Goal: Task Accomplishment & Management: Manage account settings

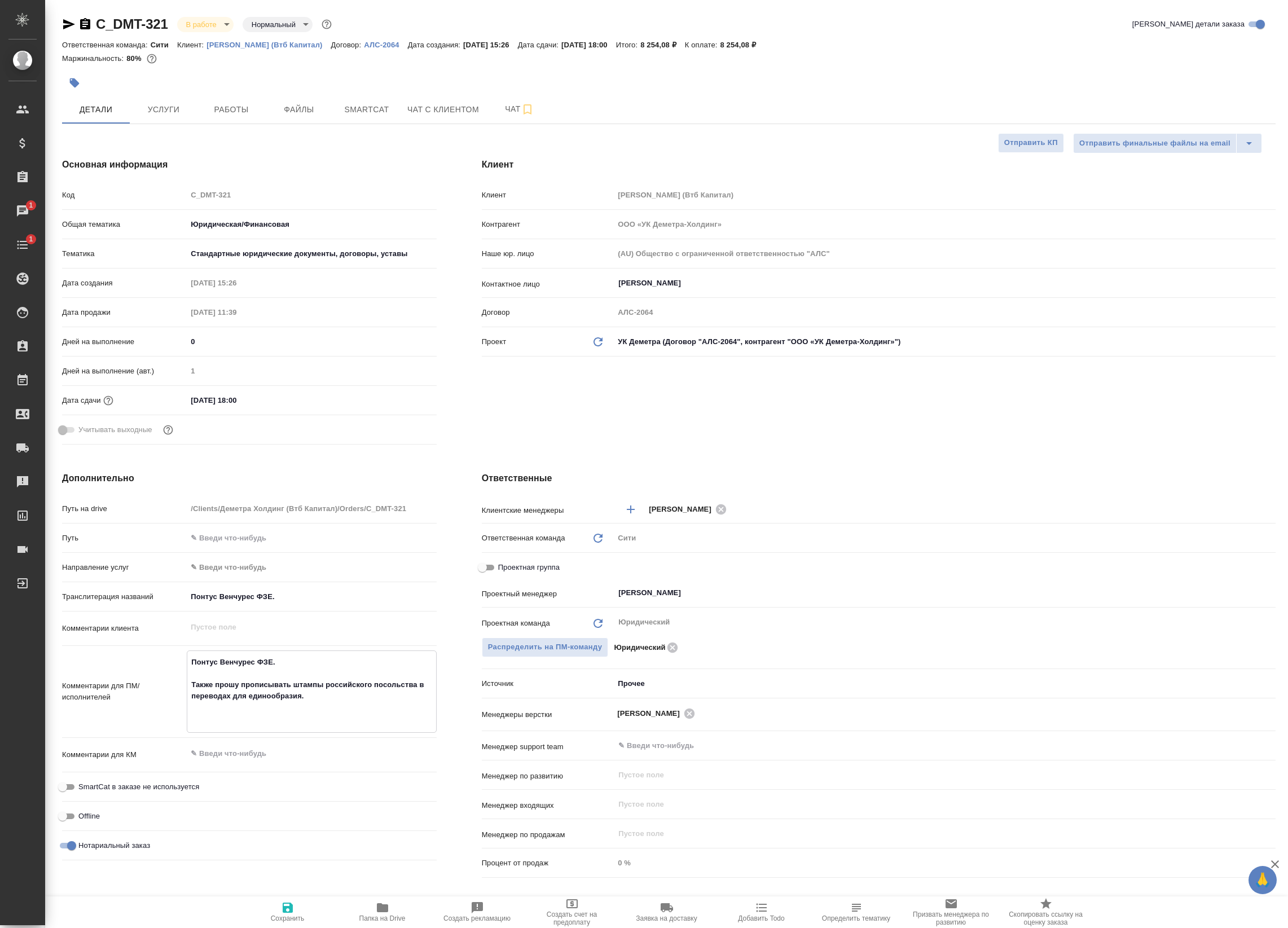
select select "RU"
type input "[PERSON_NAME]"
click at [365, 112] on span "Smartcat" at bounding box center [367, 110] width 54 height 14
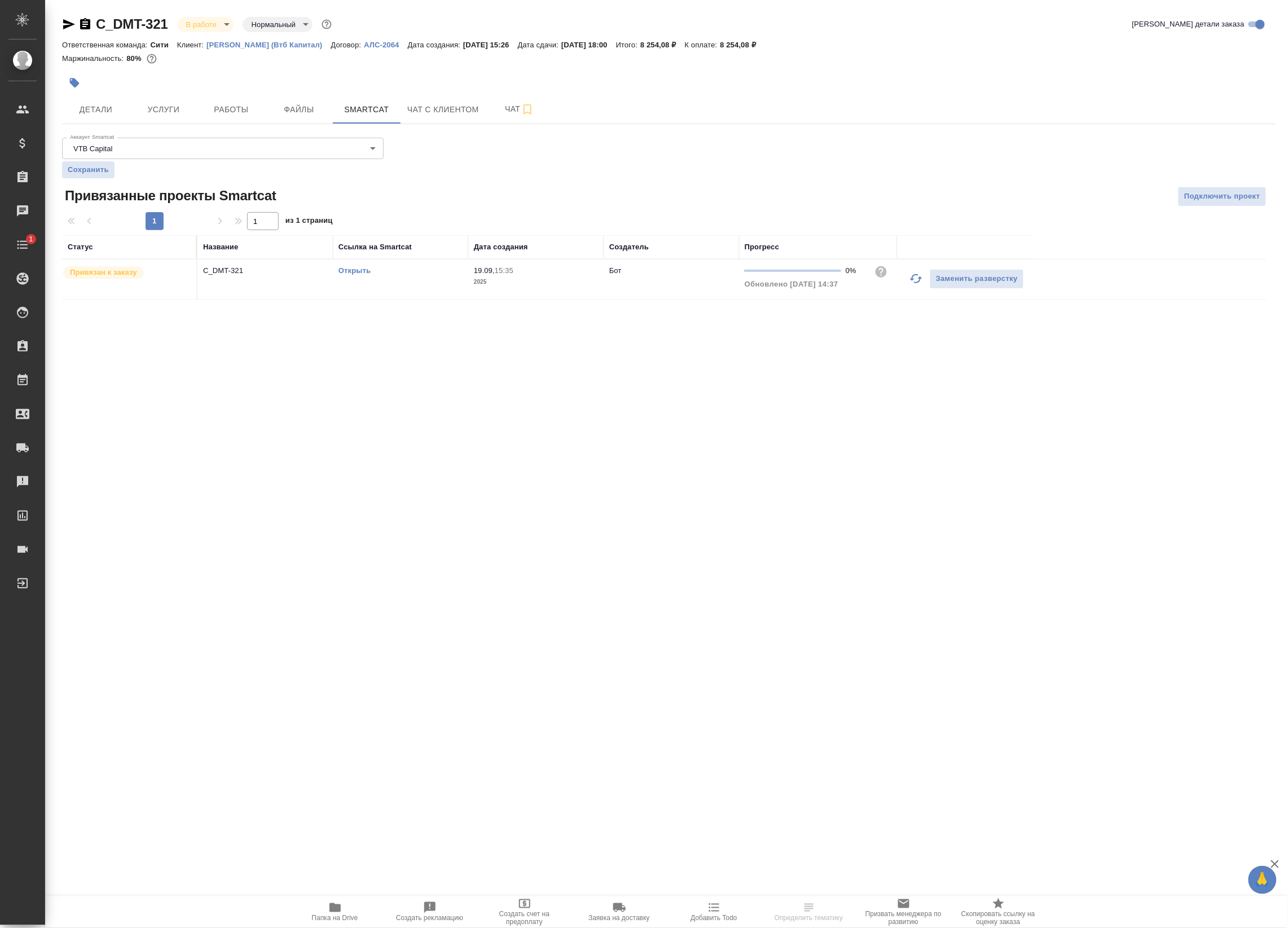
click at [909, 279] on icon "button" at bounding box center [916, 278] width 13 height 13
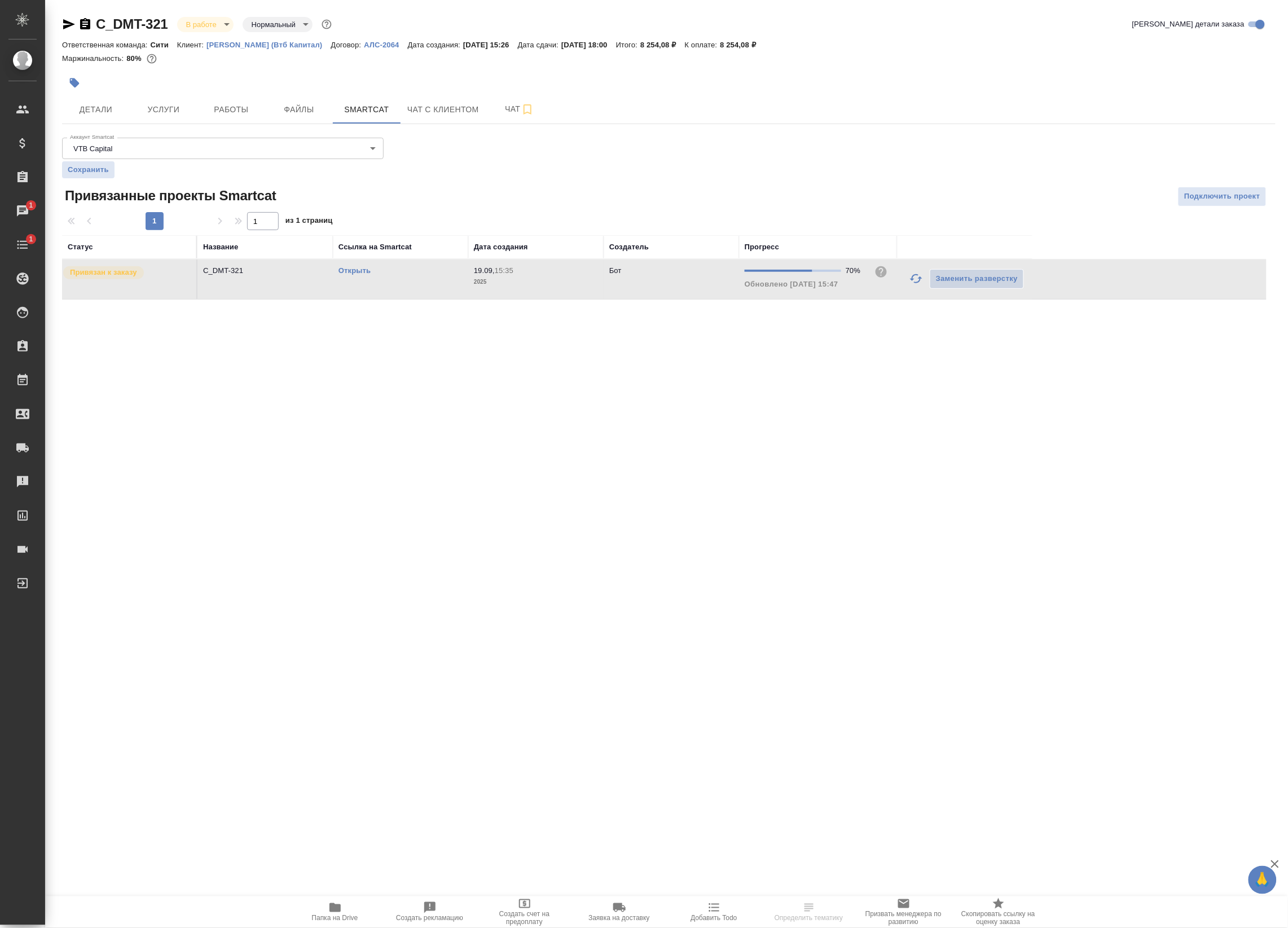
click at [357, 271] on link "Открыть" at bounding box center [354, 270] width 32 height 9
click at [204, 103] on span "Работы" at bounding box center [232, 110] width 54 height 14
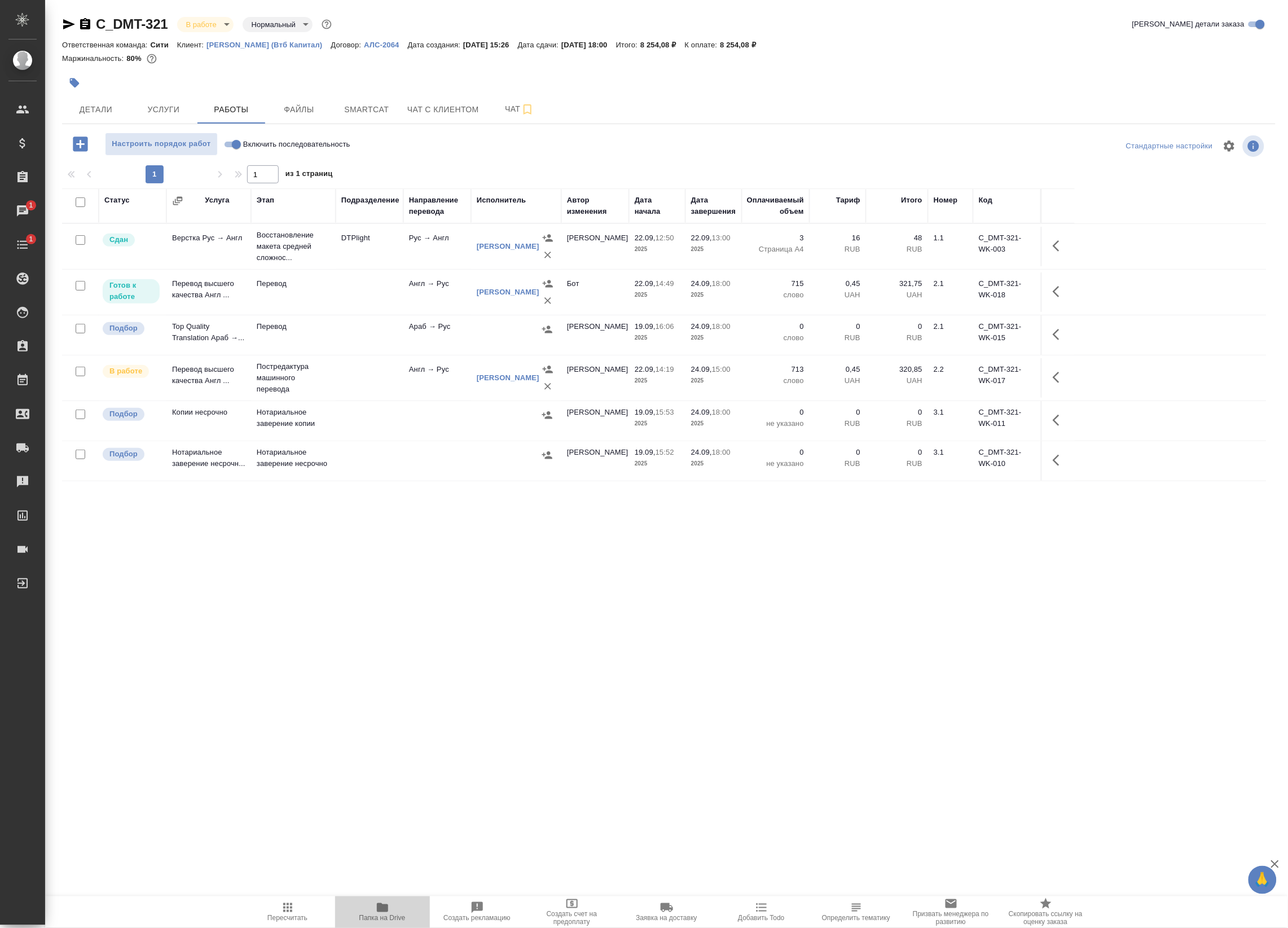
click at [372, 912] on span "Папка на Drive" at bounding box center [382, 912] width 82 height 22
click at [298, 114] on span "Файлы" at bounding box center [299, 110] width 54 height 14
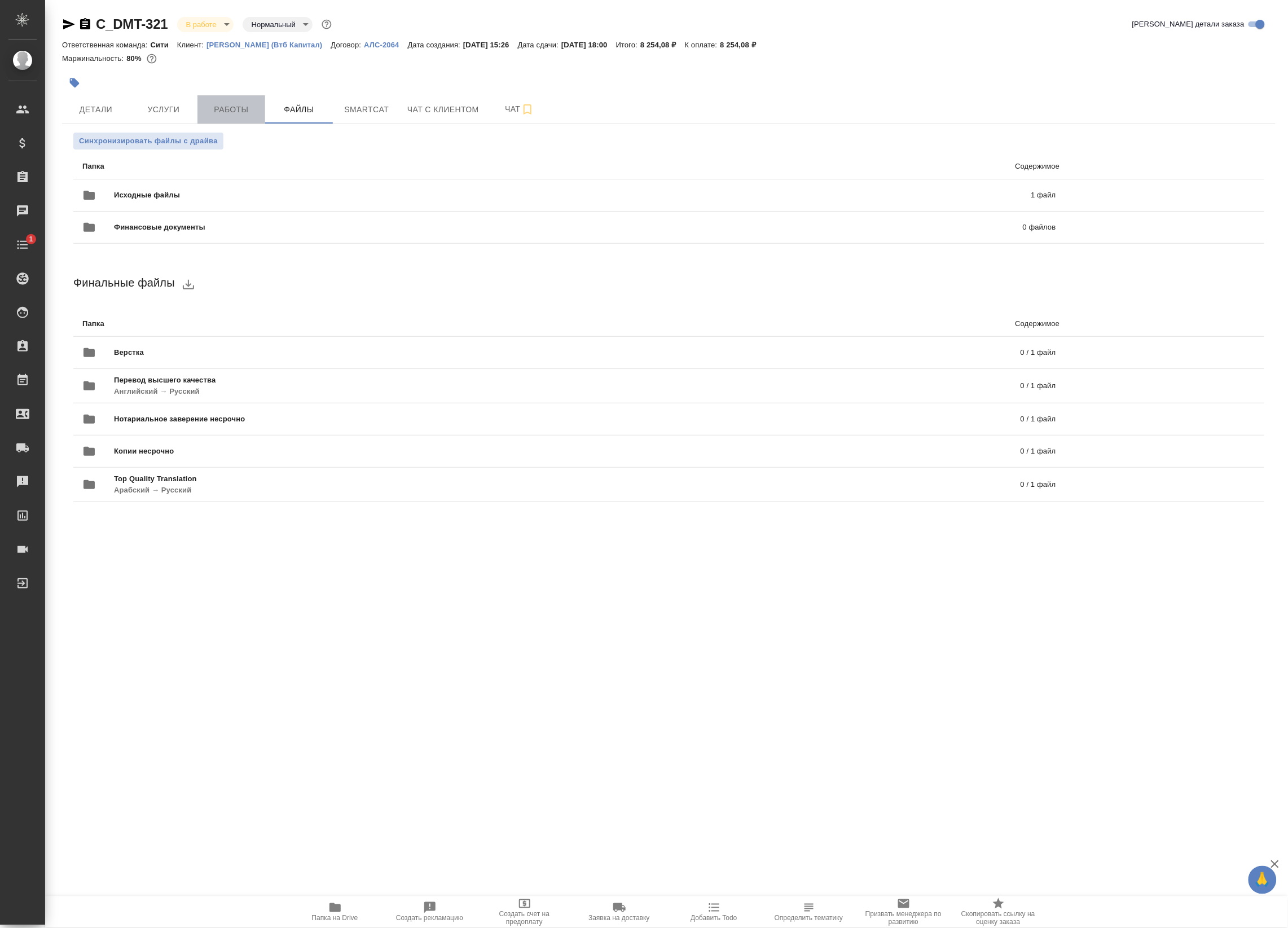
click at [246, 109] on span "Работы" at bounding box center [232, 110] width 54 height 14
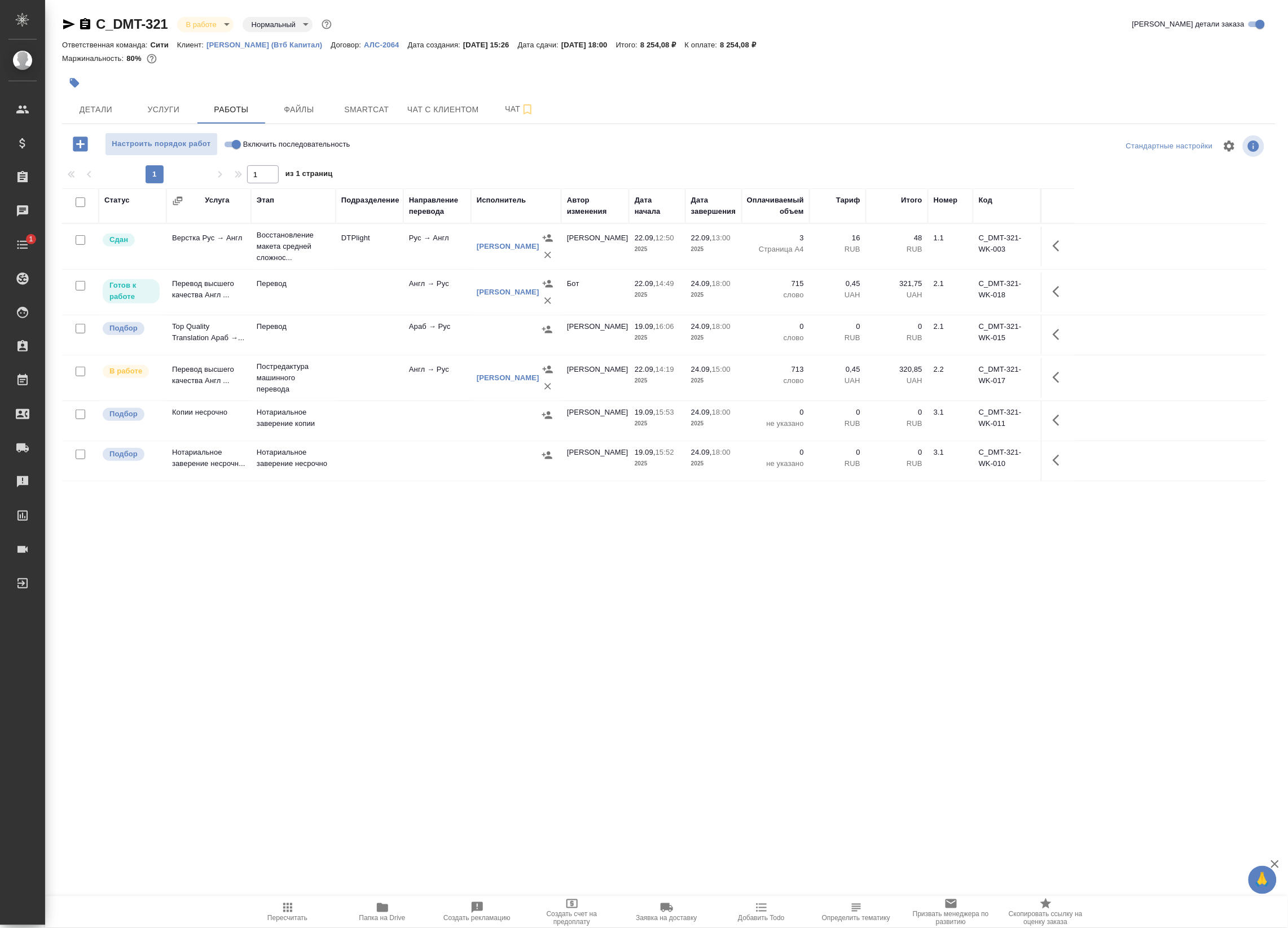
click at [396, 904] on span "Папка на Drive" at bounding box center [382, 912] width 82 height 22
click at [218, 26] on body "🙏 .cls-1 fill:#fff; AWATERA Badanyan Artak Клиенты Спецификации Заказы 0 Чаты 1…" at bounding box center [644, 464] width 1288 height 928
click at [217, 133] on button "Сдан без статистики" at bounding box center [225, 138] width 77 height 12
click at [548, 303] on icon "button" at bounding box center [548, 301] width 12 height 12
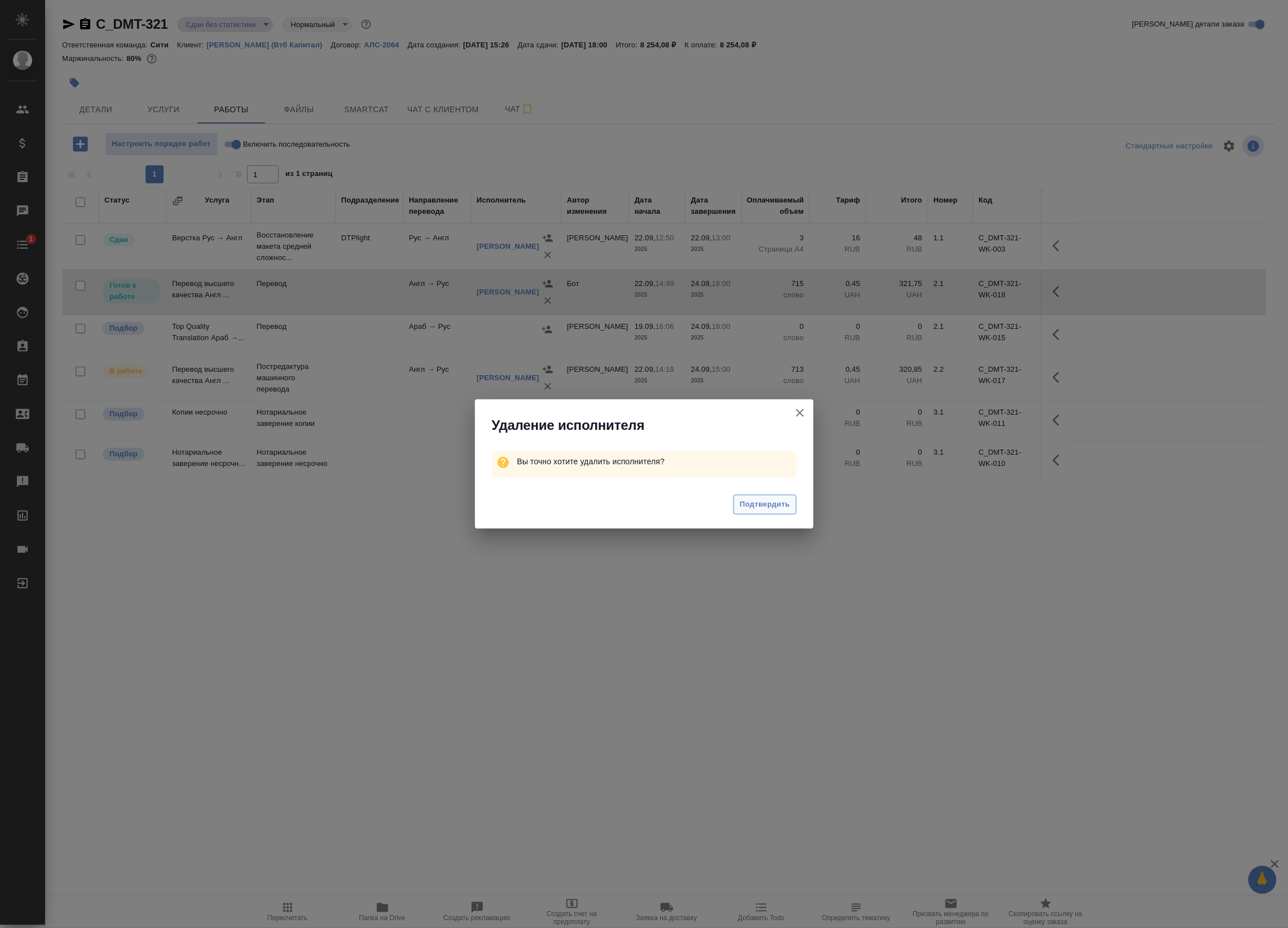
click at [768, 501] on span "Подтвердить" at bounding box center [765, 504] width 51 height 13
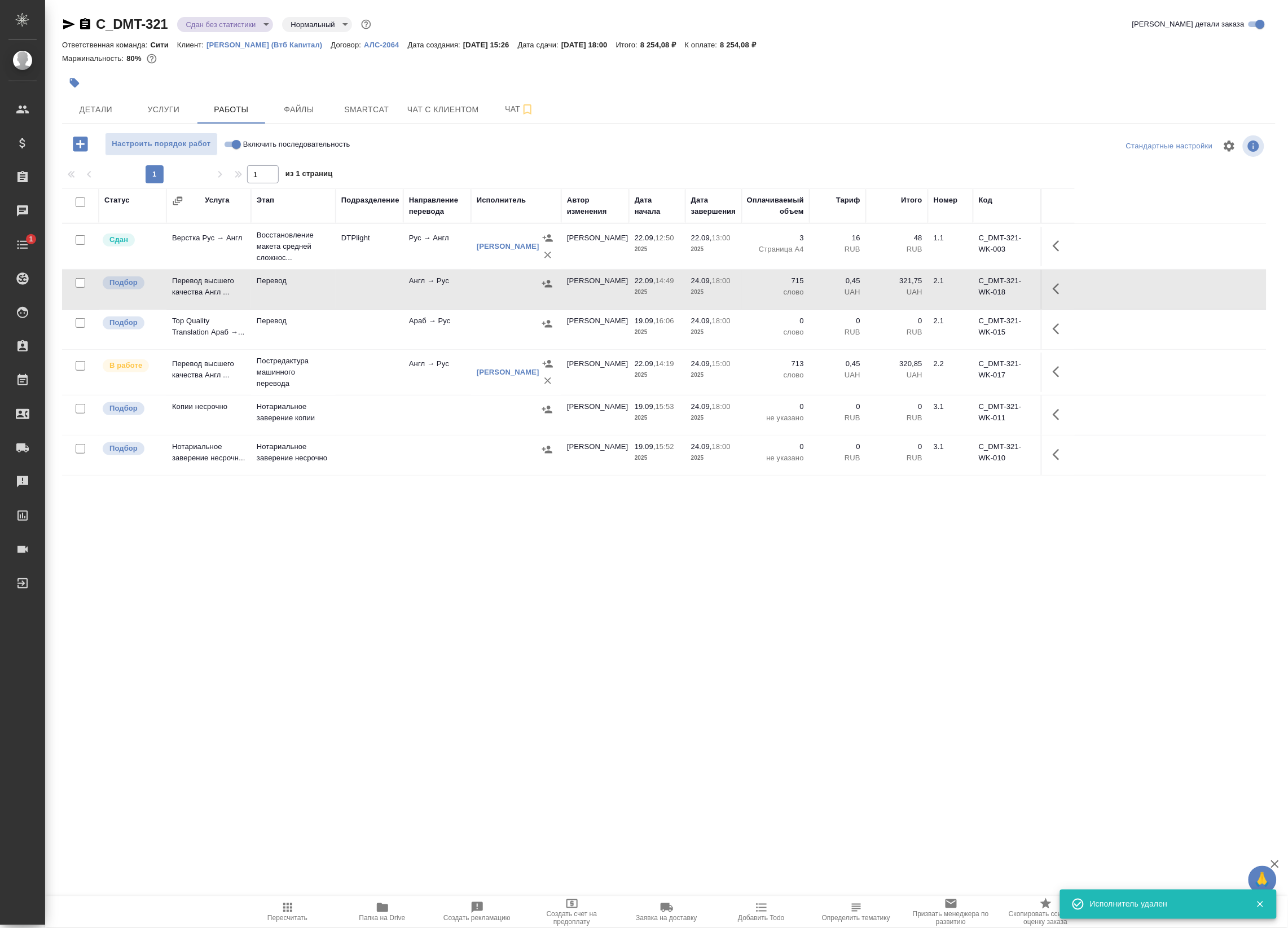
click at [77, 286] on input "checkbox" at bounding box center [80, 283] width 9 height 9
checkbox input "true"
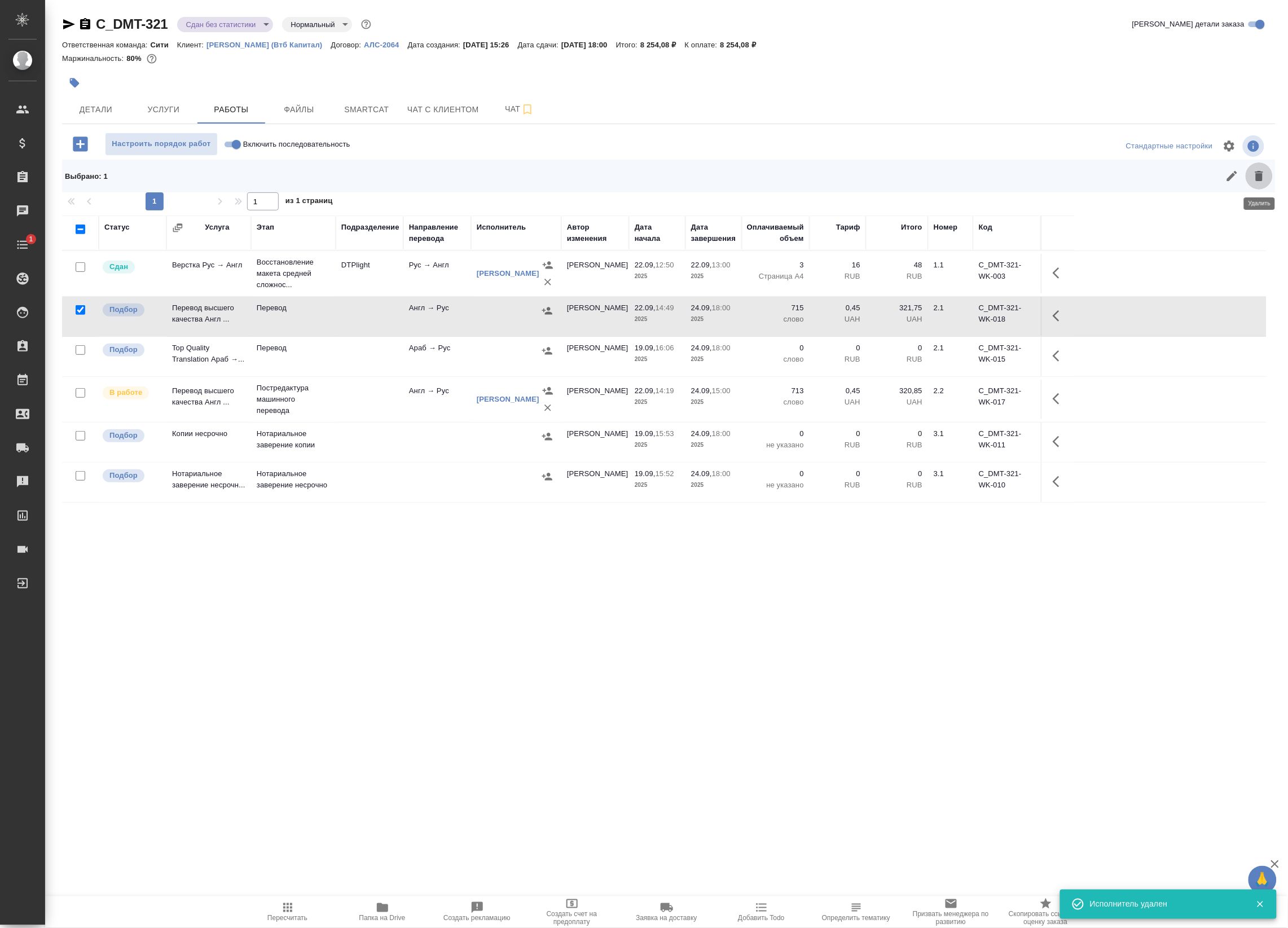
click at [1258, 173] on icon "button" at bounding box center [1259, 176] width 8 height 10
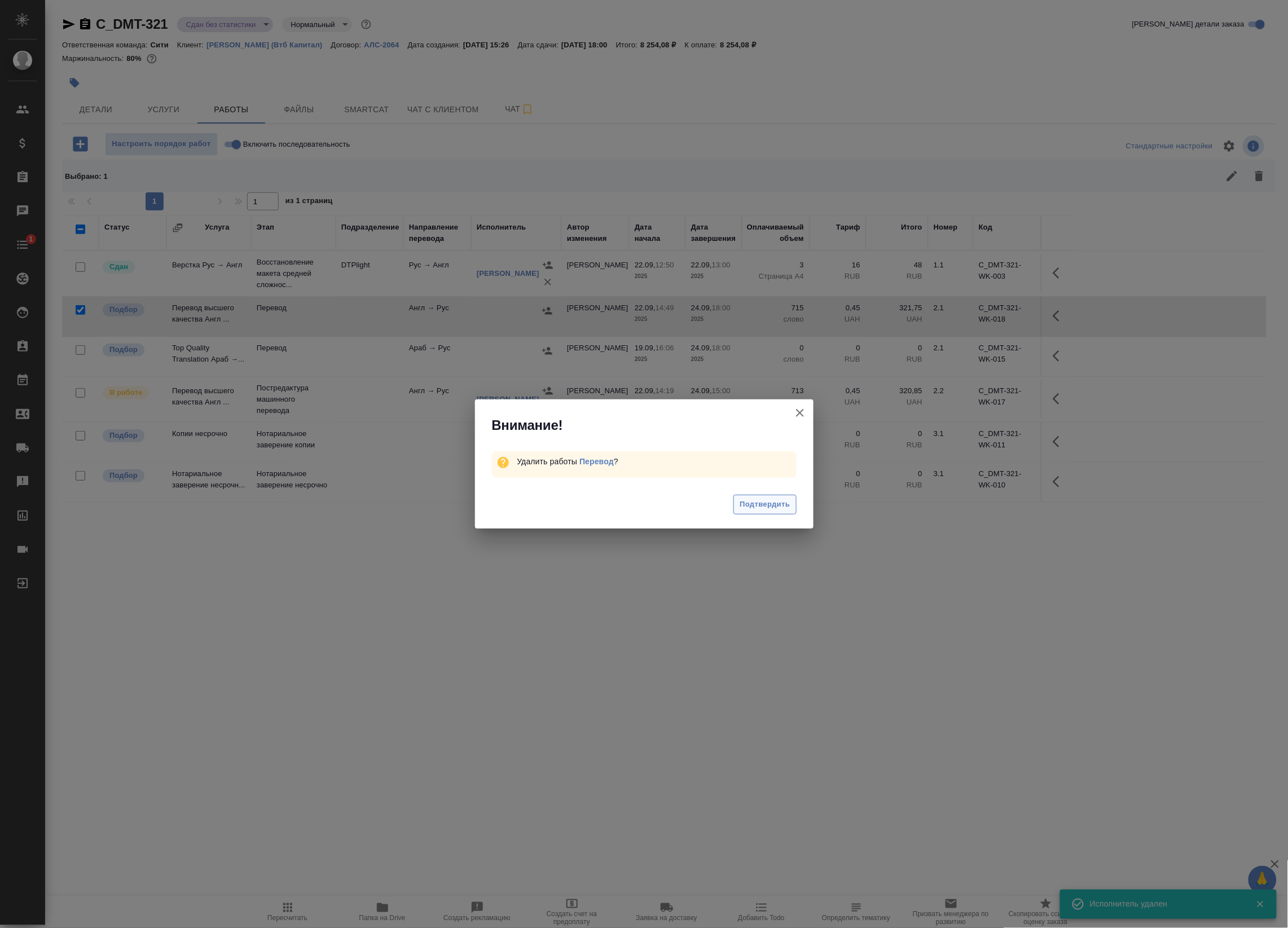
click at [766, 504] on span "Подтвердить" at bounding box center [765, 504] width 51 height 13
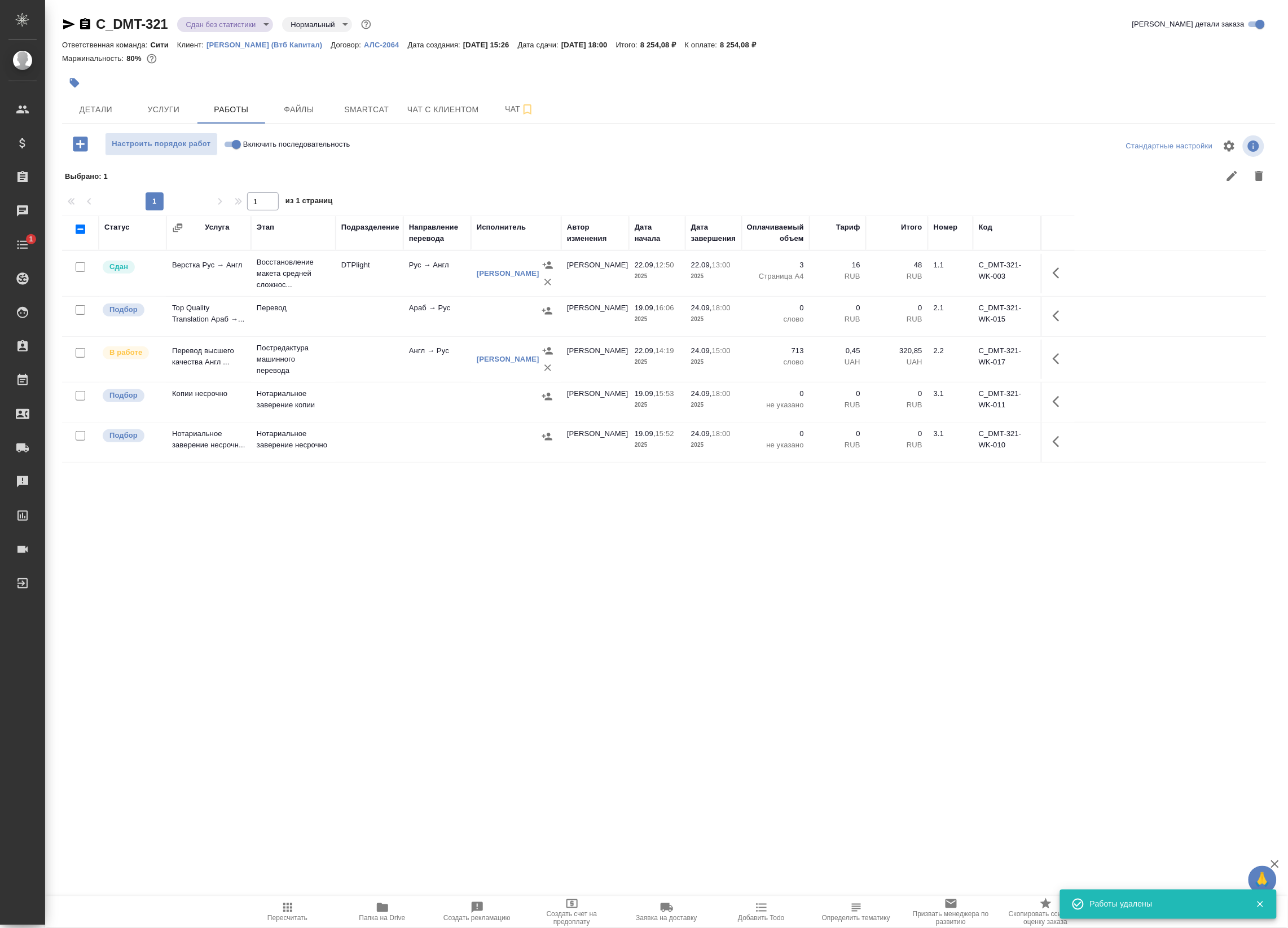
click at [80, 312] on input "checkbox" at bounding box center [80, 310] width 9 height 9
checkbox input "true"
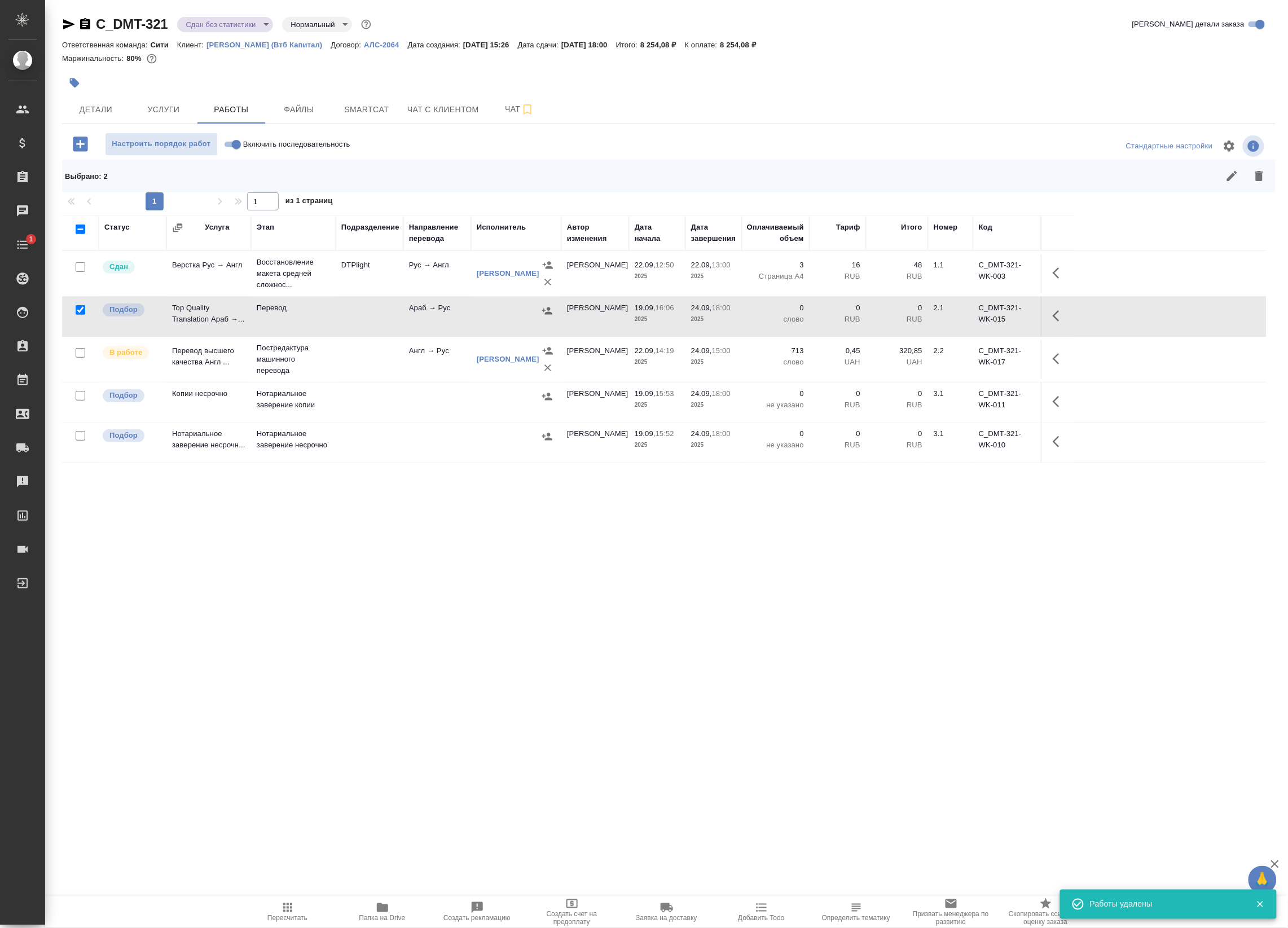
click at [81, 392] on input "checkbox" at bounding box center [80, 396] width 9 height 9
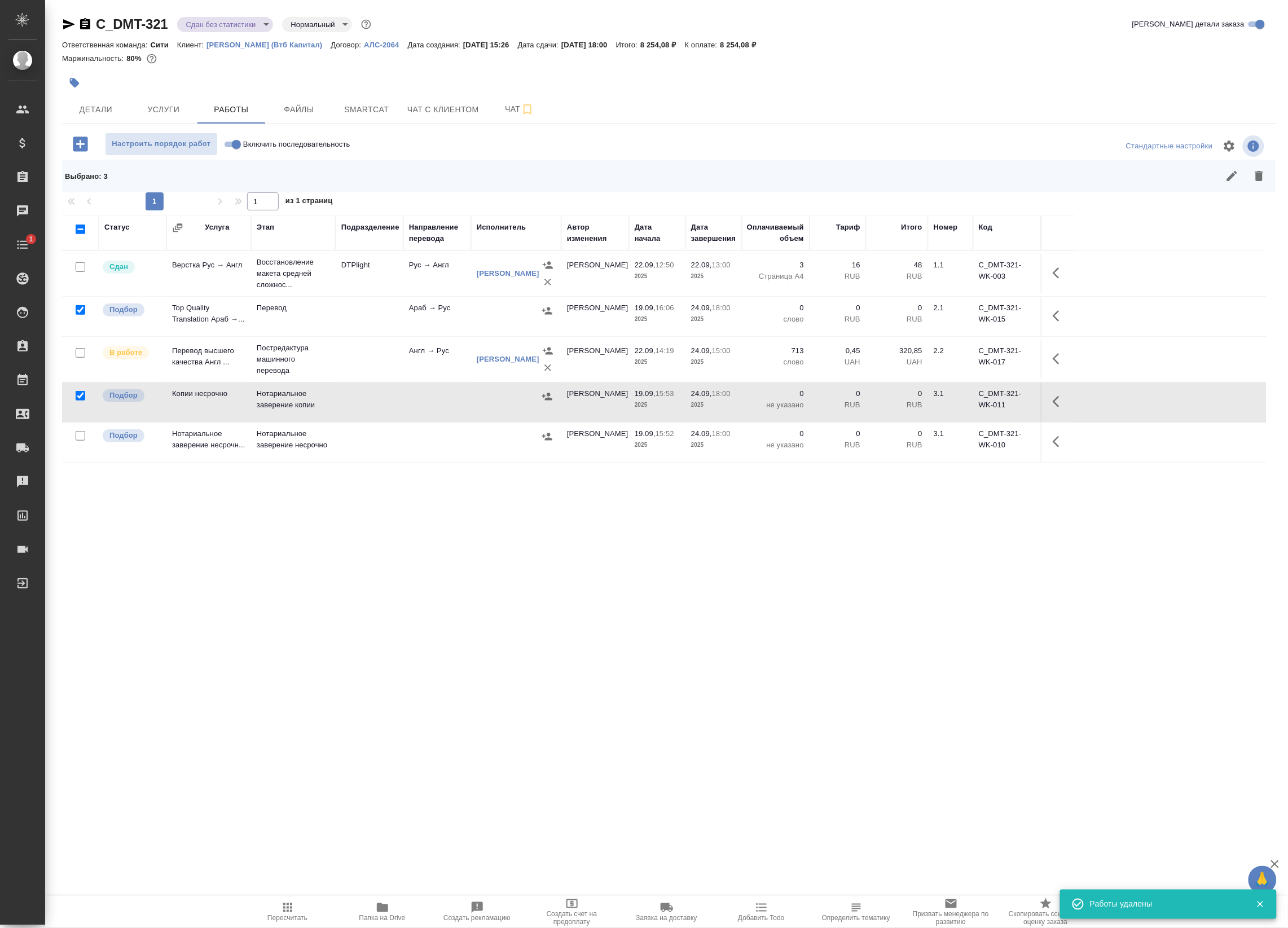
click at [78, 399] on input "checkbox" at bounding box center [80, 396] width 9 height 9
checkbox input "false"
click at [1261, 176] on icon "button" at bounding box center [1259, 176] width 8 height 10
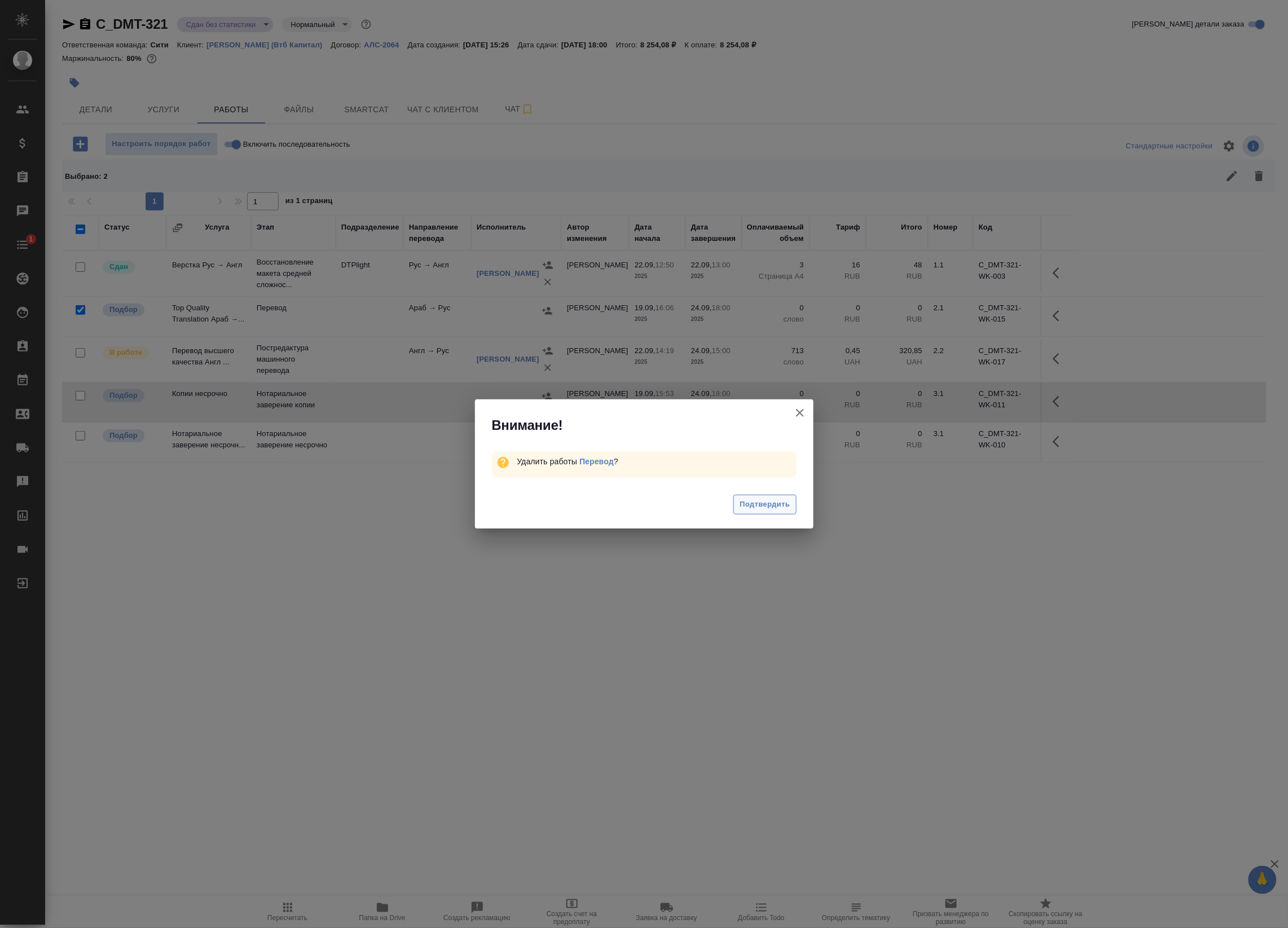
click at [769, 500] on span "Подтвердить" at bounding box center [765, 504] width 51 height 13
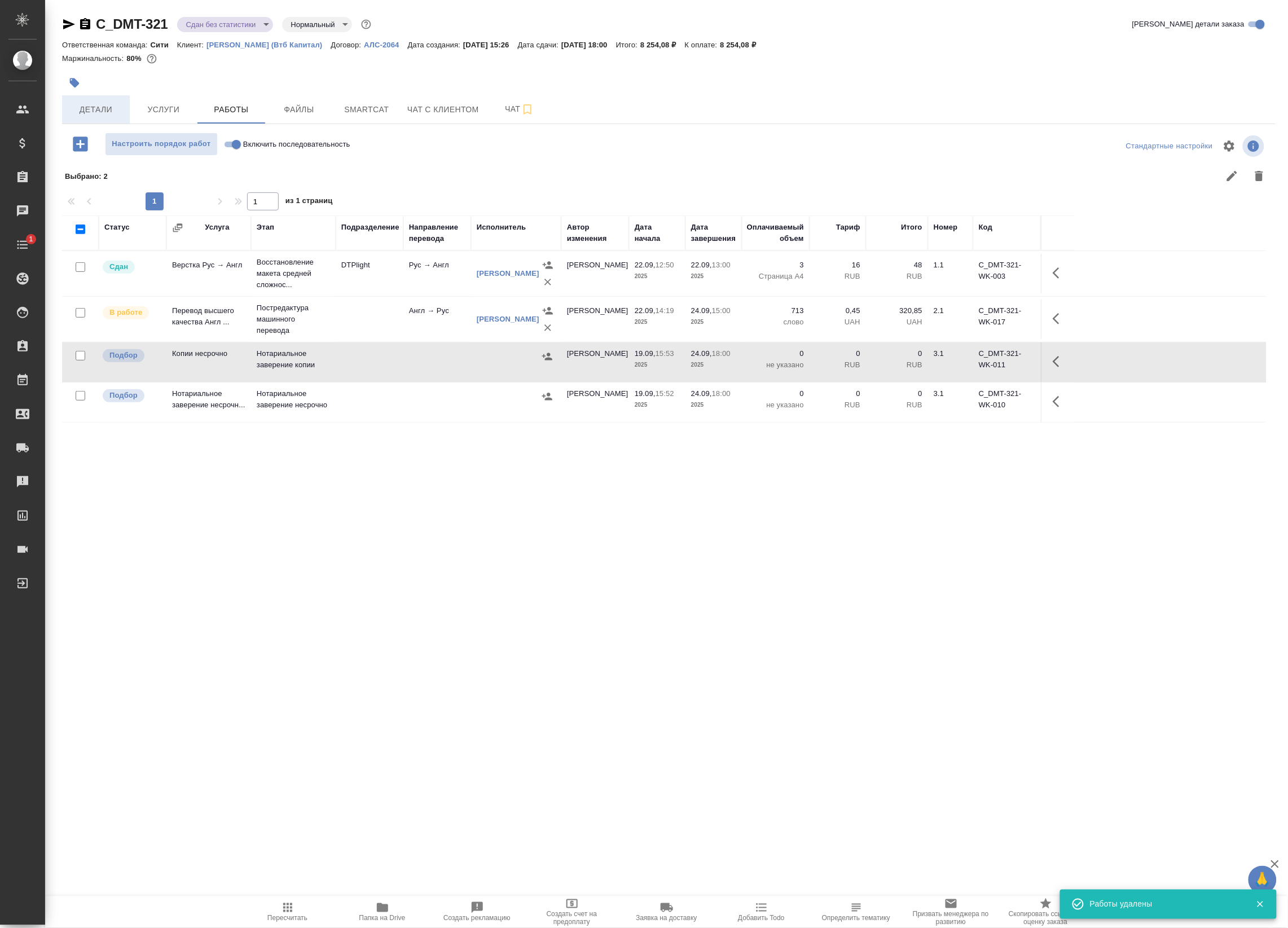
click at [88, 107] on span "Детали" at bounding box center [96, 110] width 54 height 14
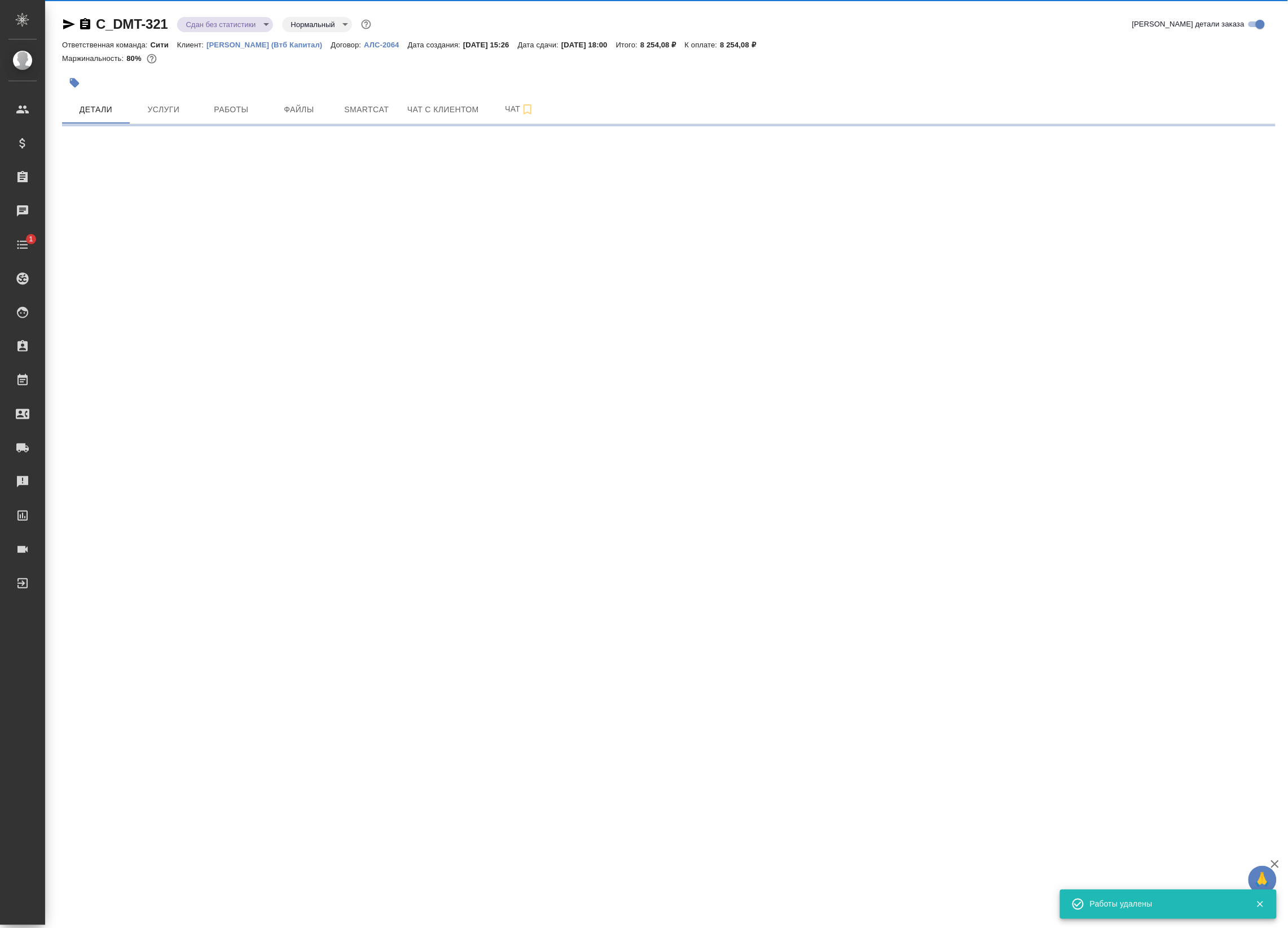
select select "RU"
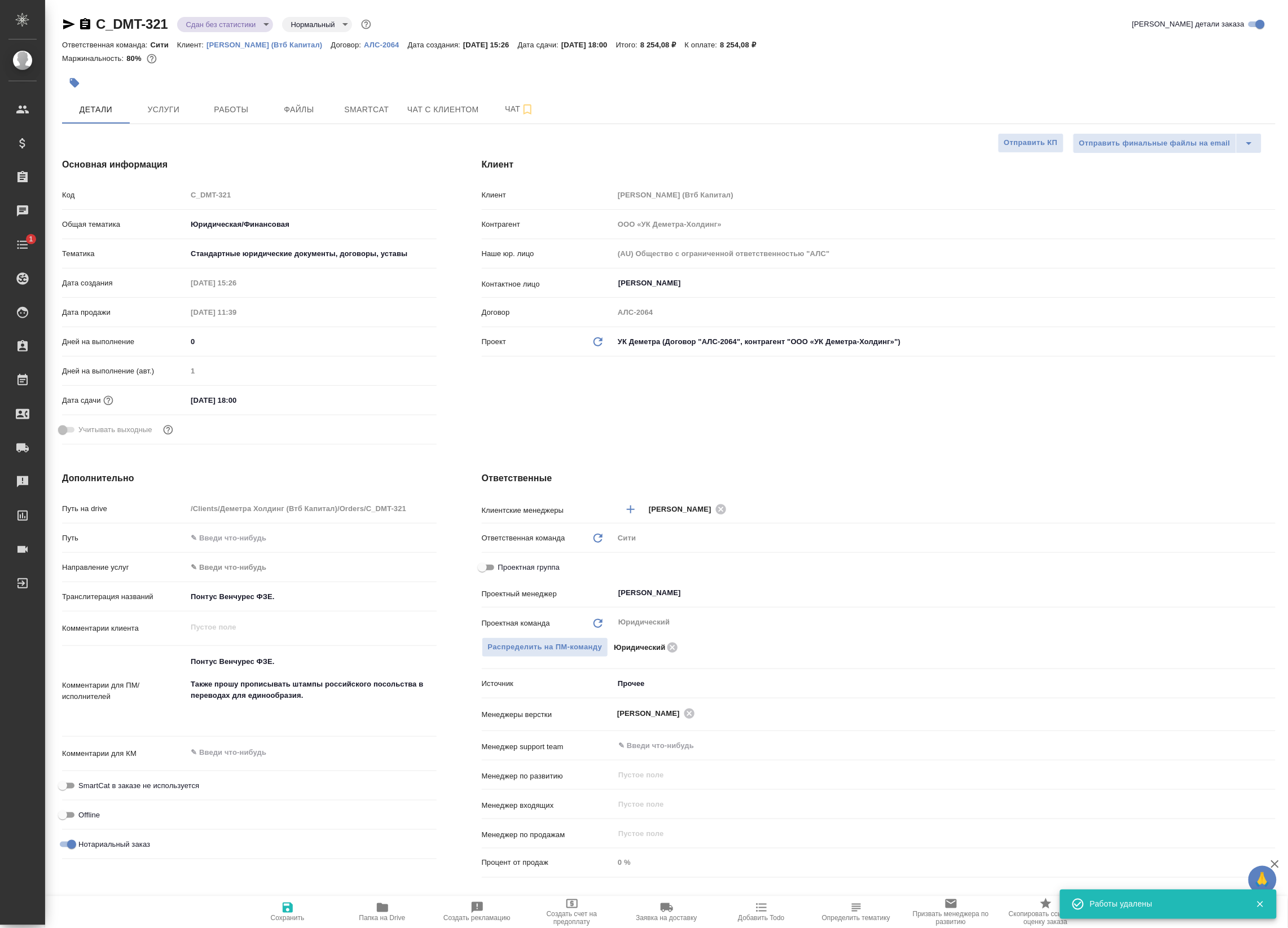
type textarea "x"
click at [63, 20] on icon "button" at bounding box center [68, 24] width 12 height 10
type textarea "x"
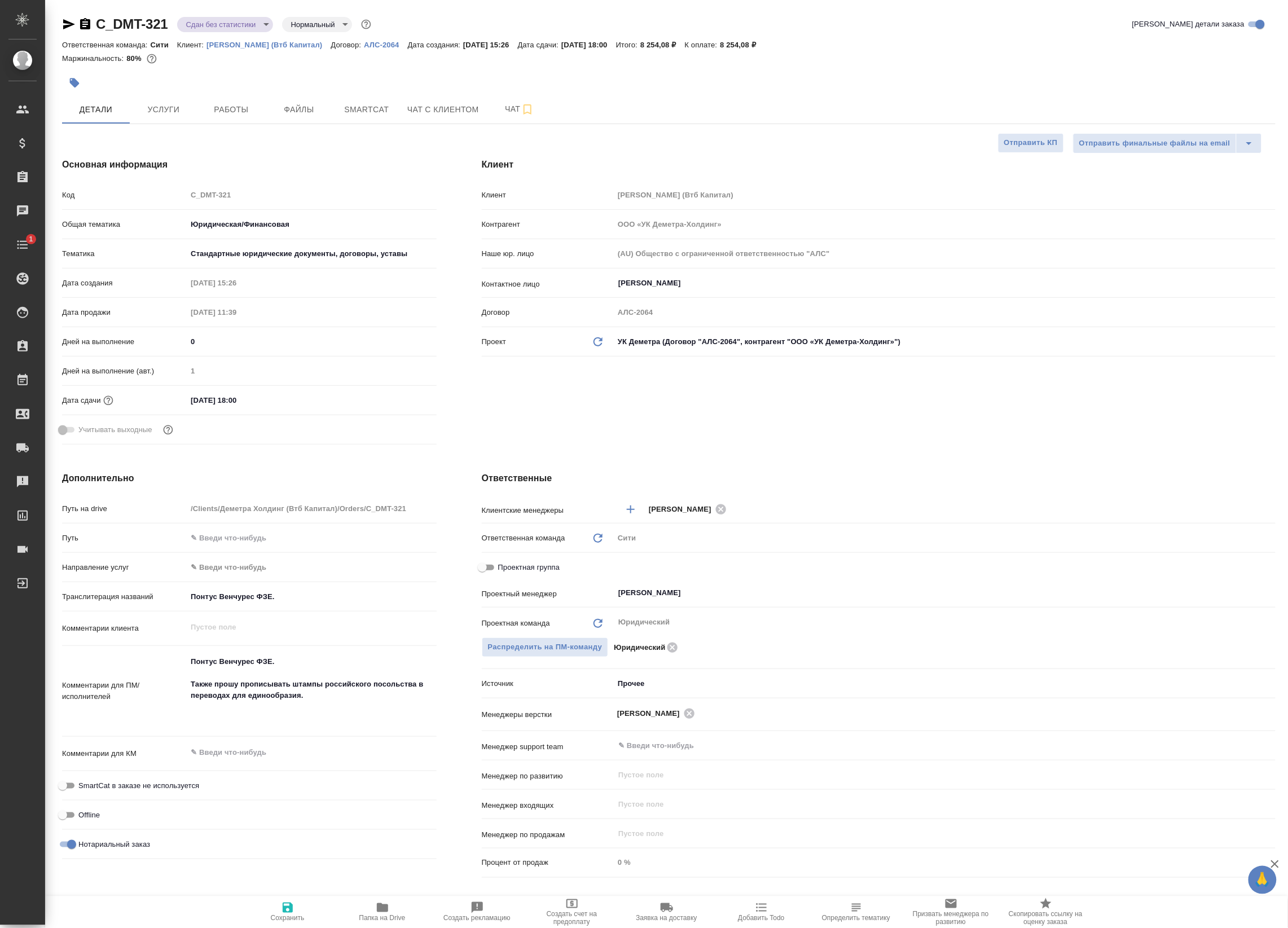
type textarea "x"
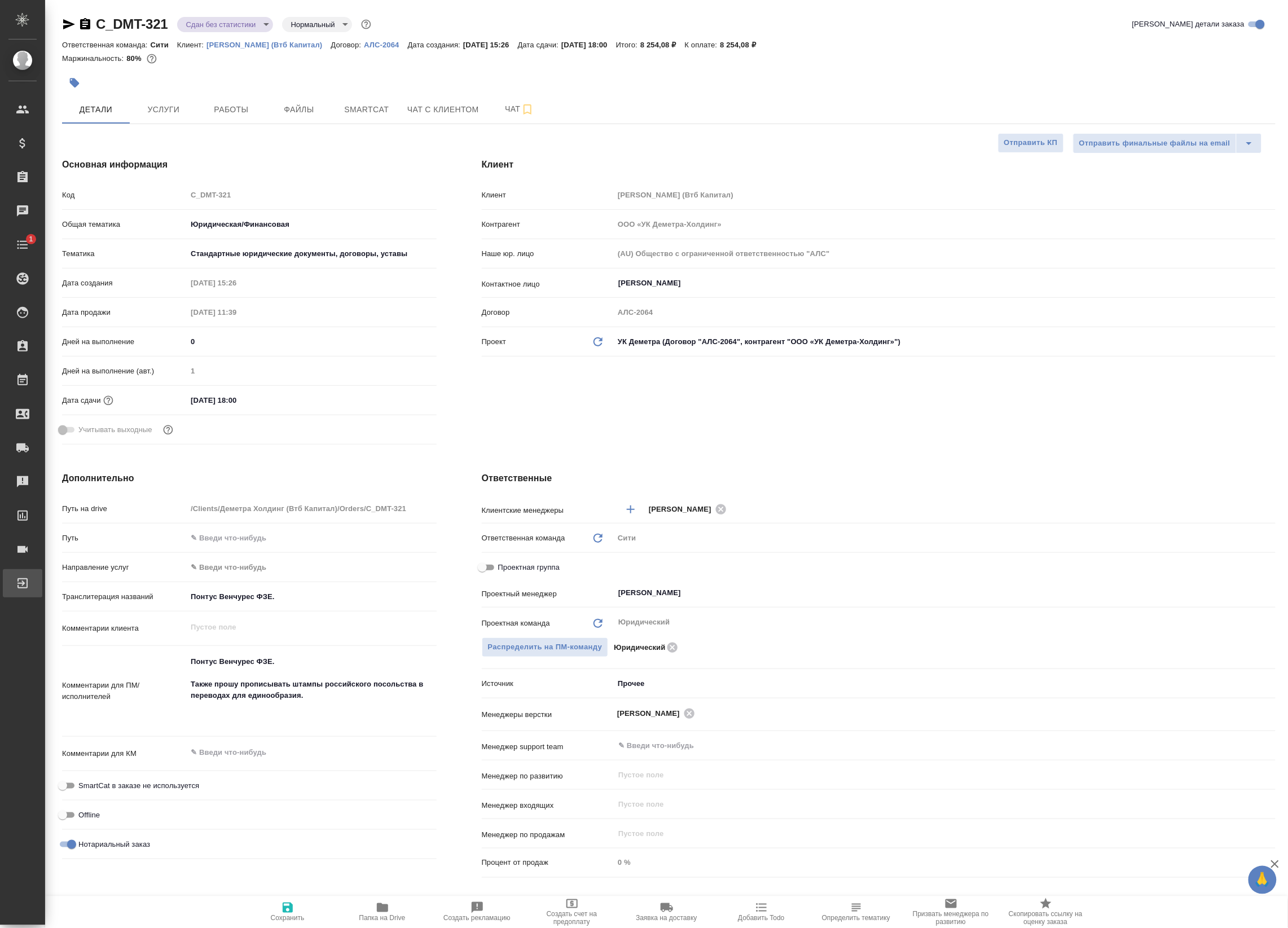
type textarea "x"
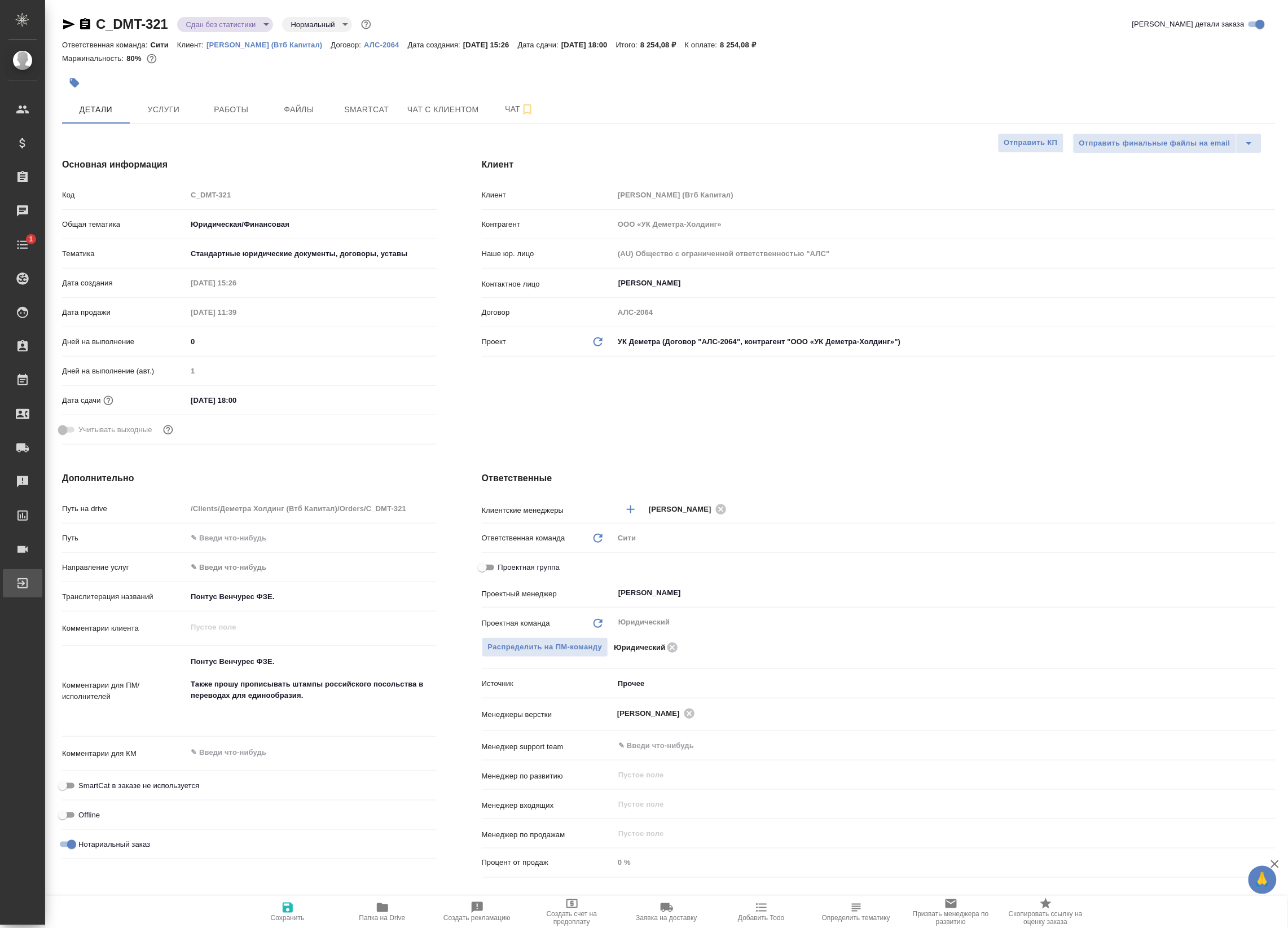
type textarea "x"
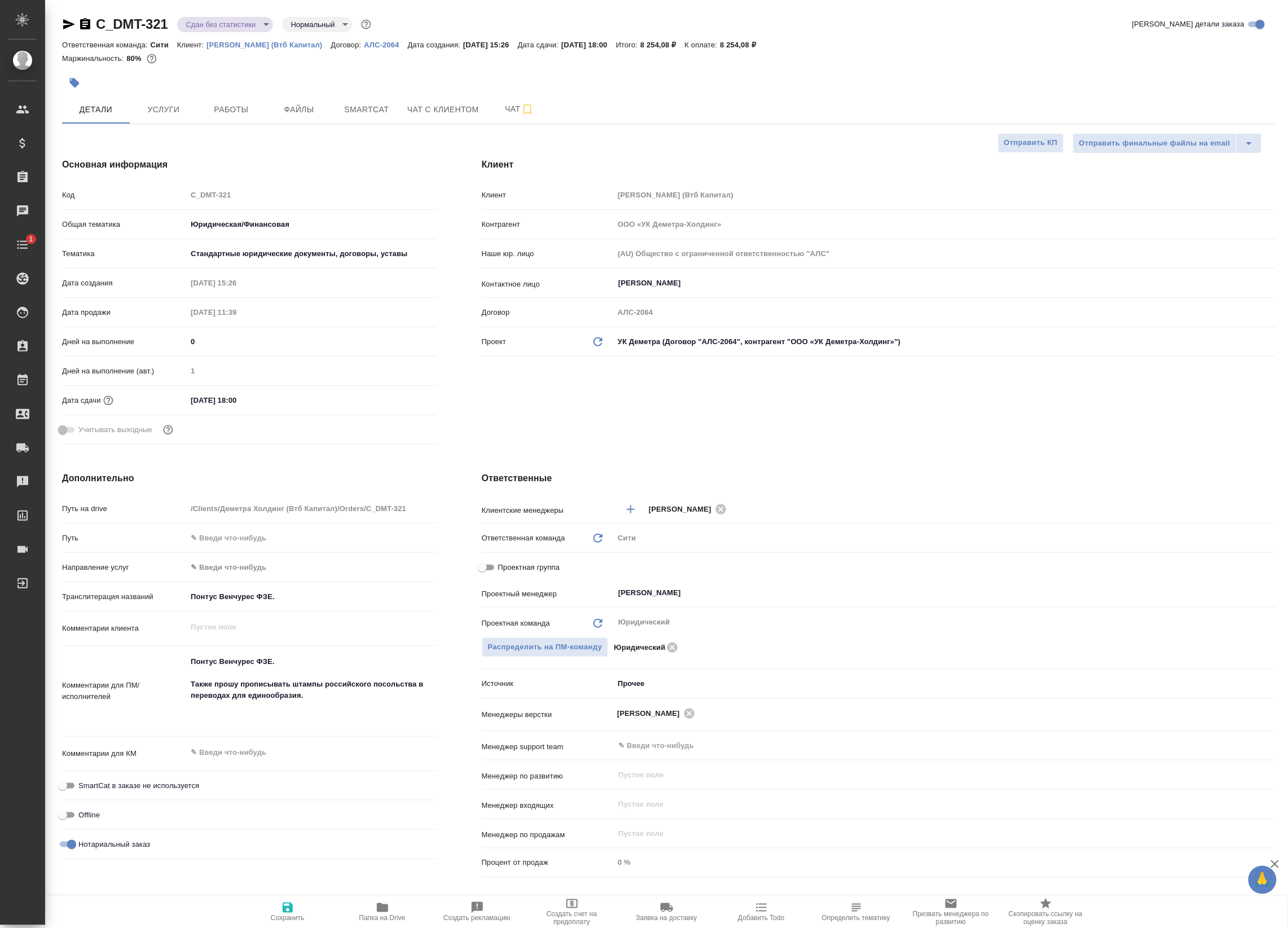
type textarea "x"
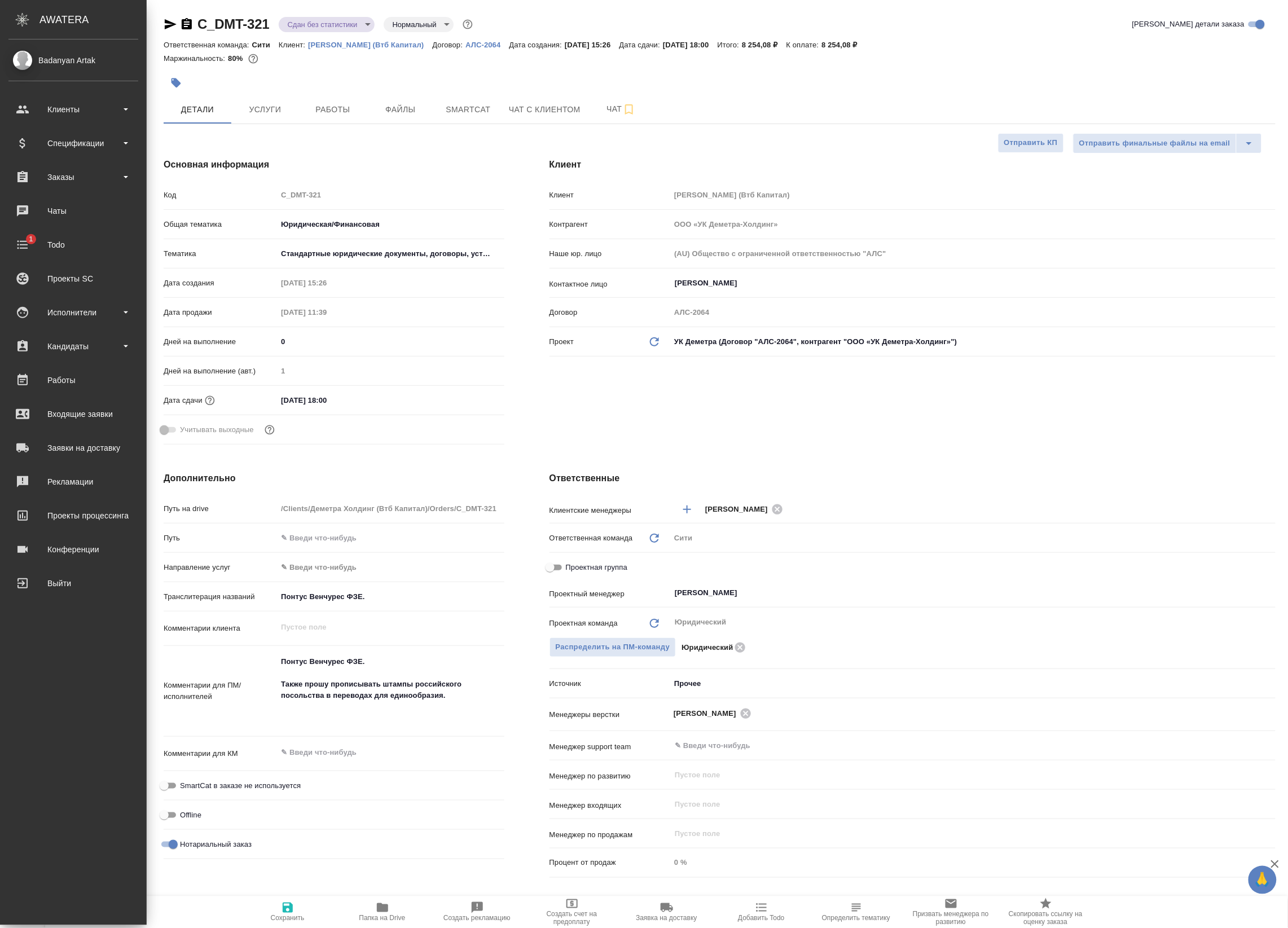
type textarea "x"
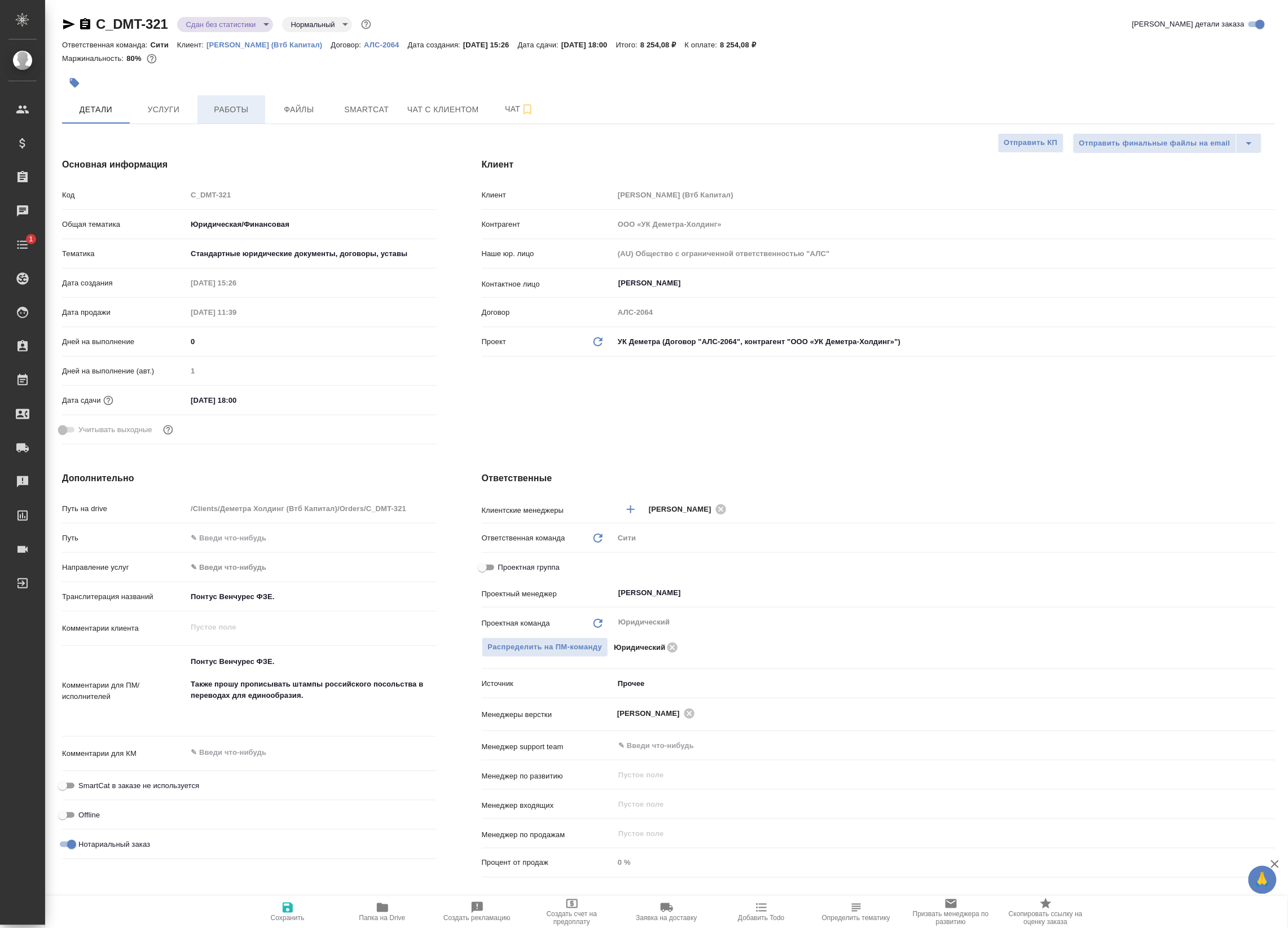
click at [213, 113] on span "Работы" at bounding box center [232, 110] width 54 height 14
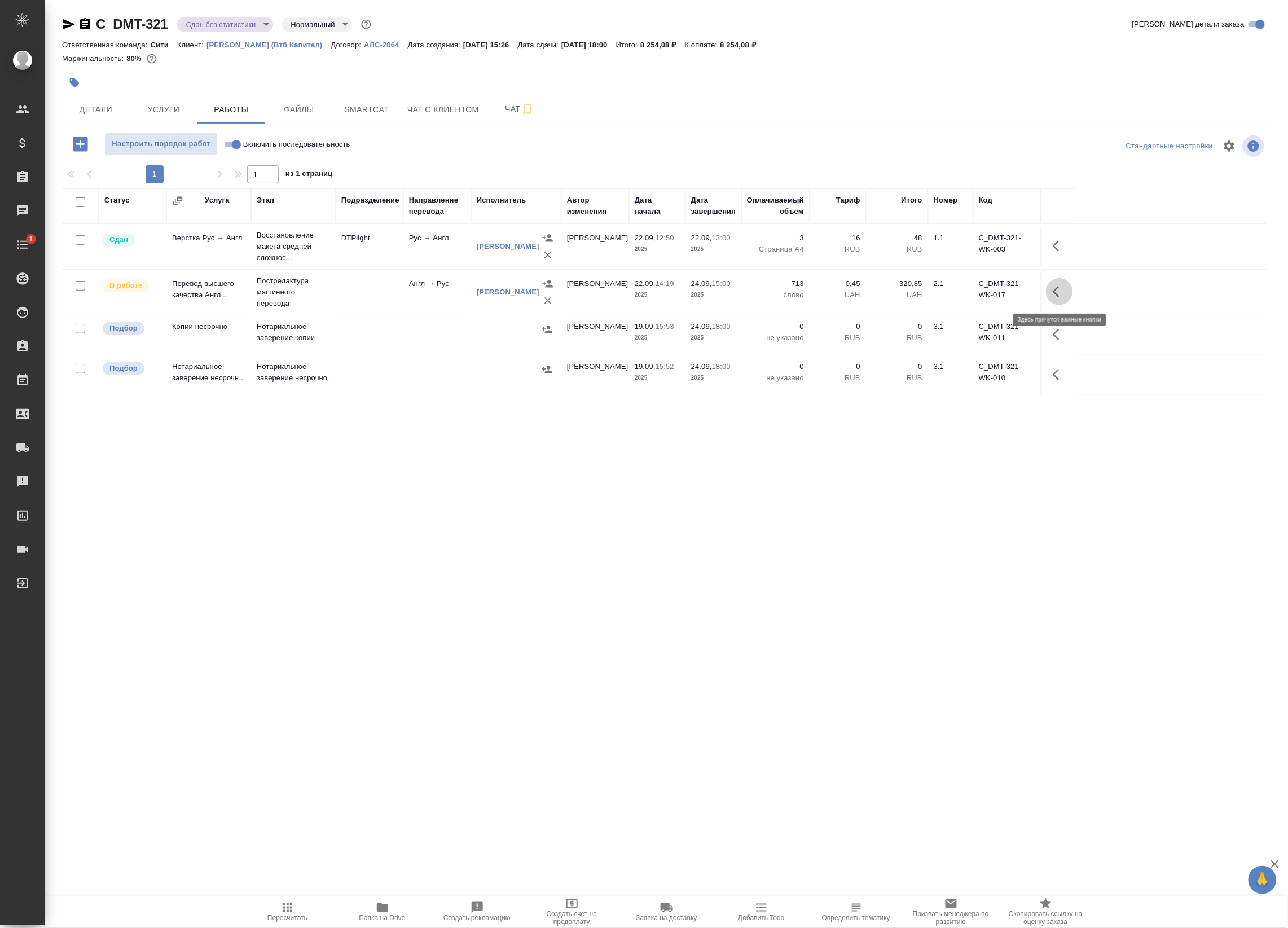
click at [1055, 298] on icon "button" at bounding box center [1059, 291] width 13 height 13
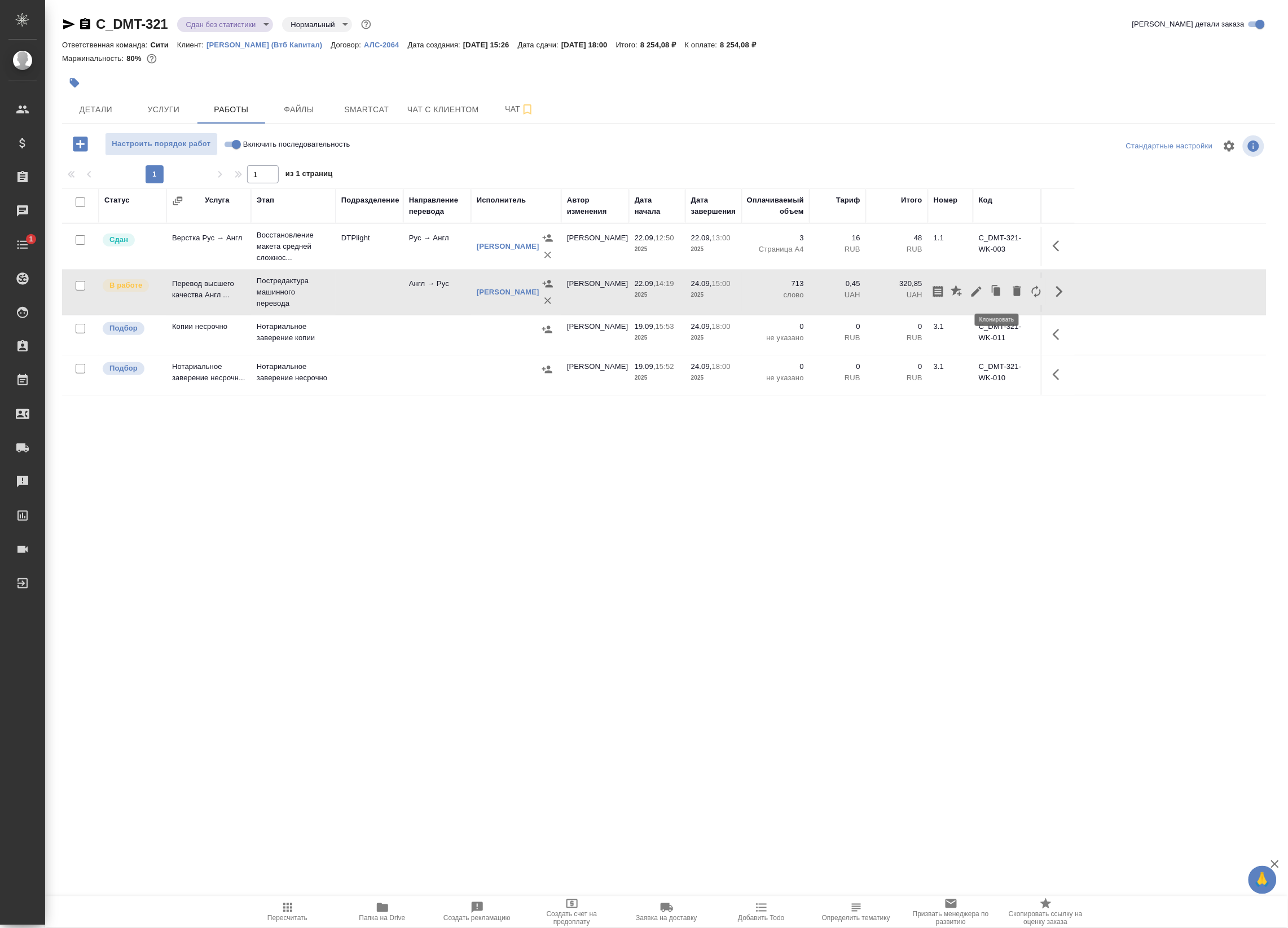
click at [983, 292] on icon "button" at bounding box center [976, 291] width 13 height 13
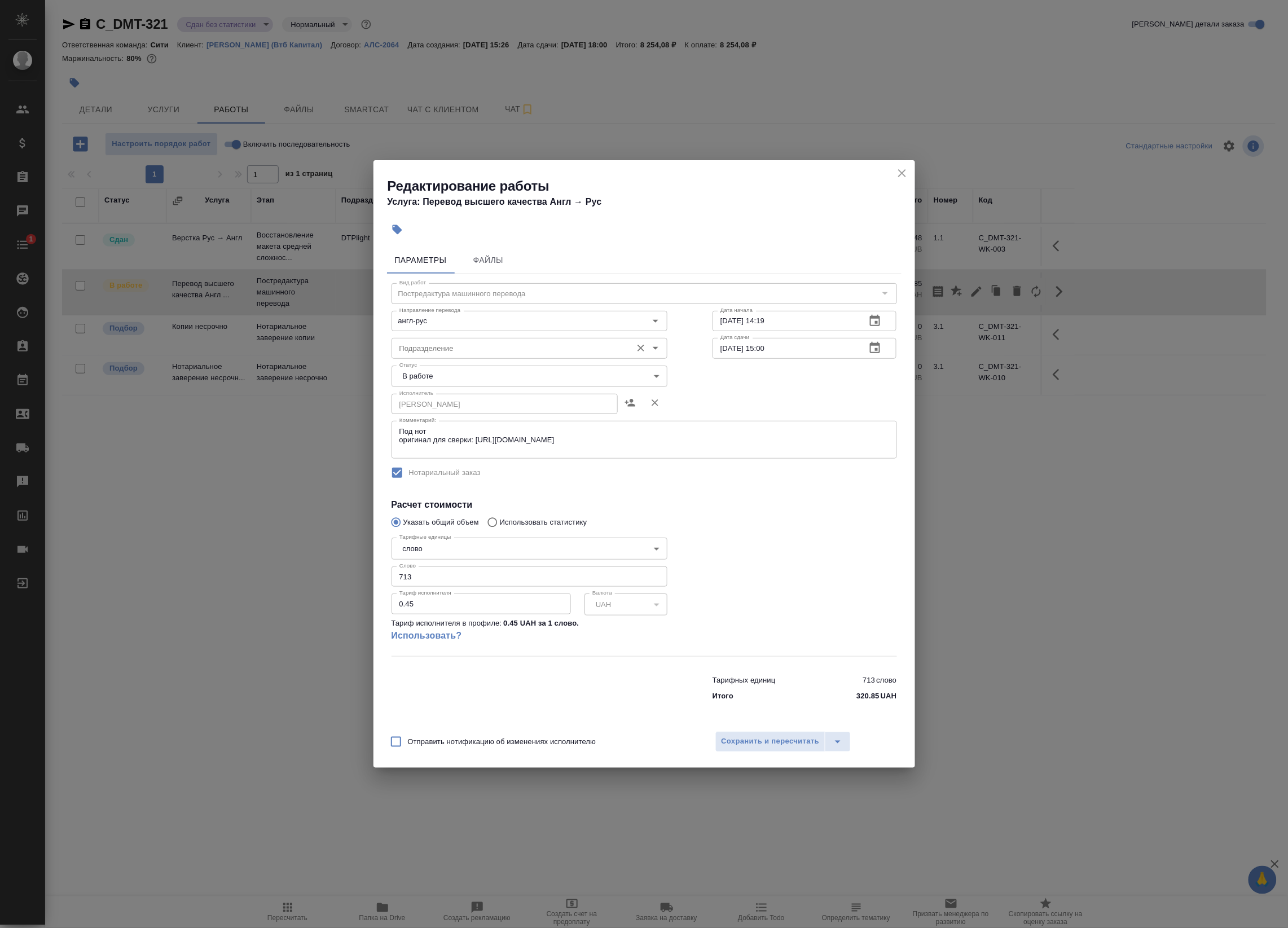
click at [483, 354] on input "Подразделение" at bounding box center [511, 347] width 232 height 13
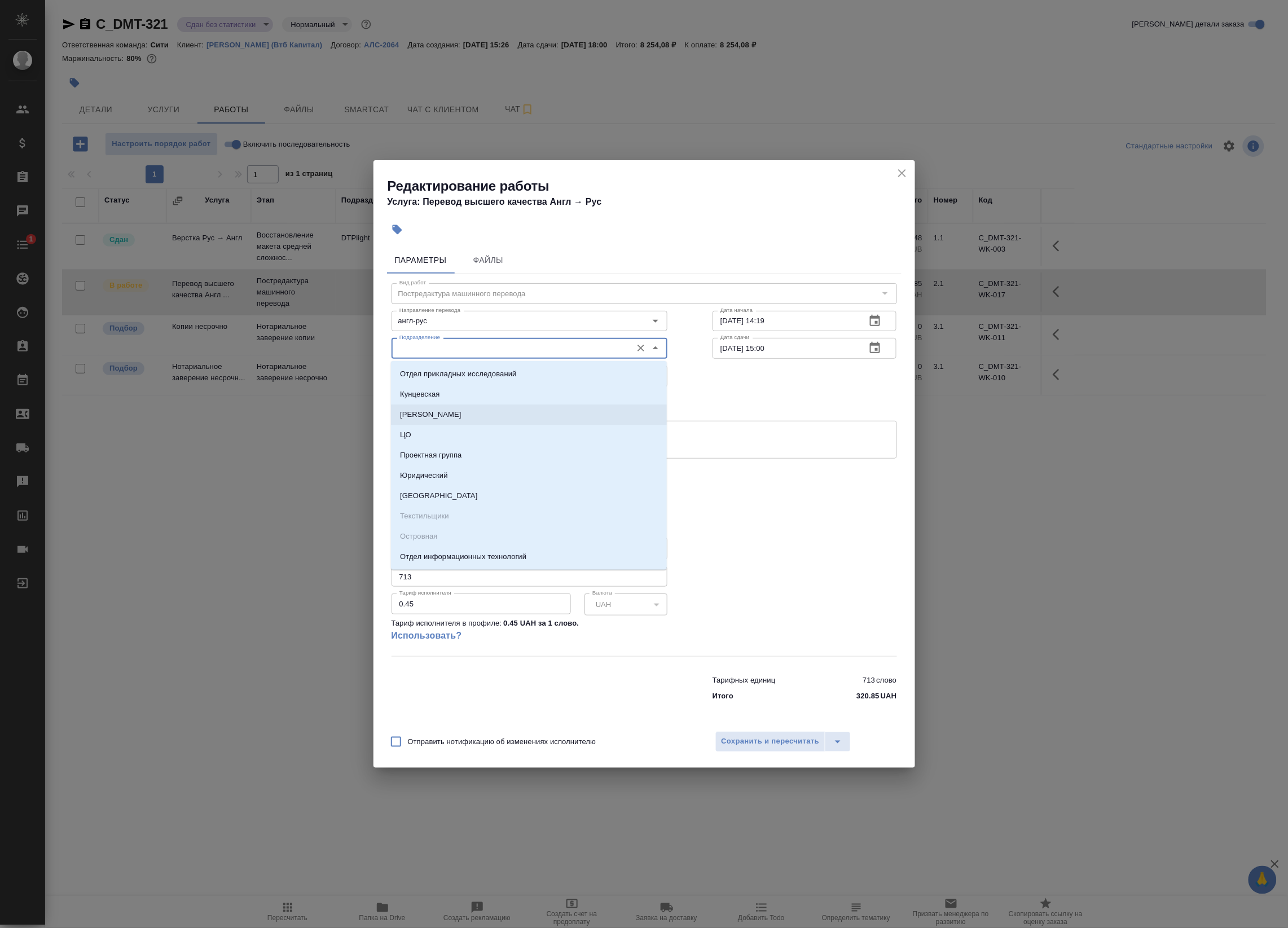
click at [717, 393] on div "Исполнитель Макаров Андрей Сергеевич Исполнитель" at bounding box center [644, 403] width 550 height 72
click at [545, 343] on input "Подразделение" at bounding box center [511, 347] width 232 height 13
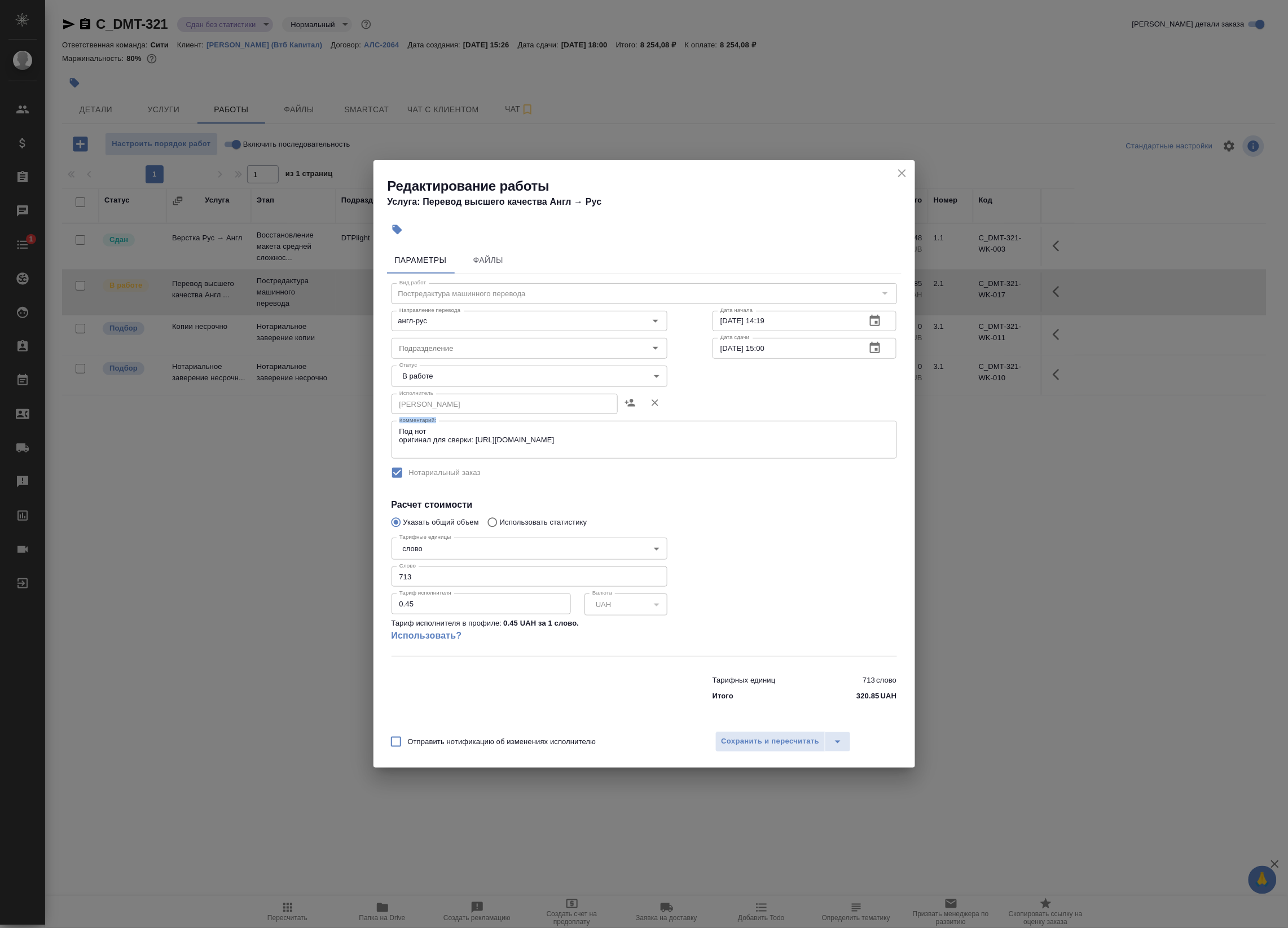
drag, startPoint x: 714, startPoint y: 424, endPoint x: 711, endPoint y: 413, distance: 11.4
click at [711, 413] on div "Вид работ Постредактура машинного перевода Вид работ Направление перевода англ-…" at bounding box center [644, 490] width 515 height 432
click at [571, 386] on body "🙏 .cls-1 fill:#fff; AWATERA Badanyan Artak Клиенты Спецификации Заказы 0 Чаты 1…" at bounding box center [644, 464] width 1288 height 928
click at [530, 396] on li "Выполнен" at bounding box center [529, 395] width 276 height 19
type input "completed"
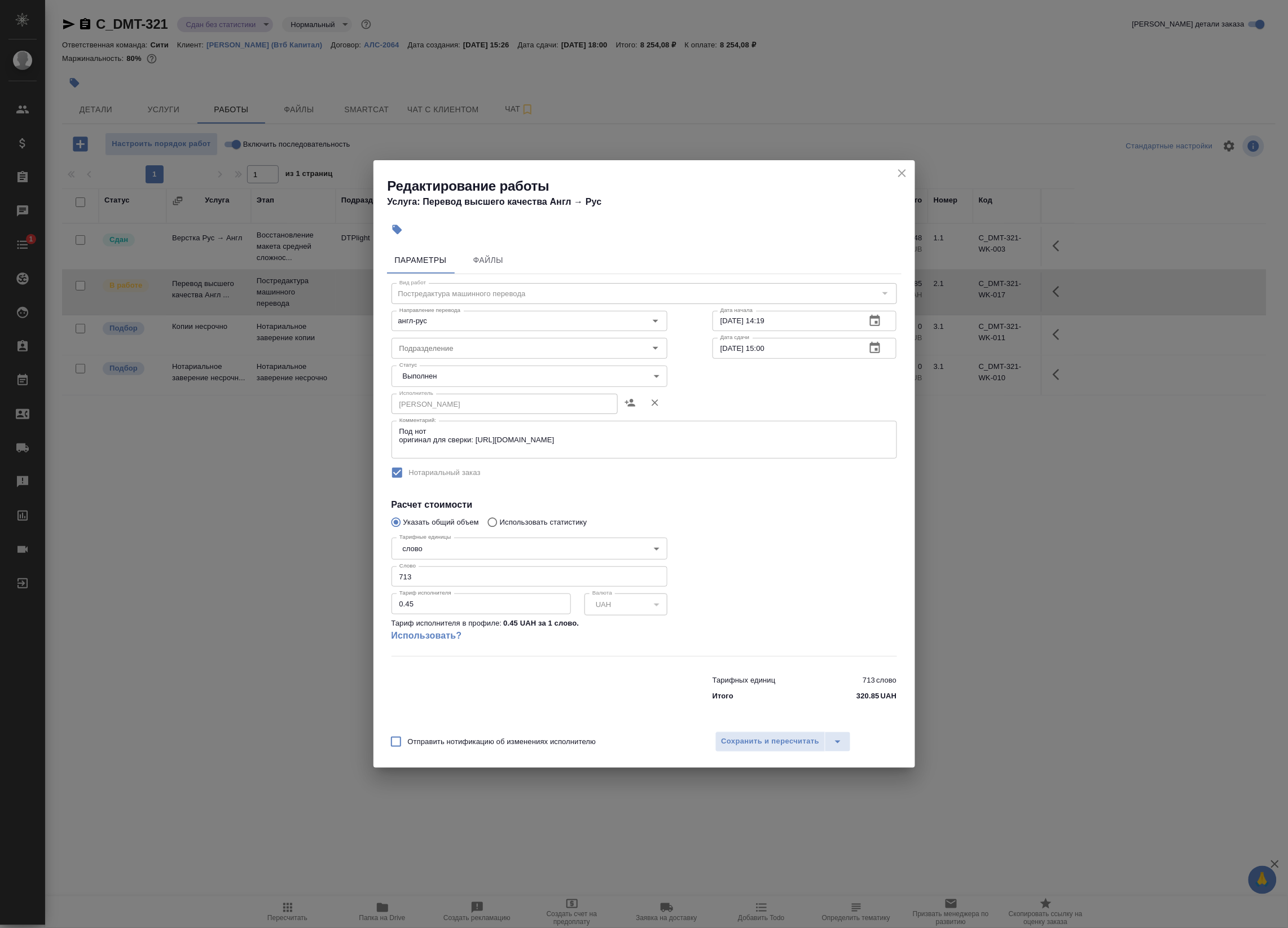
click at [801, 729] on div "Отправить нотификацию об изменениях исполнителю Сохранить и пересчитать" at bounding box center [644, 746] width 542 height 44
click at [791, 738] on span "Сохранить и пересчитать" at bounding box center [770, 741] width 98 height 13
click at [762, 741] on span "Сохранить и пересчитать" at bounding box center [770, 741] width 98 height 13
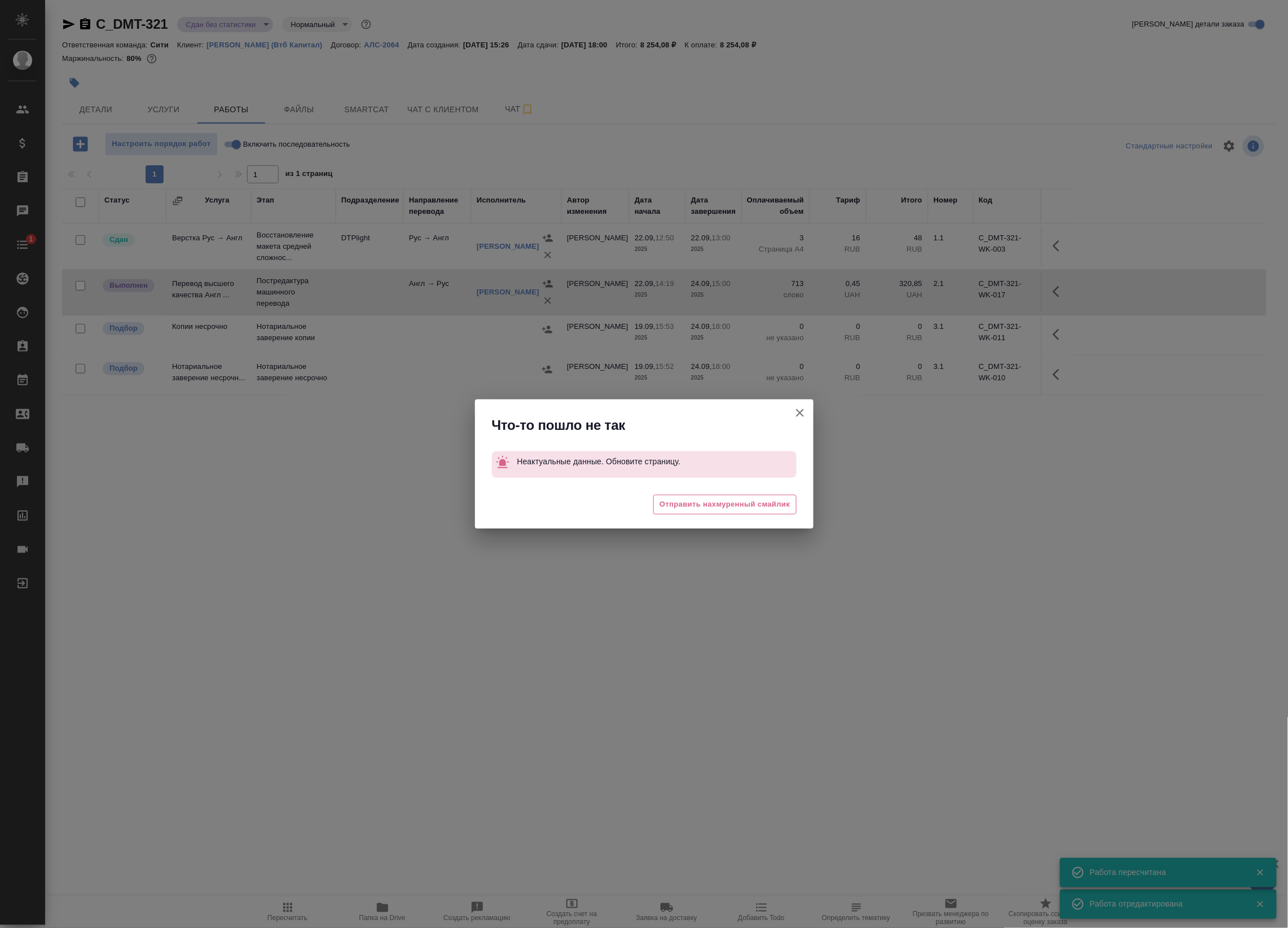
click at [797, 410] on icon "button" at bounding box center [800, 413] width 13 height 13
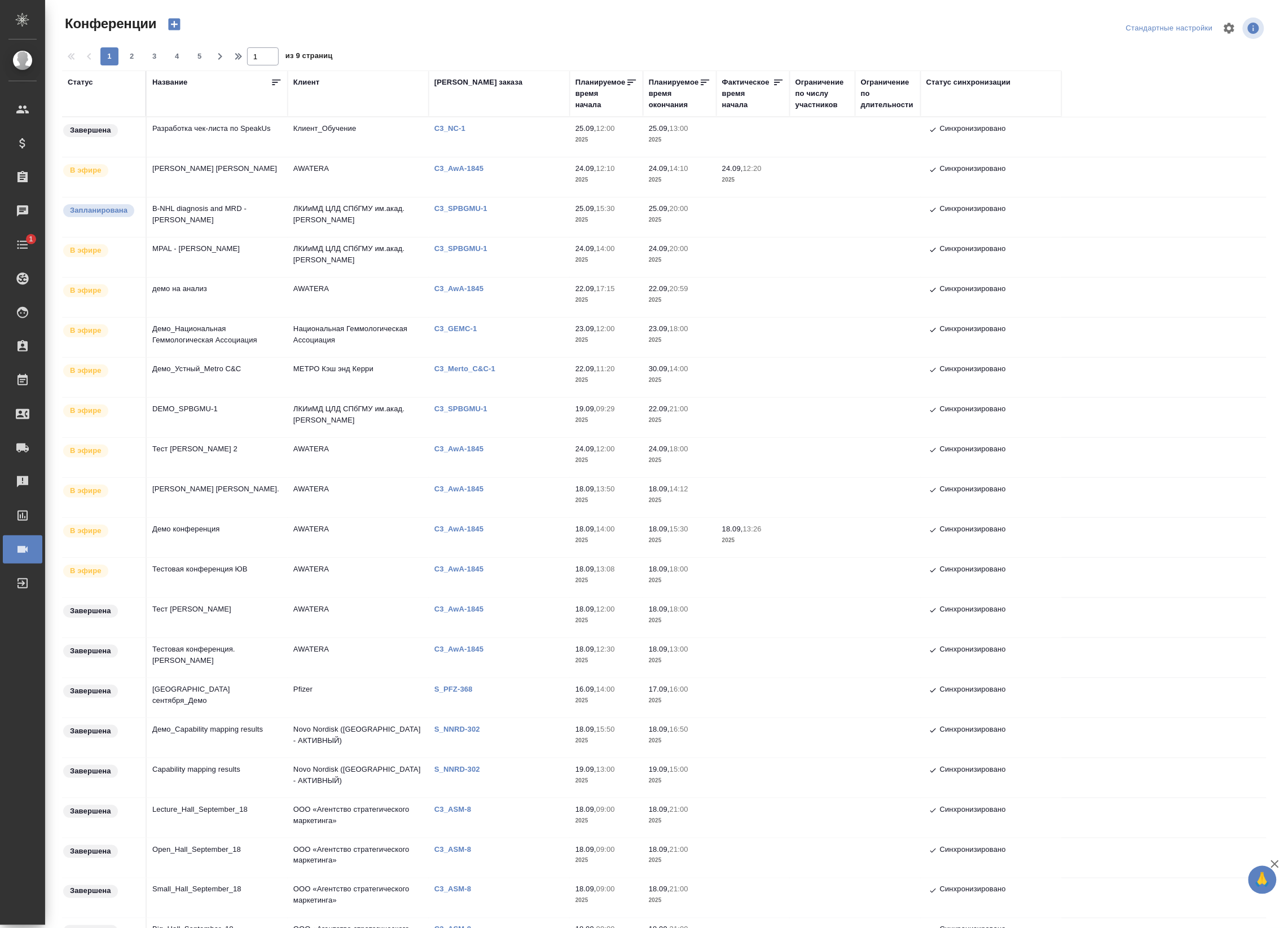
click at [288, 263] on td "ЛКИиМД ЦЛД СПбГМУ им.акад. [PERSON_NAME]" at bounding box center [358, 257] width 141 height 40
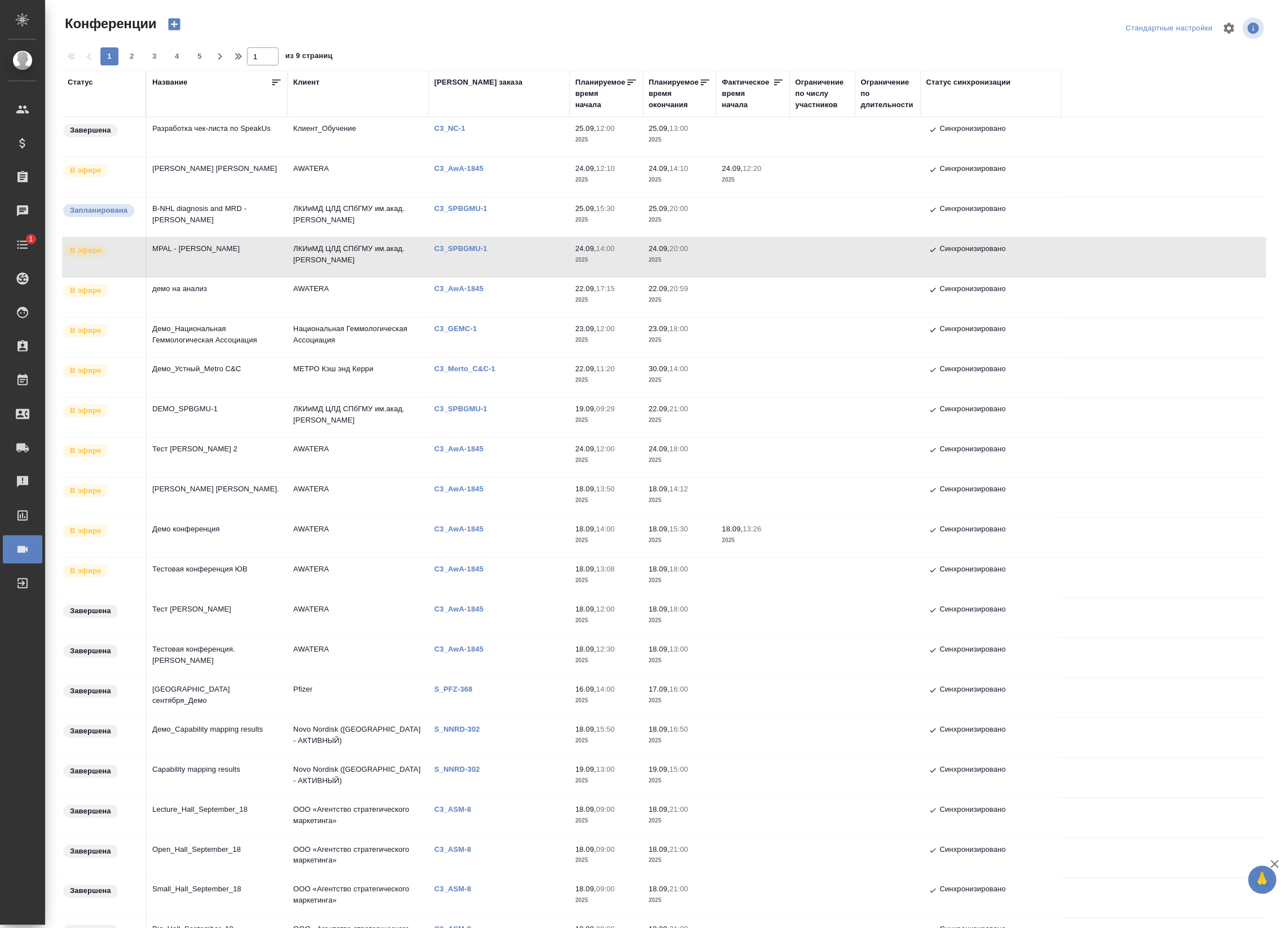
click at [288, 263] on td "ЛКИиМД ЦЛД СПбГМУ им.акад. [PERSON_NAME]" at bounding box center [358, 257] width 141 height 40
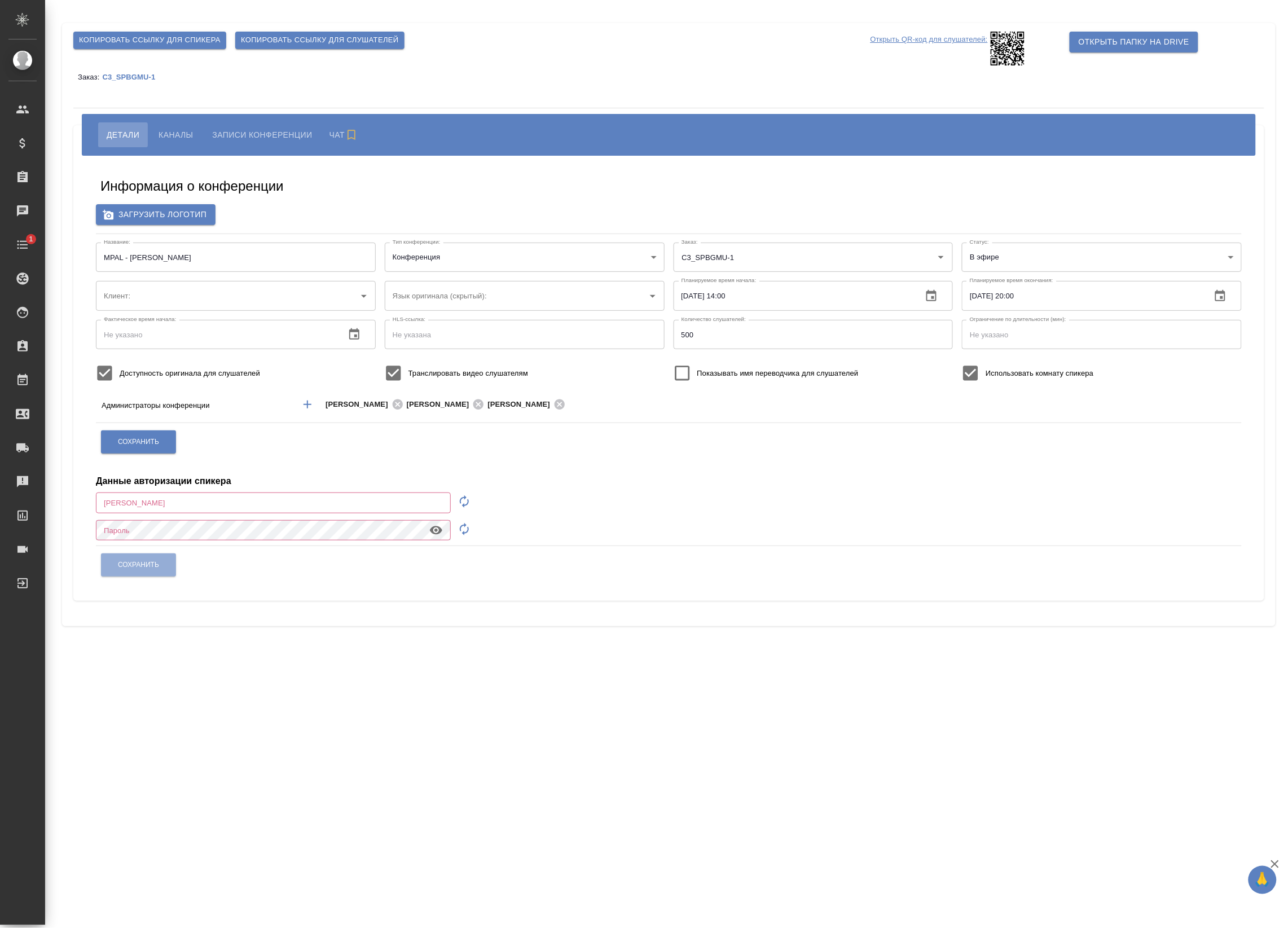
type input "ЛКИиМД ЦЛД СПбГМУ им.акад. [PERSON_NAME]"
type input "[EMAIL_ADDRESS][DOMAIN_NAME]"
click at [226, 134] on span "Записи конференции" at bounding box center [260, 134] width 99 height 13
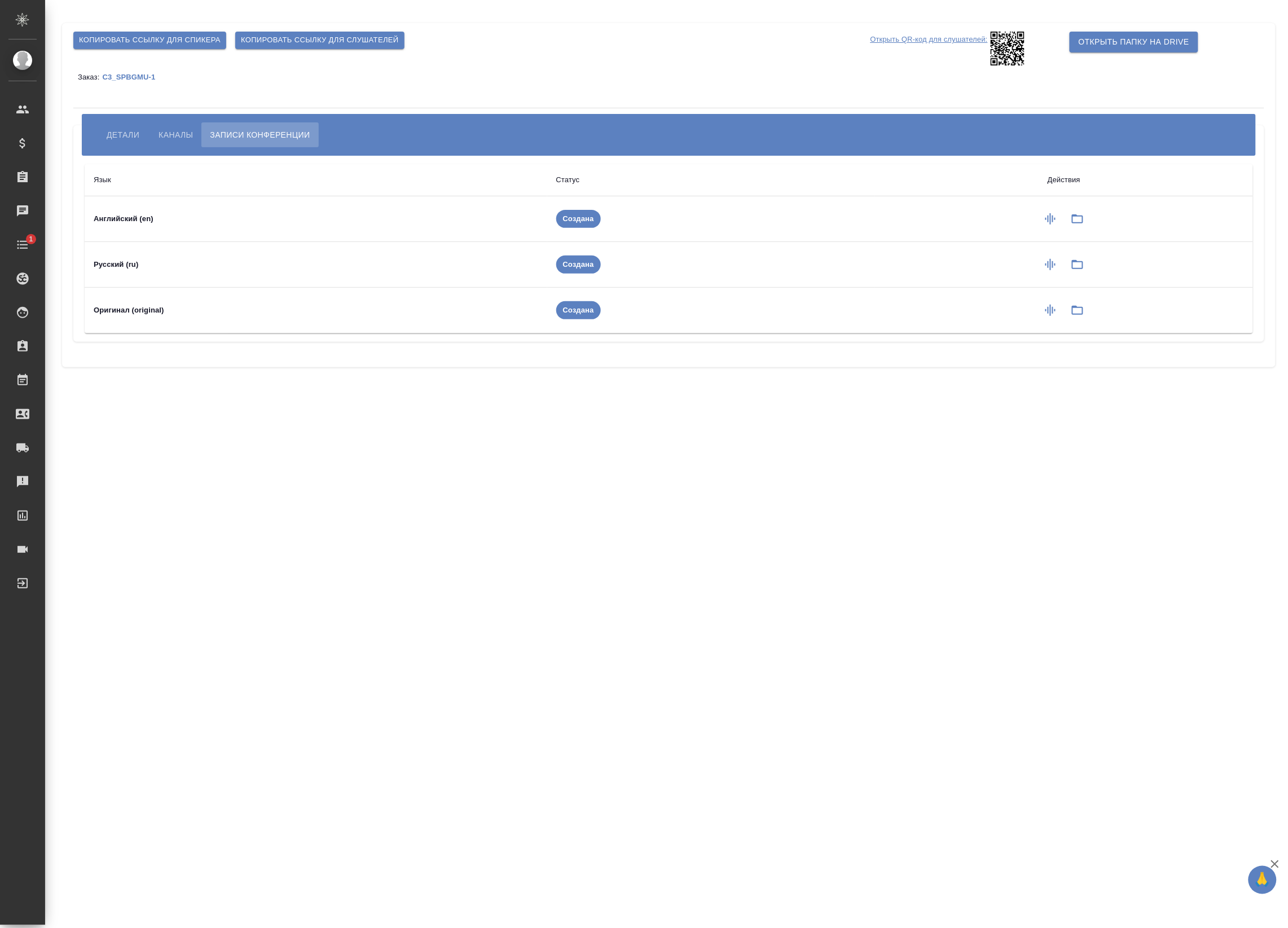
click at [175, 134] on span "Каналы" at bounding box center [176, 134] width 34 height 13
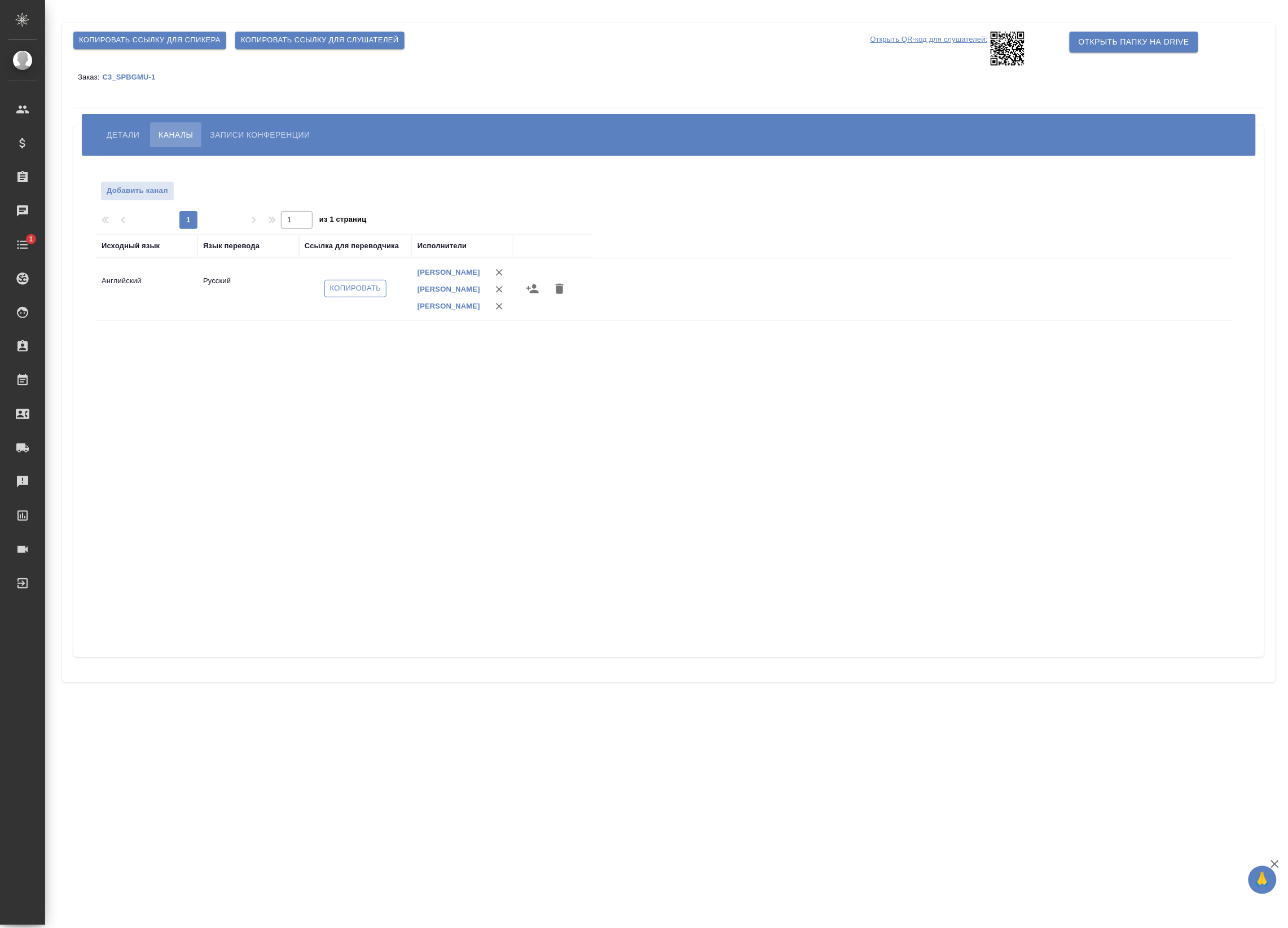
click at [368, 294] on span "Копировать" at bounding box center [356, 288] width 51 height 13
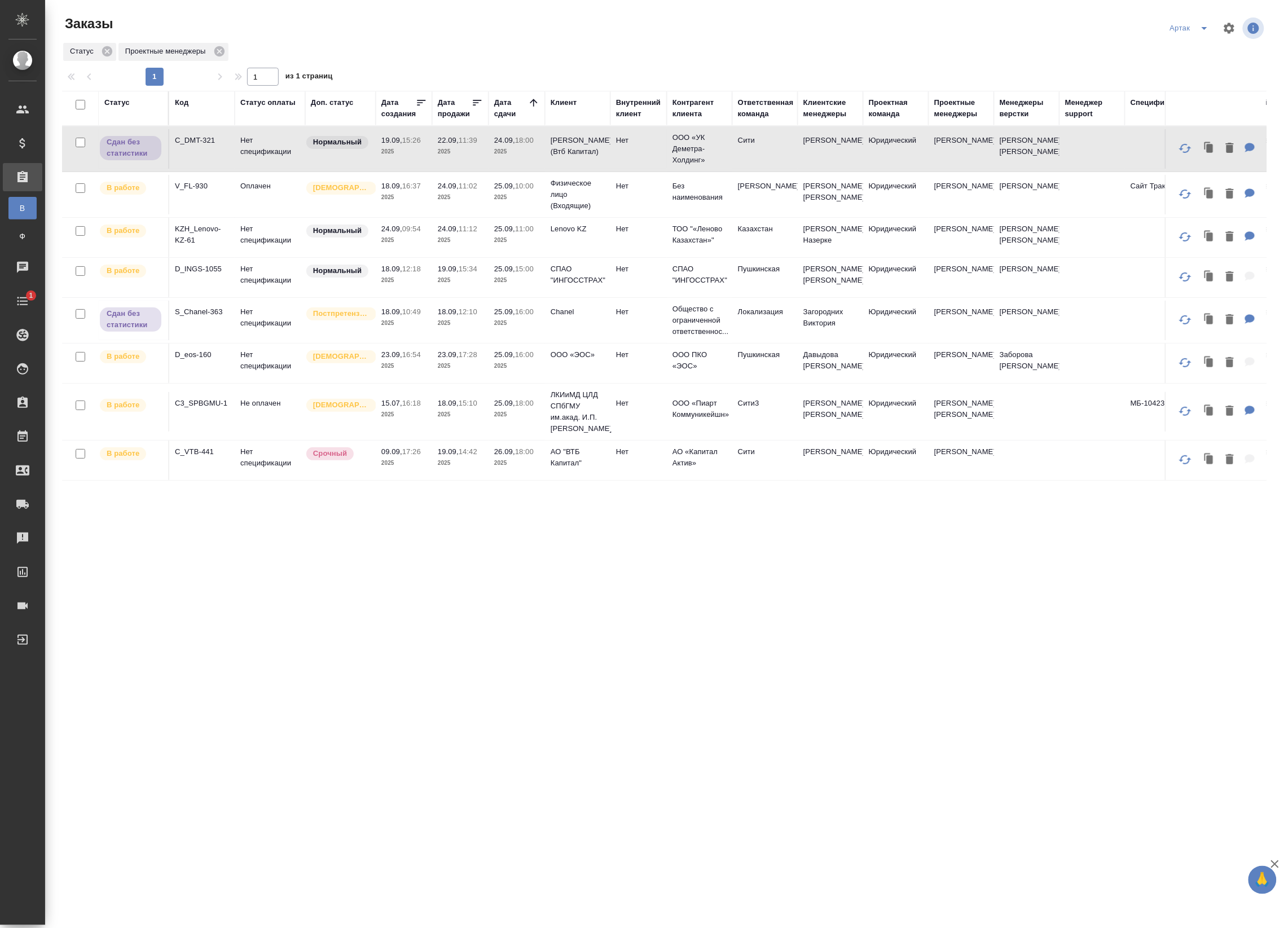
click at [533, 103] on icon at bounding box center [533, 103] width 12 height 12
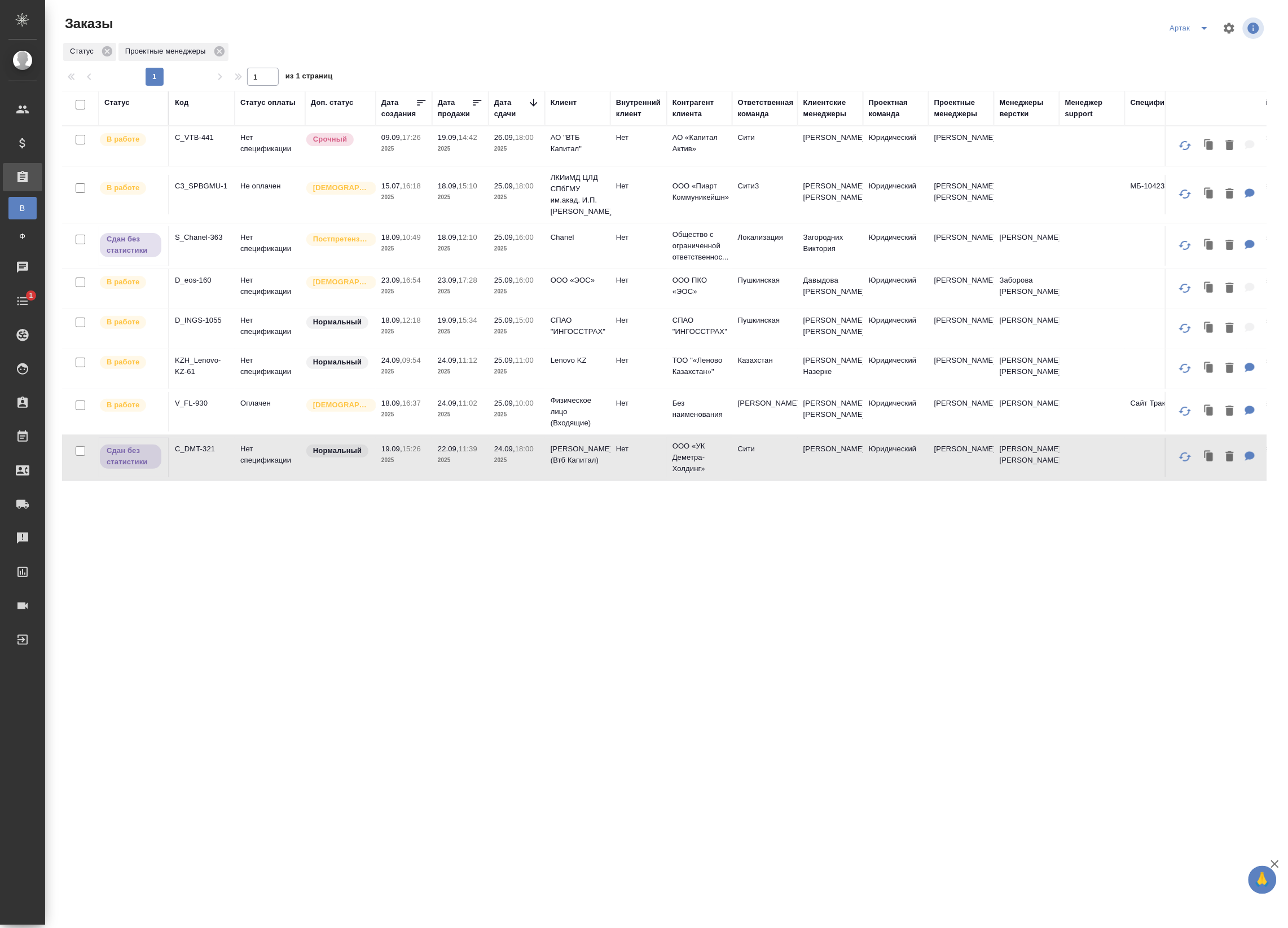
click at [533, 103] on icon at bounding box center [533, 103] width 12 height 12
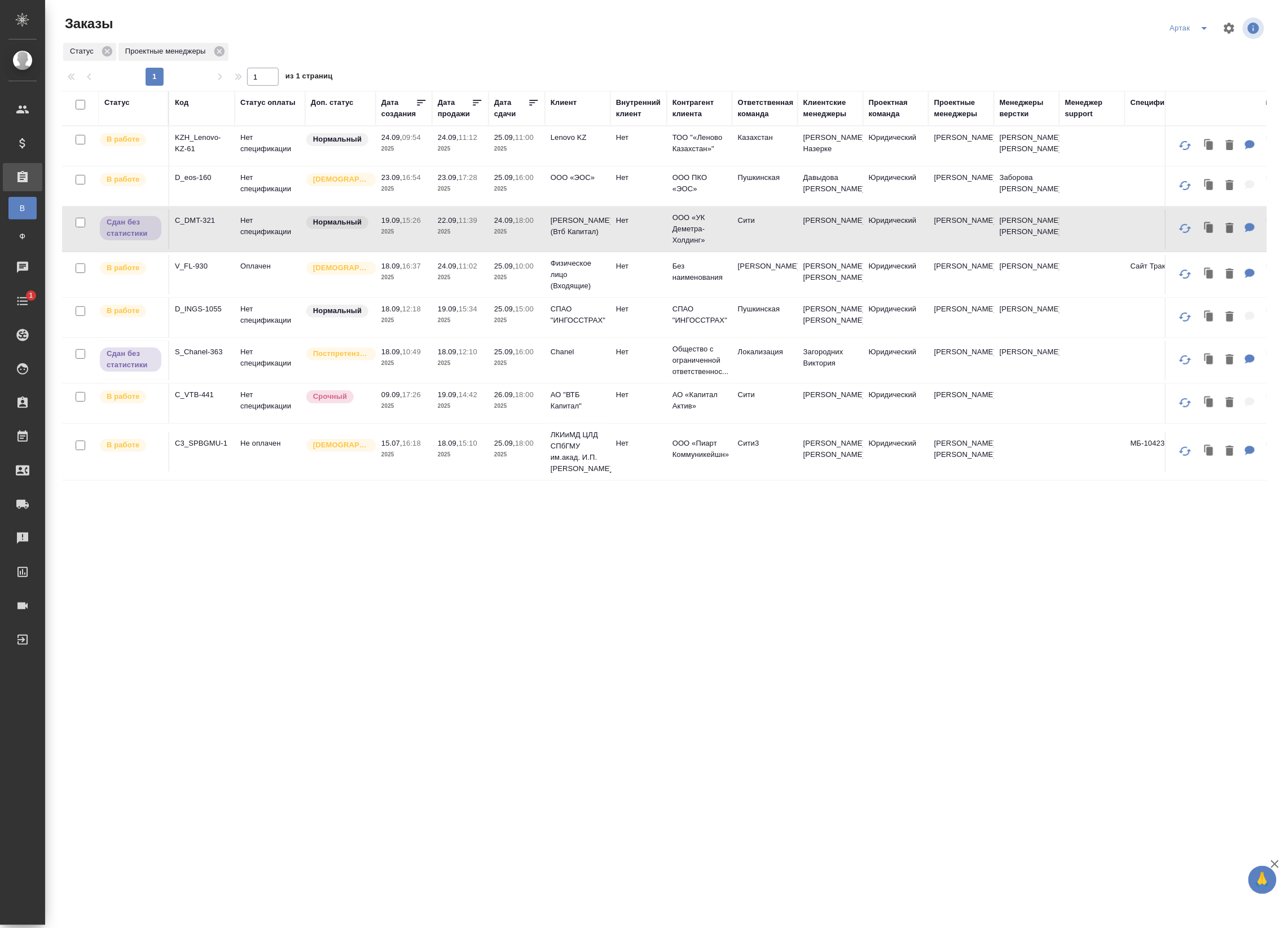
click at [533, 149] on p "2025" at bounding box center [517, 148] width 45 height 12
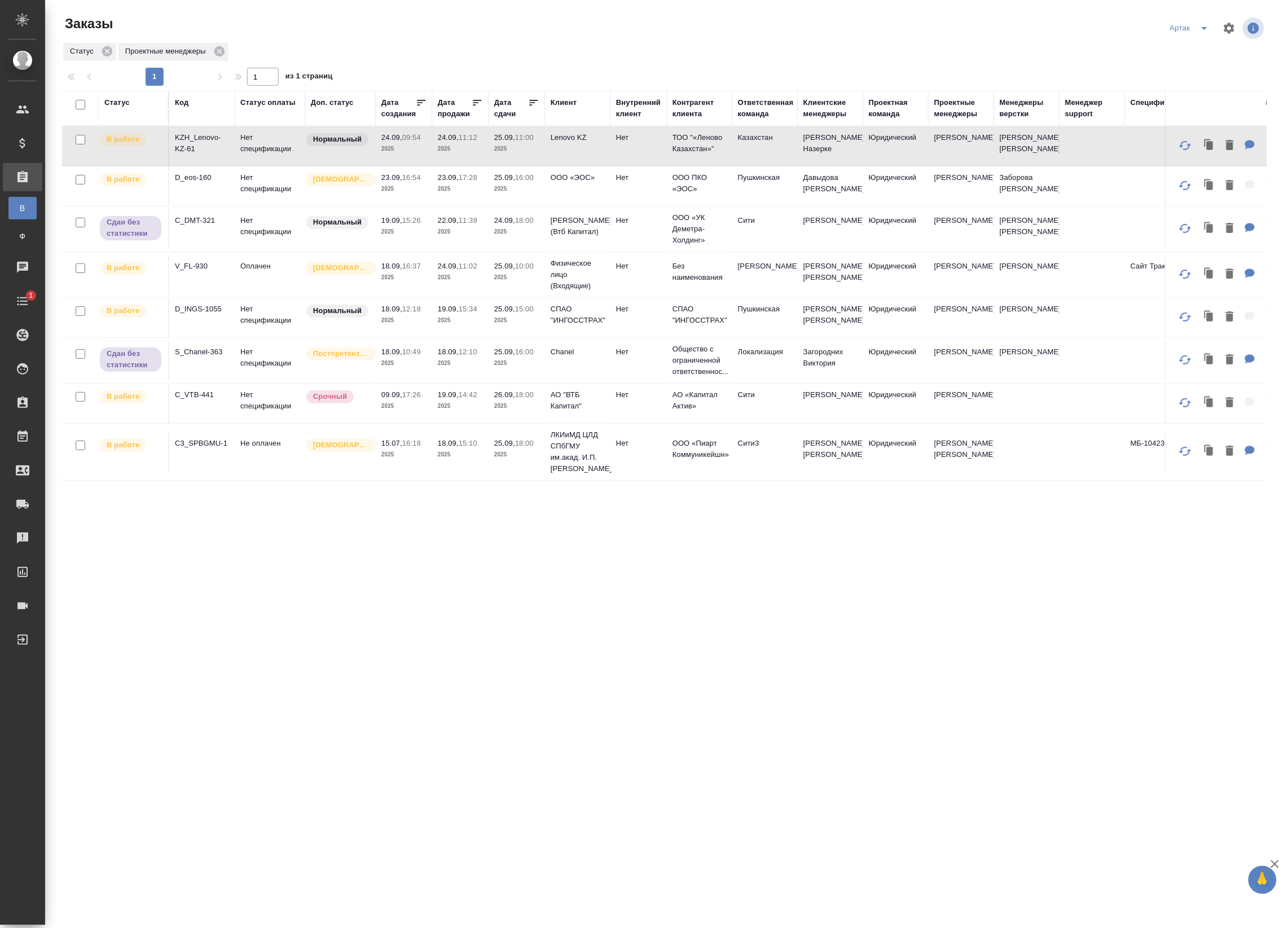
click at [514, 189] on p "2025" at bounding box center [517, 189] width 45 height 12
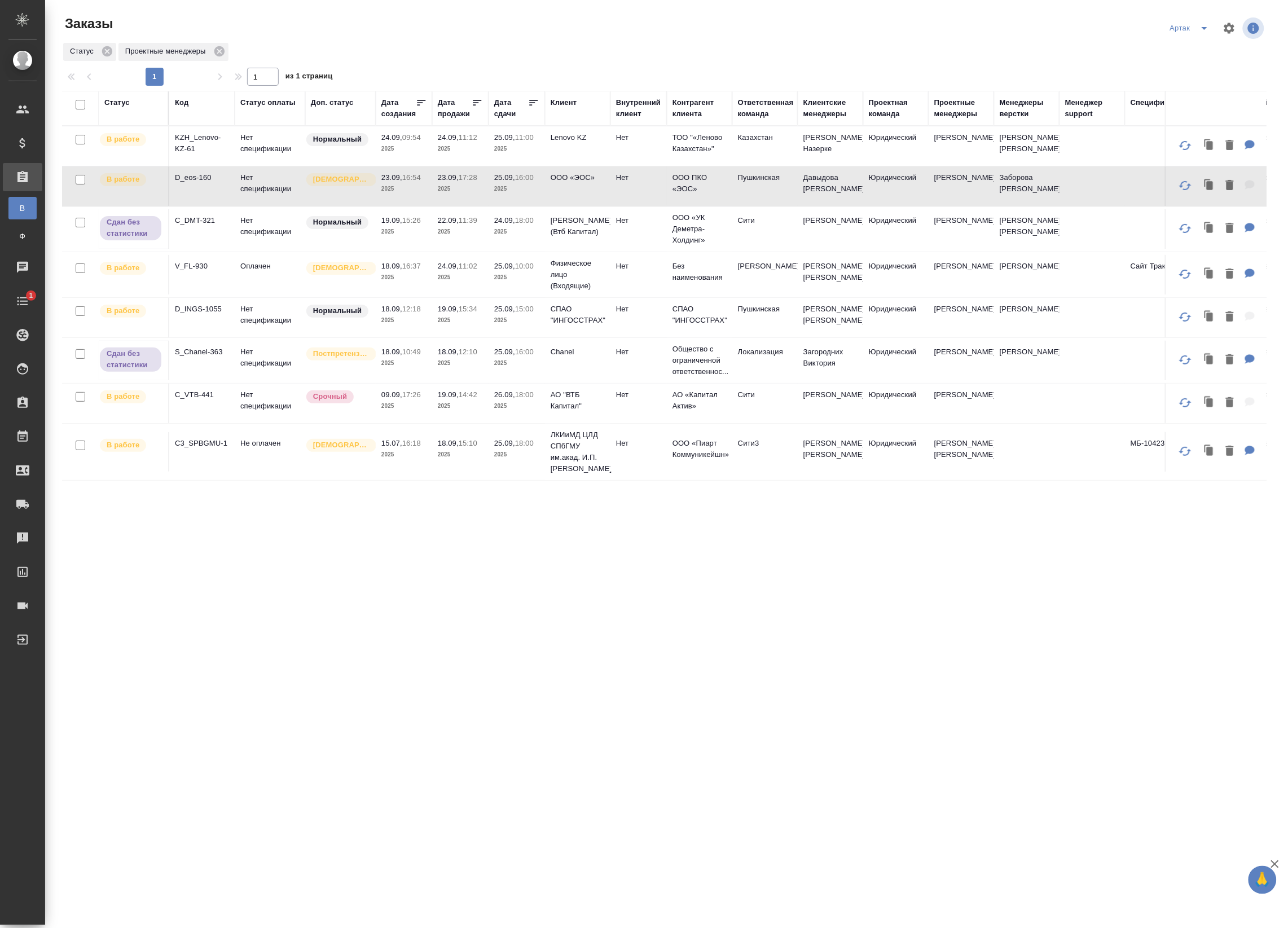
click at [519, 270] on p "10:00" at bounding box center [525, 266] width 19 height 9
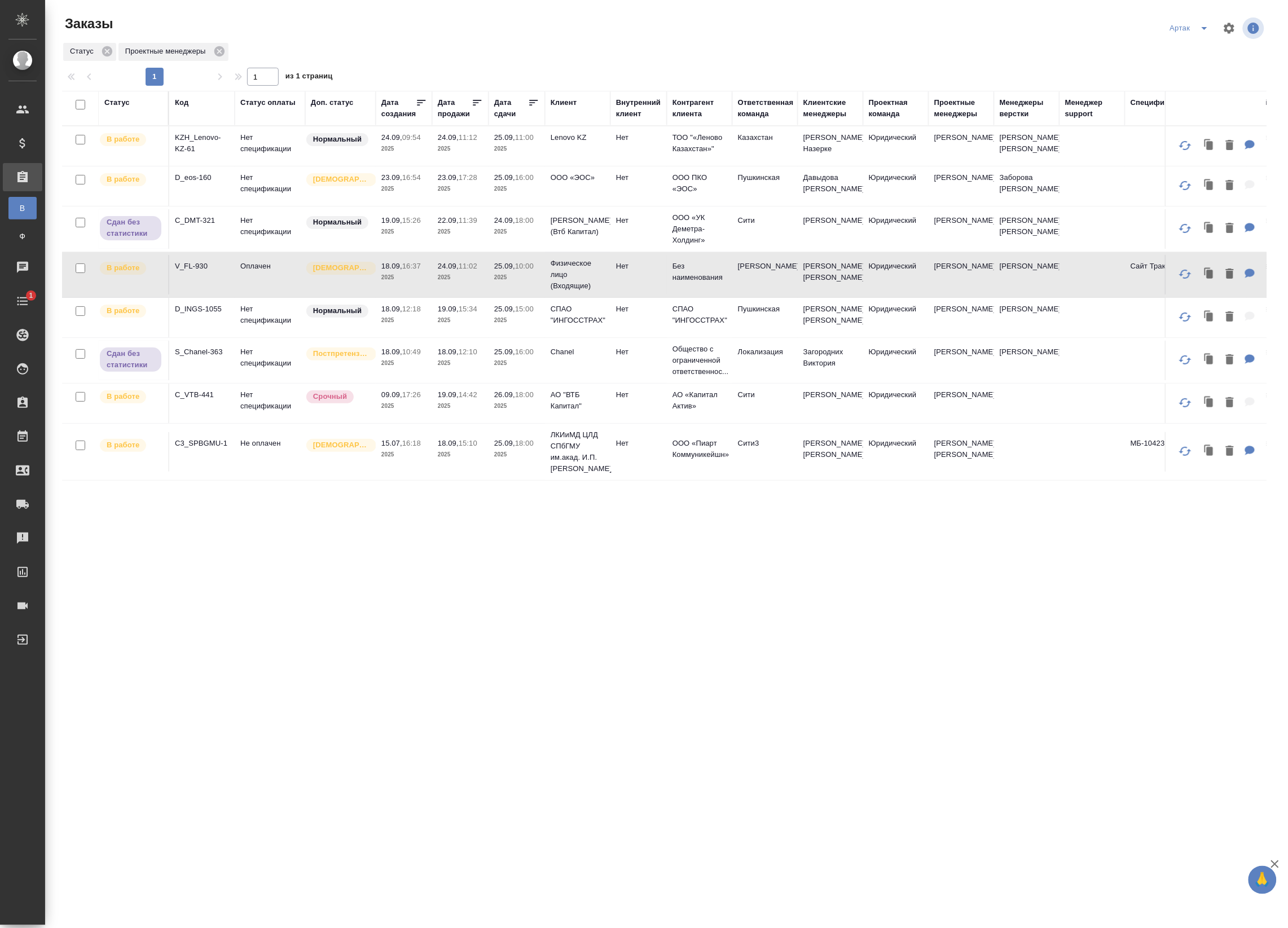
click at [535, 326] on p "2025" at bounding box center [517, 320] width 45 height 12
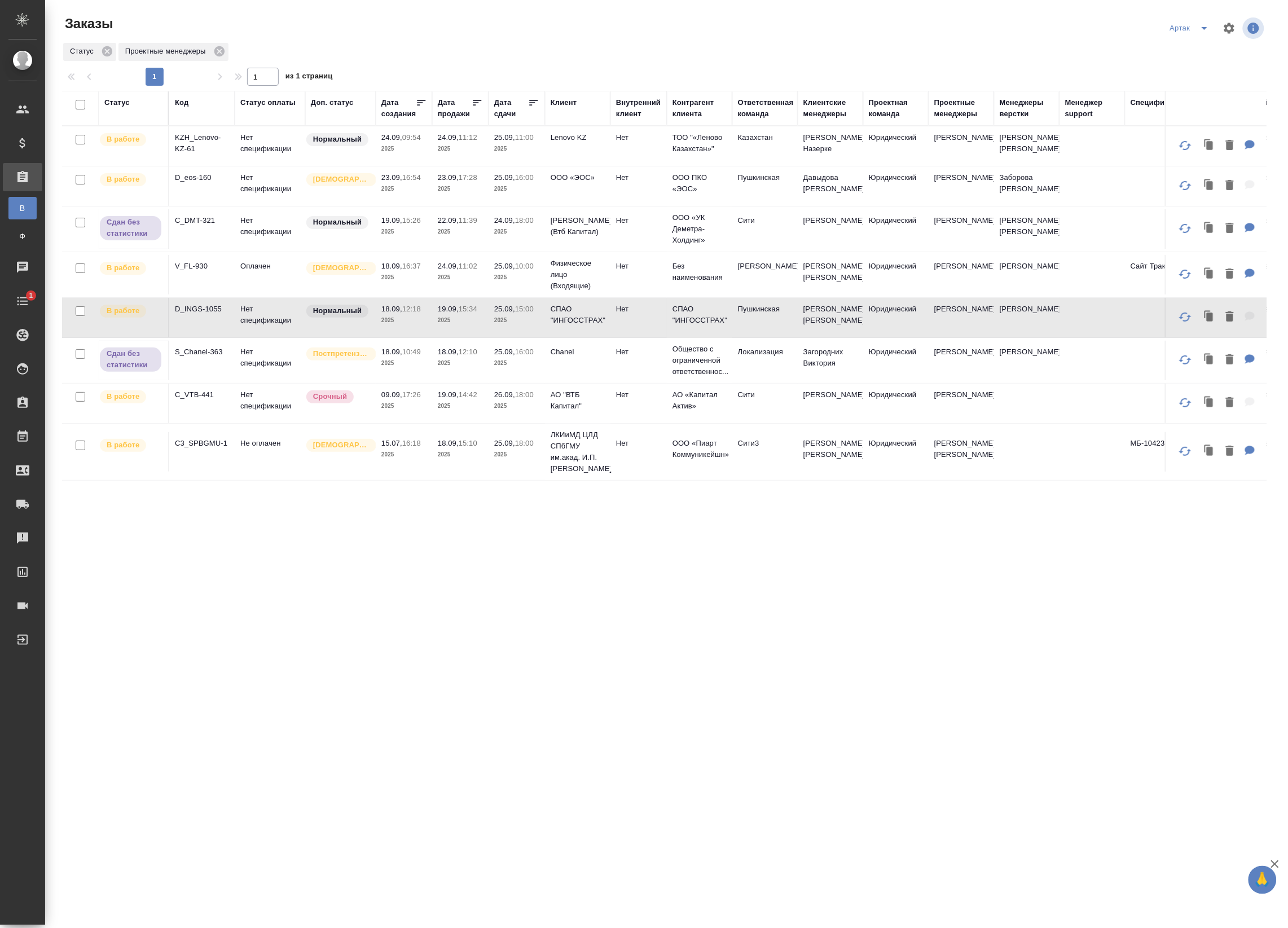
click at [531, 155] on td "25.09, 11:00 2025" at bounding box center [517, 146] width 57 height 40
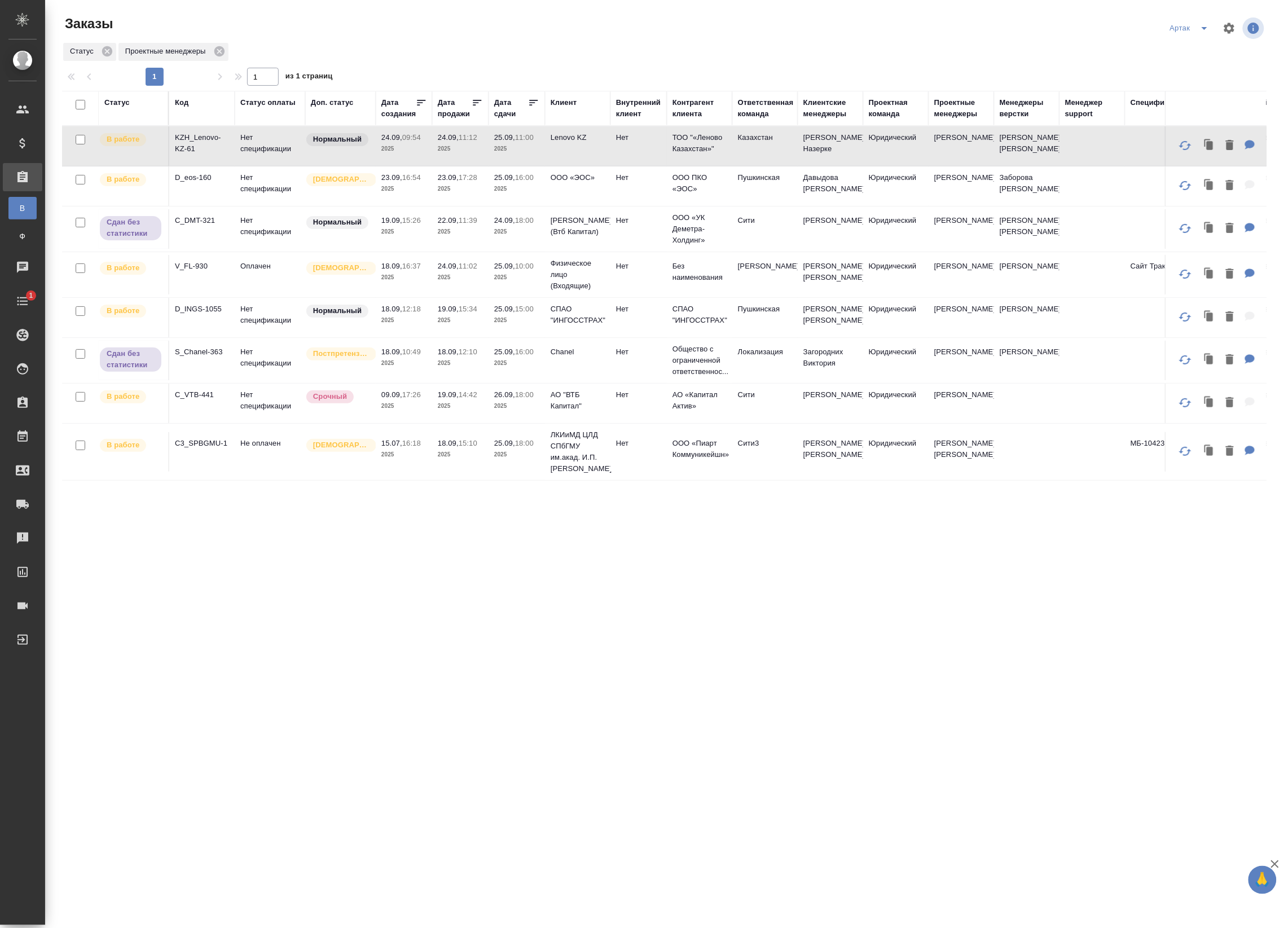
click at [521, 187] on p "2025" at bounding box center [517, 189] width 45 height 12
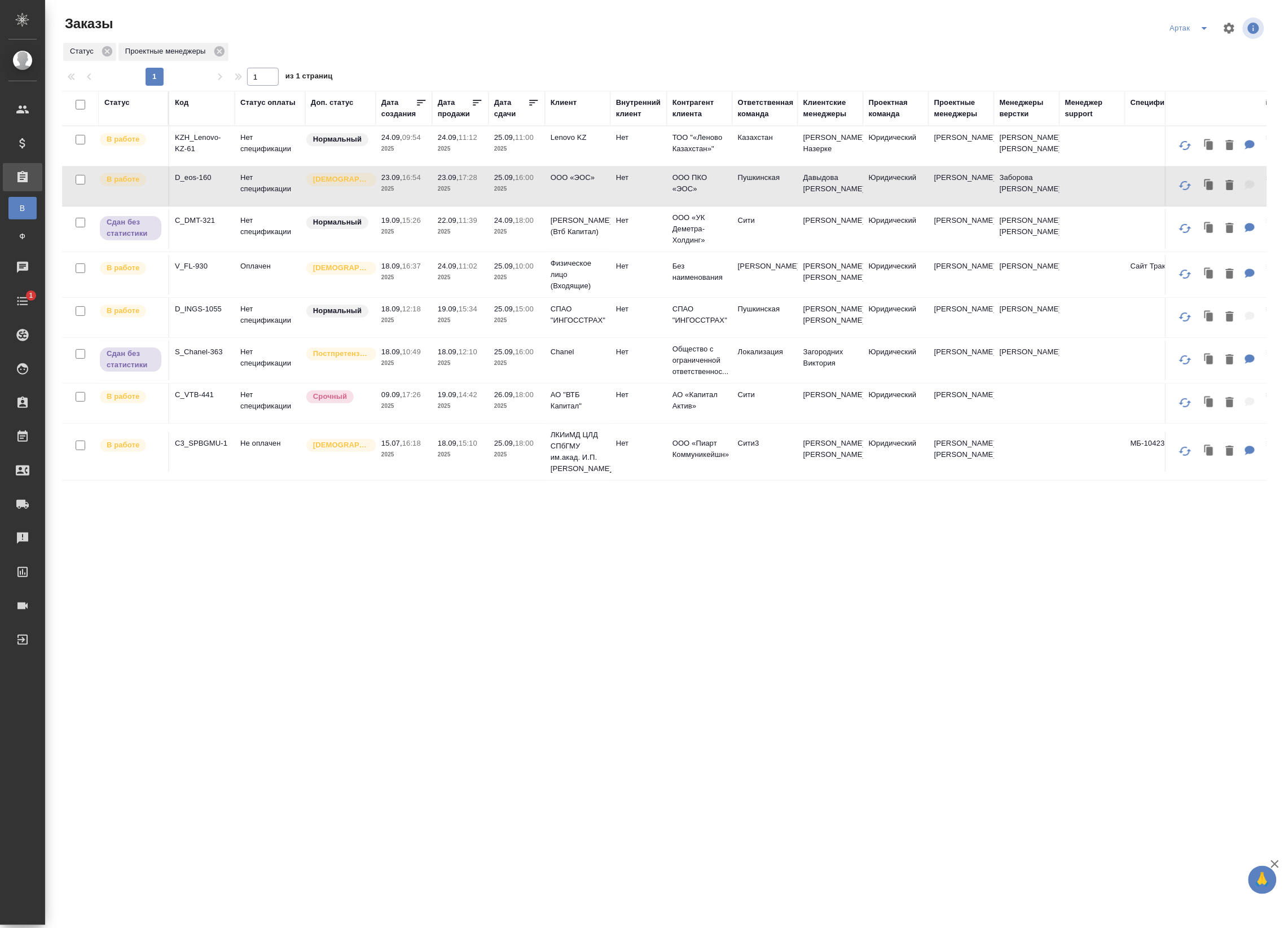
click at [501, 153] on p "2025" at bounding box center [517, 148] width 45 height 12
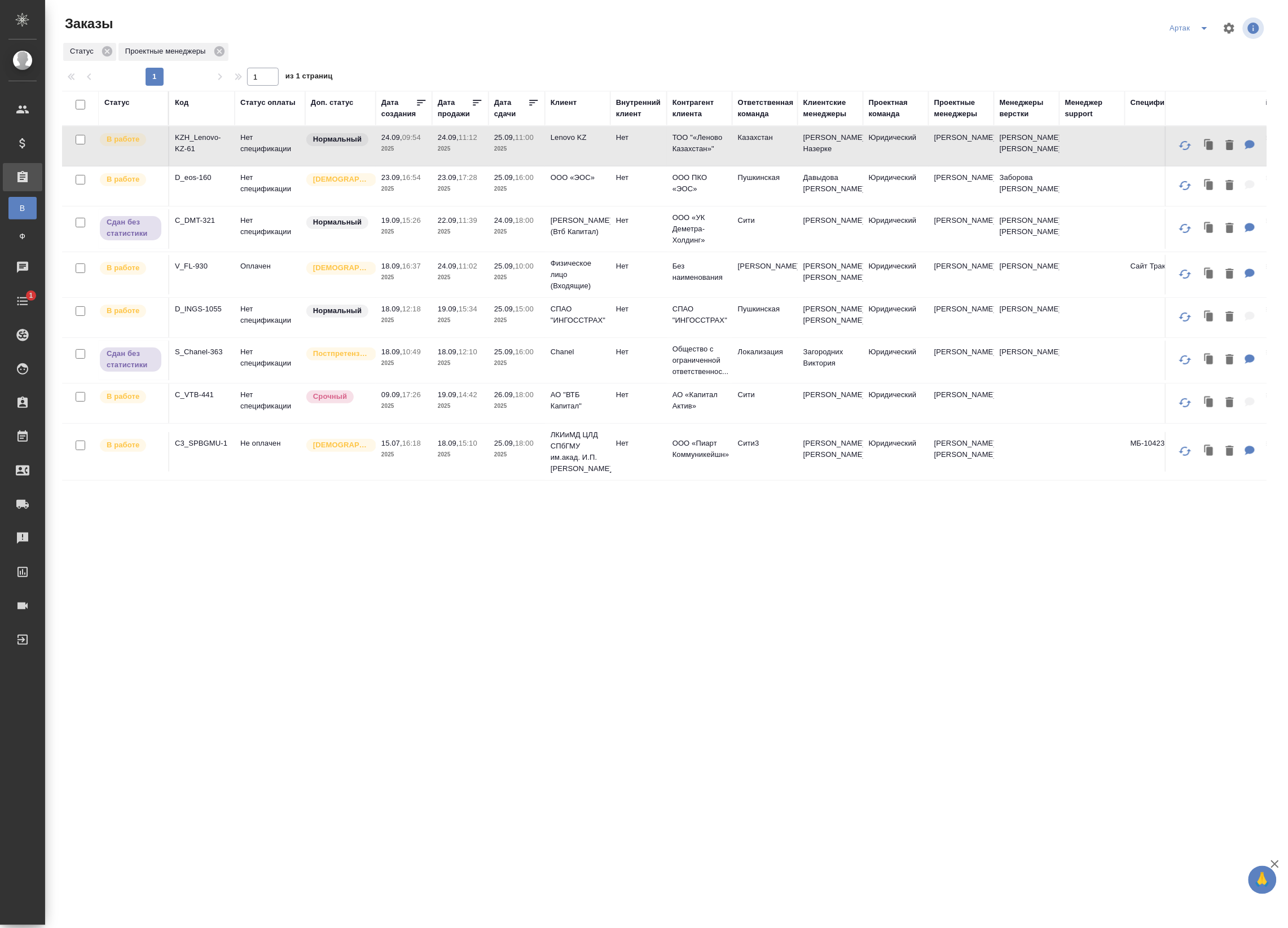
click at [501, 153] on p "2025" at bounding box center [517, 148] width 45 height 12
click at [1206, 31] on icon "split button" at bounding box center [1204, 28] width 13 height 13
click at [1199, 54] on li "leagal" at bounding box center [1192, 51] width 48 height 18
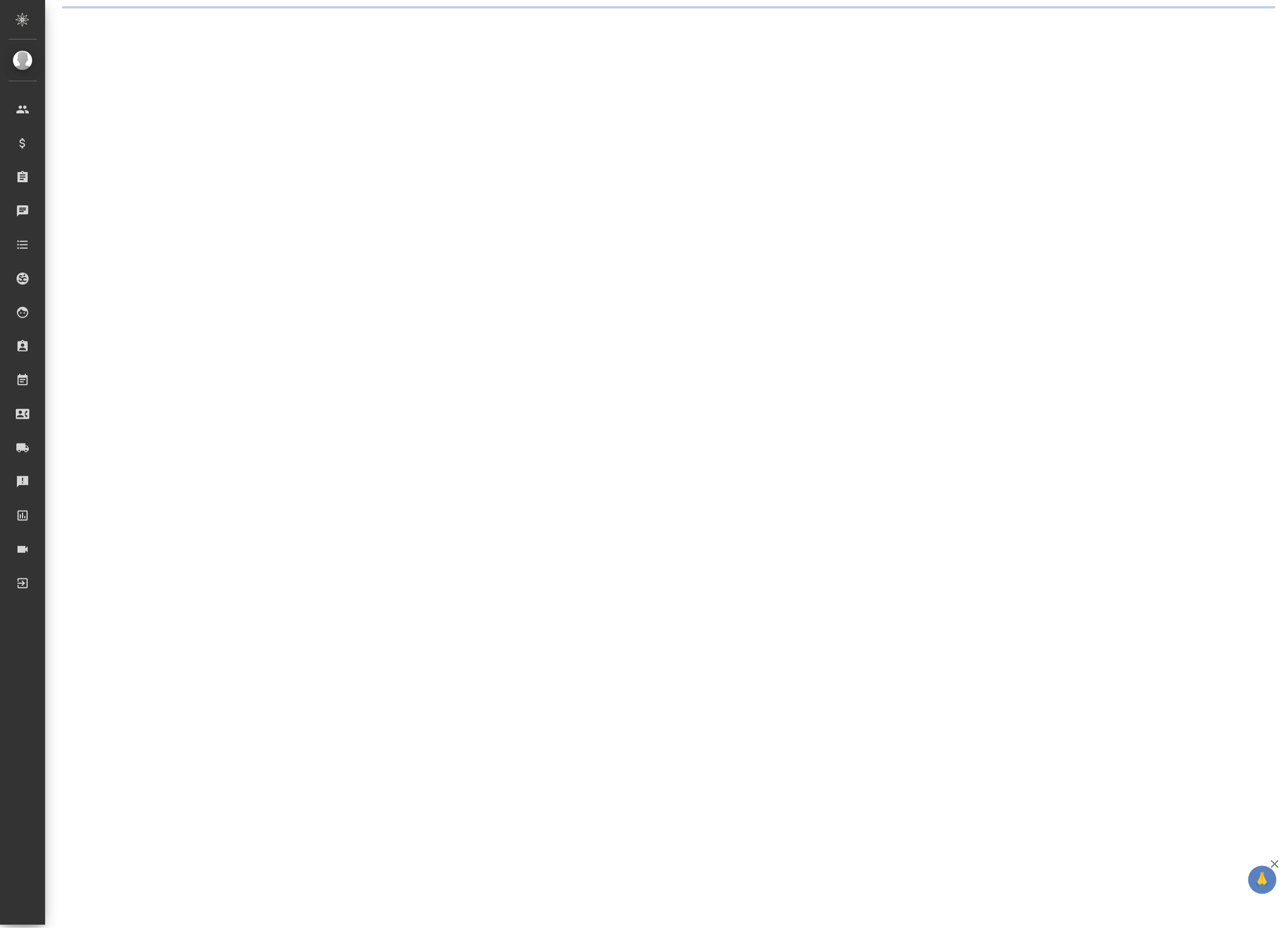
select select "RU"
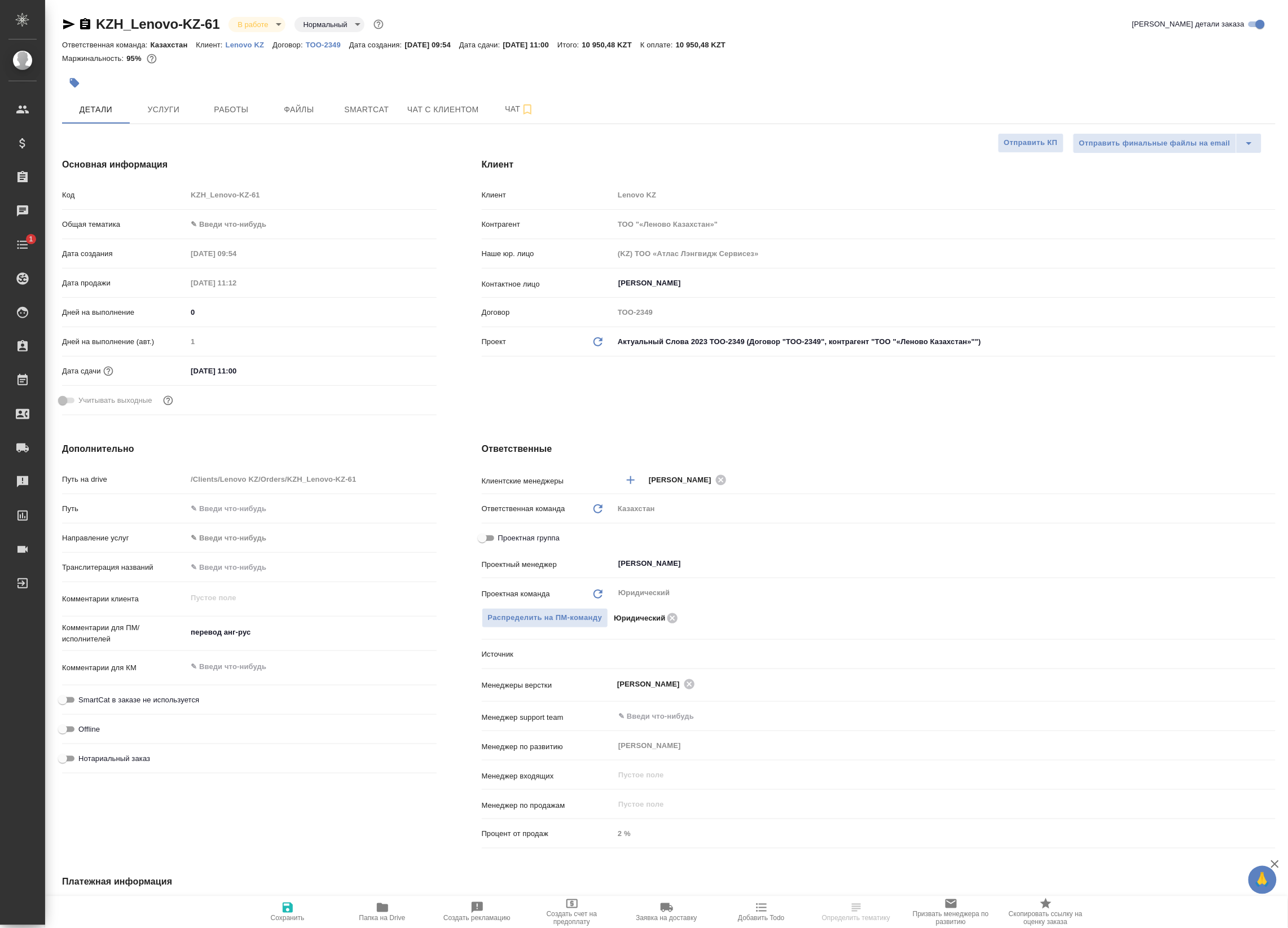
type textarea "x"
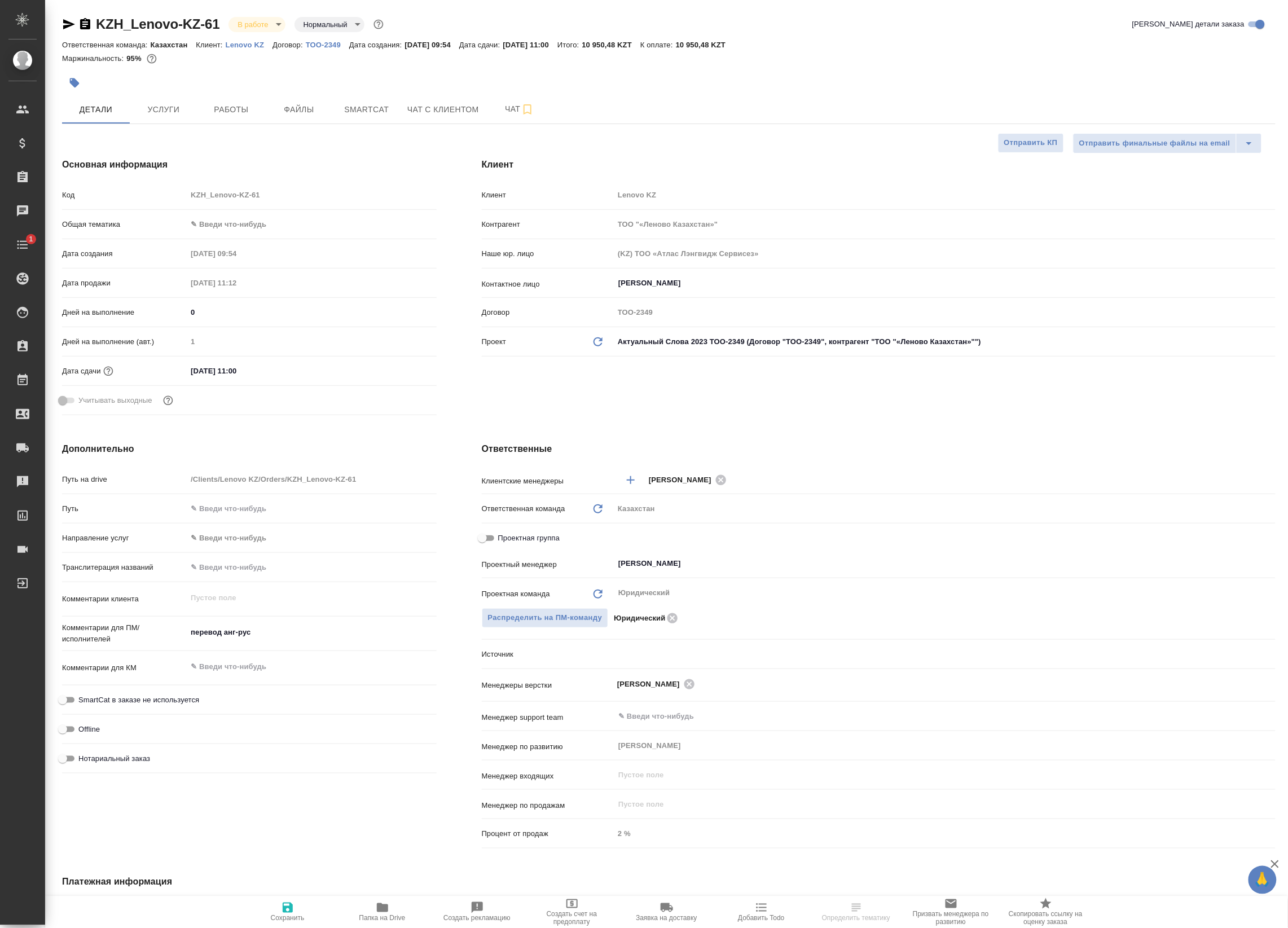
type textarea "x"
click at [226, 103] on span "Работы" at bounding box center [232, 110] width 54 height 14
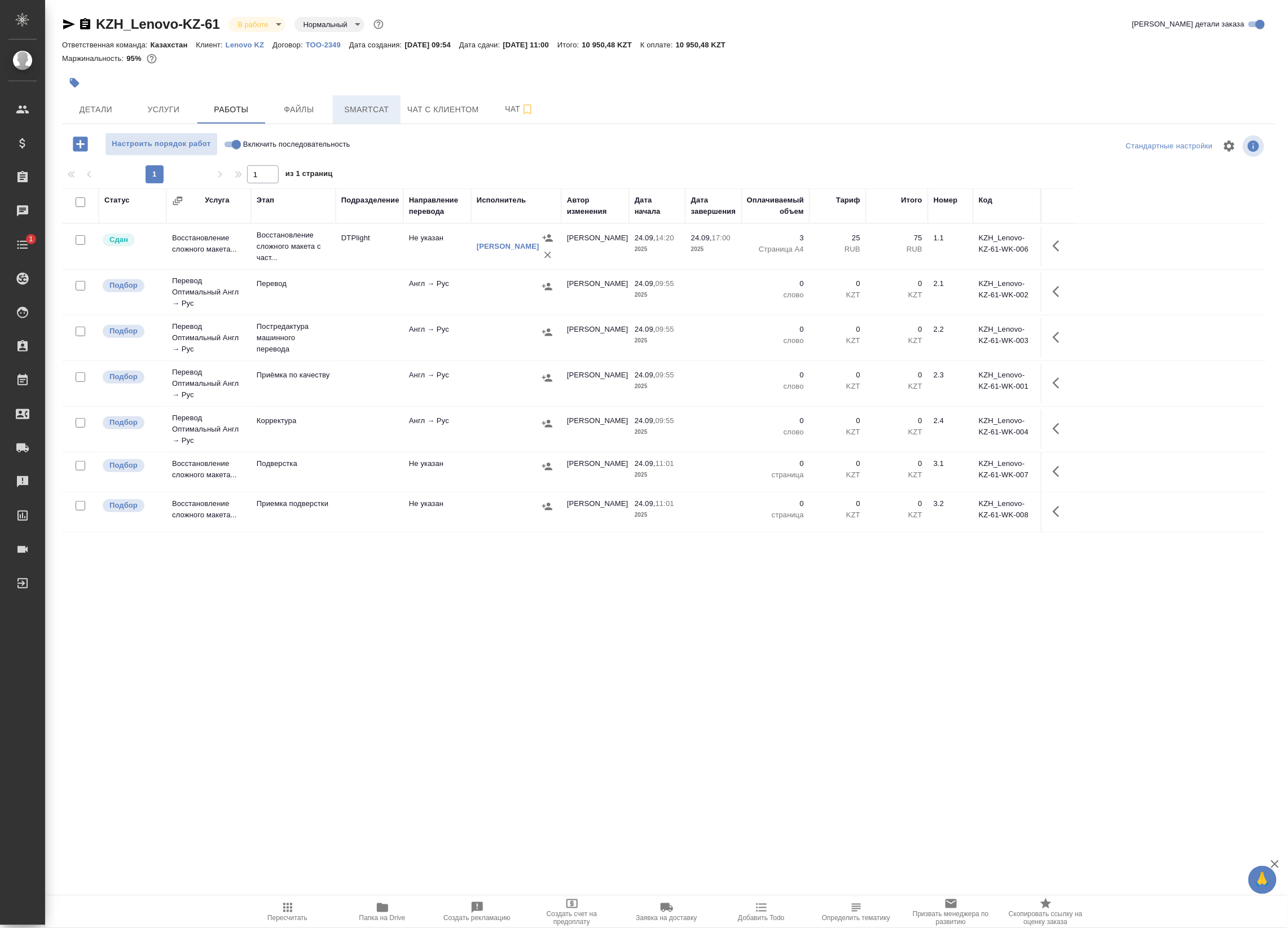
click at [372, 109] on span "Smartcat" at bounding box center [367, 110] width 54 height 14
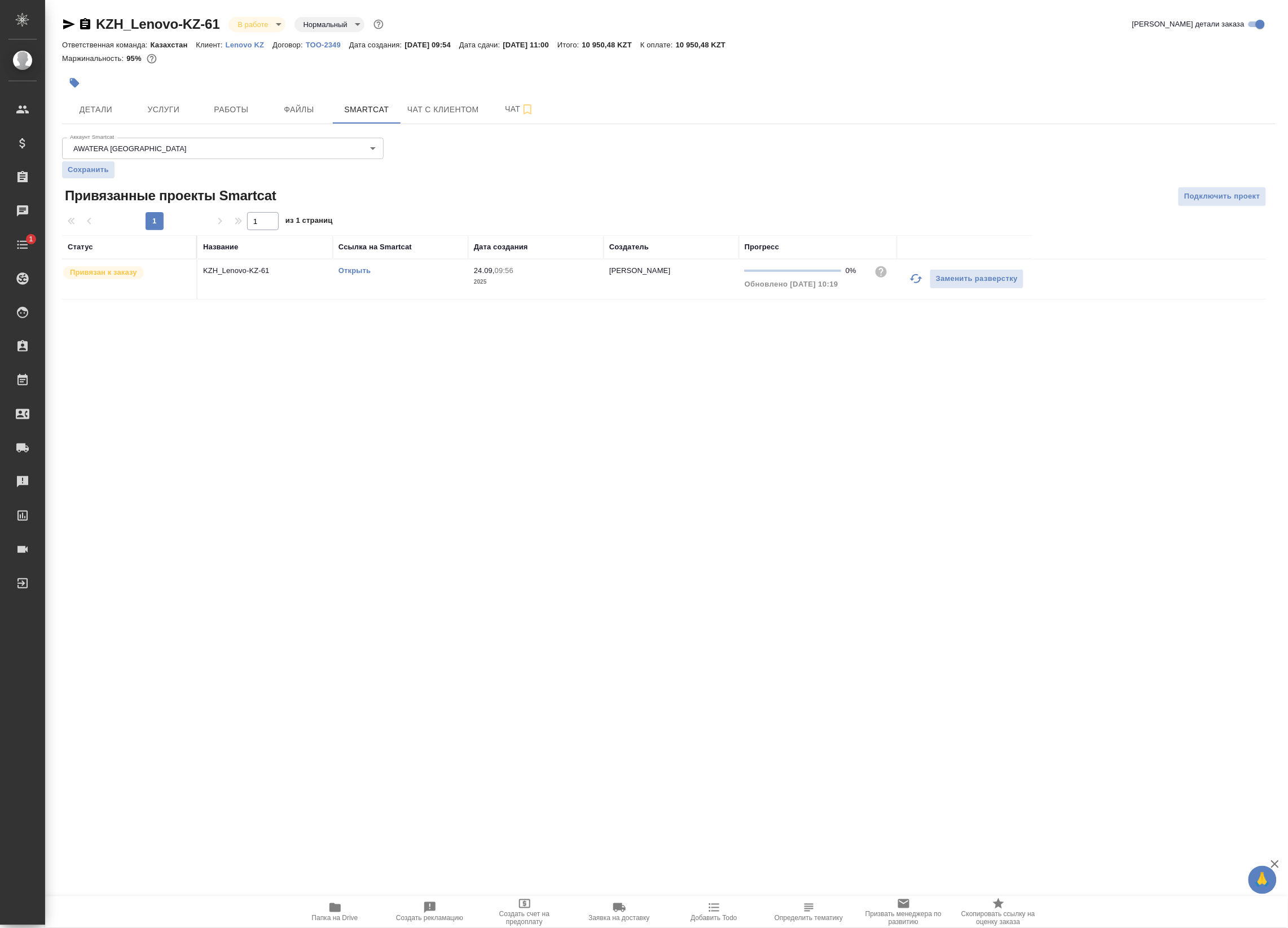
click at [363, 267] on link "Открыть" at bounding box center [354, 270] width 32 height 9
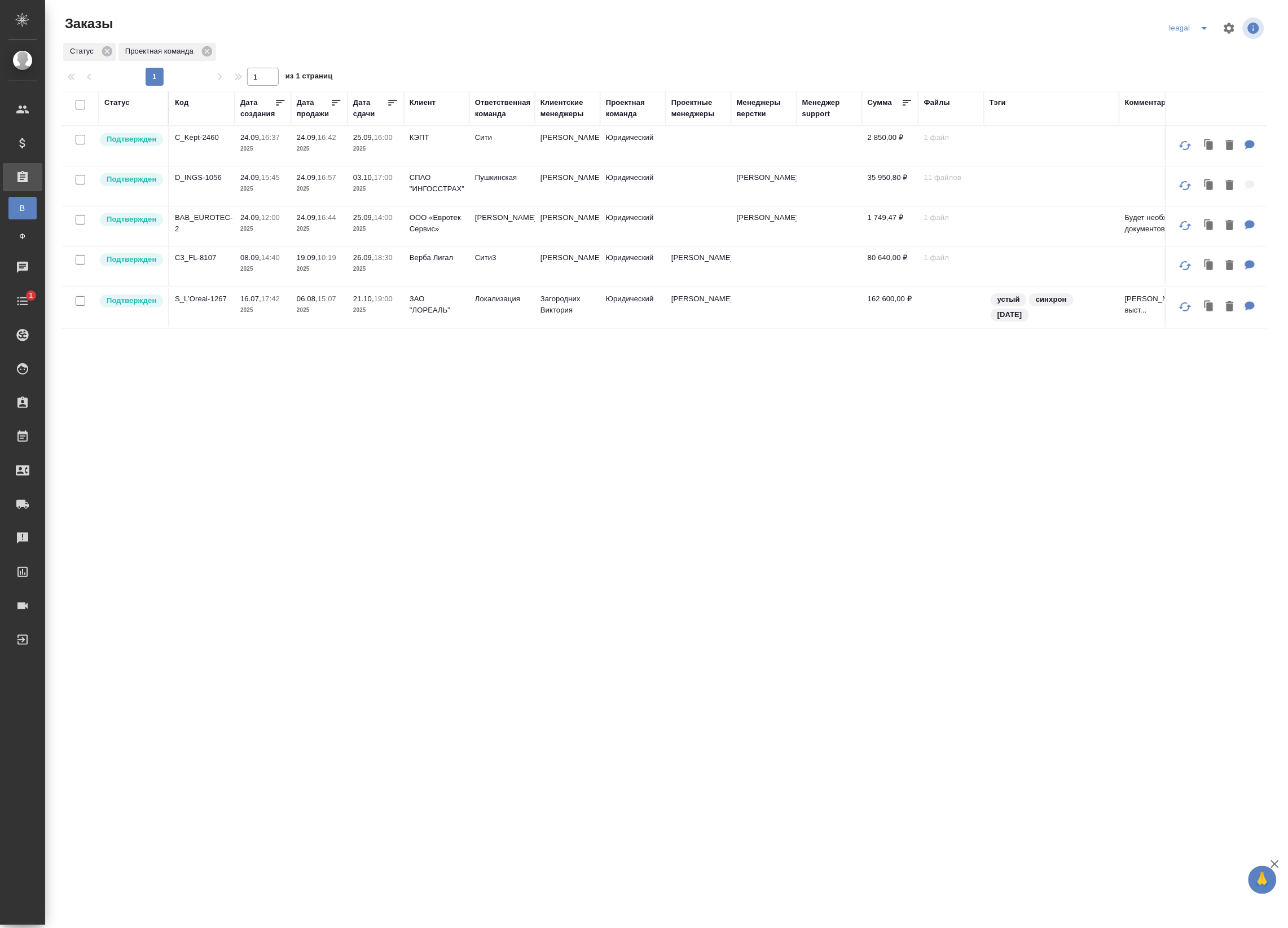
click at [616, 151] on td "Юридический" at bounding box center [633, 146] width 65 height 40
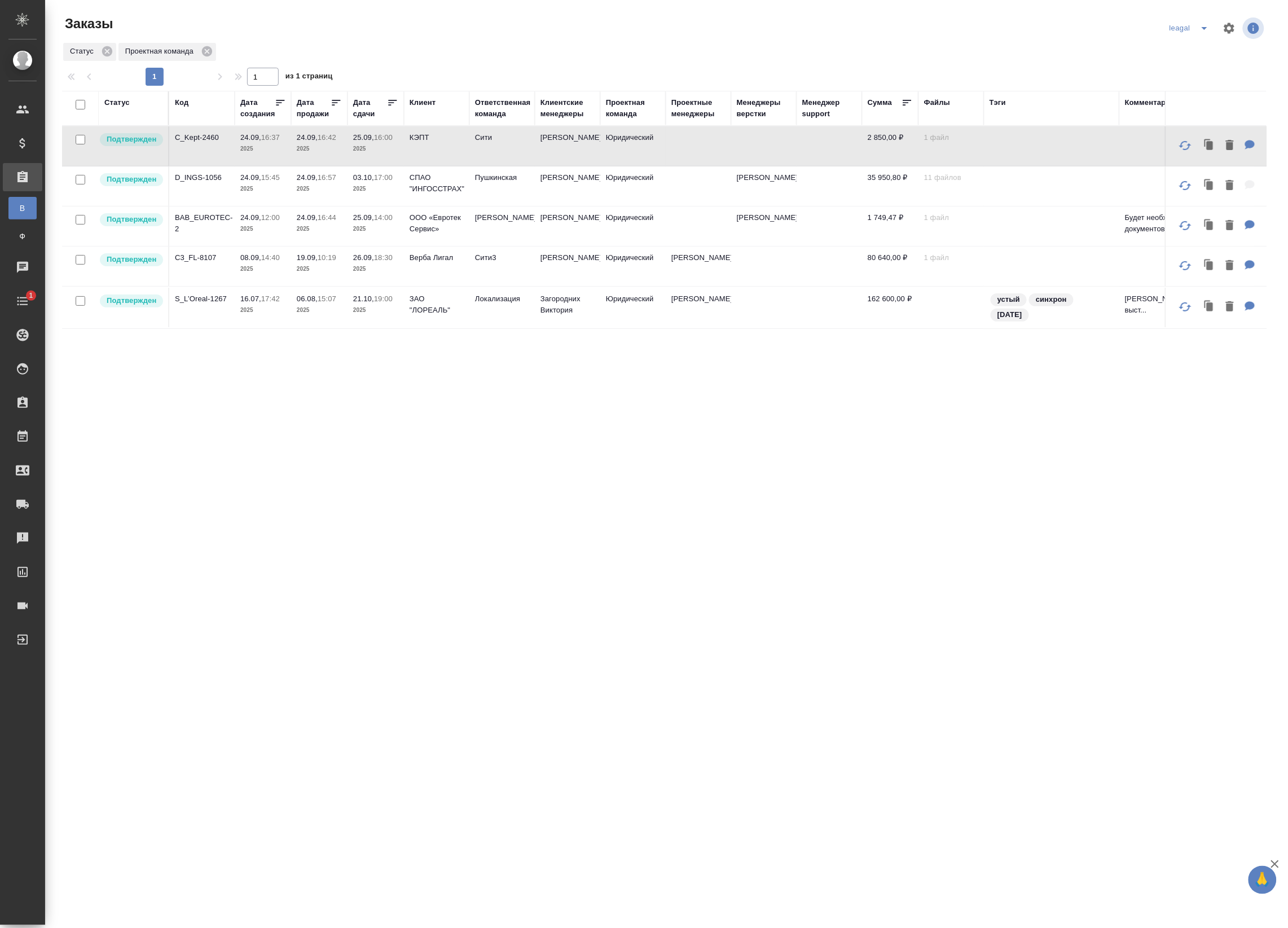
click at [581, 181] on td "[PERSON_NAME]" at bounding box center [567, 186] width 65 height 40
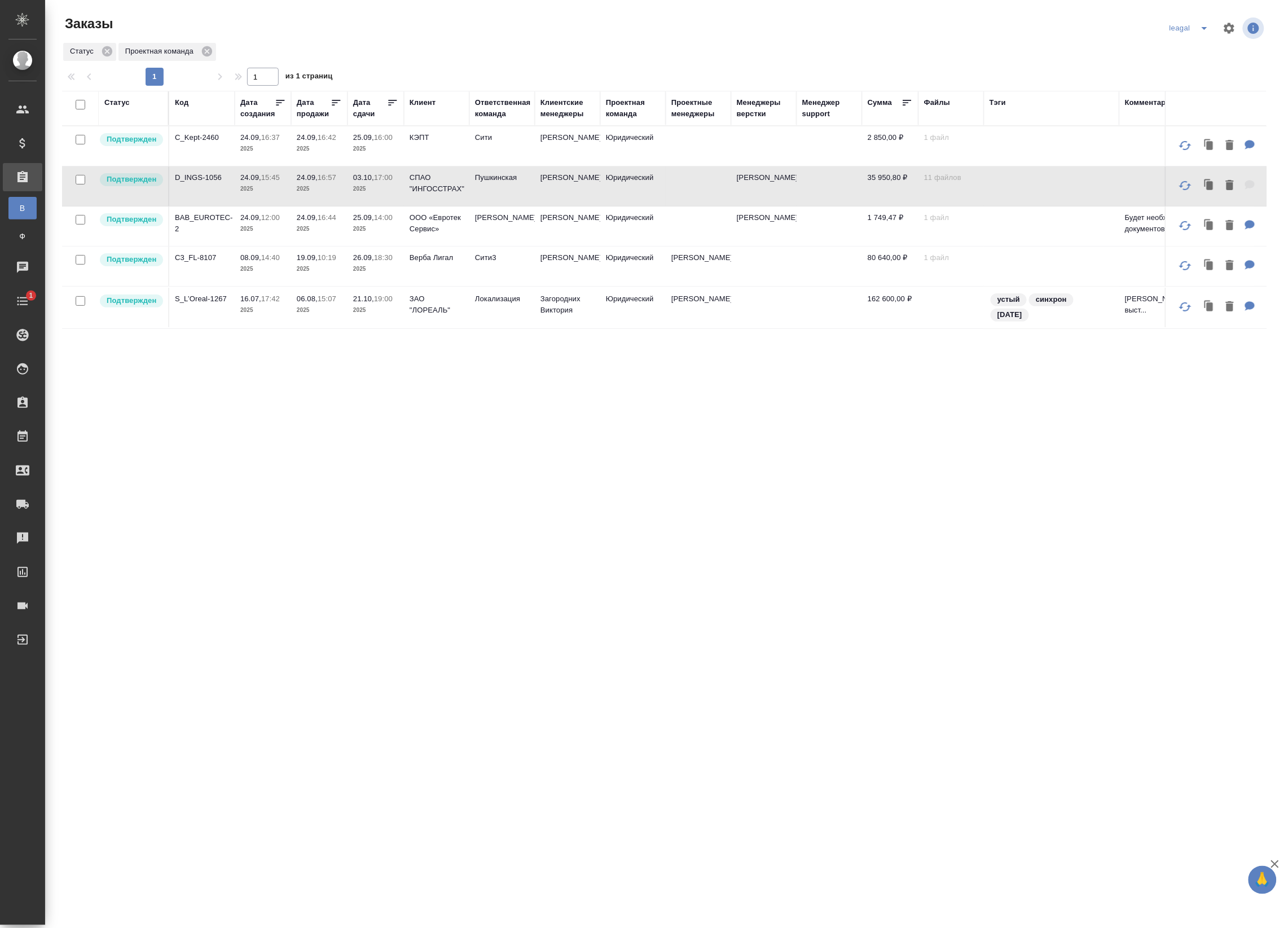
click at [563, 222] on td "[PERSON_NAME]" at bounding box center [567, 226] width 65 height 40
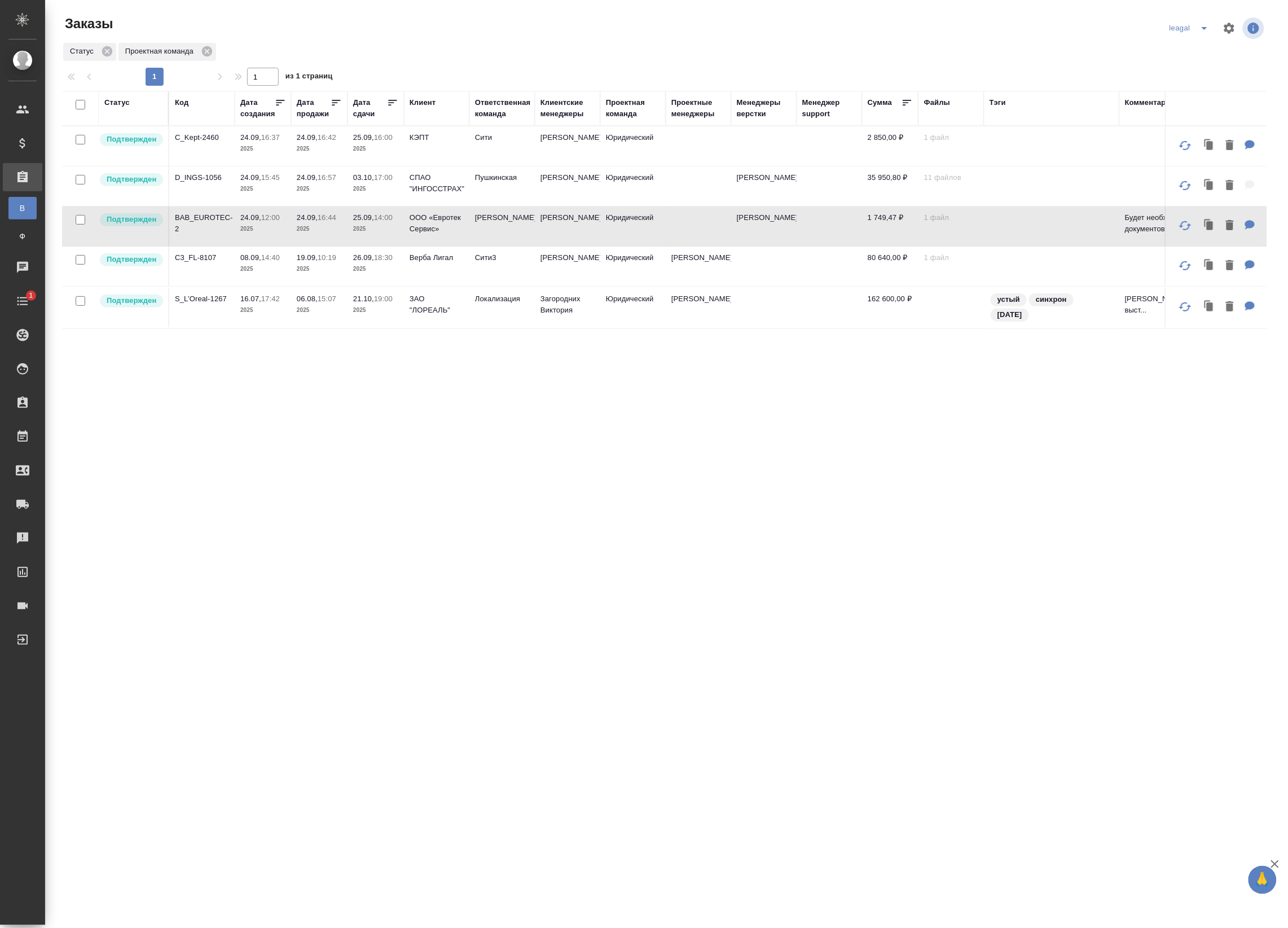
click at [529, 232] on td "[PERSON_NAME]" at bounding box center [502, 226] width 65 height 40
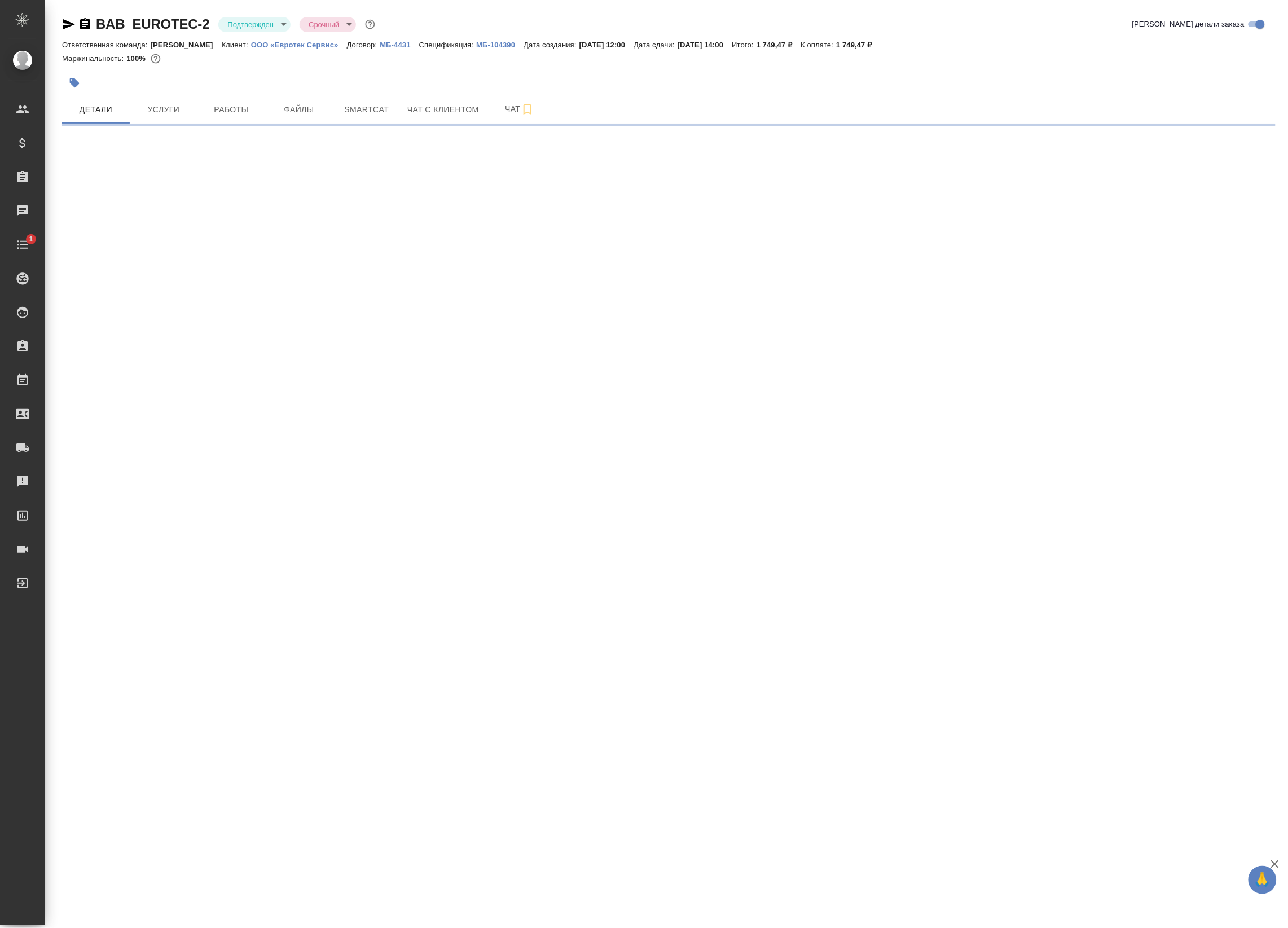
select select "RU"
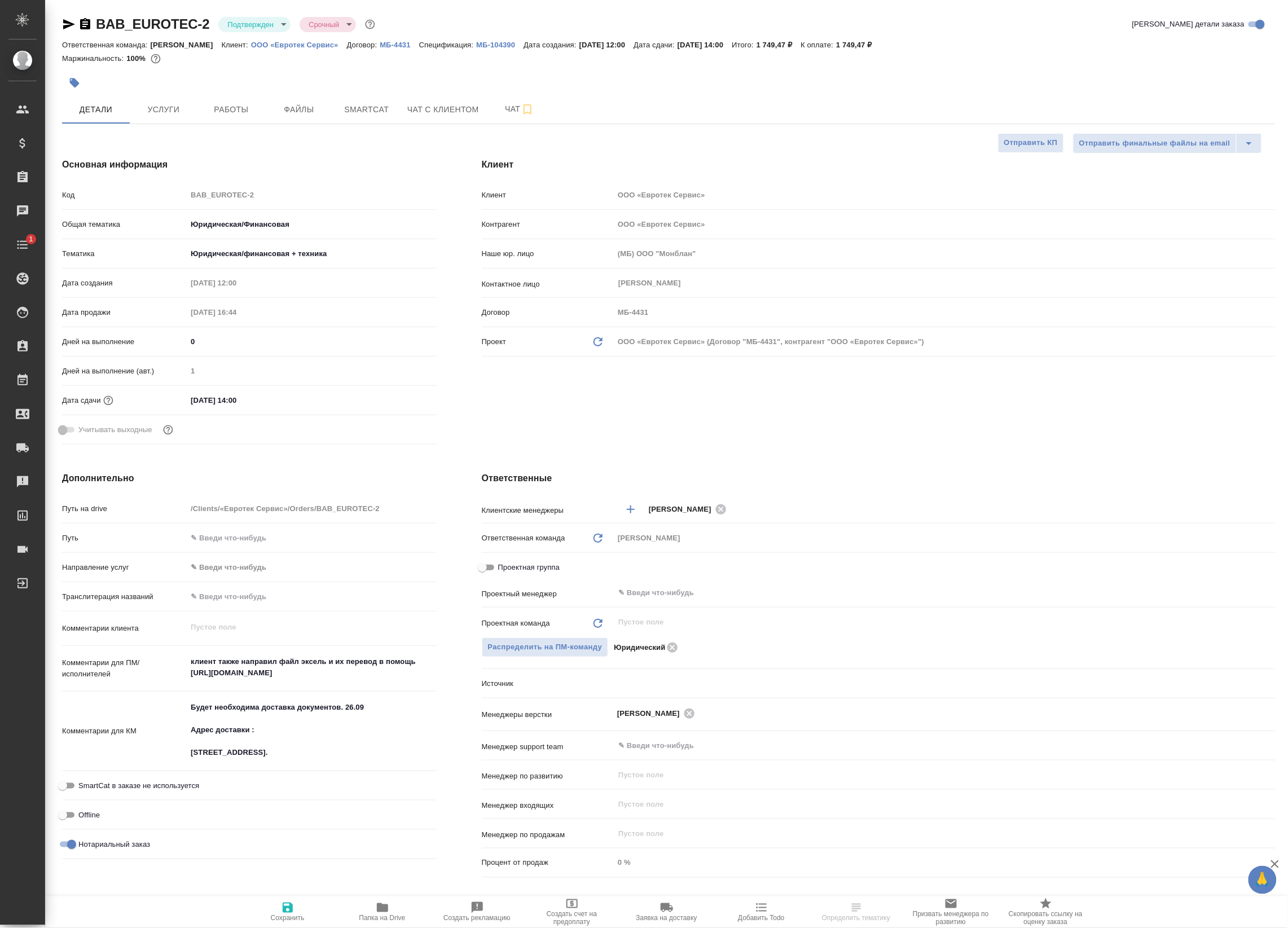
type textarea "x"
click at [274, 46] on p "ООО «Евротек Сервис»" at bounding box center [298, 44] width 96 height 9
type textarea "x"
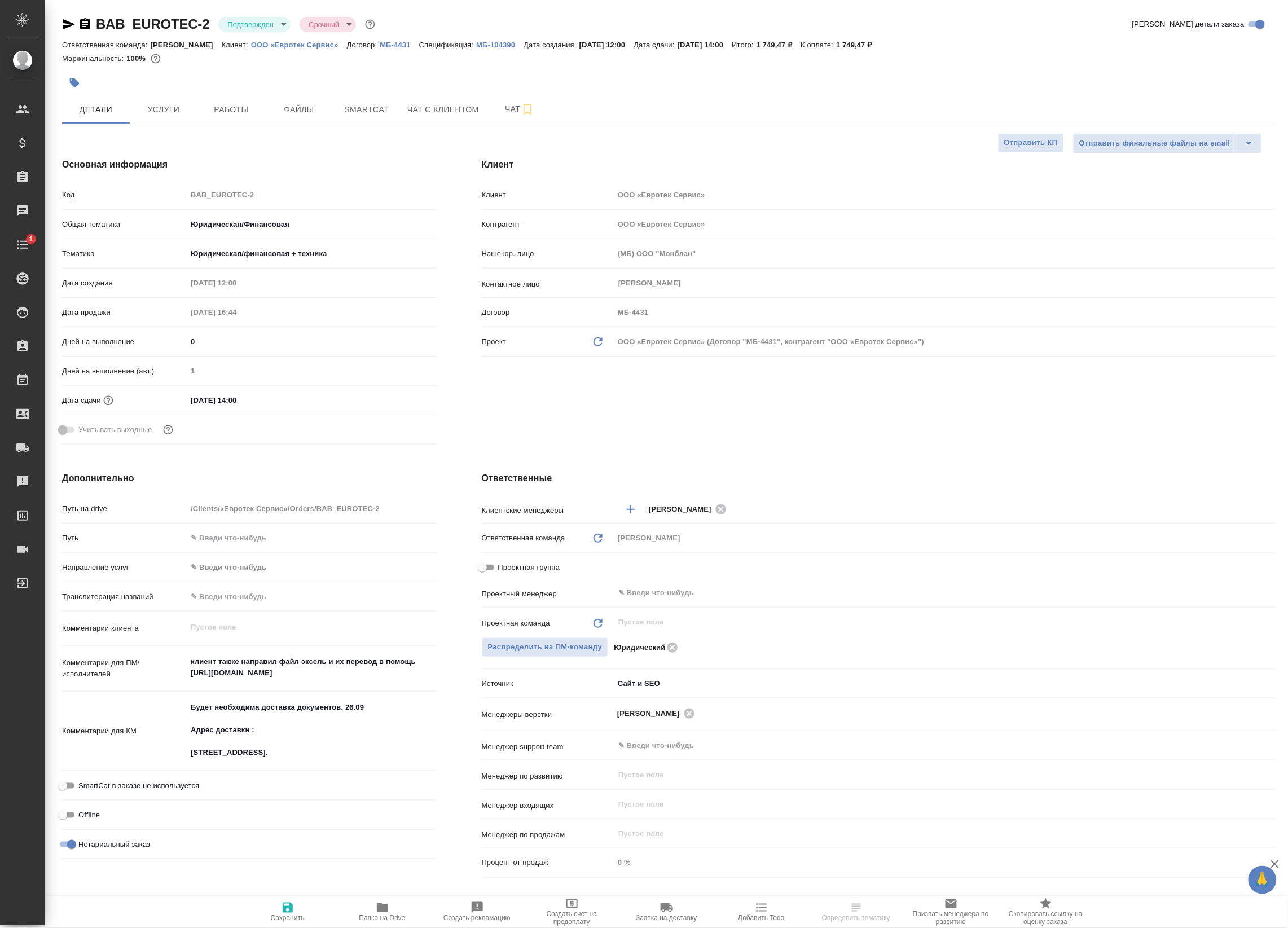
type textarea "x"
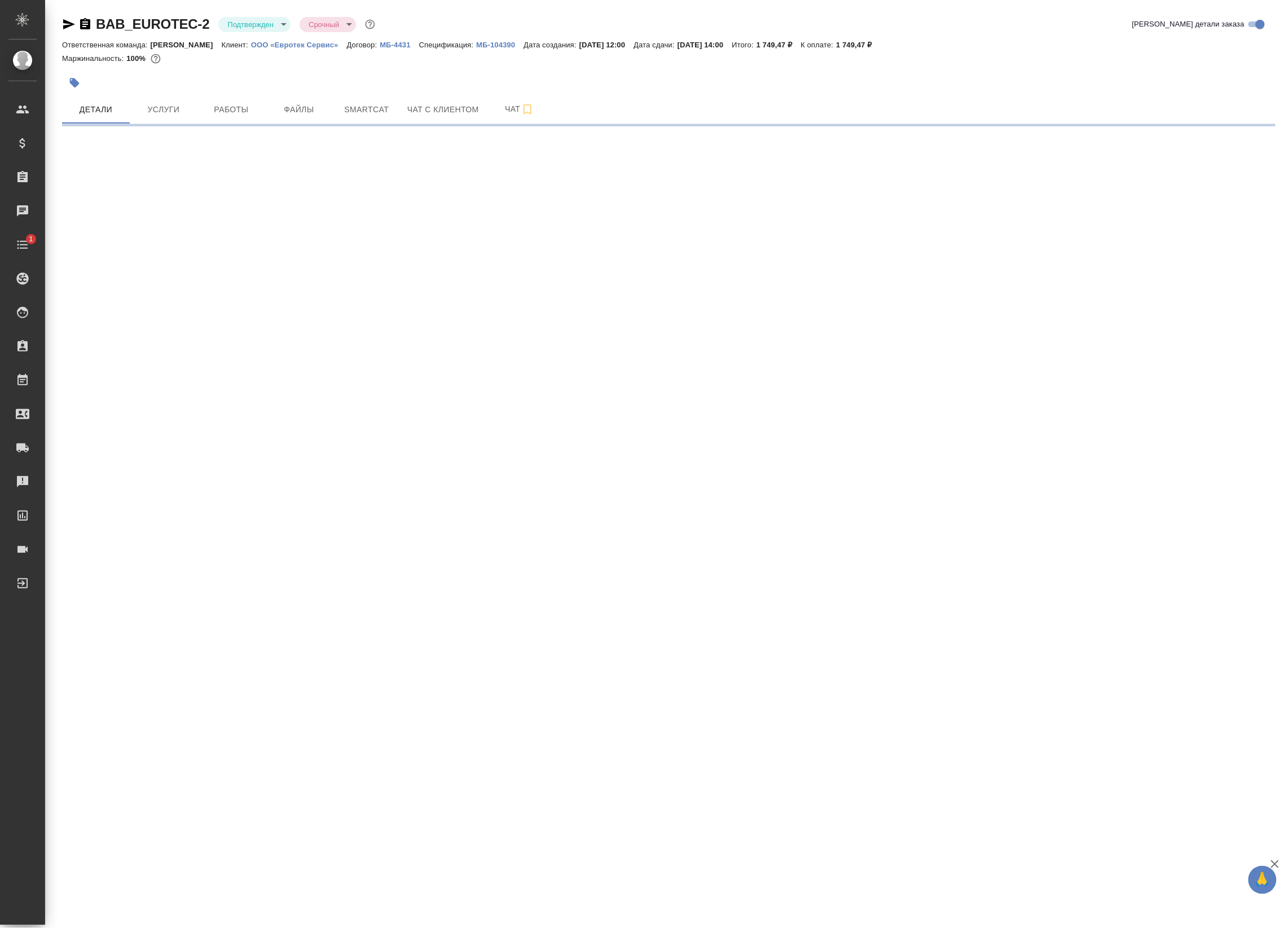
select select "RU"
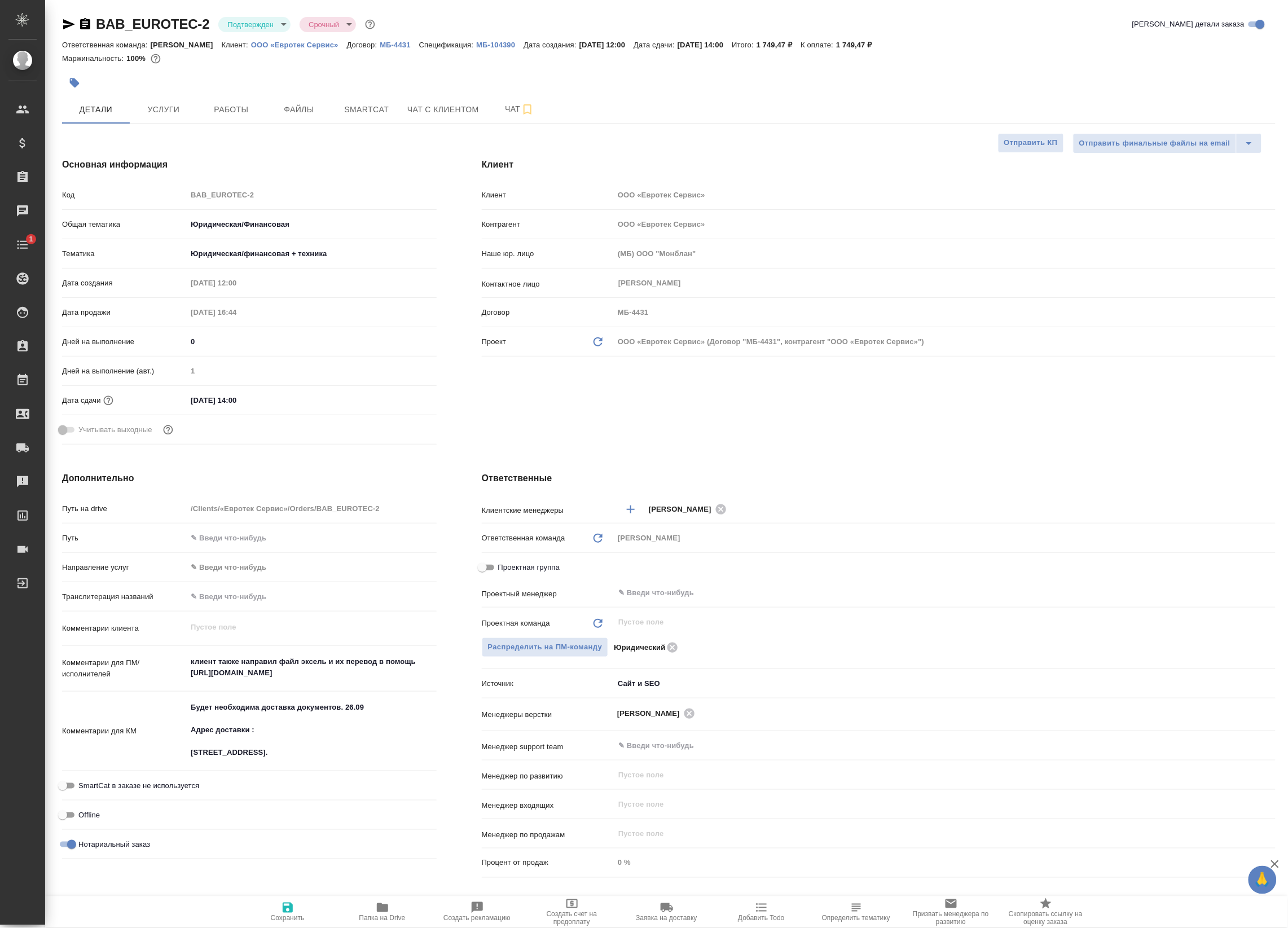
type textarea "x"
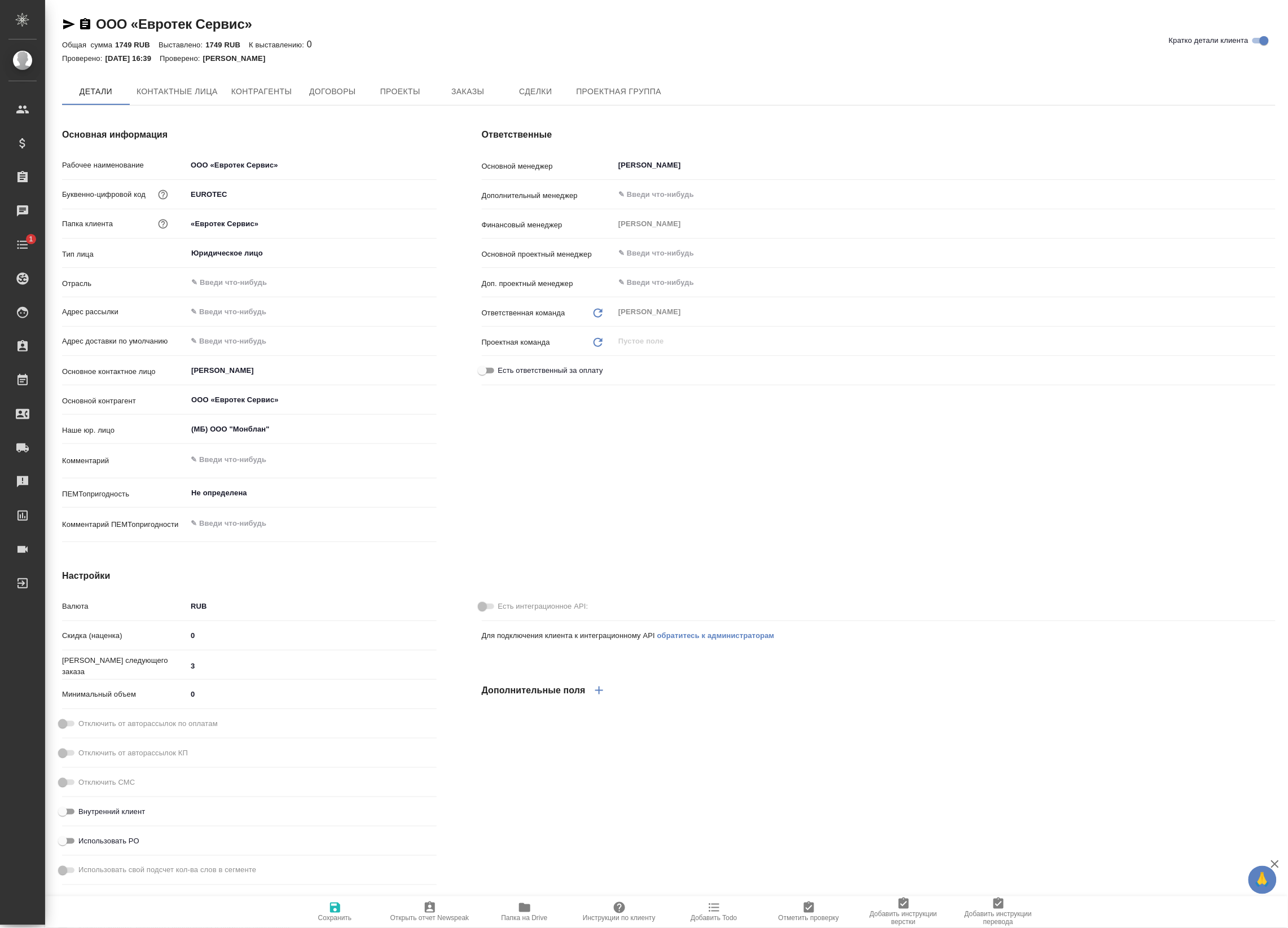
click at [65, 26] on icon "button" at bounding box center [68, 24] width 12 height 10
type textarea "x"
click at [88, 23] on icon "button" at bounding box center [85, 23] width 10 height 12
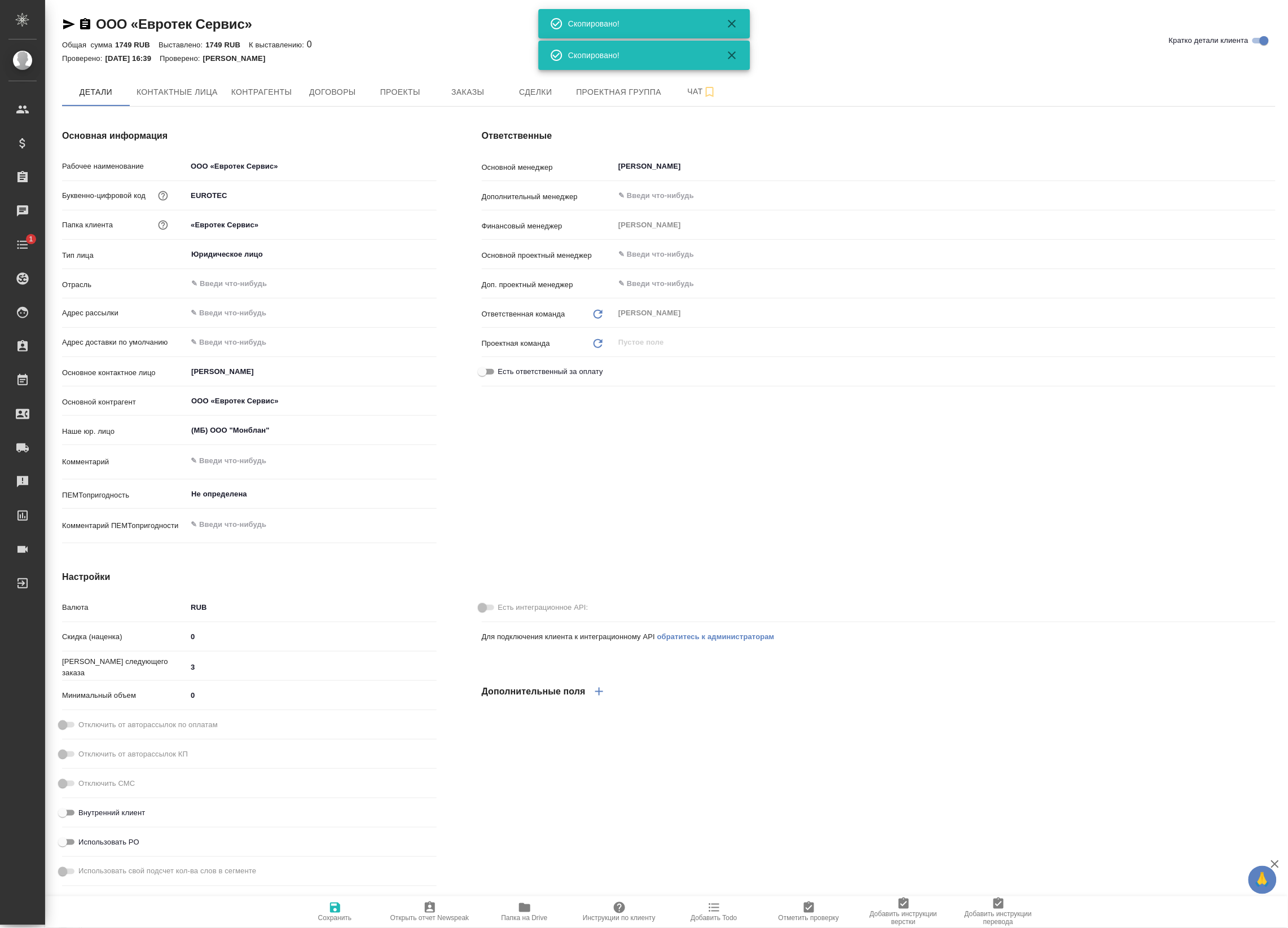
type textarea "x"
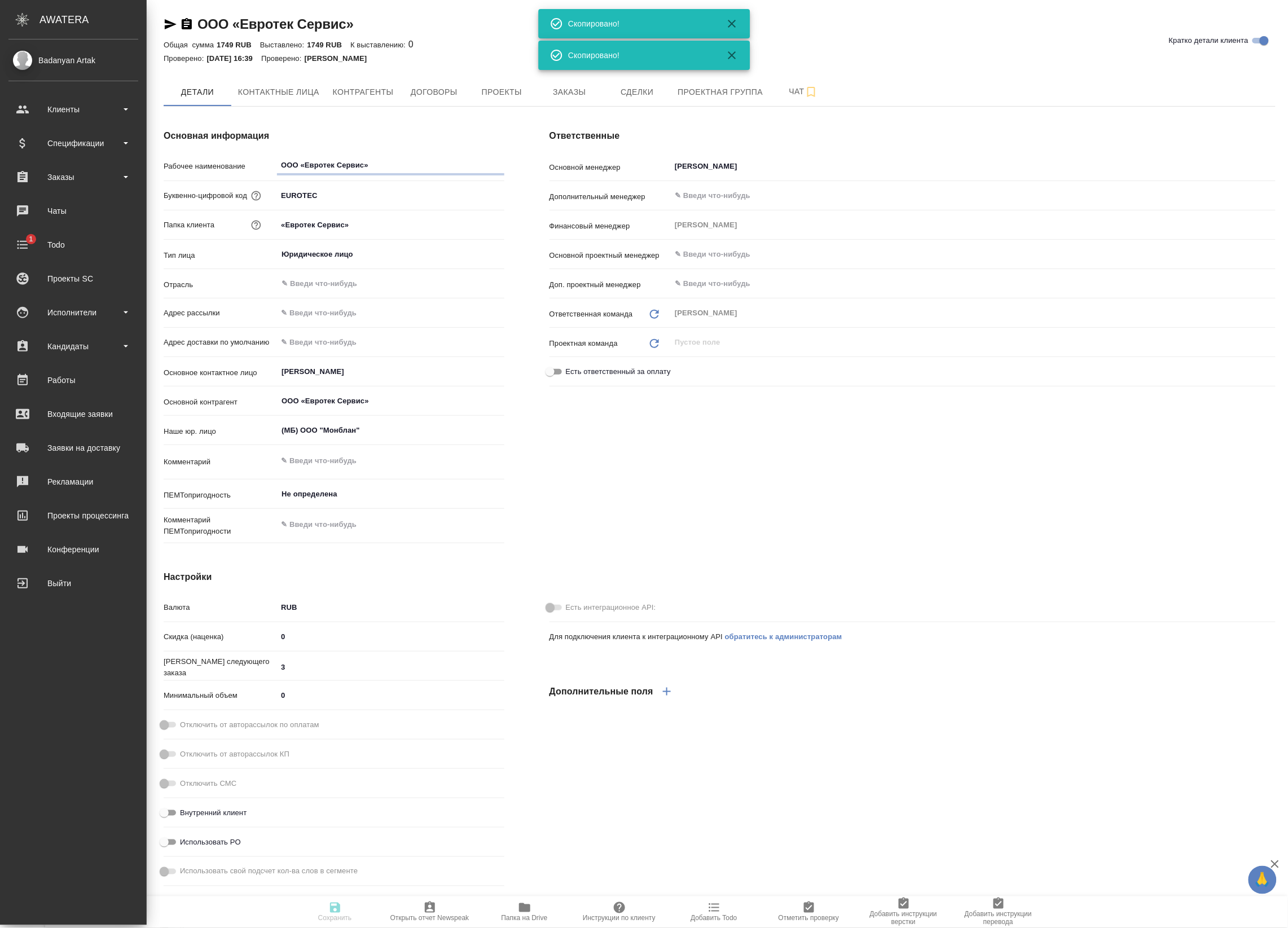
type textarea "x"
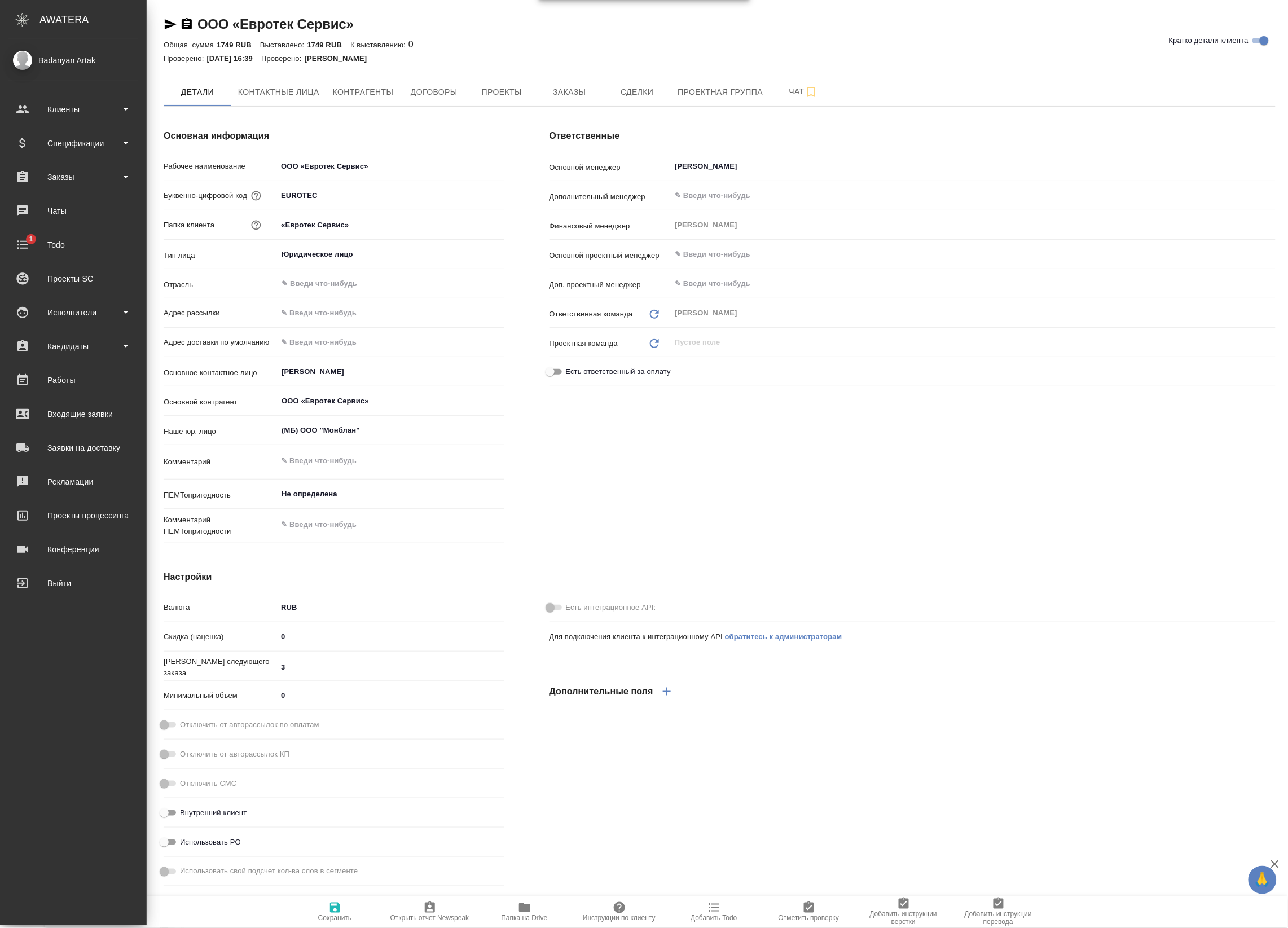
type textarea "x"
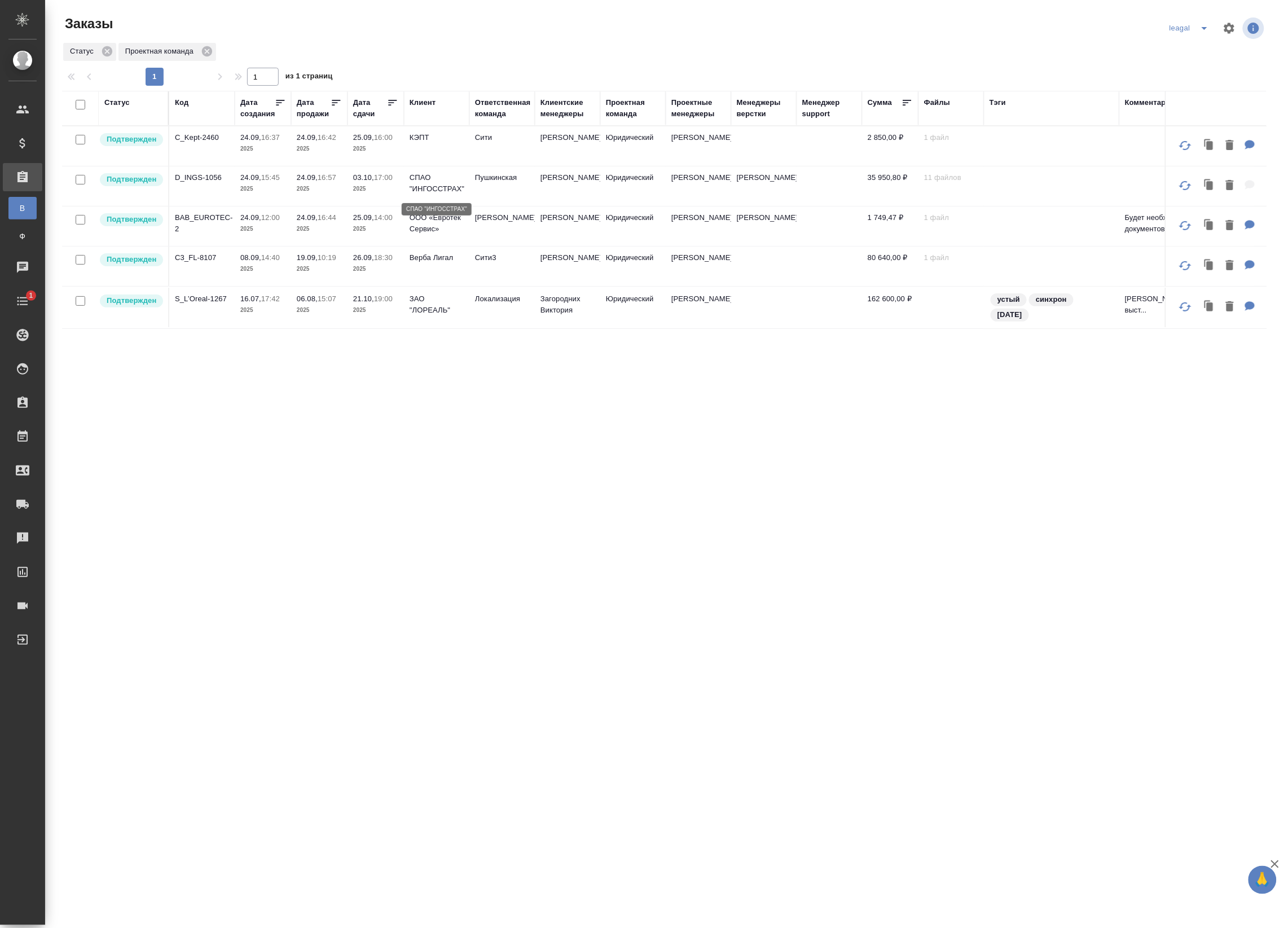
click at [413, 187] on p "СПАО "ИНГОССТРАХ"" at bounding box center [437, 183] width 54 height 23
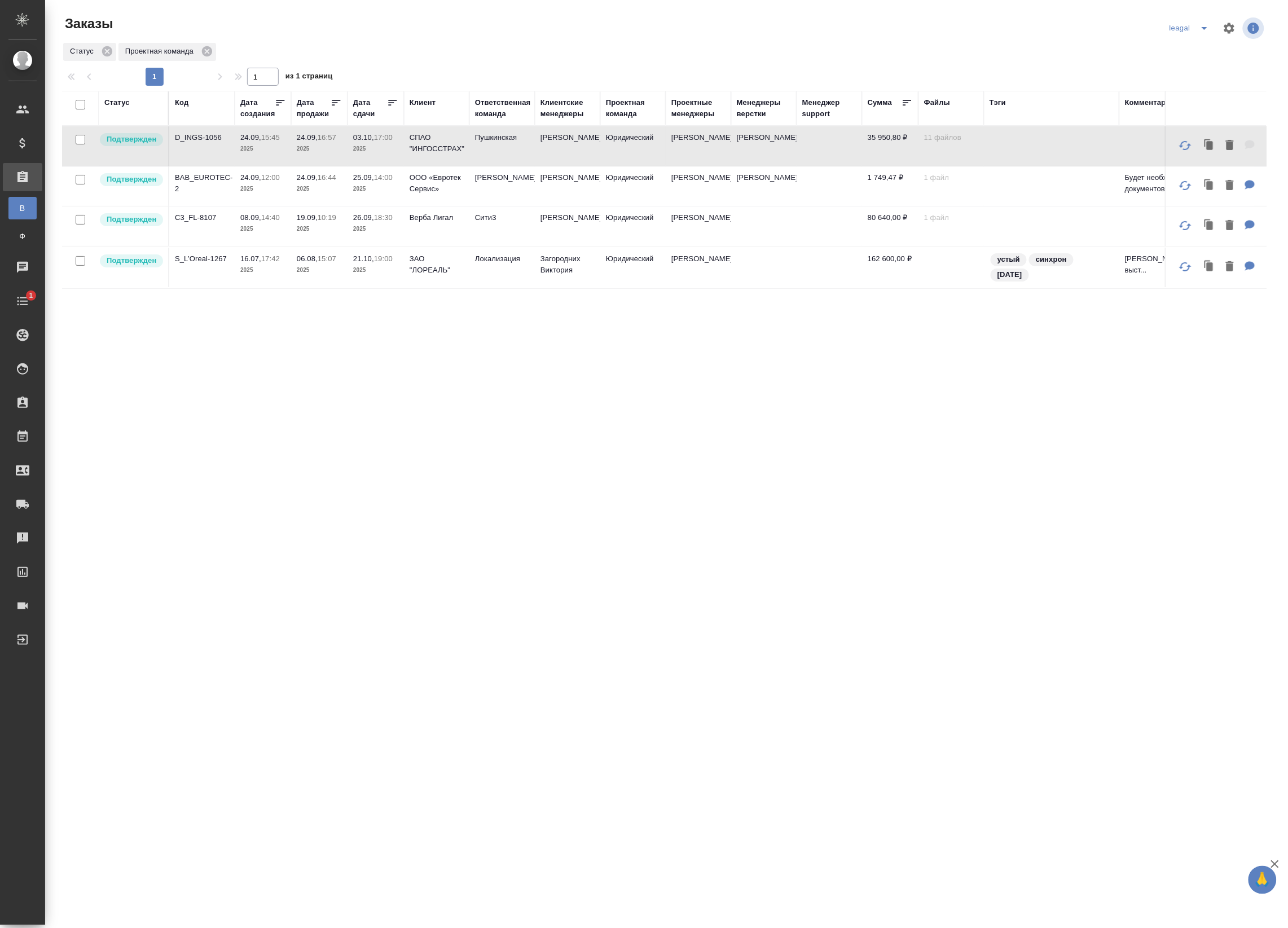
click at [579, 148] on td "[PERSON_NAME]" at bounding box center [567, 146] width 65 height 40
click at [522, 162] on td "Пушкинская" at bounding box center [502, 146] width 65 height 40
click at [532, 155] on td "Пушкинская" at bounding box center [502, 146] width 65 height 40
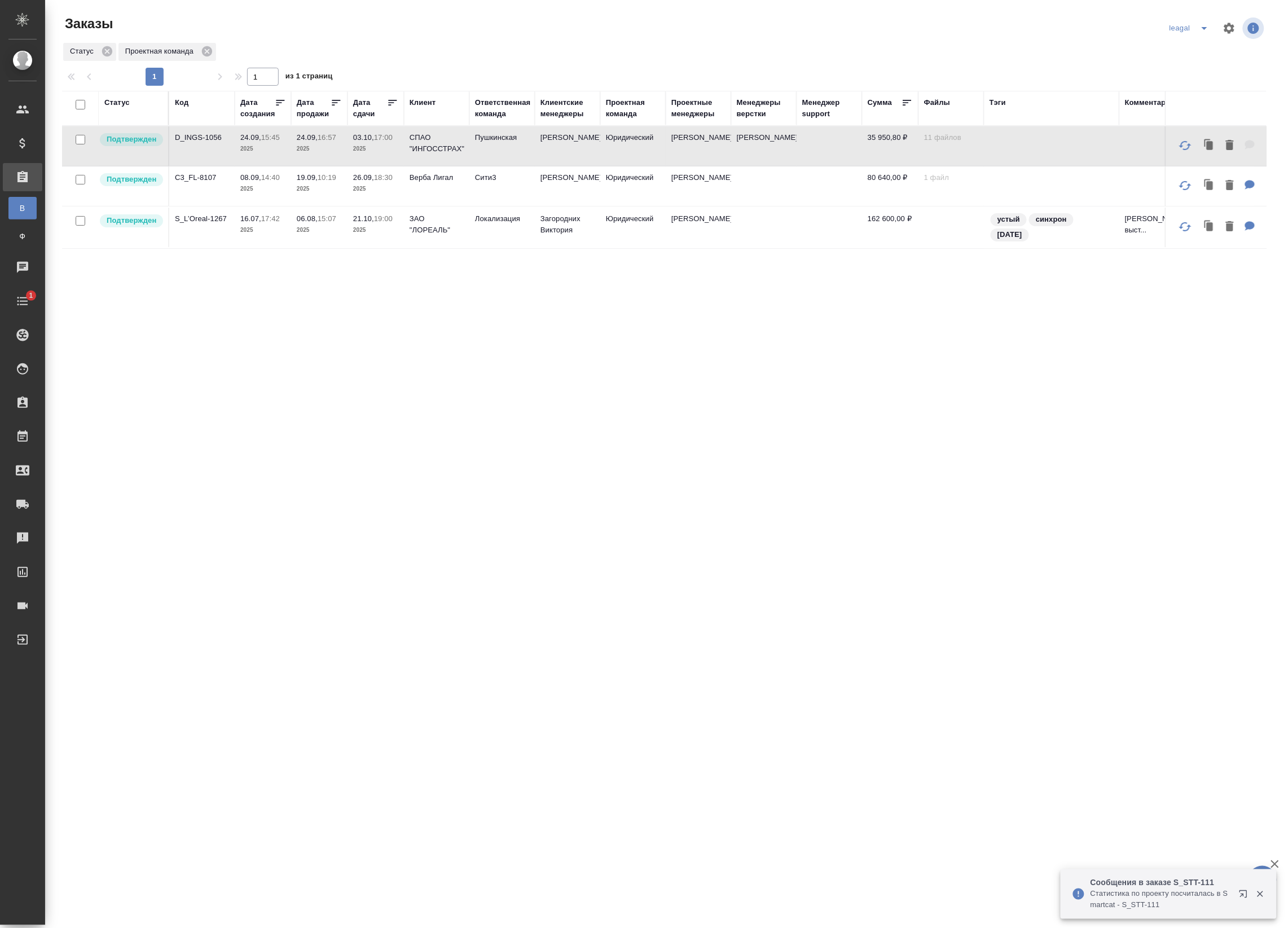
click at [285, 152] on td "24.09, 15:45 2025" at bounding box center [263, 146] width 57 height 40
click at [610, 141] on td "Юридический" at bounding box center [633, 146] width 65 height 40
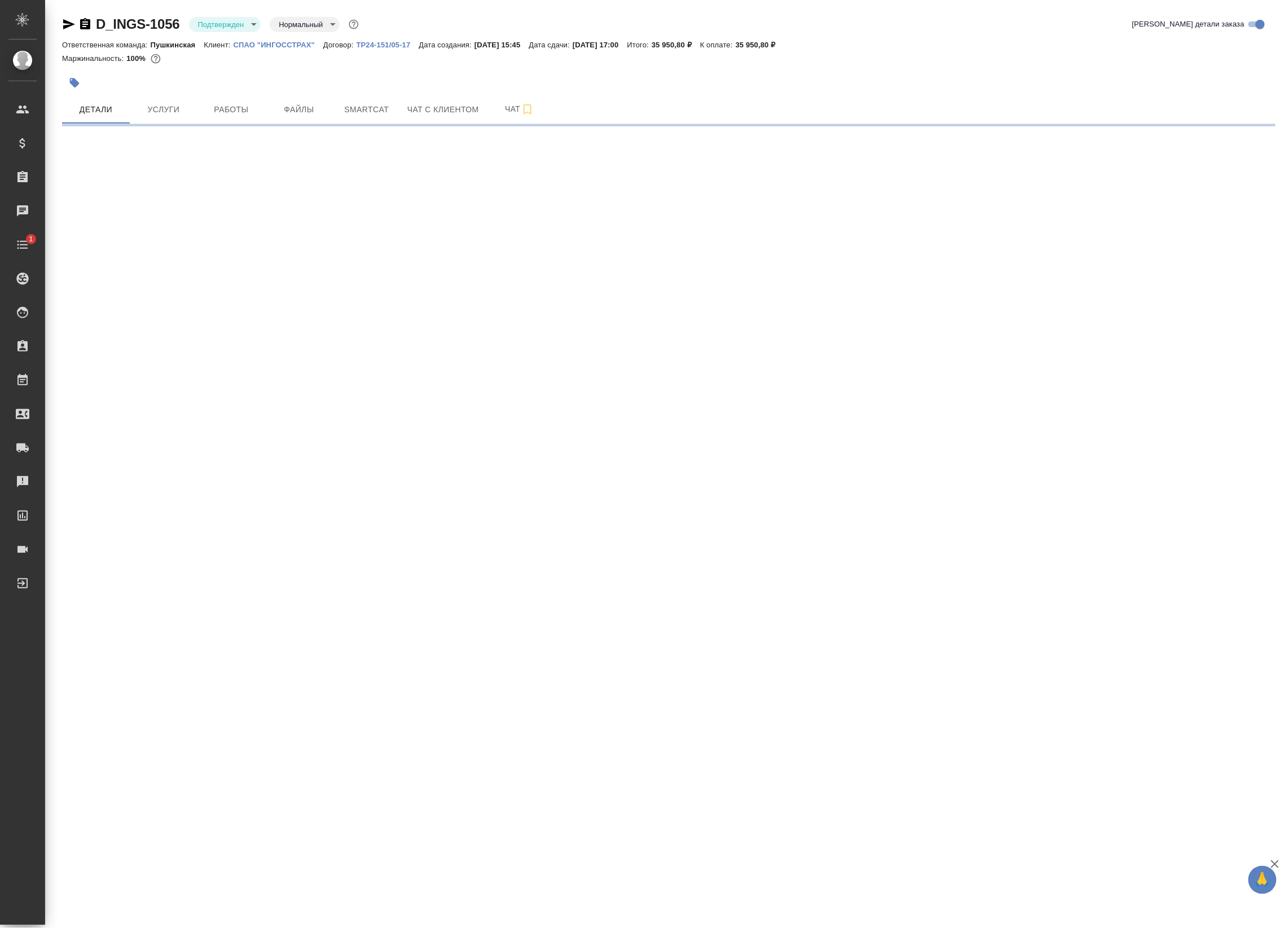
select select "RU"
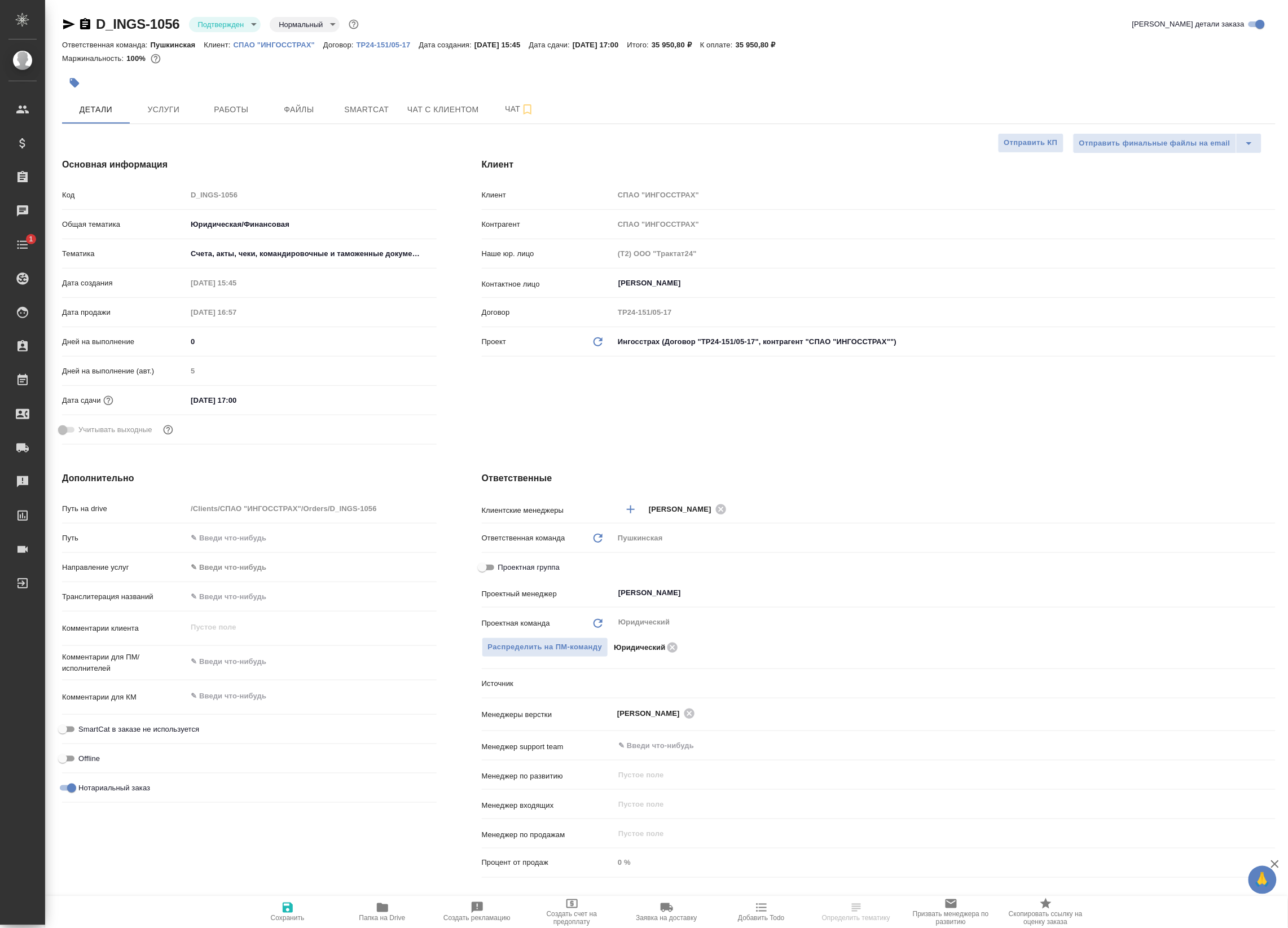
type textarea "x"
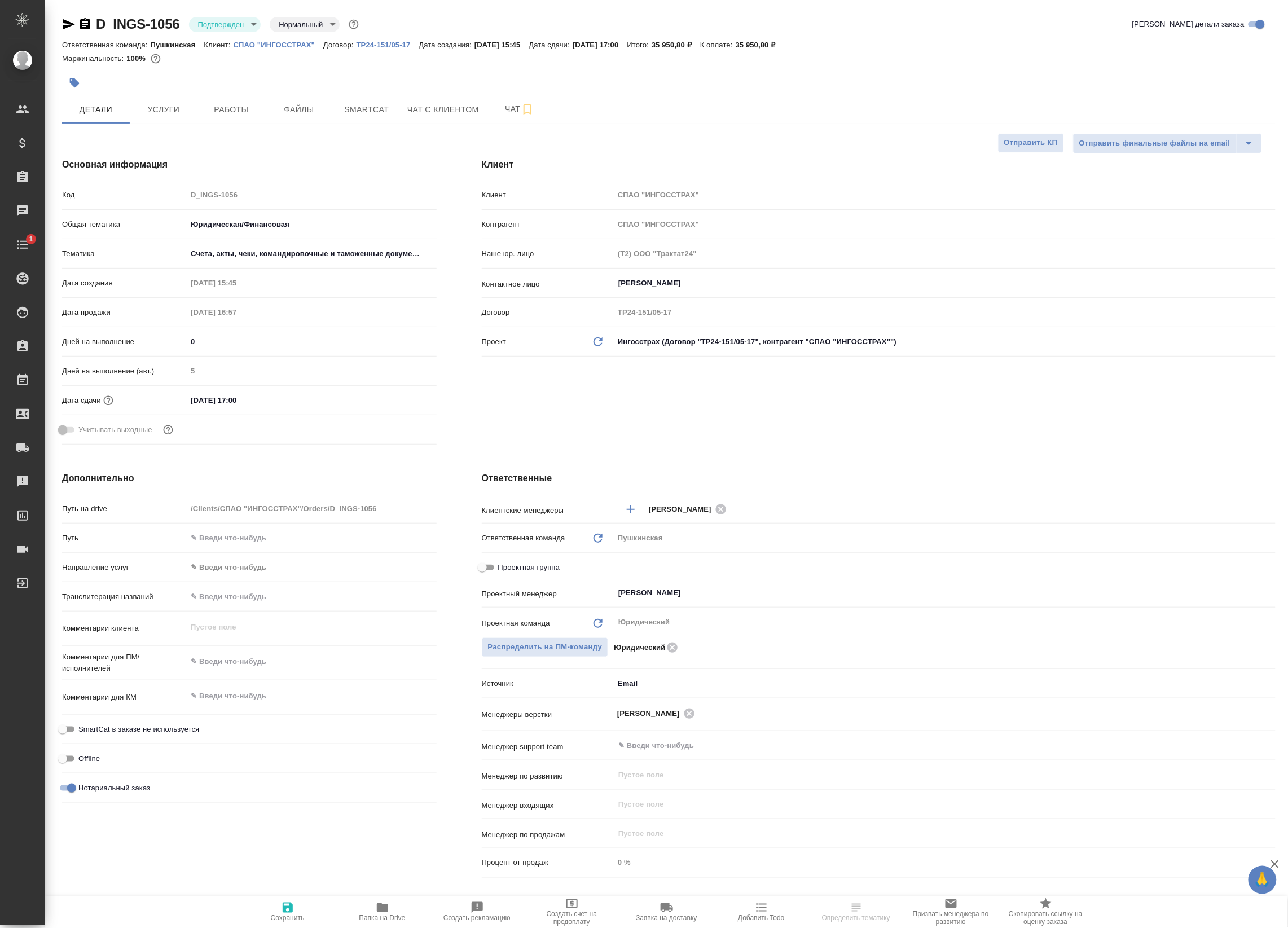
type textarea "x"
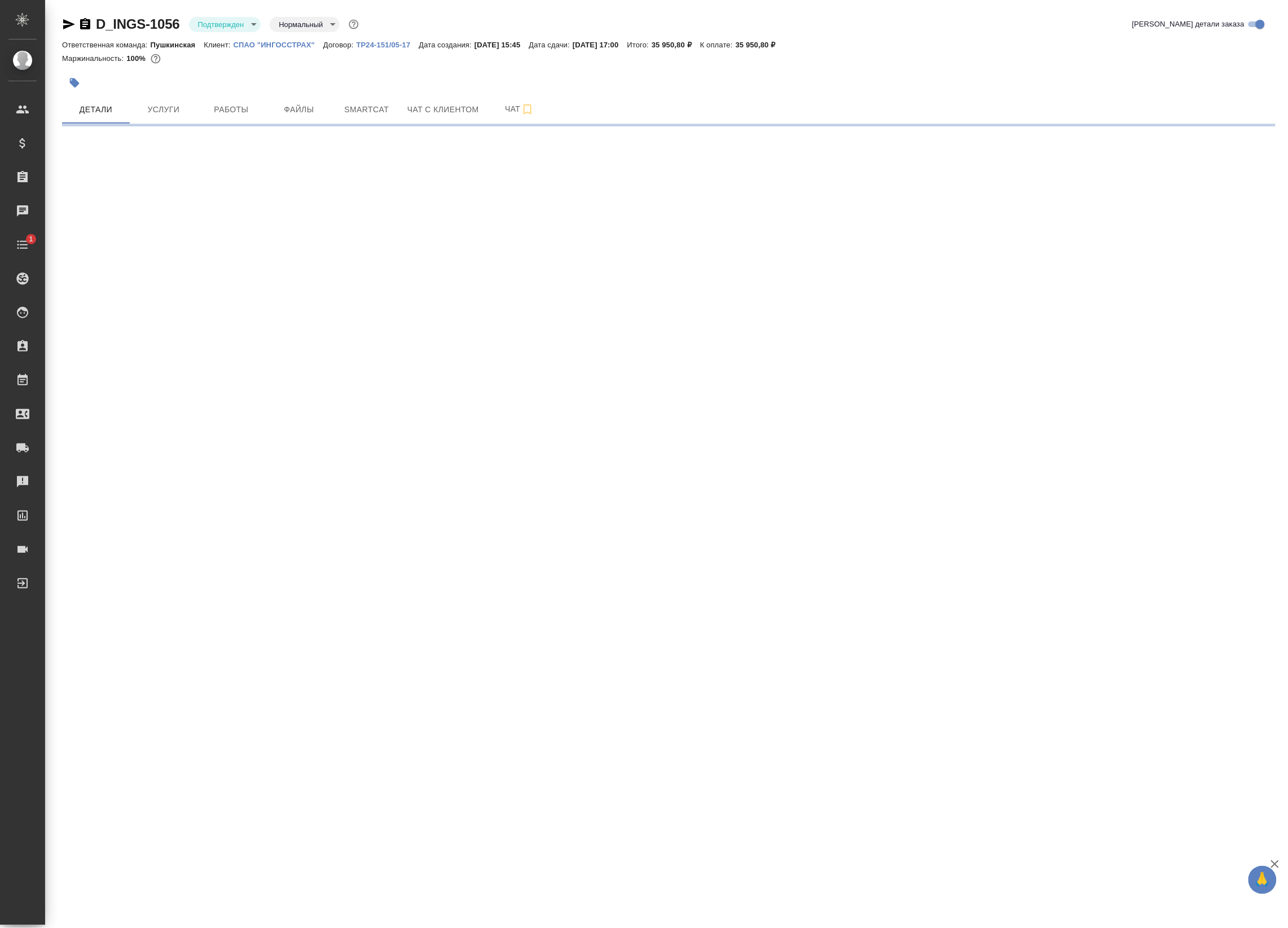
select select "RU"
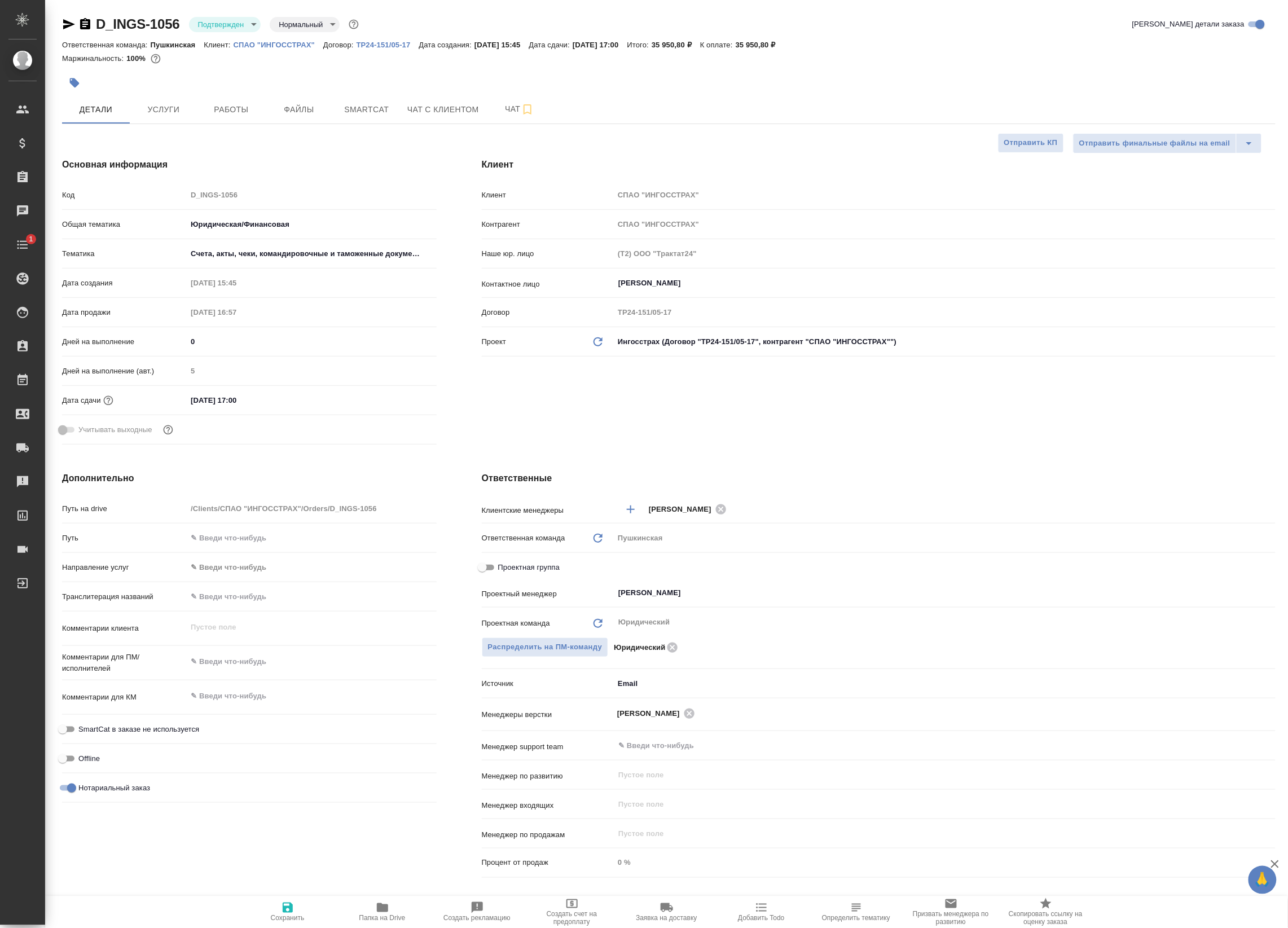
type textarea "x"
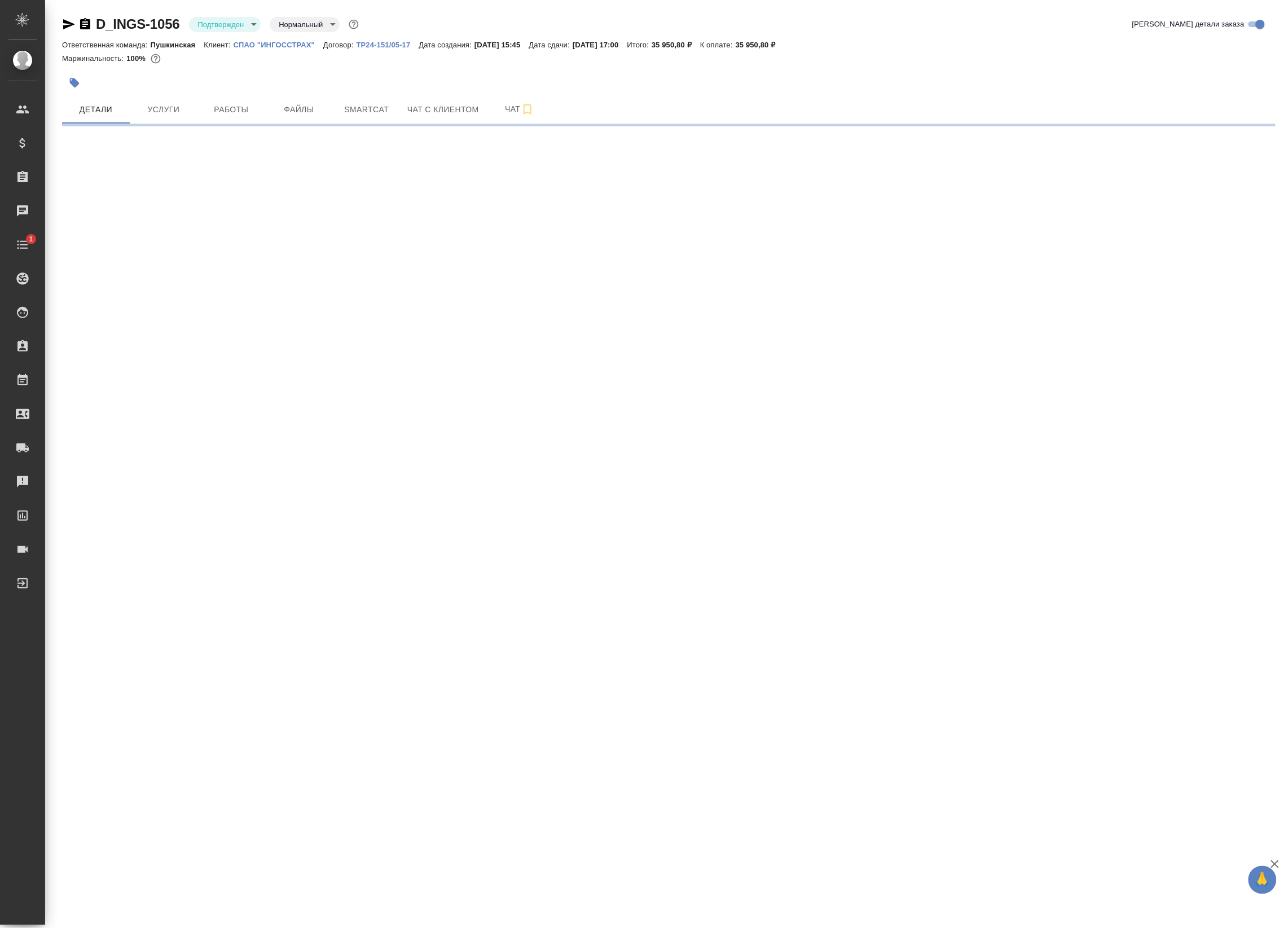
select select "RU"
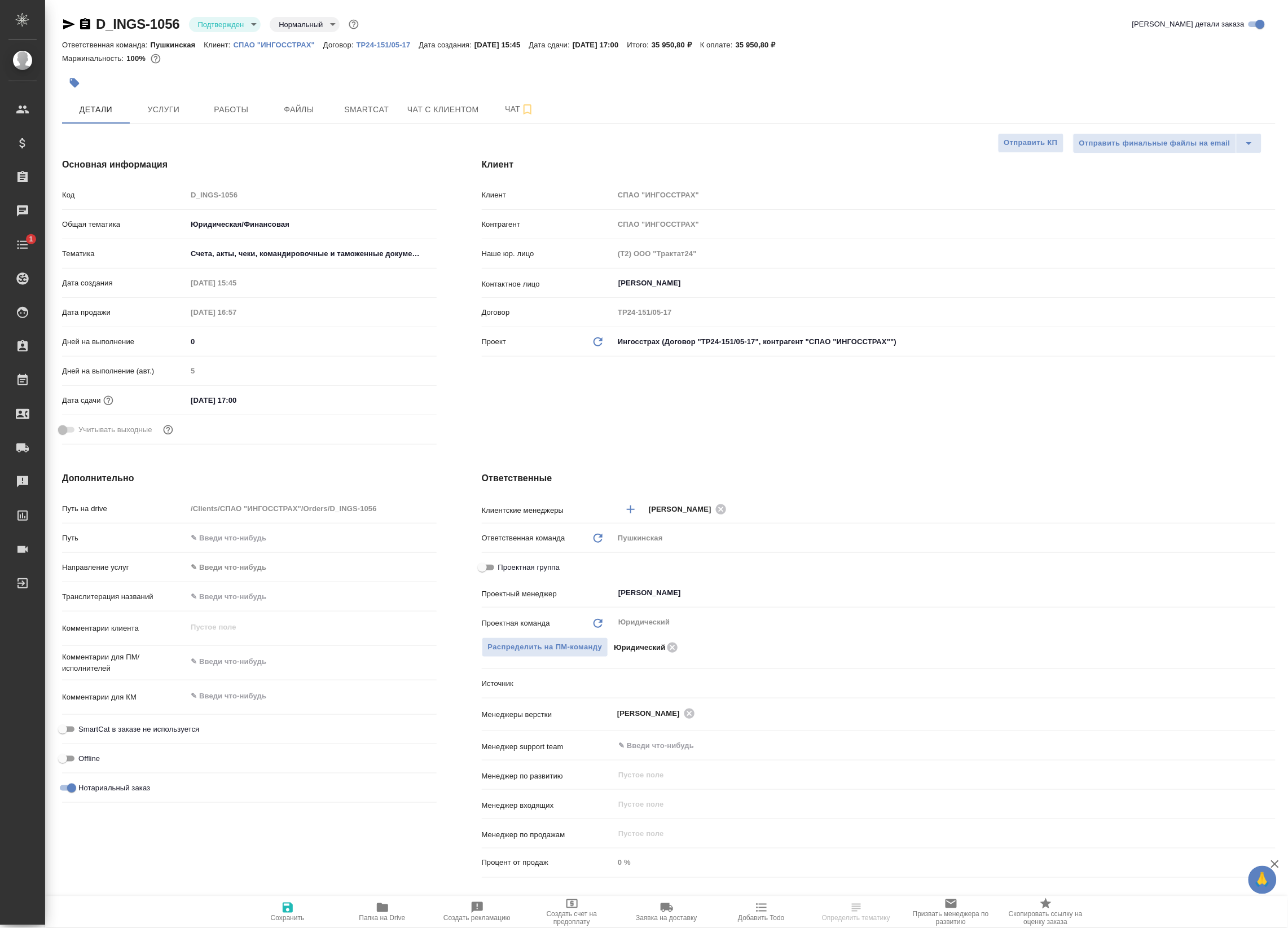
type textarea "x"
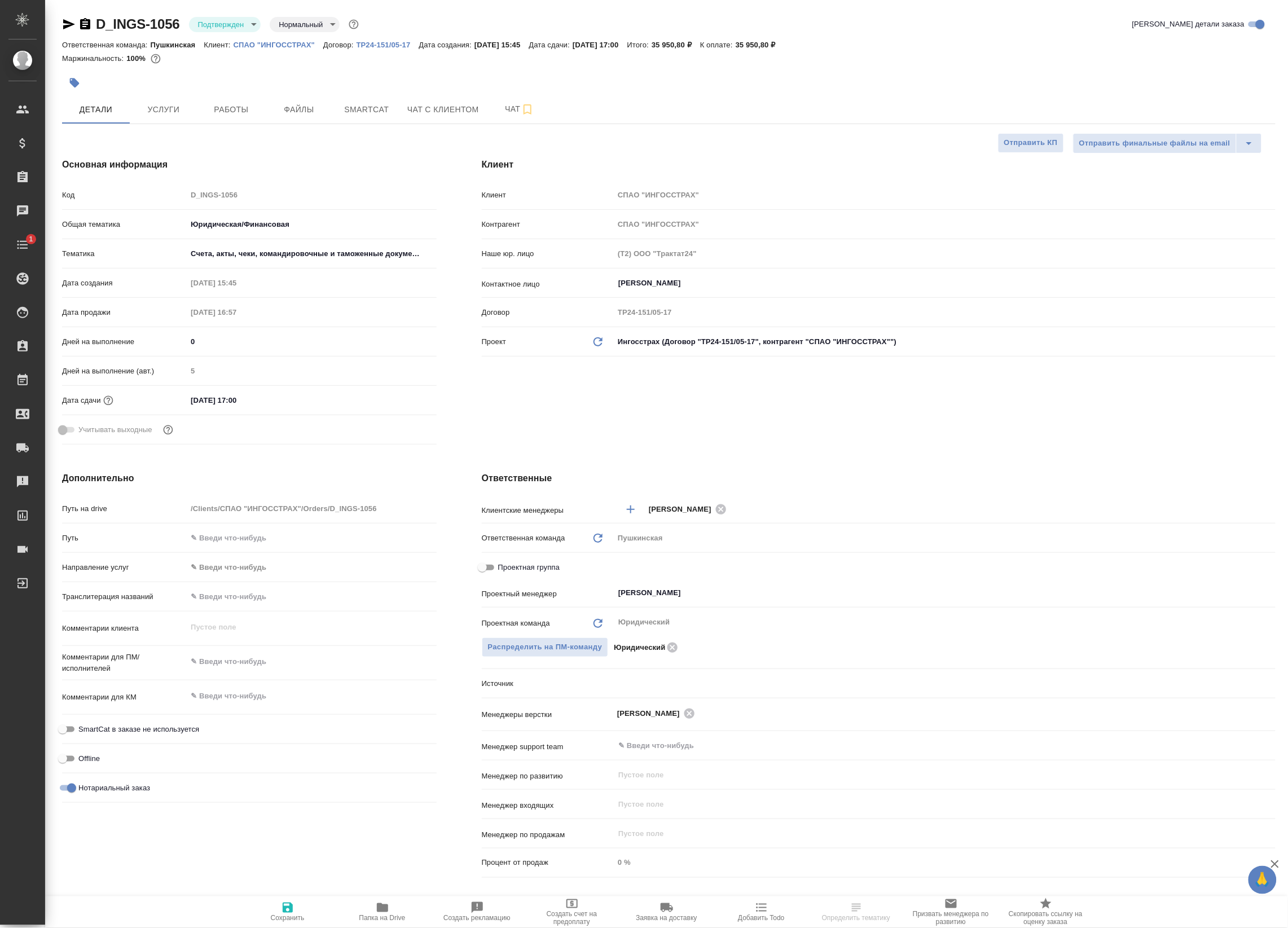
type textarea "x"
click at [236, 114] on span "Работы" at bounding box center [232, 110] width 54 height 14
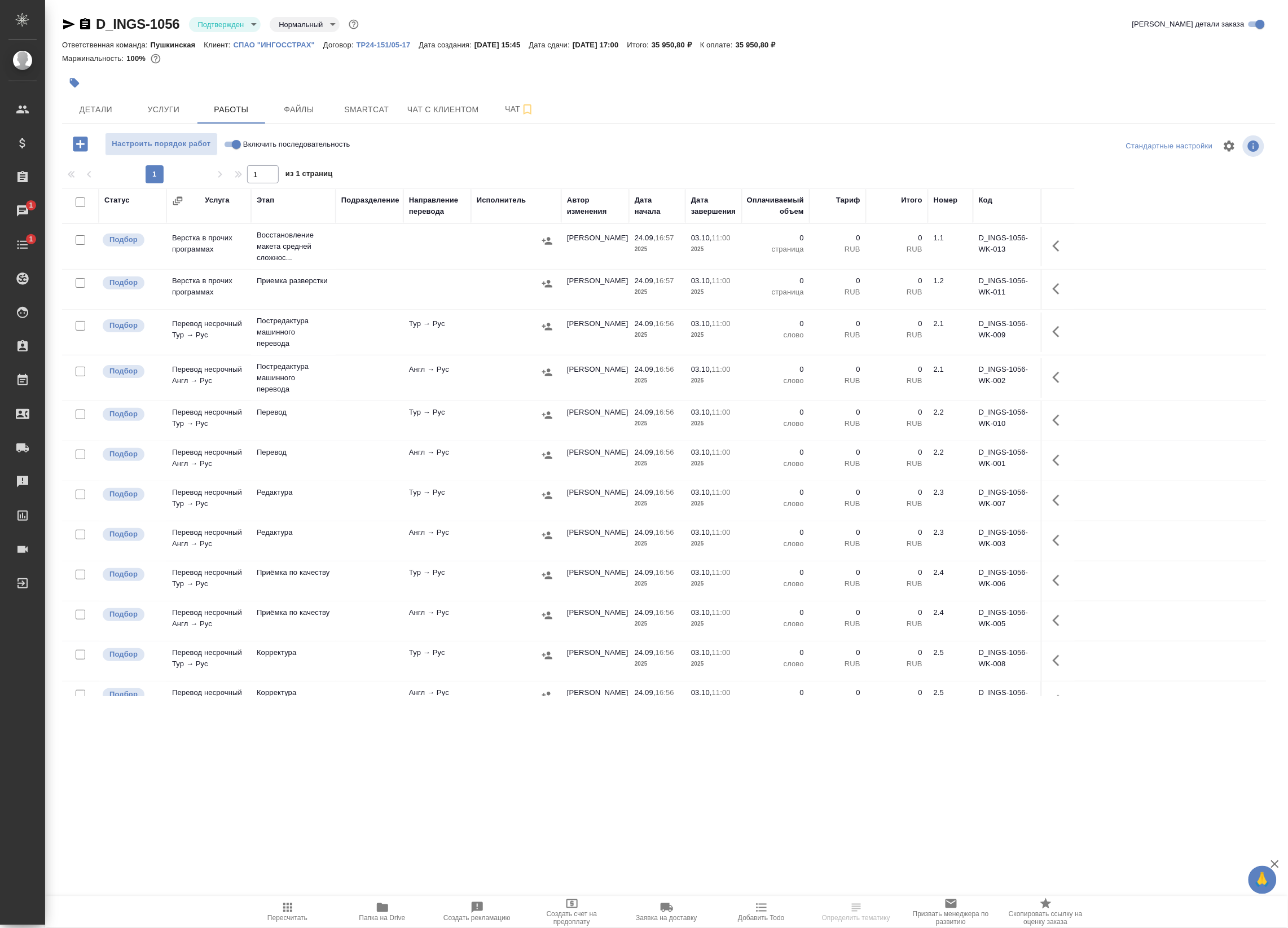
click at [385, 902] on icon "button" at bounding box center [382, 907] width 13 height 13
click at [508, 102] on span "Чат" at bounding box center [520, 109] width 54 height 14
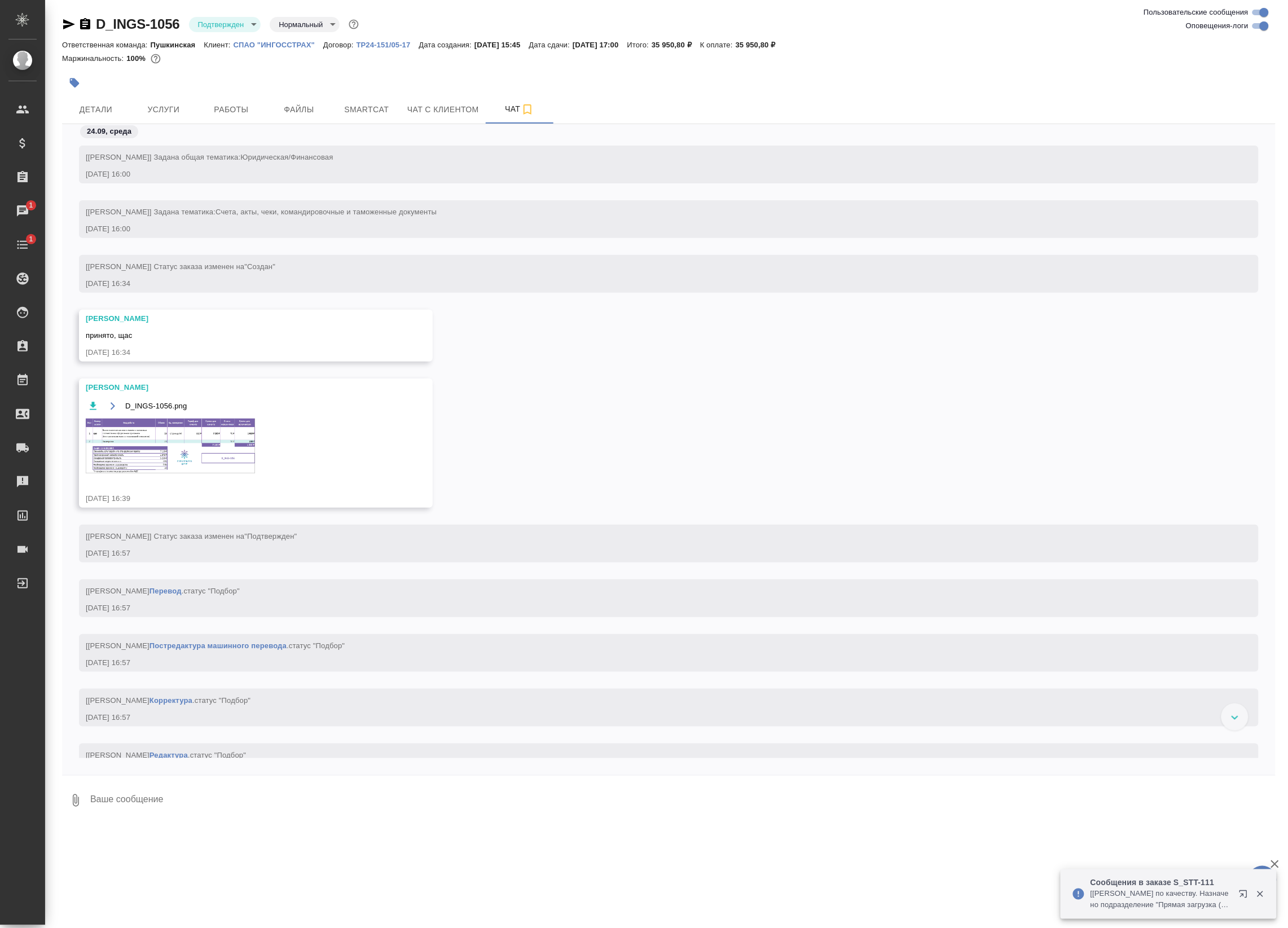
scroll to position [60, 0]
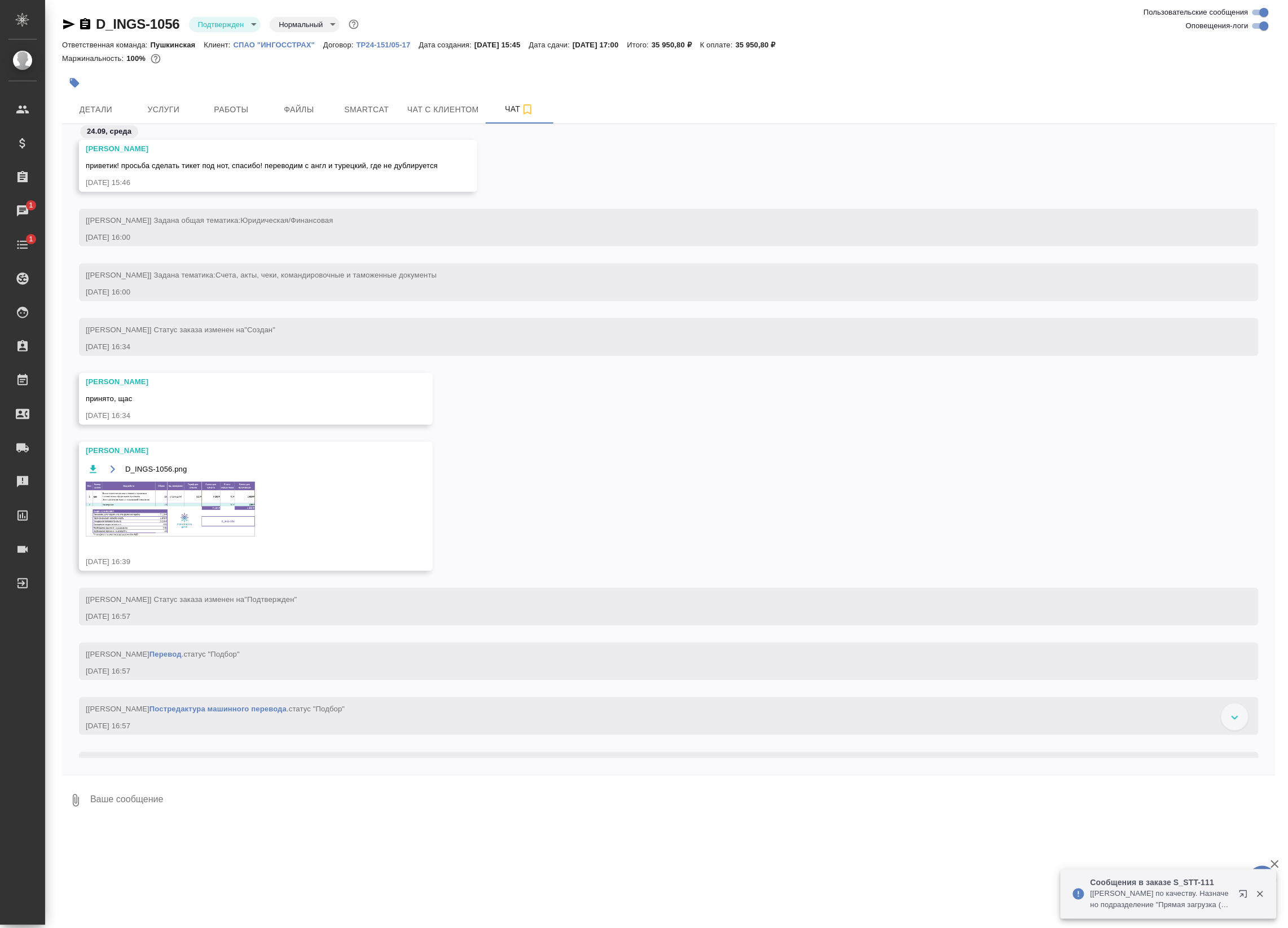
click at [152, 501] on img at bounding box center [170, 509] width 169 height 54
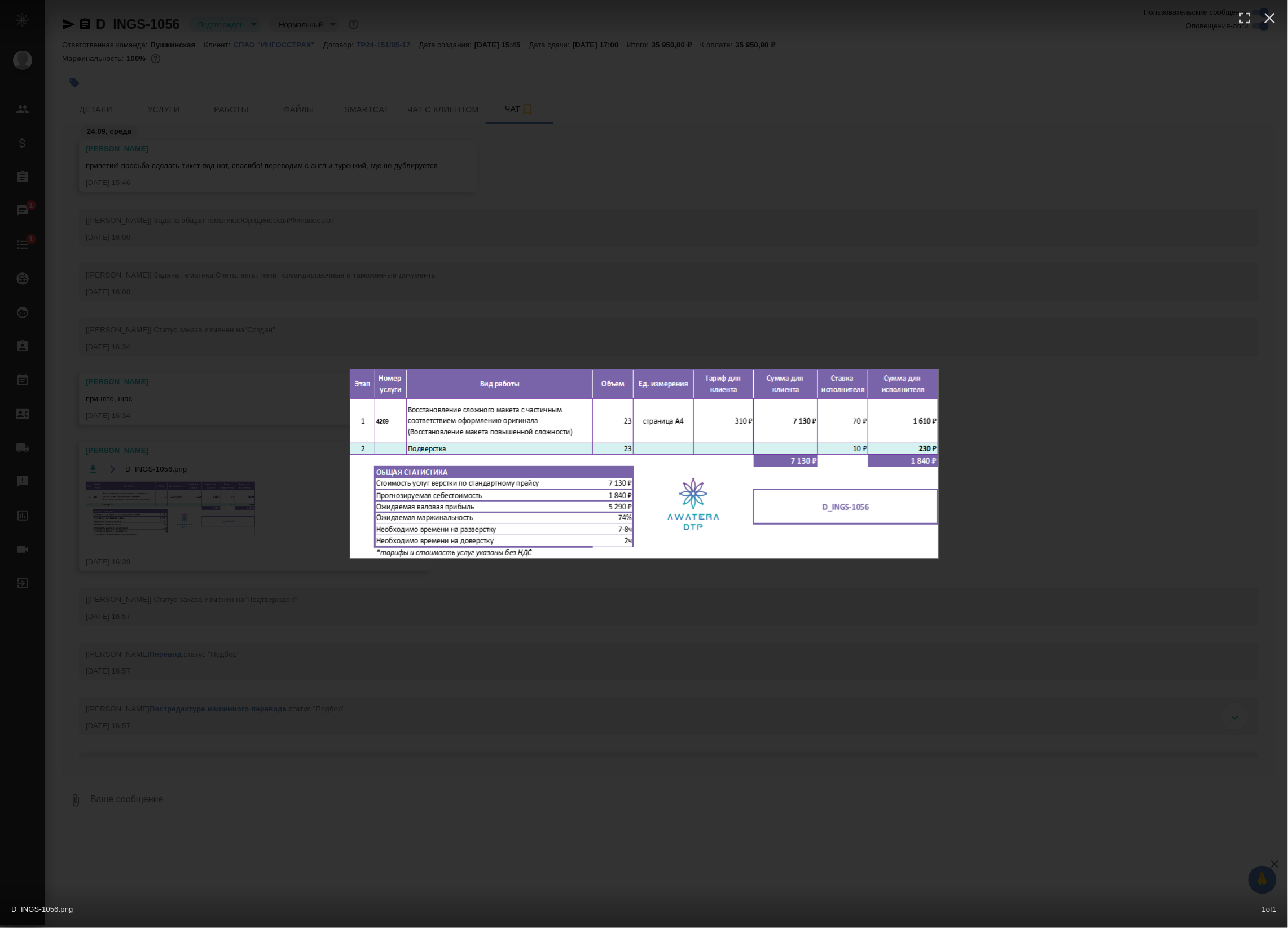
click at [488, 303] on div "D_INGS-1056.png 1 of 1" at bounding box center [644, 464] width 1288 height 928
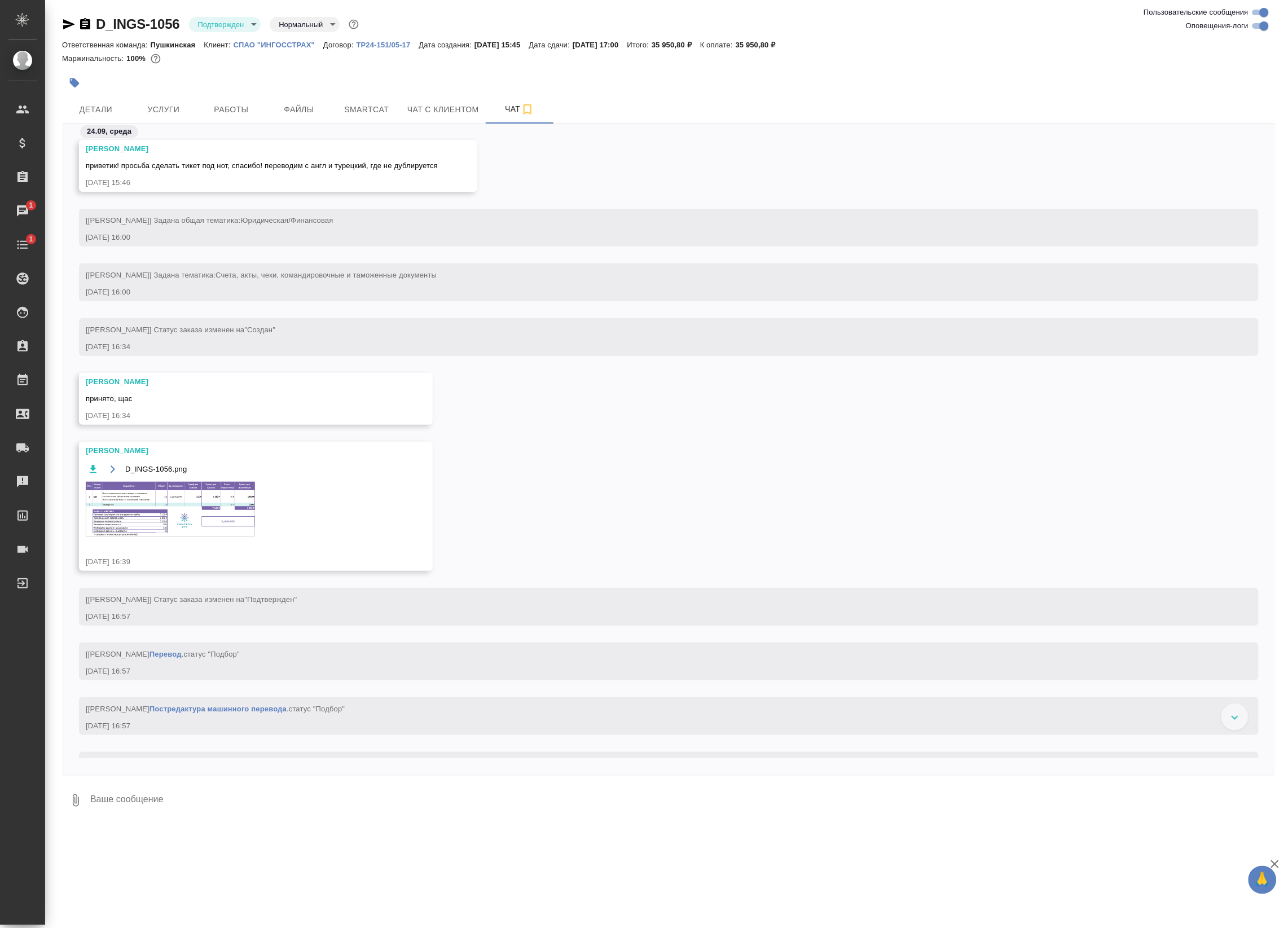
click at [180, 505] on img at bounding box center [170, 509] width 169 height 54
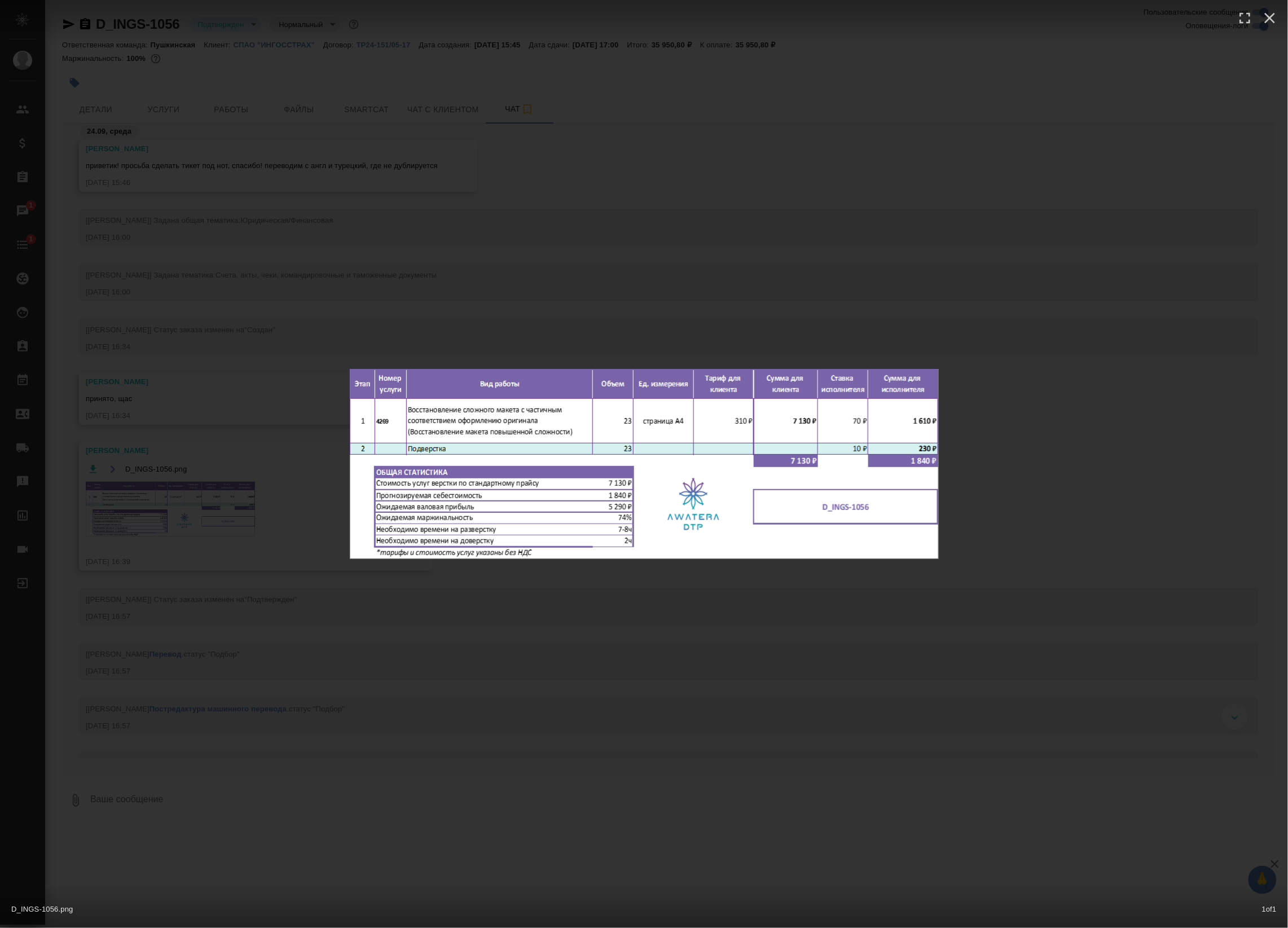
click at [467, 305] on div "D_INGS-1056.png 1 of 1" at bounding box center [644, 464] width 1288 height 928
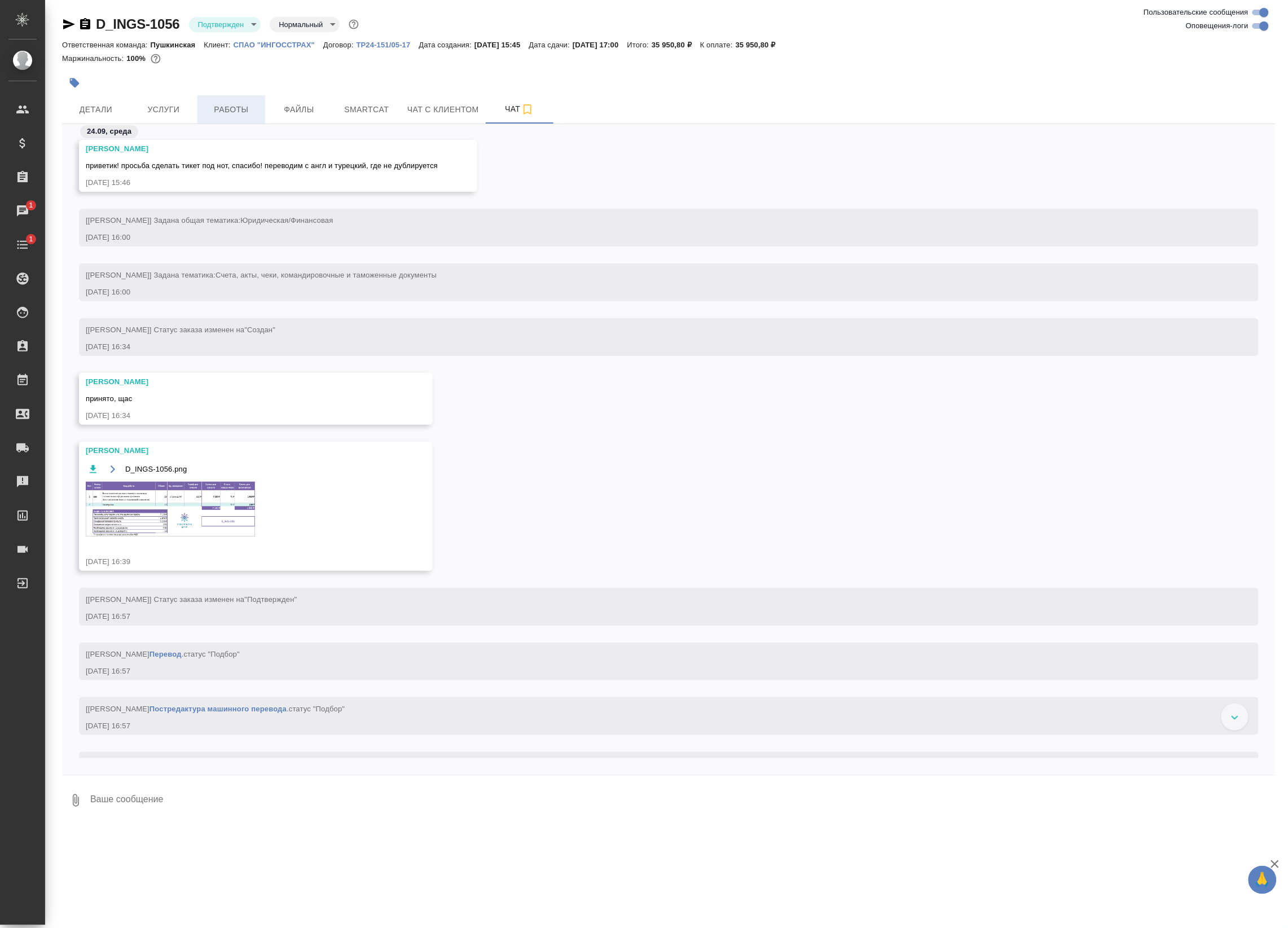
click at [244, 110] on span "Работы" at bounding box center [232, 110] width 54 height 14
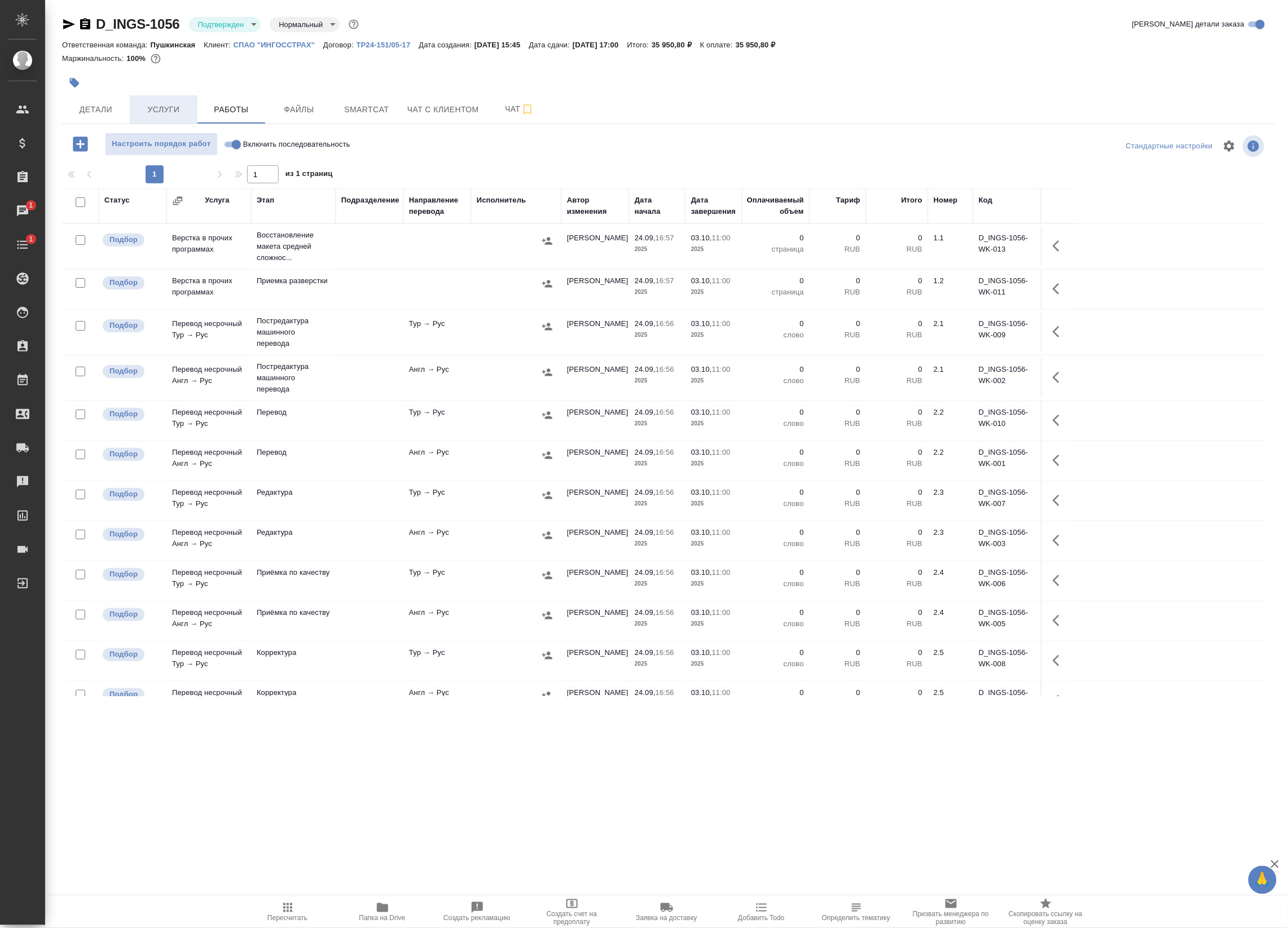
click at [162, 110] on span "Услуги" at bounding box center [164, 110] width 54 height 14
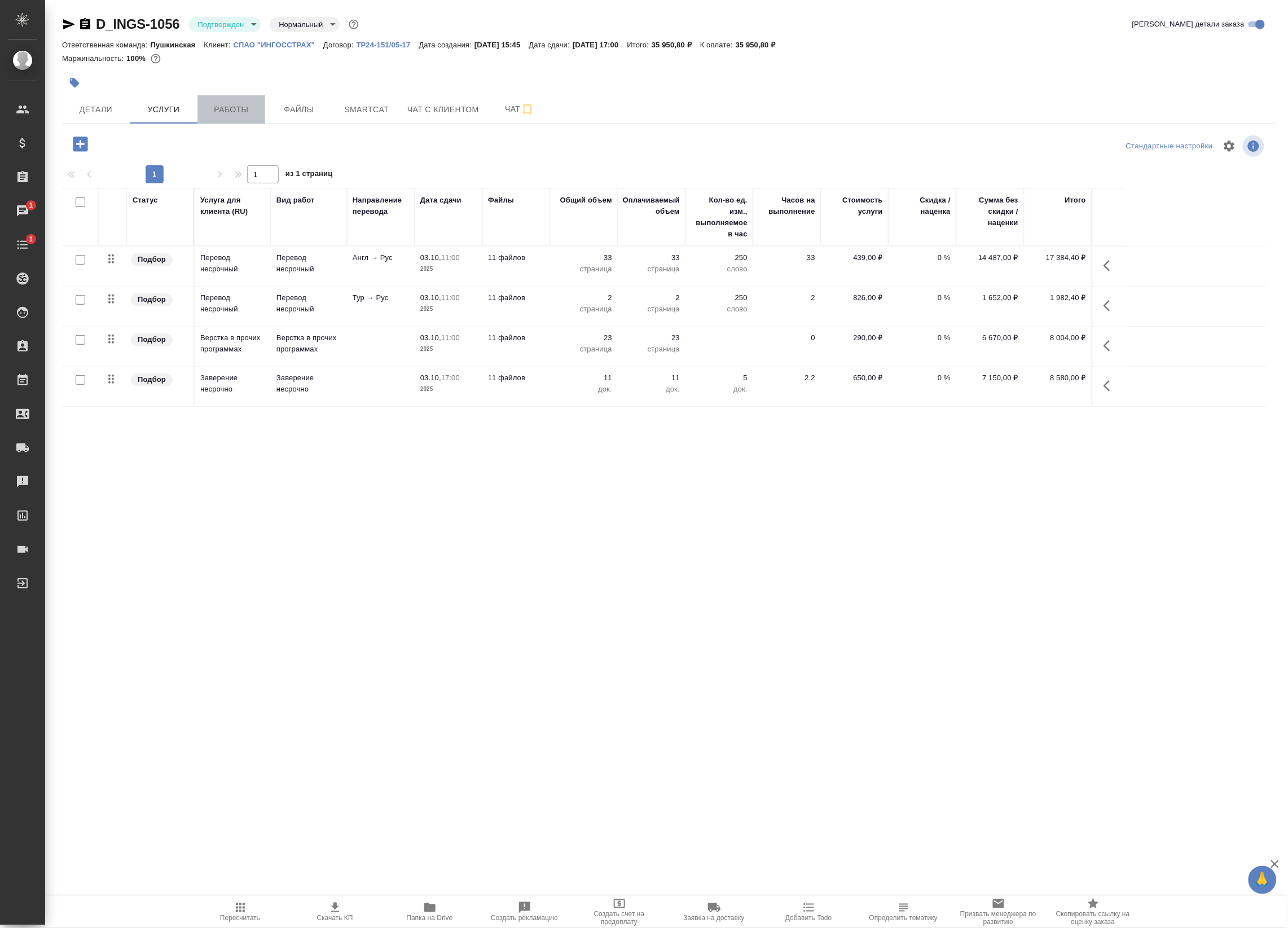
click at [254, 110] on span "Работы" at bounding box center [232, 110] width 54 height 14
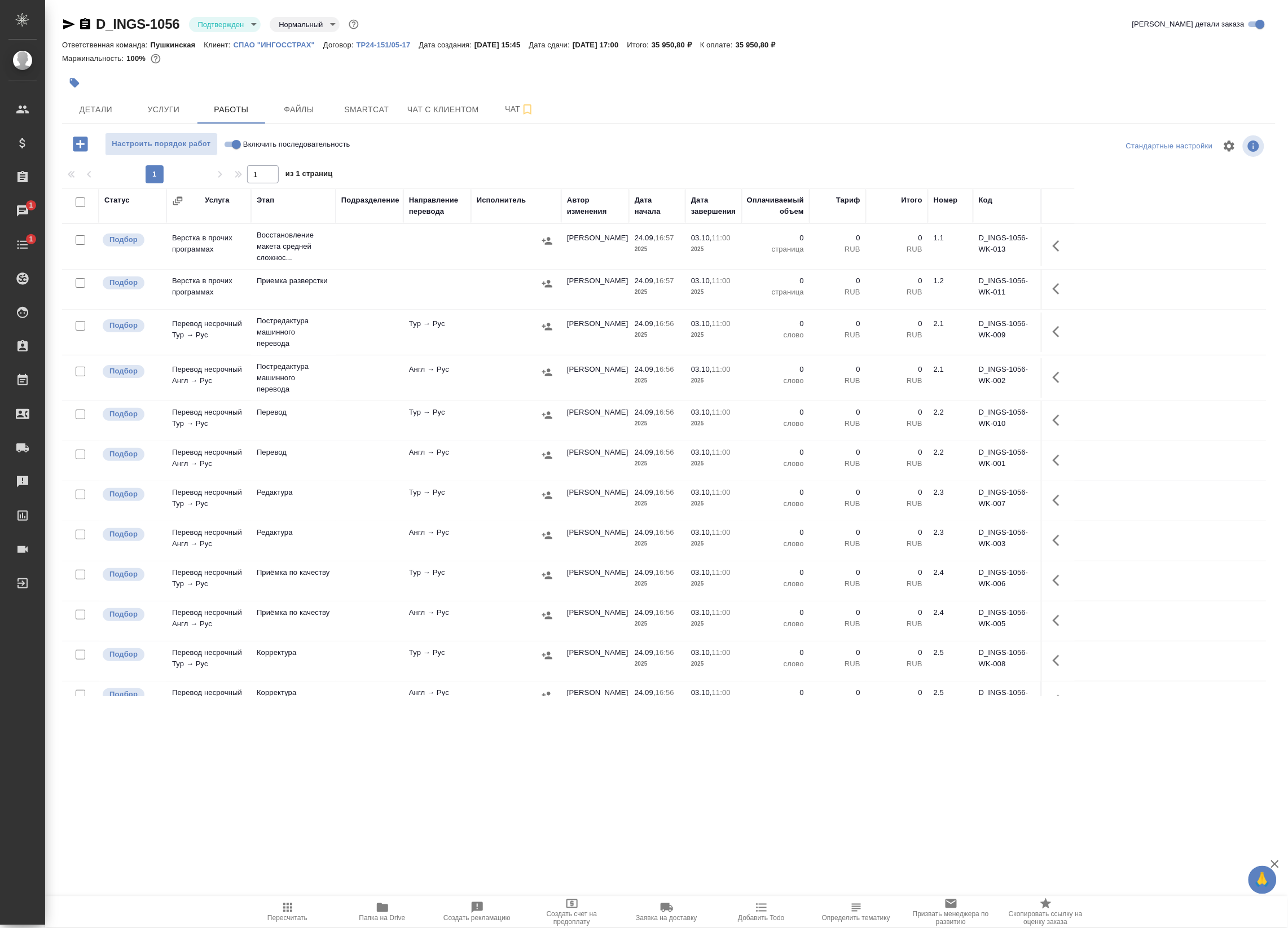
drag, startPoint x: 826, startPoint y: 807, endPoint x: 780, endPoint y: 811, distance: 46.2
click at [820, 808] on div ".cls-1 fill:#fff; AWATERA Badanyan Artak Клиенты Спецификации Заказы 1 Чаты 1 T…" at bounding box center [644, 464] width 1288 height 928
click at [360, 749] on div ".cls-1 fill:#fff; AWATERA Badanyan Artak Клиенты Спецификации Заказы 1 Чаты 1 T…" at bounding box center [644, 464] width 1288 height 928
click at [350, 108] on span "Smartcat" at bounding box center [367, 110] width 54 height 14
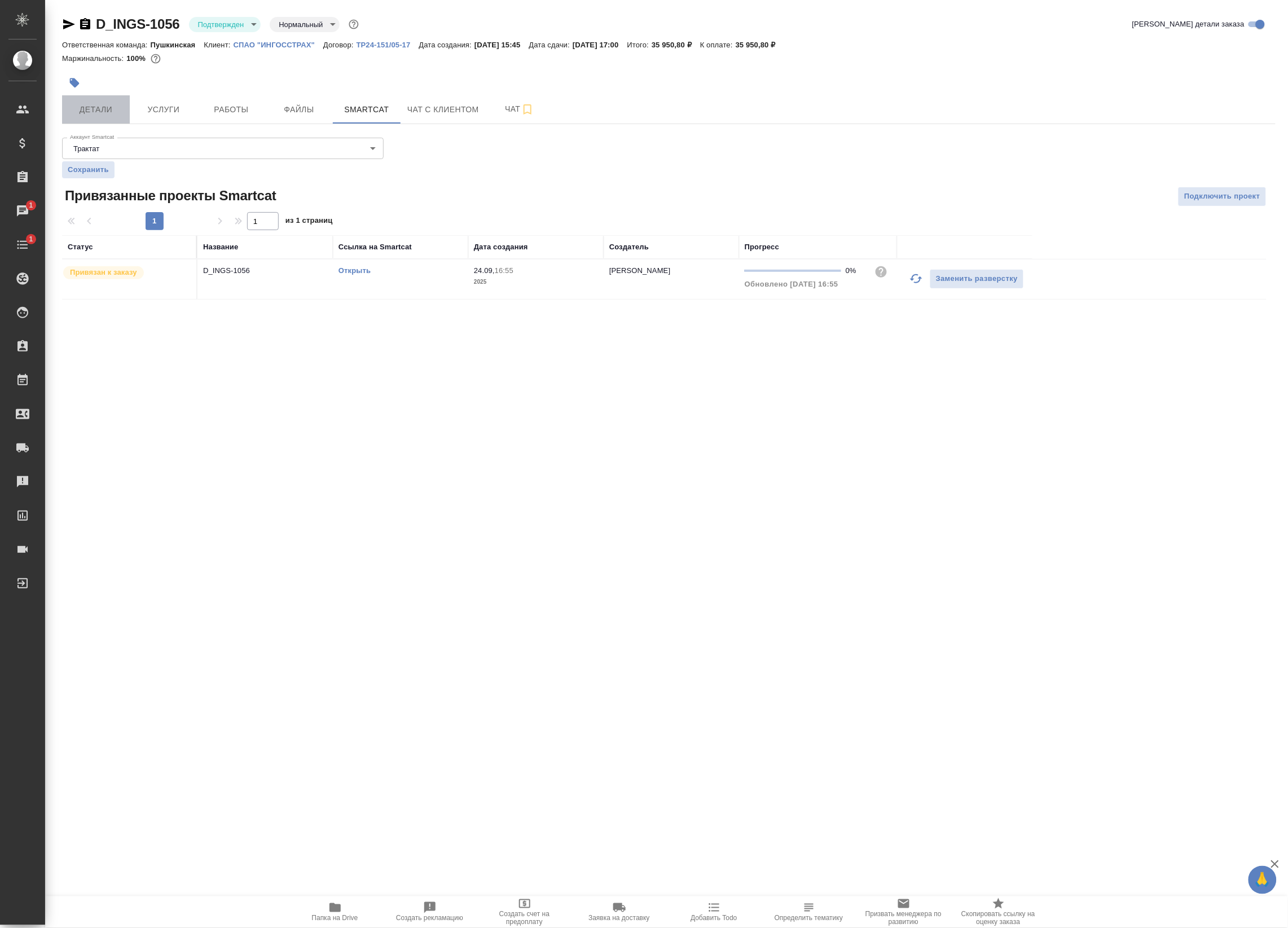
click at [98, 109] on span "Детали" at bounding box center [96, 110] width 54 height 14
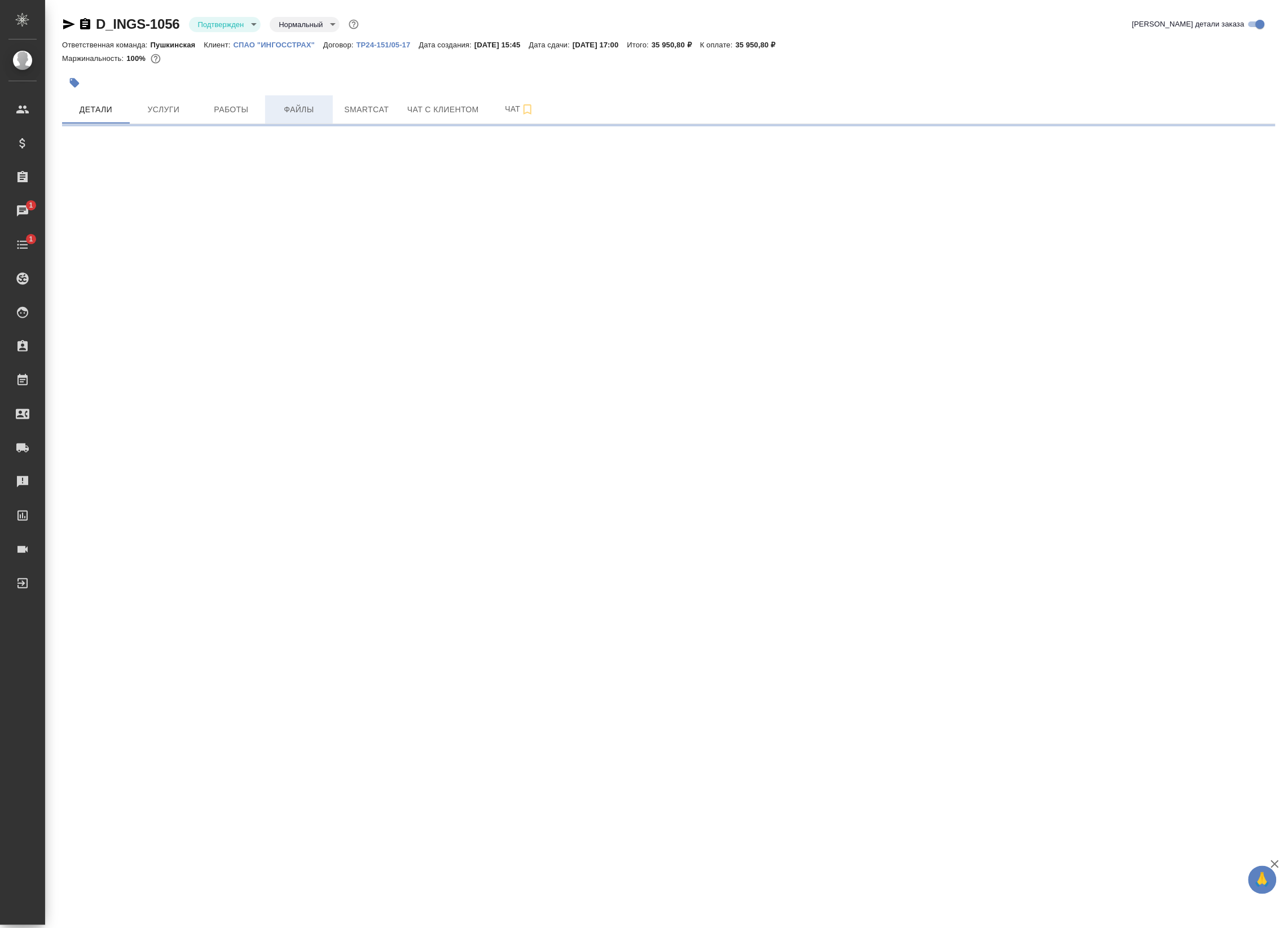
select select "RU"
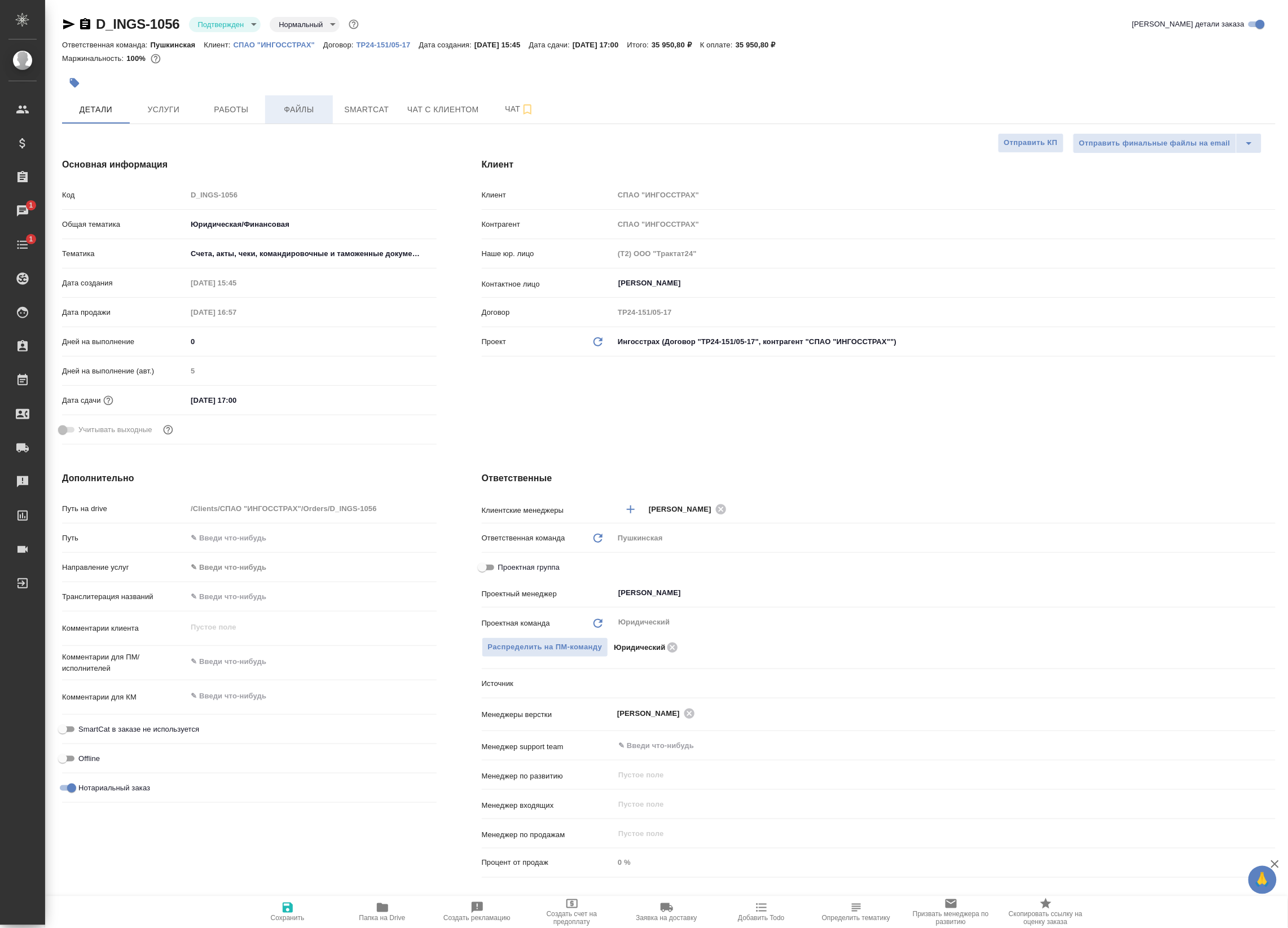
type textarea "x"
click at [341, 108] on span "Smartcat" at bounding box center [367, 110] width 54 height 14
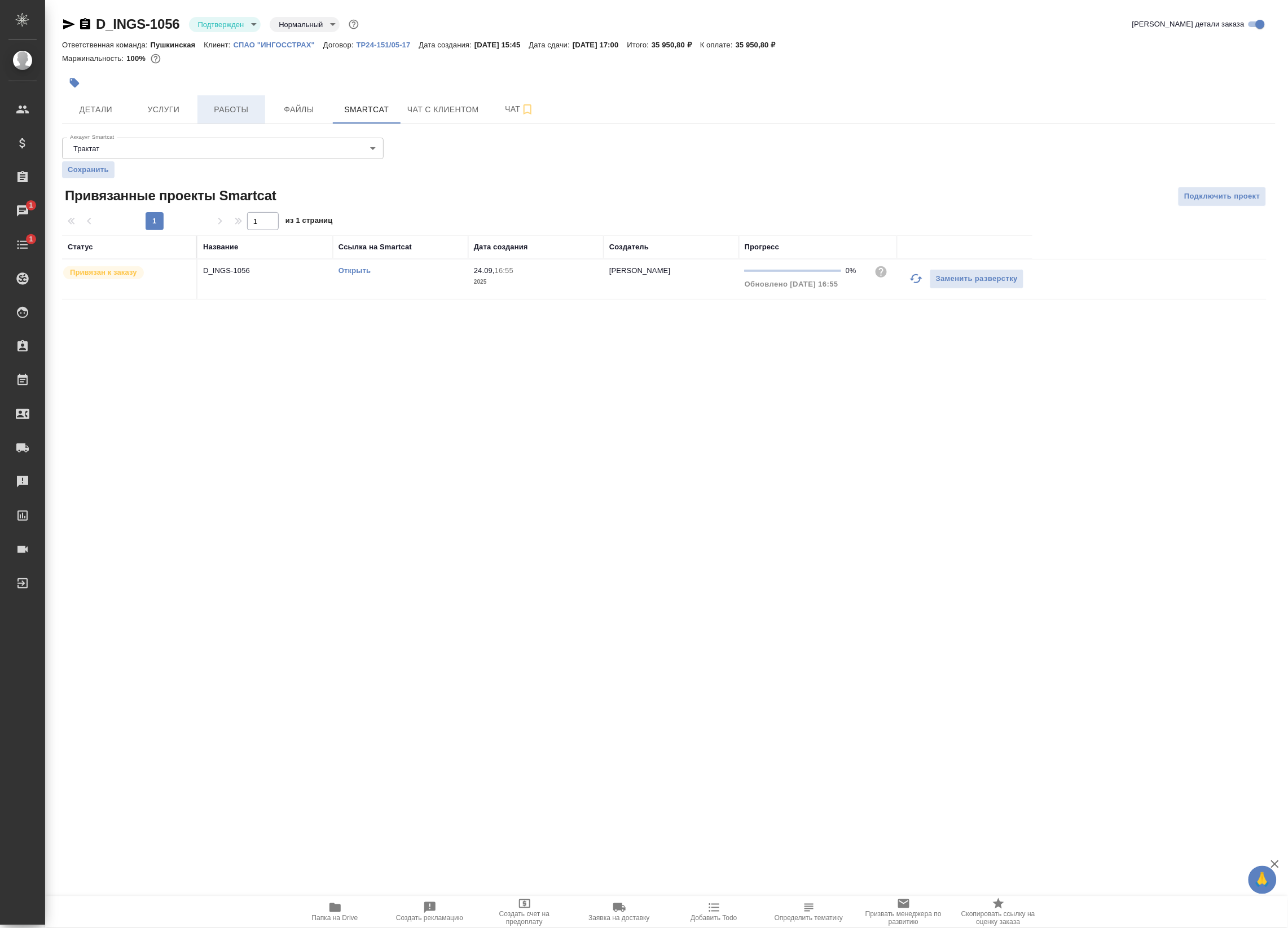
click at [208, 110] on span "Работы" at bounding box center [232, 110] width 54 height 14
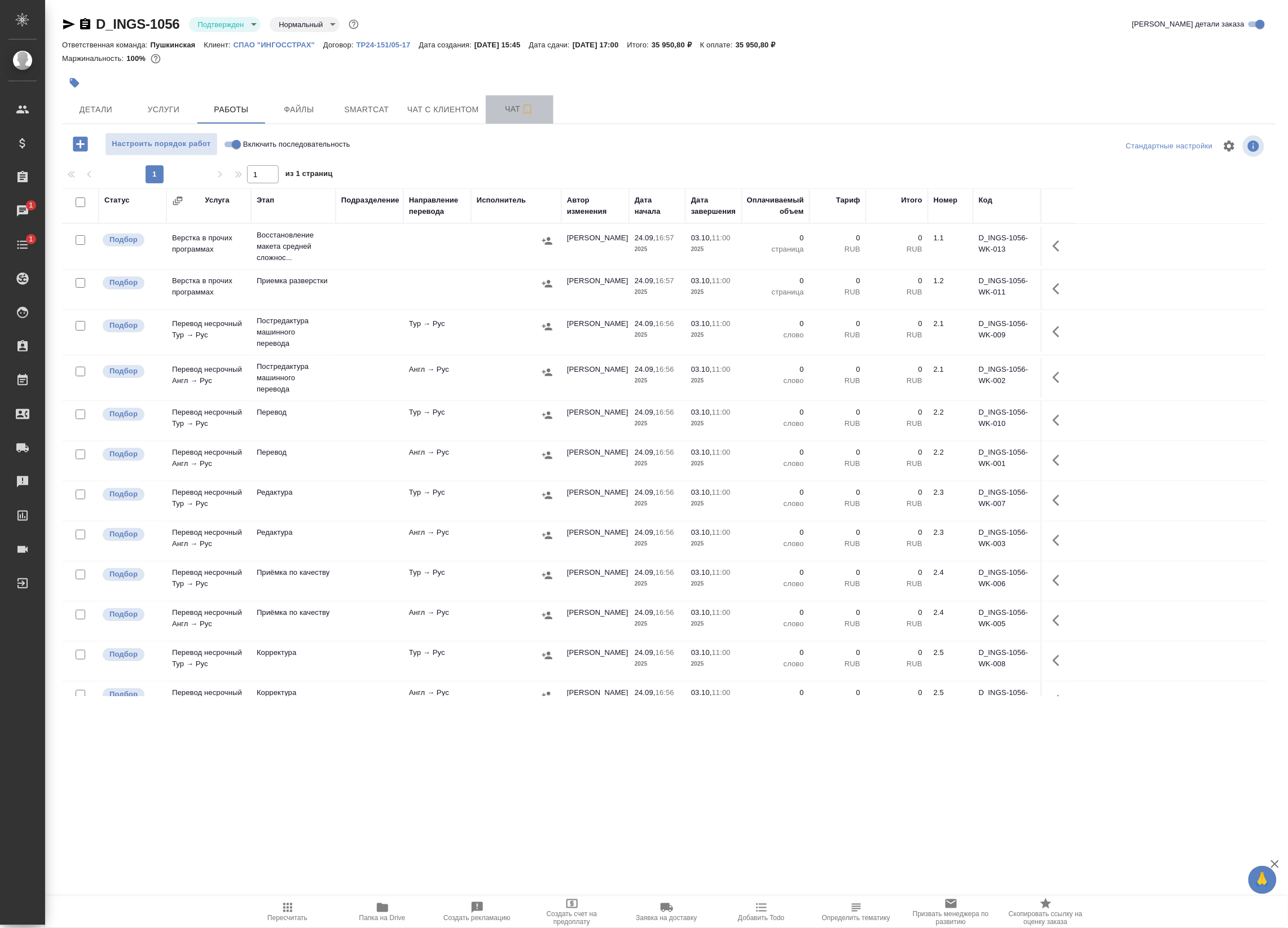
click at [508, 110] on span "Чат" at bounding box center [520, 109] width 54 height 14
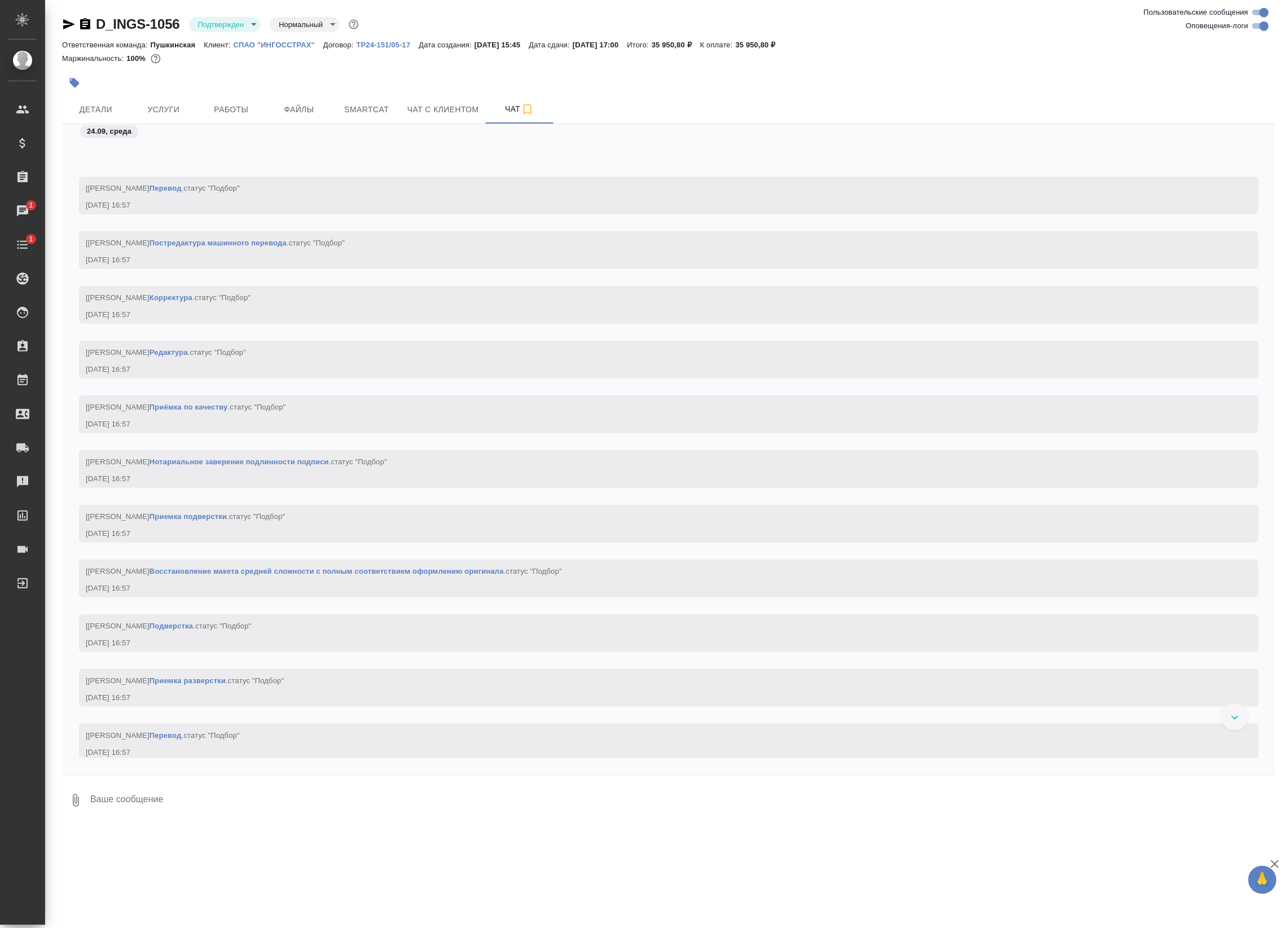
scroll to position [384, 0]
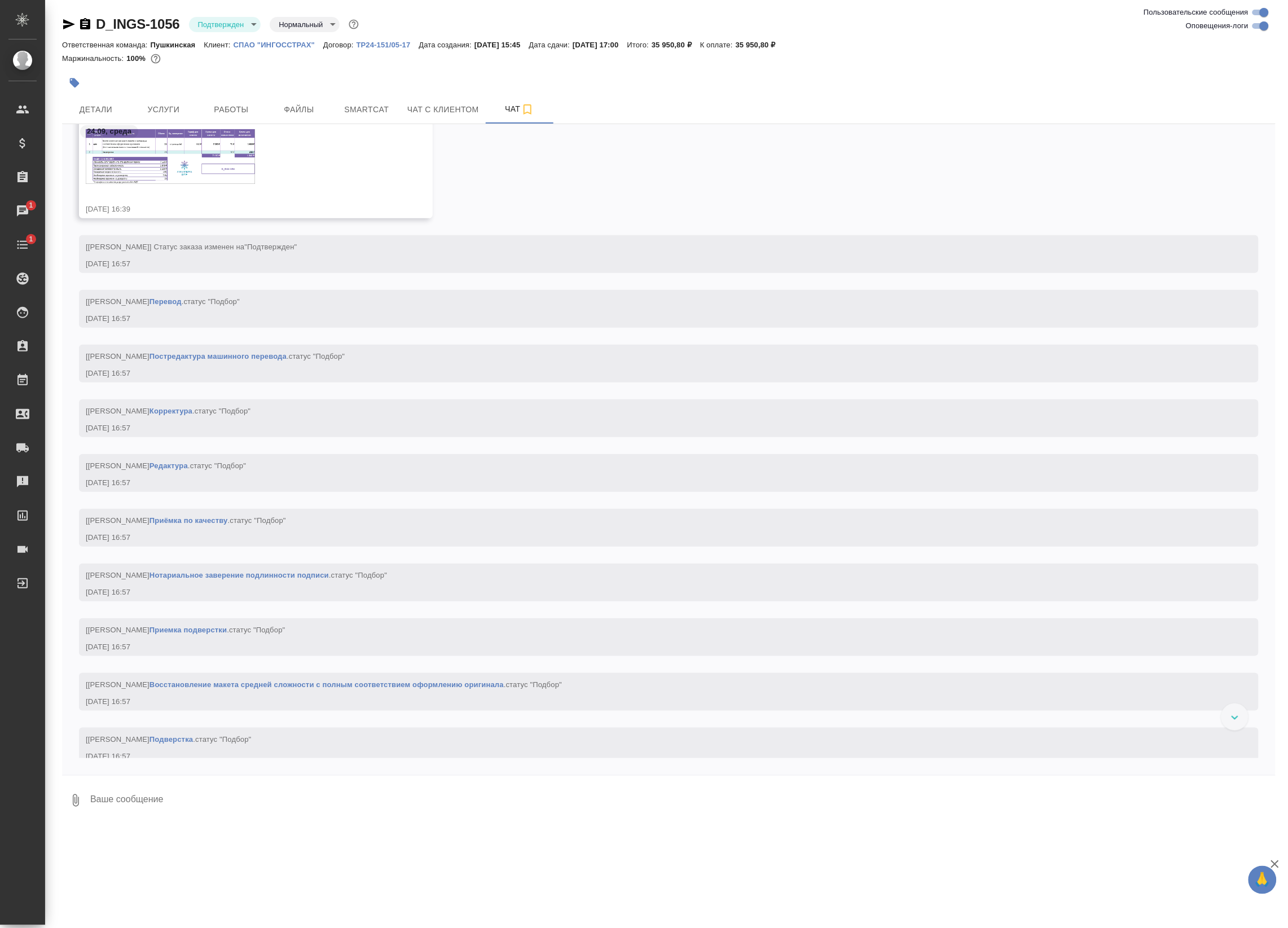
click at [1258, 26] on input "Оповещения-логи" at bounding box center [1264, 26] width 40 height 13
checkbox input "false"
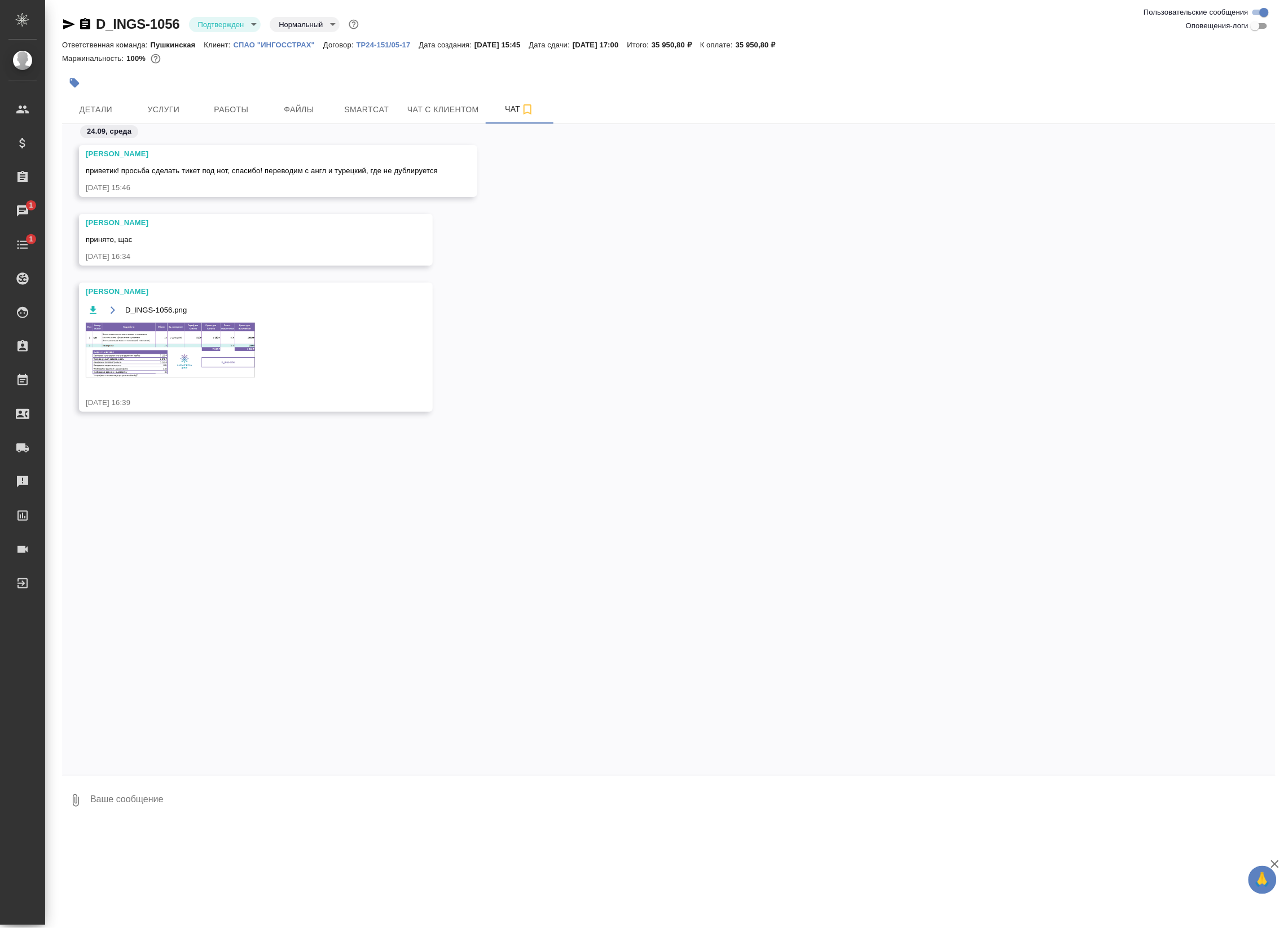
click at [157, 354] on img at bounding box center [170, 350] width 169 height 54
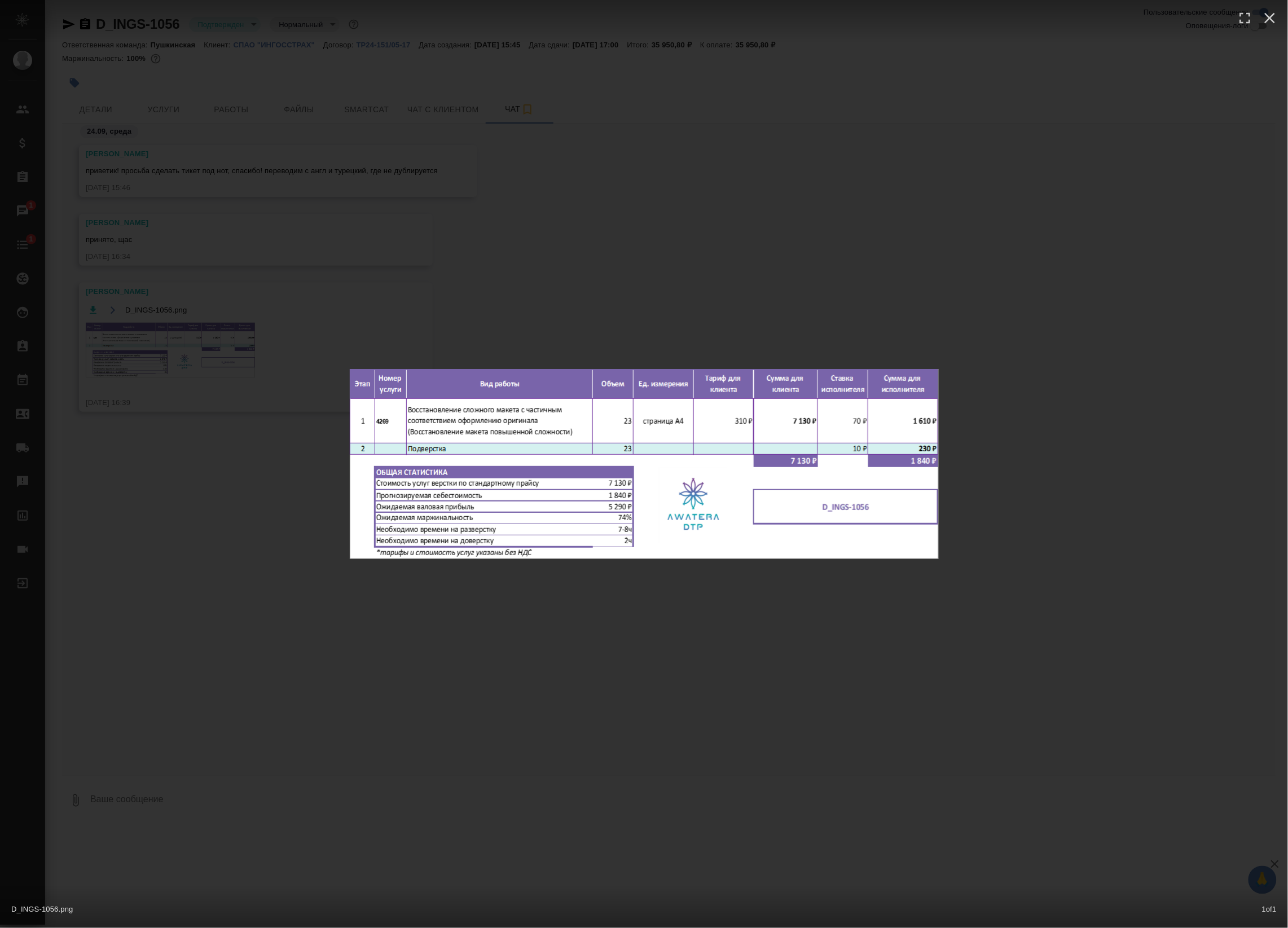
click at [192, 431] on div "D_INGS-1056.png 1 of 1" at bounding box center [644, 464] width 1288 height 928
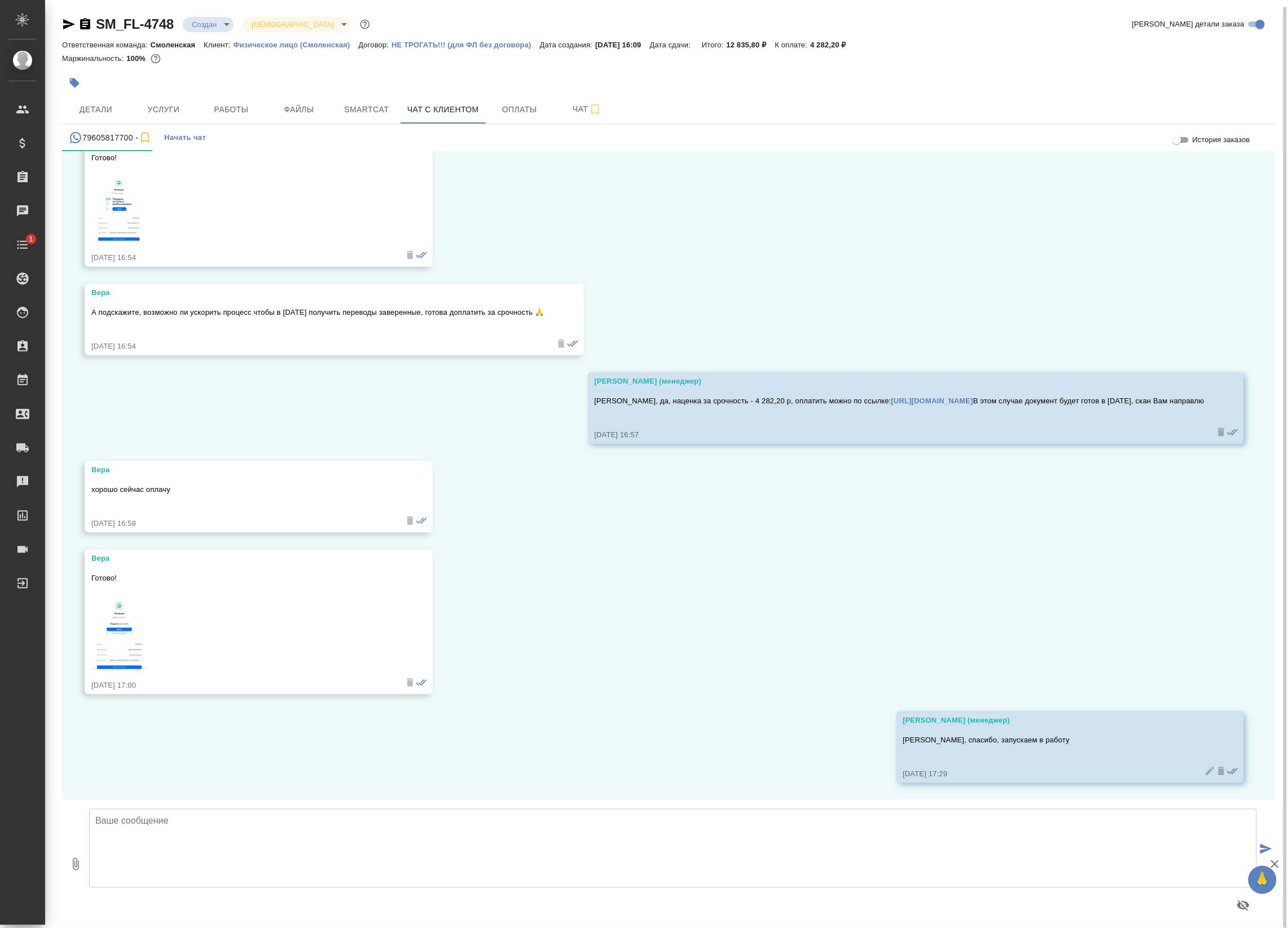
scroll to position [6, 0]
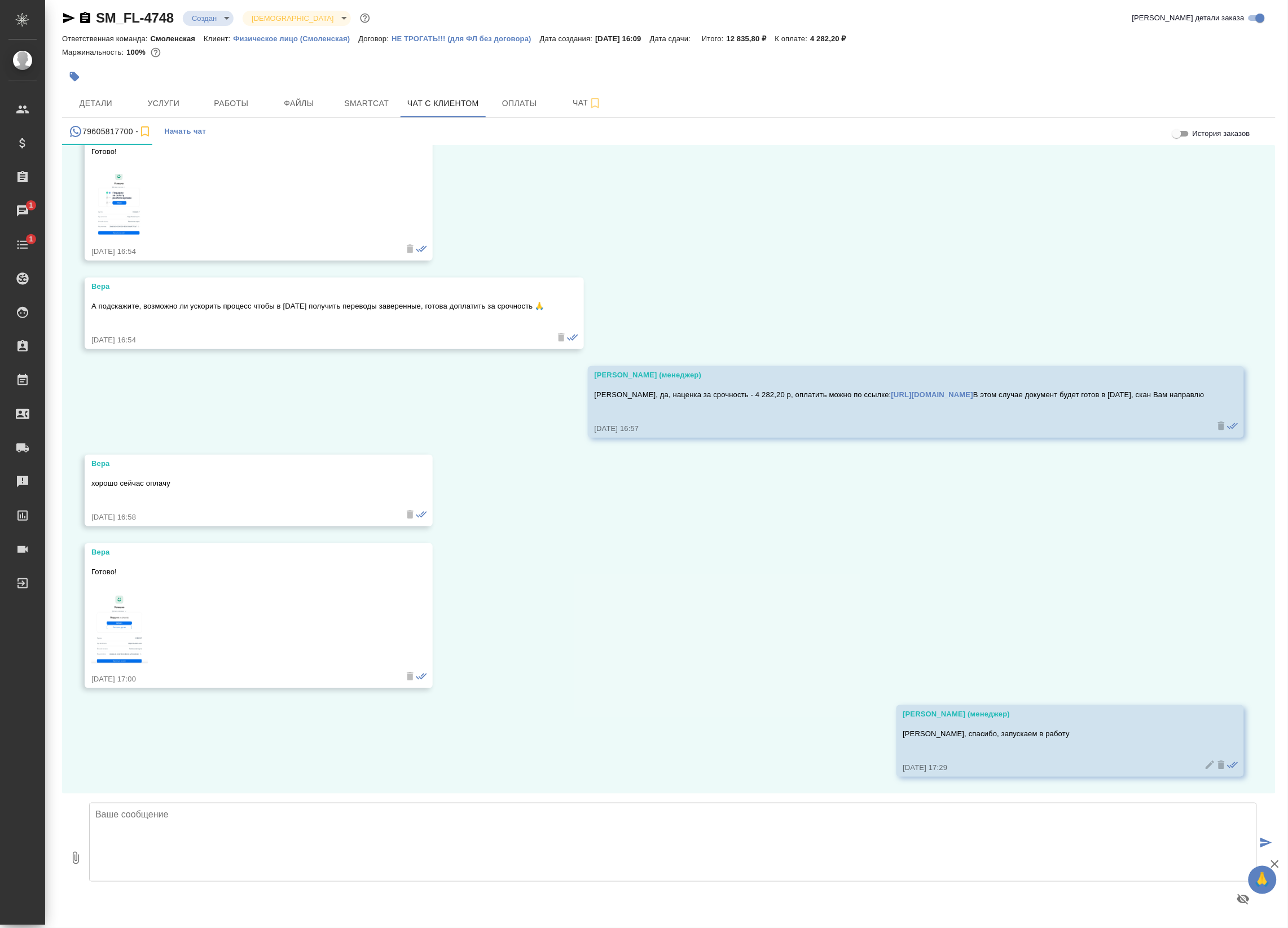
click at [130, 610] on img at bounding box center [120, 629] width 57 height 69
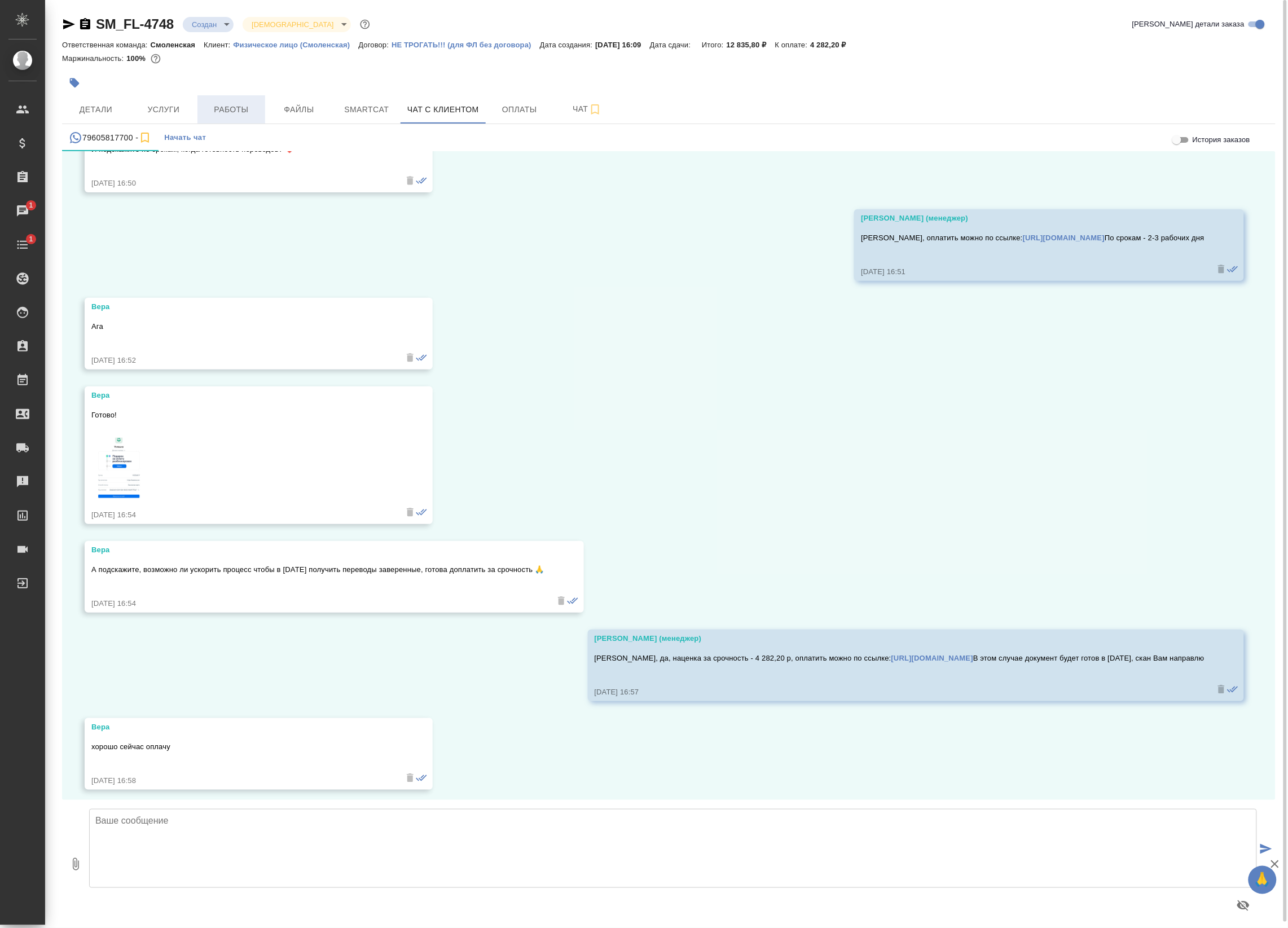
scroll to position [3636, 0]
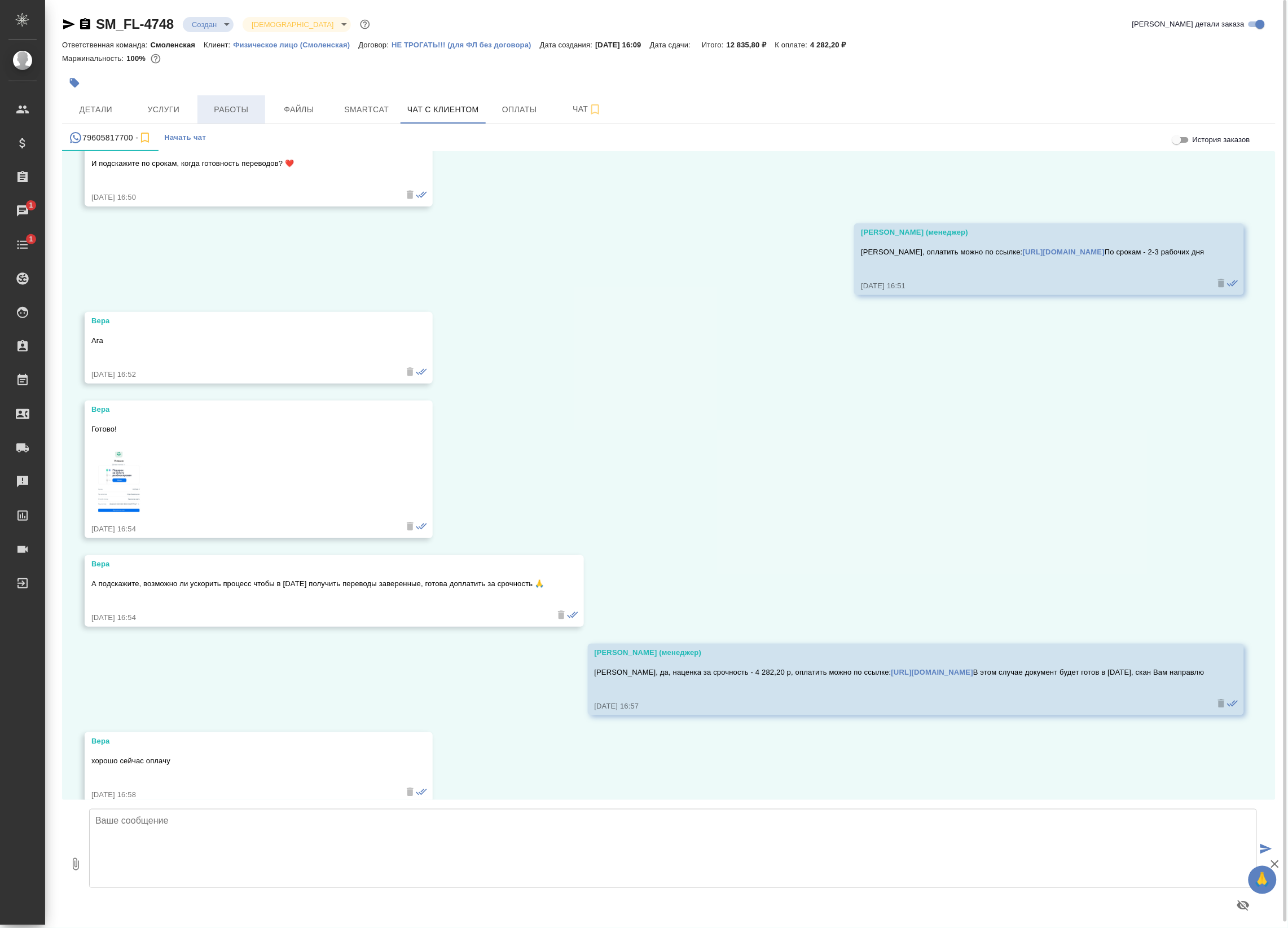
click at [248, 104] on span "Работы" at bounding box center [232, 110] width 54 height 14
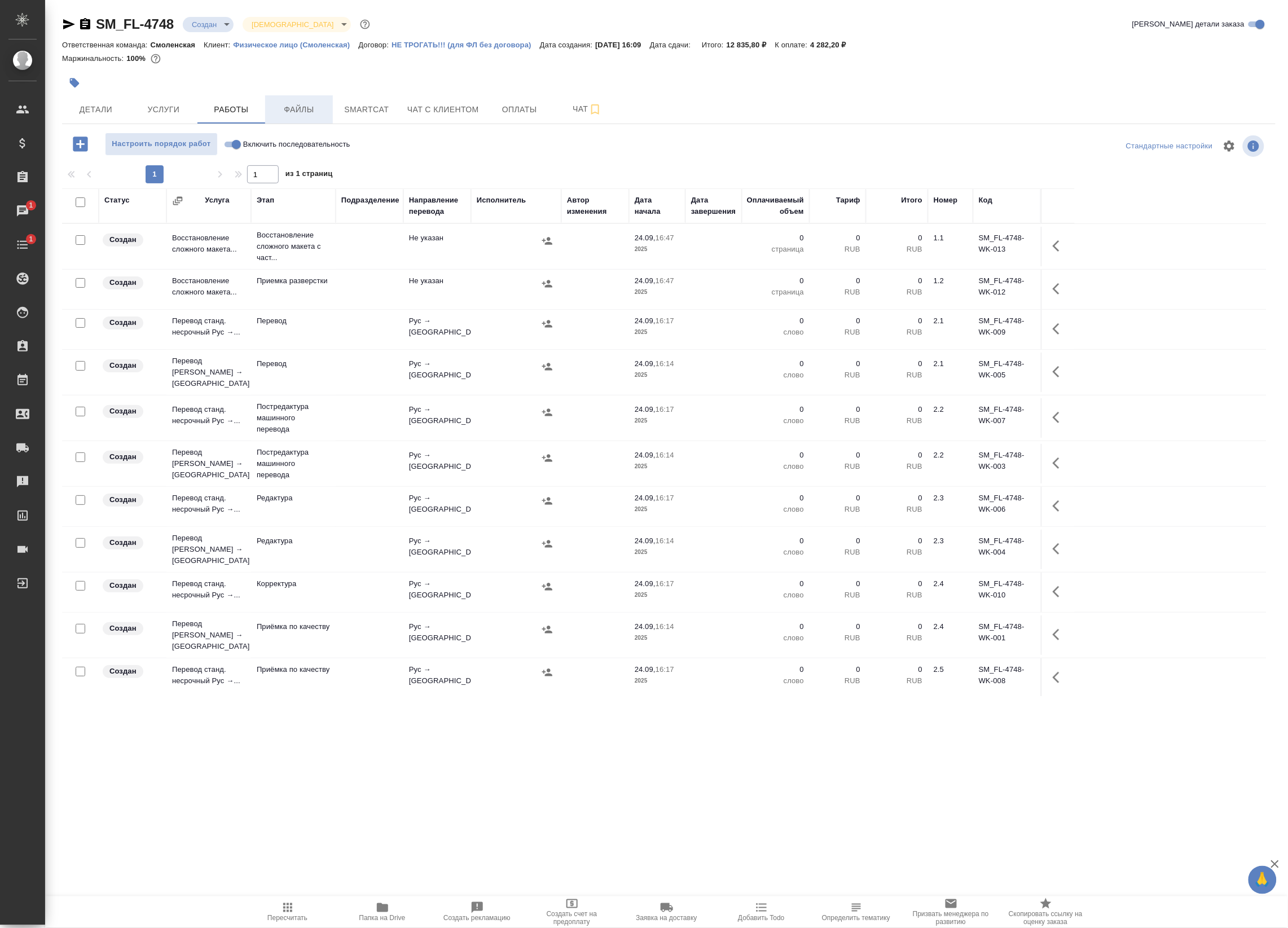
click at [302, 105] on span "Файлы" at bounding box center [299, 110] width 54 height 14
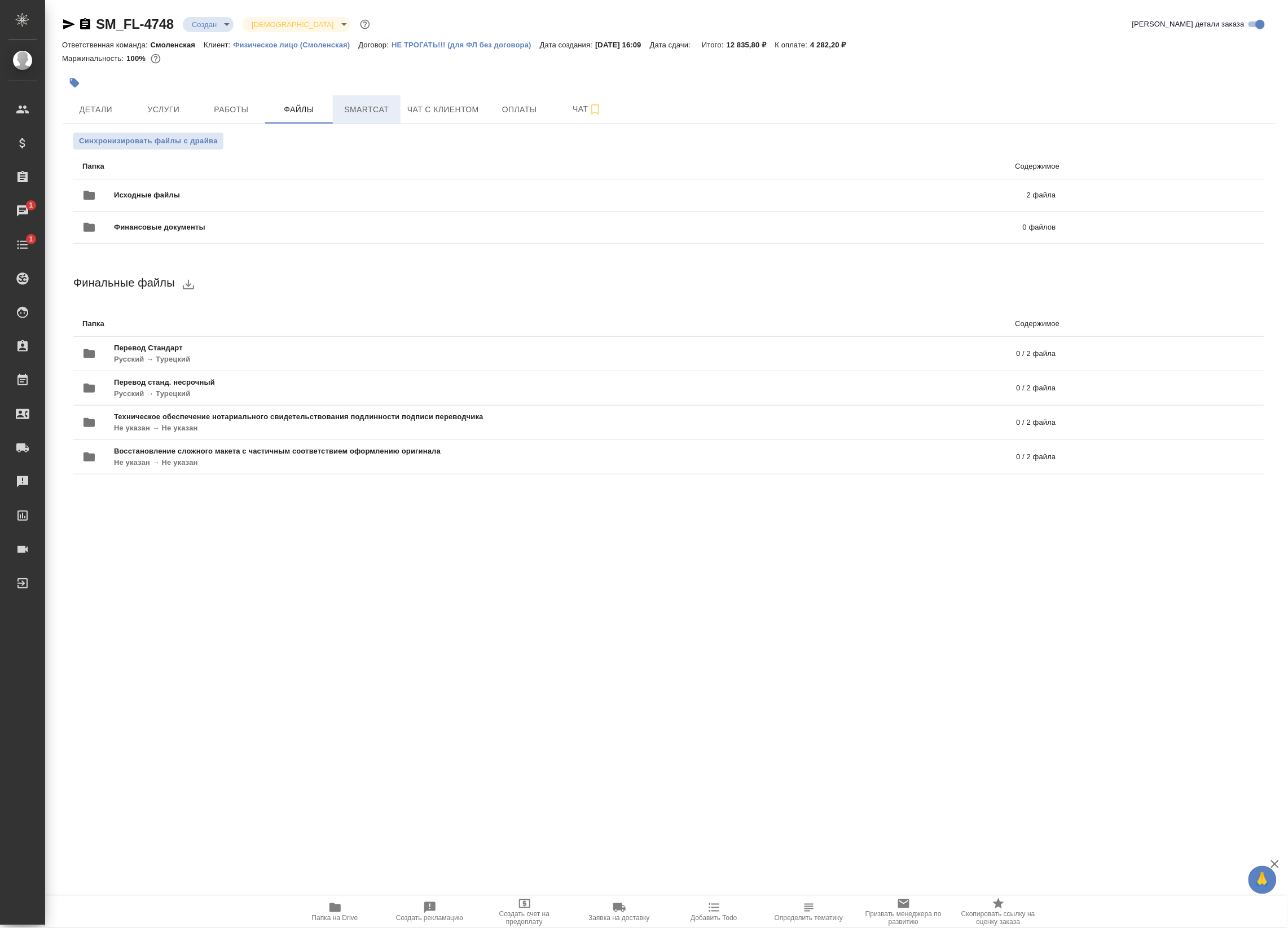
click at [386, 113] on span "Smartcat" at bounding box center [367, 110] width 54 height 14
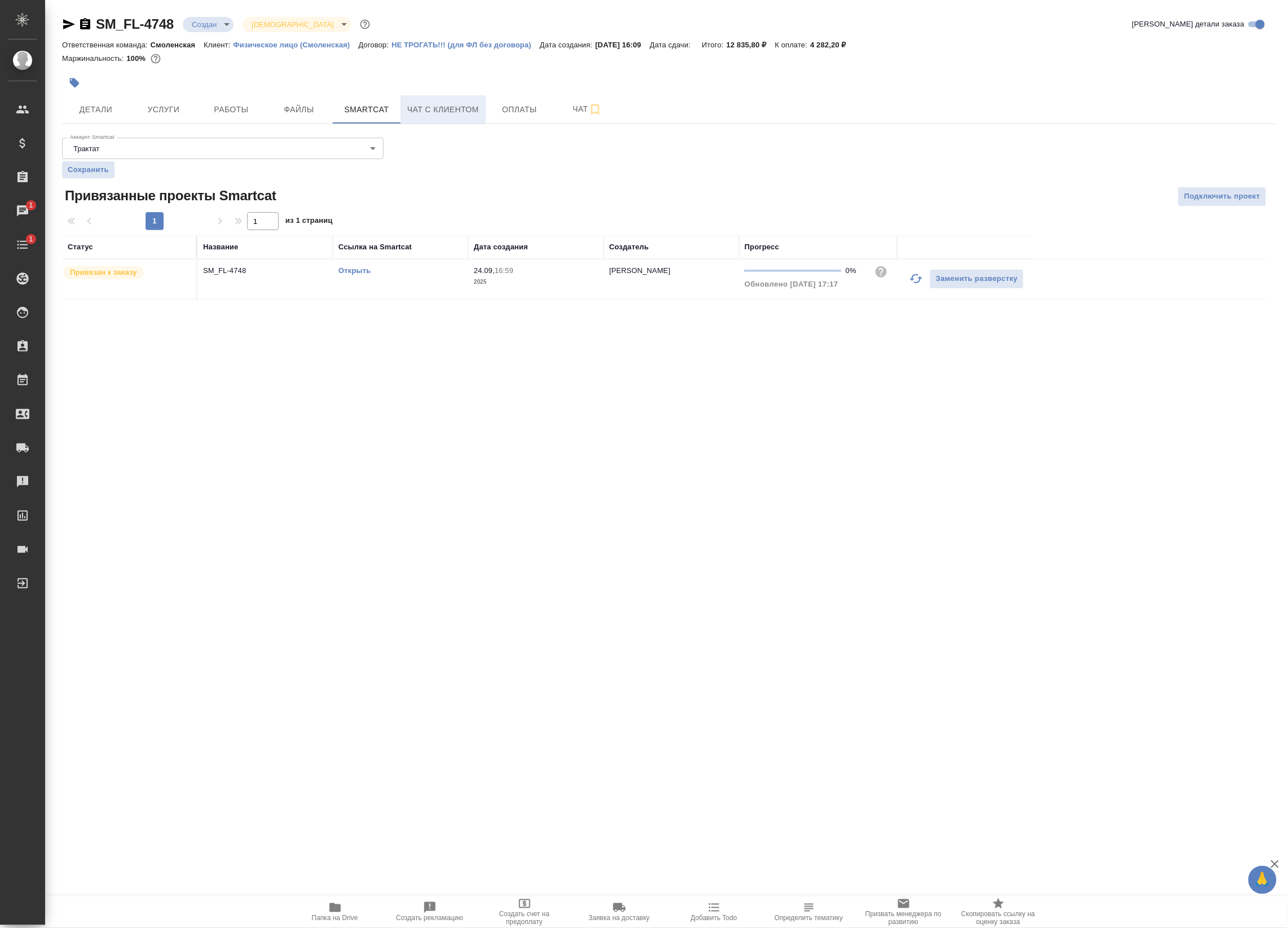
click at [435, 114] on span "Чат с клиентом" at bounding box center [443, 110] width 72 height 14
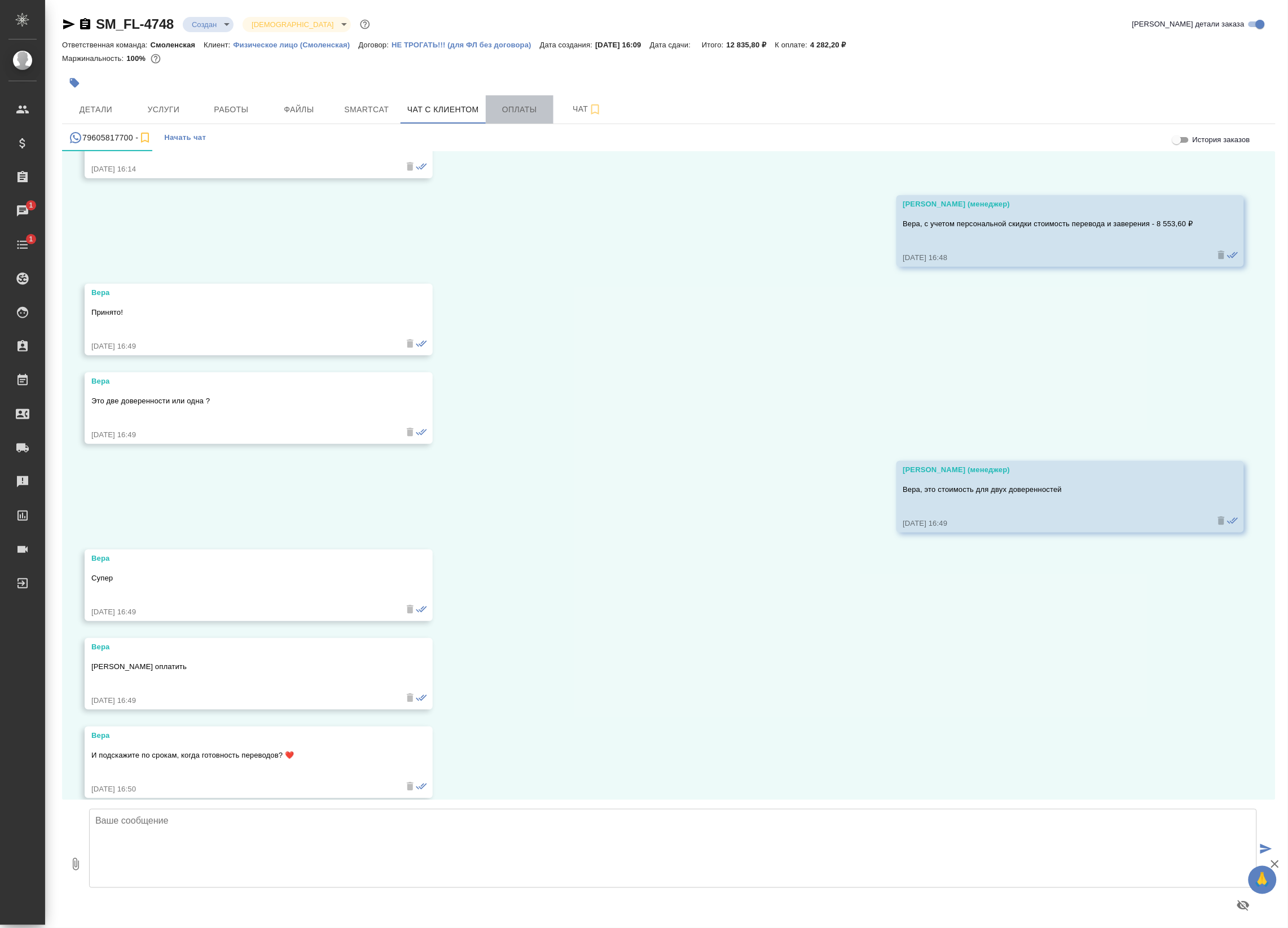
click at [516, 110] on span "Оплаты" at bounding box center [520, 110] width 54 height 14
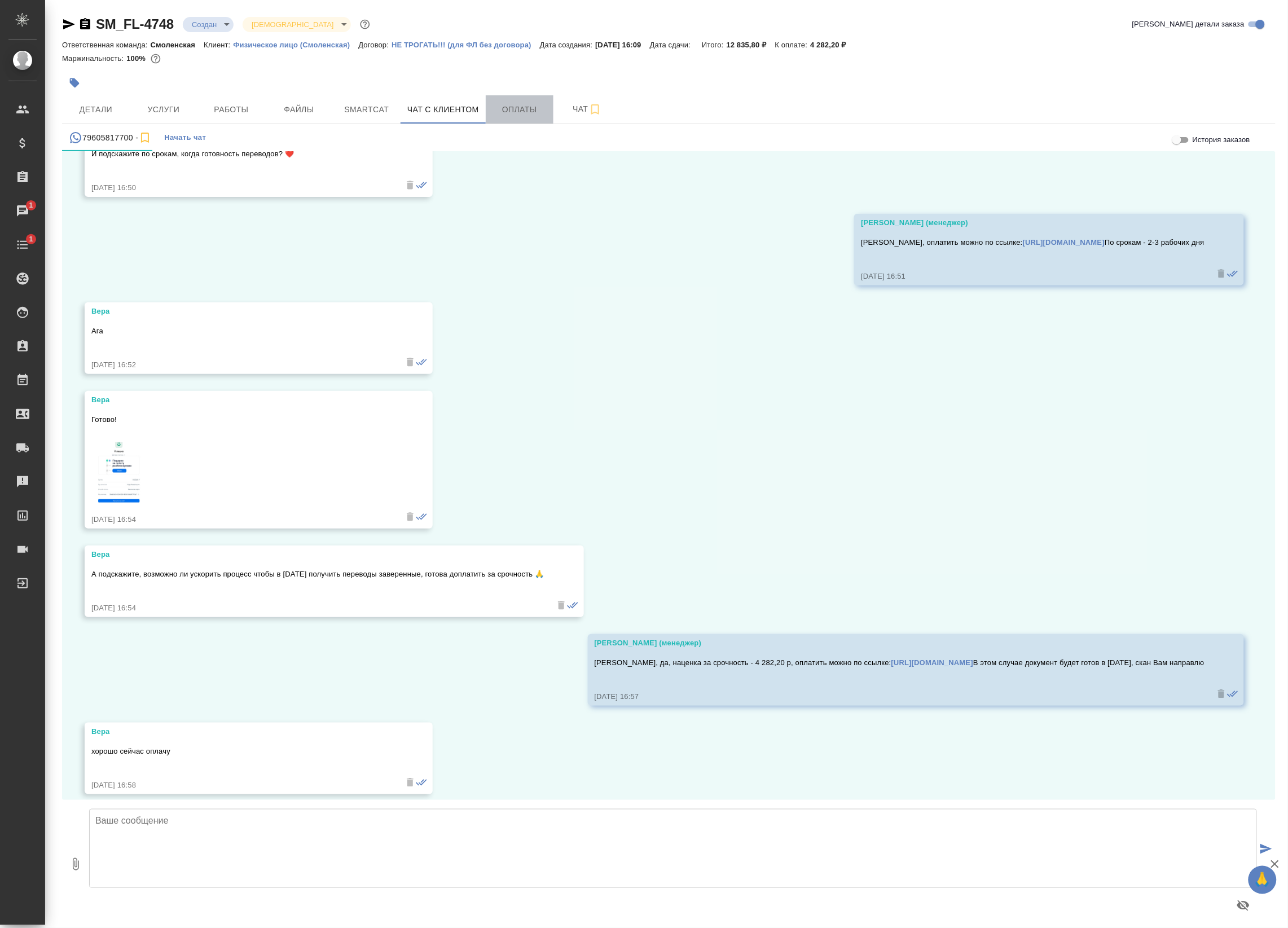
scroll to position [3801, 0]
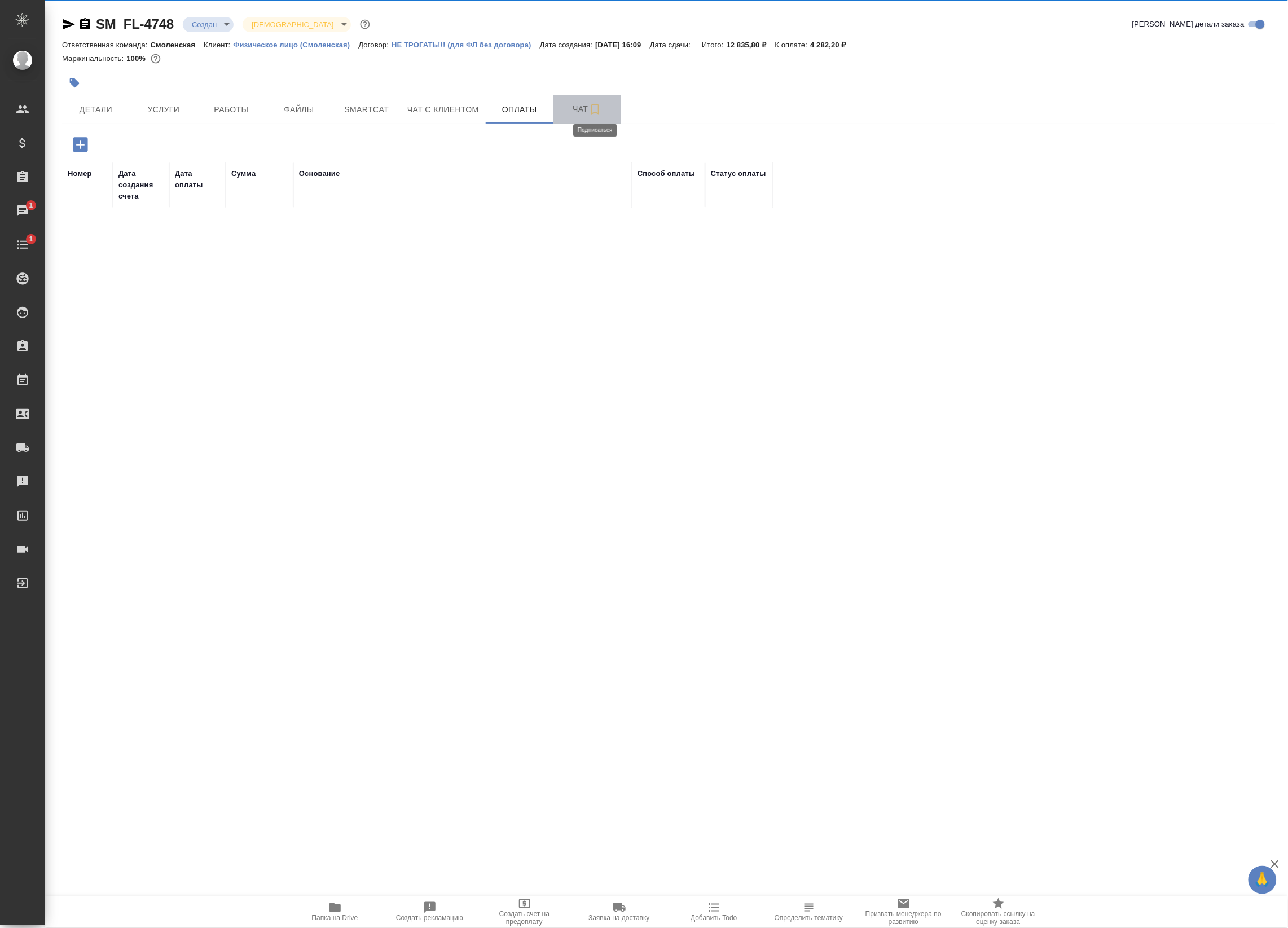
click at [602, 104] on icon "button" at bounding box center [595, 109] width 13 height 13
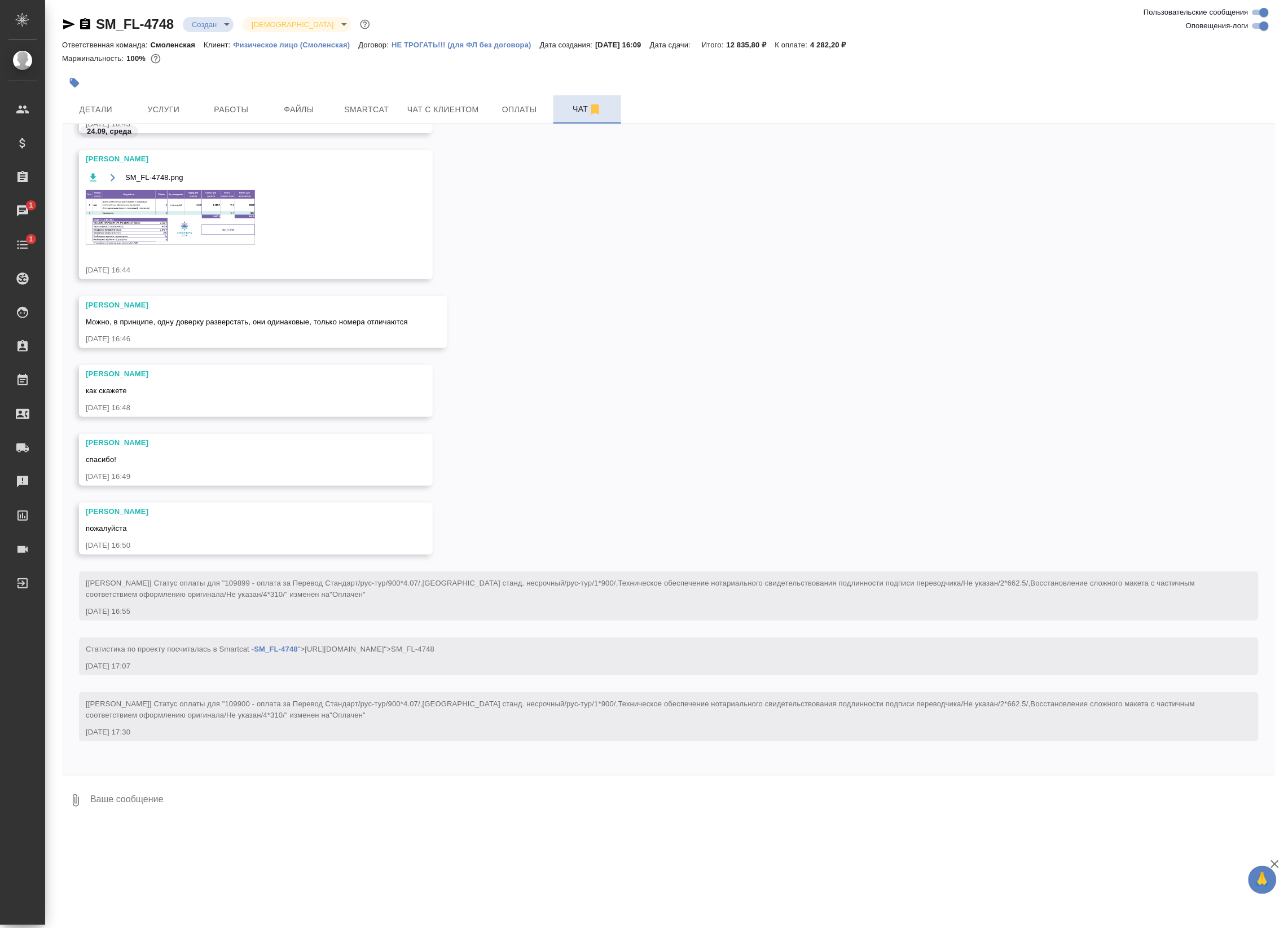
click at [184, 210] on img at bounding box center [170, 218] width 169 height 54
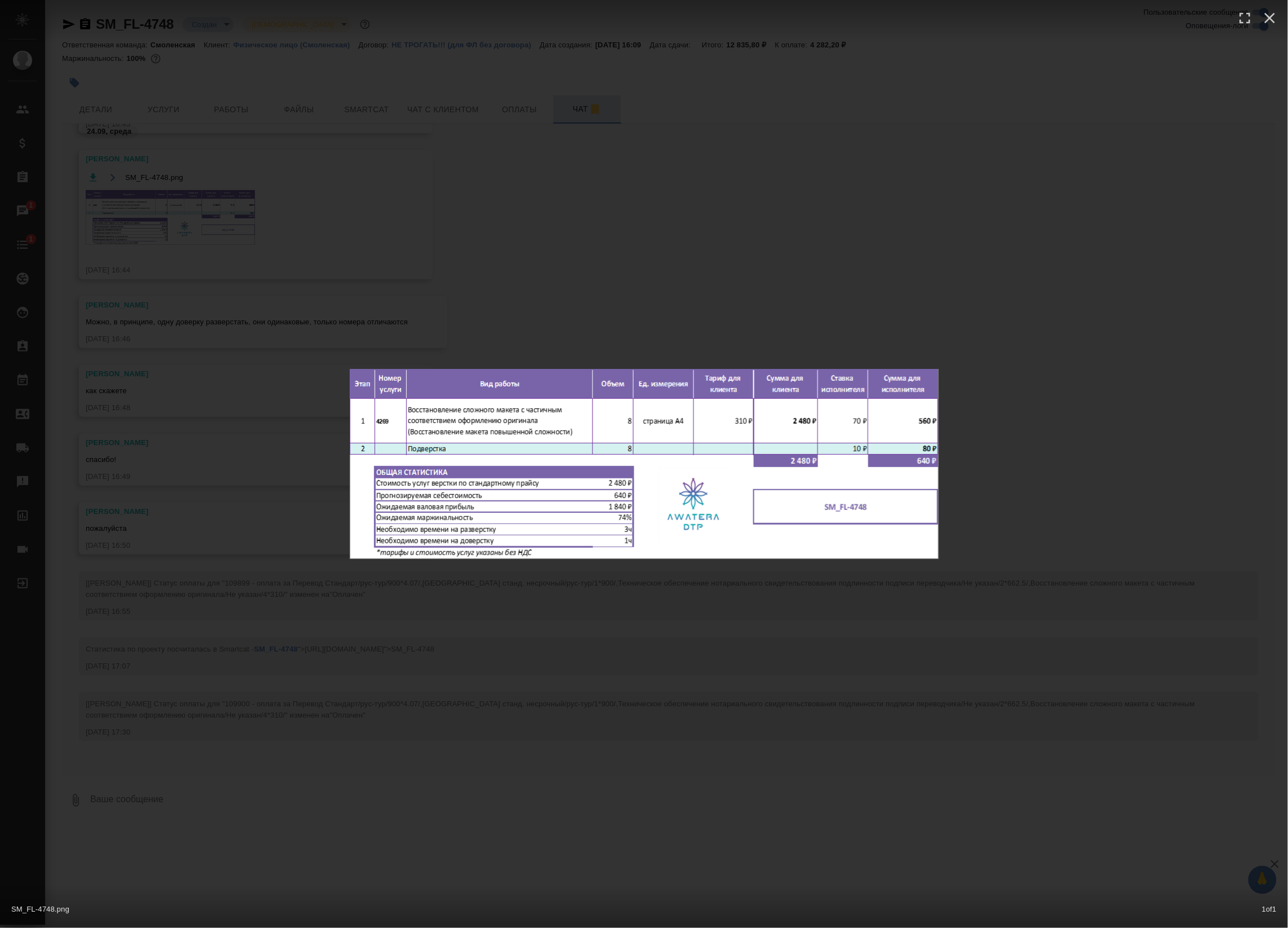
click at [309, 234] on div "SM_FL-4748.png 1 of 1" at bounding box center [644, 464] width 1288 height 928
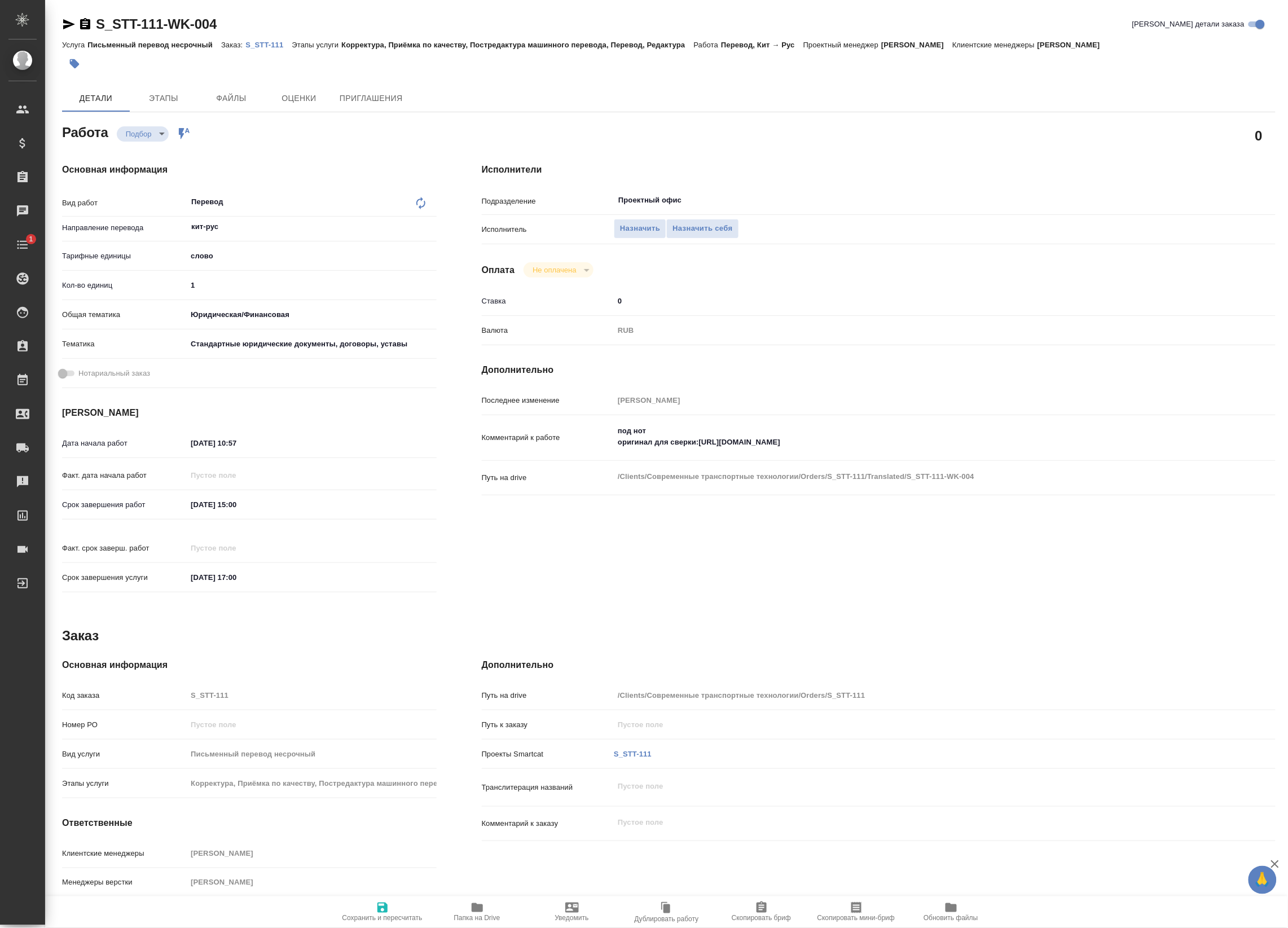
type textarea "x"
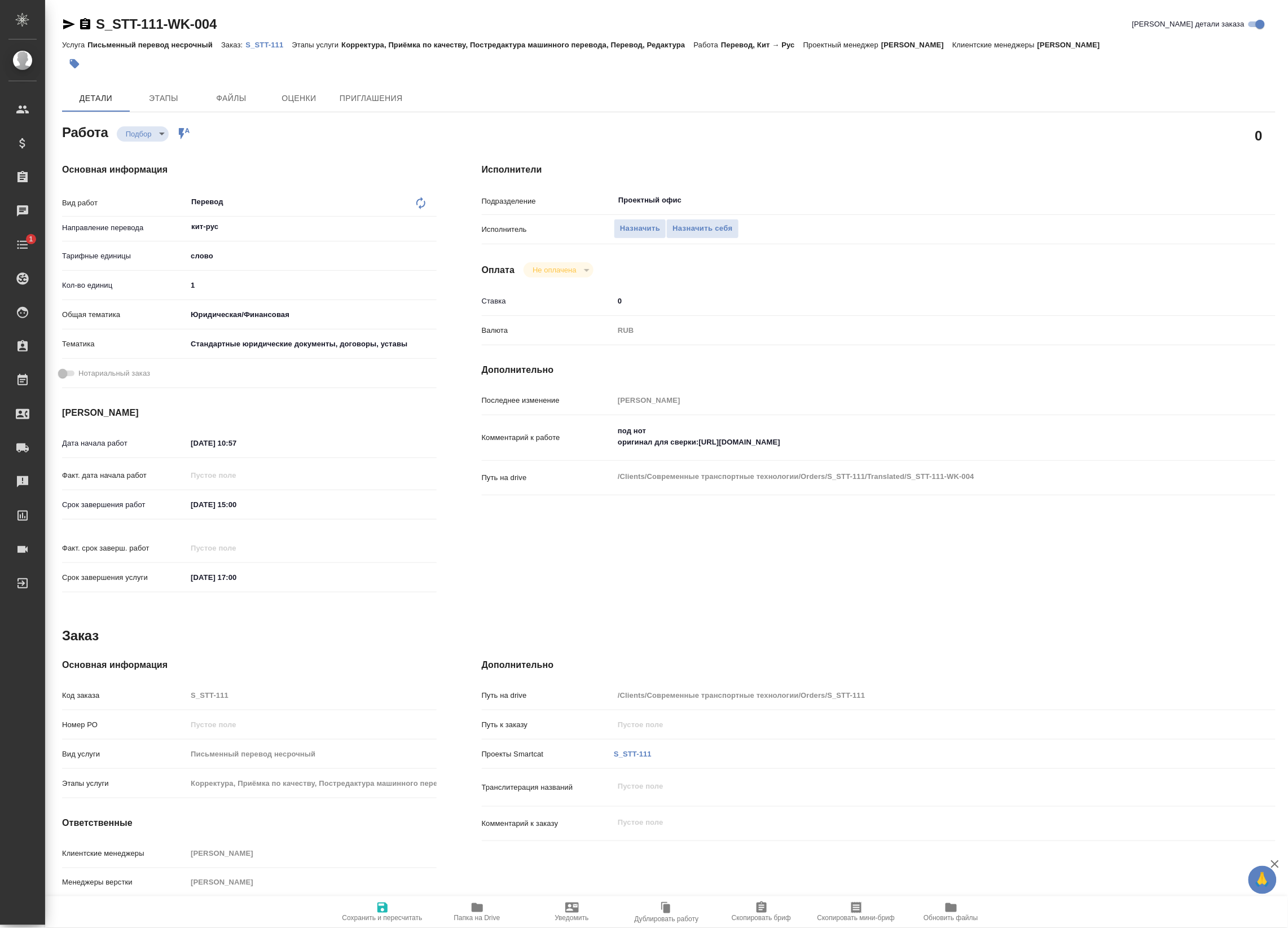
type textarea "x"
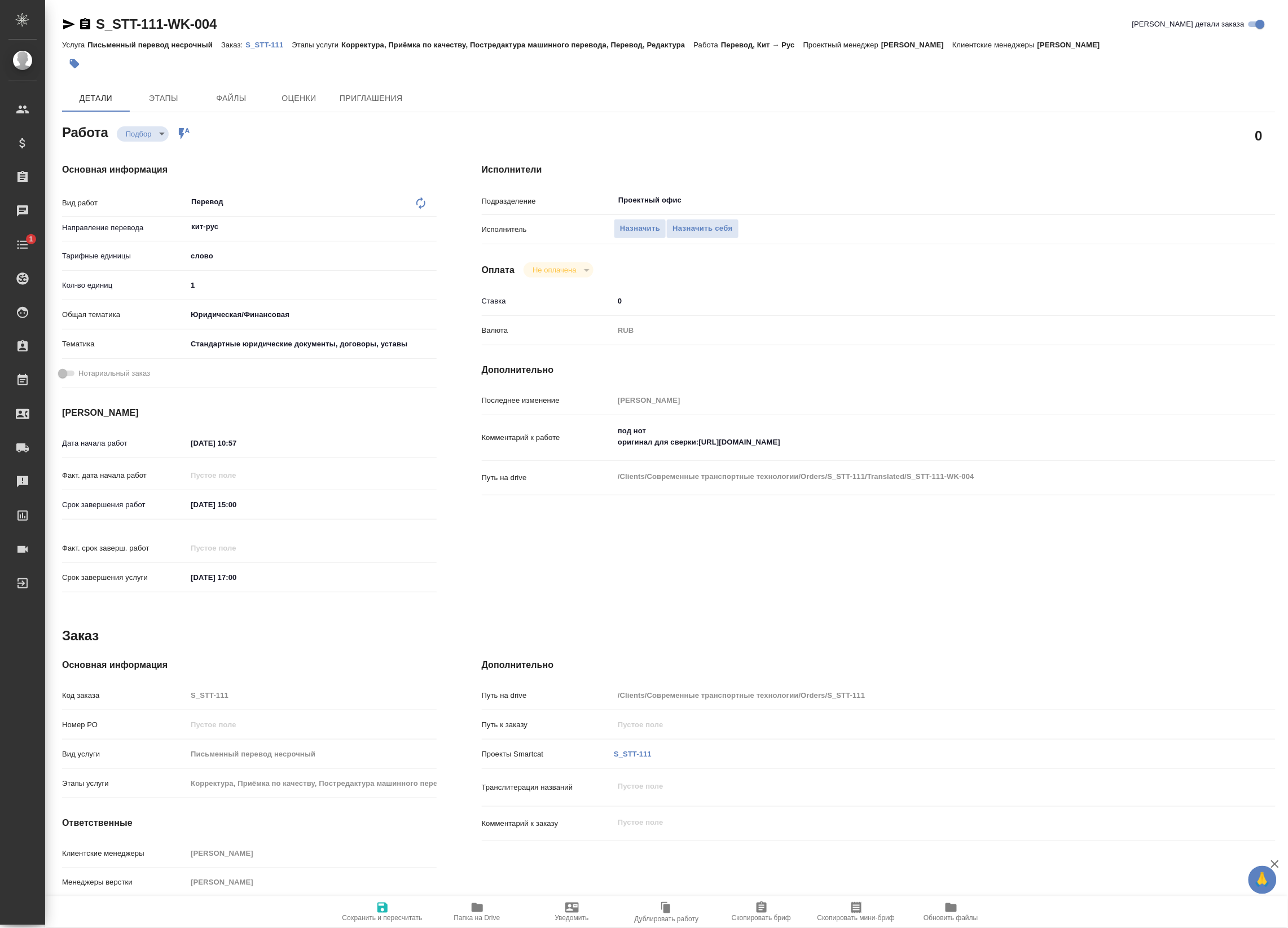
type textarea "x"
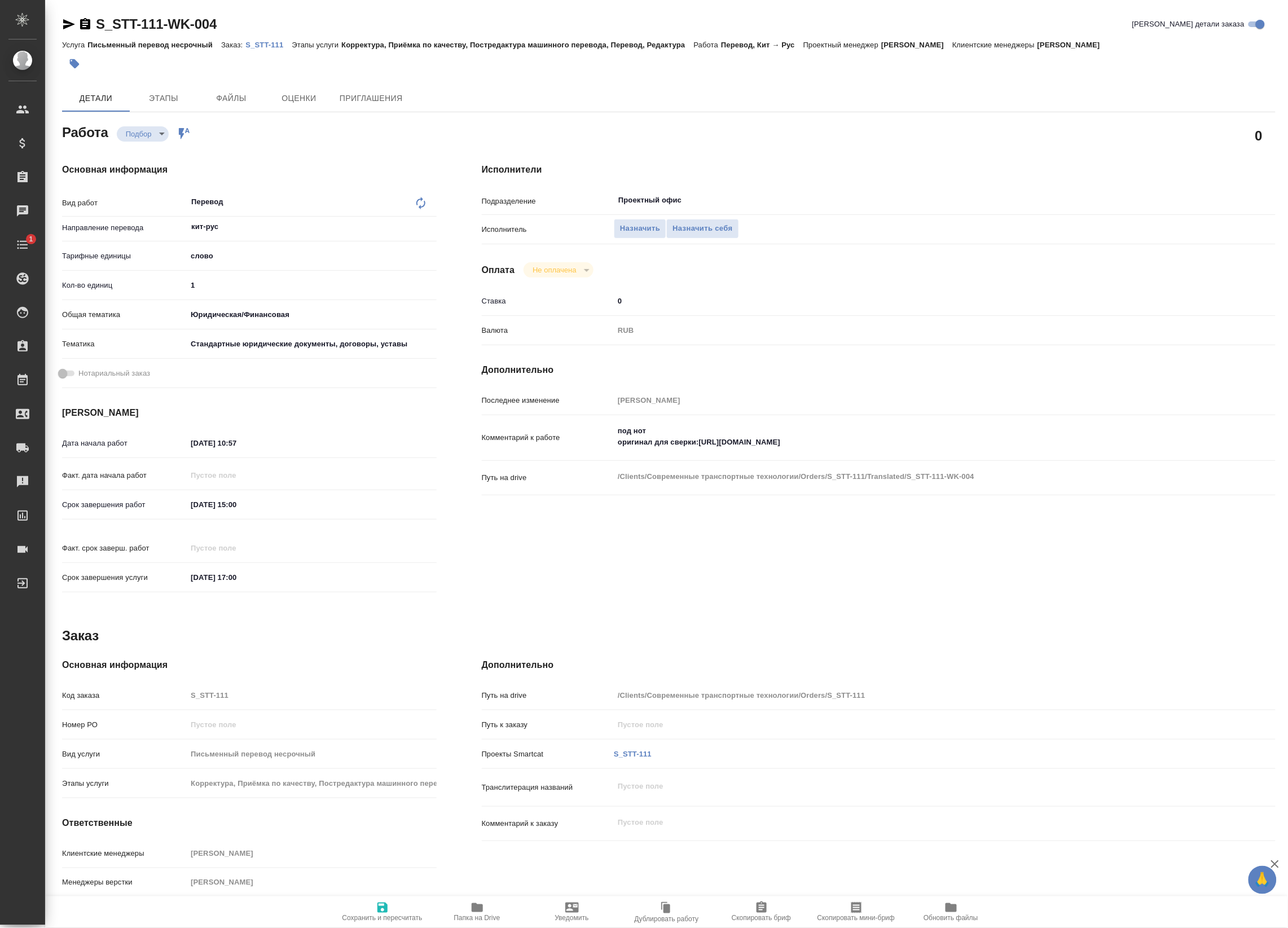
type textarea "x"
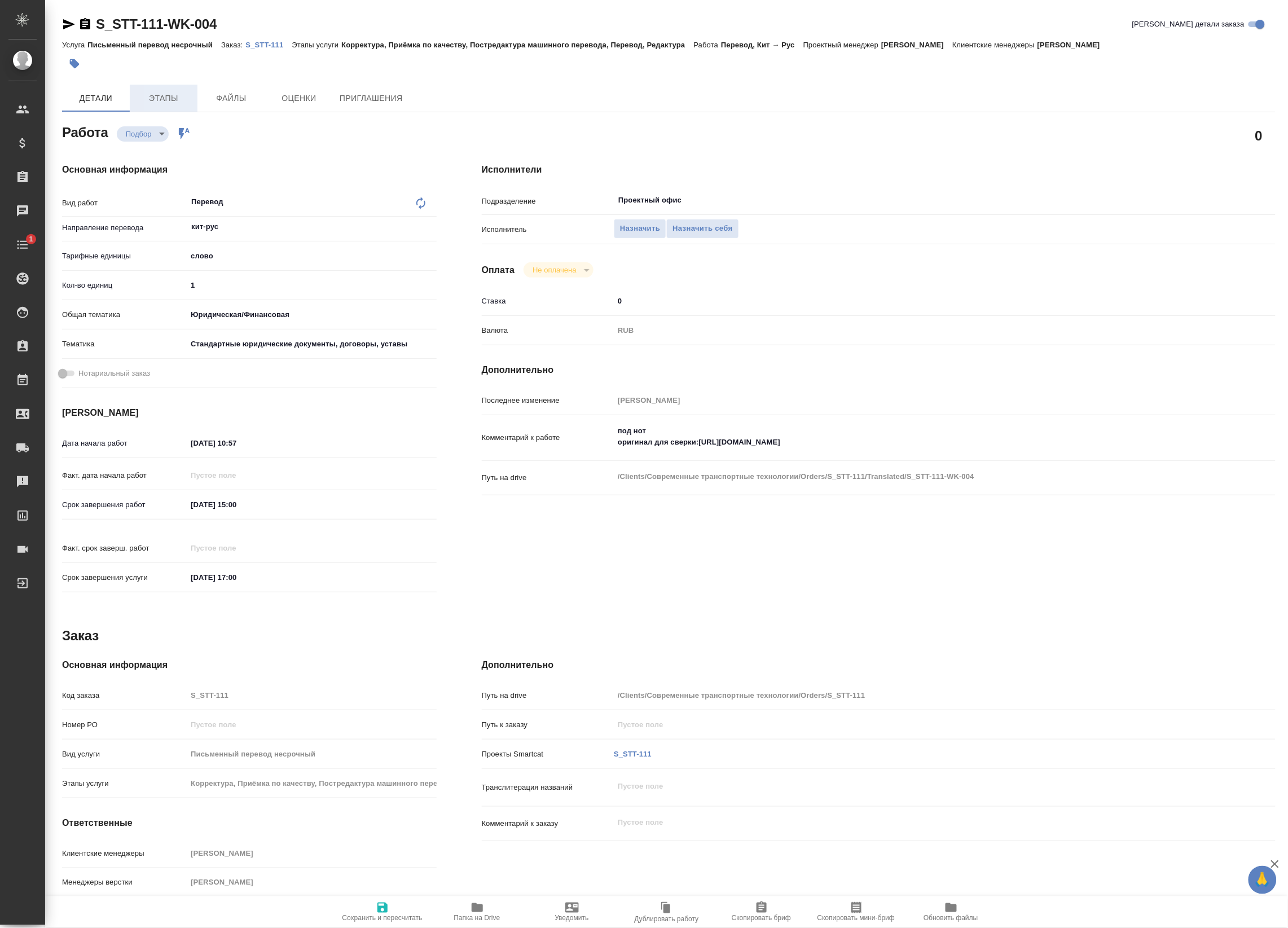
type textarea "x"
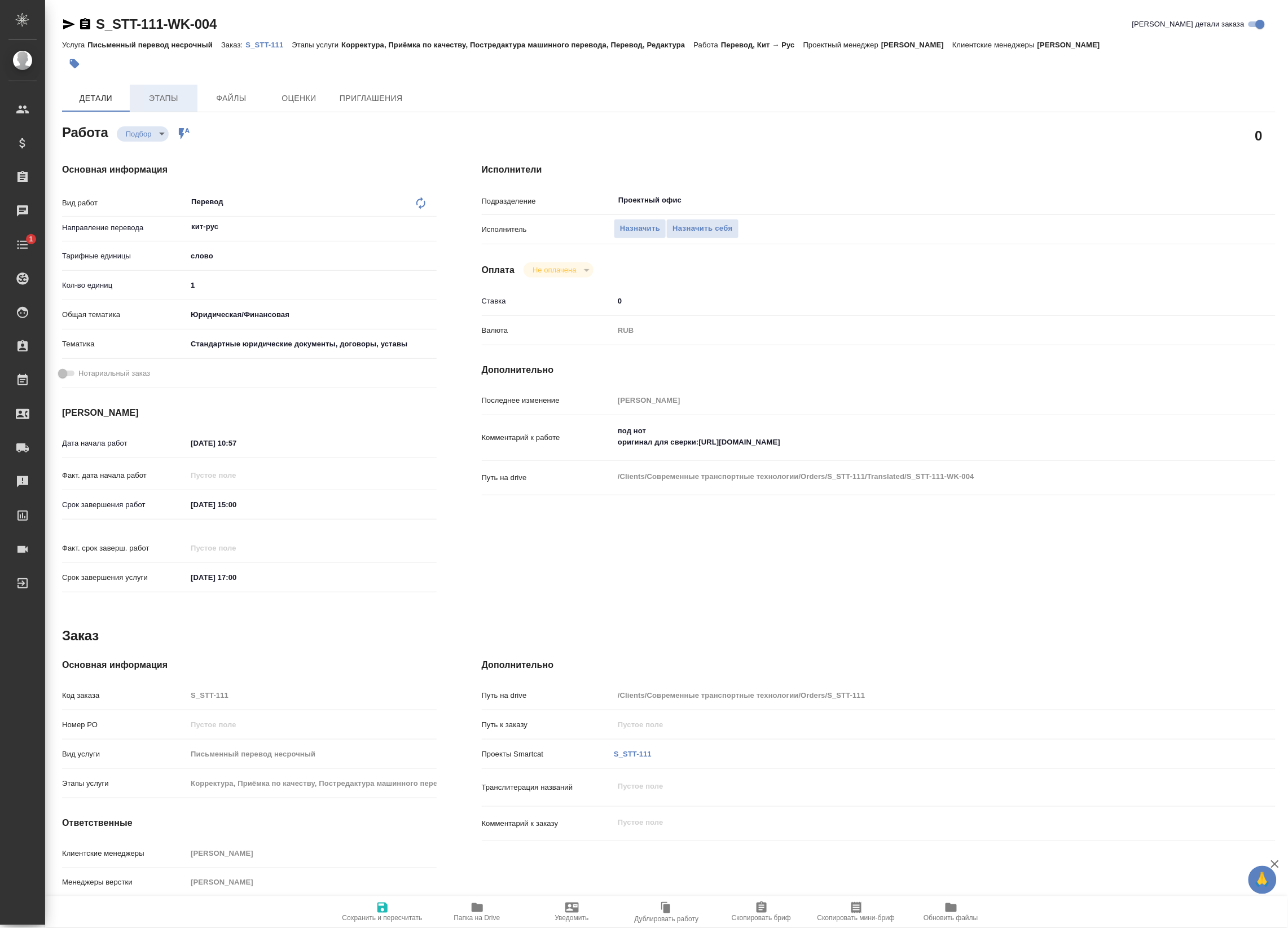
type textarea "x"
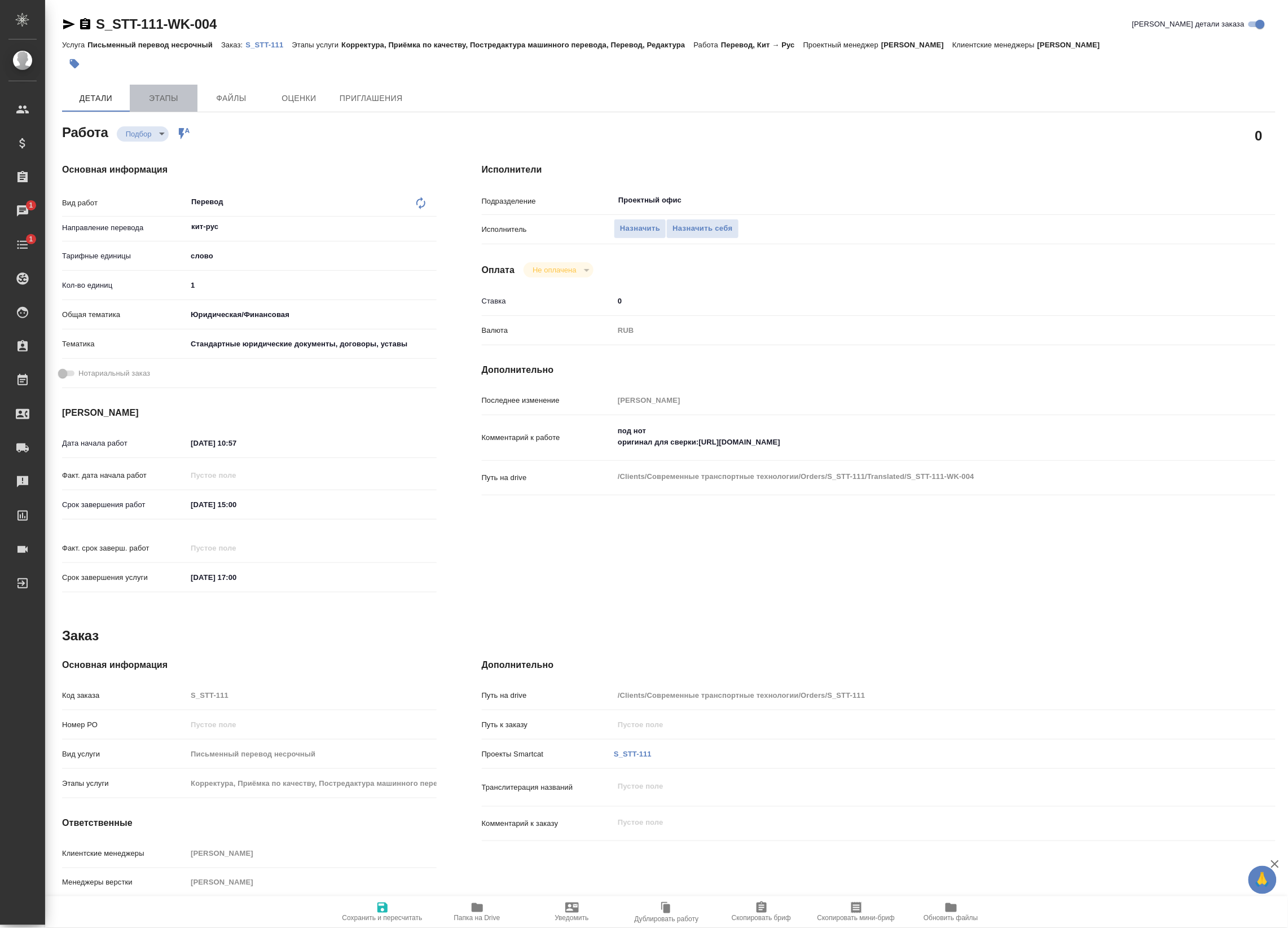
click at [189, 97] on span "Этапы" at bounding box center [164, 99] width 54 height 14
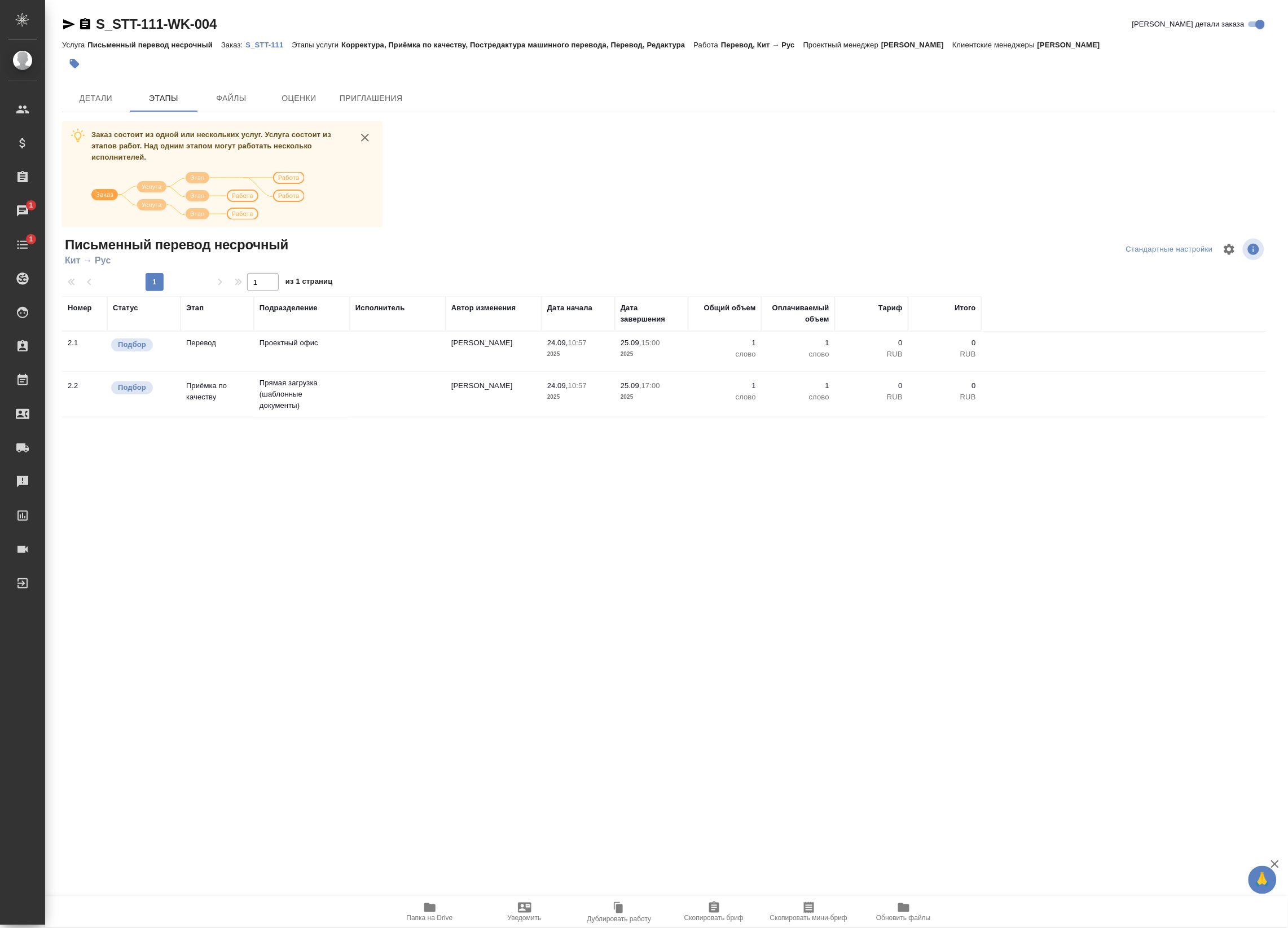
click at [261, 47] on p "S_STT-111" at bounding box center [269, 44] width 47 height 9
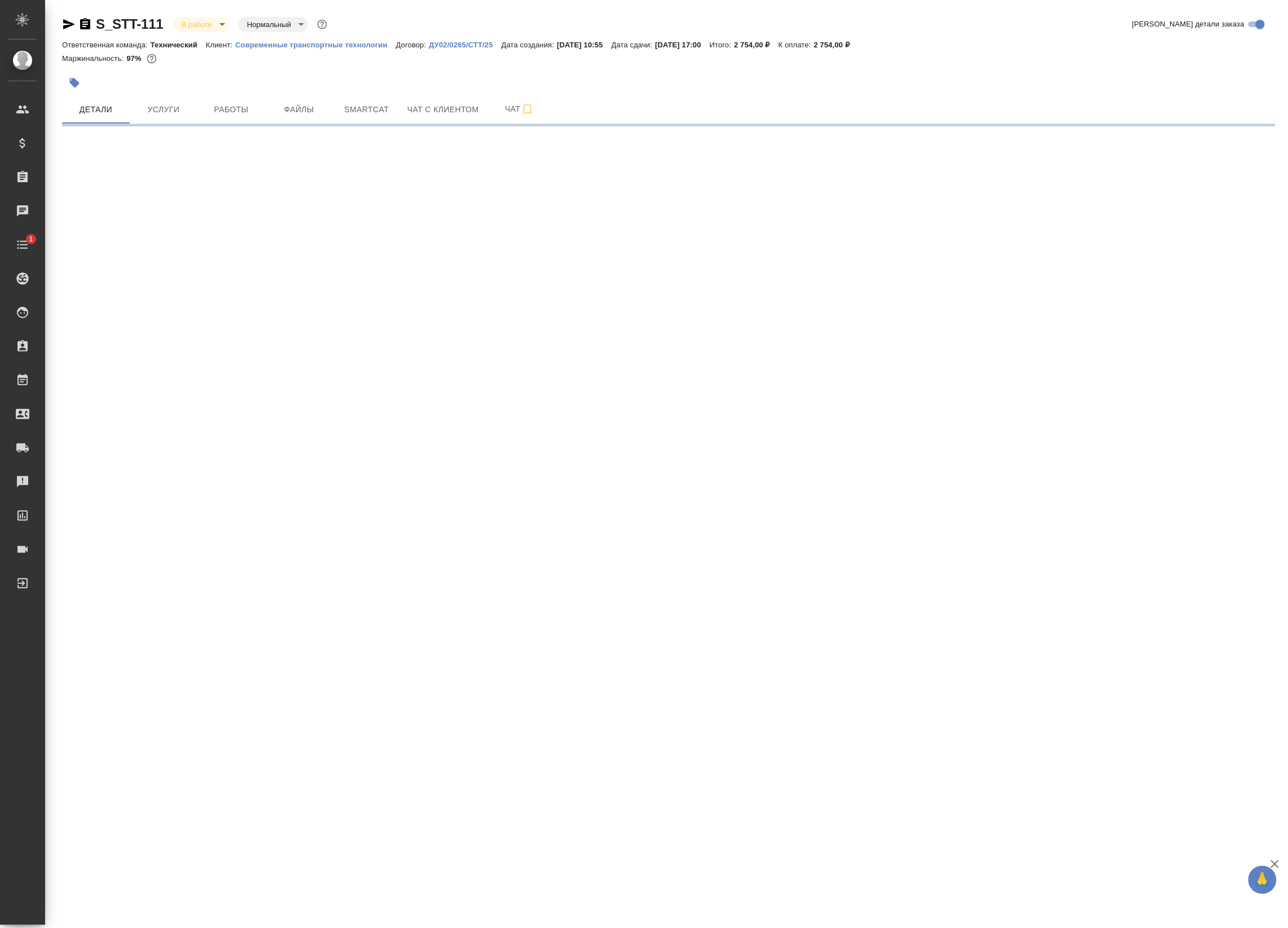
select select "RU"
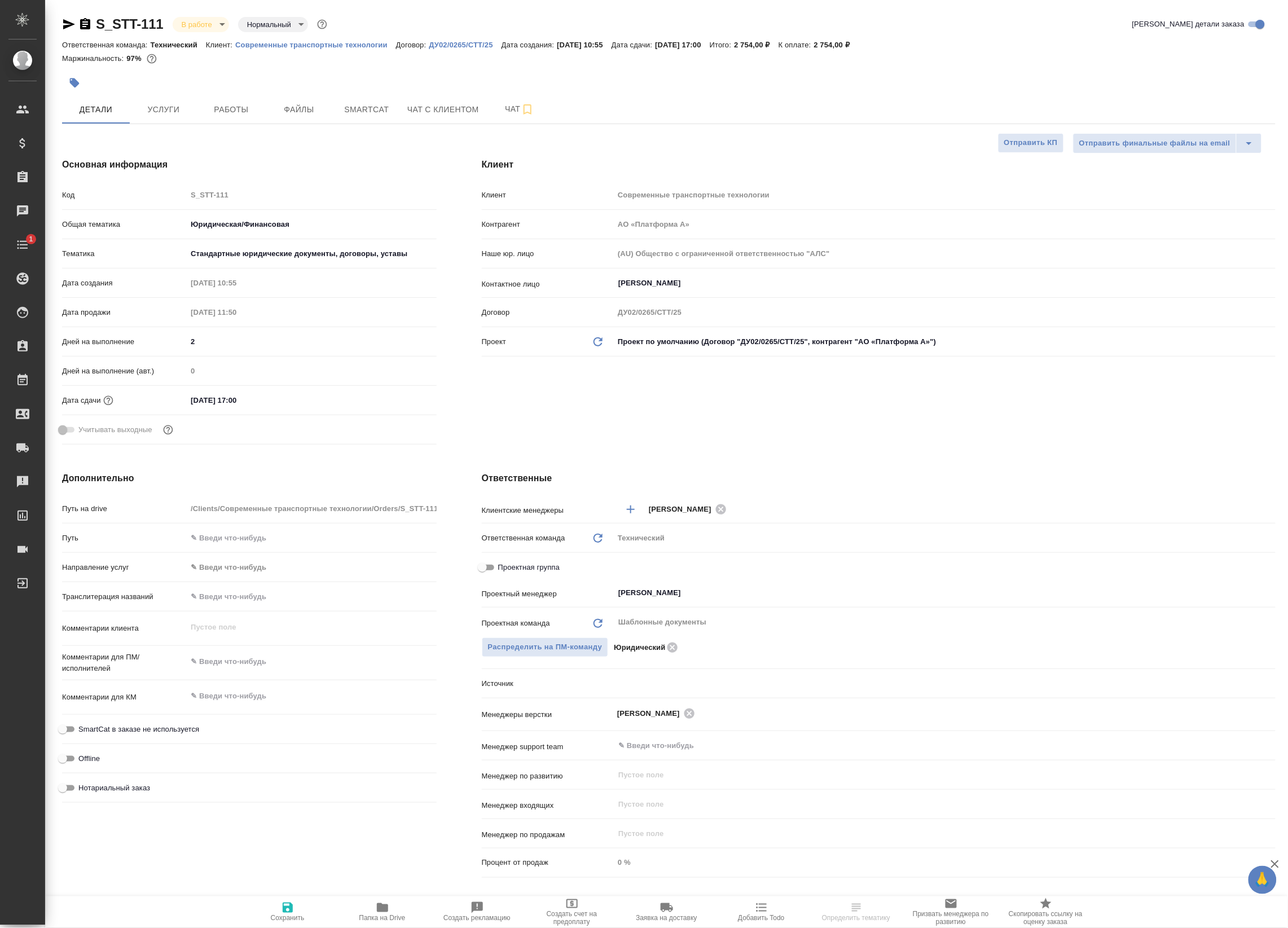
type textarea "x"
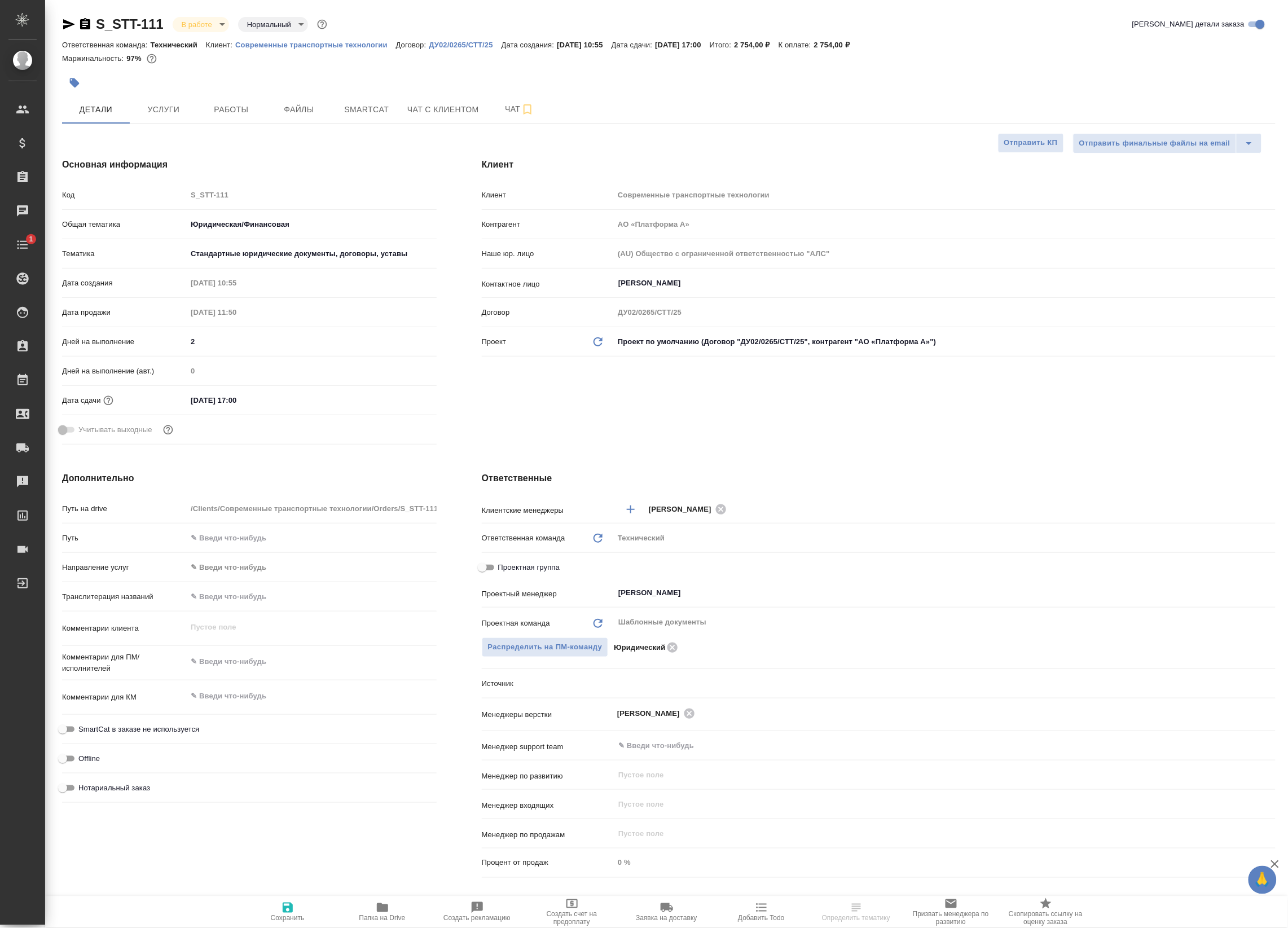
type textarea "x"
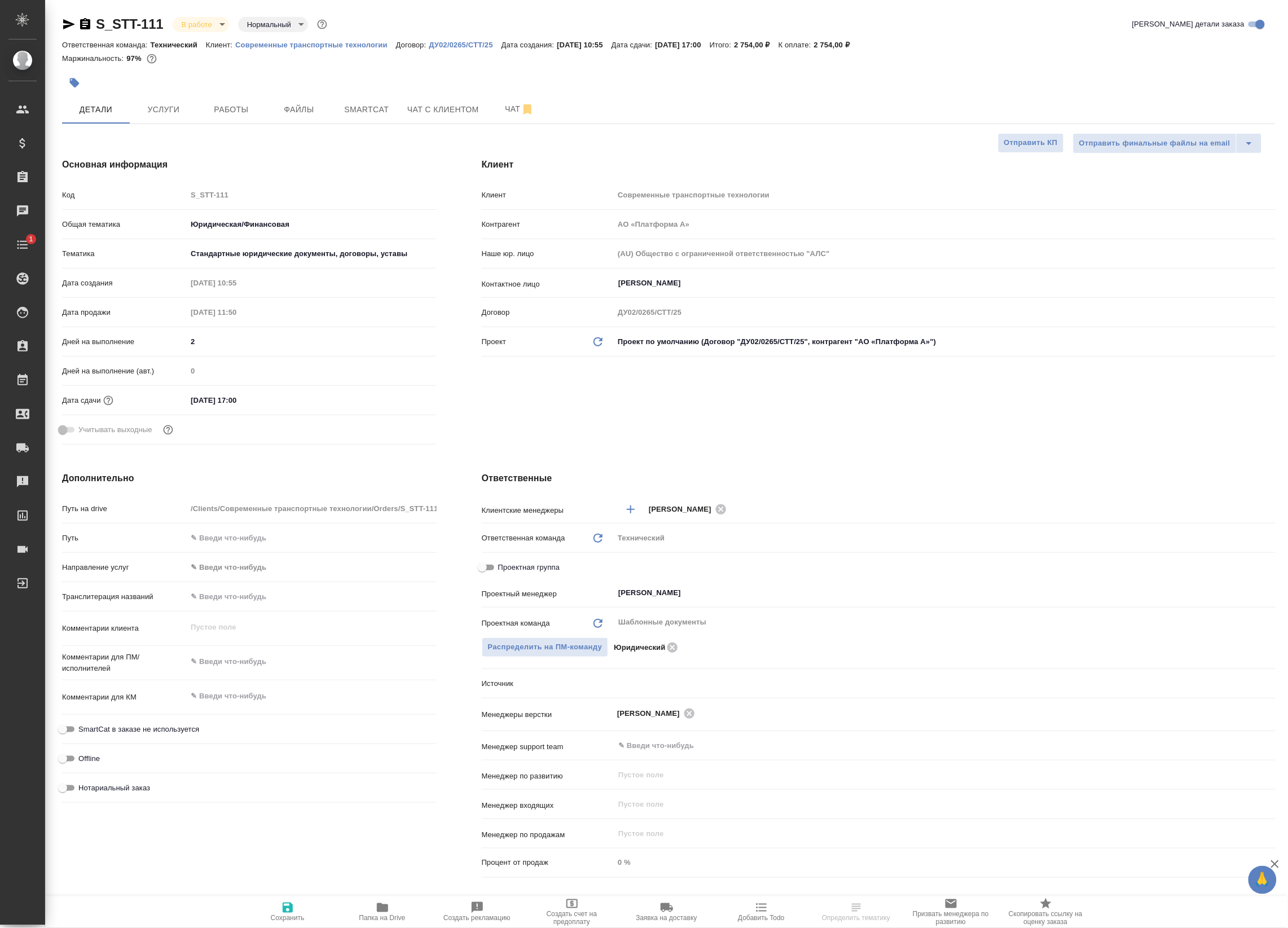
type textarea "x"
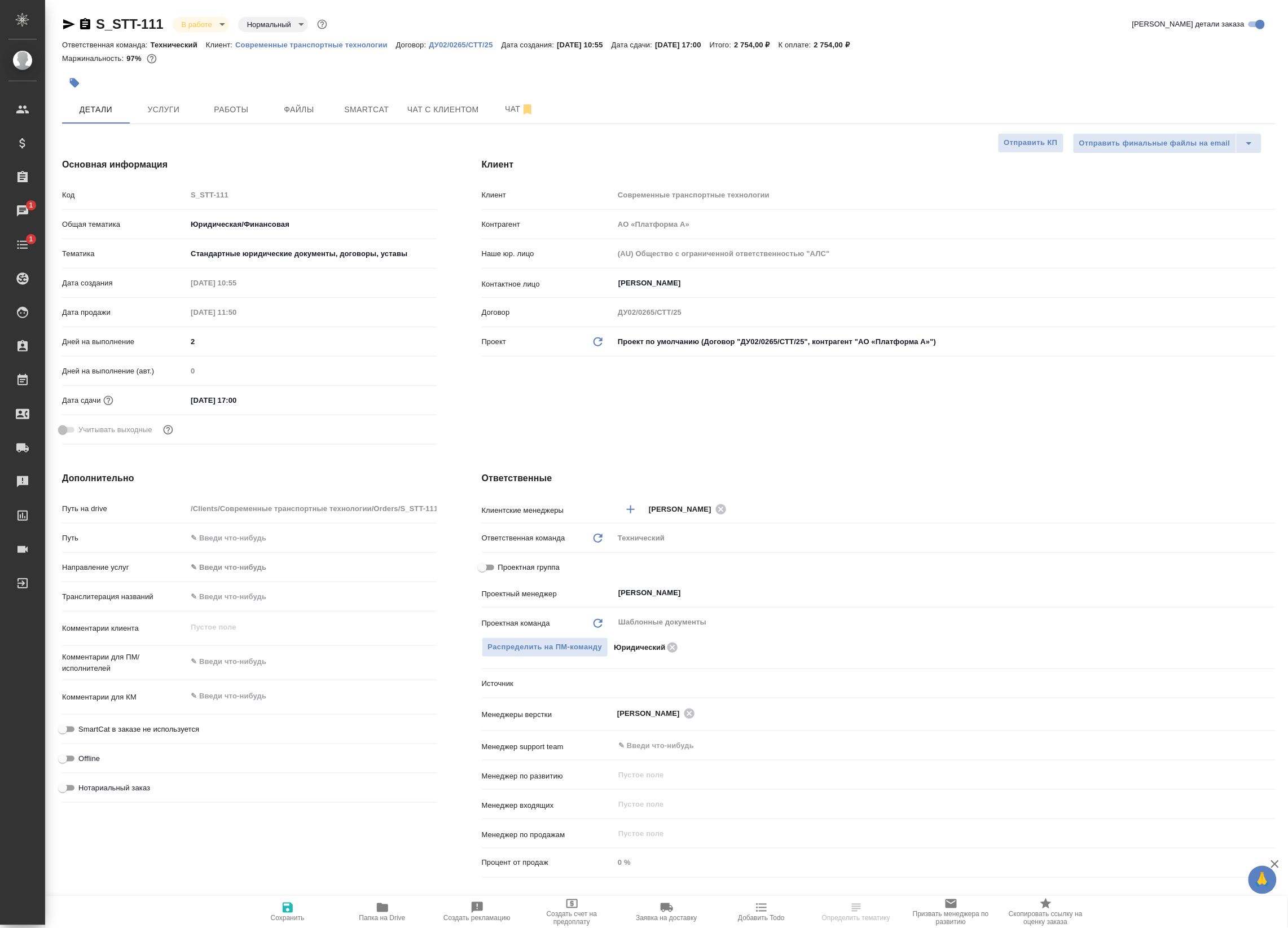
select select "RU"
type textarea "x"
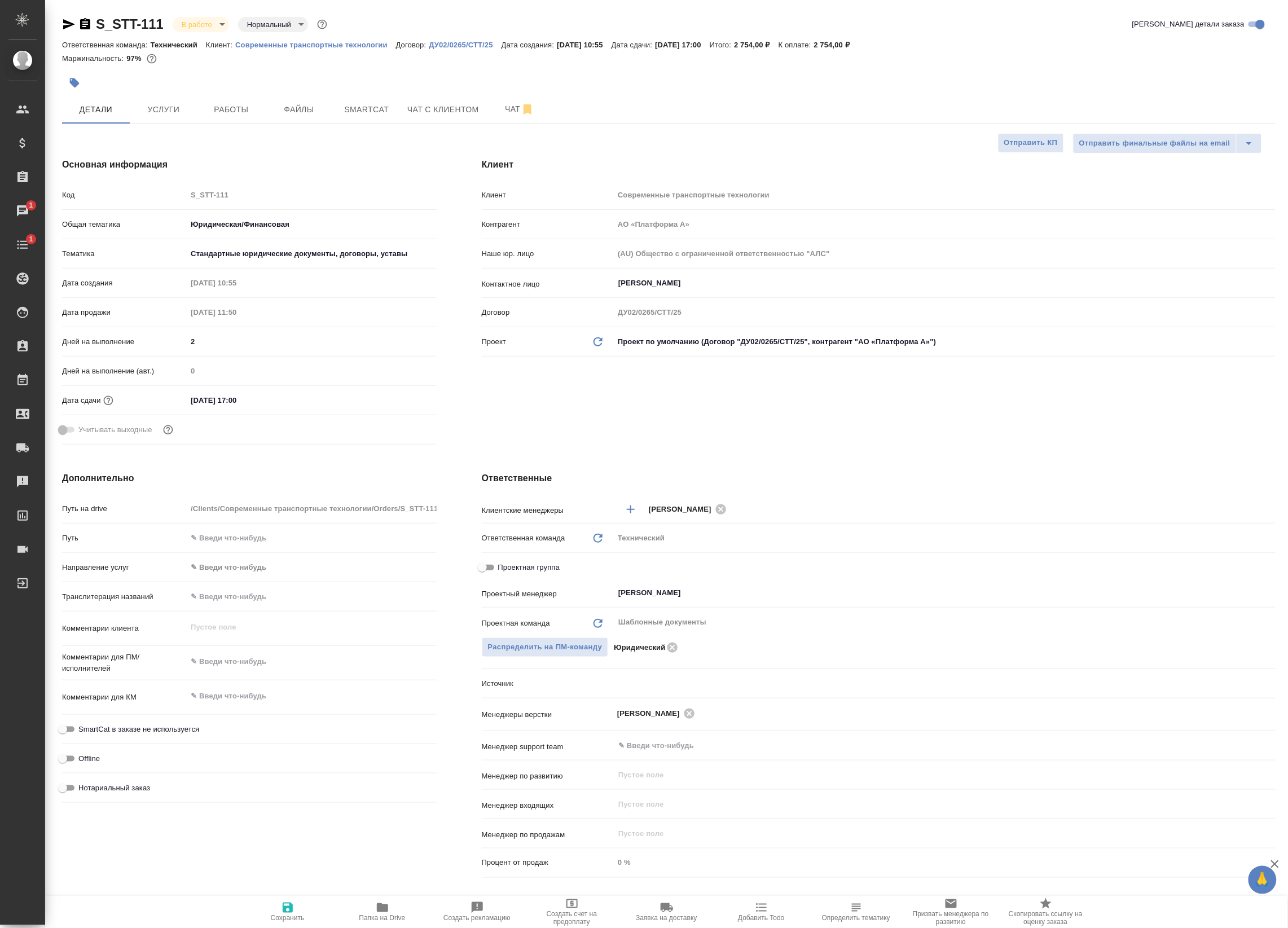
type textarea "x"
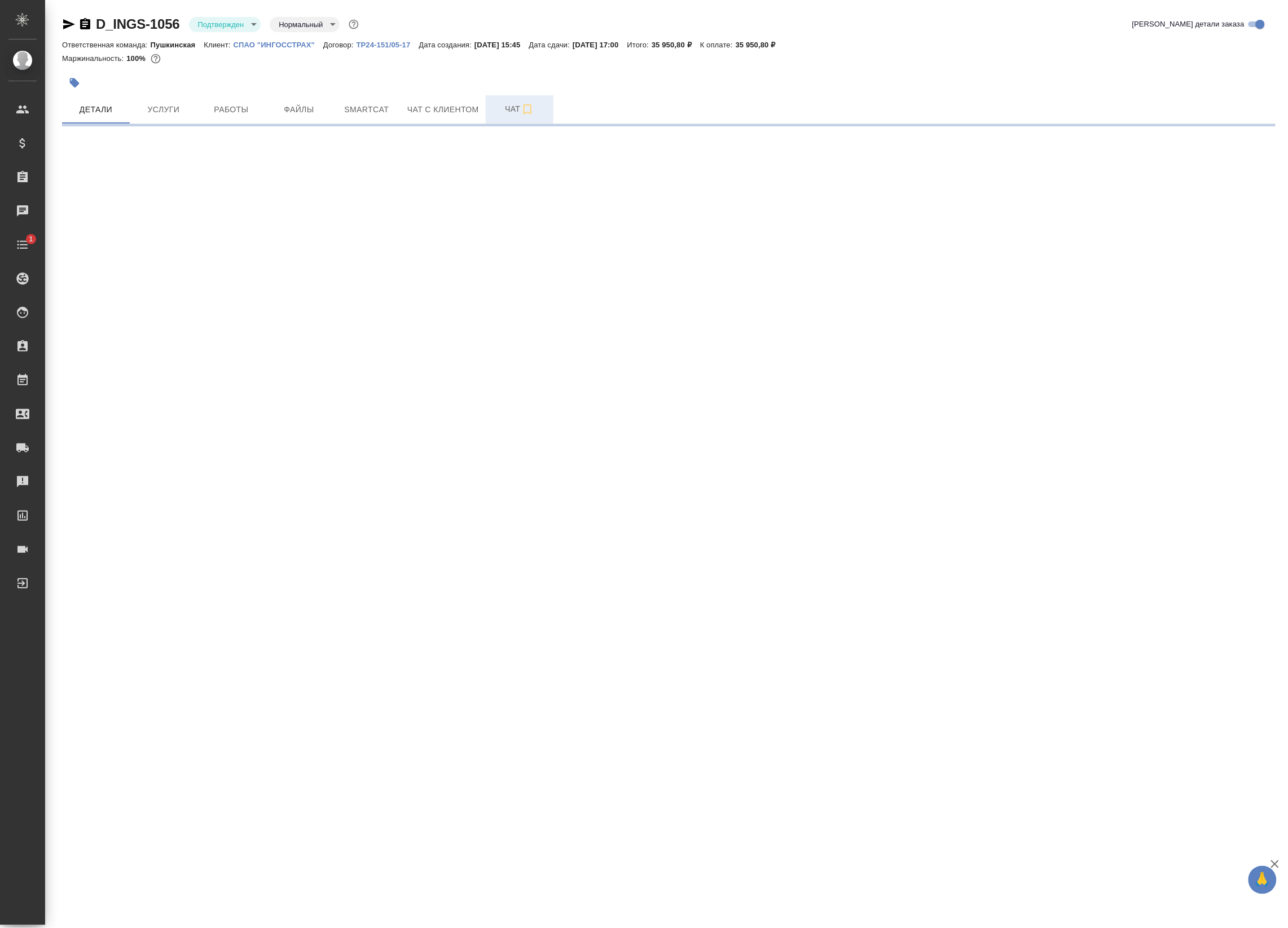
select select "RU"
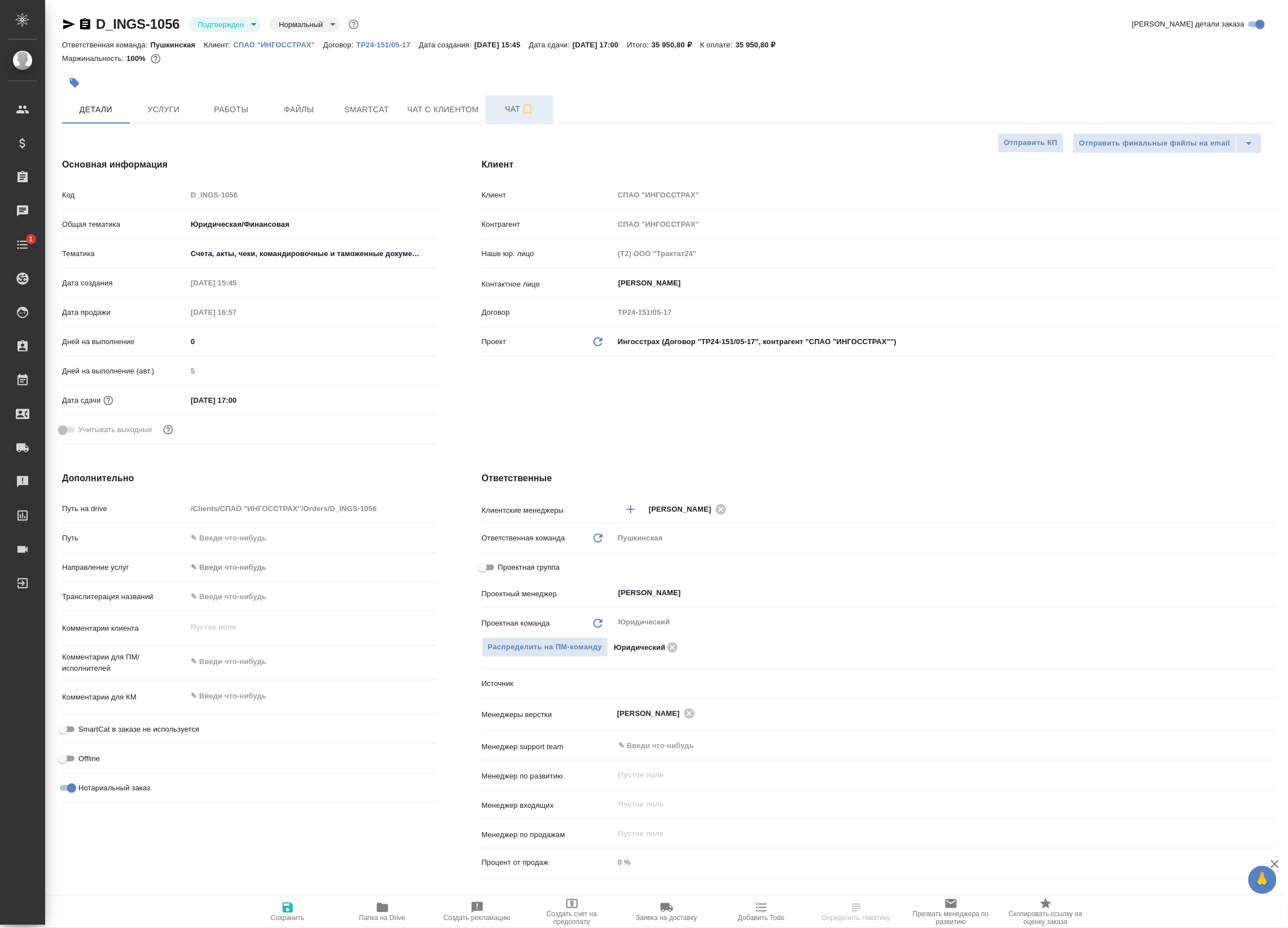
type textarea "x"
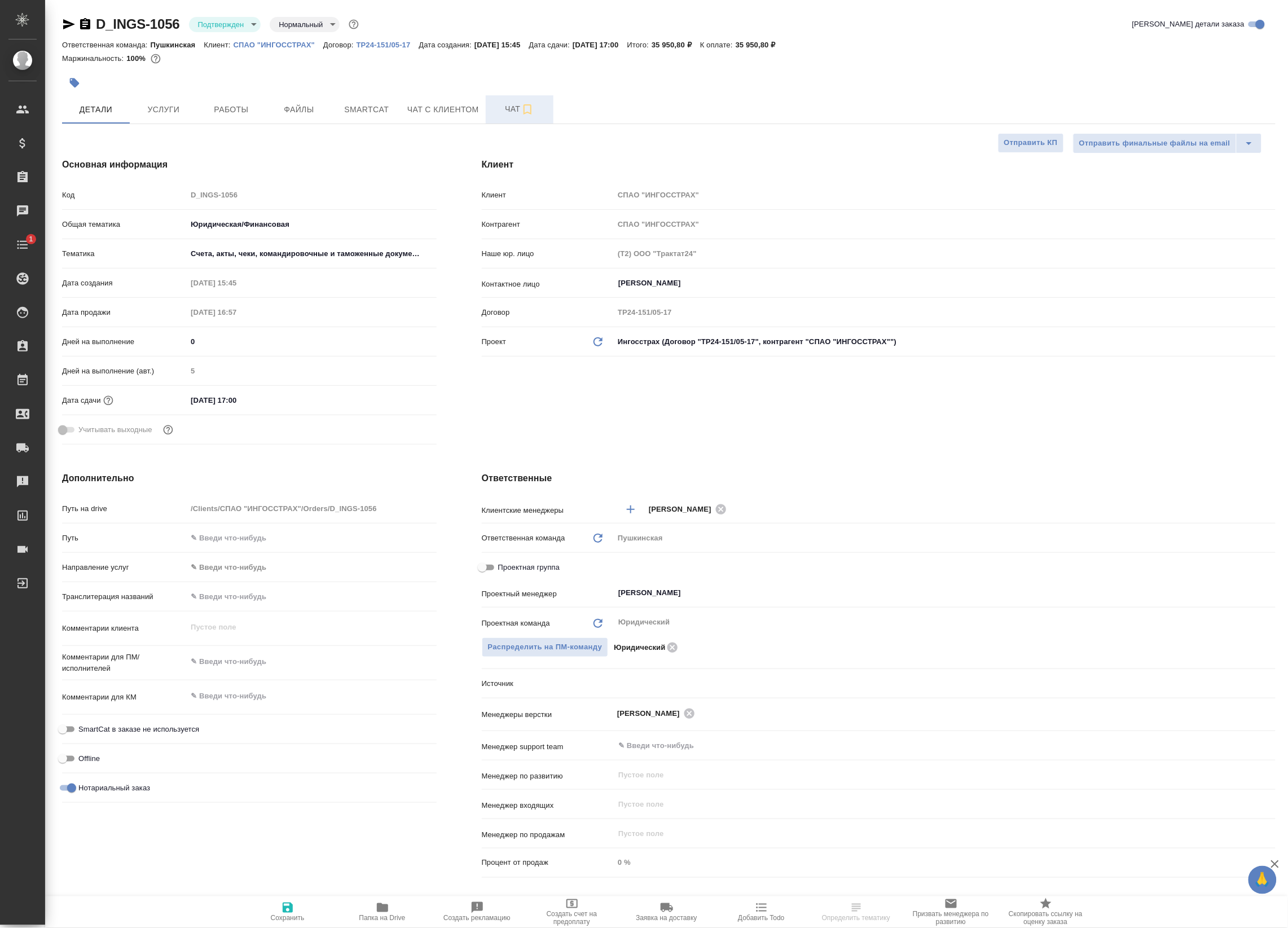
type textarea "x"
click at [525, 103] on icon "button" at bounding box center [527, 109] width 13 height 13
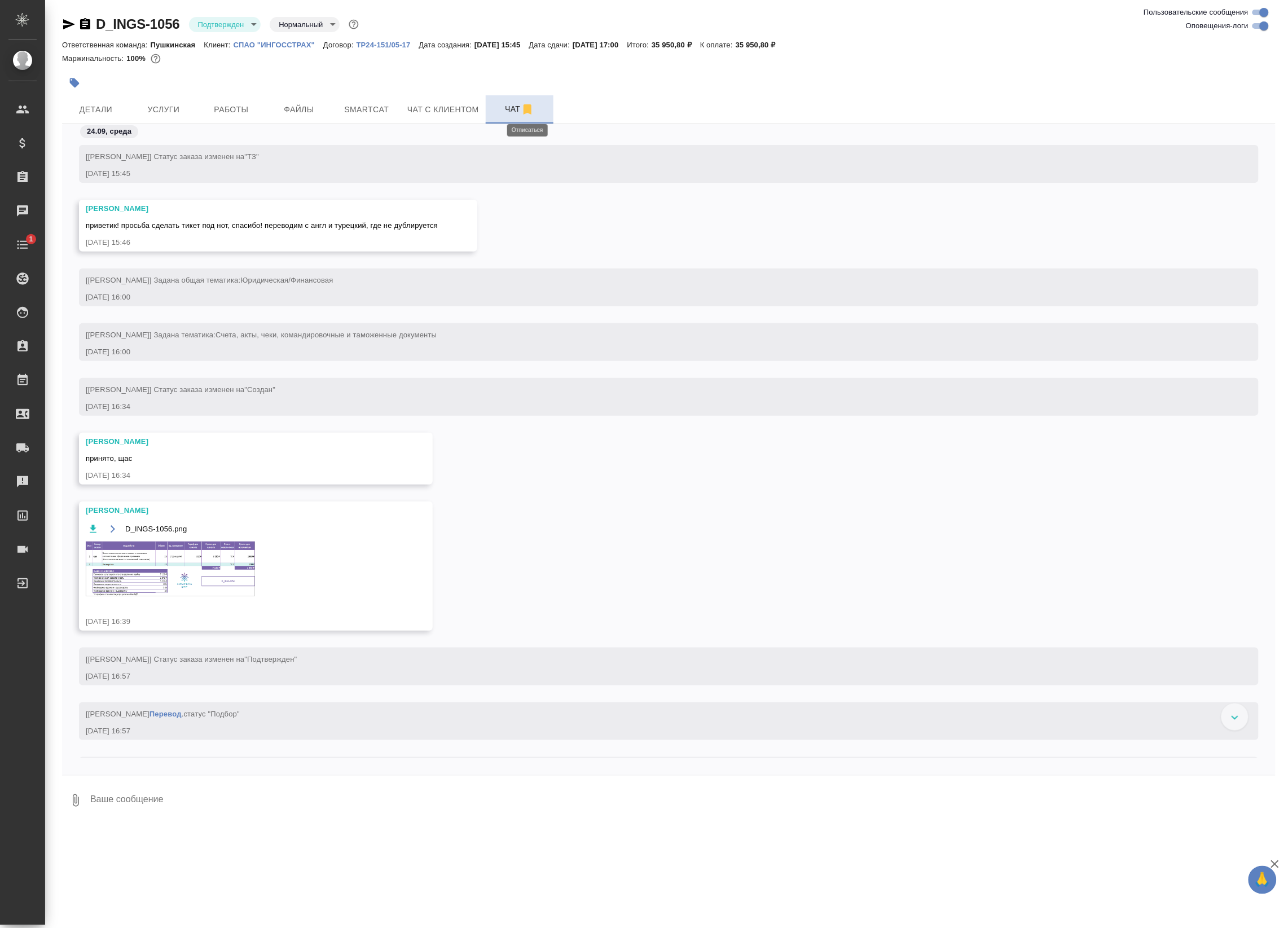
scroll to position [645, 0]
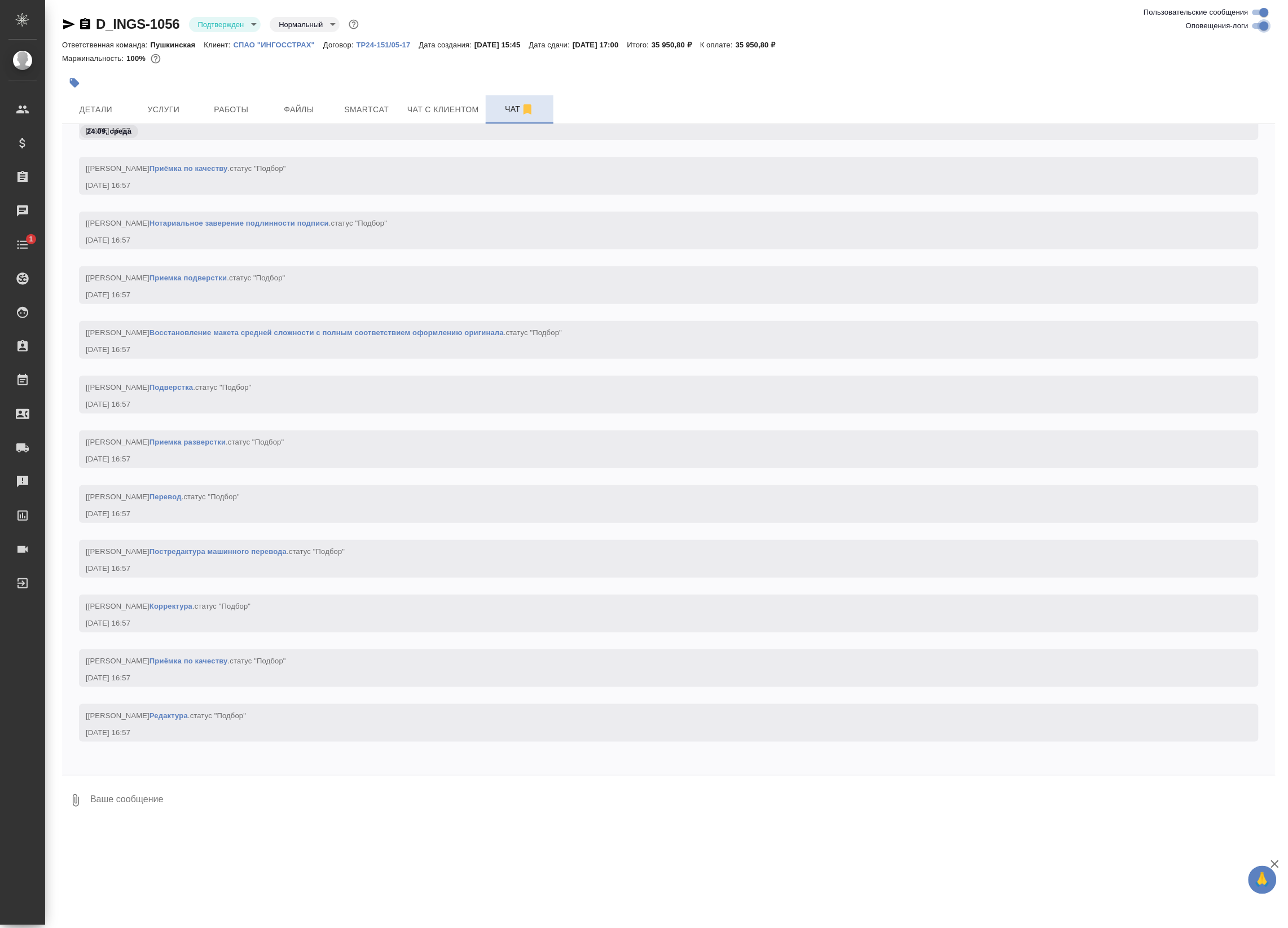
click at [1258, 30] on input "Оповещения-логи" at bounding box center [1264, 26] width 40 height 13
checkbox input "false"
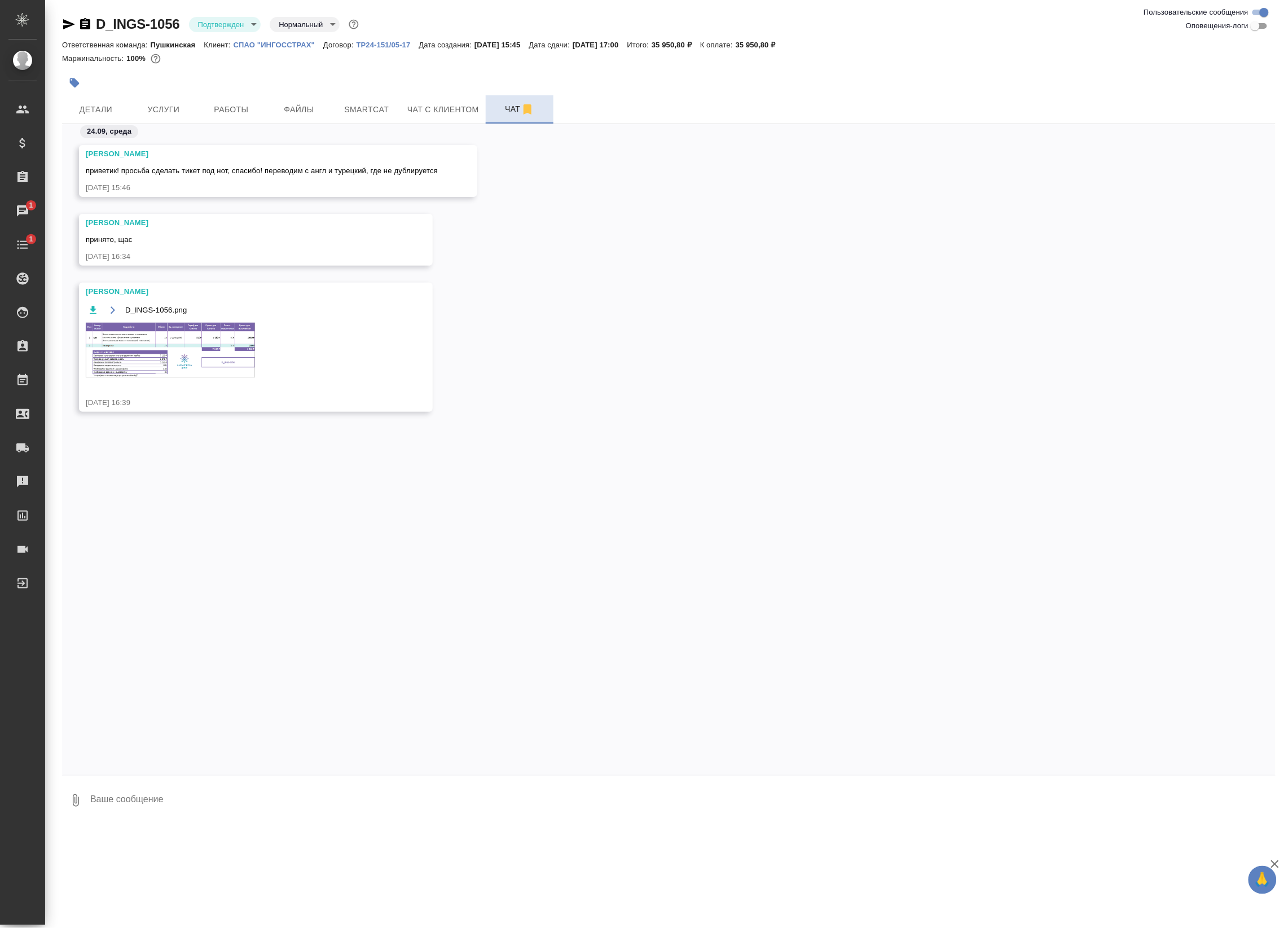
click at [176, 345] on img at bounding box center [170, 350] width 169 height 54
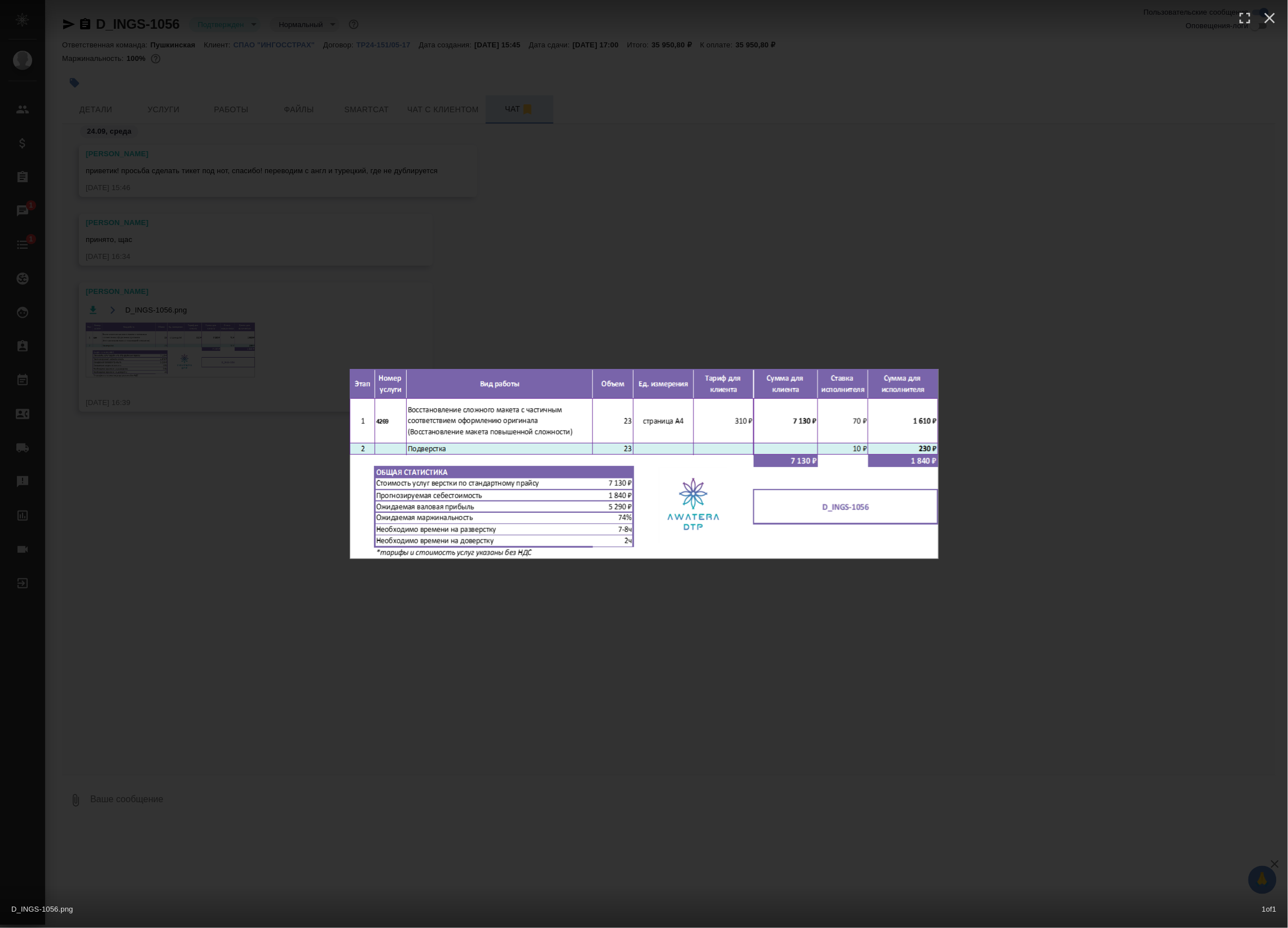
click at [480, 285] on div "D_INGS-1056.png 1 of 1" at bounding box center [644, 464] width 1288 height 928
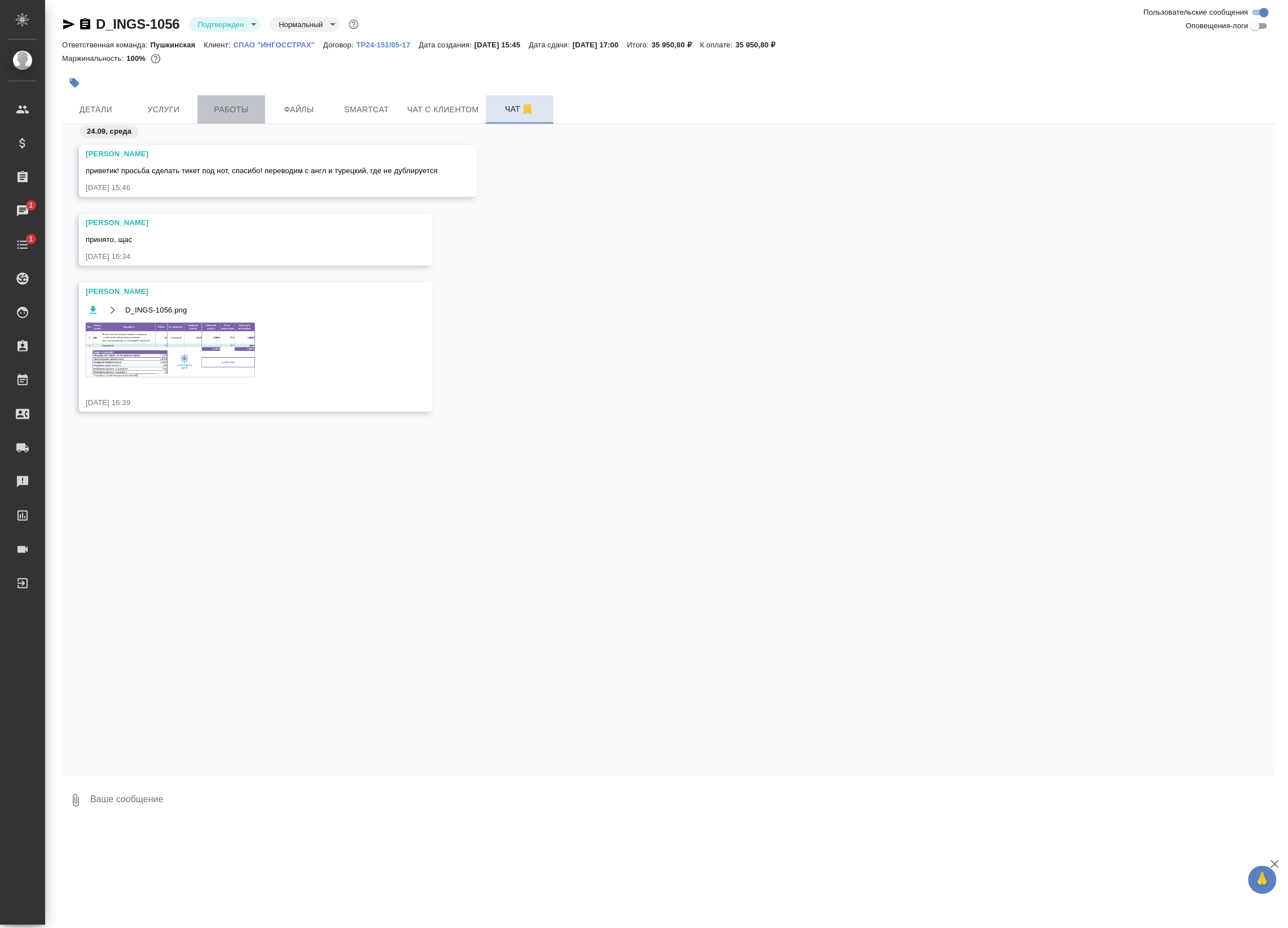
click at [229, 114] on span "Работы" at bounding box center [232, 110] width 54 height 14
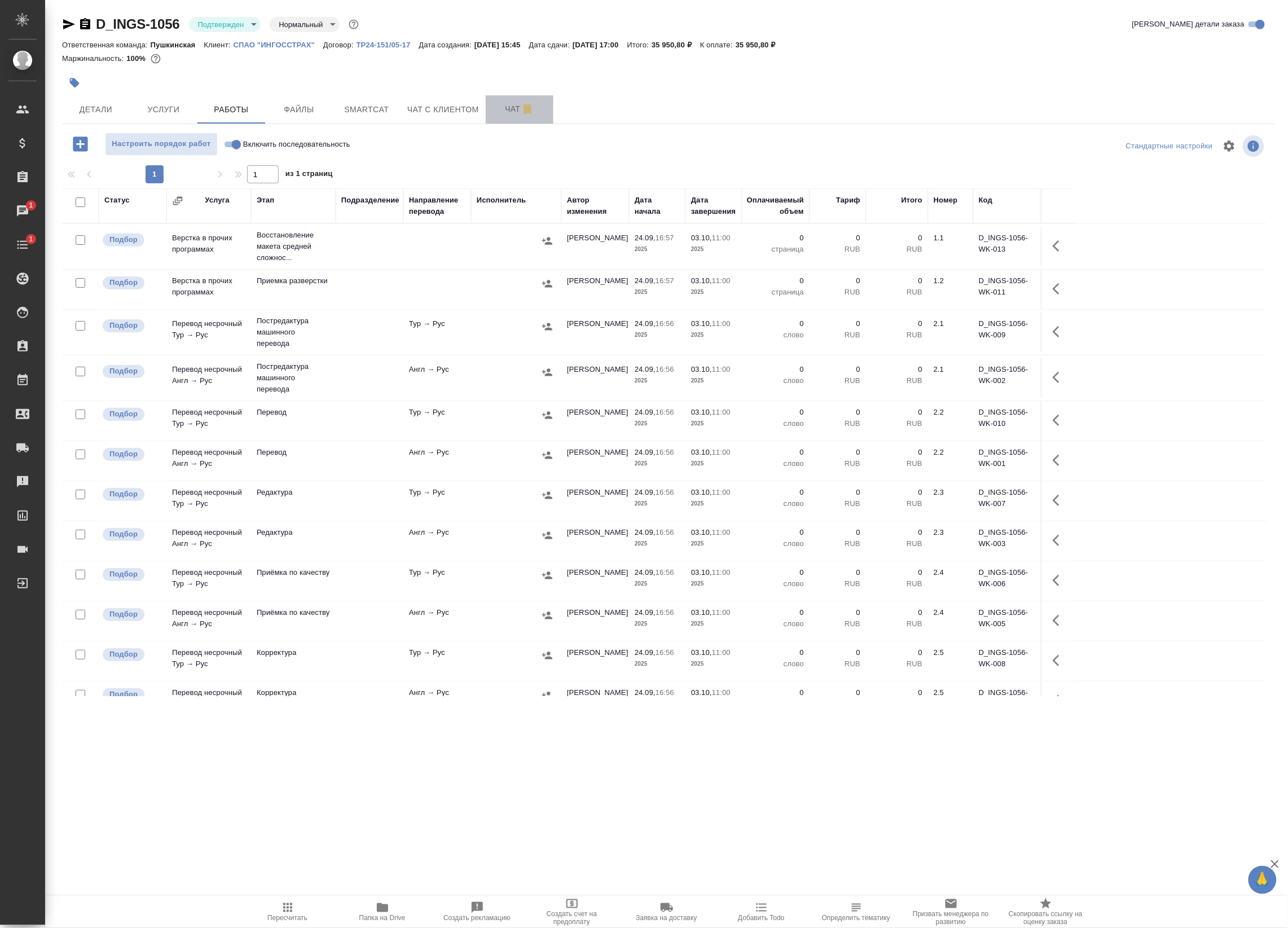
click at [507, 108] on span "Чат" at bounding box center [520, 109] width 54 height 14
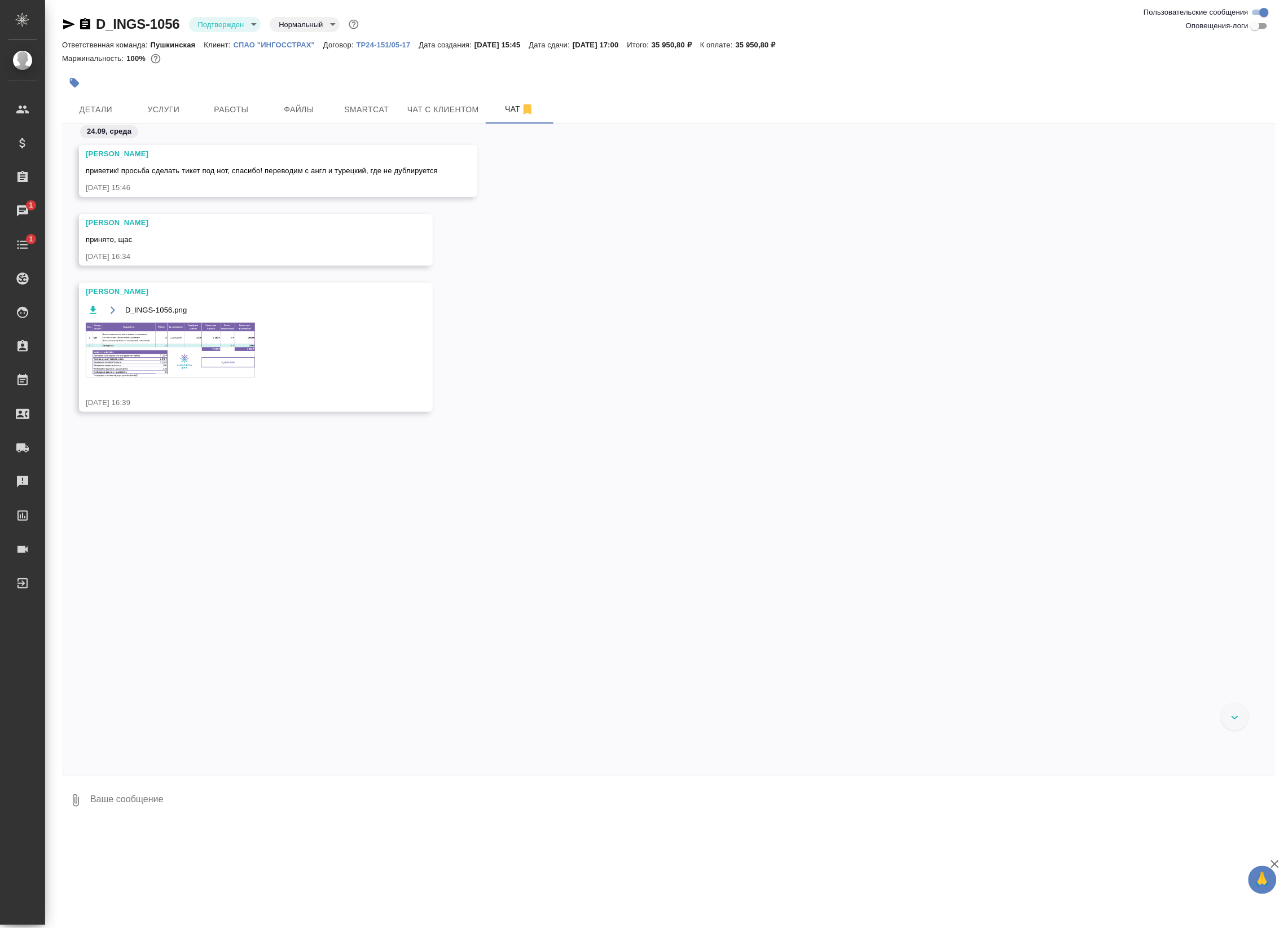
click at [162, 361] on img at bounding box center [170, 350] width 169 height 54
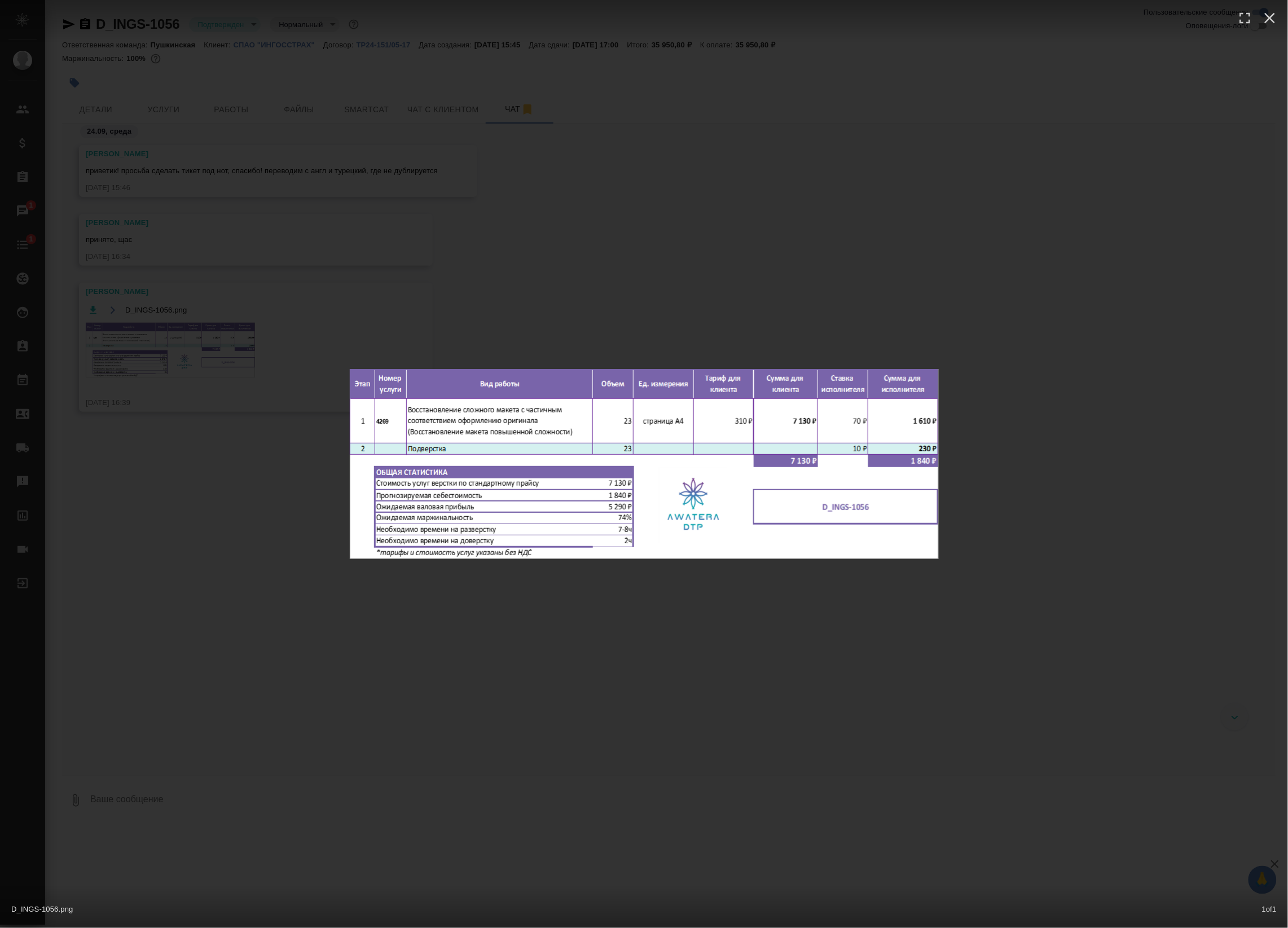
click at [305, 238] on div "D_INGS-1056.png 1 of 1" at bounding box center [644, 464] width 1288 height 928
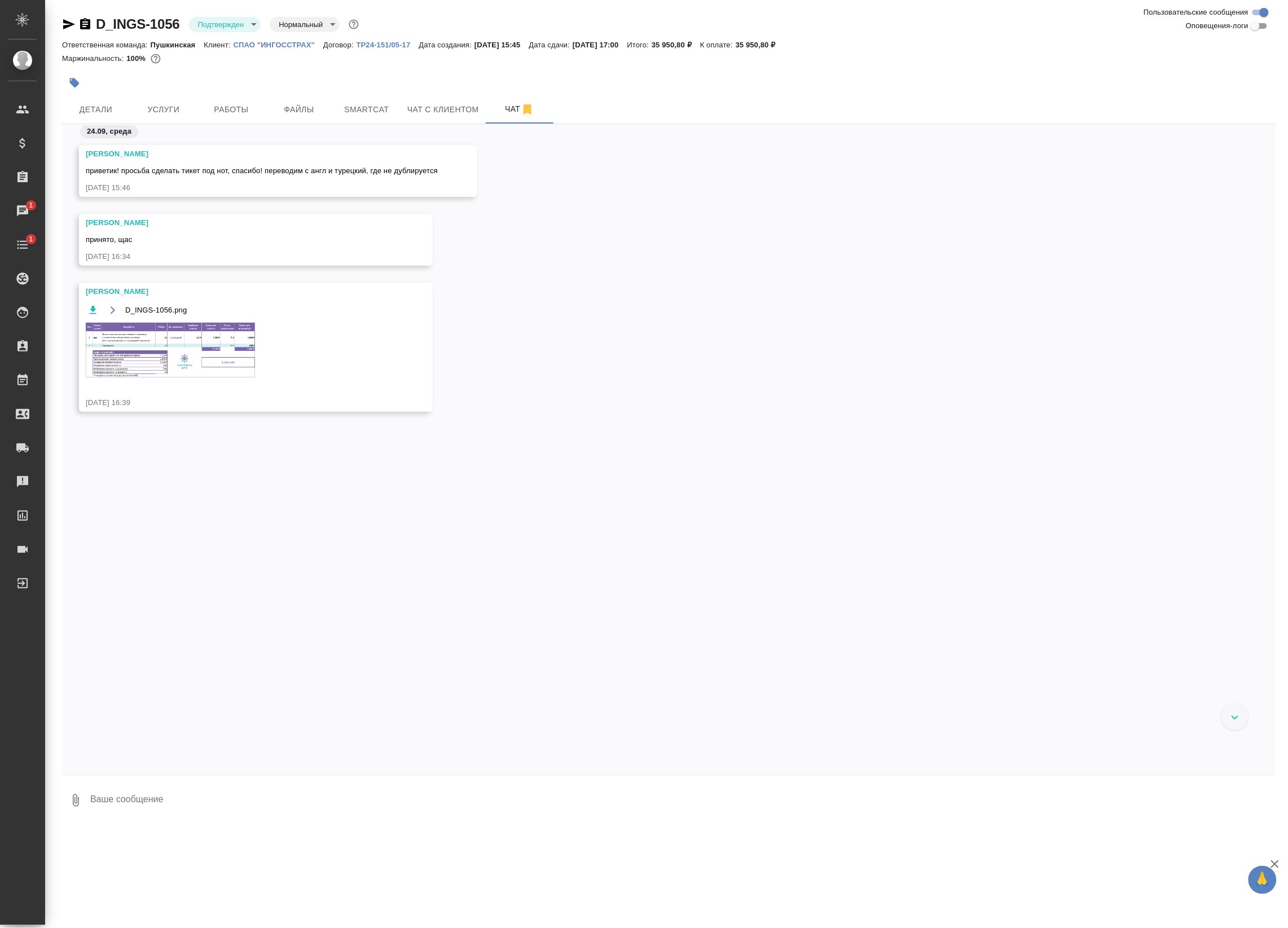
click at [201, 354] on img at bounding box center [170, 350] width 169 height 54
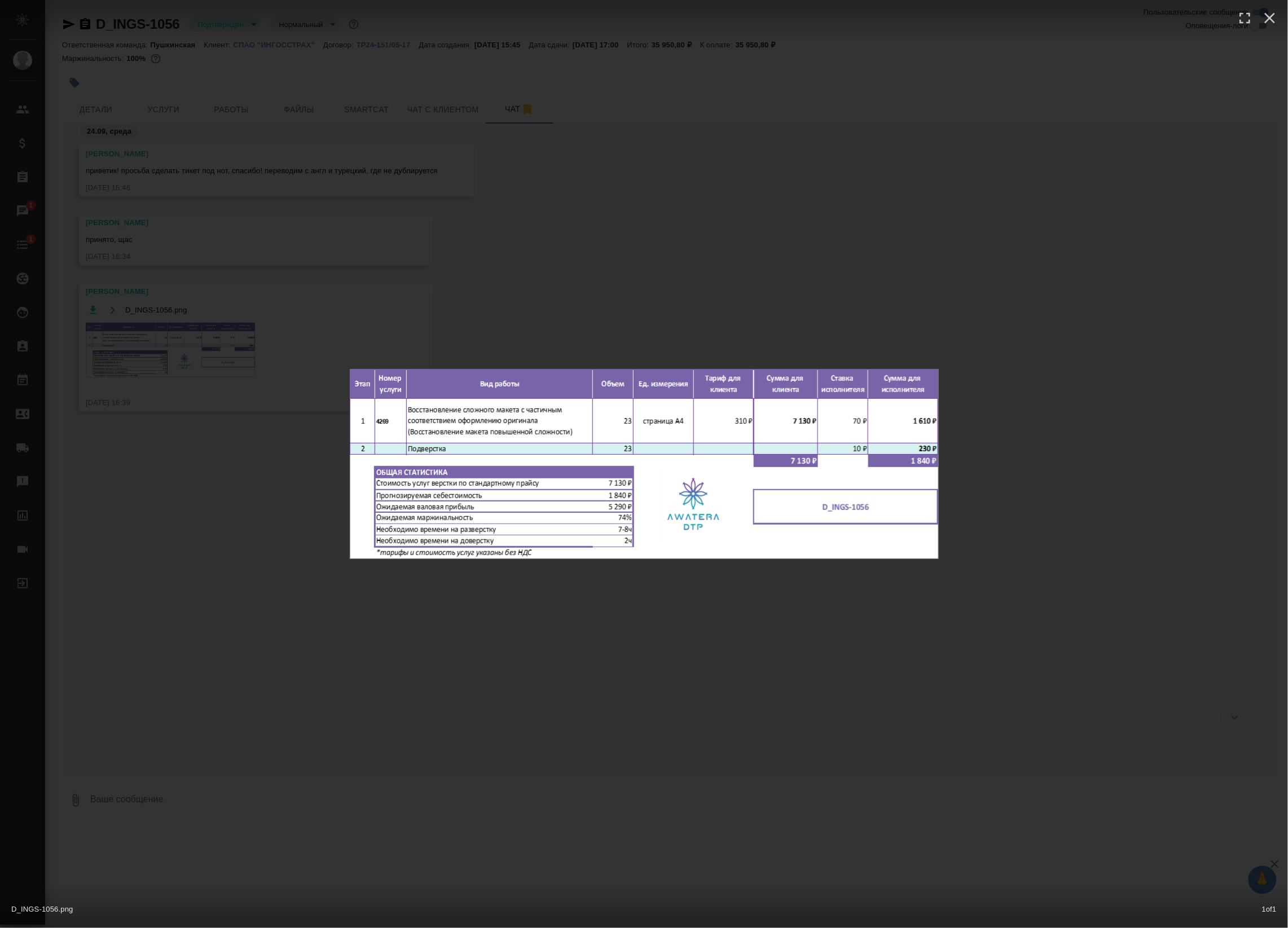
drag, startPoint x: 433, startPoint y: 197, endPoint x: 385, endPoint y: 166, distance: 57.1
click at [431, 197] on div "D_INGS-1056.png 1 of 1" at bounding box center [644, 464] width 1288 height 928
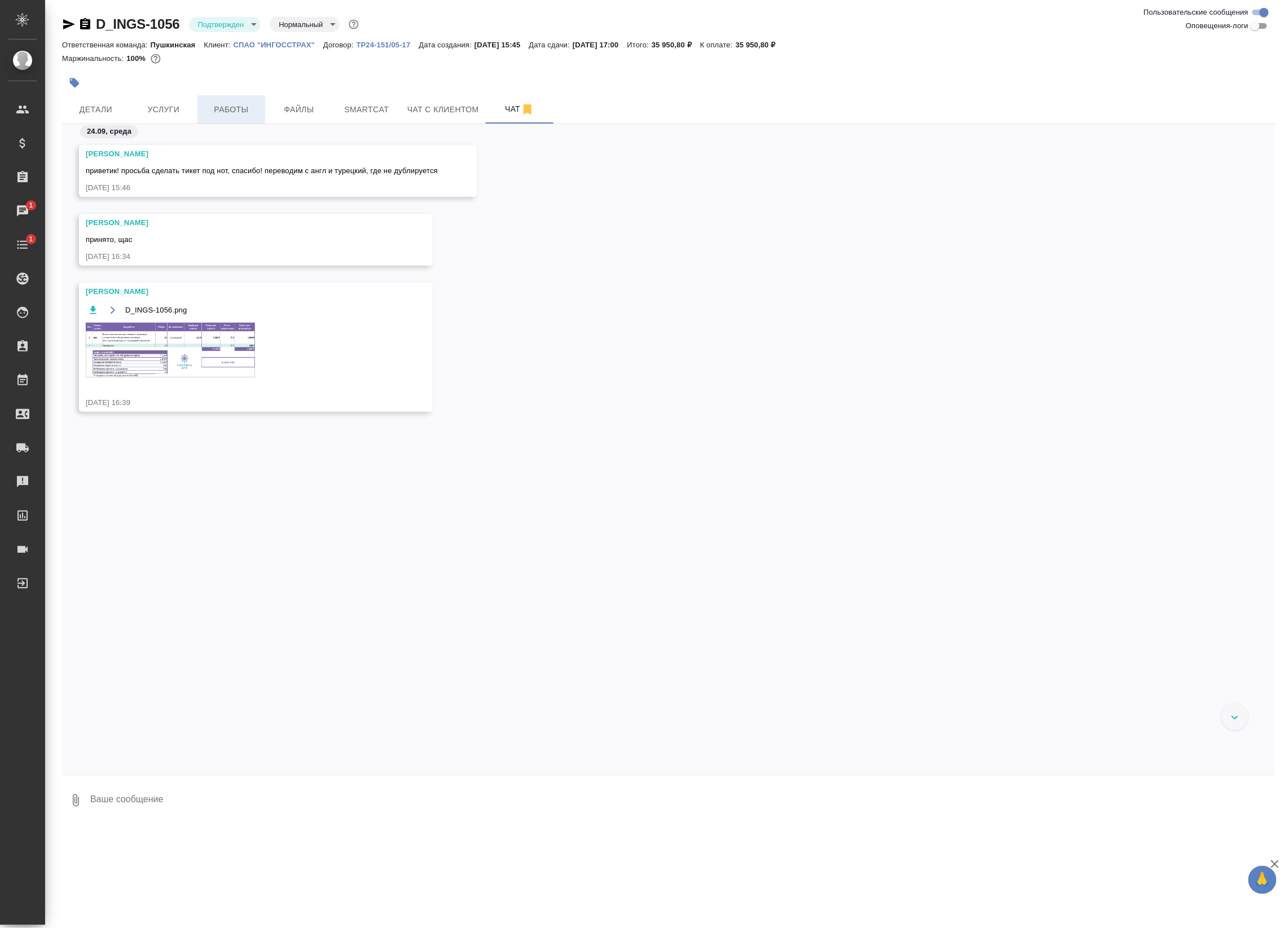
click at [254, 104] on span "Работы" at bounding box center [232, 110] width 54 height 14
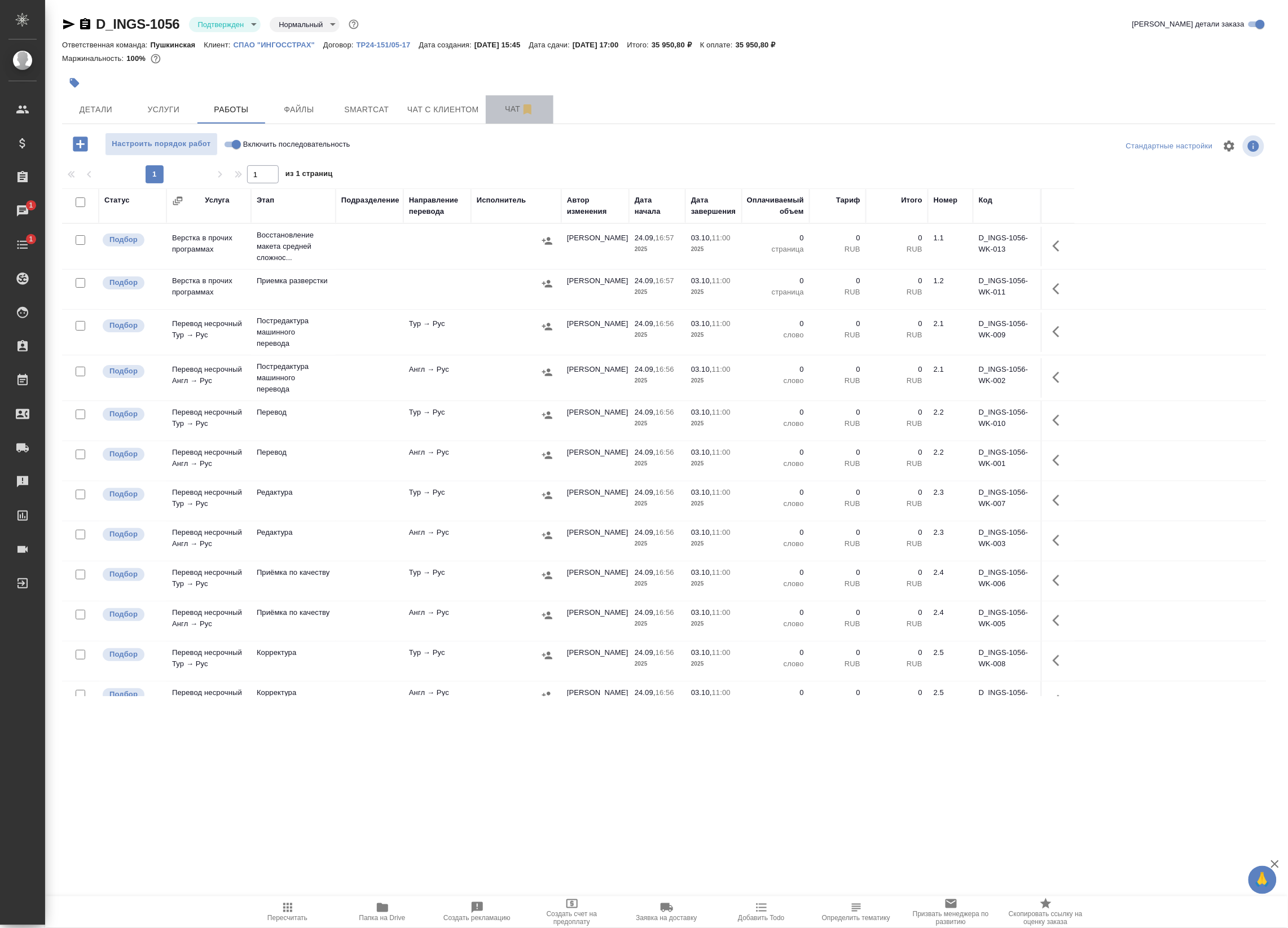
click at [515, 110] on span "Чат" at bounding box center [520, 109] width 54 height 14
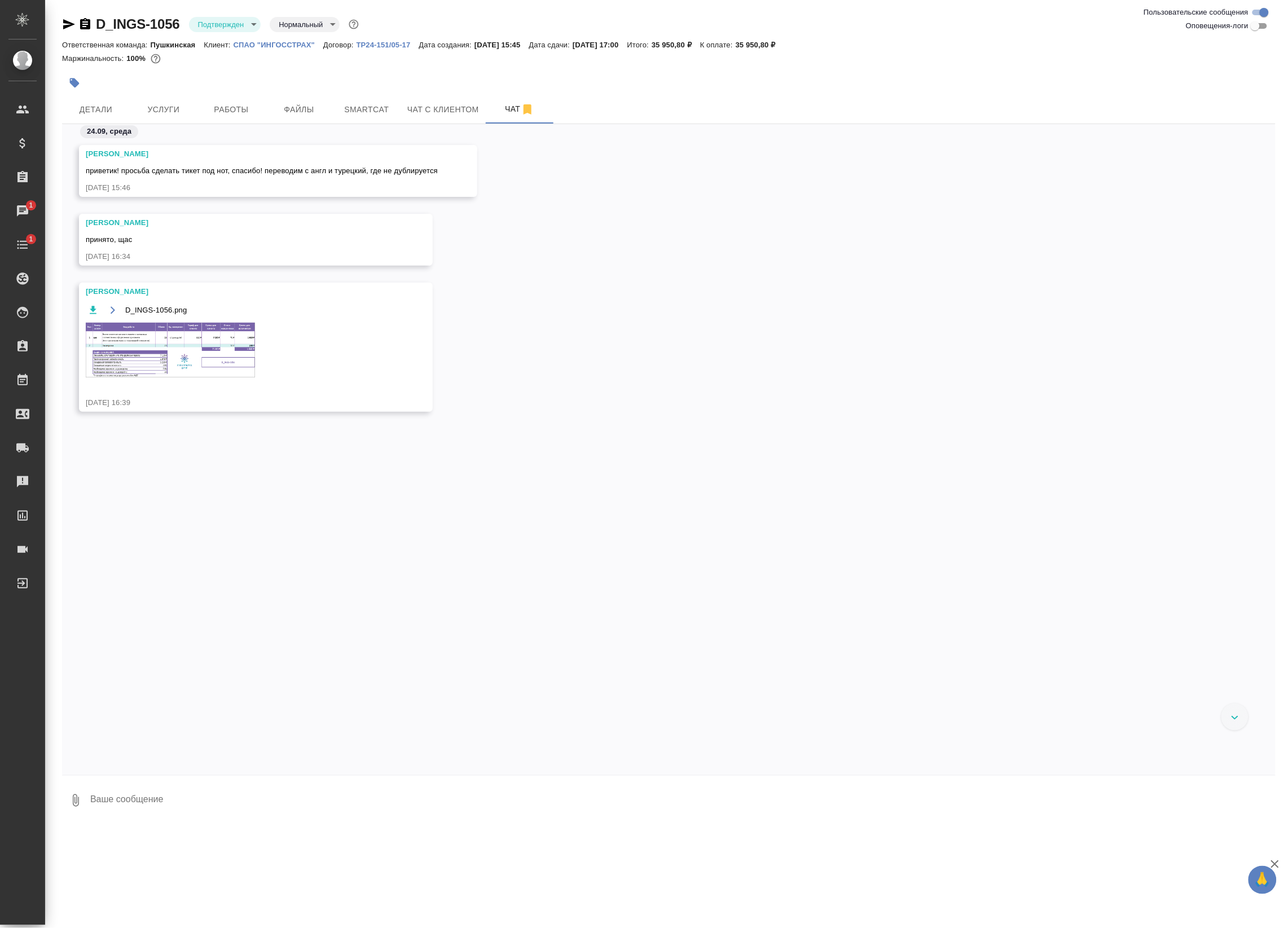
click at [201, 322] on div "D_INGS-1056.png" at bounding box center [239, 347] width 308 height 89
click at [201, 339] on img at bounding box center [170, 350] width 169 height 54
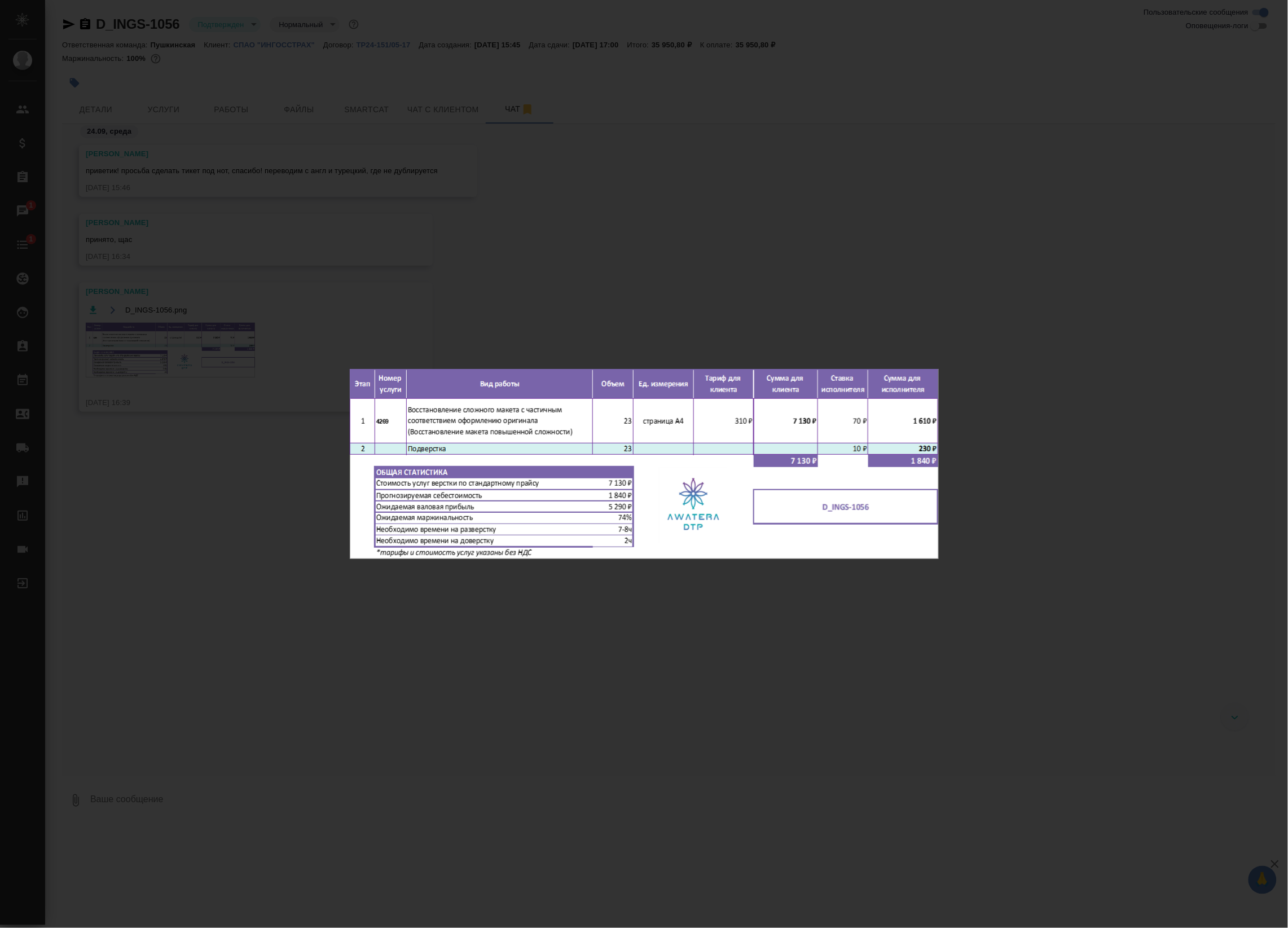
click at [619, 341] on div "D_INGS-1056.png 1 of 1" at bounding box center [644, 464] width 1288 height 928
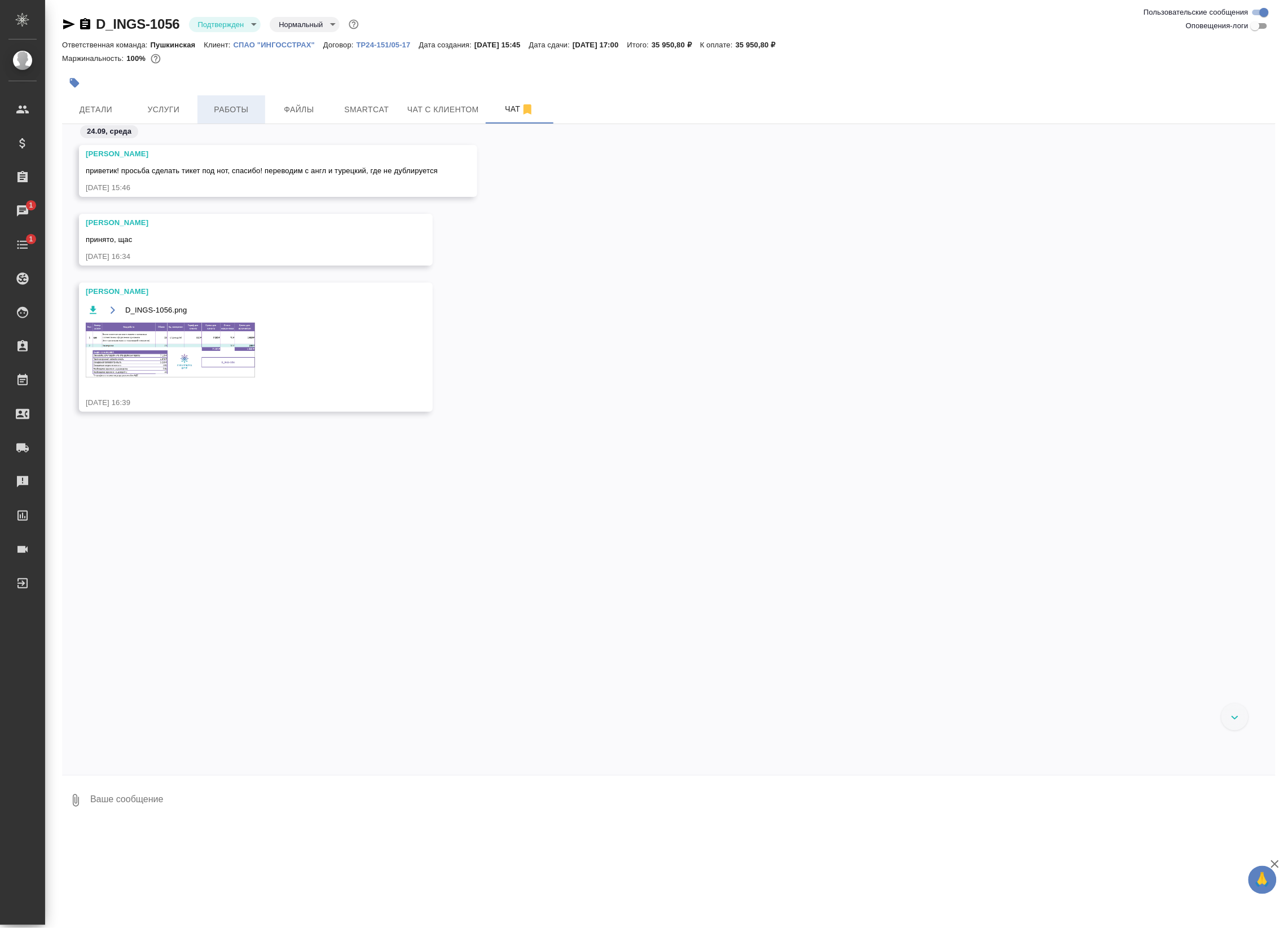
click at [238, 114] on span "Работы" at bounding box center [232, 110] width 54 height 14
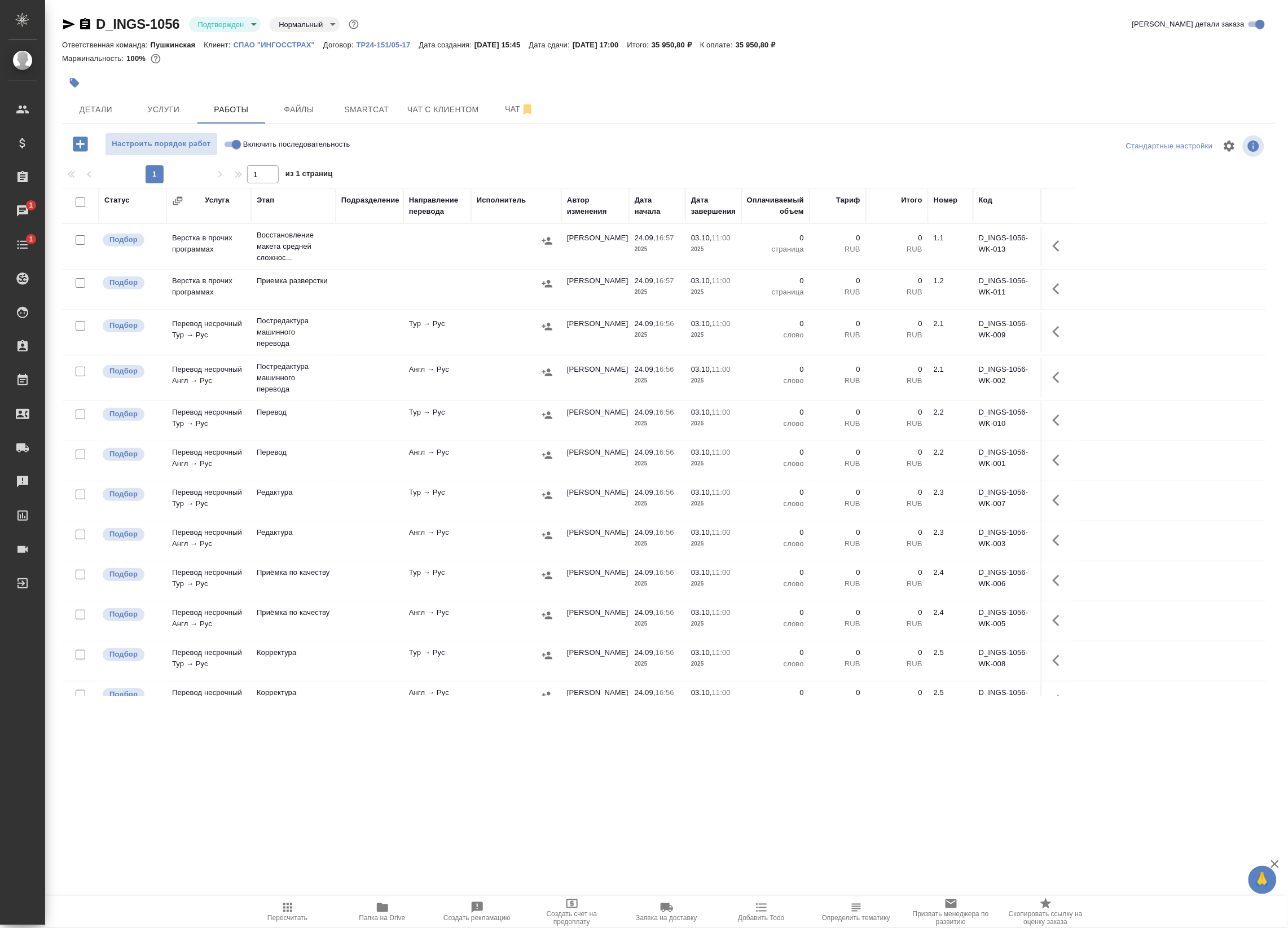
click at [480, 241] on div at bounding box center [516, 241] width 79 height 17
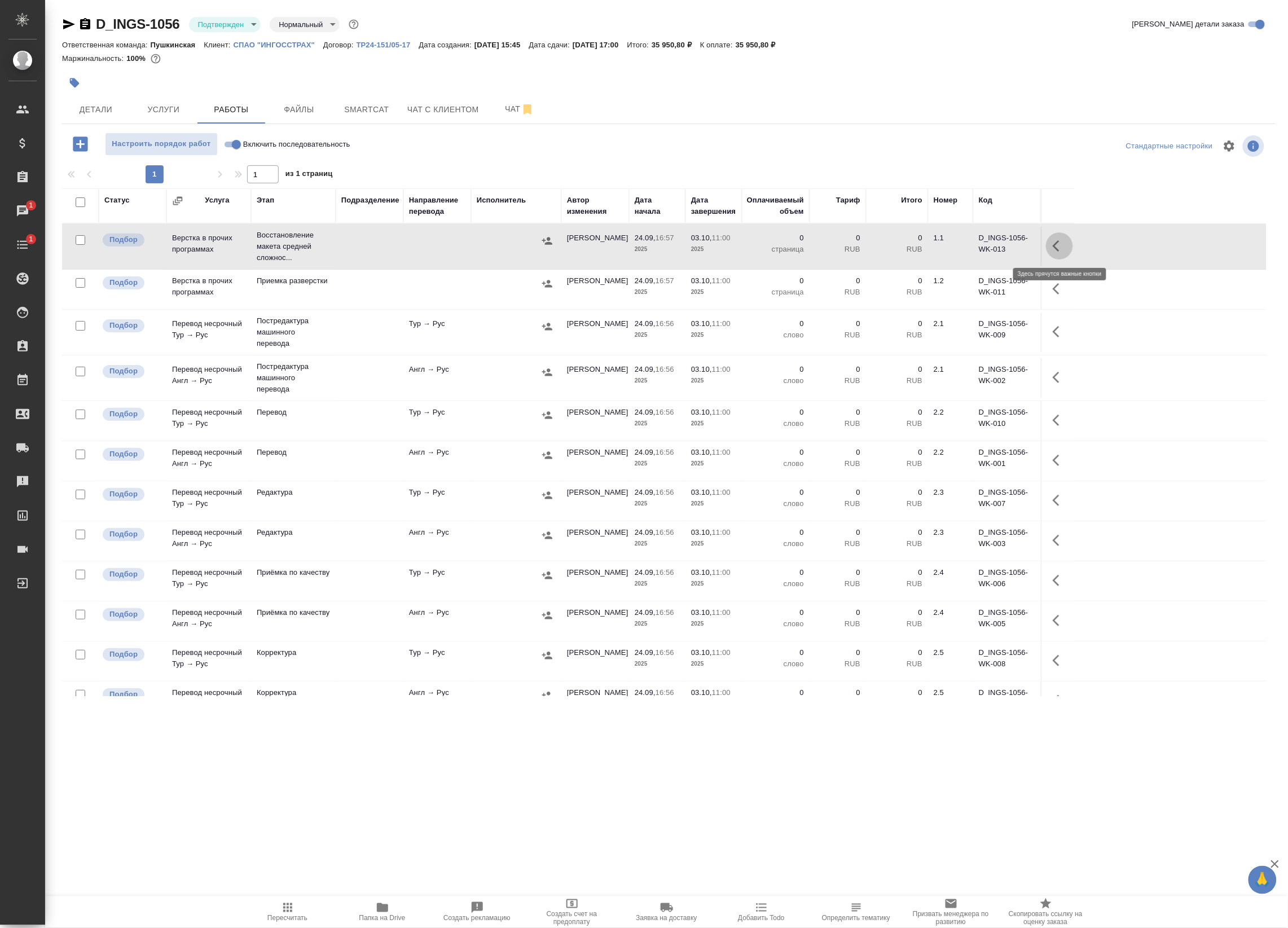
click at [1063, 254] on button "button" at bounding box center [1059, 246] width 27 height 27
click at [976, 246] on icon "button" at bounding box center [976, 246] width 10 height 10
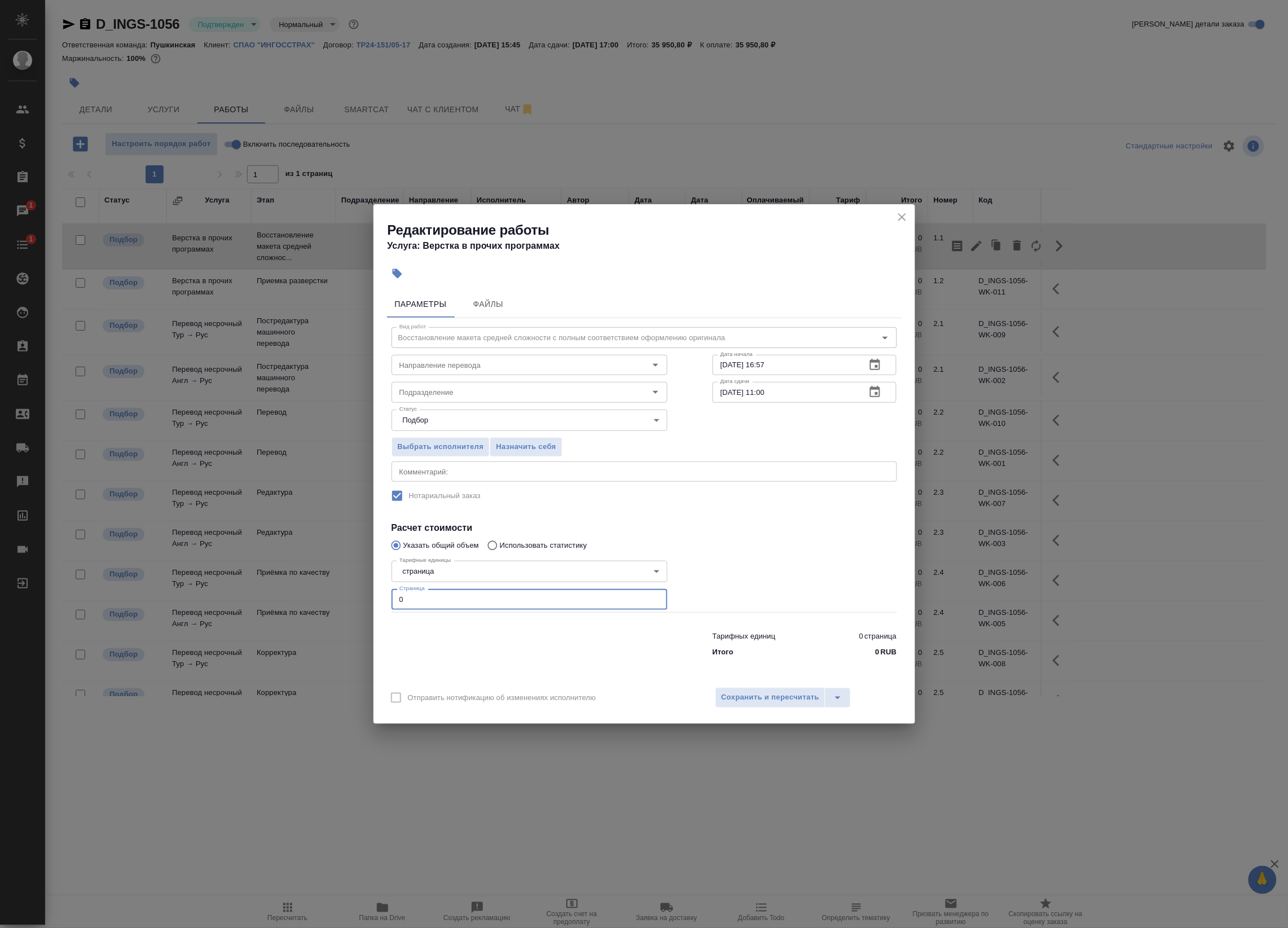
drag, startPoint x: 421, startPoint y: 604, endPoint x: 281, endPoint y: 602, distance: 140.0
click at [281, 602] on div "Редактирование работы Услуга: Верстка в прочих программах Параметры Файлы Вид р…" at bounding box center [644, 464] width 1288 height 928
type input "23"
click at [490, 473] on textarea at bounding box center [644, 471] width 490 height 9
type textarea "Под нот"
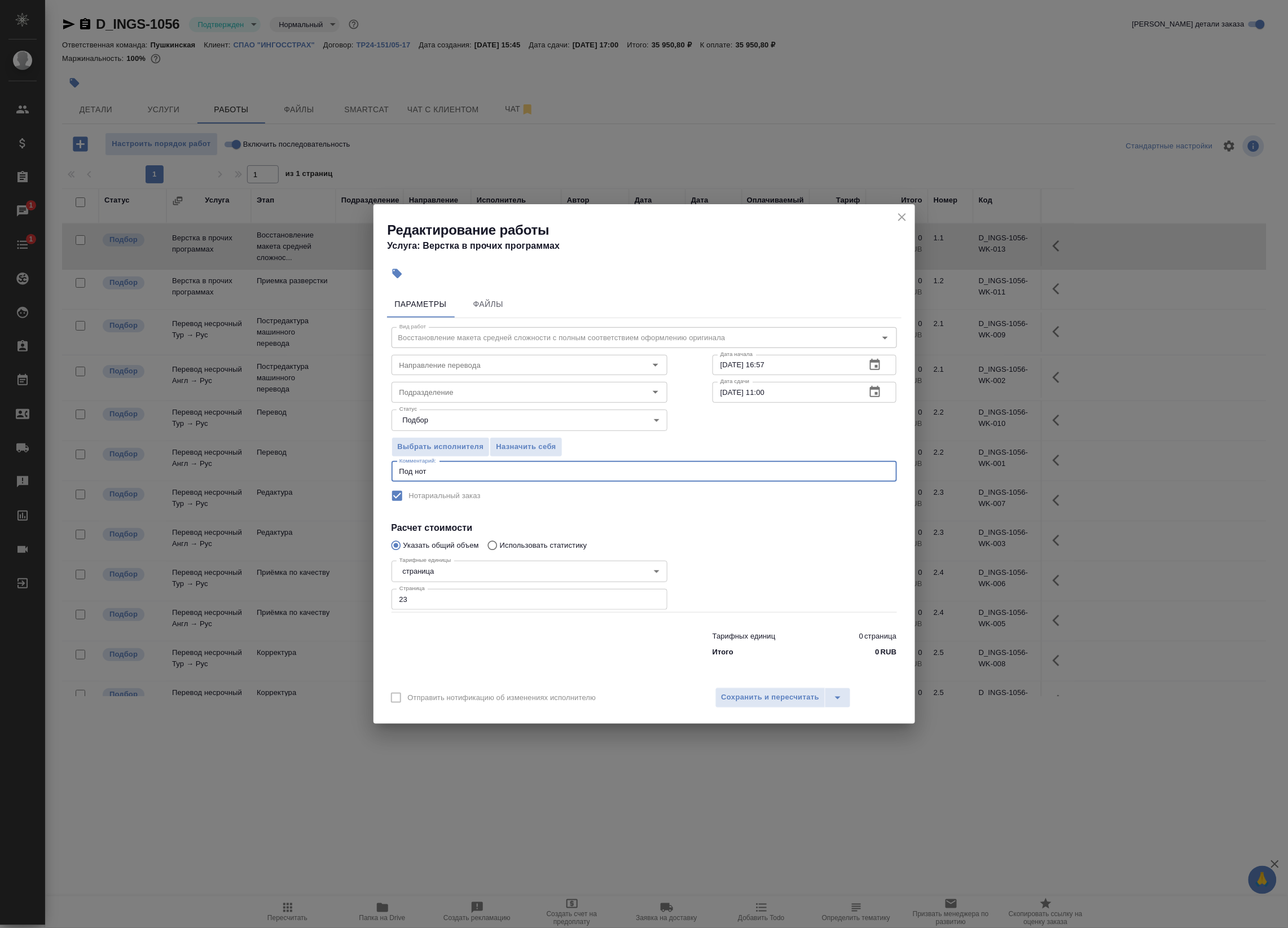
click at [872, 399] on button "button" at bounding box center [874, 392] width 27 height 27
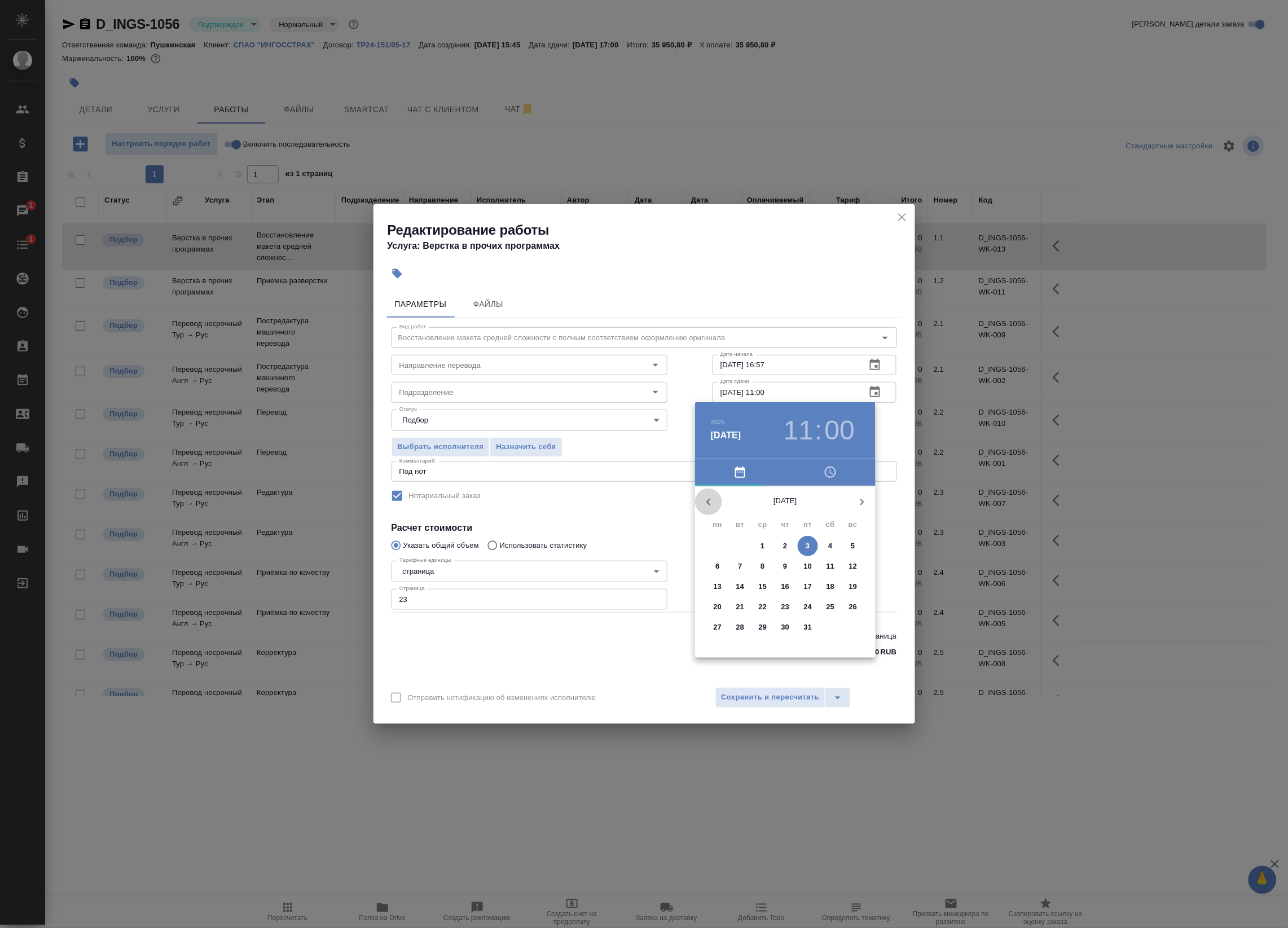
click at [710, 504] on icon "button" at bounding box center [708, 502] width 4 height 7
click at [785, 607] on p "25" at bounding box center [785, 607] width 9 height 12
click at [824, 595] on div at bounding box center [785, 574] width 147 height 147
type input "25.09.2025 16:00"
click at [894, 509] on div at bounding box center [644, 464] width 1288 height 928
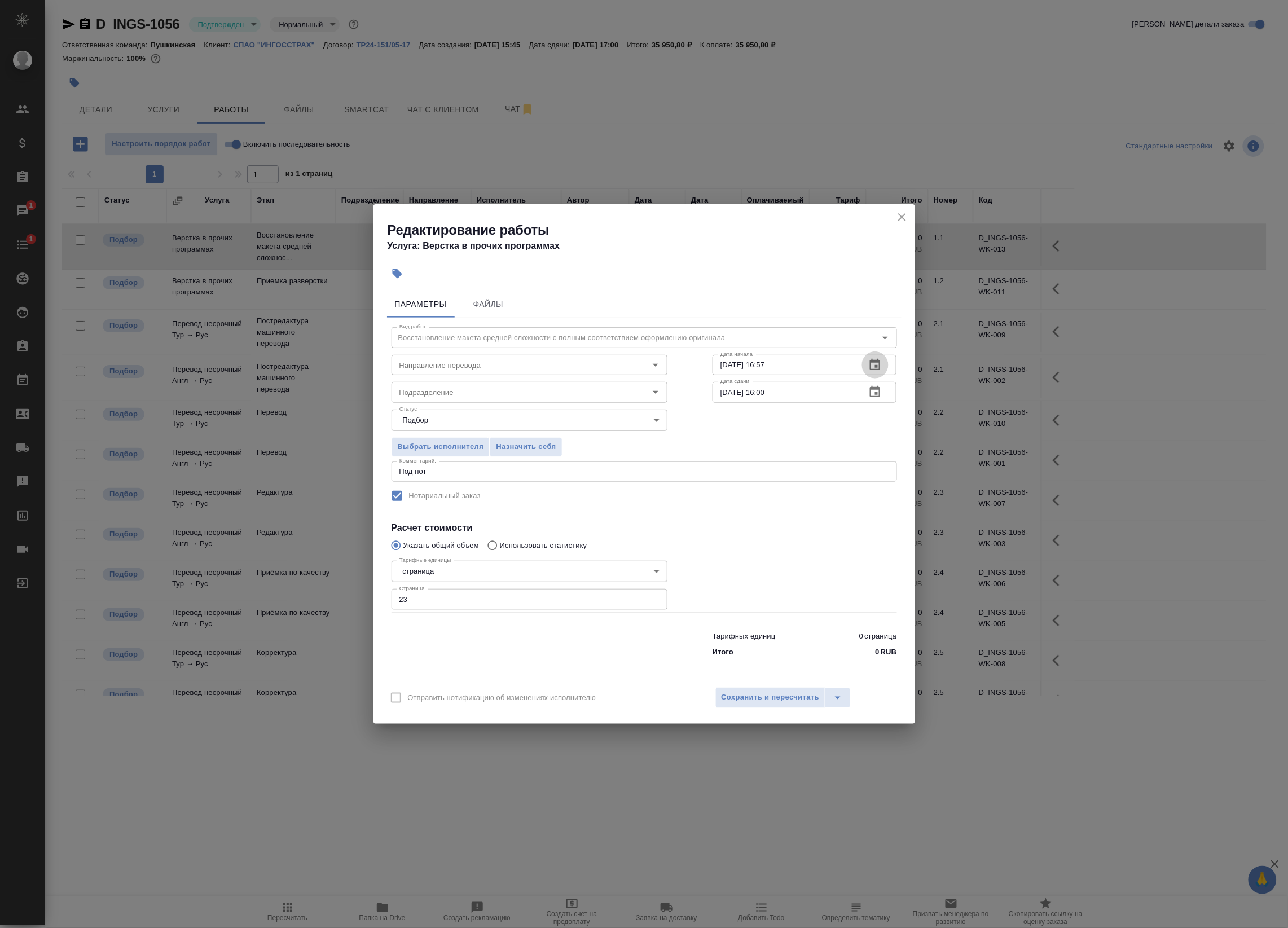
click at [872, 369] on icon "button" at bounding box center [874, 365] width 10 height 12
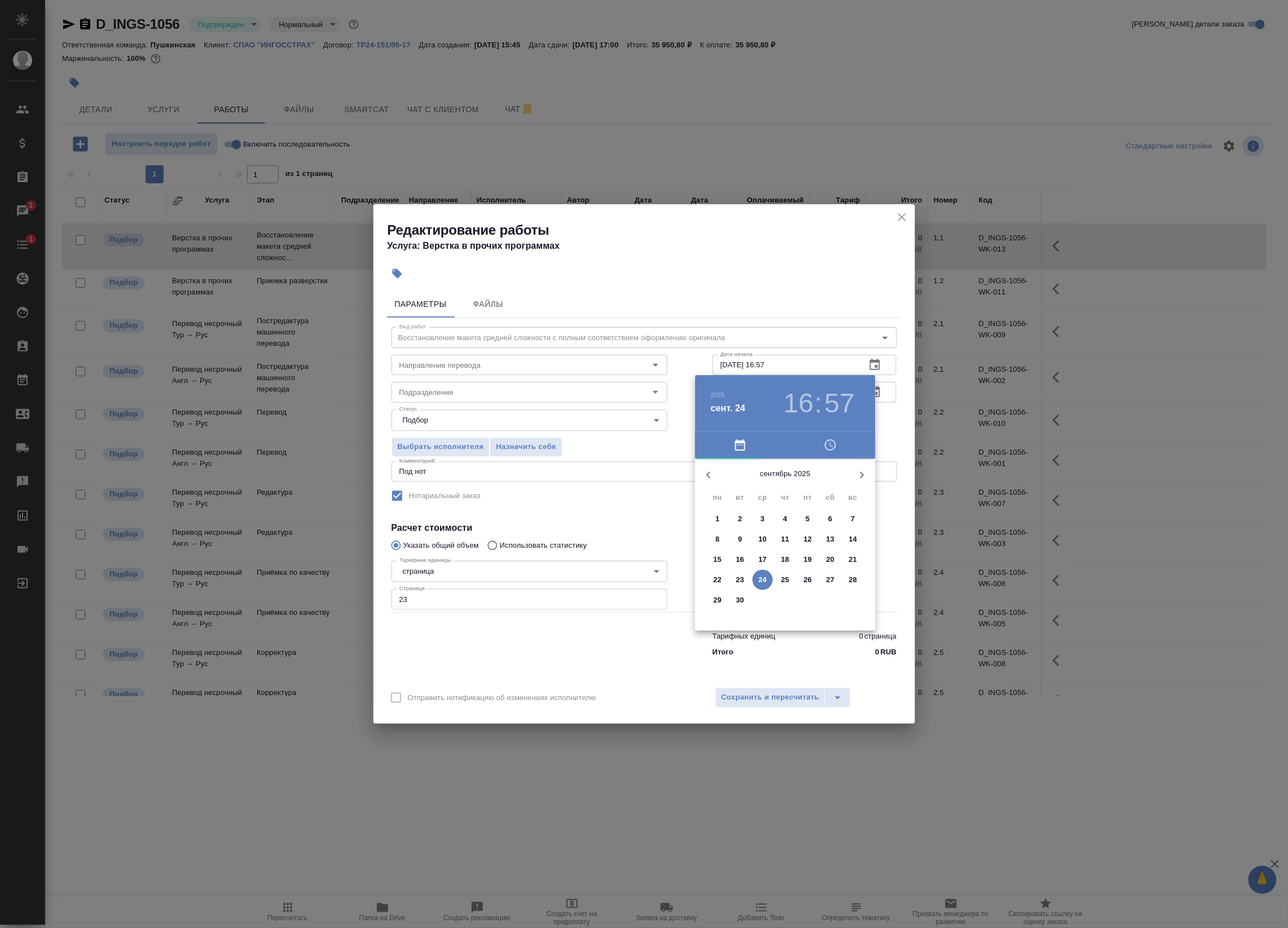
click at [760, 577] on p "24" at bounding box center [763, 580] width 9 height 12
click at [805, 581] on div at bounding box center [785, 547] width 147 height 147
click at [735, 575] on div at bounding box center [785, 547] width 147 height 147
type input "24.09.2025 17:40"
click at [887, 418] on div at bounding box center [644, 464] width 1288 height 928
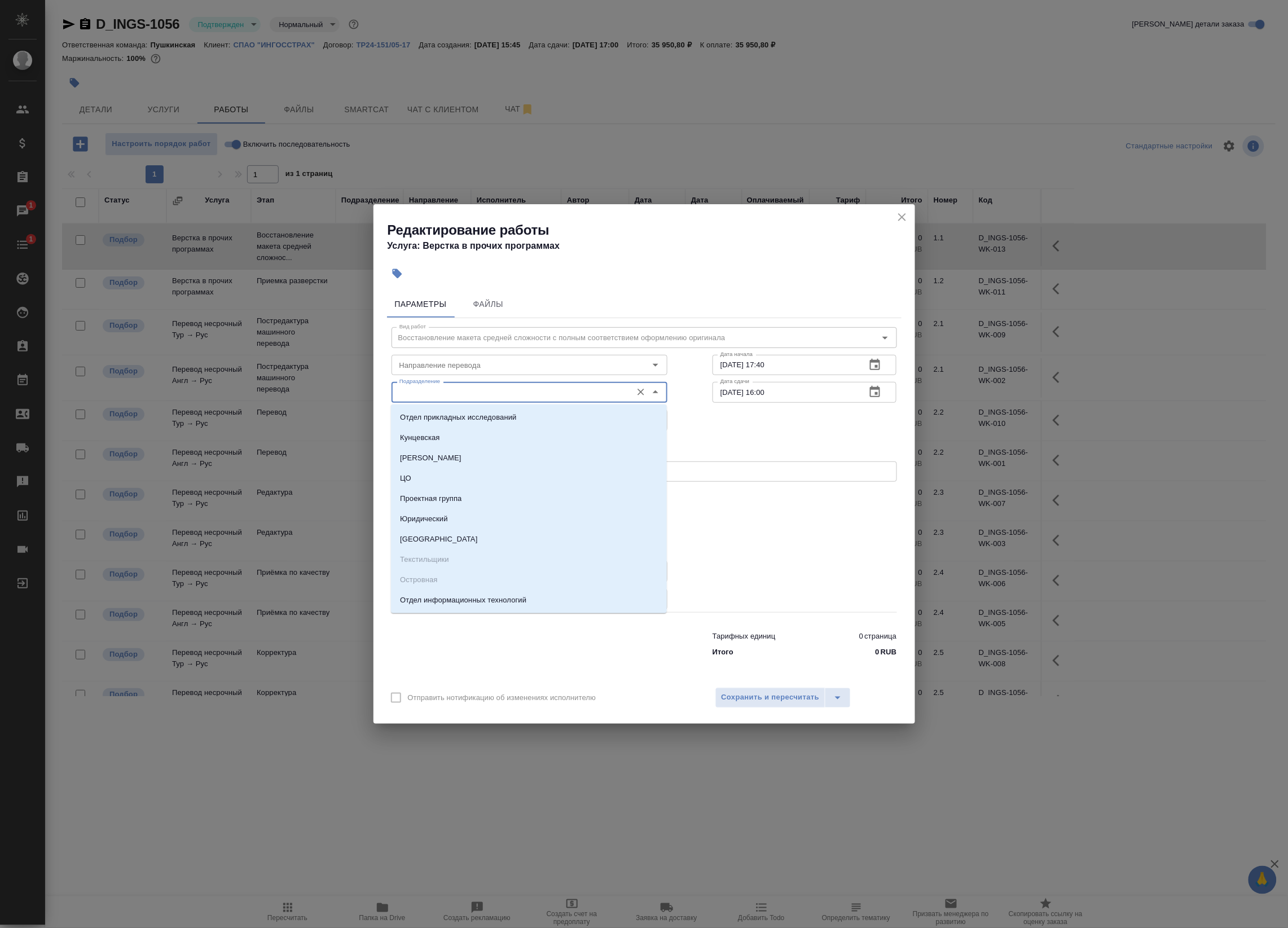
click at [421, 398] on input "Подразделение" at bounding box center [511, 392] width 232 height 13
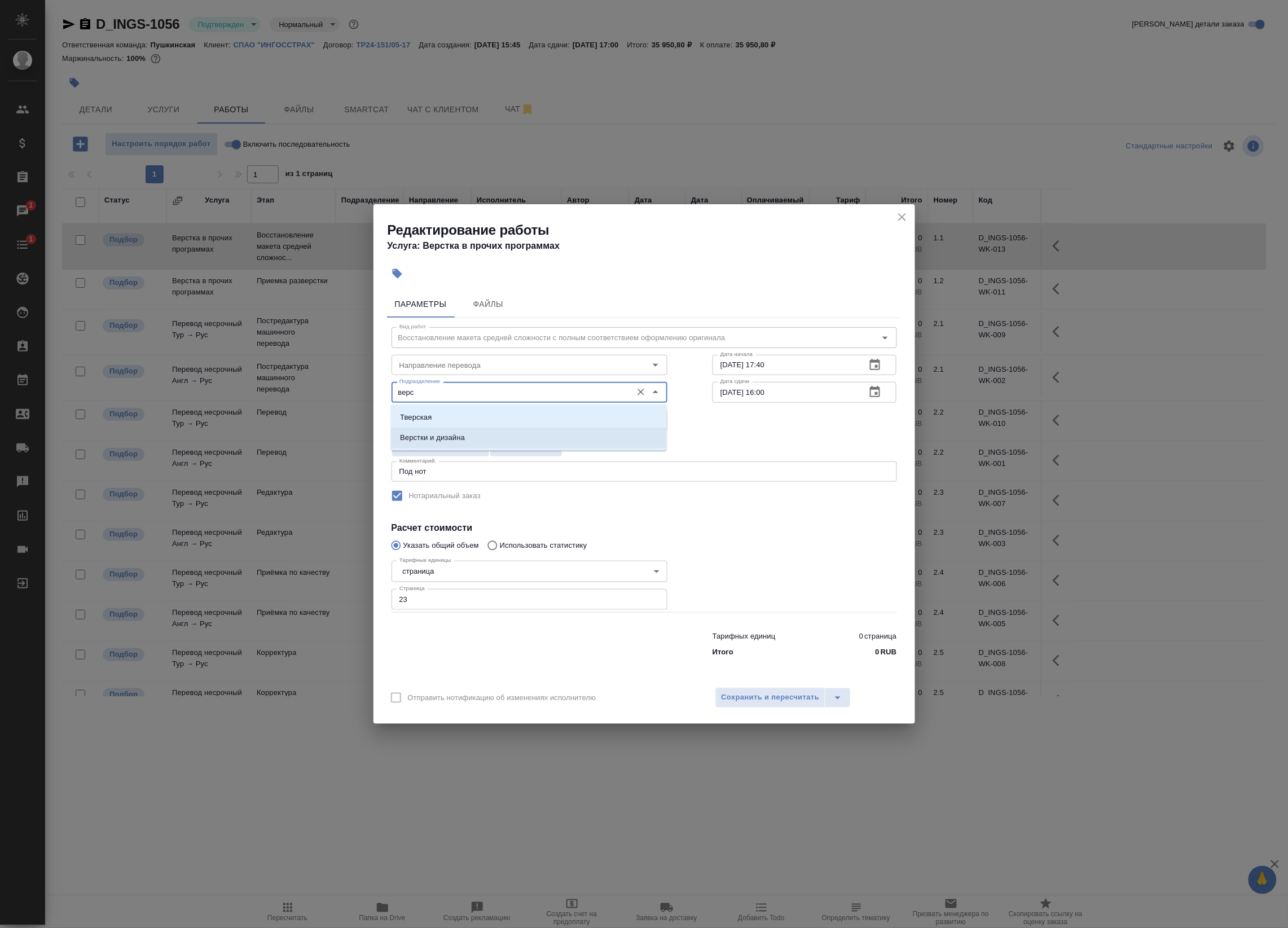
click at [463, 441] on p "Верстки и дизайна" at bounding box center [432, 438] width 65 height 12
type input "Верстки и дизайна"
click at [786, 696] on span "Сохранить и пересчитать" at bounding box center [770, 697] width 98 height 13
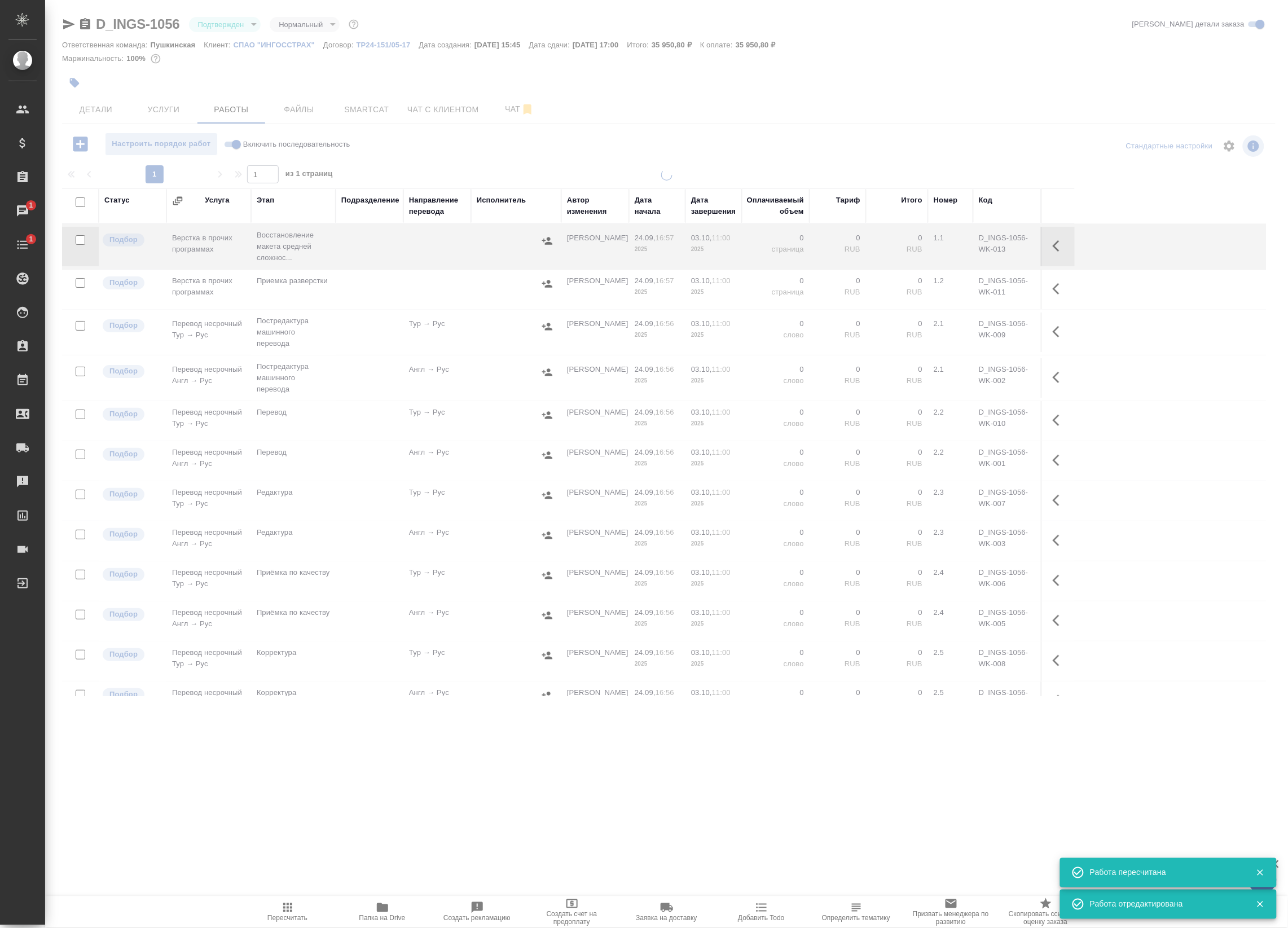
click at [511, 113] on div at bounding box center [666, 362] width 1243 height 725
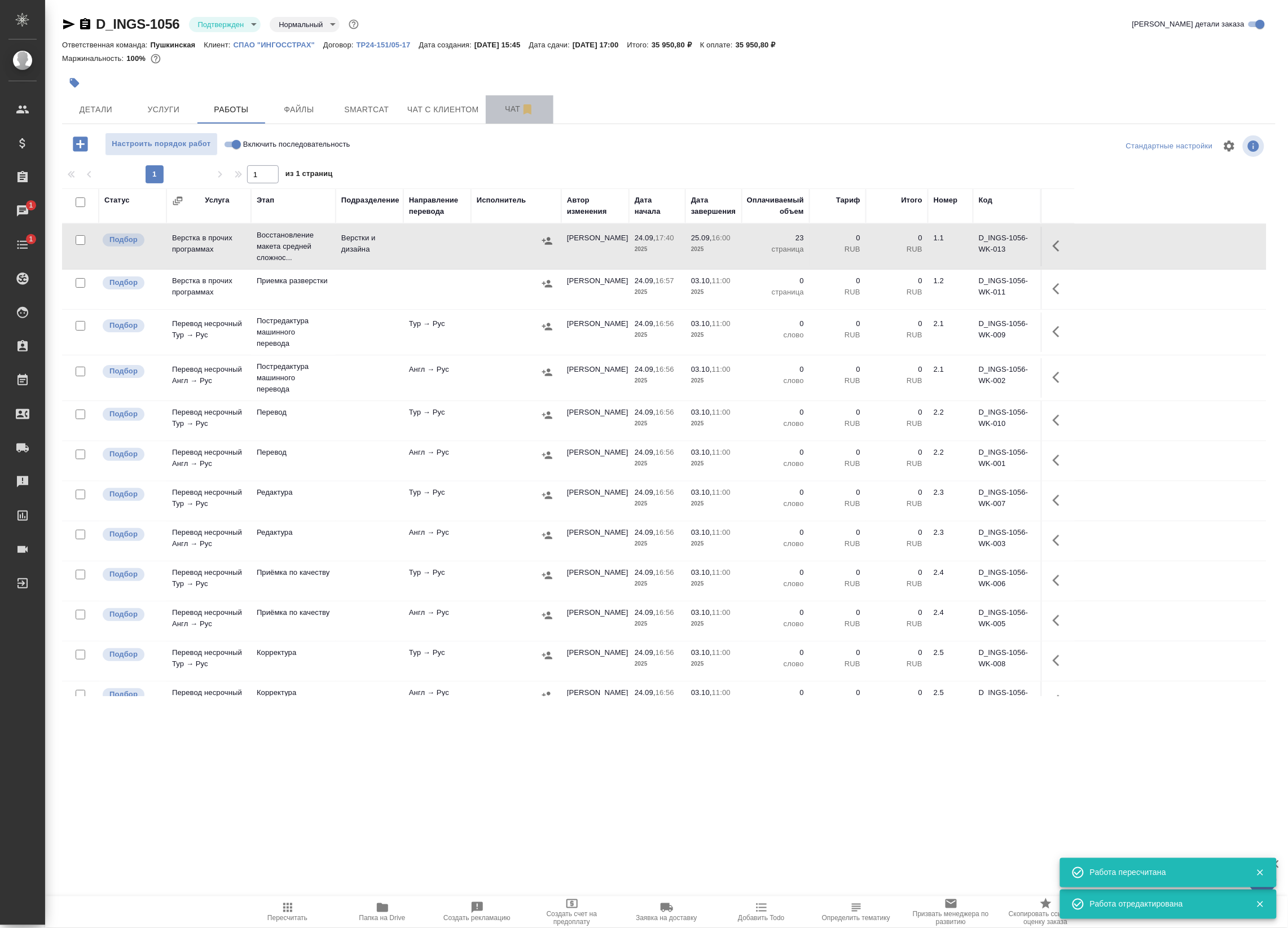
click at [511, 113] on span "Чат" at bounding box center [520, 109] width 54 height 14
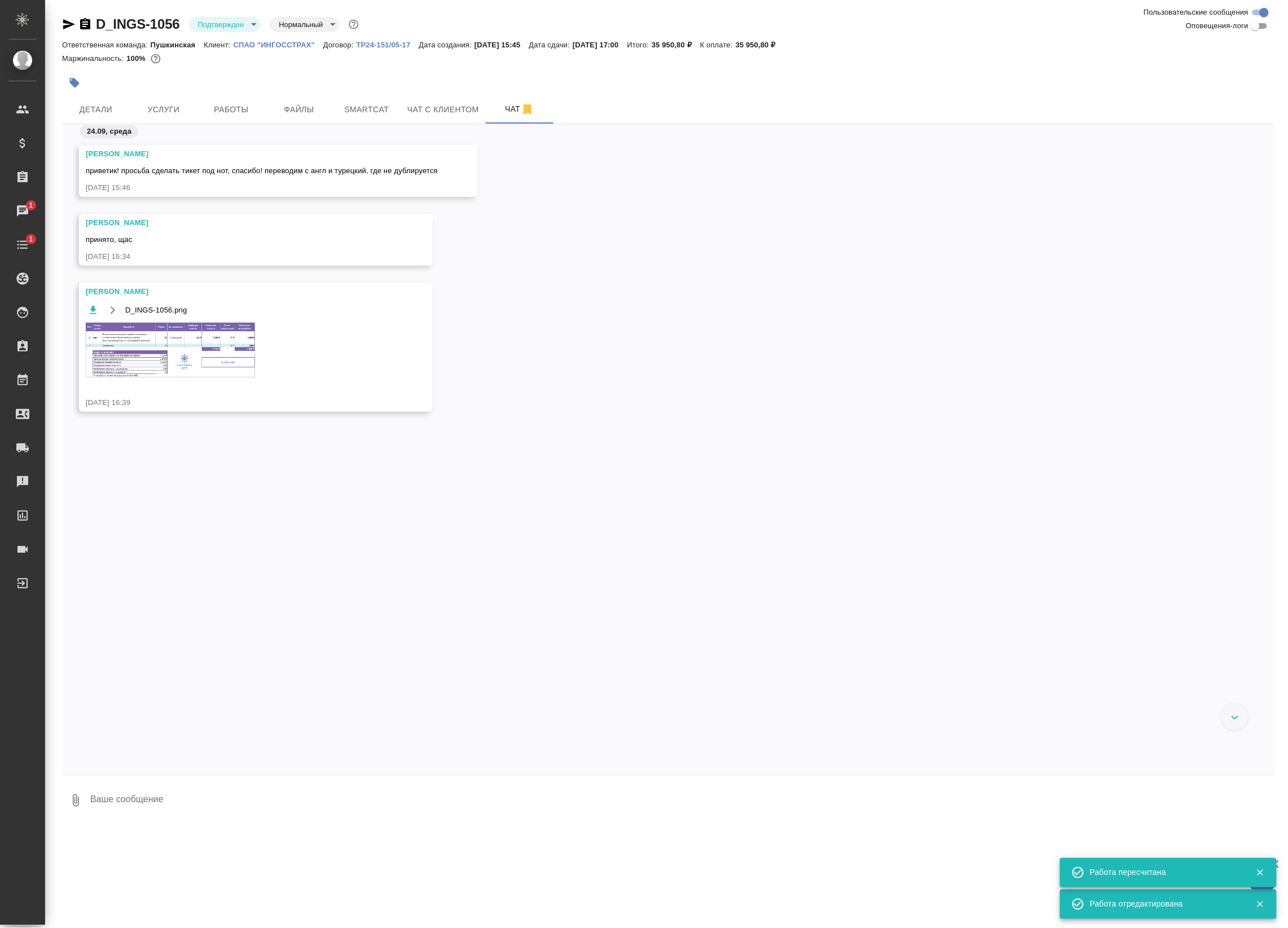
click at [152, 334] on img at bounding box center [170, 350] width 169 height 54
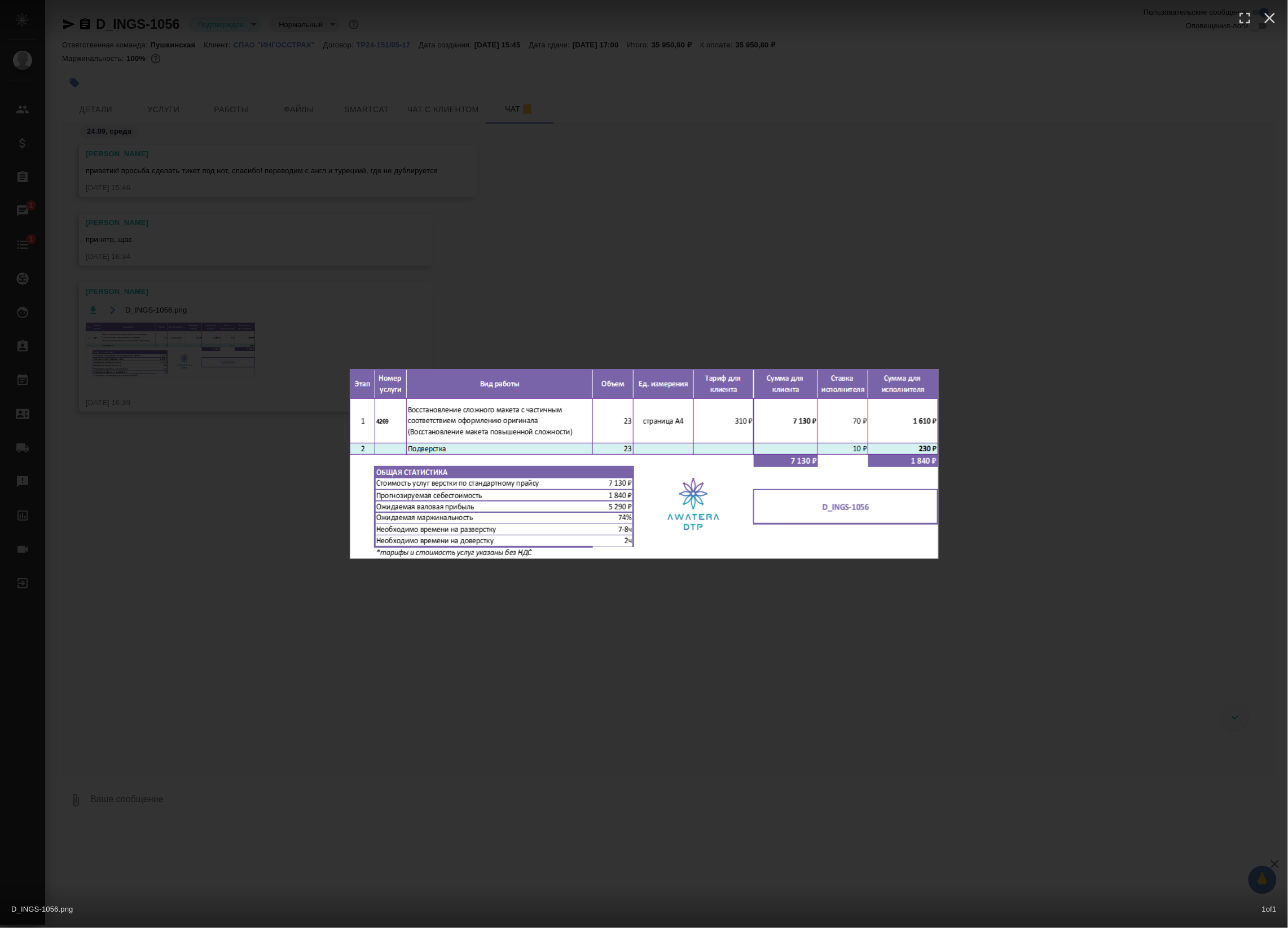
click at [334, 298] on div "D_INGS-1056.png 1 of 1" at bounding box center [644, 464] width 1288 height 928
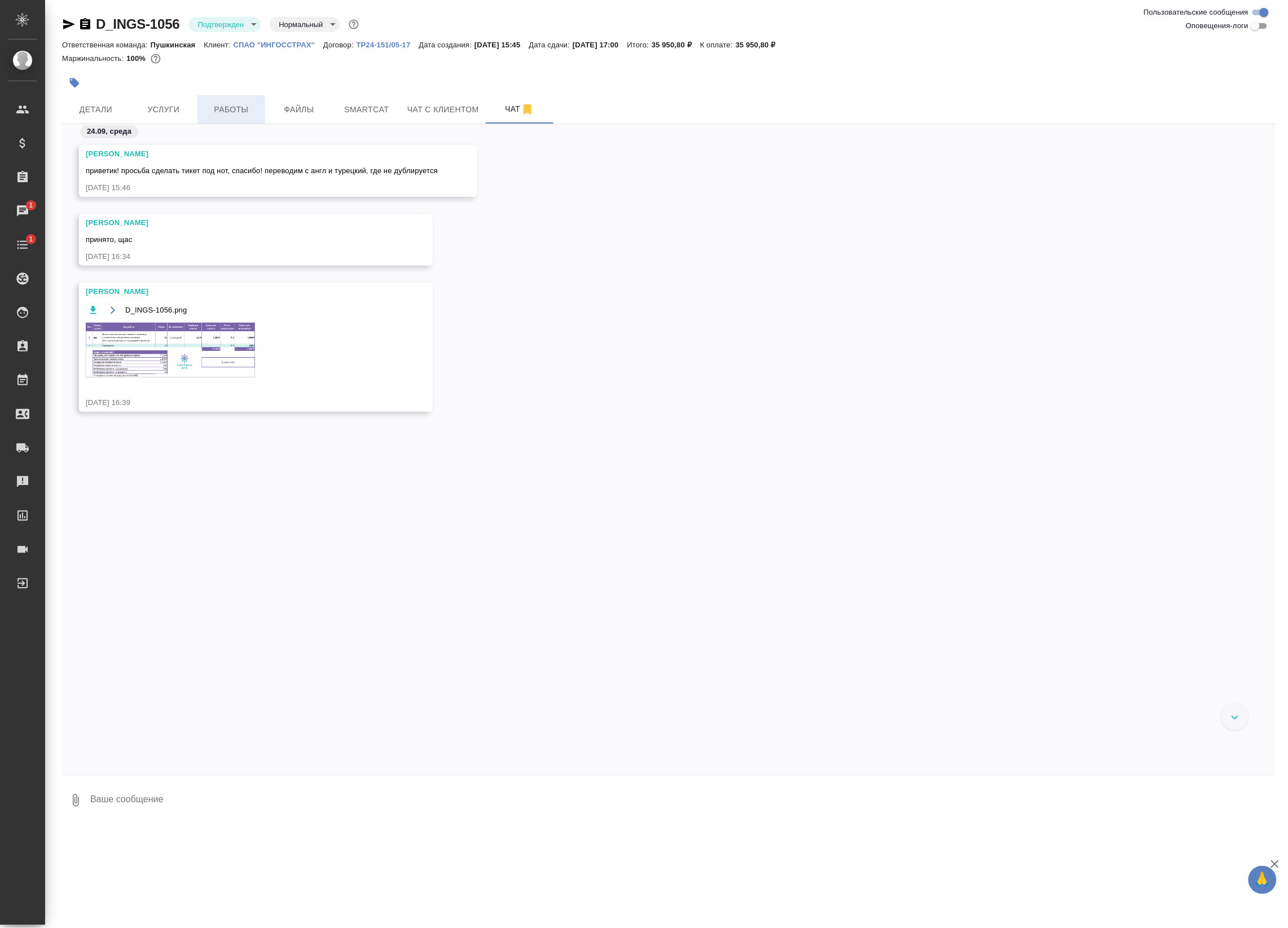
click at [223, 108] on span "Работы" at bounding box center [232, 110] width 54 height 14
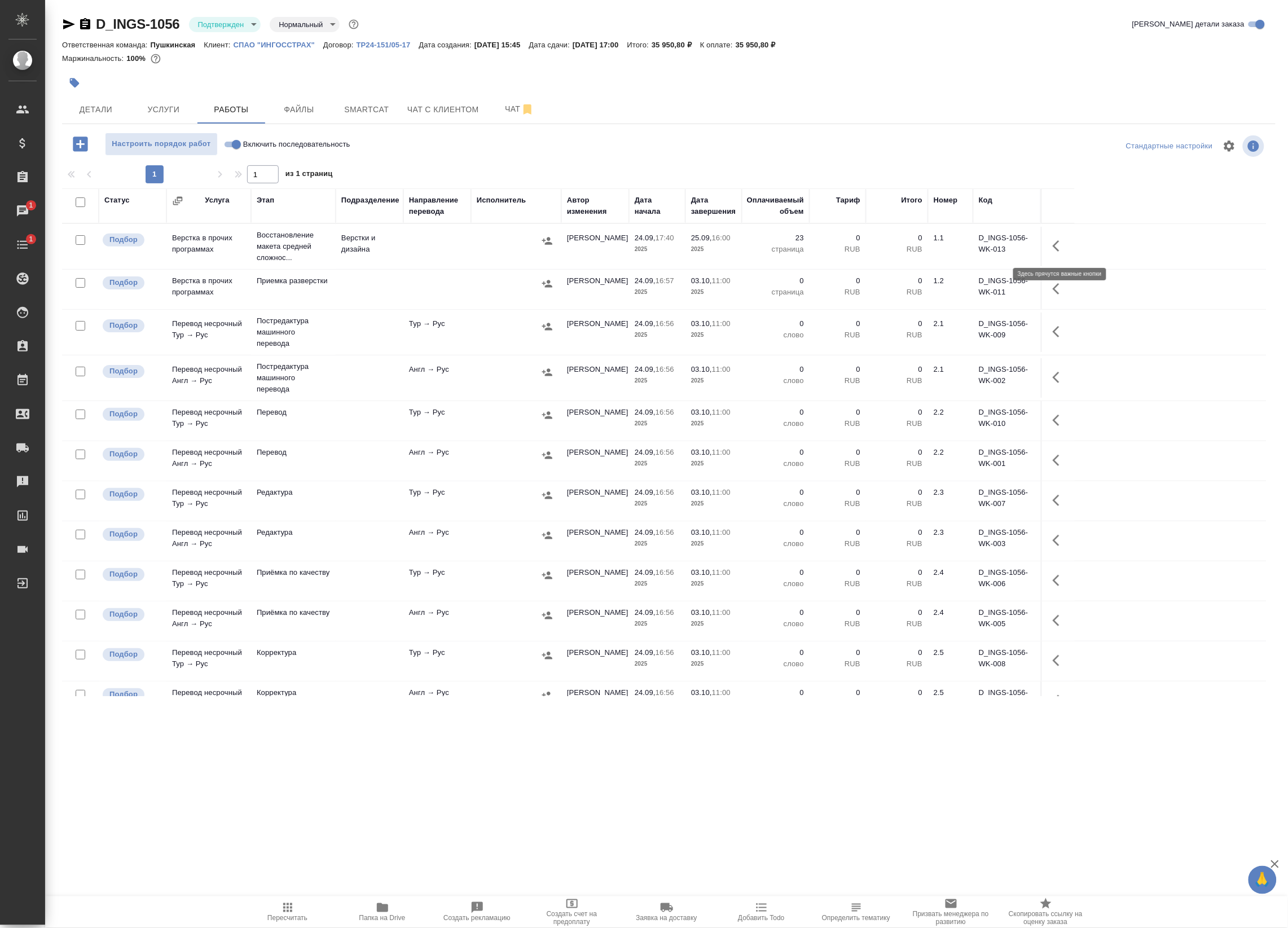
click at [1059, 246] on icon "button" at bounding box center [1059, 246] width 13 height 13
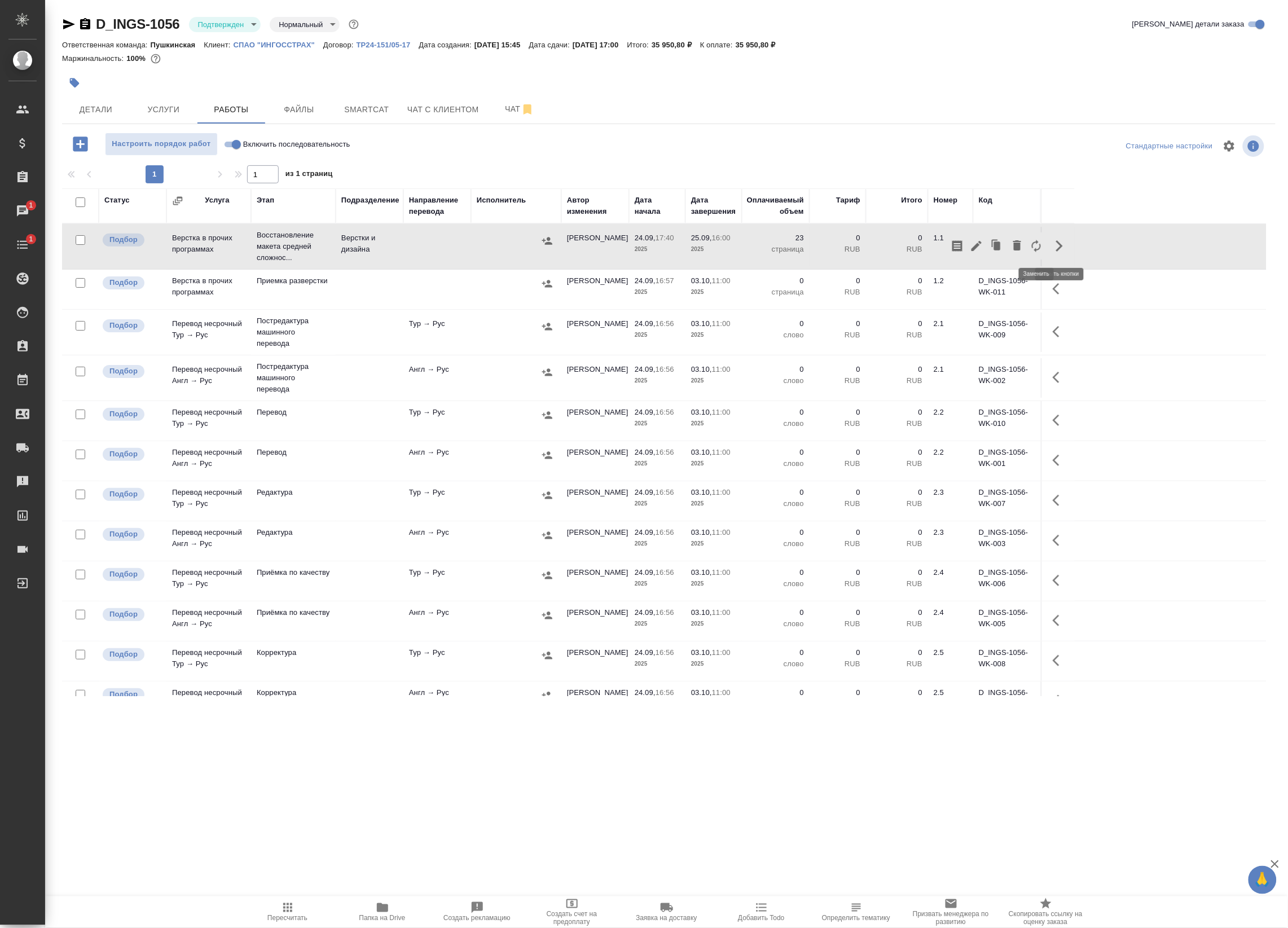
click at [1038, 239] on icon "button" at bounding box center [1036, 246] width 13 height 13
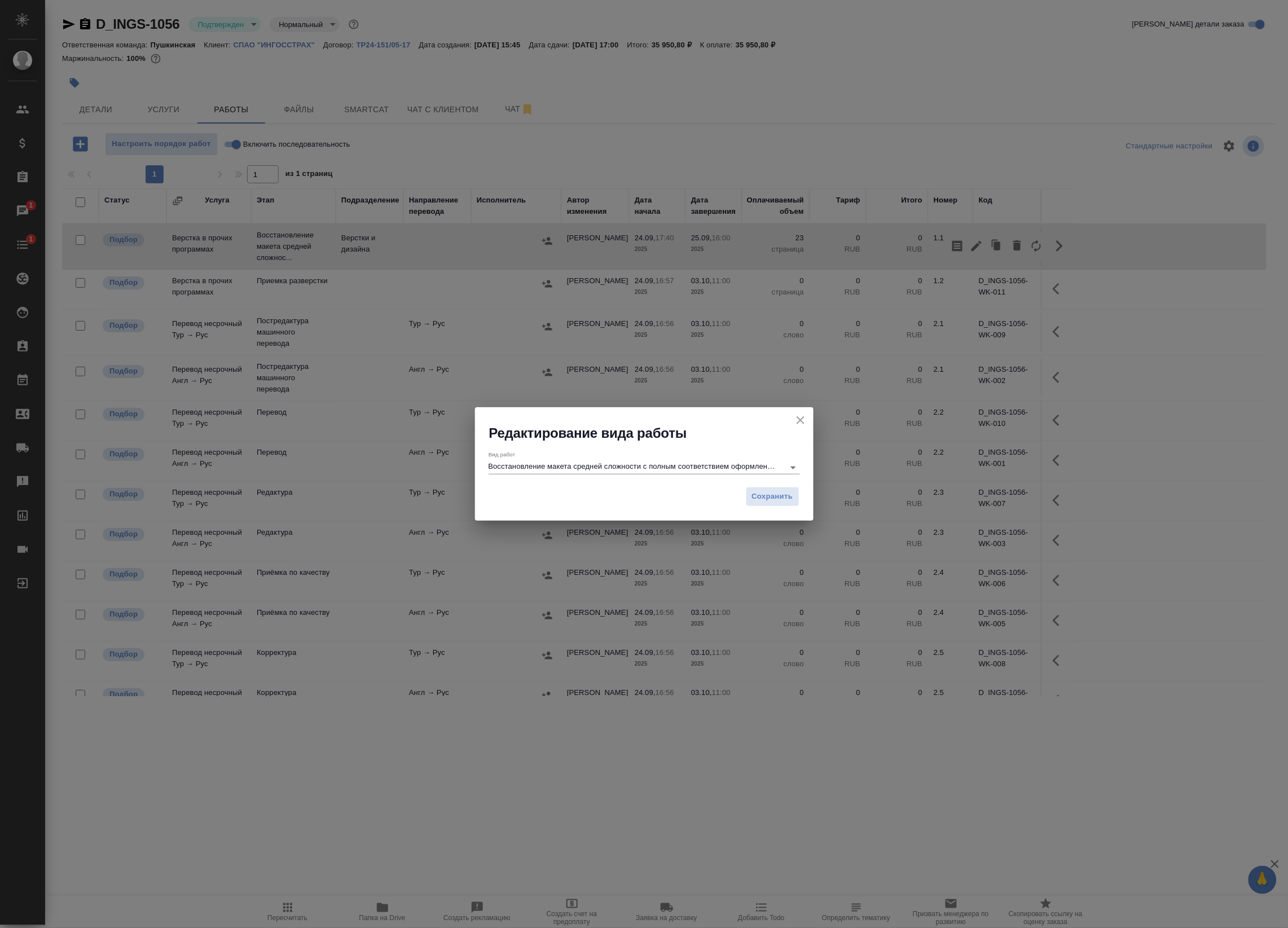
click at [635, 447] on div "Вид работ Восстановление макета средней сложности с полным соответствием оформл…" at bounding box center [644, 462] width 312 height 30
click at [641, 458] on div "Вид работ Восстановление макета средней сложности с полным соответствием оформл…" at bounding box center [644, 463] width 312 height 23
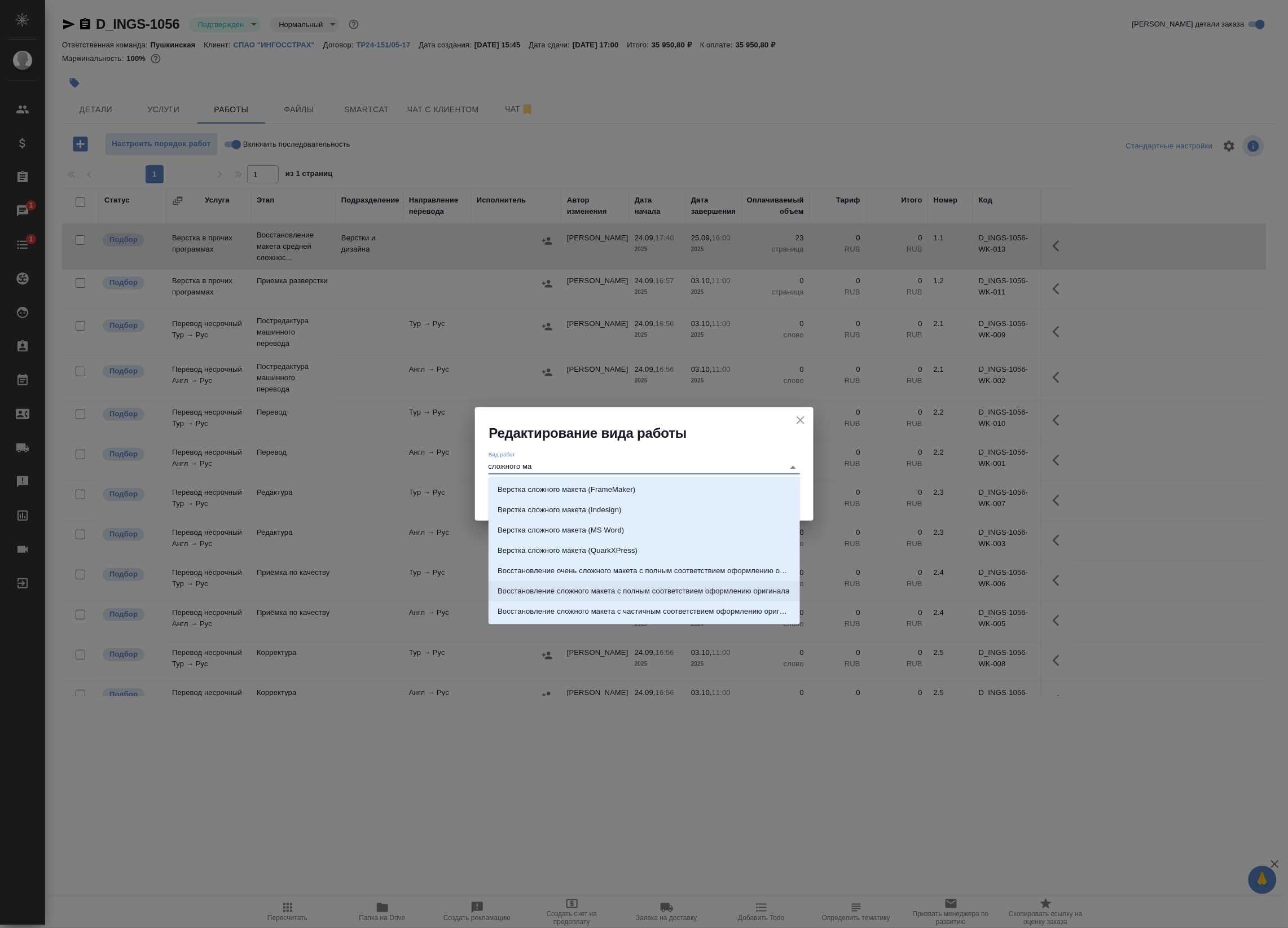
scroll to position [18, 0]
click at [701, 595] on p "Восстановление сложного макета с частичным соответствием оформлению оригинала" at bounding box center [644, 594] width 293 height 12
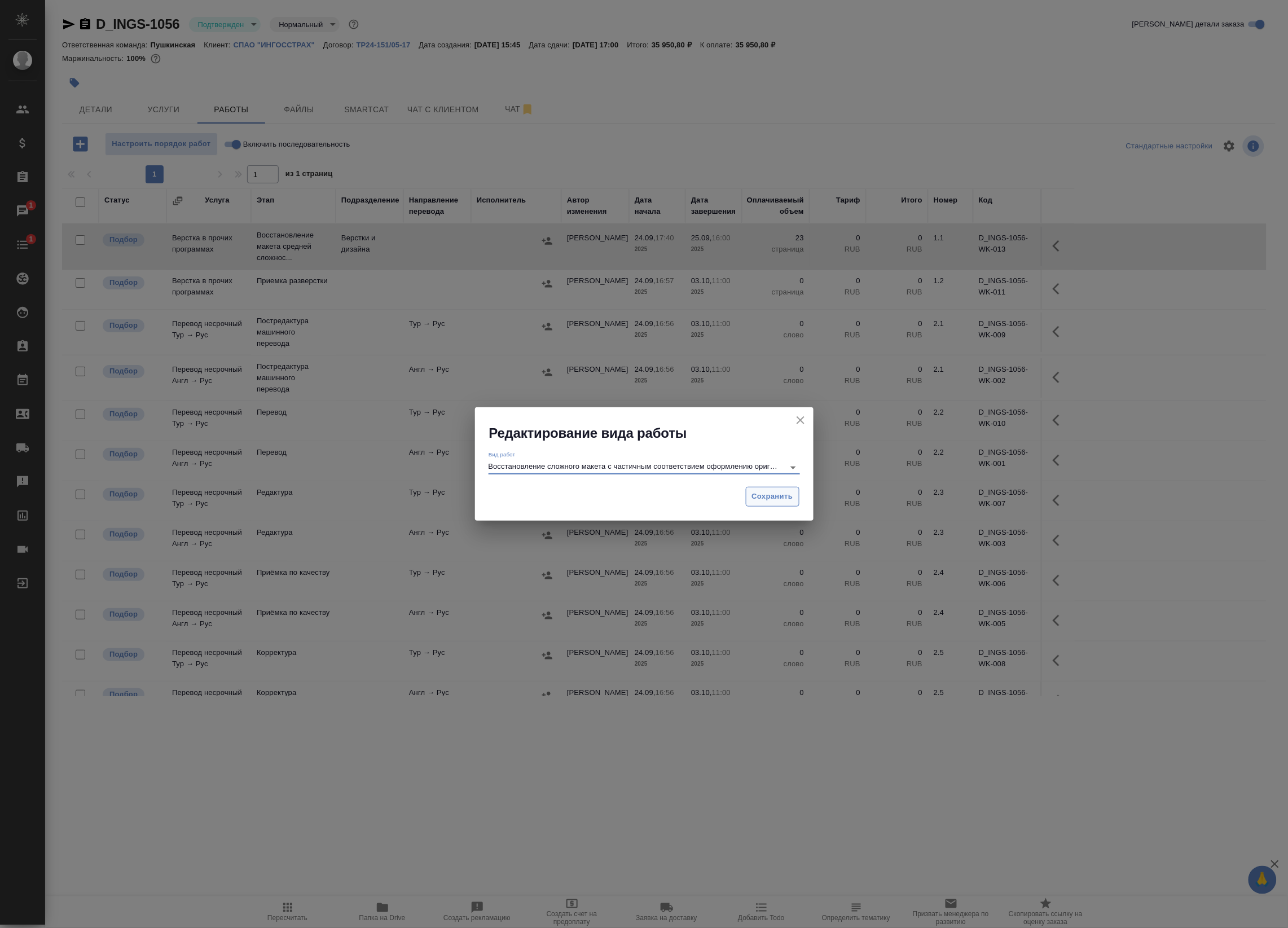
type input "Восстановление сложного макета с частичным соответствием оформлению оригинала"
click at [787, 502] on span "Сохранить" at bounding box center [773, 497] width 41 height 13
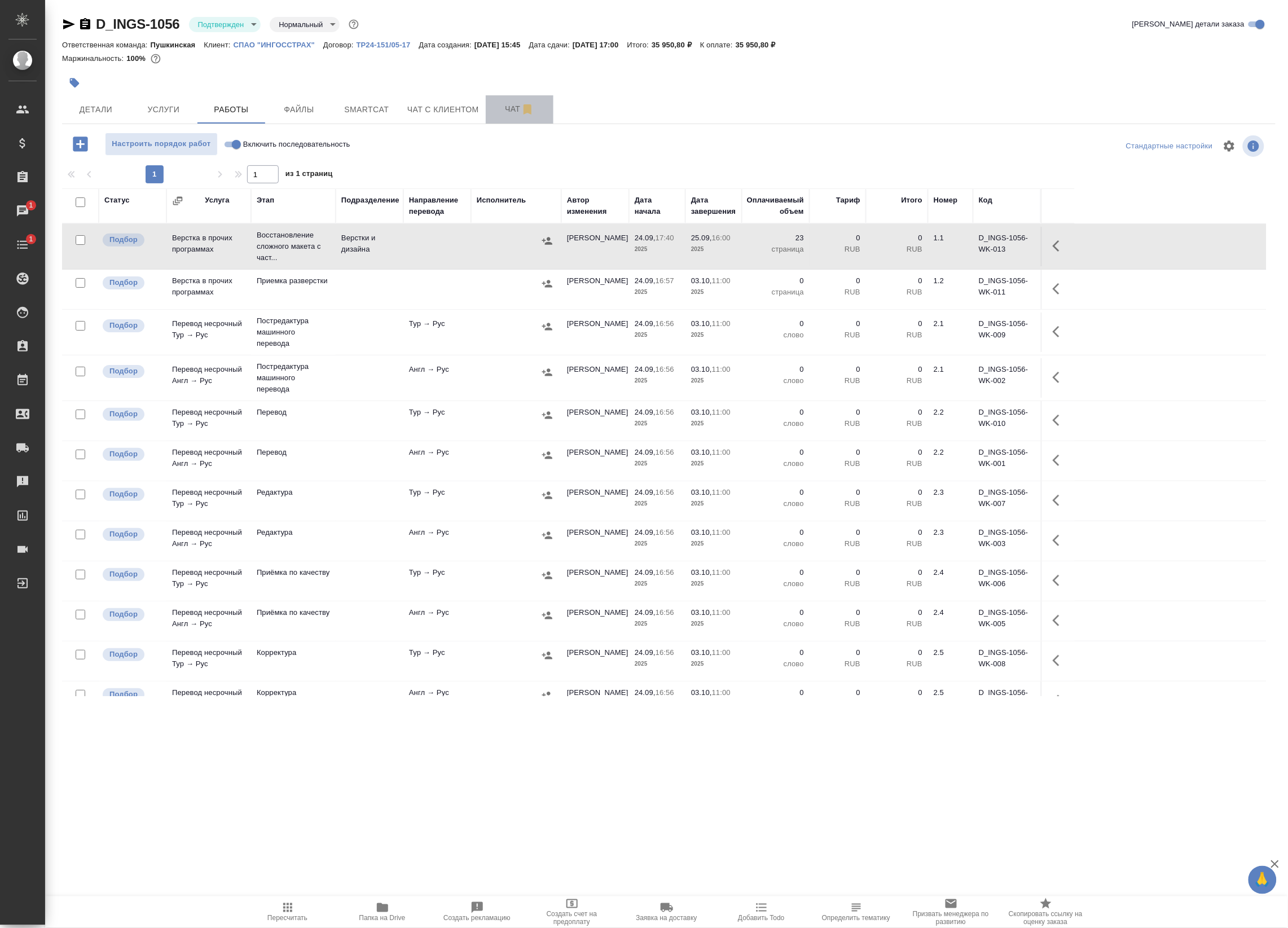
click at [503, 110] on span "Чат" at bounding box center [520, 109] width 54 height 14
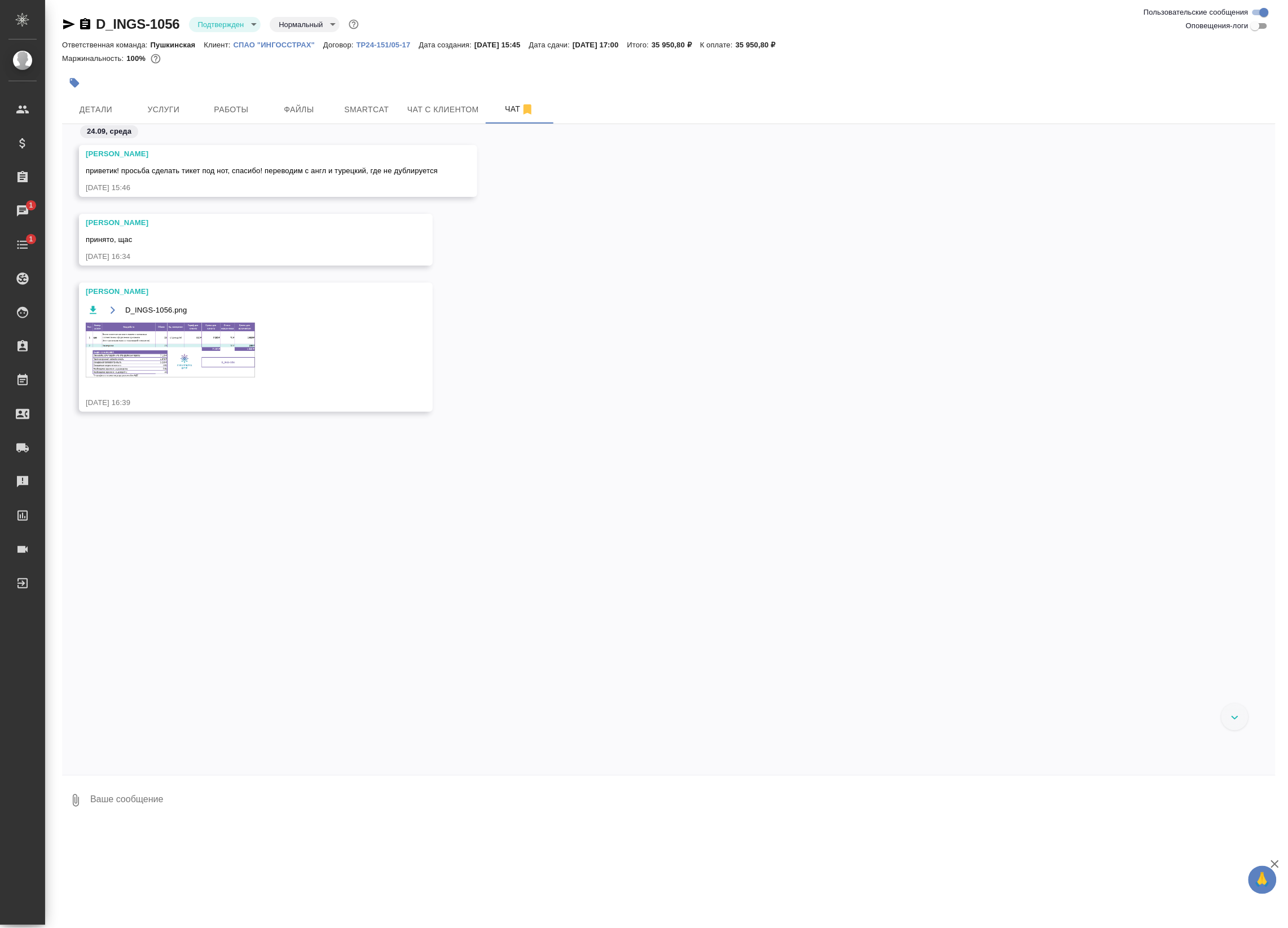
click at [182, 376] on img at bounding box center [170, 350] width 169 height 54
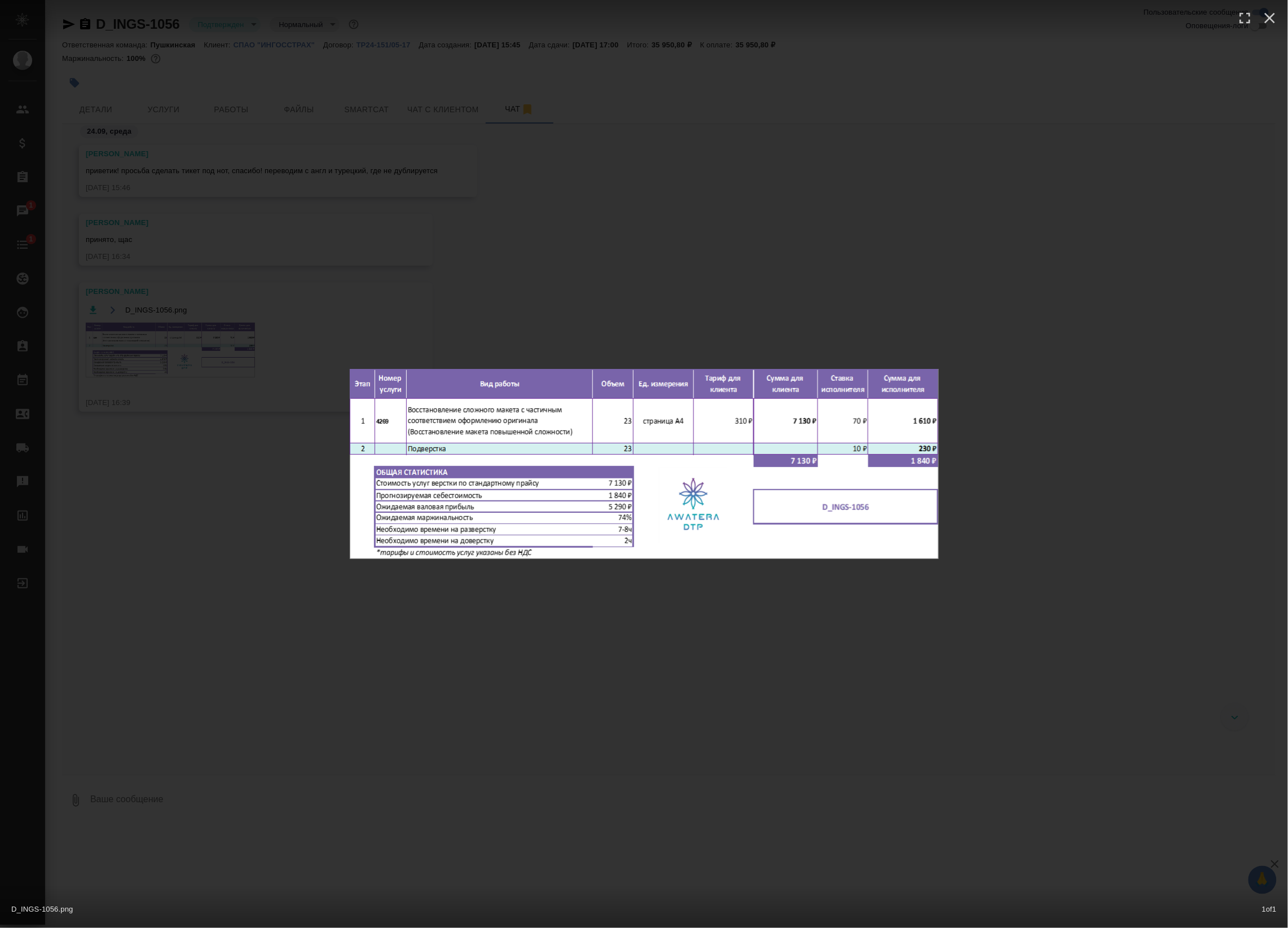
click at [246, 466] on div "D_INGS-1056.png 1 of 1" at bounding box center [644, 464] width 1288 height 928
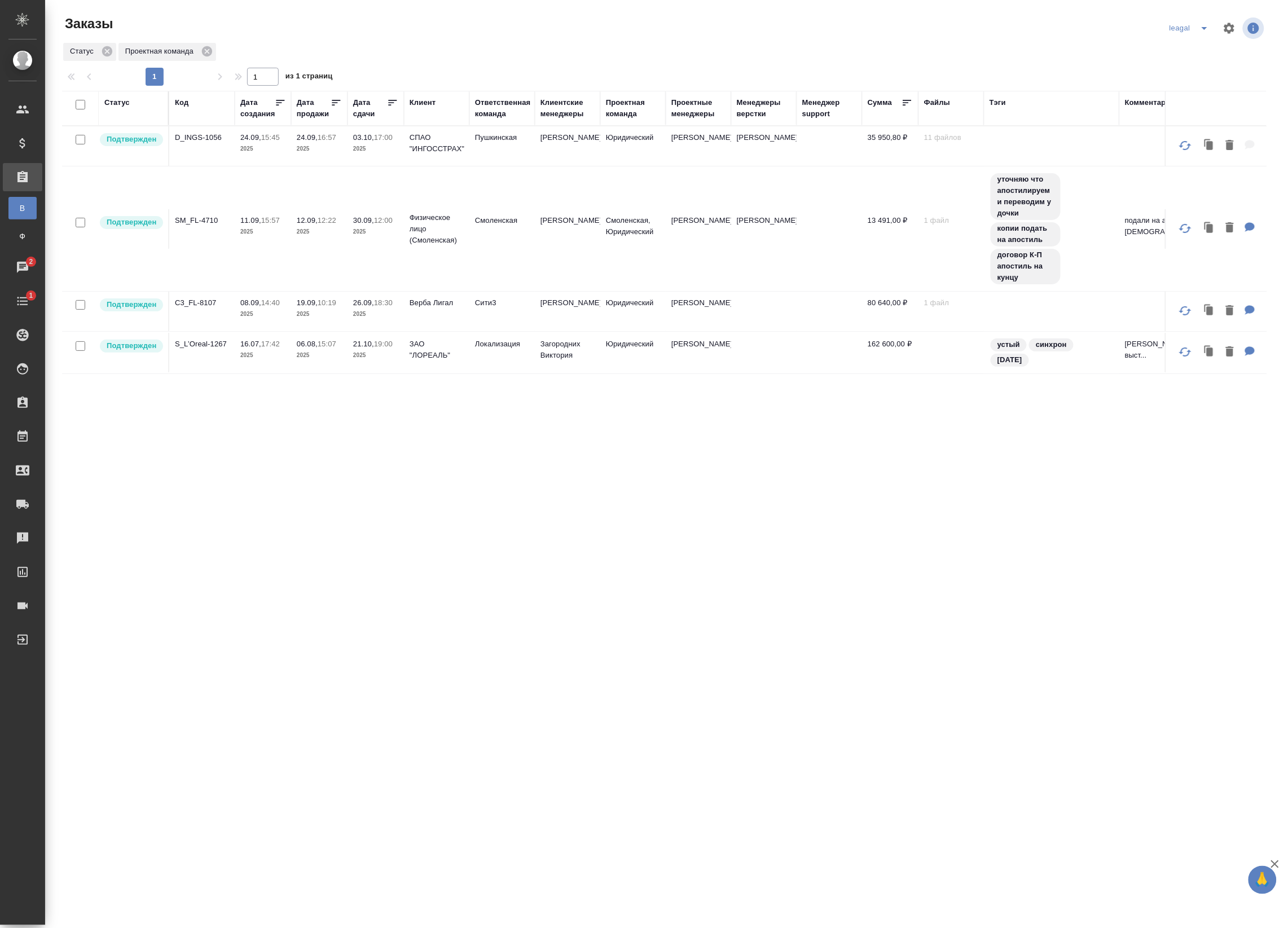
click at [665, 147] on td "[PERSON_NAME]" at bounding box center [698, 146] width 65 height 40
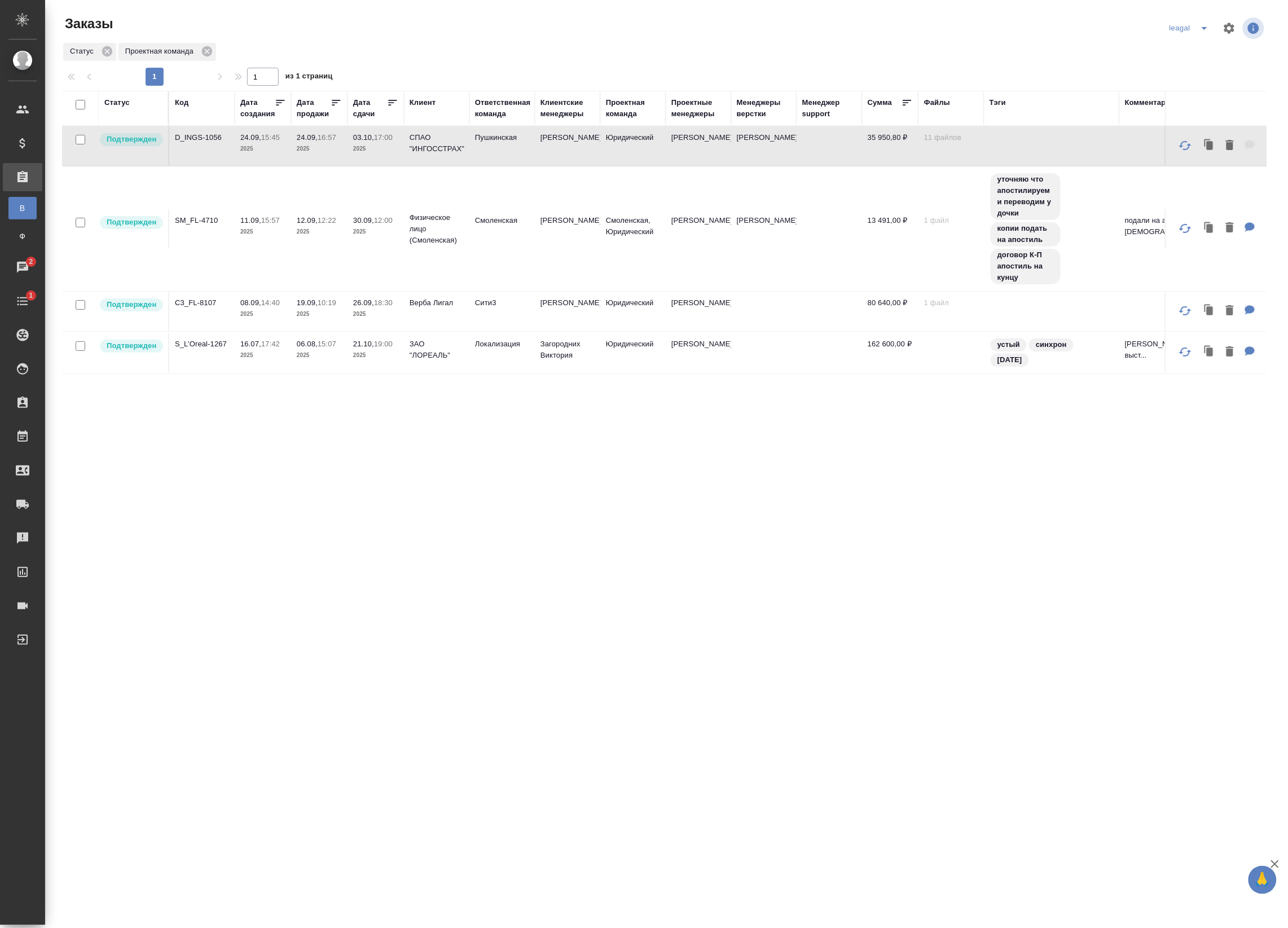
click at [644, 147] on td "Юридический" at bounding box center [633, 146] width 65 height 40
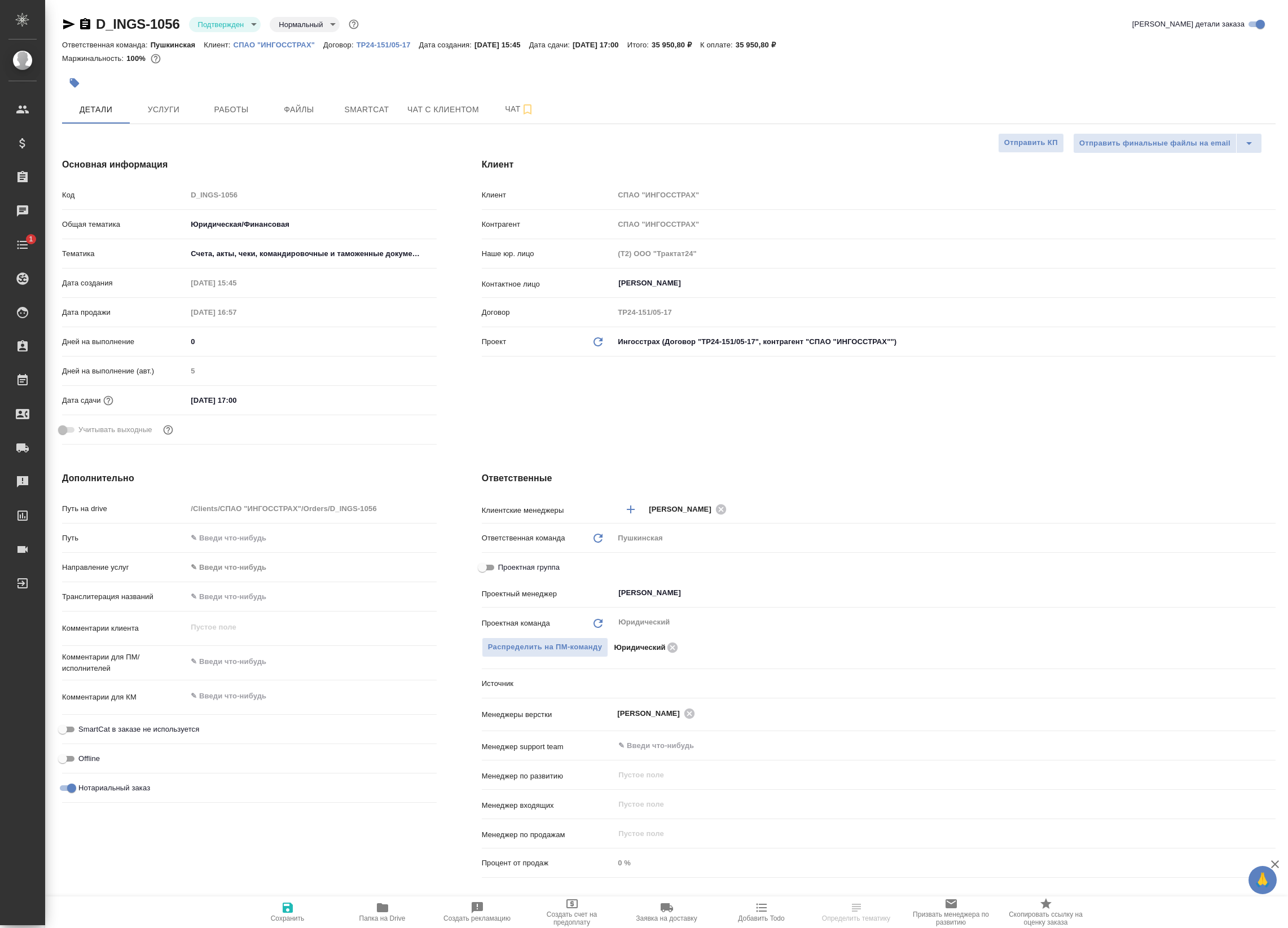
select select "RU"
click at [312, 105] on span "Файлы" at bounding box center [299, 110] width 54 height 14
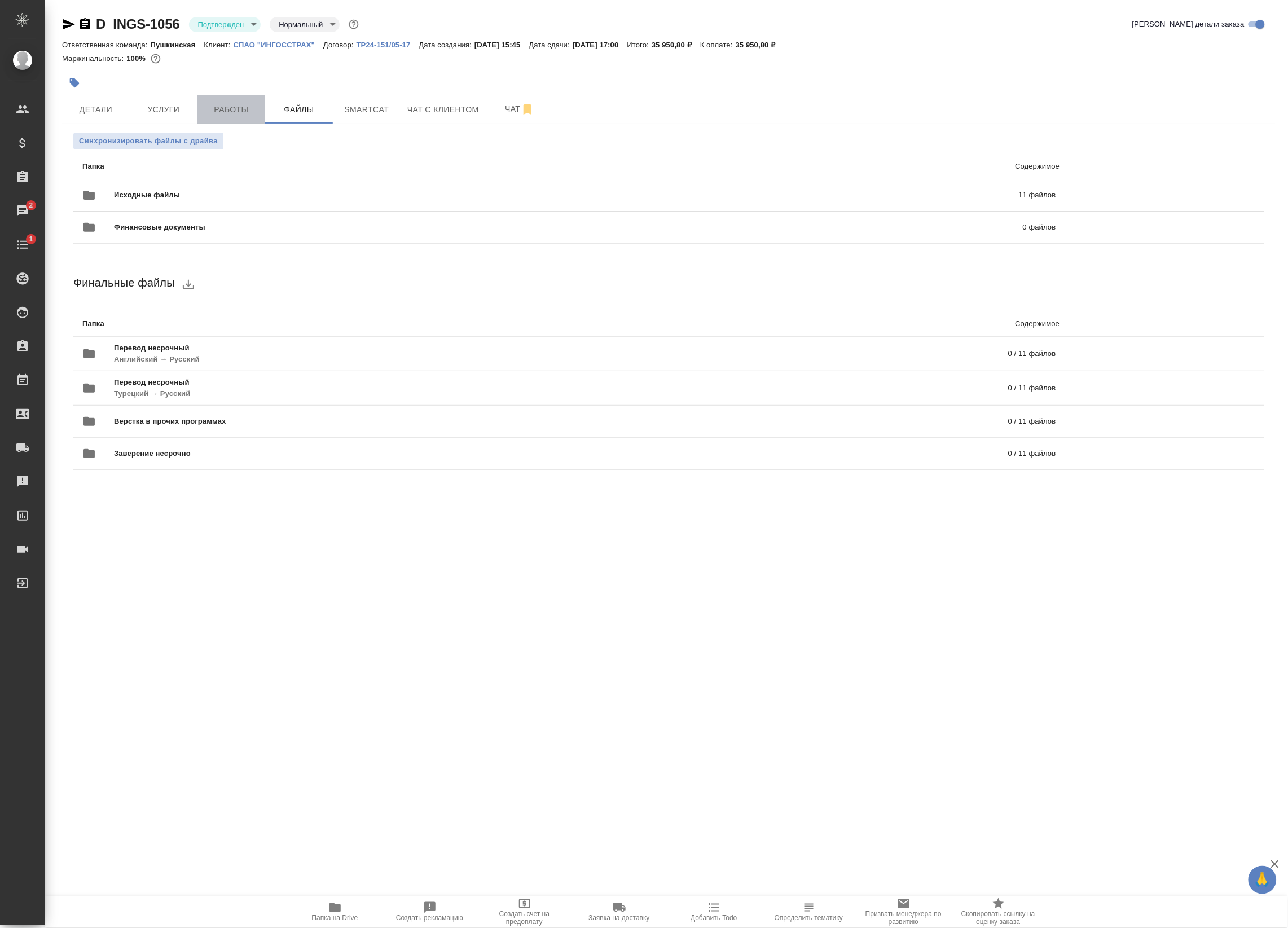
click at [249, 99] on button "Работы" at bounding box center [231, 110] width 68 height 28
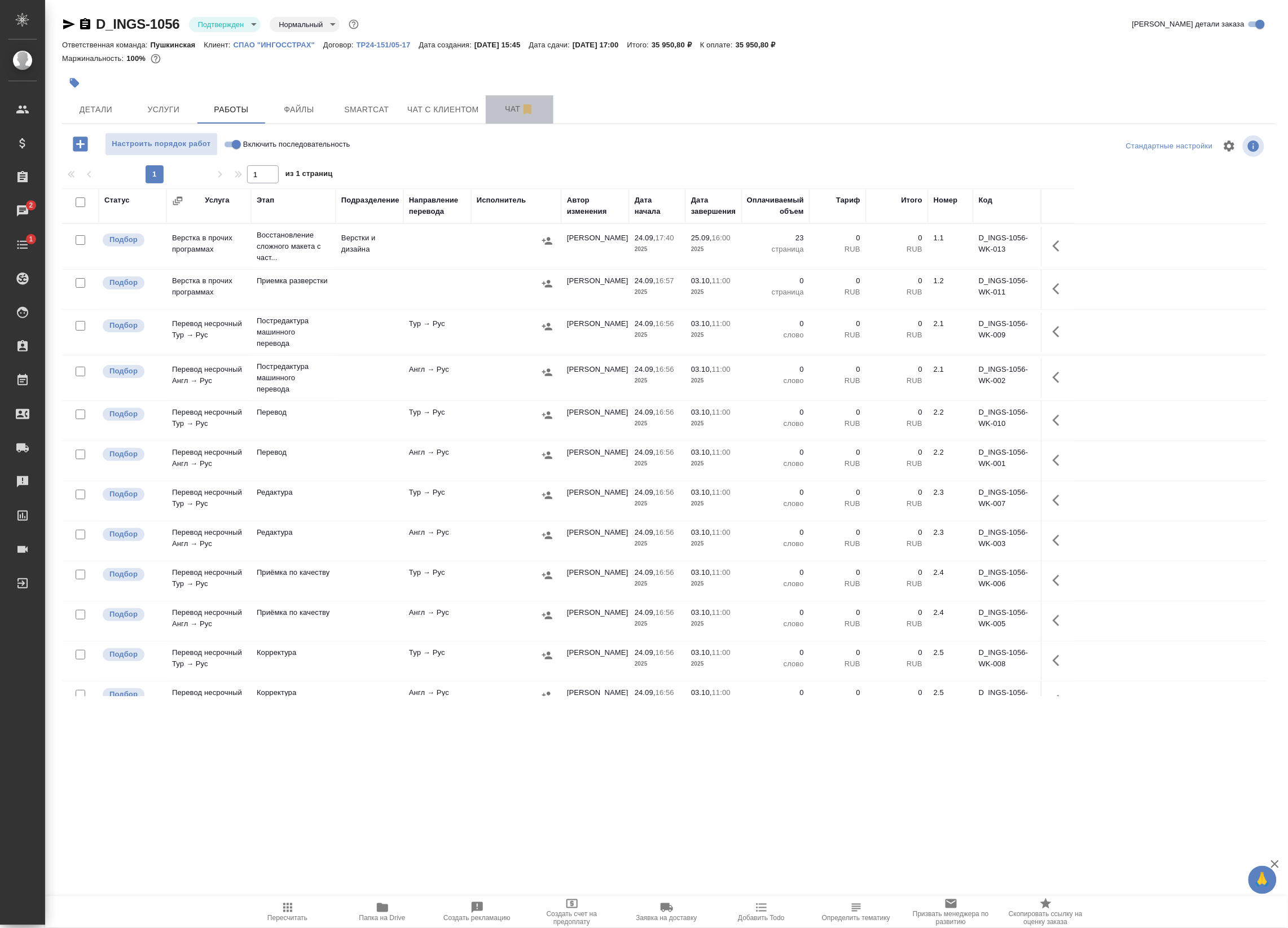
click at [503, 113] on span "Чат" at bounding box center [520, 109] width 54 height 14
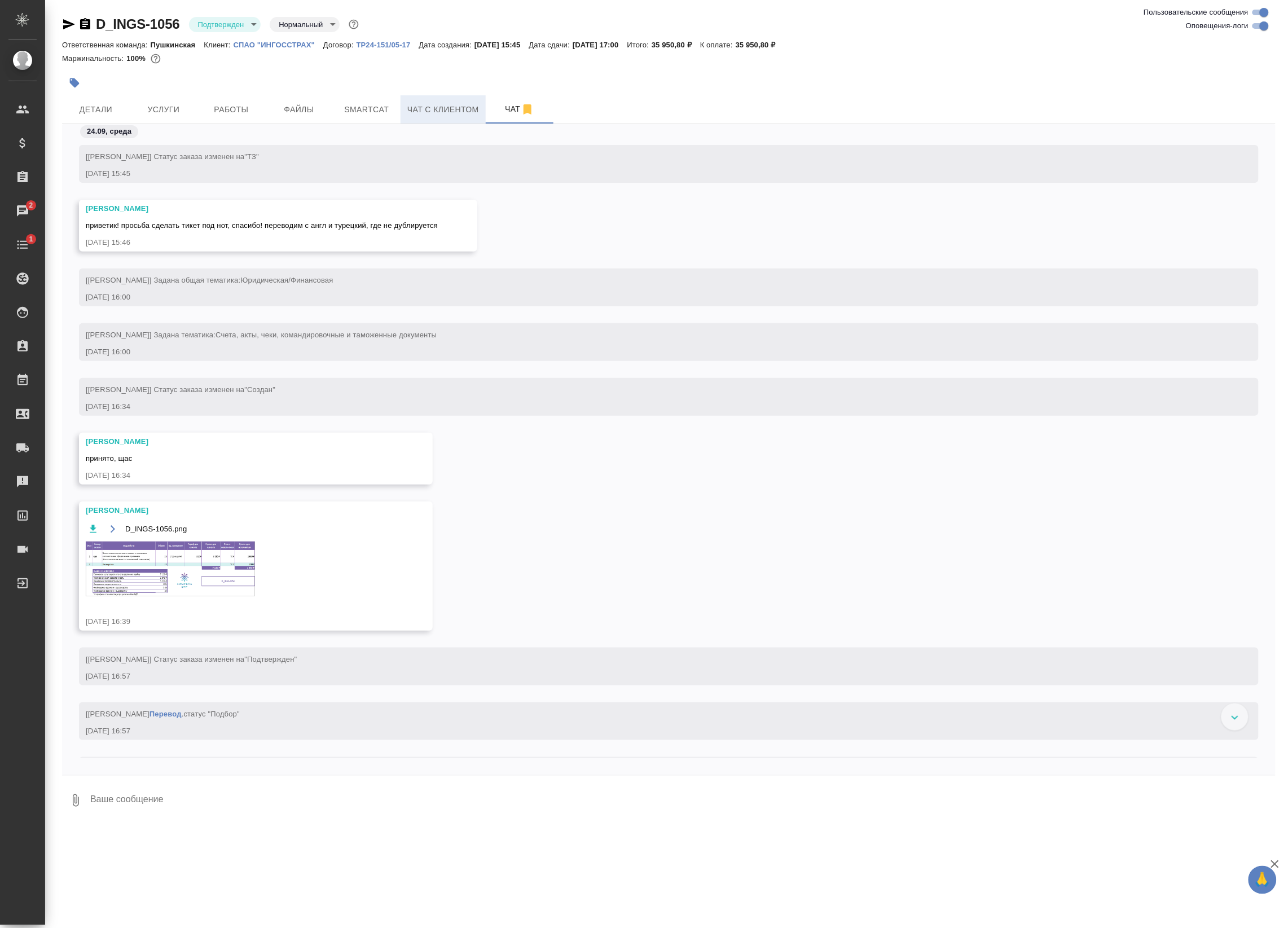
scroll to position [996, 0]
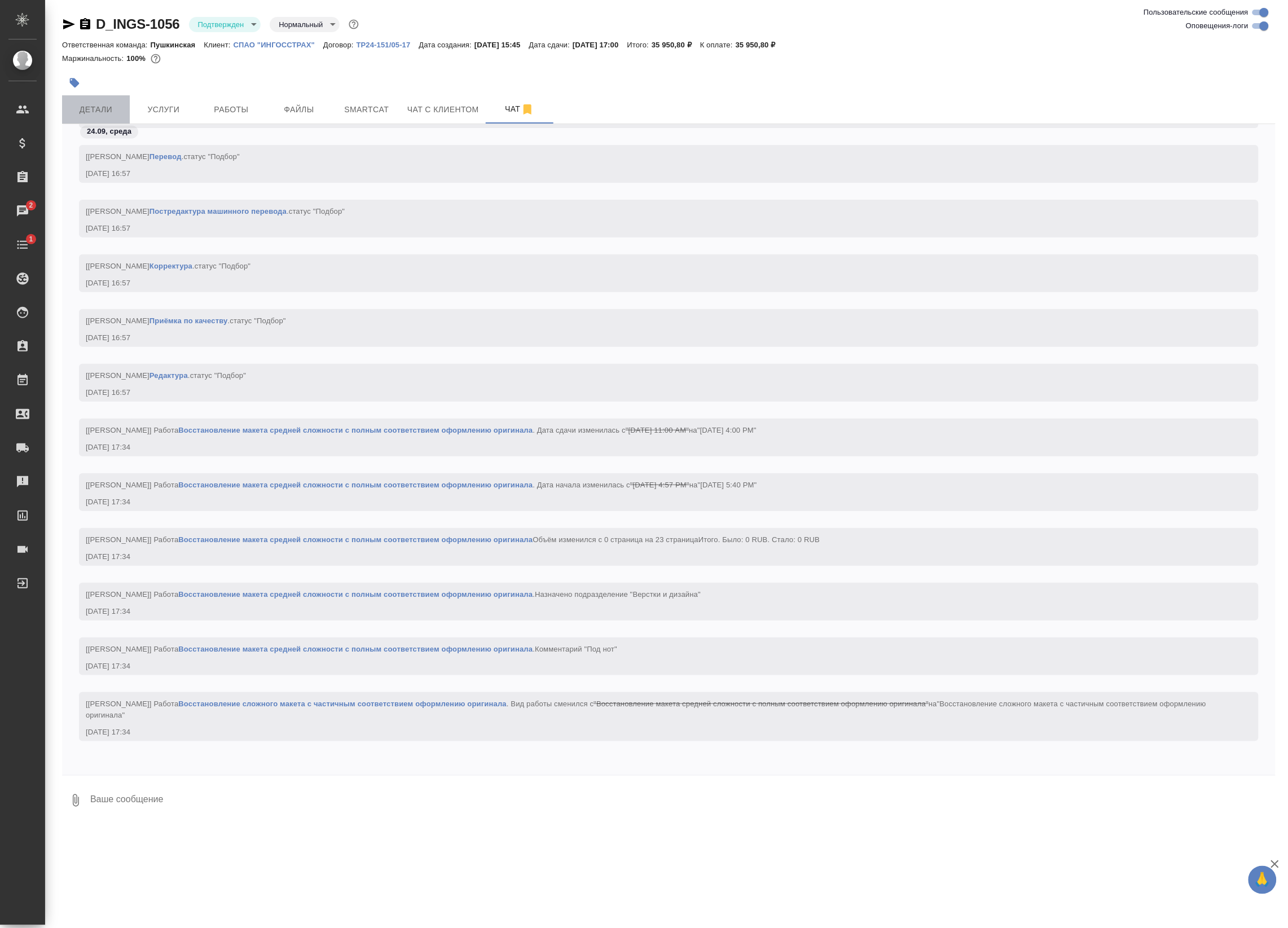
click at [109, 106] on span "Детали" at bounding box center [96, 110] width 54 height 14
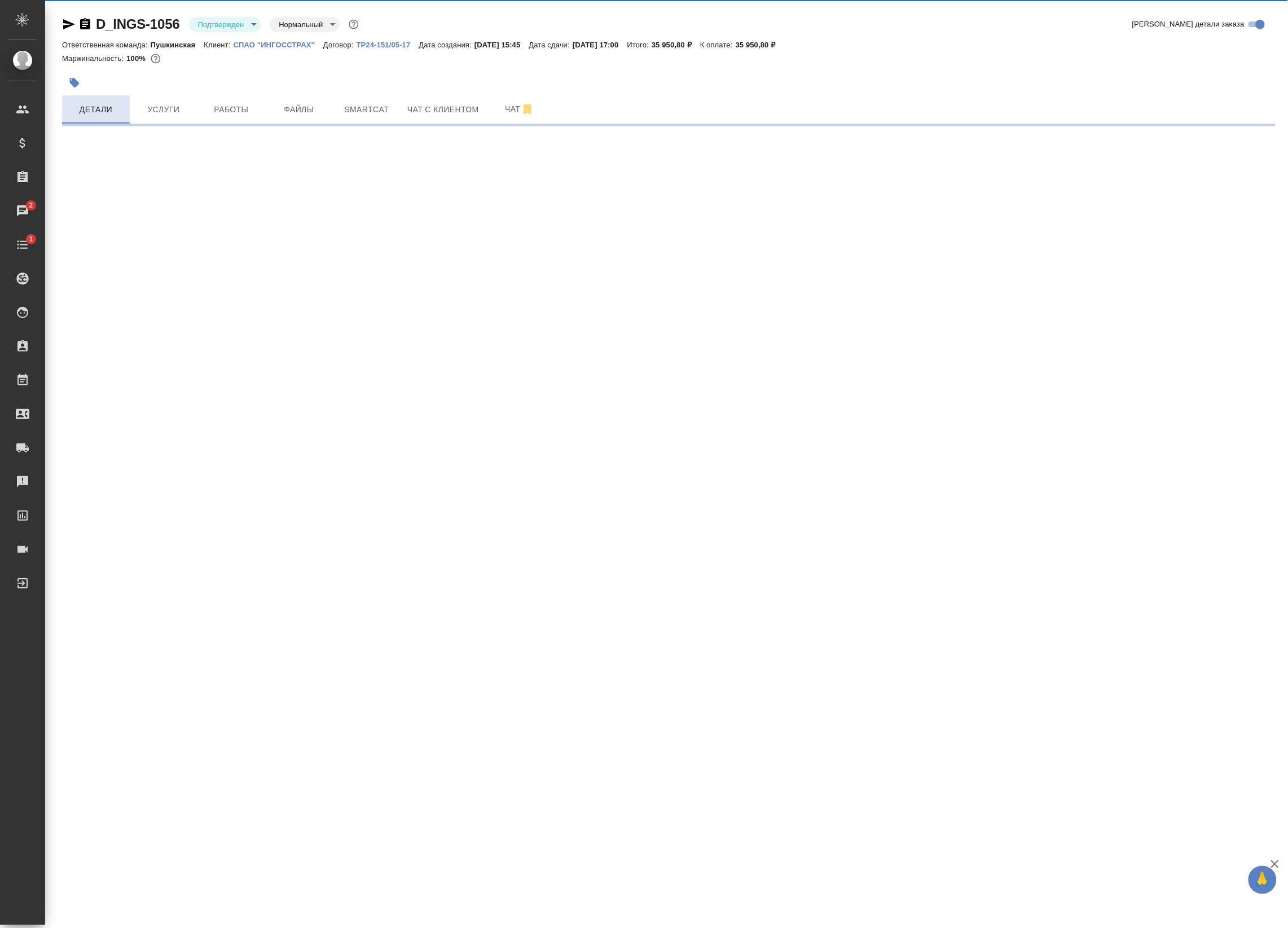
select select "RU"
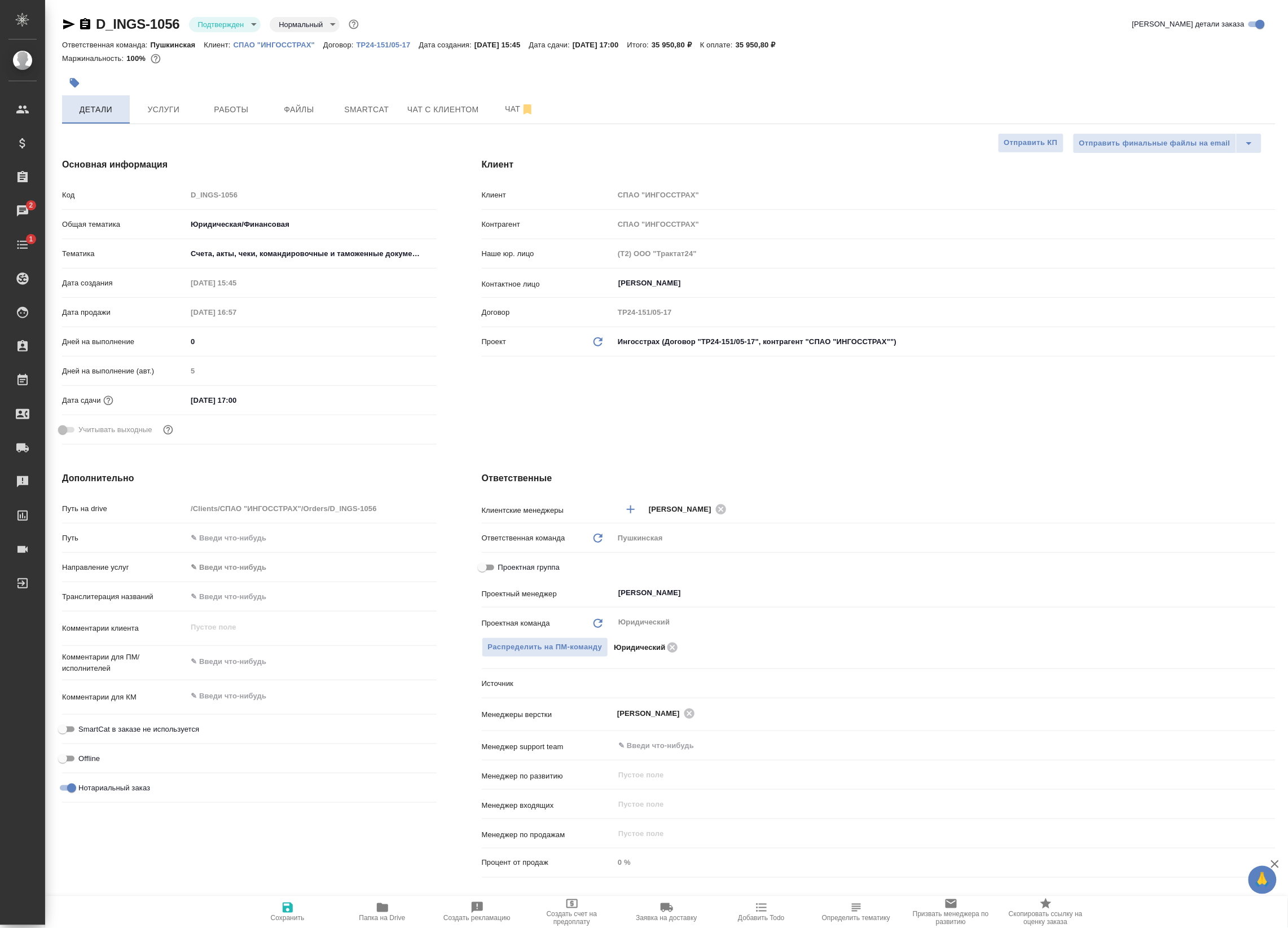
type textarea "x"
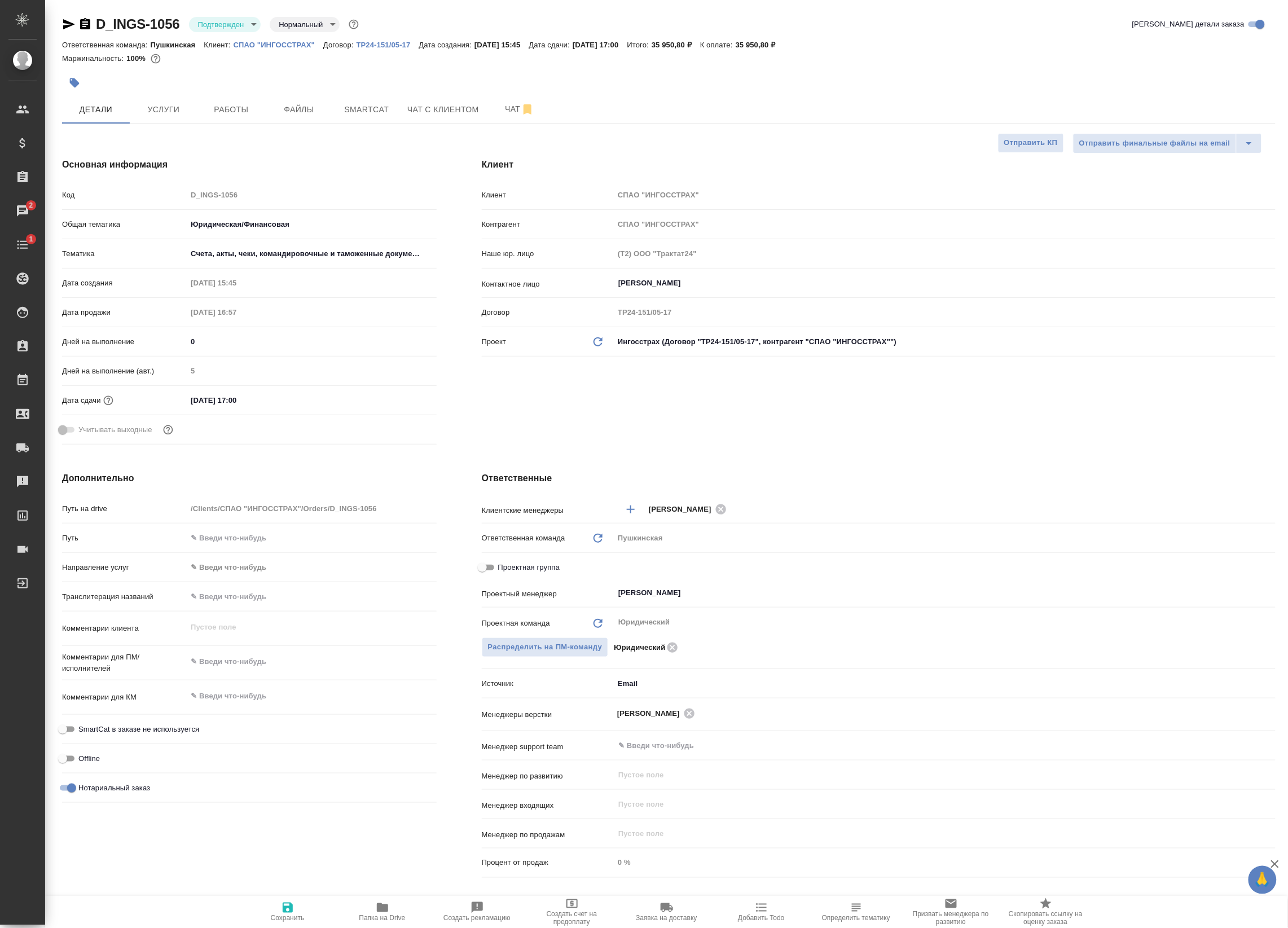
type textarea "x"
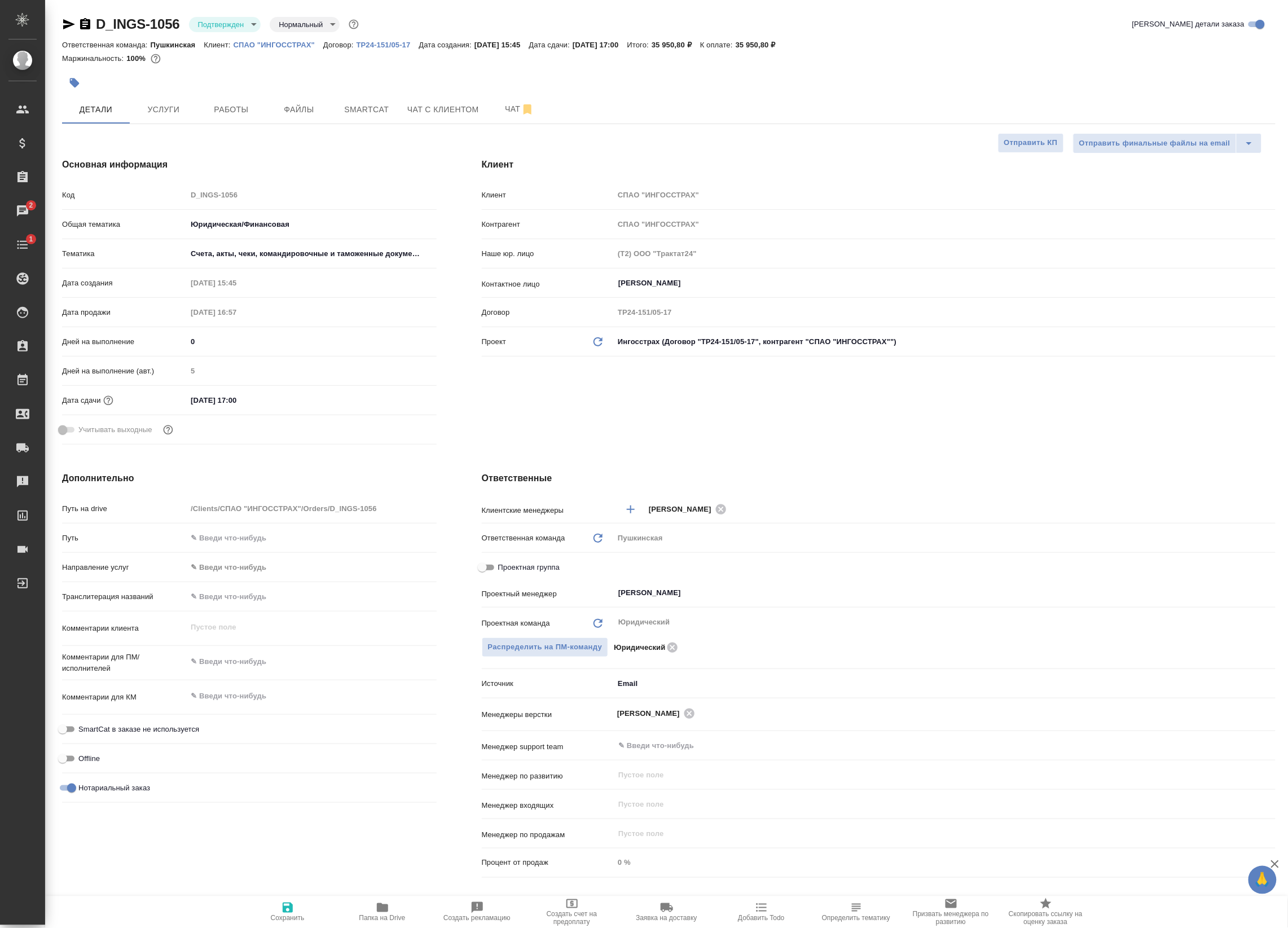
type textarea "x"
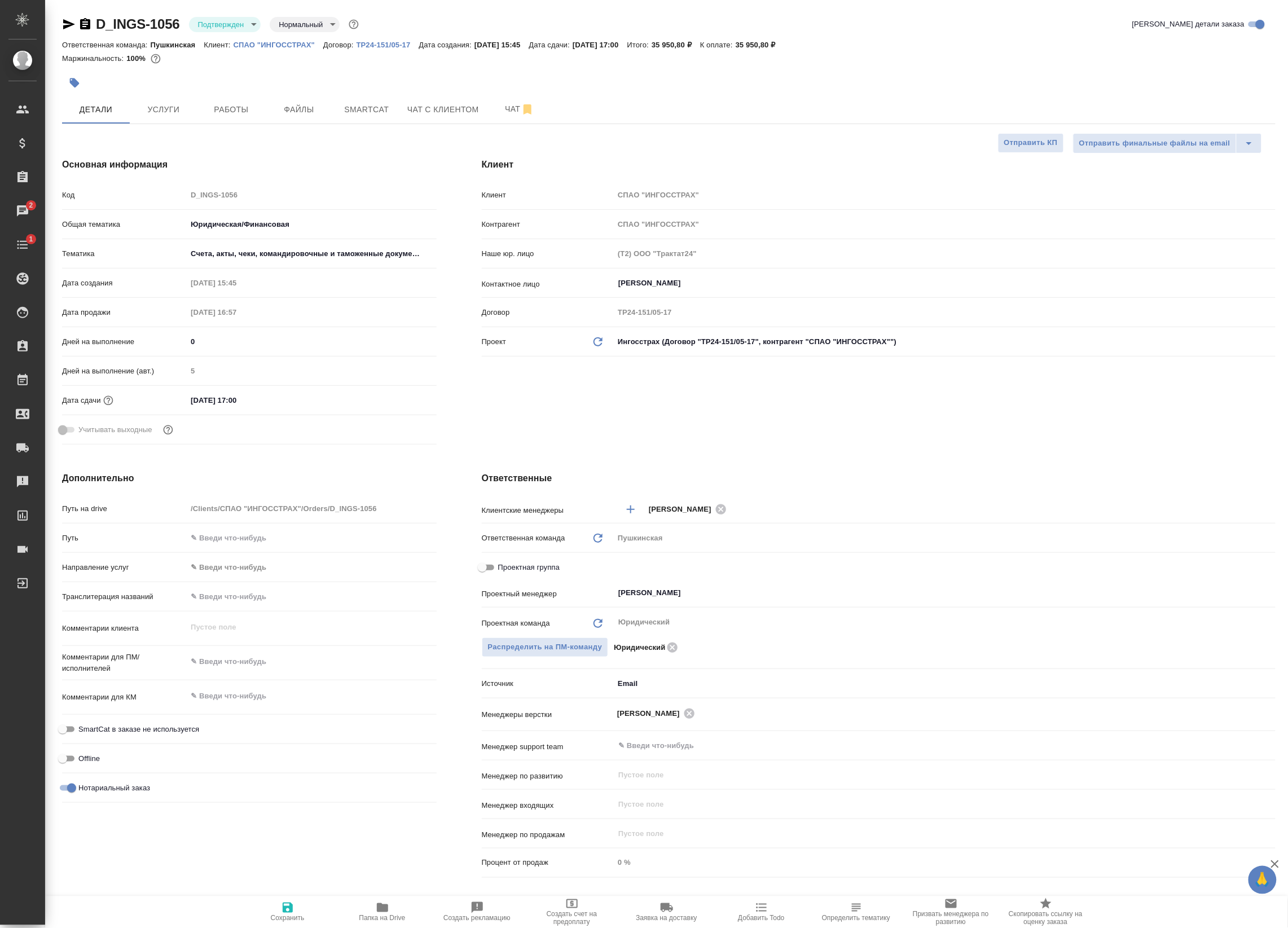
type textarea "x"
click at [237, 22] on body "🙏 .cls-1 fill:#fff; AWATERA Badanyan Artak Клиенты Спецификации Заказы 2 Чаты 1…" at bounding box center [644, 464] width 1288 height 928
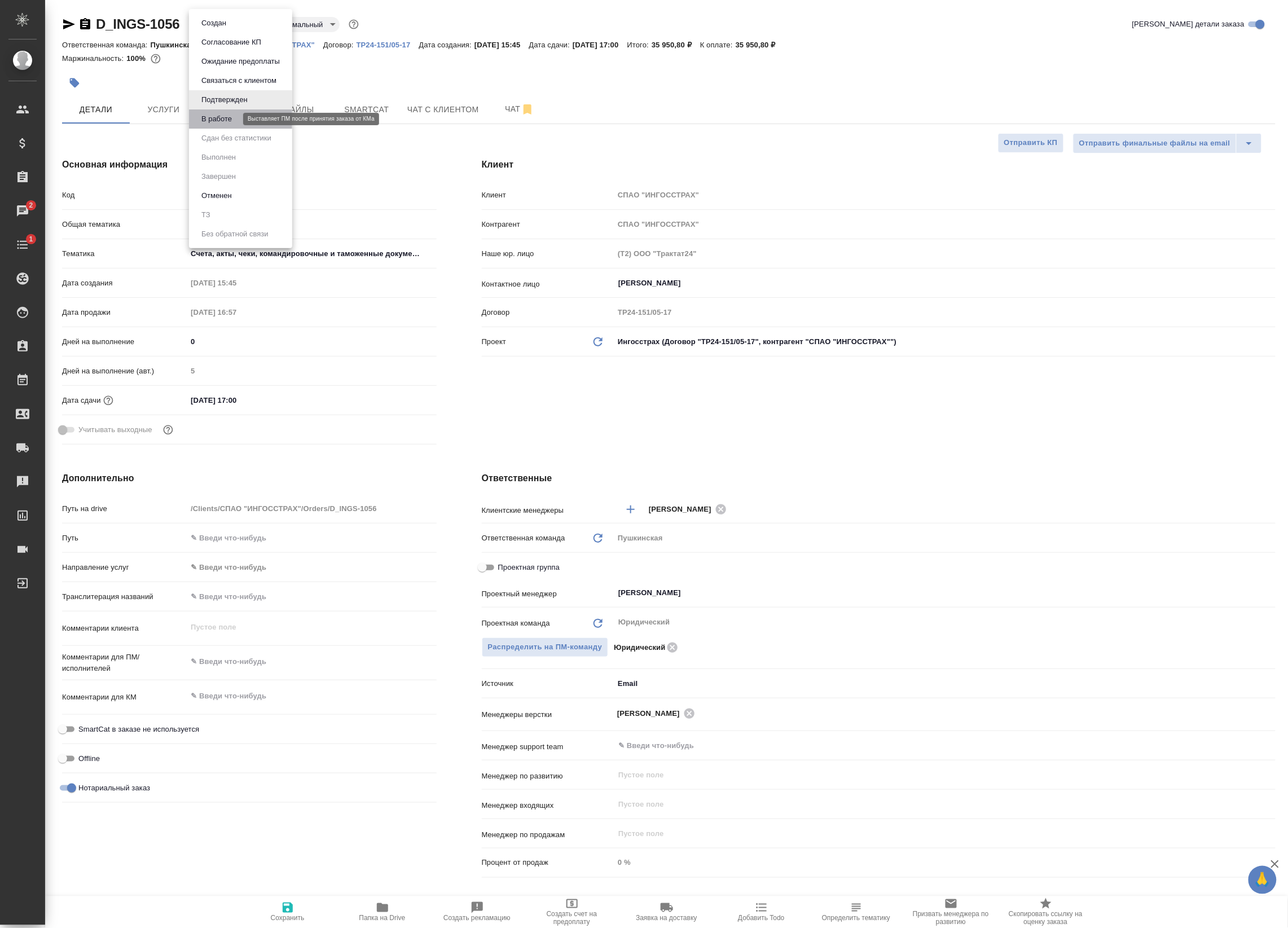
click at [215, 116] on button "В работе" at bounding box center [217, 119] width 37 height 12
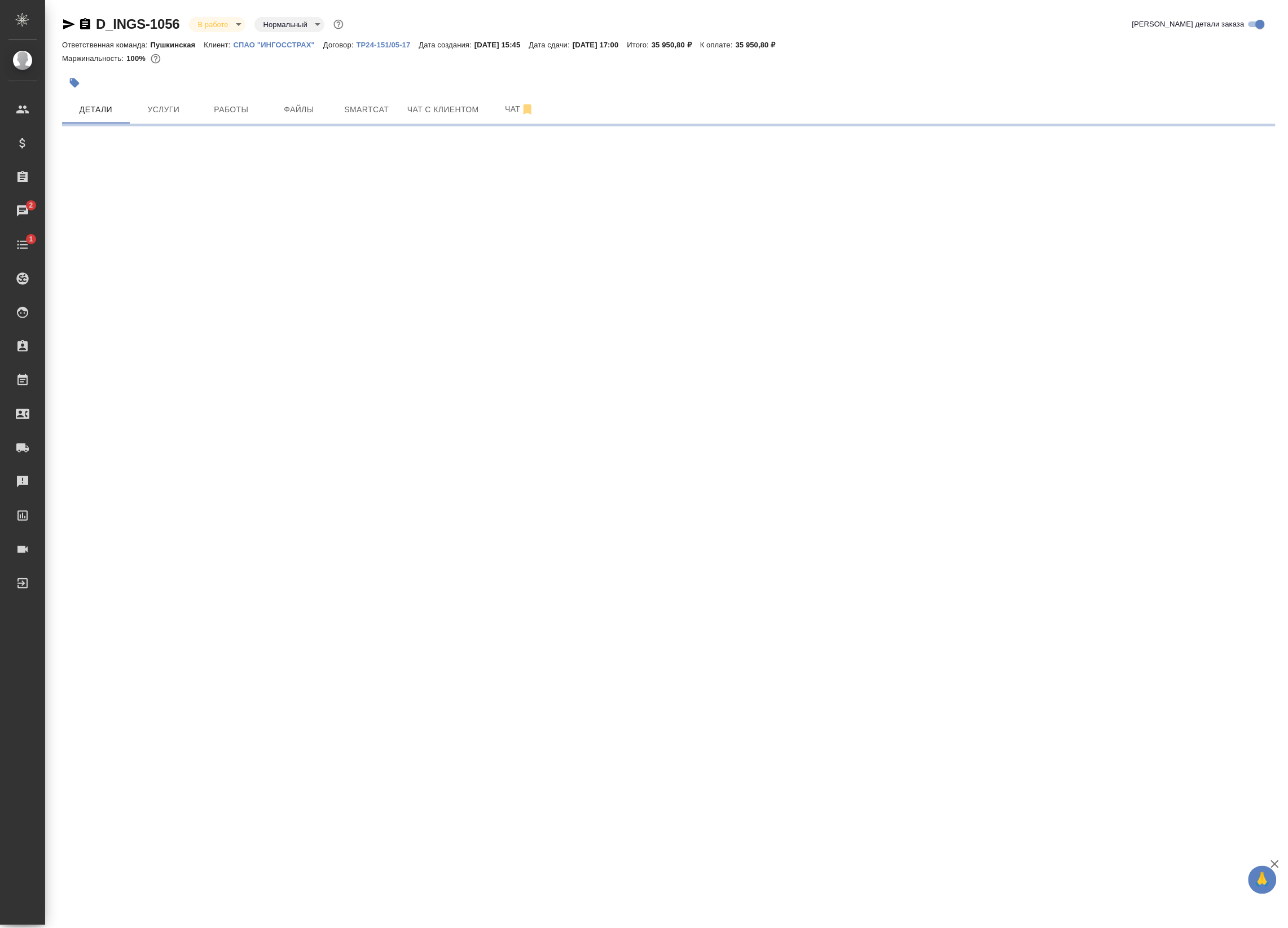
select select "RU"
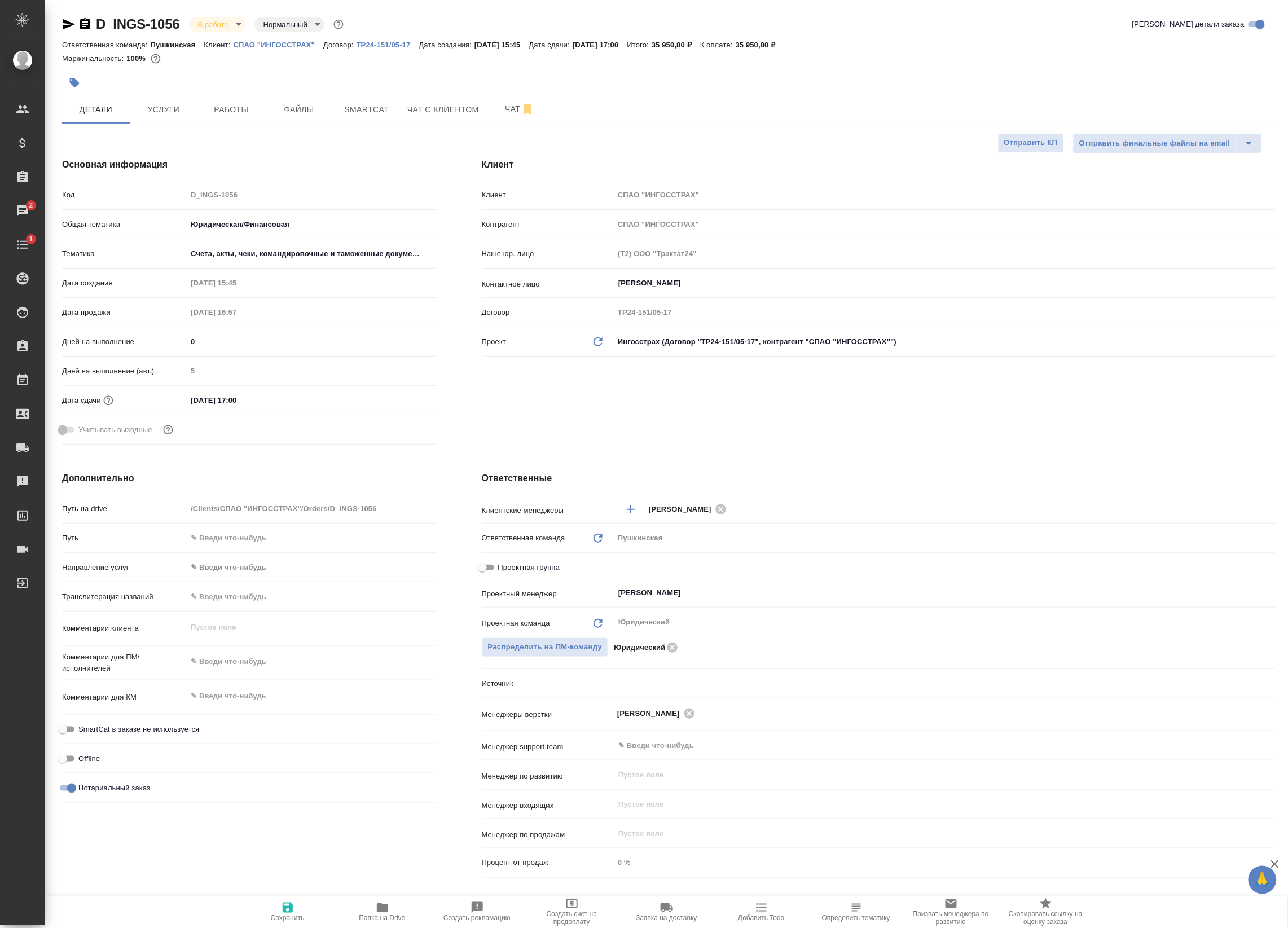
type textarea "x"
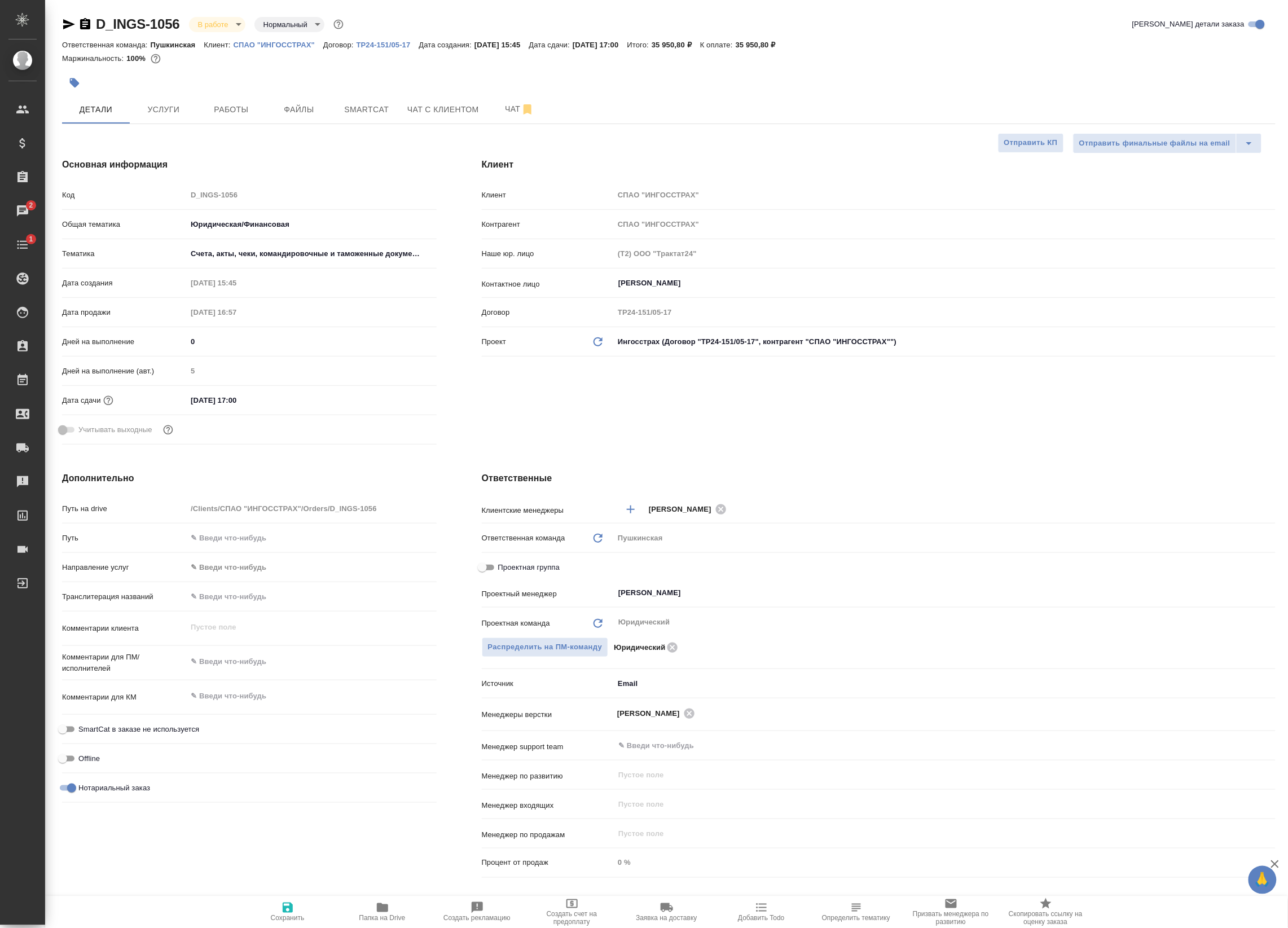
type textarea "x"
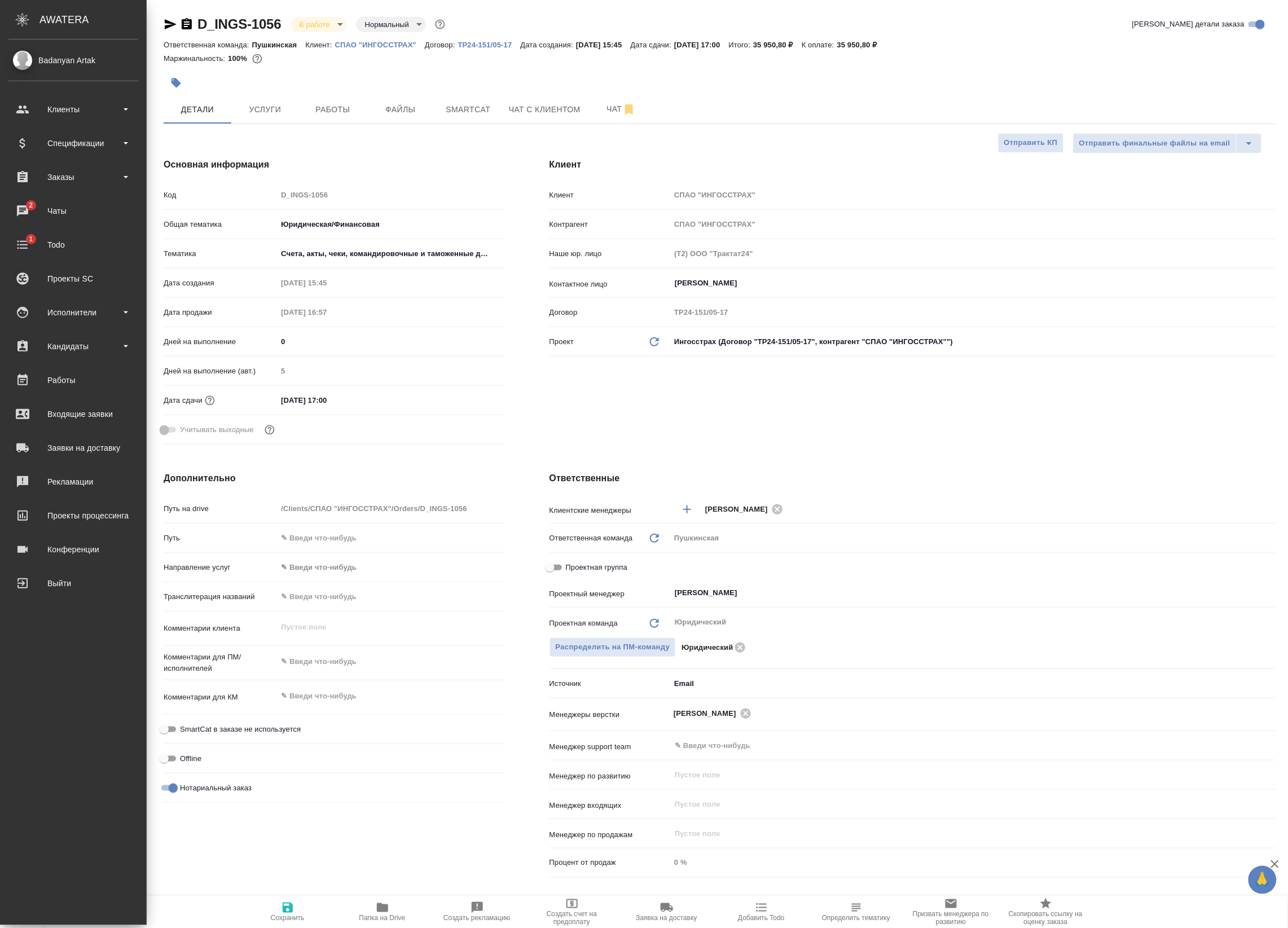
type textarea "x"
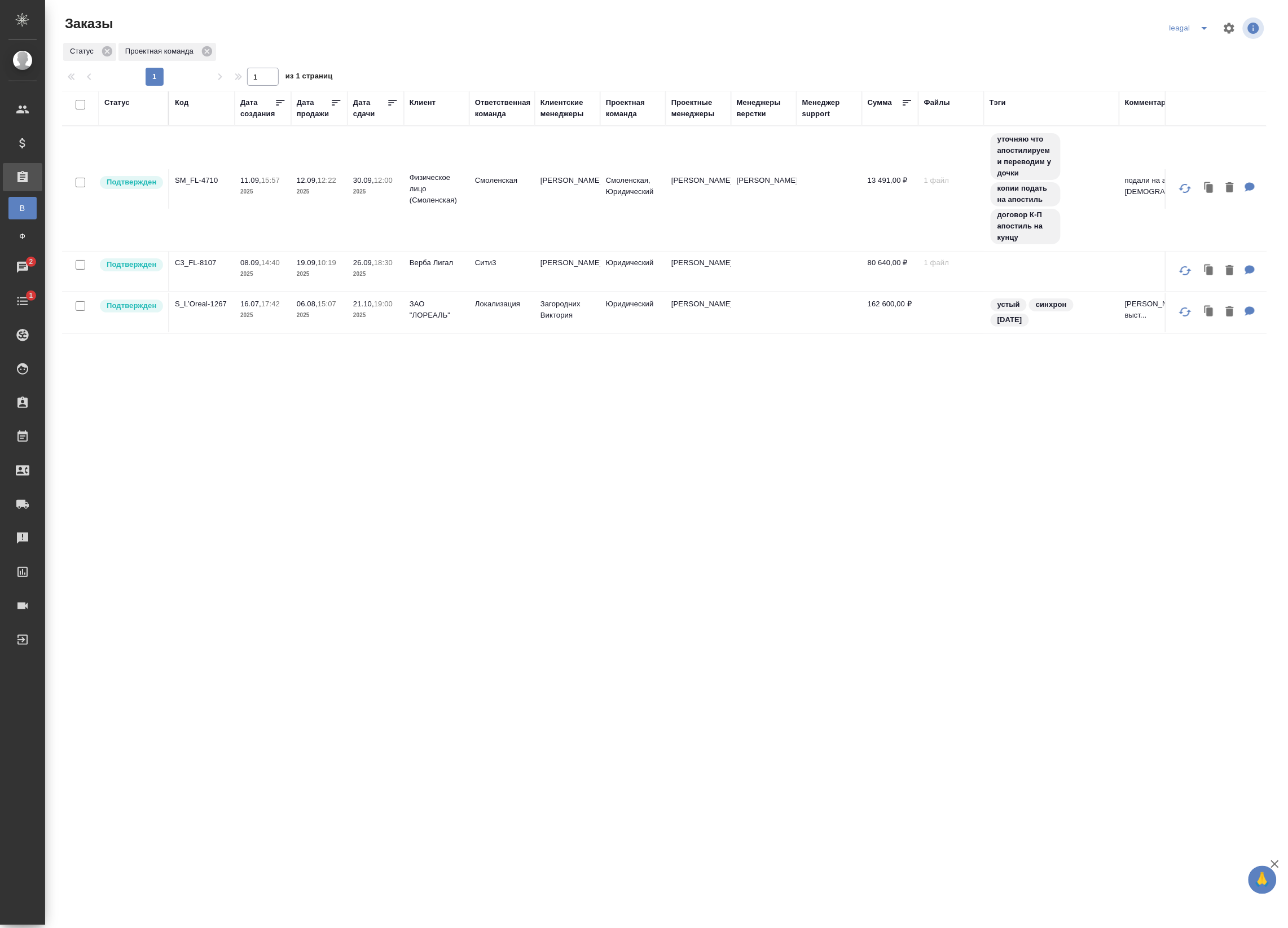
click at [731, 222] on tr "Подтвержден SM_FL-4710 11.09, 15:57 2025 12.09, 12:22 2025 30.09, 12:00 2025 Фи…" at bounding box center [709, 189] width 1294 height 125
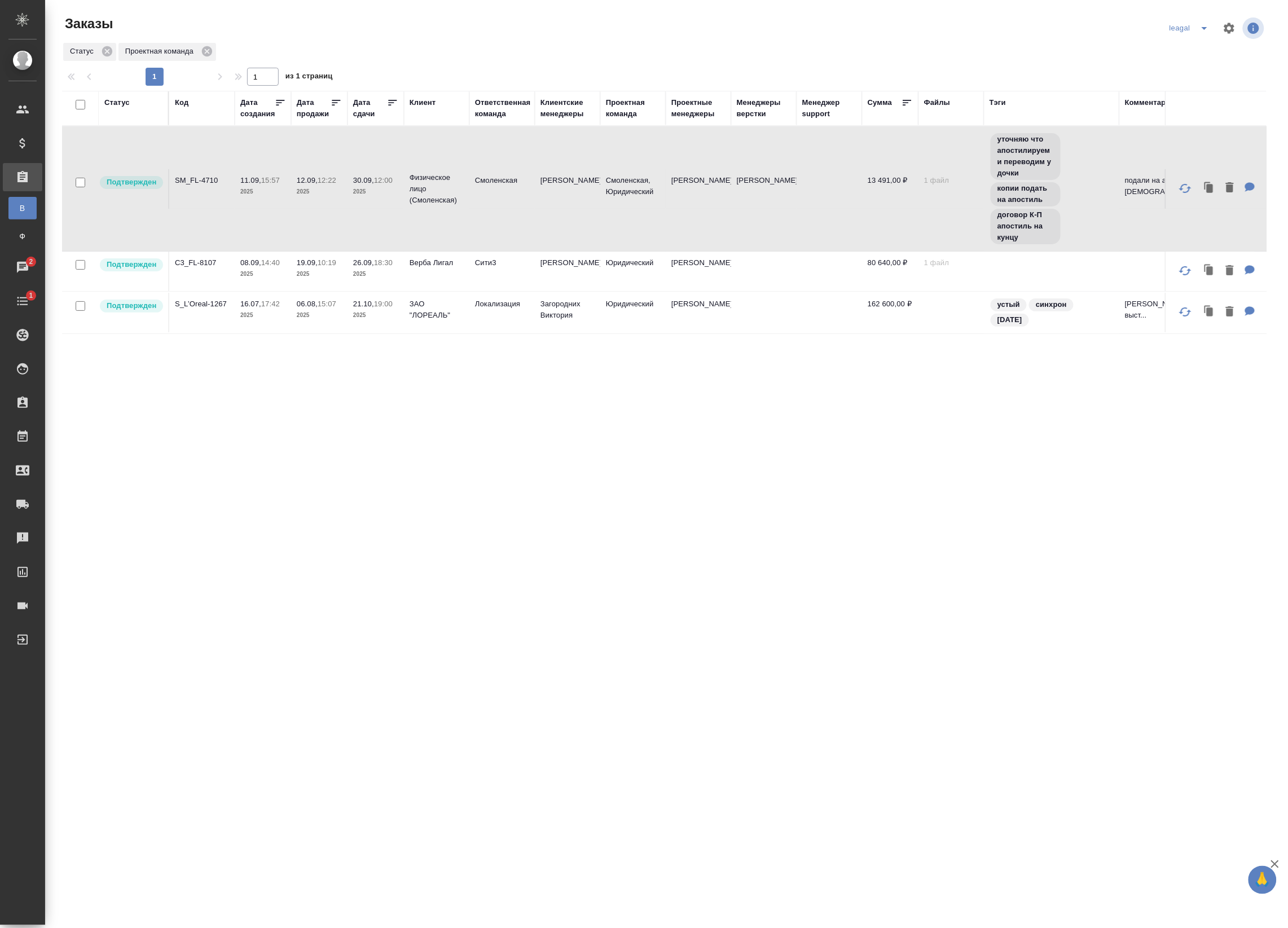
click at [731, 222] on tr "Подтвержден SM_FL-4710 11.09, 15:57 2025 12.09, 12:22 2025 30.09, 12:00 2025 Фи…" at bounding box center [709, 189] width 1294 height 125
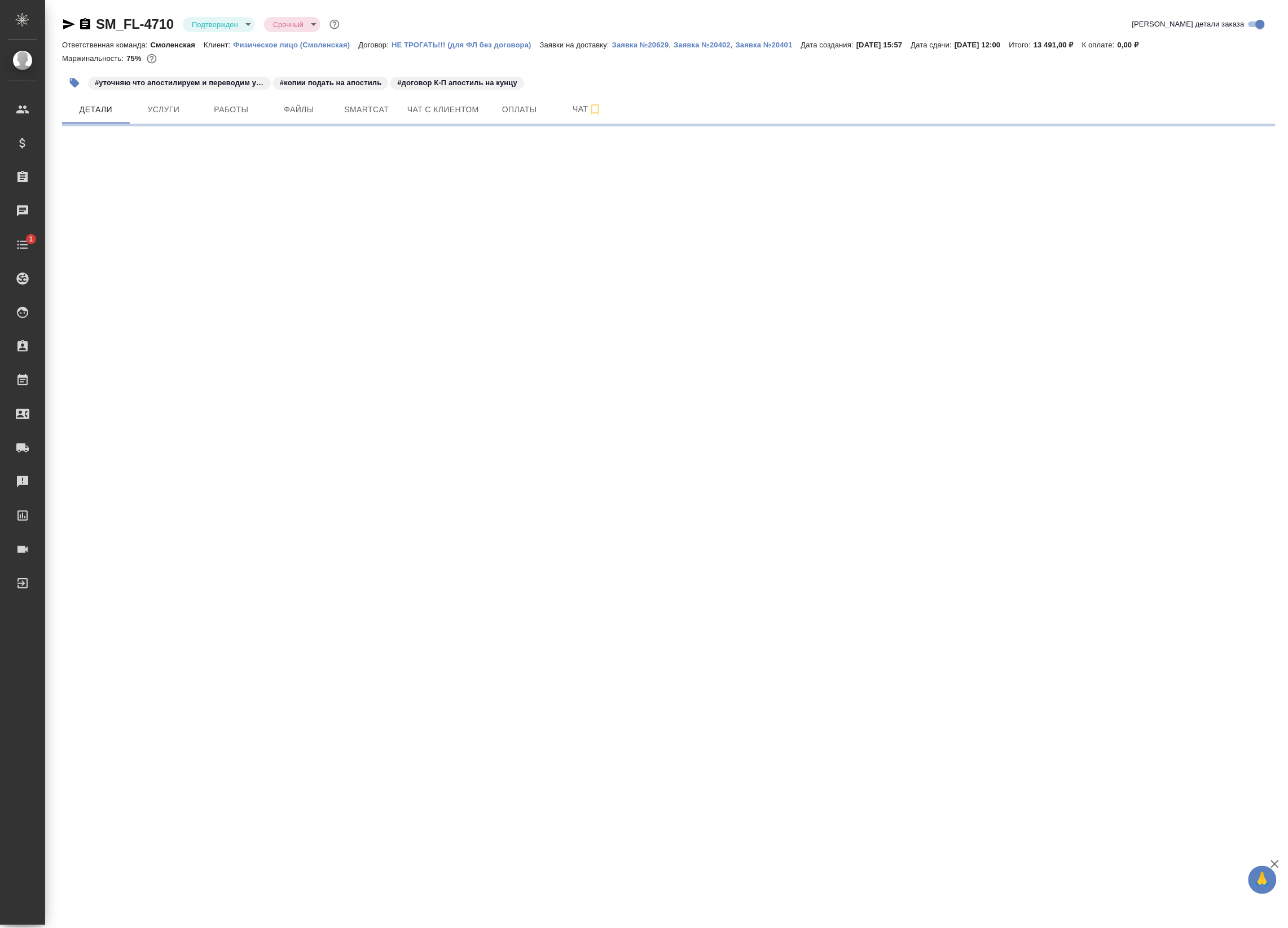
select select "RU"
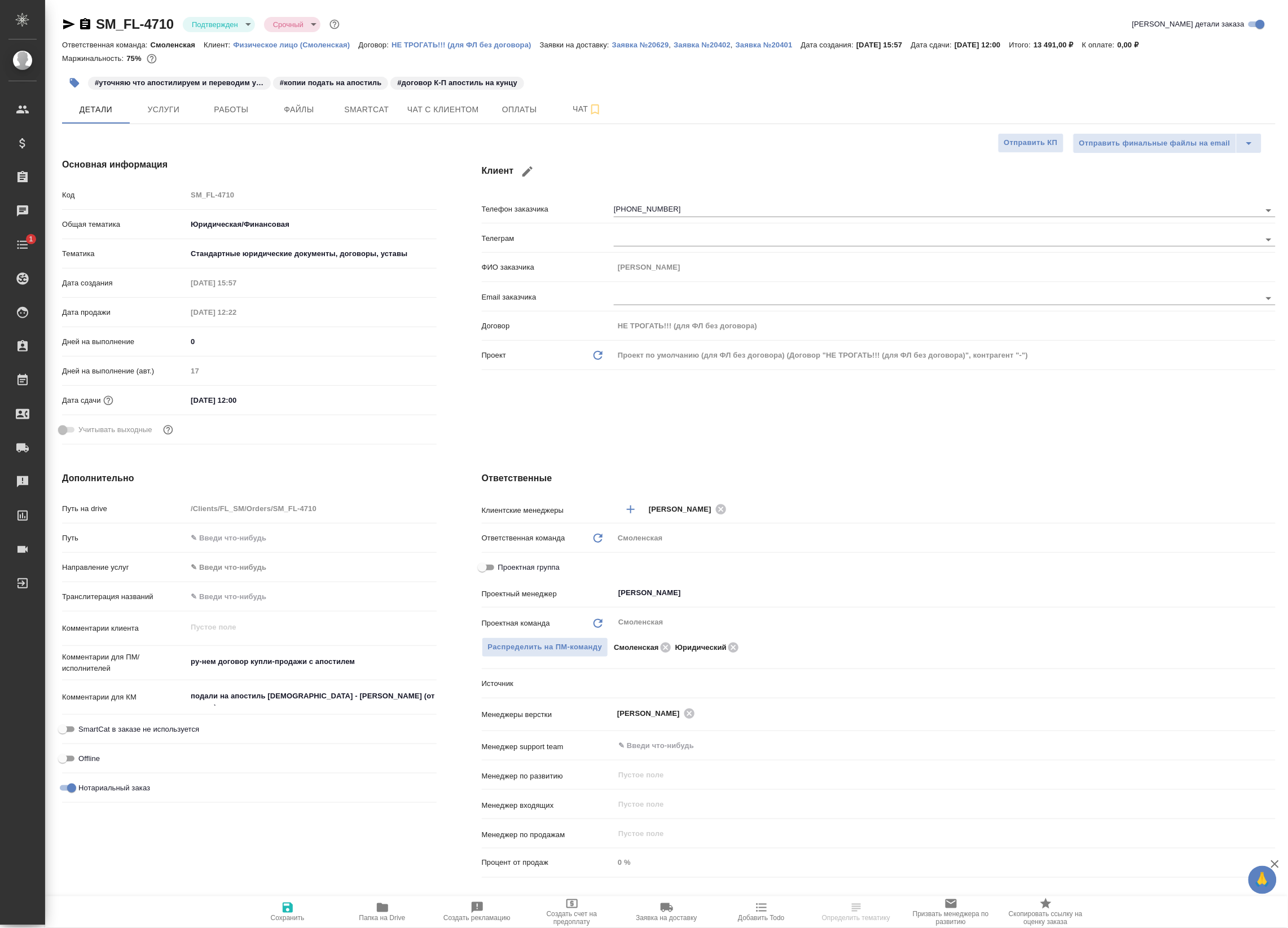
type textarea "x"
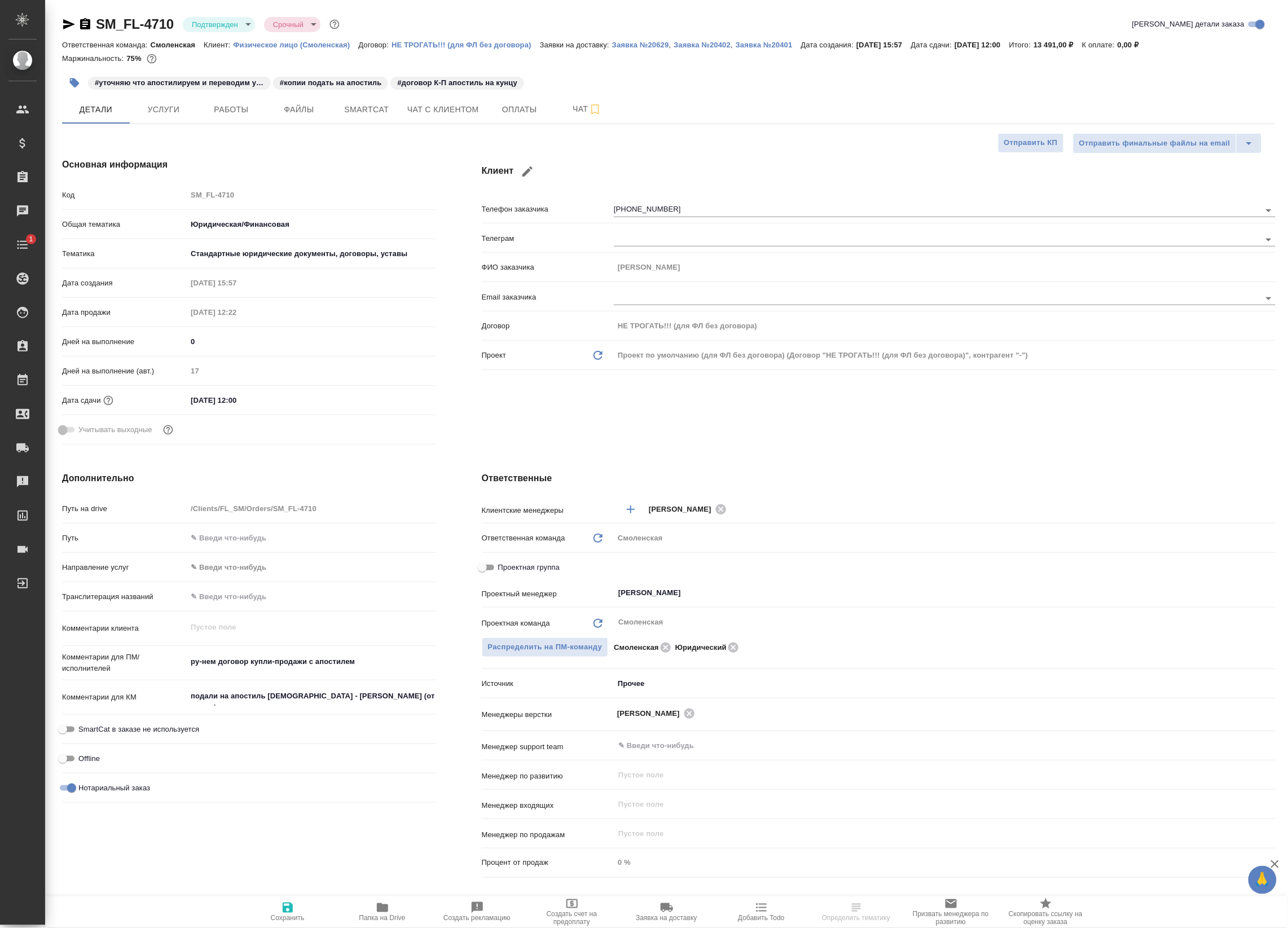
type textarea "x"
click at [562, 117] on button "Чат" at bounding box center [587, 110] width 68 height 28
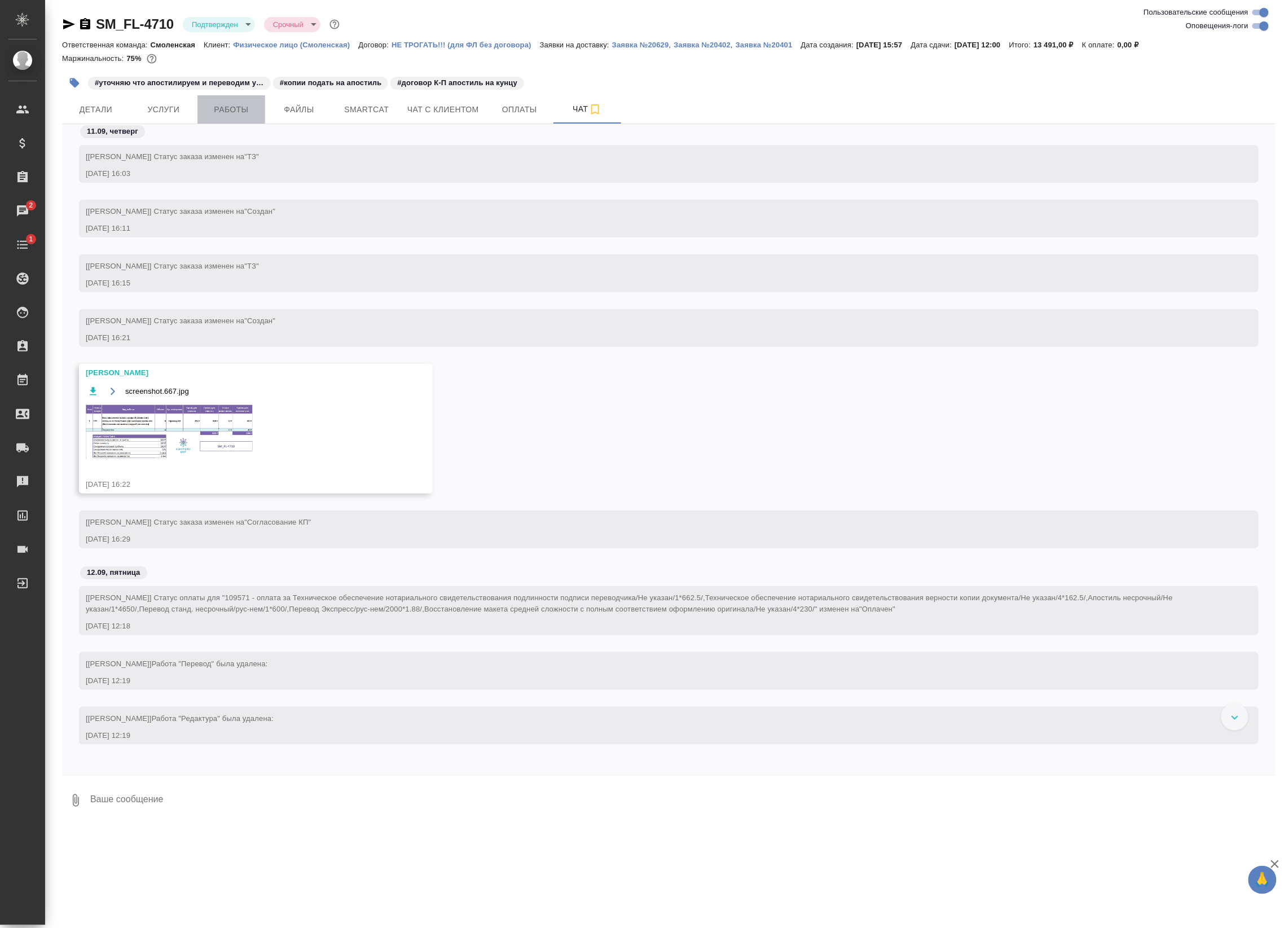
click at [235, 104] on span "Работы" at bounding box center [232, 110] width 54 height 14
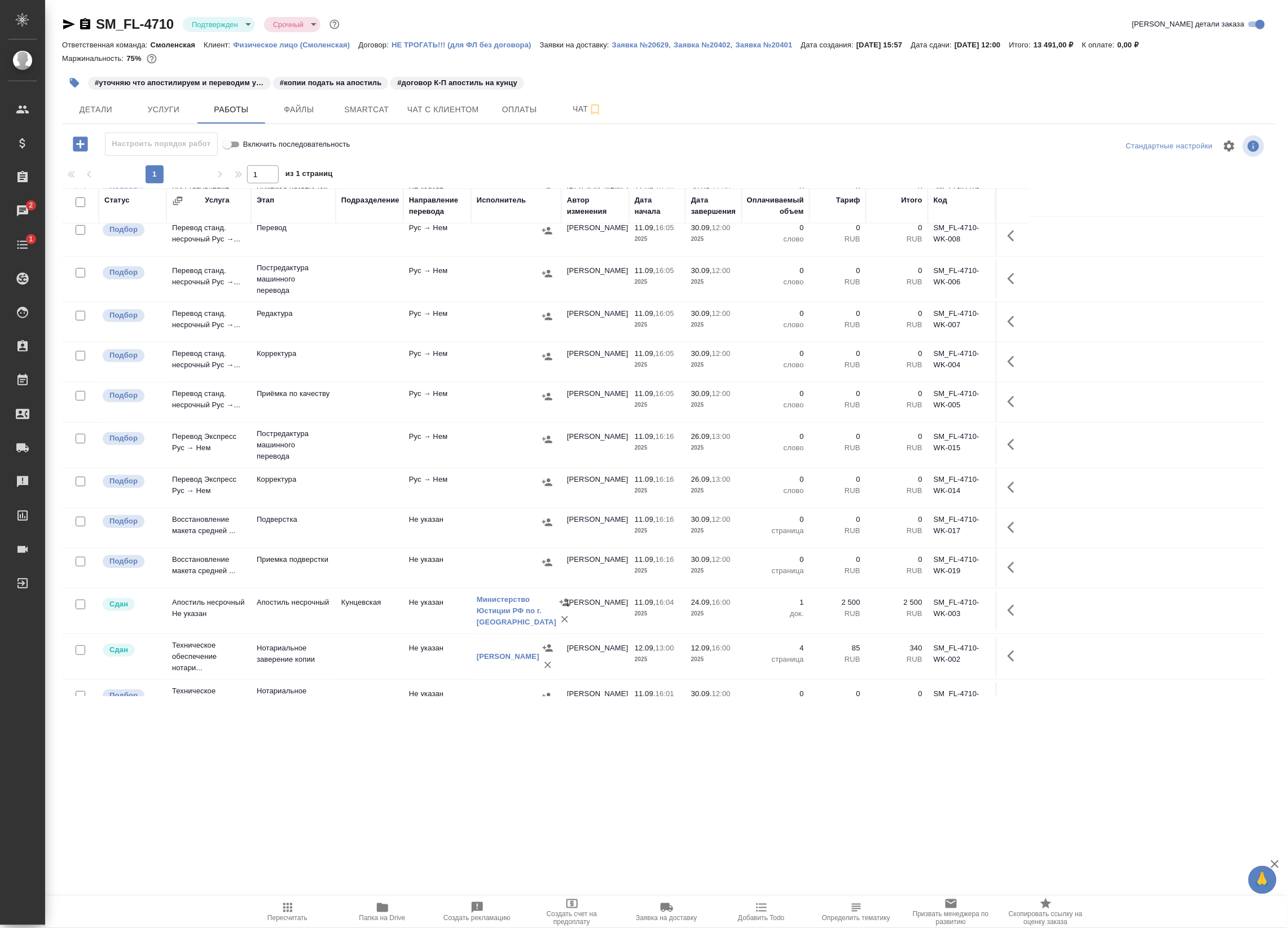
scroll to position [124, 0]
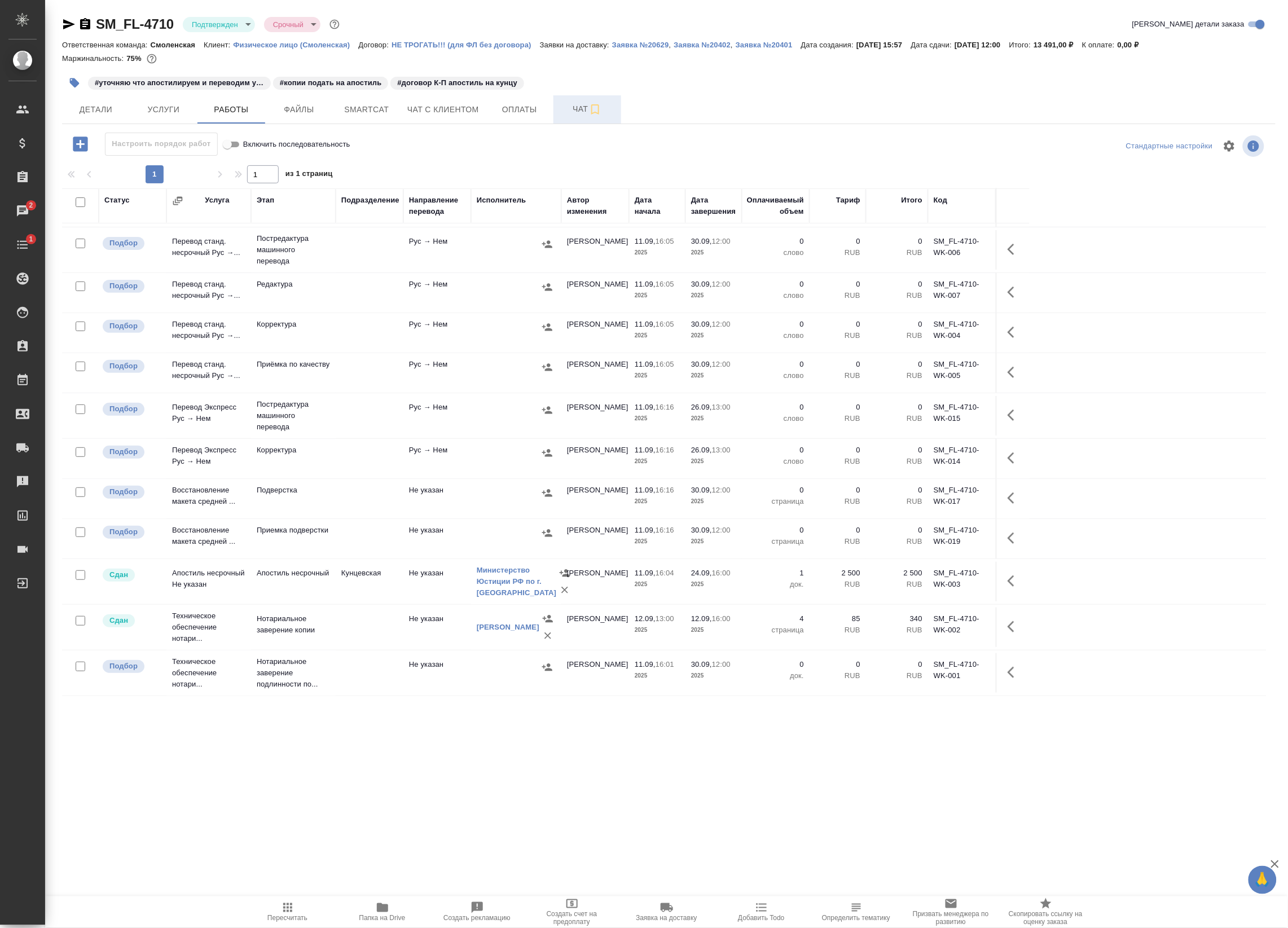
click at [579, 102] on span "Чат" at bounding box center [588, 109] width 54 height 14
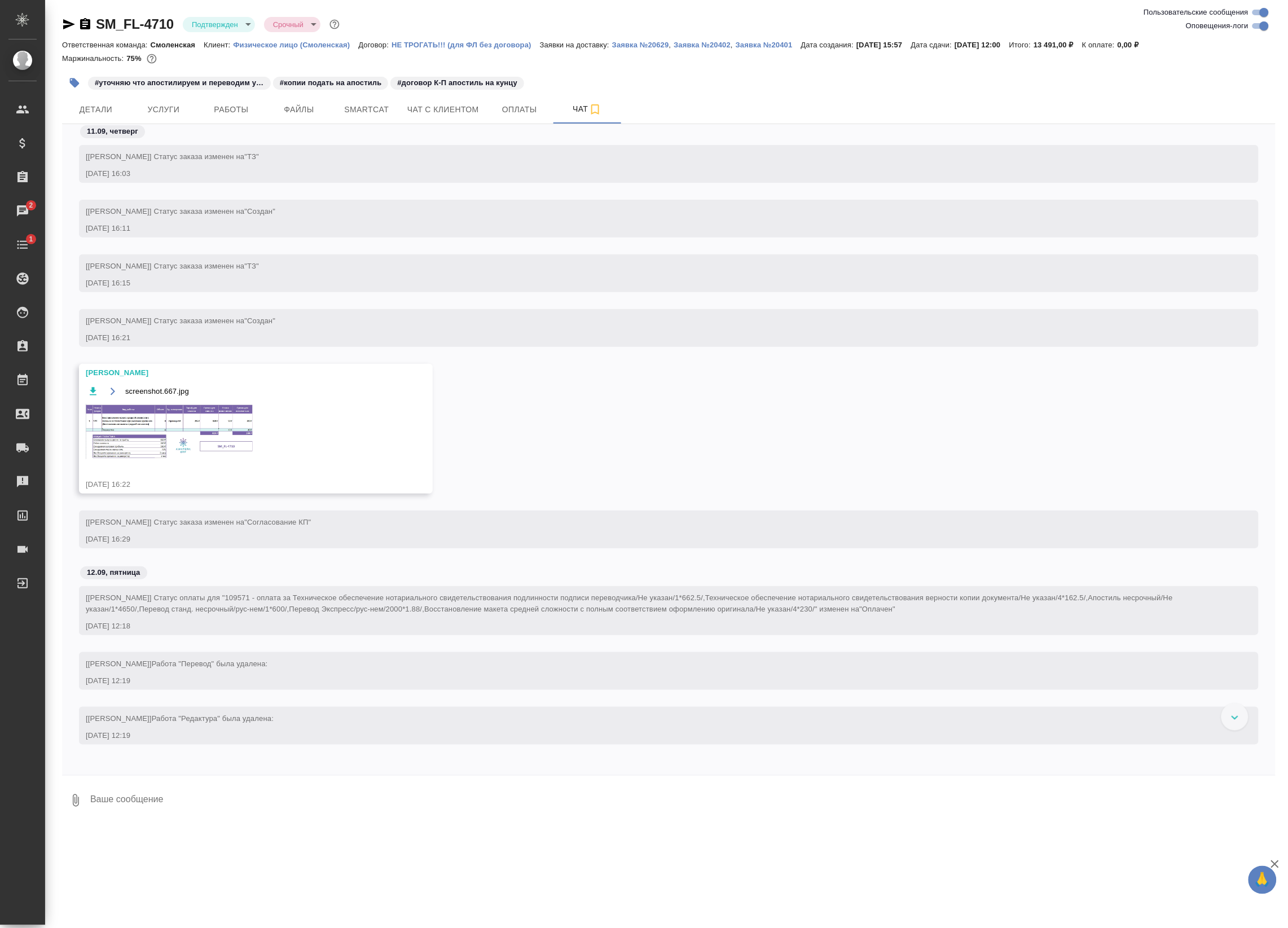
click at [207, 438] on img at bounding box center [170, 431] width 169 height 55
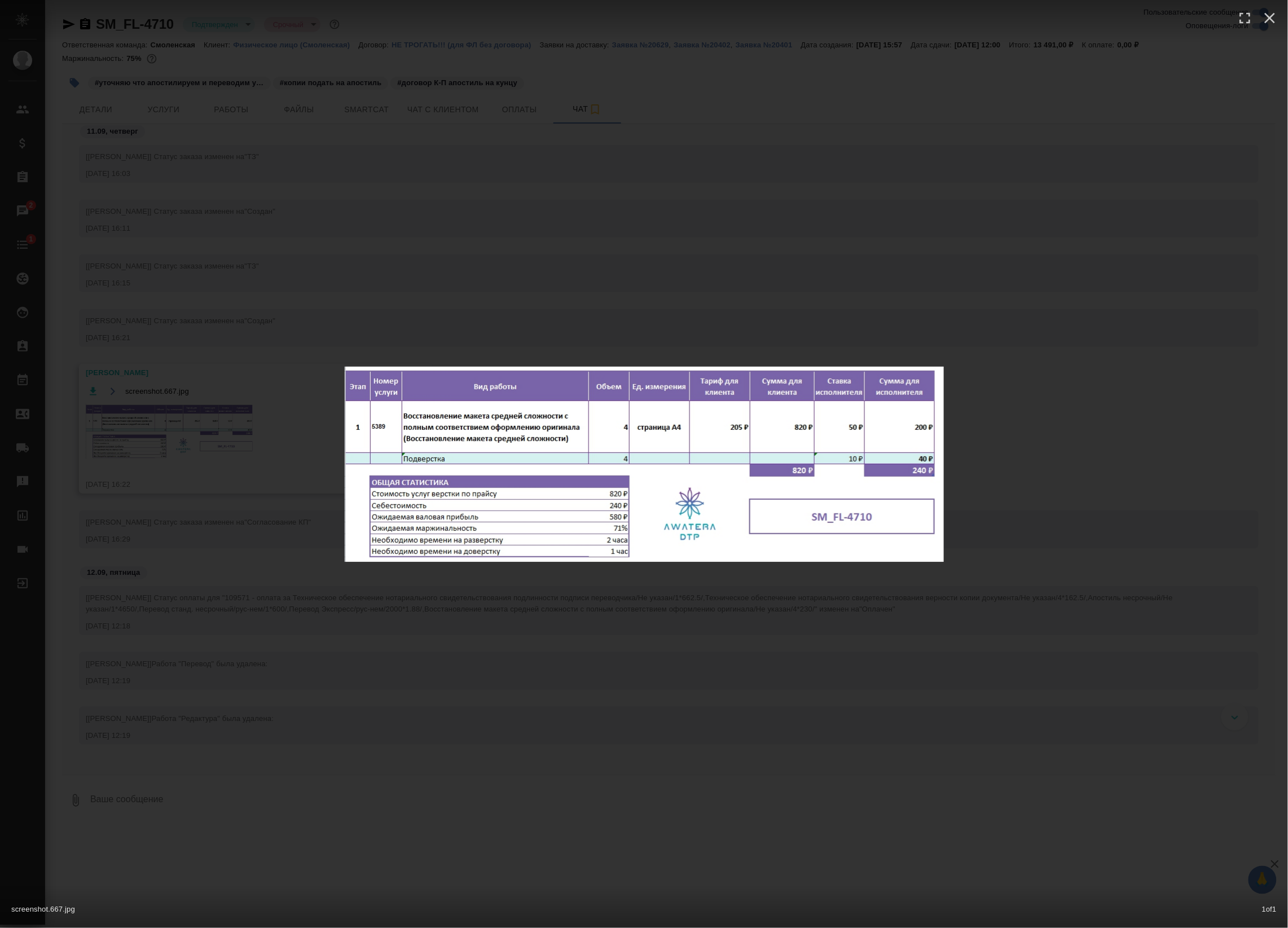
click at [472, 277] on div "screenshot.667.jpg 1 of 1" at bounding box center [644, 464] width 1288 height 928
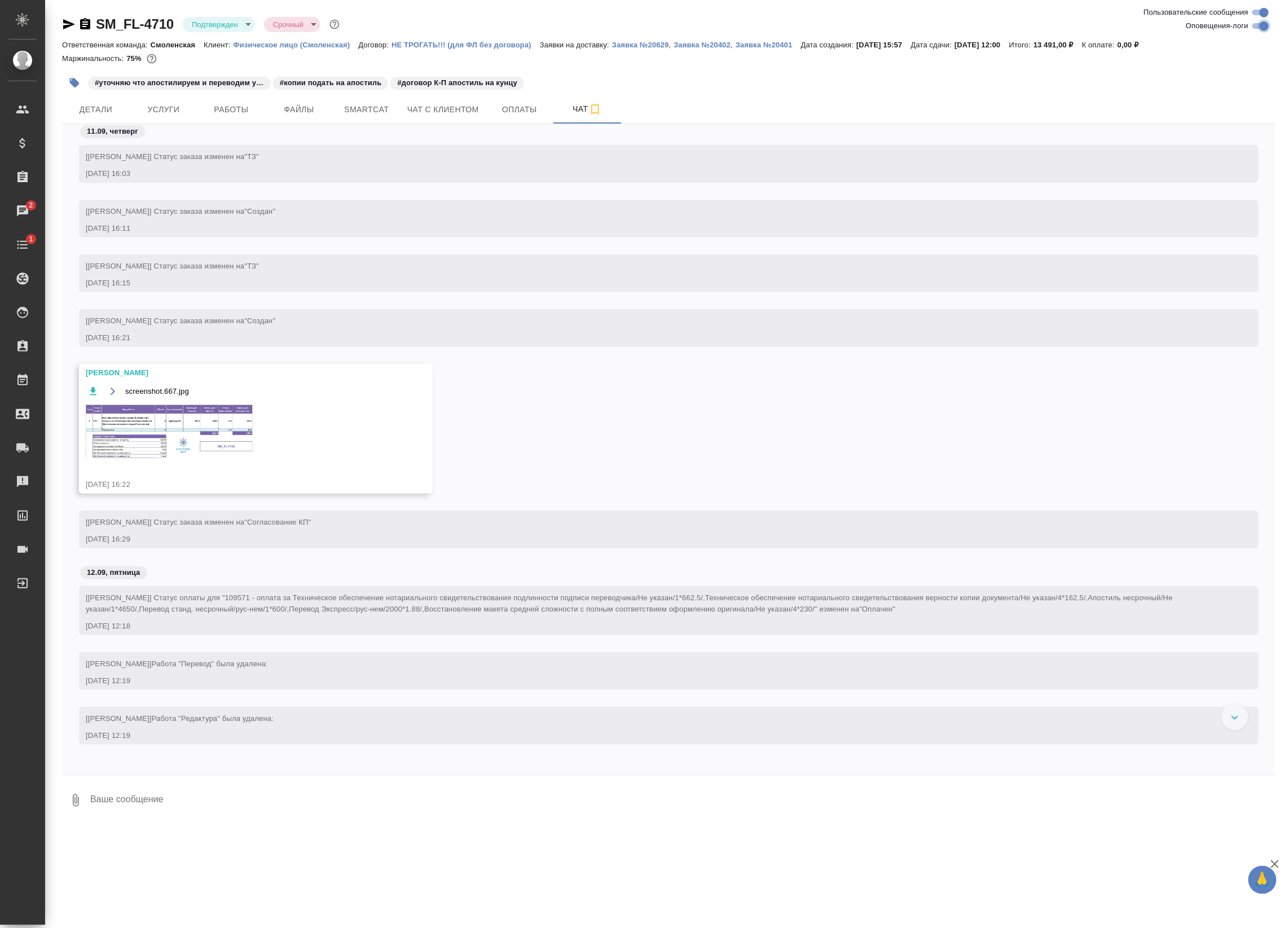
click at [1262, 31] on input "Оповещения-логи" at bounding box center [1264, 26] width 40 height 13
checkbox input "false"
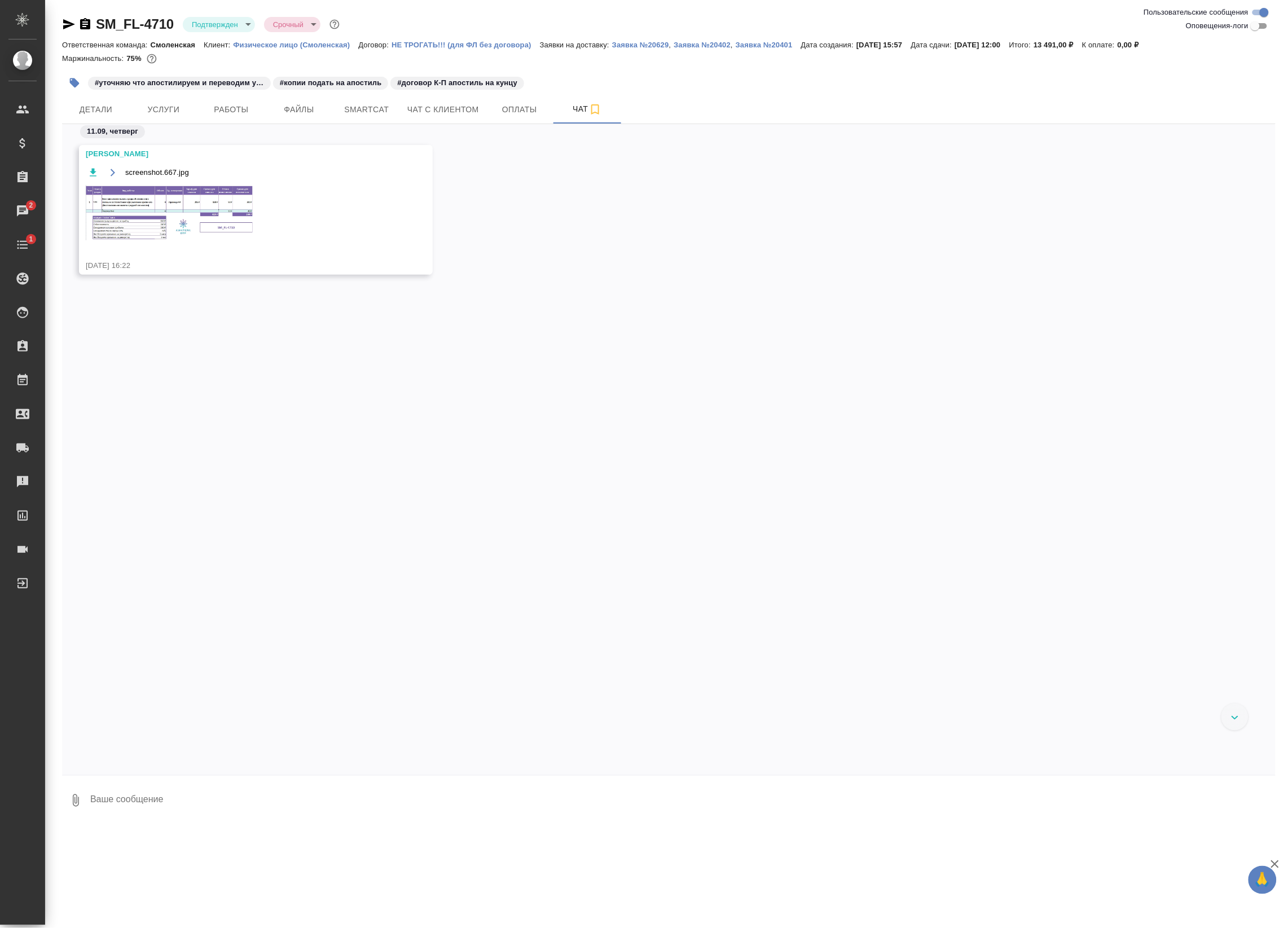
click at [164, 206] on img at bounding box center [170, 212] width 169 height 55
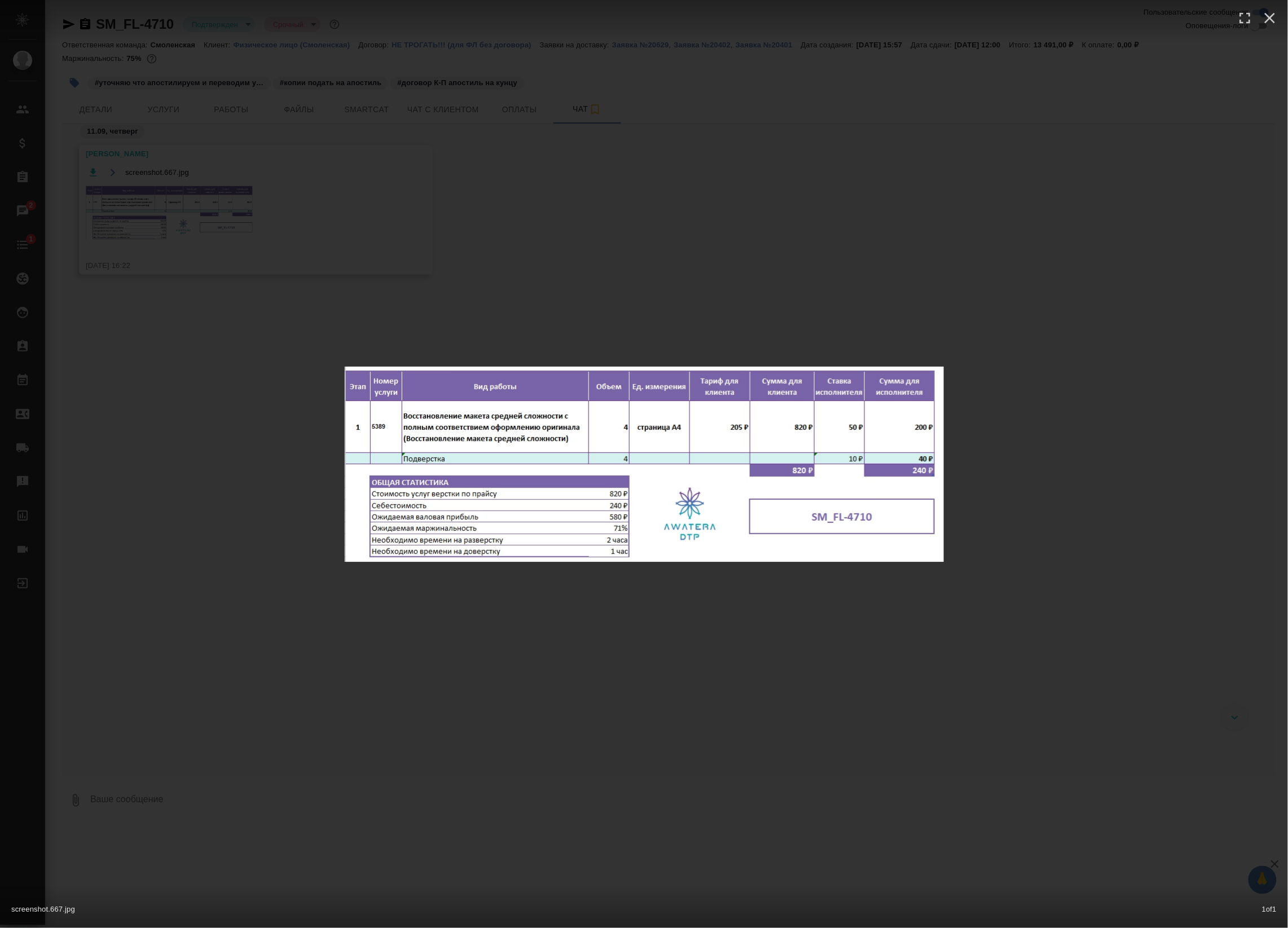
click at [623, 388] on img at bounding box center [644, 464] width 599 height 195
click at [193, 113] on div "screenshot.667.jpg 1 of 1" at bounding box center [644, 464] width 1288 height 928
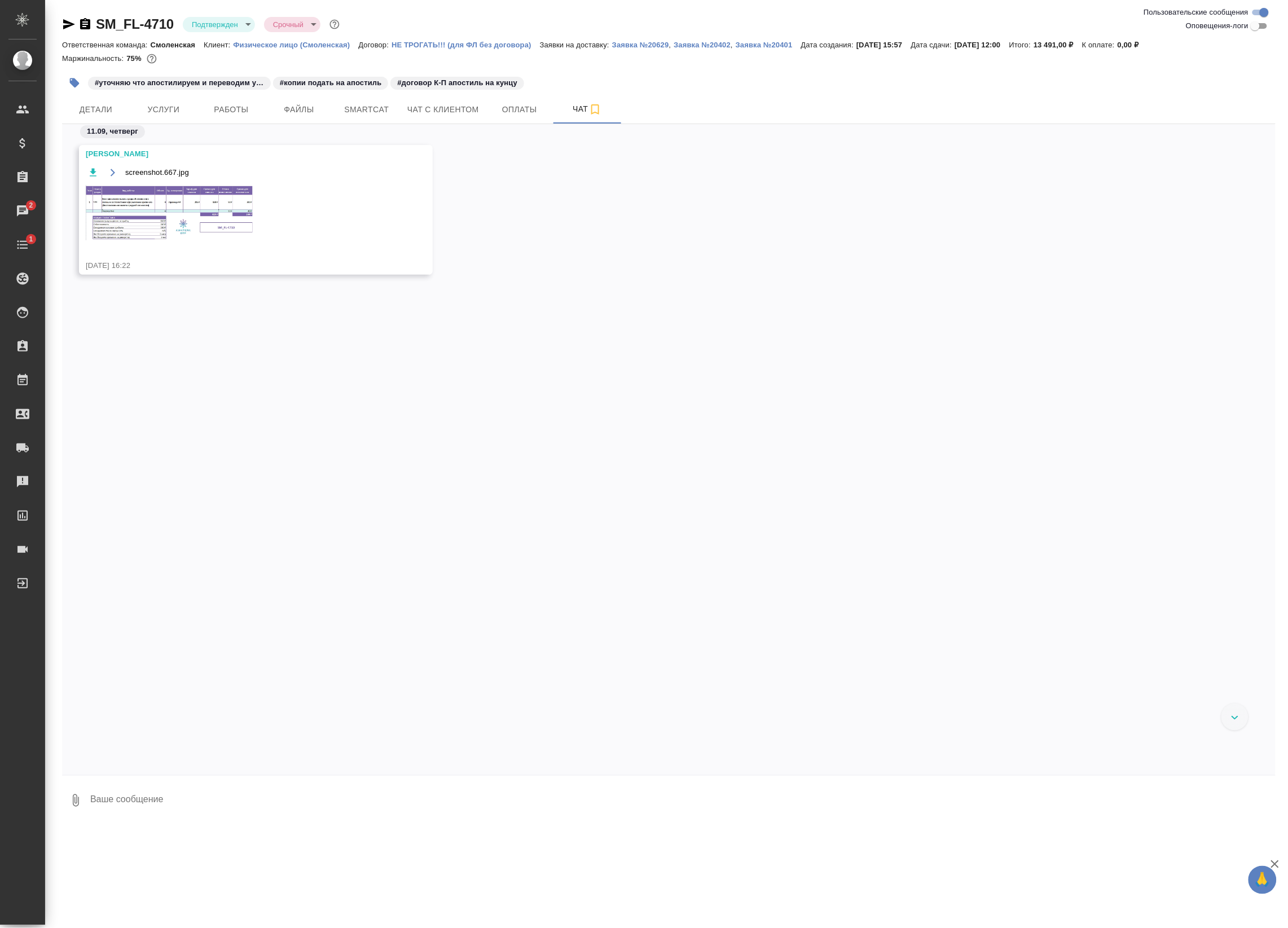
click at [232, 103] on span "Работы" at bounding box center [232, 110] width 54 height 14
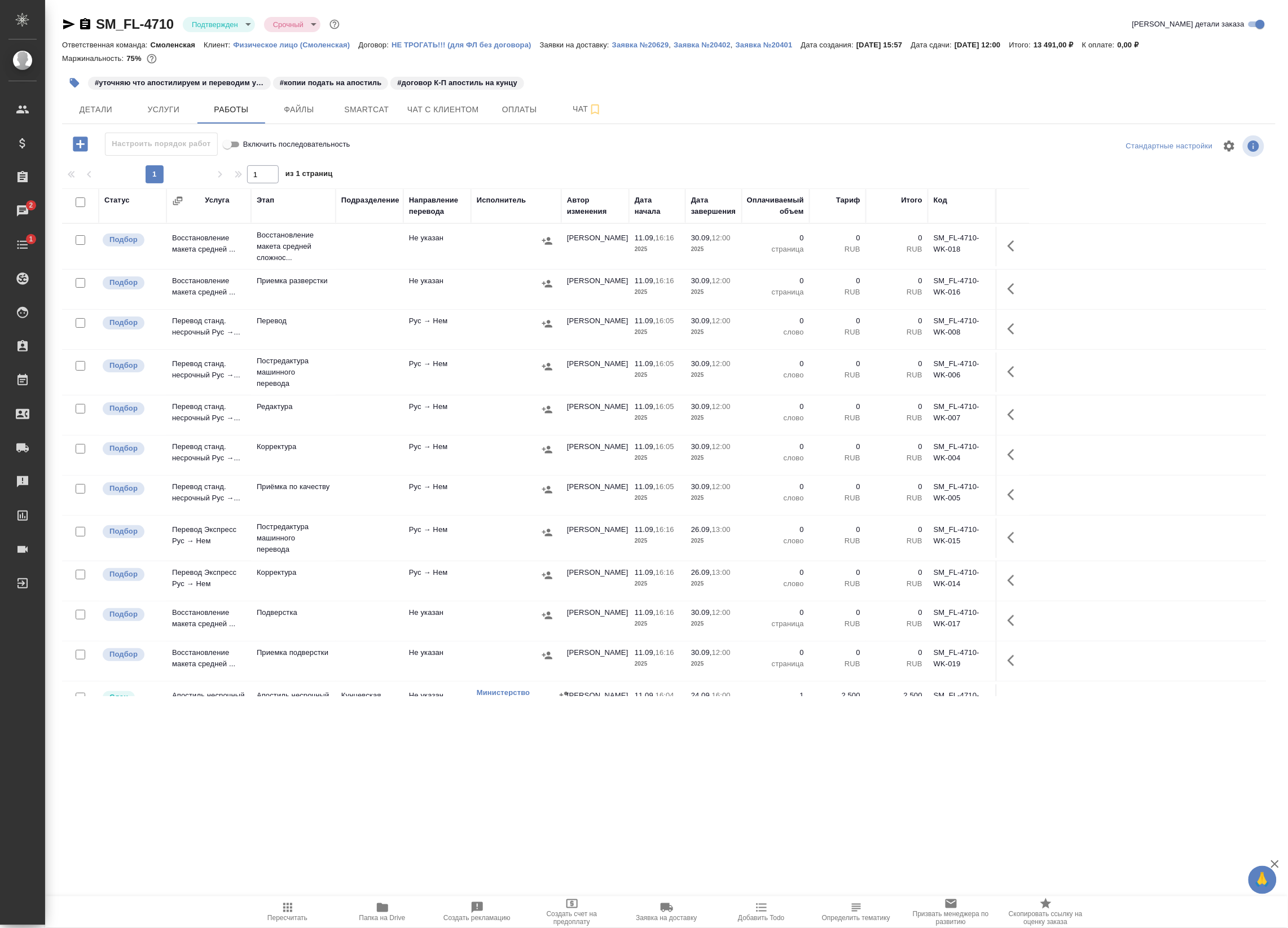
click at [1020, 247] on button "button" at bounding box center [1014, 246] width 27 height 27
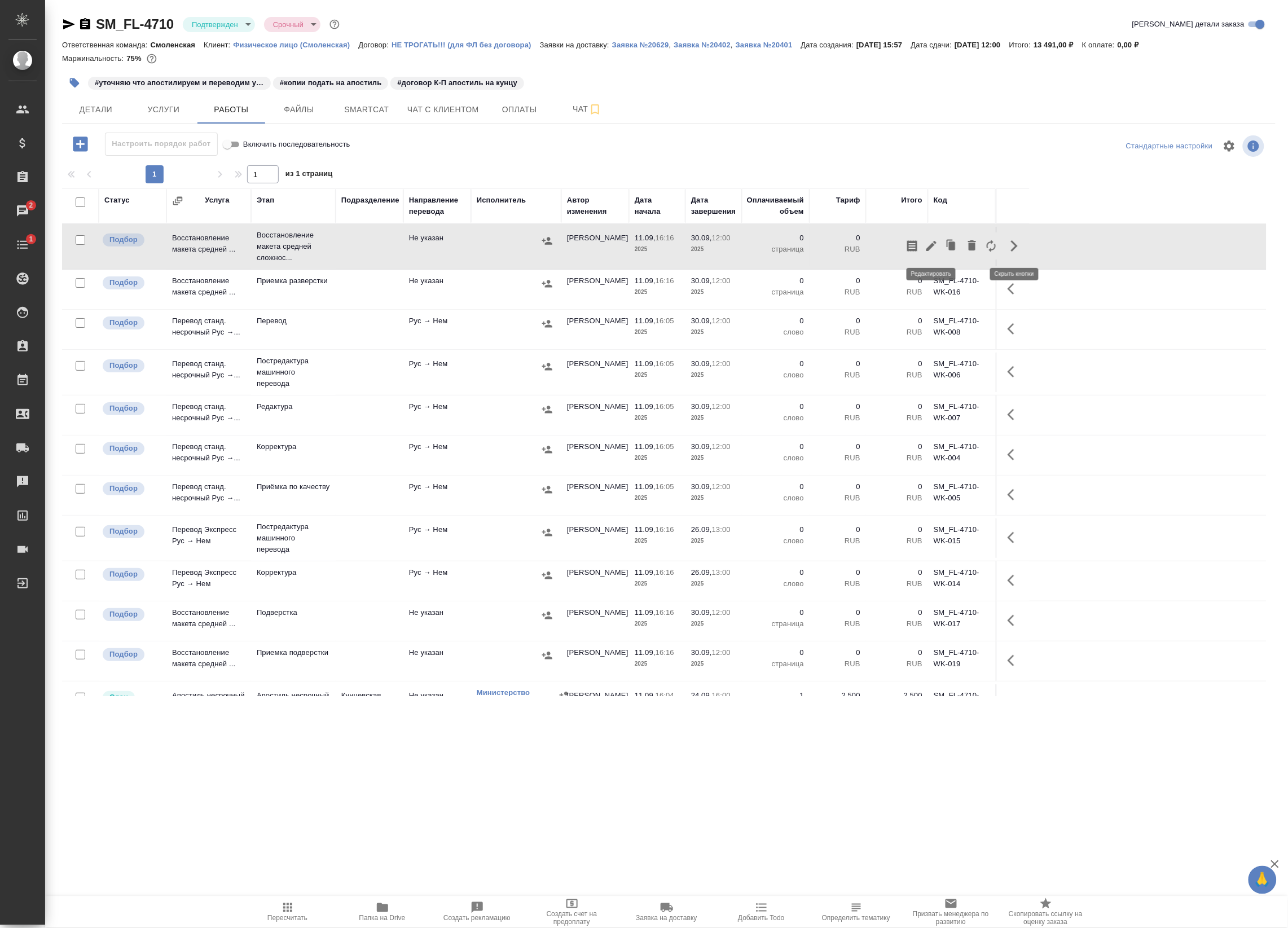
click at [926, 246] on icon "button" at bounding box center [931, 246] width 13 height 13
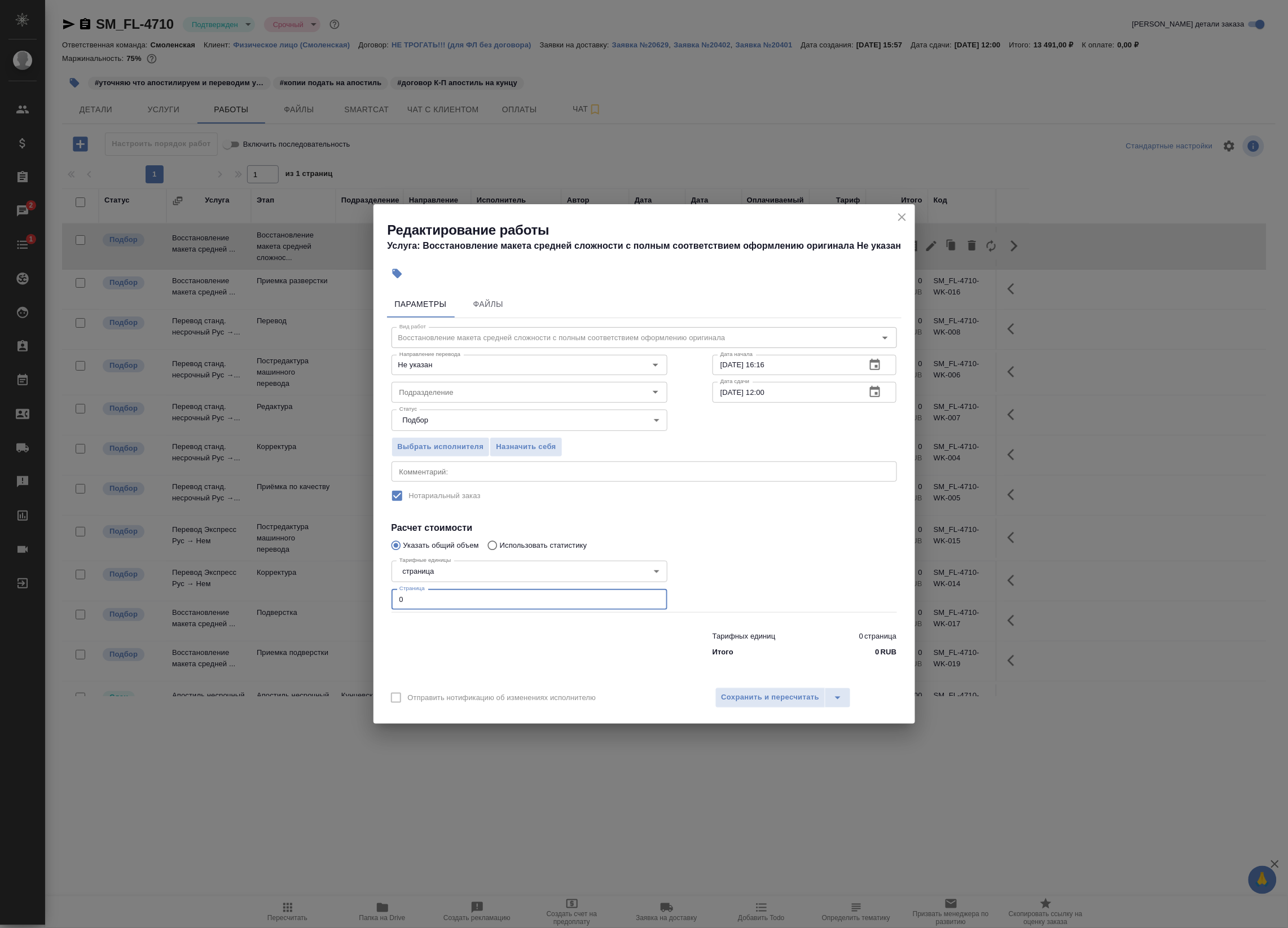
drag, startPoint x: 467, startPoint y: 597, endPoint x: 204, endPoint y: 577, distance: 263.8
click at [206, 577] on div "Редактирование работы Услуга: Восстановление макета средней сложности с полным …" at bounding box center [644, 464] width 1288 height 928
type input "4"
click at [881, 390] on icon "button" at bounding box center [874, 392] width 13 height 13
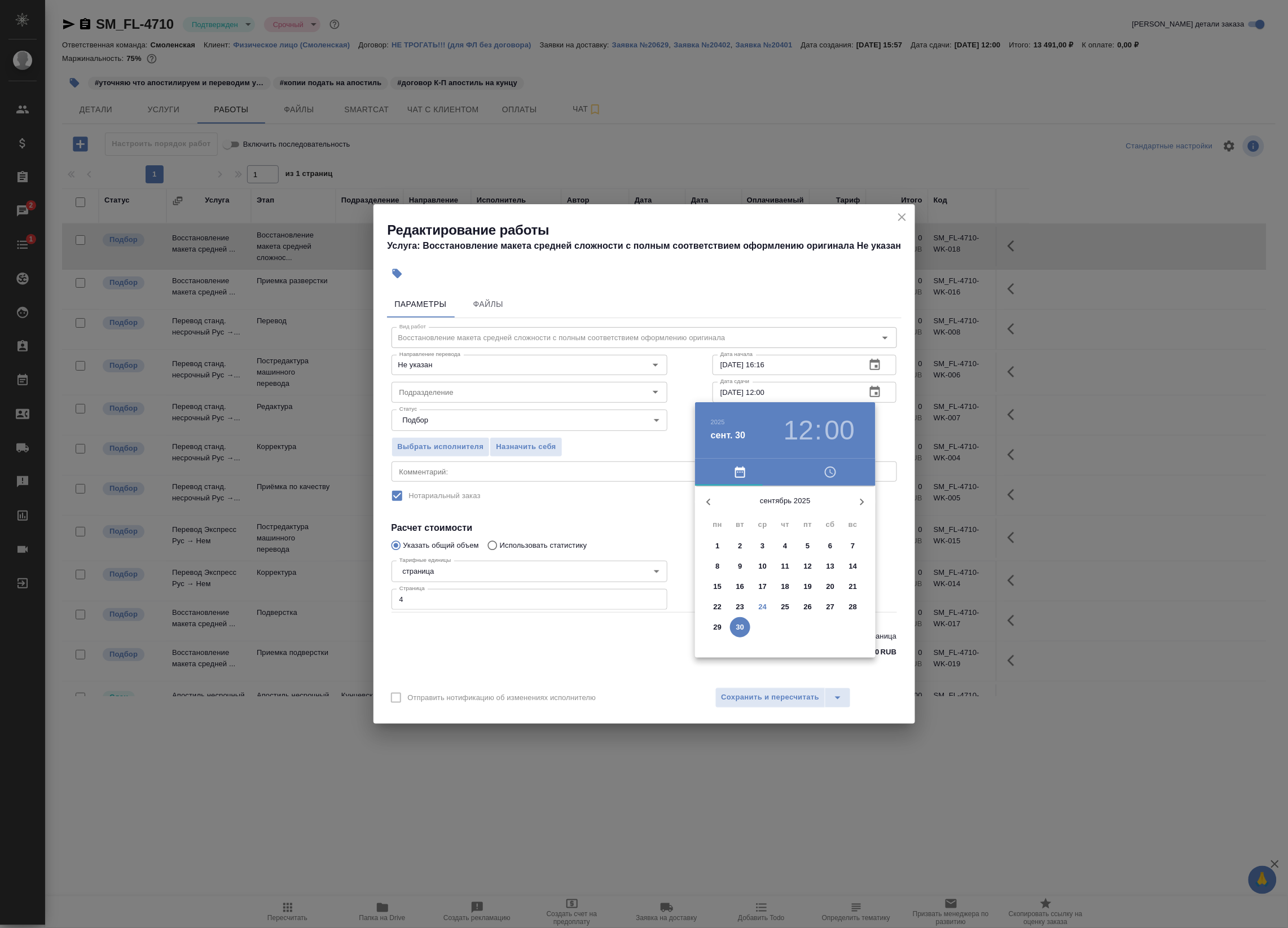
click at [763, 605] on p "24" at bounding box center [763, 607] width 9 height 12
click at [763, 608] on div at bounding box center [785, 574] width 147 height 147
click at [787, 632] on div at bounding box center [785, 574] width 147 height 147
type input "[DATE] 19:30"
click at [874, 412] on div "[DATE] 19 : 30" at bounding box center [785, 431] width 180 height 57
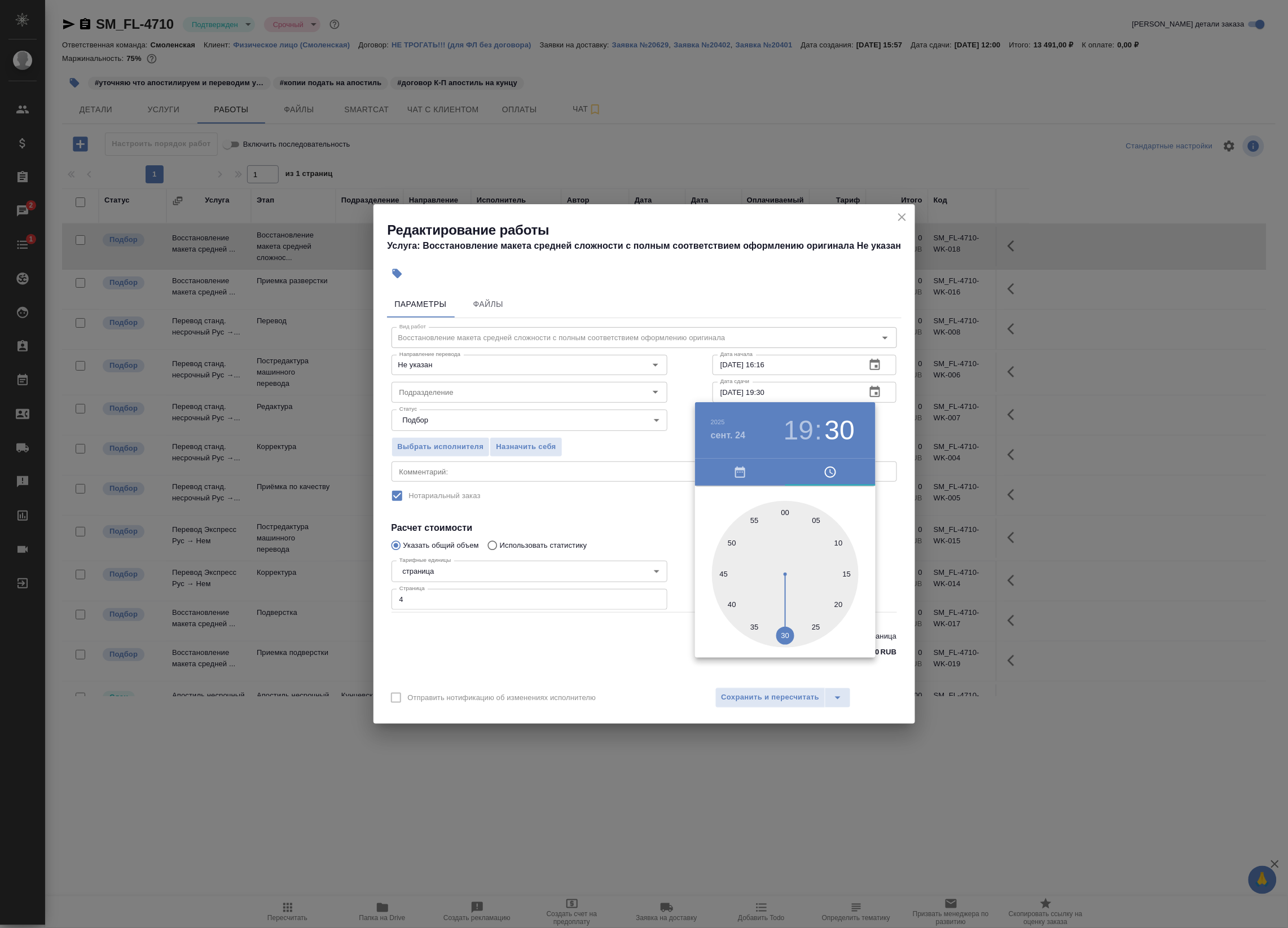
click at [796, 427] on h3 "19" at bounding box center [798, 430] width 30 height 32
drag, startPoint x: 906, startPoint y: 209, endPoint x: 900, endPoint y: 215, distance: 8.5
click at [906, 209] on div at bounding box center [644, 464] width 1288 height 928
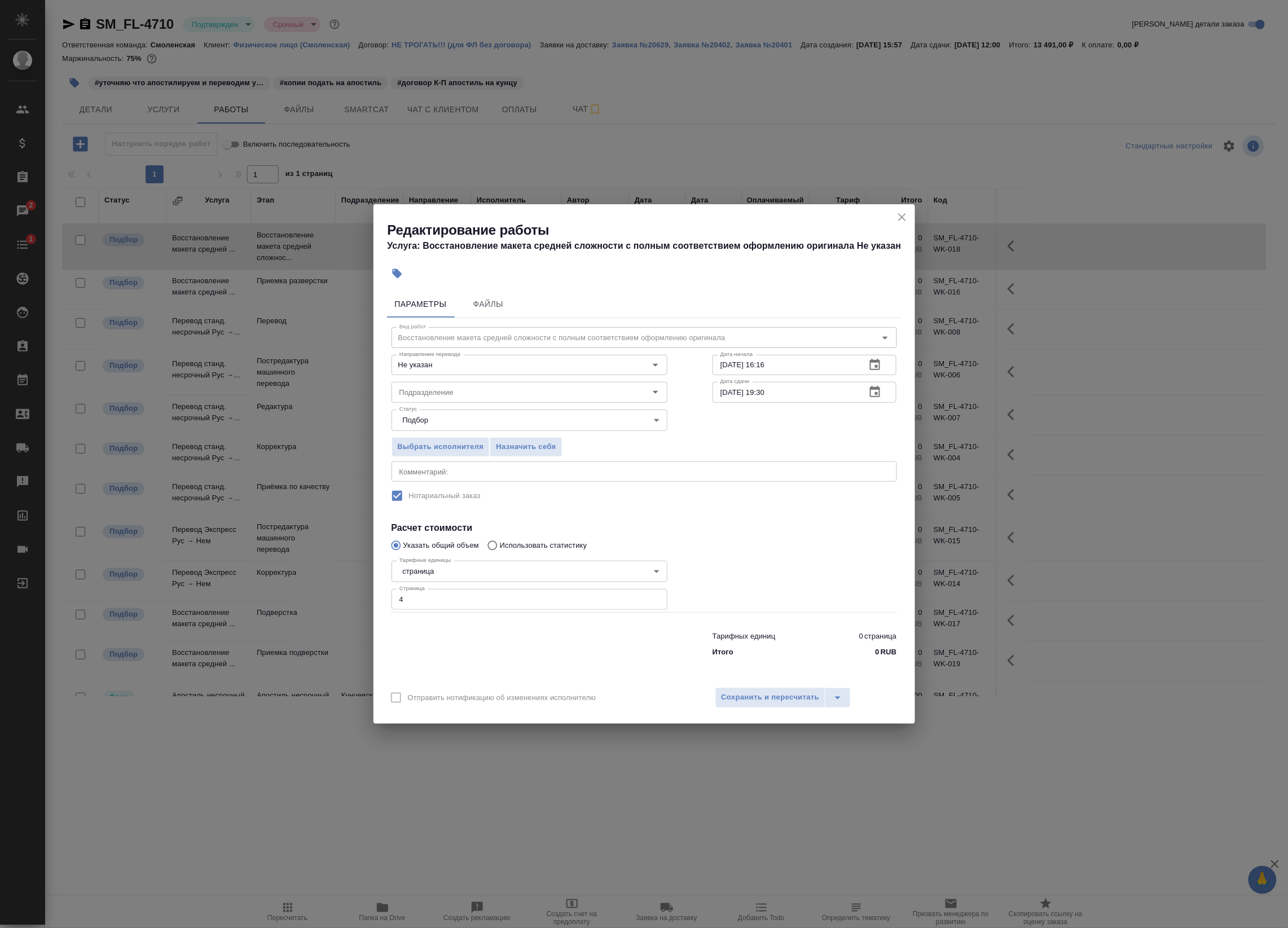
click at [899, 216] on div "[DATE] 19 : 30 00 1 2 3 4 5 6 7 8 9 10 11 12 13 14 15 16 17 18 19 20 21 22 23" at bounding box center [644, 464] width 1288 height 928
click at [901, 217] on icon "close" at bounding box center [902, 217] width 8 height 8
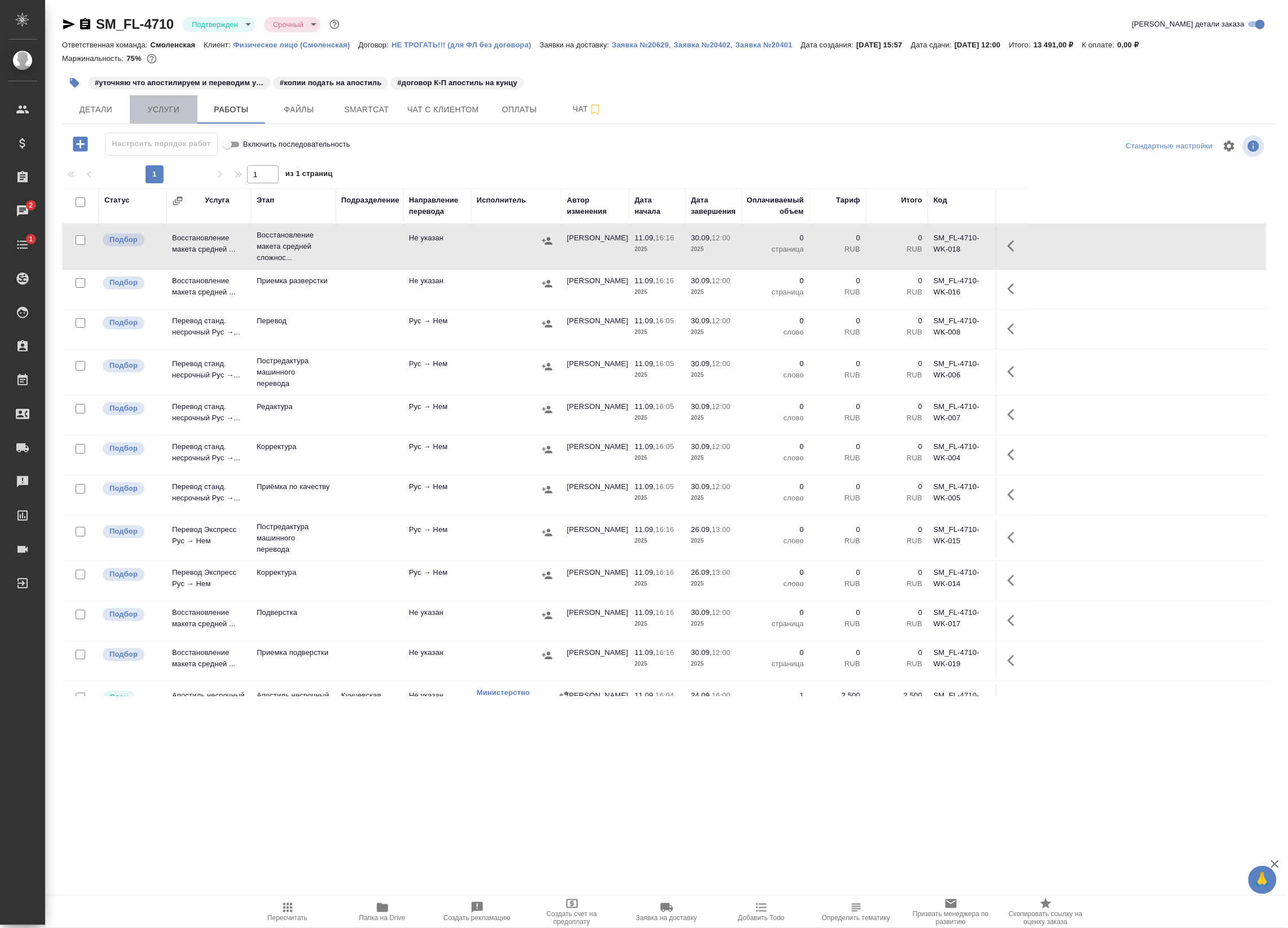
click at [176, 104] on span "Услуги" at bounding box center [164, 110] width 54 height 14
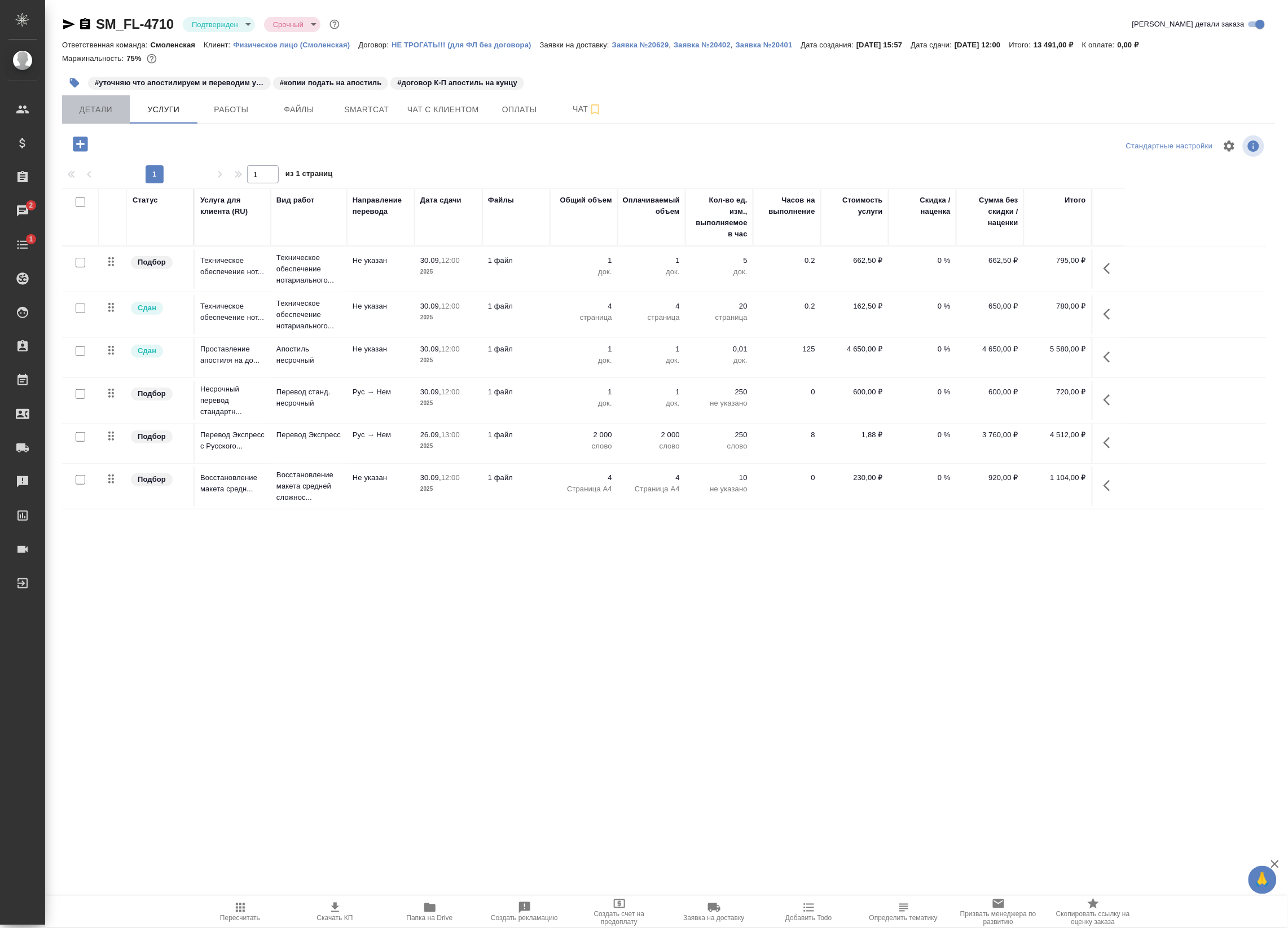
click at [105, 96] on button "Детали" at bounding box center [96, 110] width 68 height 28
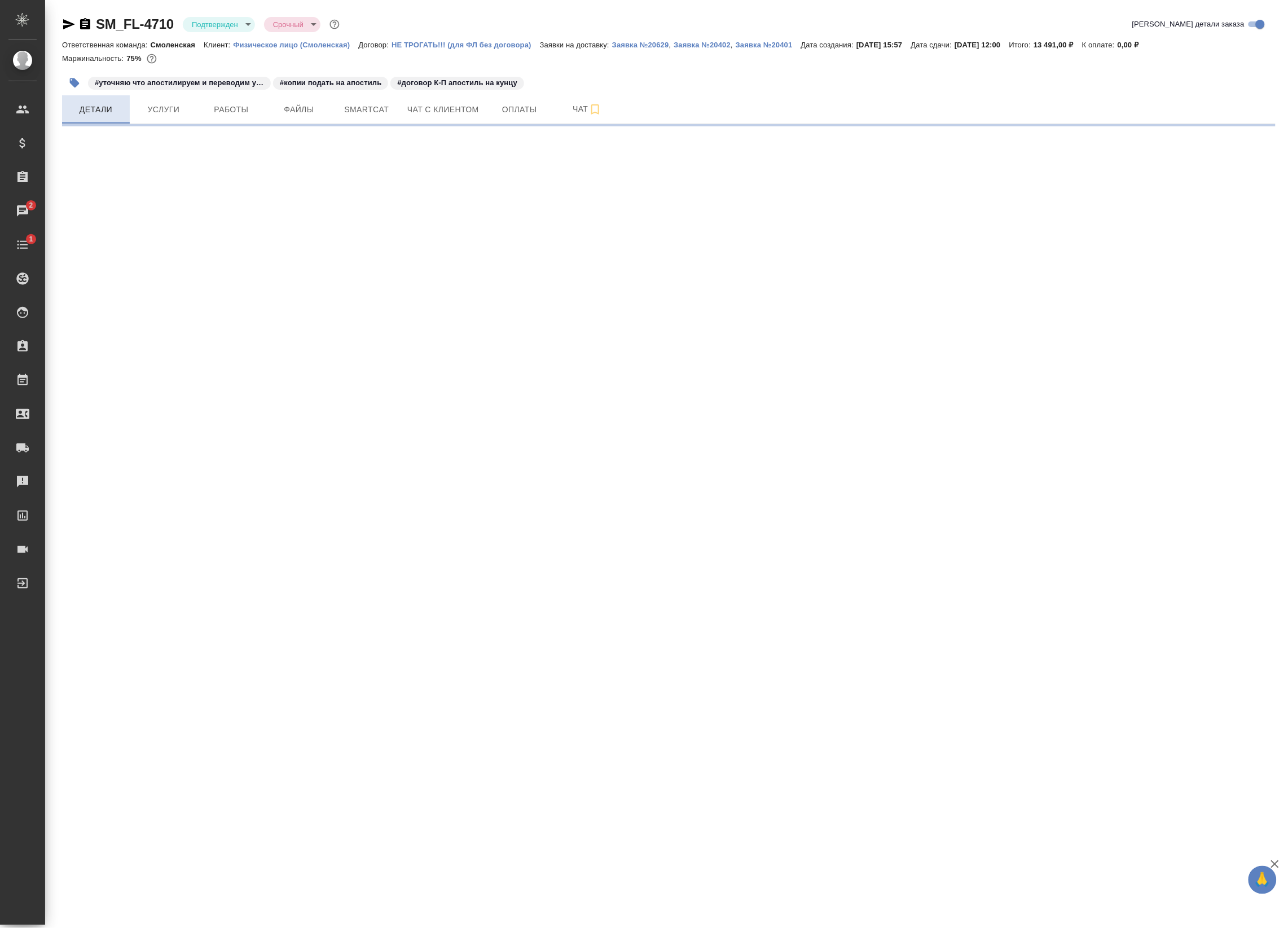
select select "RU"
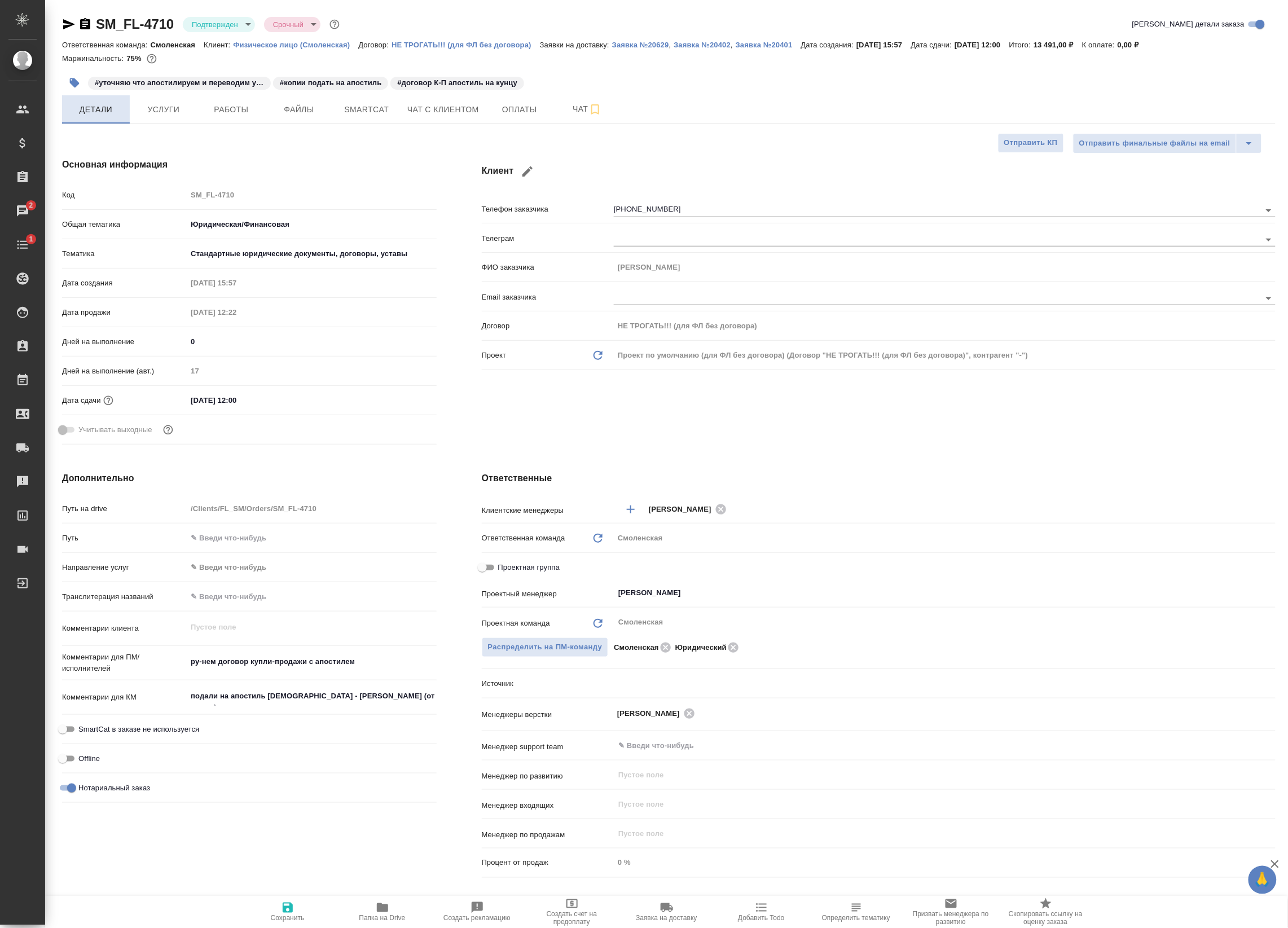
type textarea "x"
click at [170, 99] on button "Услуги" at bounding box center [163, 110] width 68 height 28
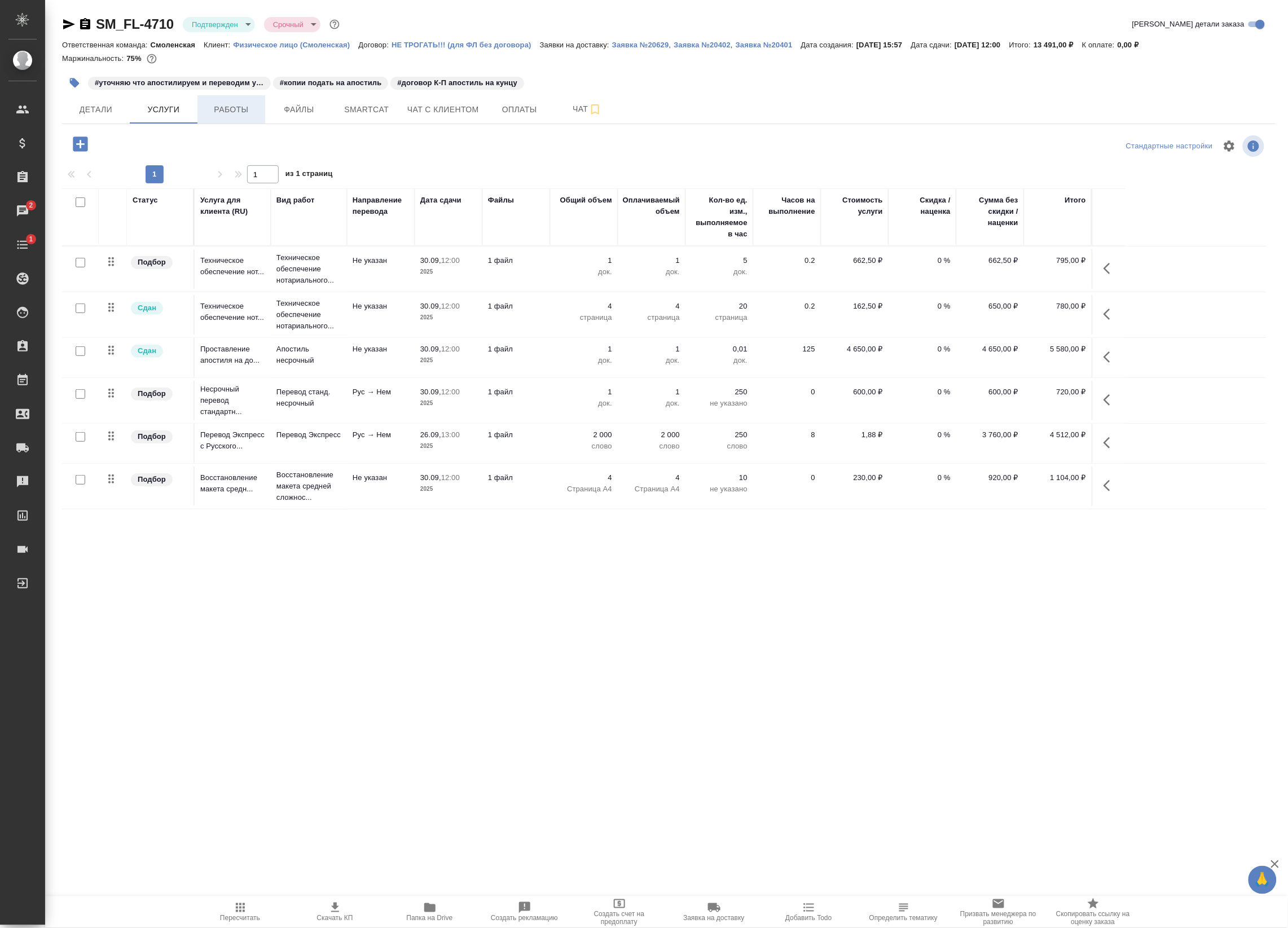
click at [241, 109] on span "Работы" at bounding box center [232, 110] width 54 height 14
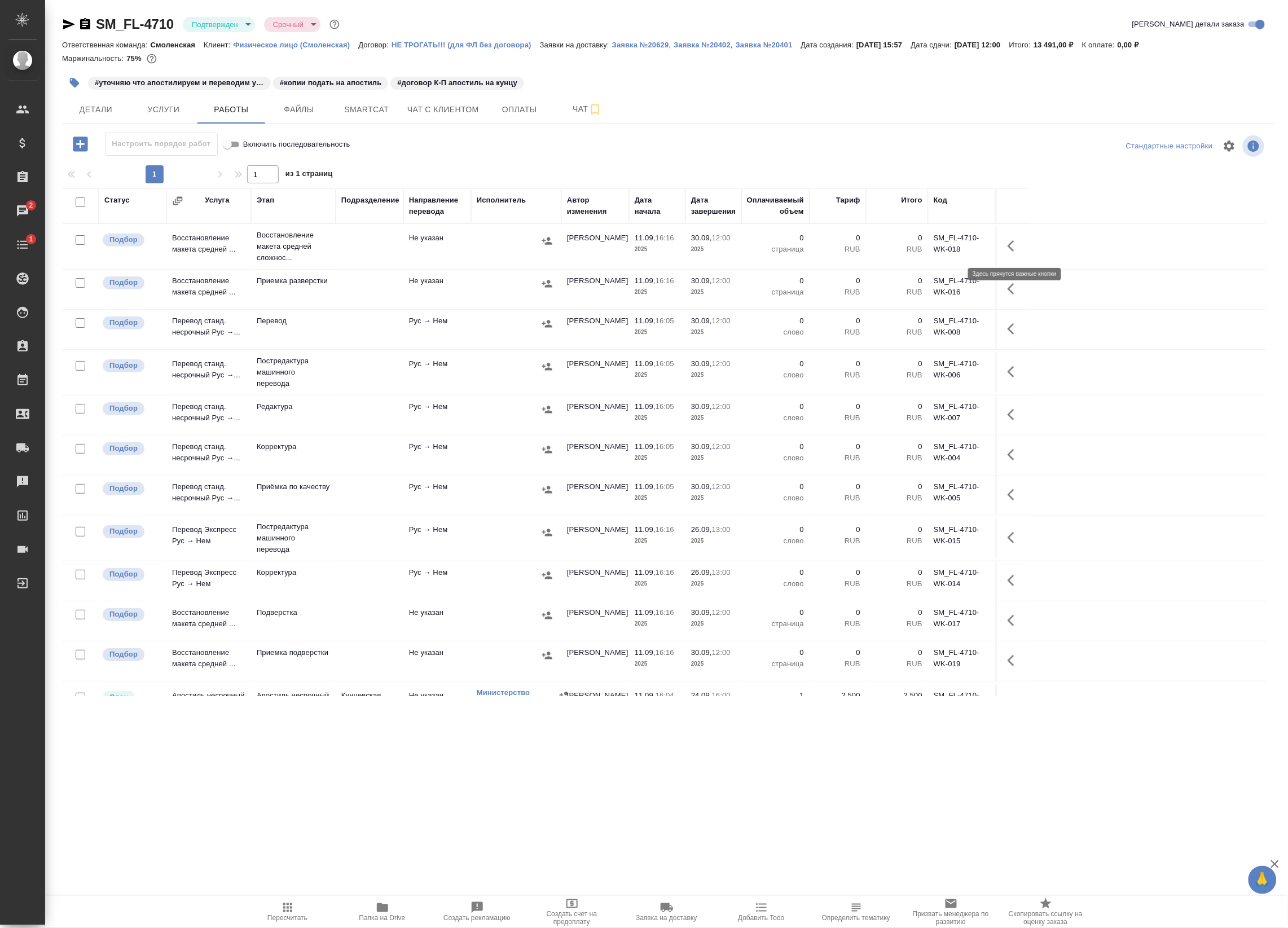
click at [1007, 246] on icon "button" at bounding box center [1014, 246] width 13 height 13
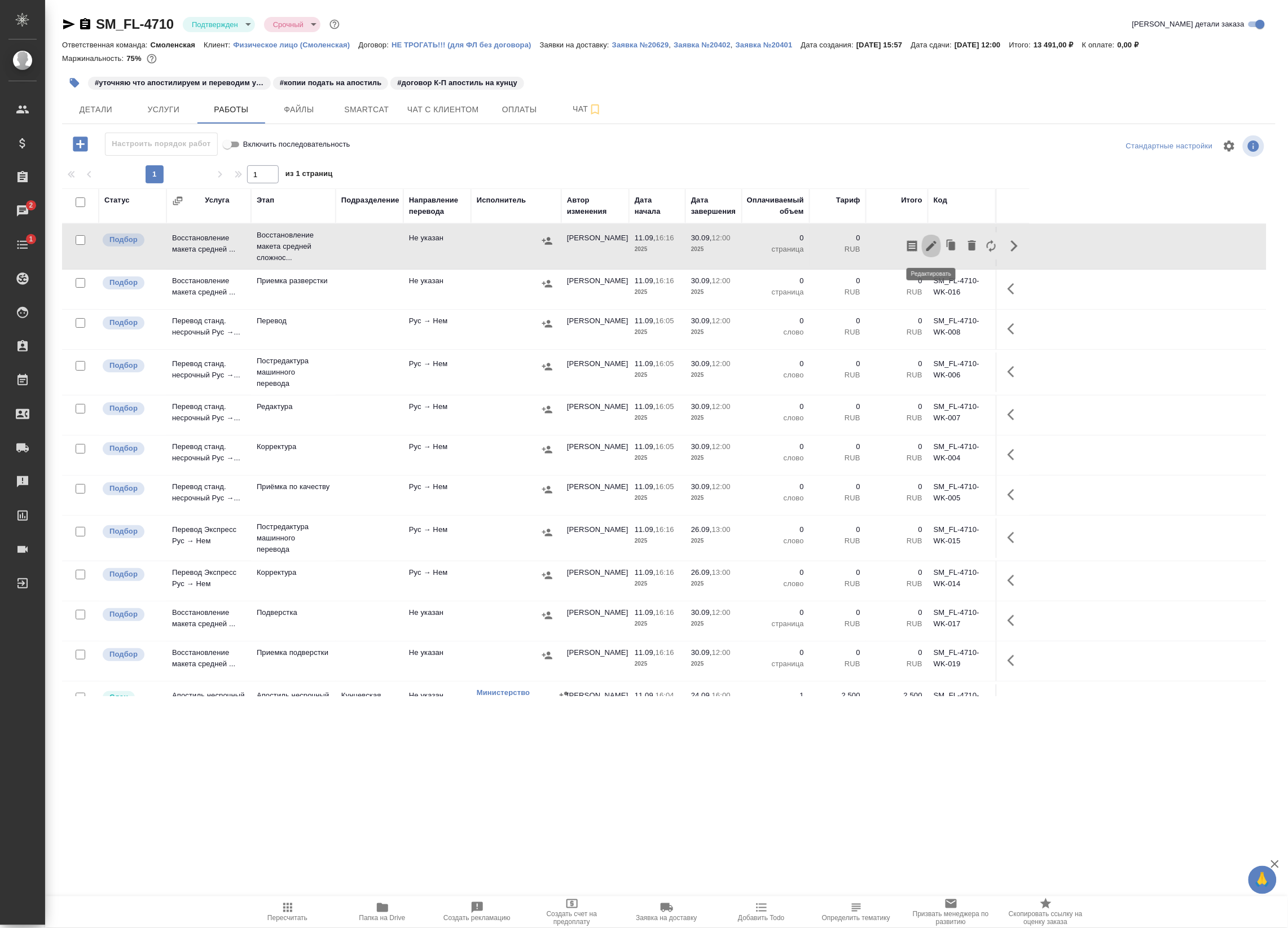
click at [932, 252] on icon "button" at bounding box center [931, 246] width 13 height 13
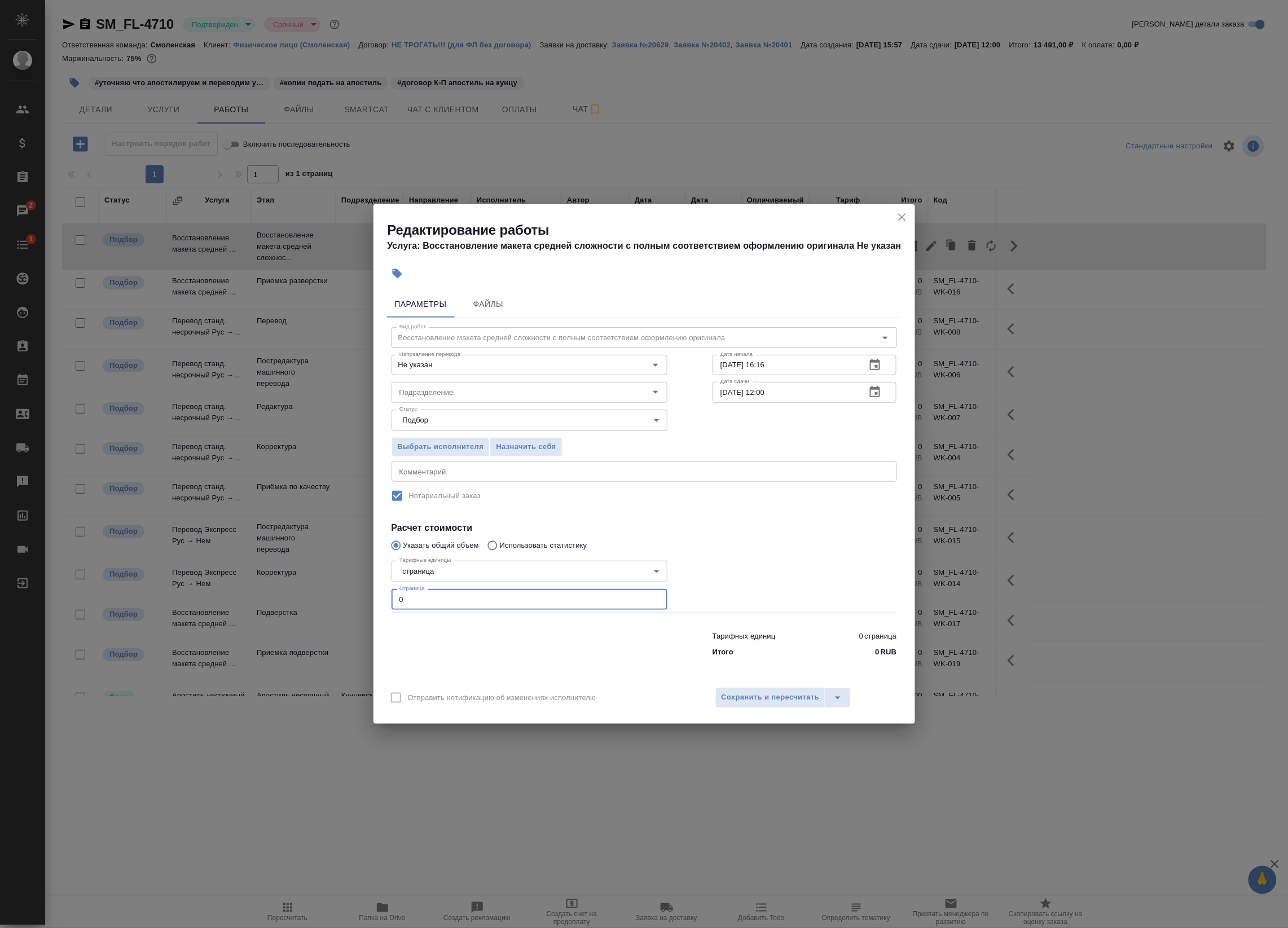
drag, startPoint x: 416, startPoint y: 598, endPoint x: 322, endPoint y: 591, distance: 94.3
click at [322, 591] on div "Редактирование работы Услуга: Восстановление макета средней сложности с полным …" at bounding box center [644, 464] width 1288 height 928
type input "3"
click at [878, 387] on icon "button" at bounding box center [874, 391] width 10 height 12
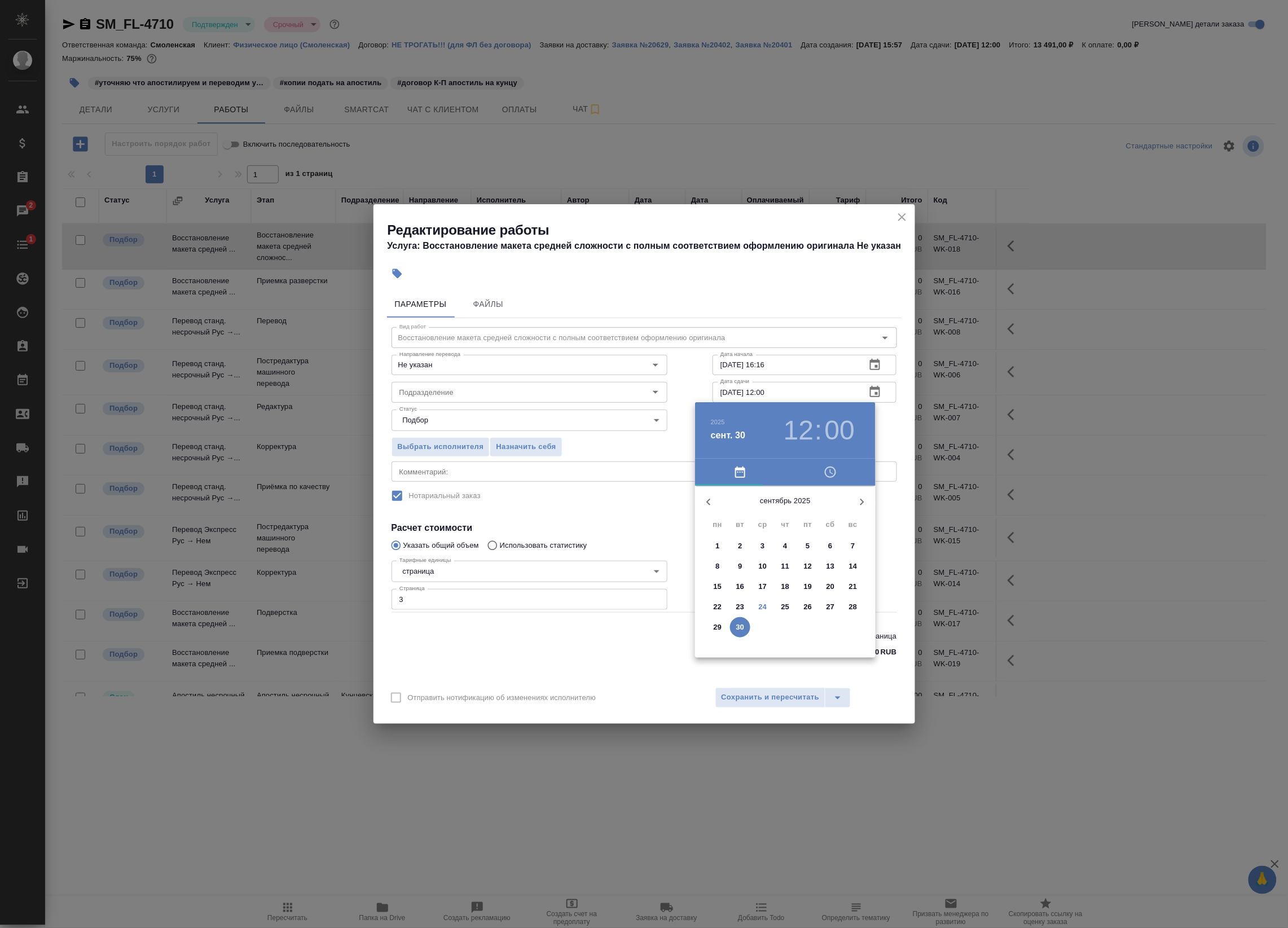
click at [776, 609] on span "25" at bounding box center [785, 607] width 20 height 12
click at [732, 543] on div at bounding box center [785, 574] width 147 height 147
type input "[DATE] 10:00"
click at [785, 506] on div at bounding box center [785, 574] width 147 height 147
click at [890, 416] on div at bounding box center [644, 464] width 1288 height 928
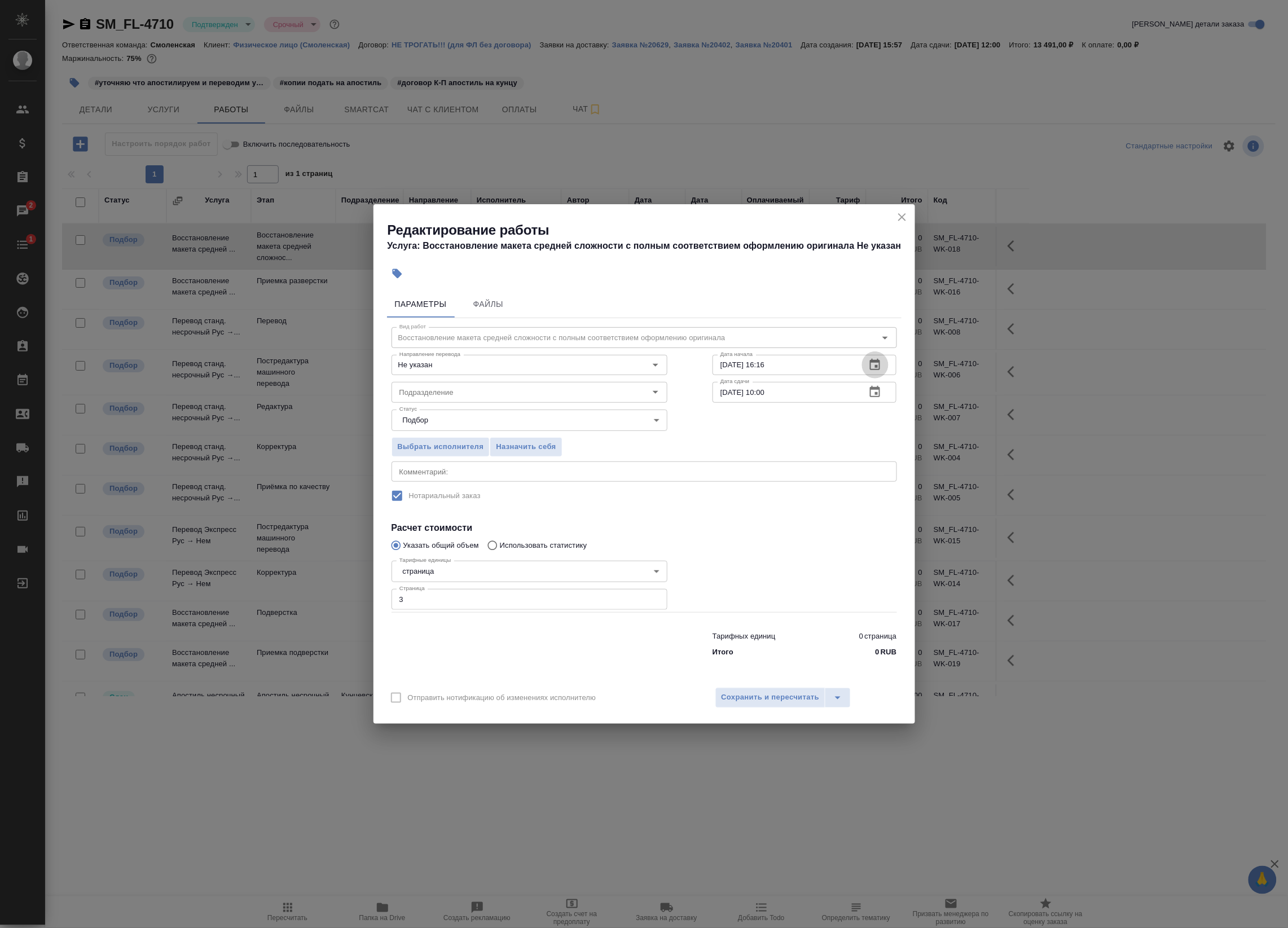
click at [871, 360] on icon "button" at bounding box center [874, 365] width 10 height 12
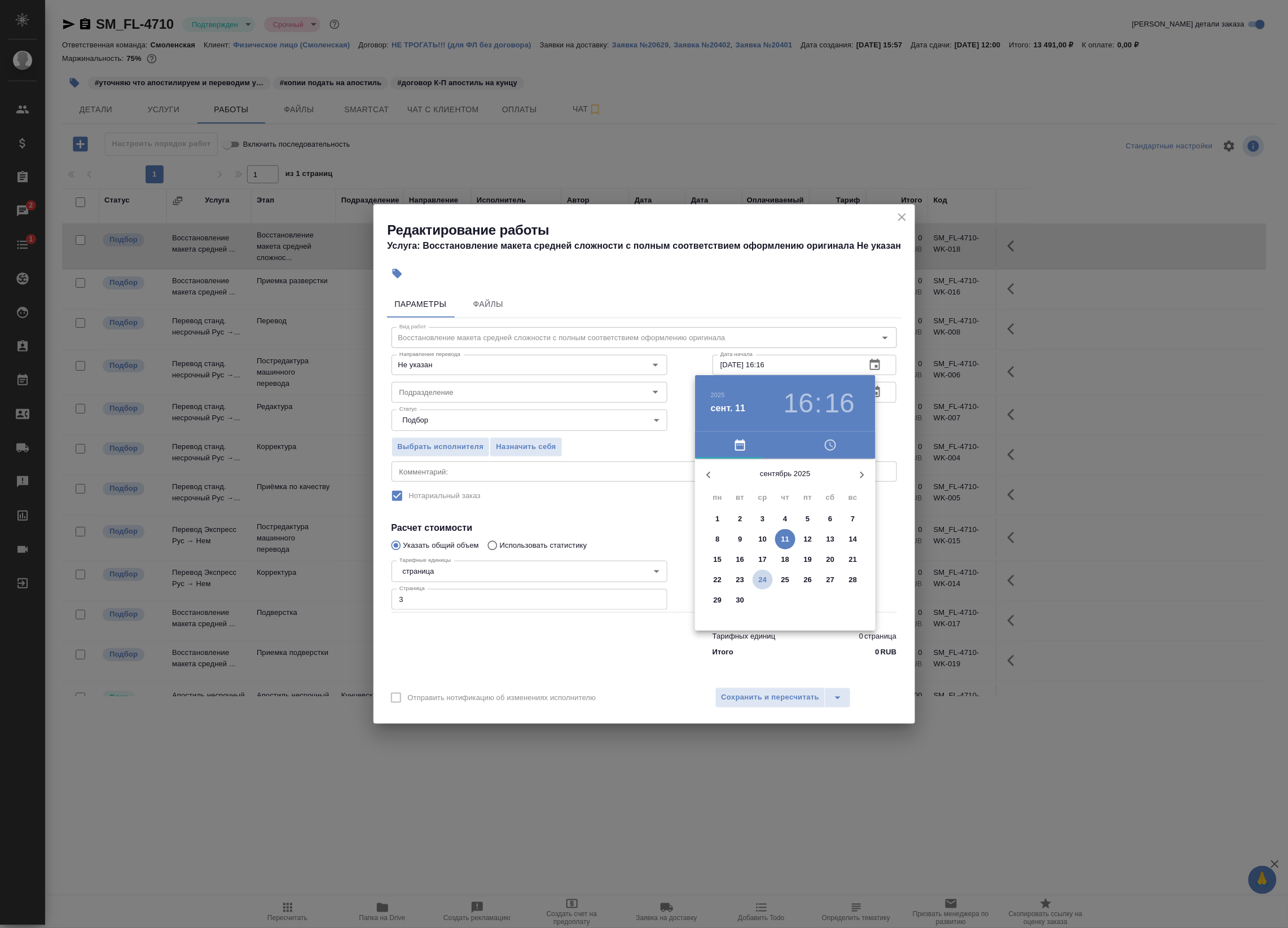
click at [763, 579] on p "24" at bounding box center [763, 580] width 9 height 12
drag, startPoint x: 805, startPoint y: 582, endPoint x: 791, endPoint y: 579, distance: 14.3
click at [805, 582] on div at bounding box center [785, 547] width 147 height 147
click at [729, 512] on div at bounding box center [785, 547] width 147 height 147
type input "[DATE] 17:50"
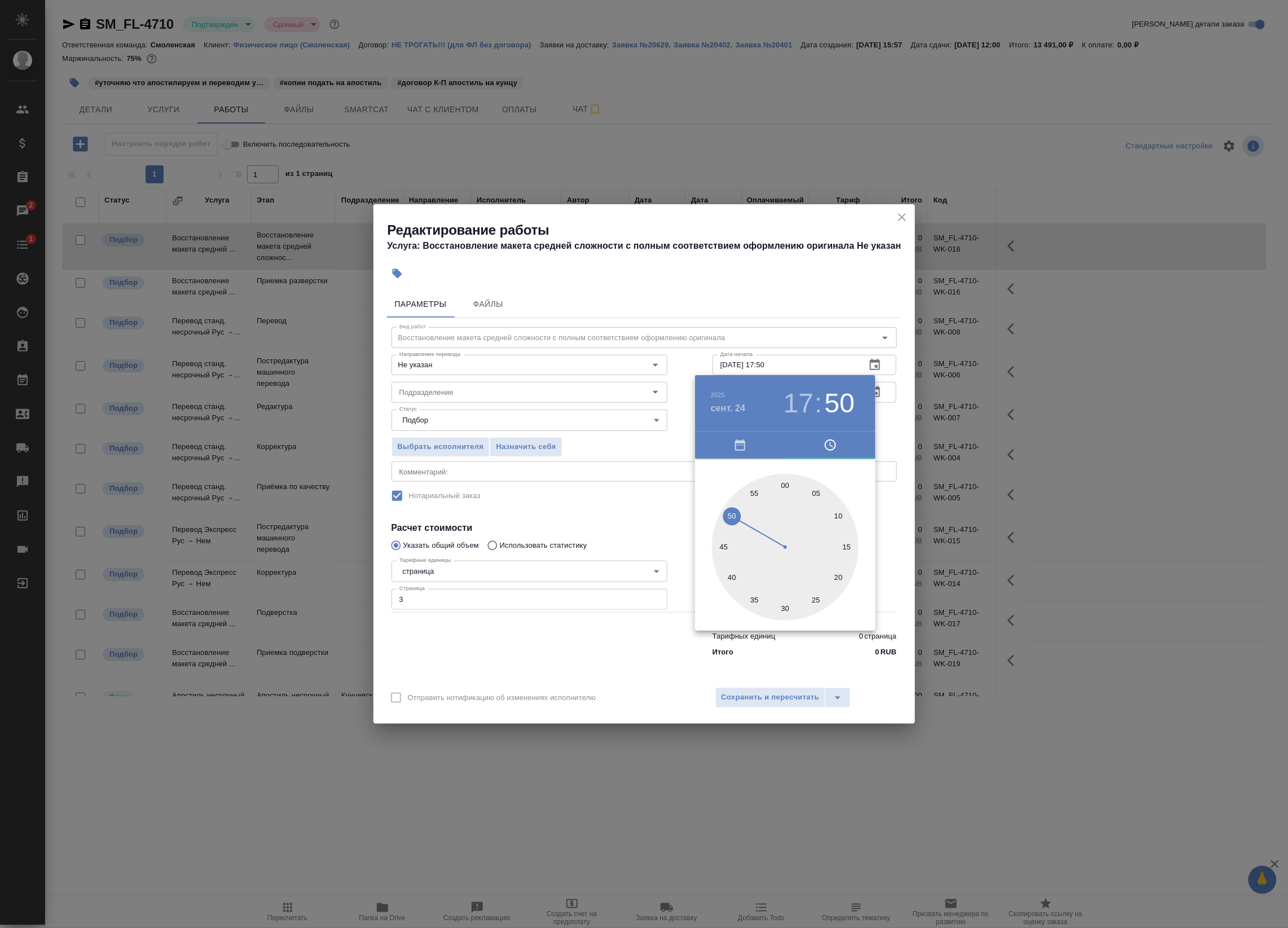
click at [895, 420] on div at bounding box center [644, 464] width 1288 height 928
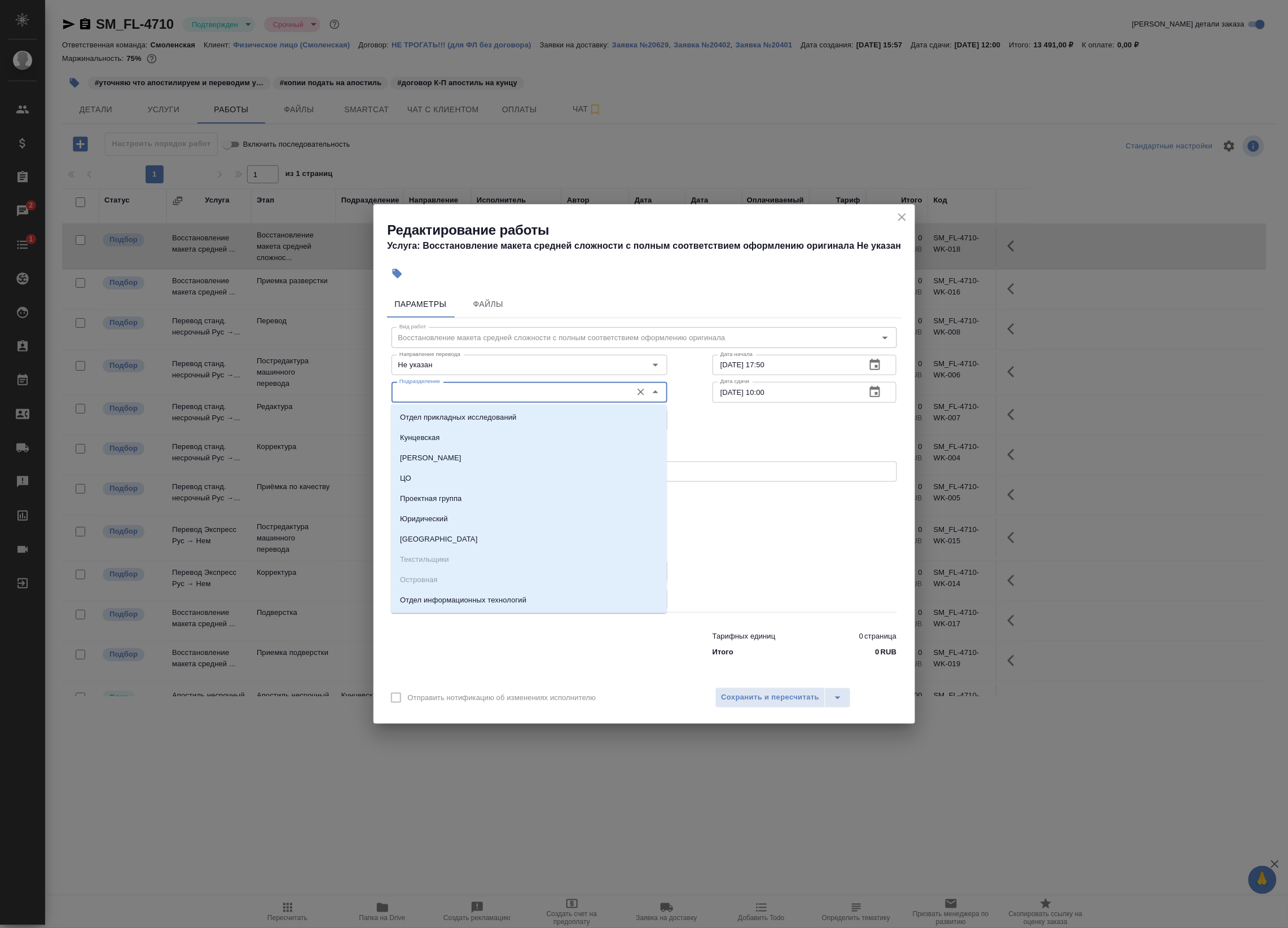
click at [509, 390] on input "Подразделение" at bounding box center [511, 392] width 232 height 13
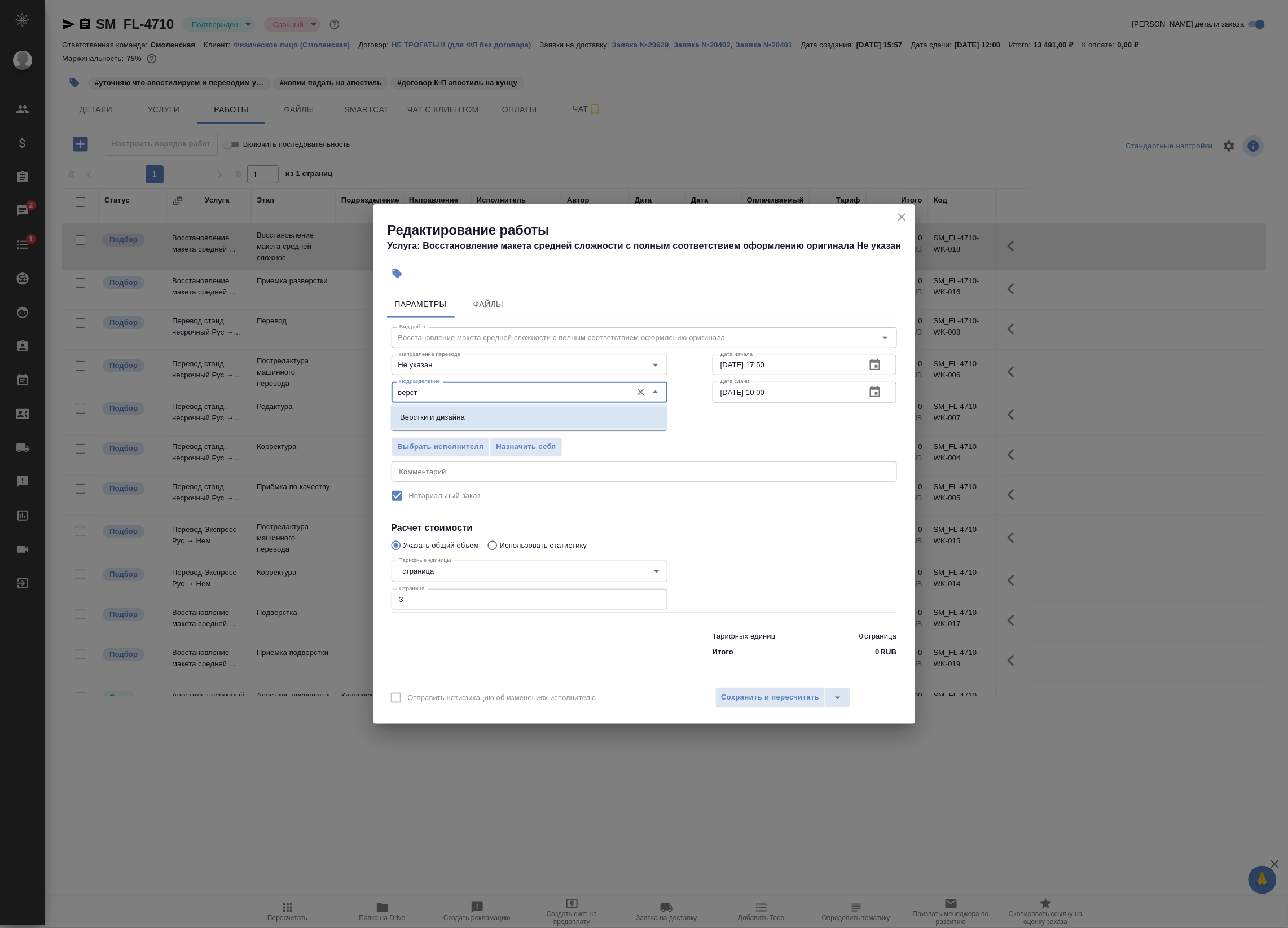
click at [468, 408] on li "Верстки и дизайна" at bounding box center [529, 417] width 276 height 20
type input "Верстки и дизайна"
click at [769, 699] on span "Сохранить и пересчитать" at bounding box center [770, 697] width 98 height 13
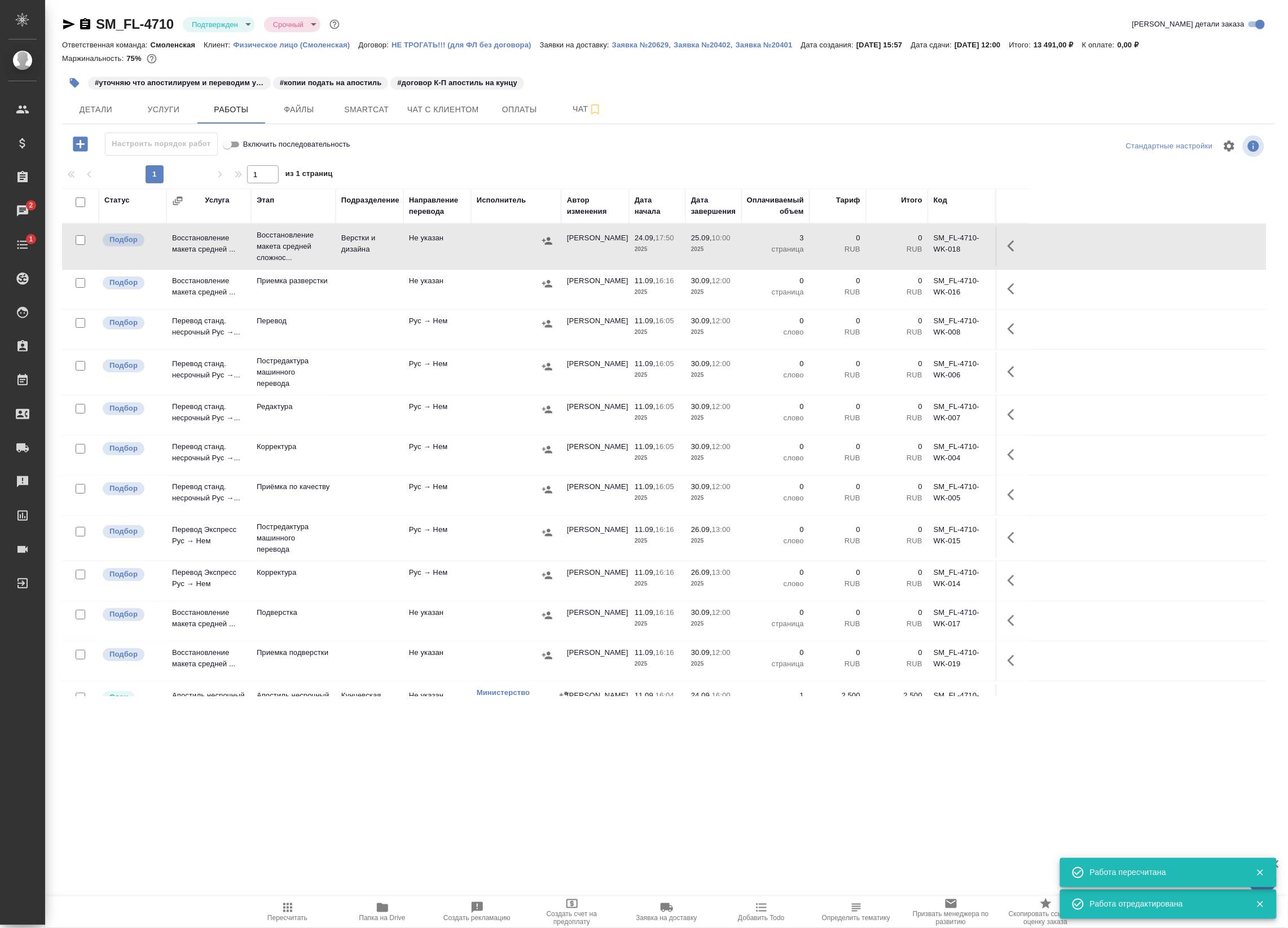
click at [1007, 253] on button "button" at bounding box center [1014, 246] width 27 height 27
click at [926, 249] on icon "button" at bounding box center [931, 246] width 13 height 13
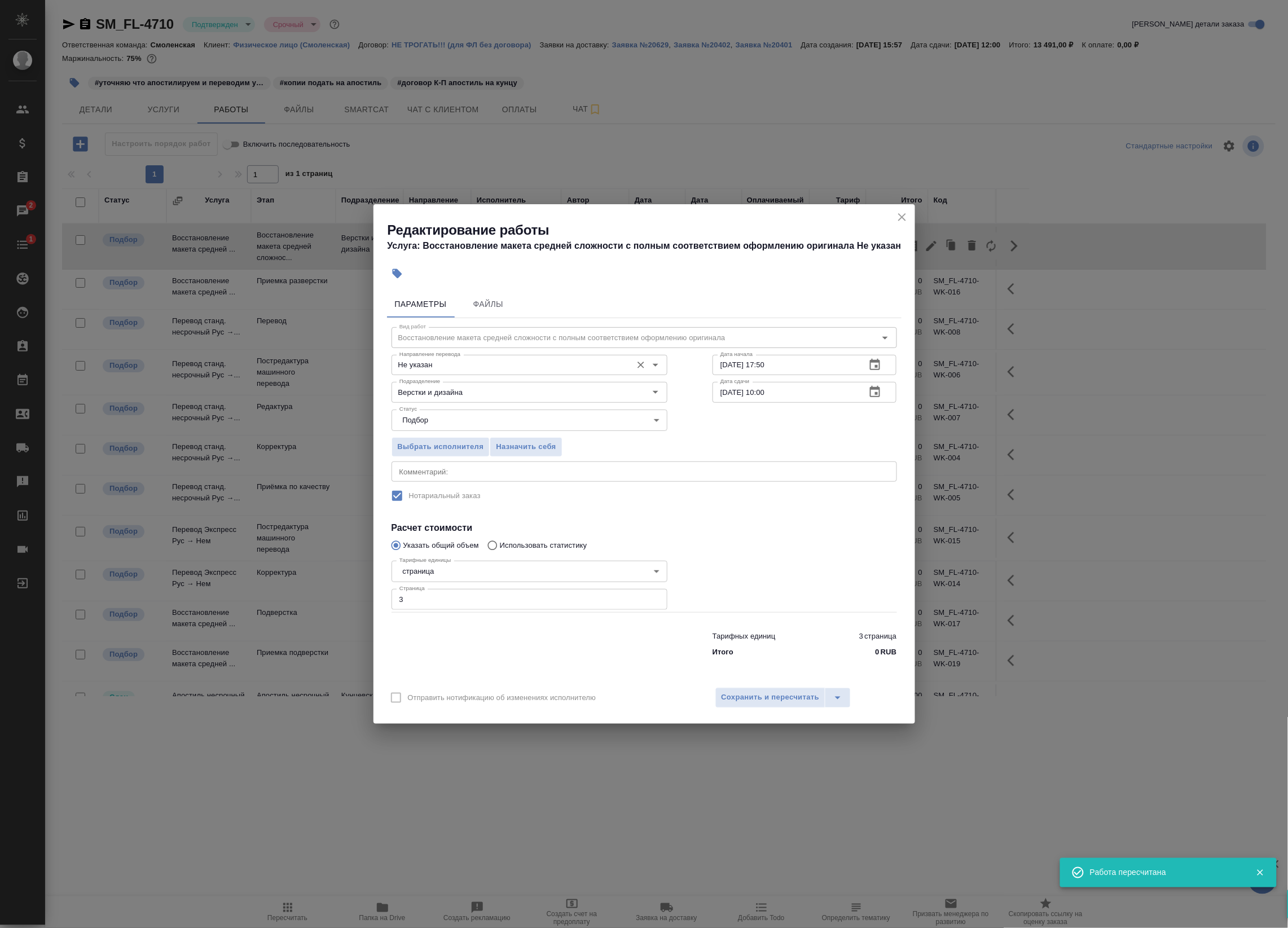
click at [461, 365] on input "Не указан" at bounding box center [511, 365] width 232 height 13
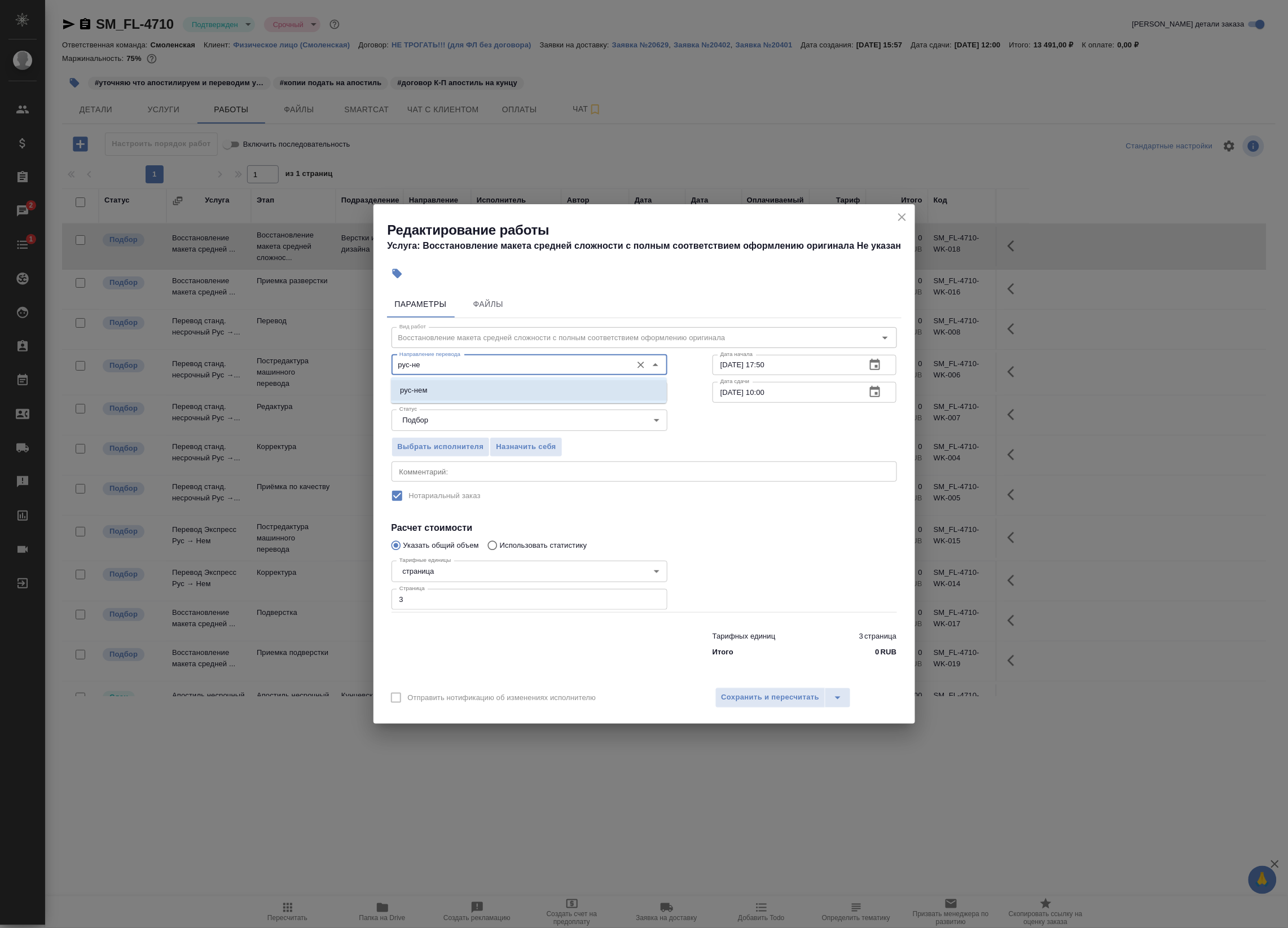
click at [494, 388] on li "рус-нем" at bounding box center [529, 390] width 276 height 20
type input "рус-нем"
click at [763, 713] on div "Отправить нотификацию об изменениях исполнителю Сохранить и пересчитать" at bounding box center [644, 702] width 542 height 44
click at [768, 703] on span "Сохранить и пересчитать" at bounding box center [770, 697] width 98 height 13
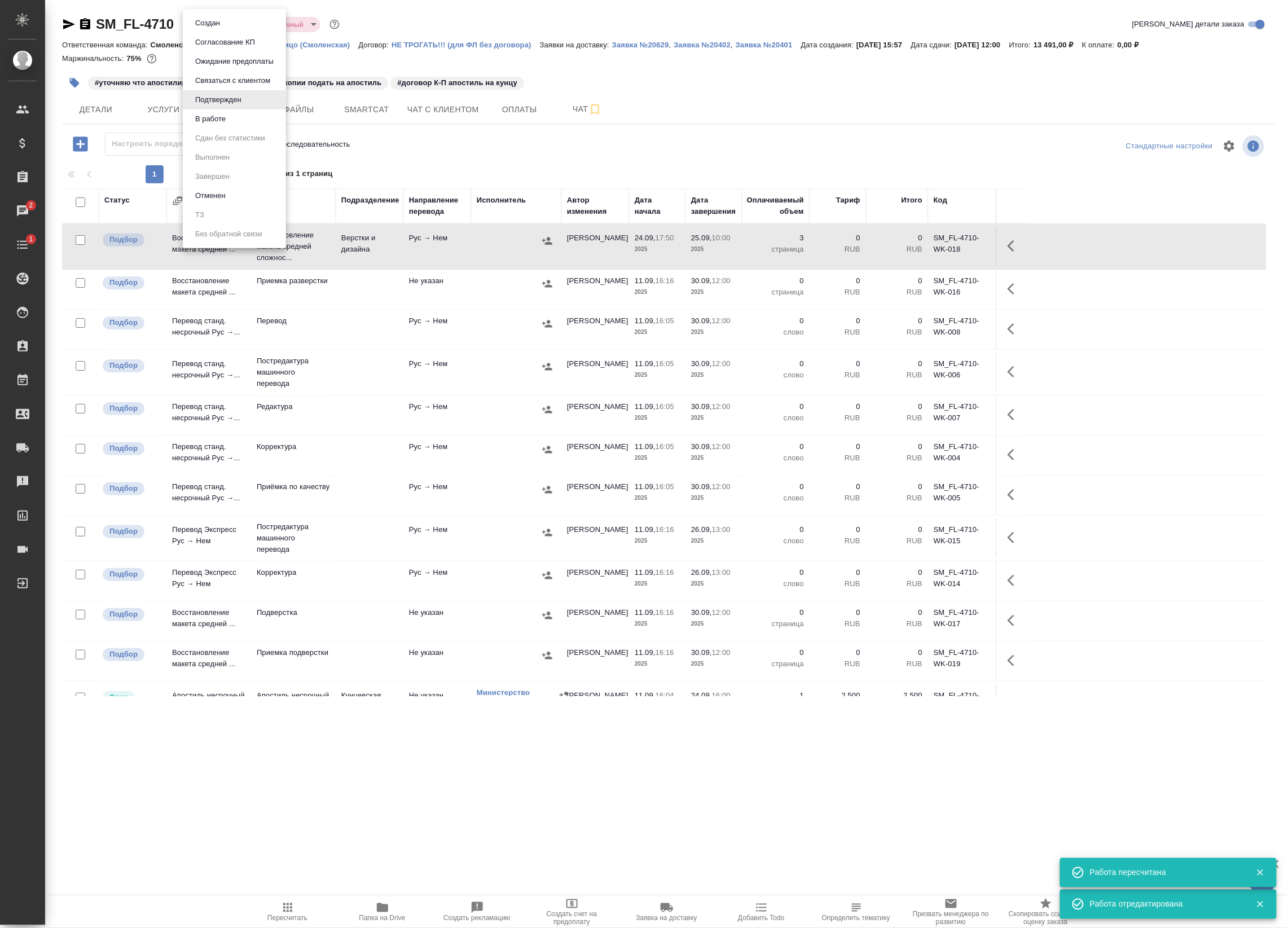
click at [223, 26] on body "🙏 .cls-1 fill:#fff; AWATERA Badanyan Artak Клиенты Спецификации Заказы 2 Чаты 1…" at bounding box center [644, 464] width 1288 height 928
click at [204, 117] on button "В работе" at bounding box center [211, 119] width 37 height 12
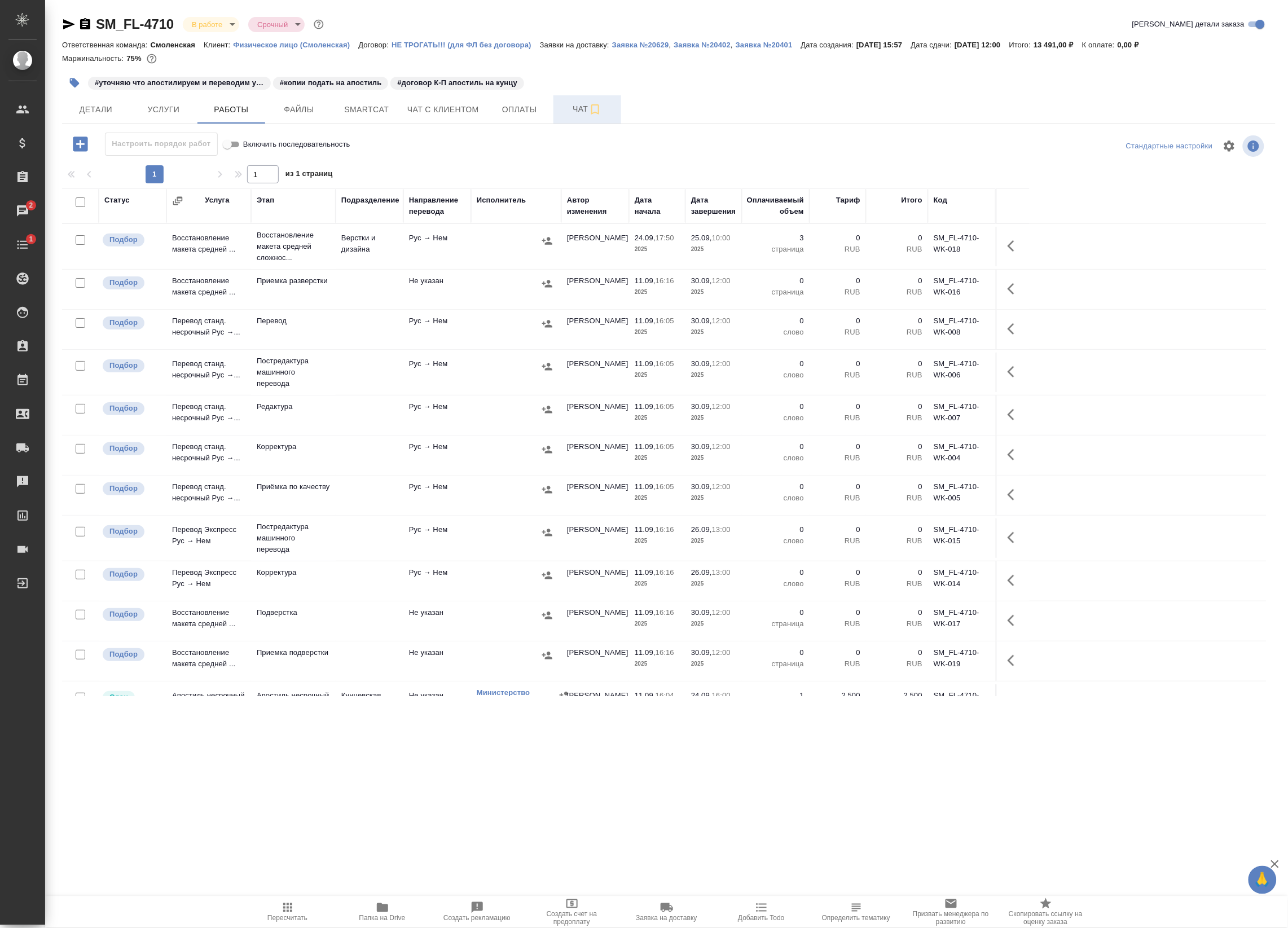
click at [584, 106] on span "Чат" at bounding box center [588, 109] width 54 height 14
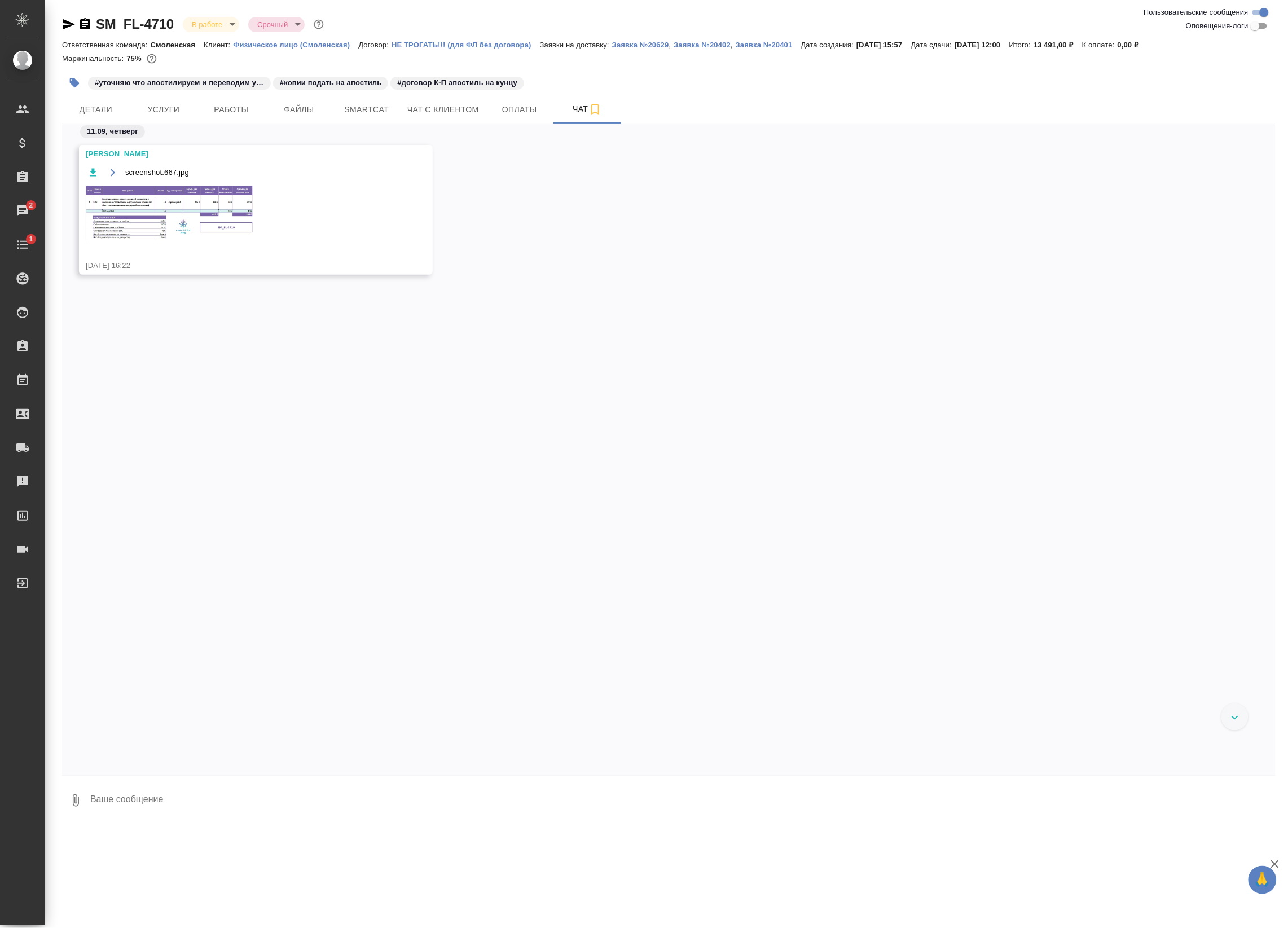
click at [128, 211] on img at bounding box center [170, 212] width 169 height 55
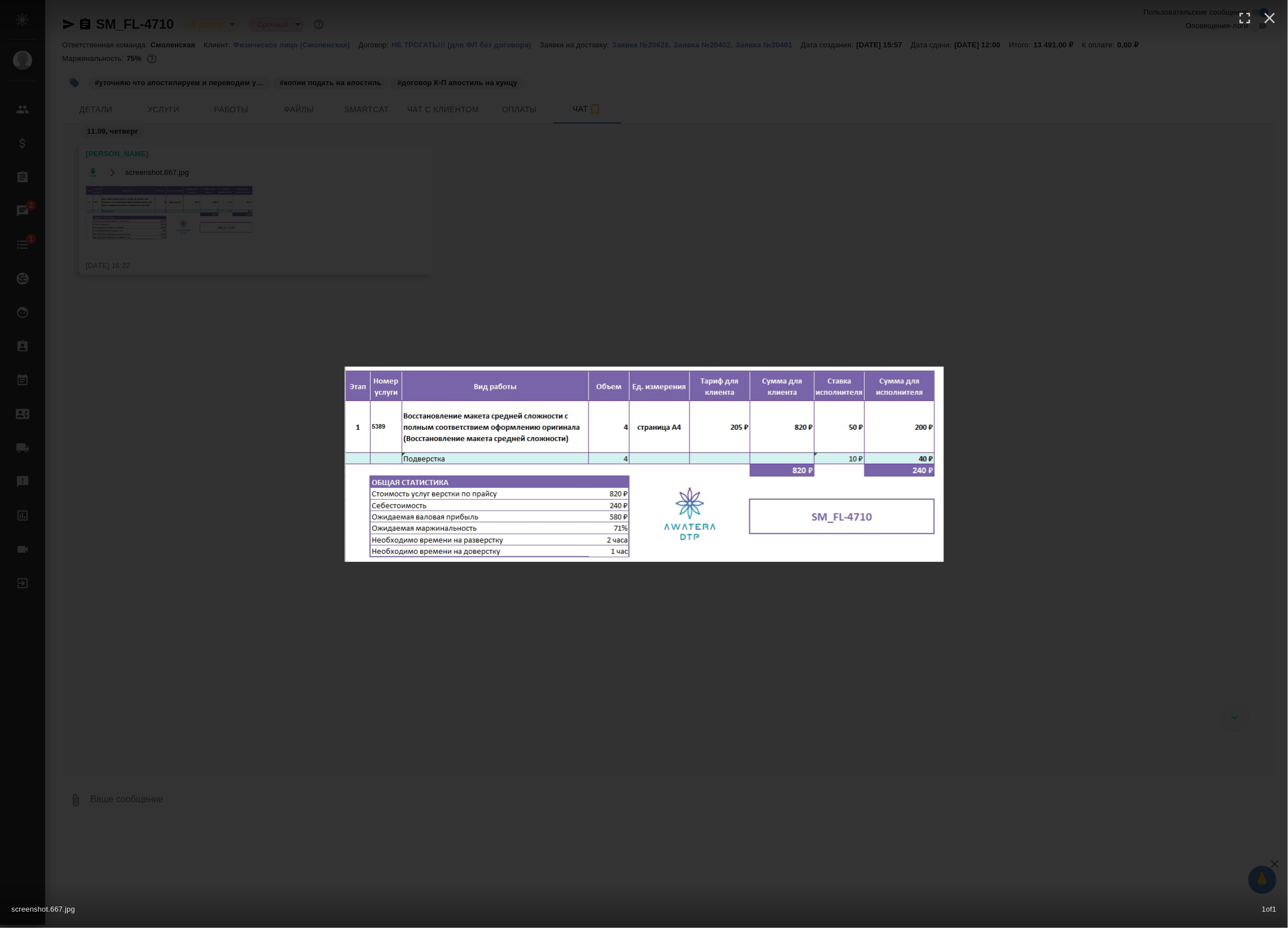
click at [128, 198] on div "screenshot.667.jpg 1 of 1" at bounding box center [644, 464] width 1288 height 928
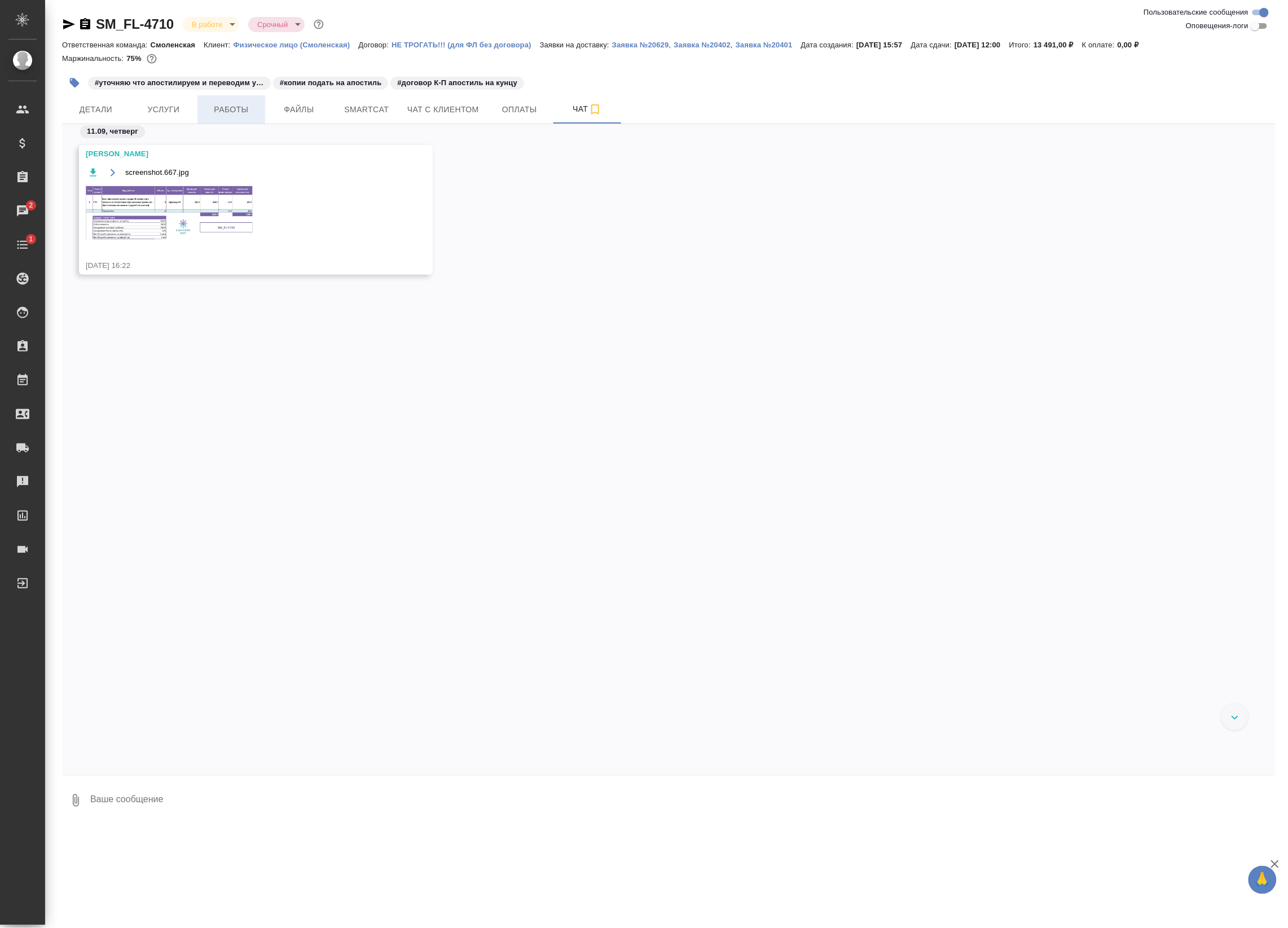
click at [232, 109] on span "Работы" at bounding box center [232, 110] width 54 height 14
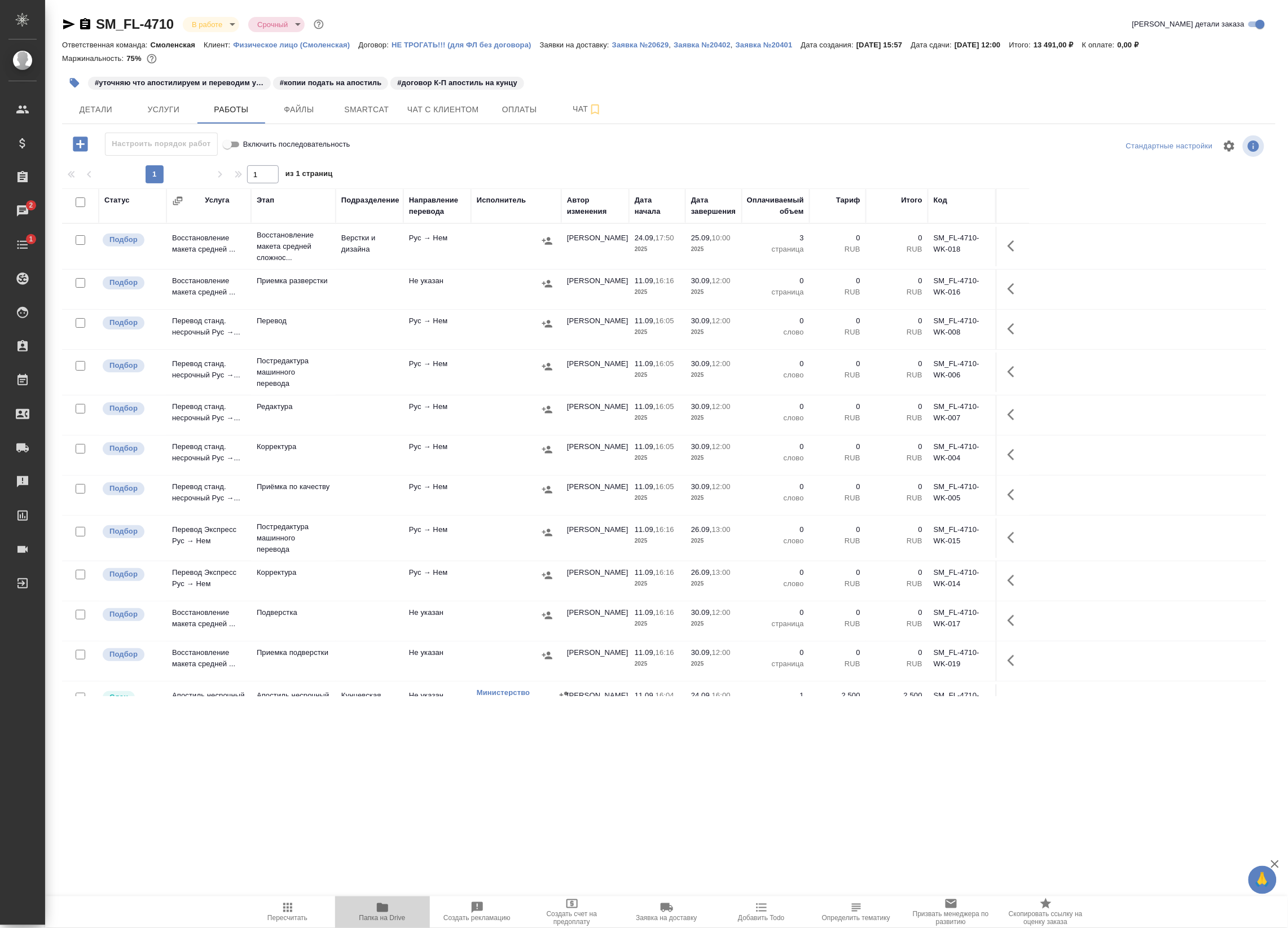
click at [393, 915] on span "Папка на Drive" at bounding box center [382, 919] width 47 height 8
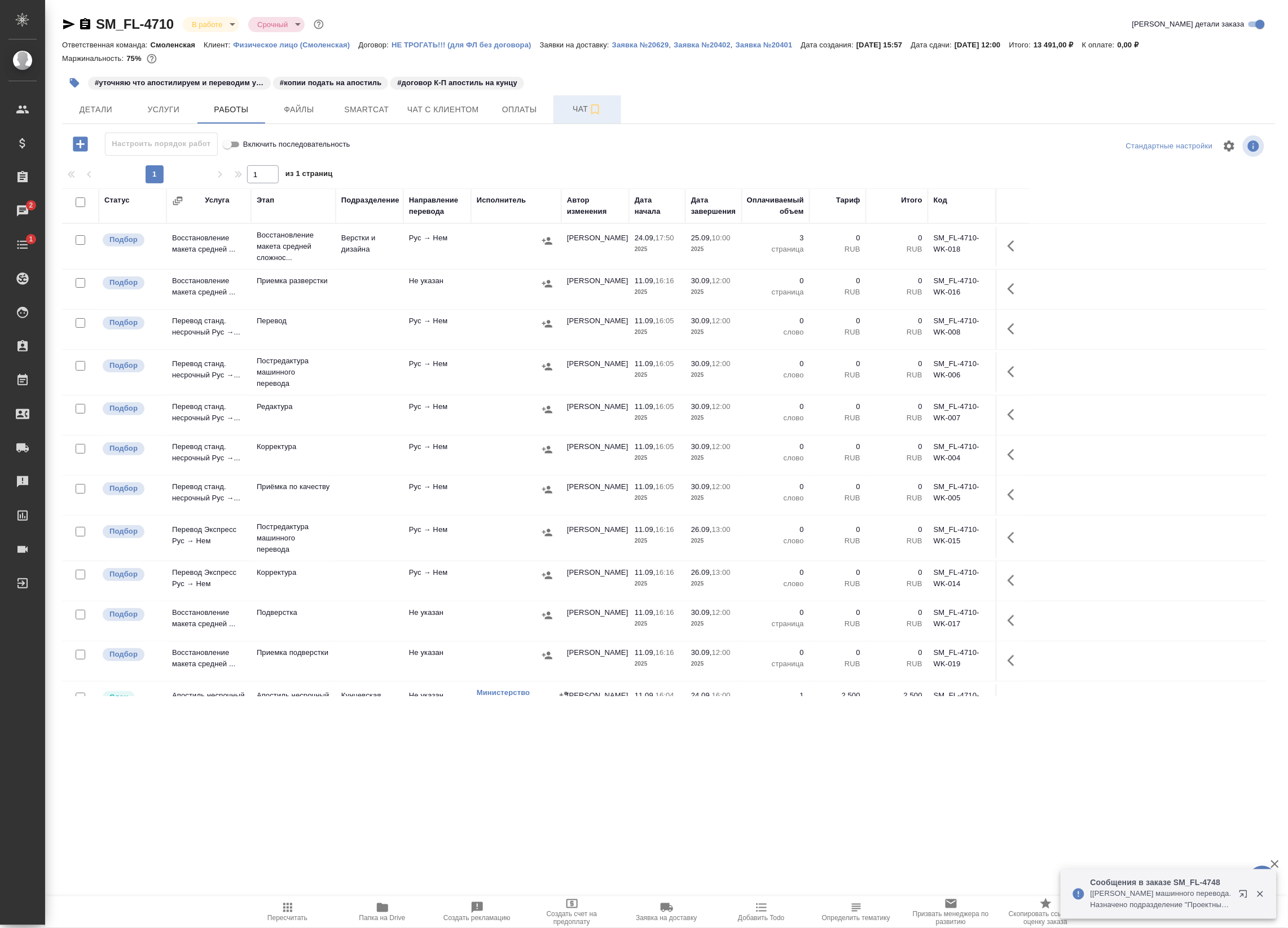
click at [573, 109] on span "Чат" at bounding box center [588, 109] width 54 height 14
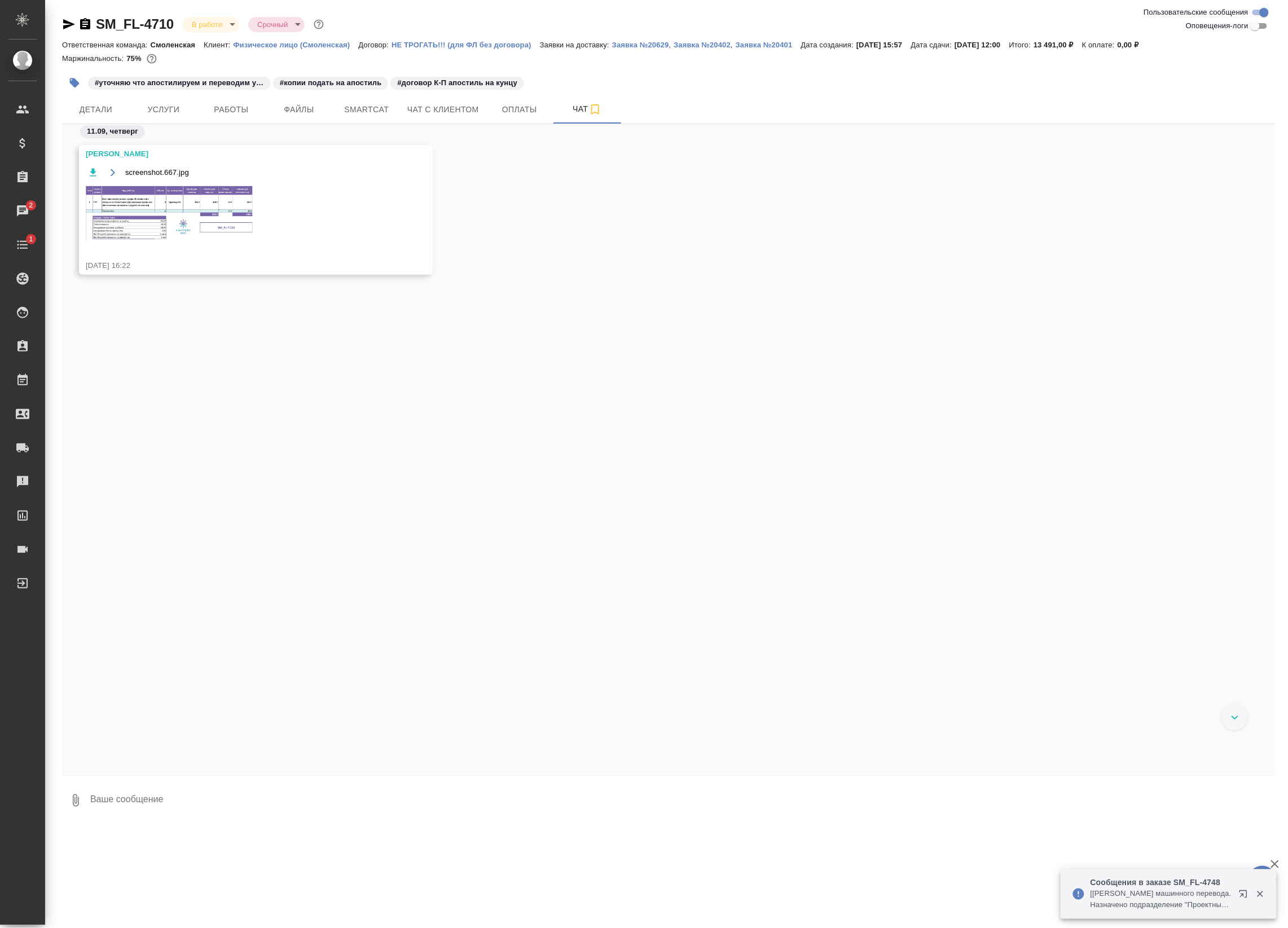
click at [145, 185] on img at bounding box center [170, 212] width 169 height 55
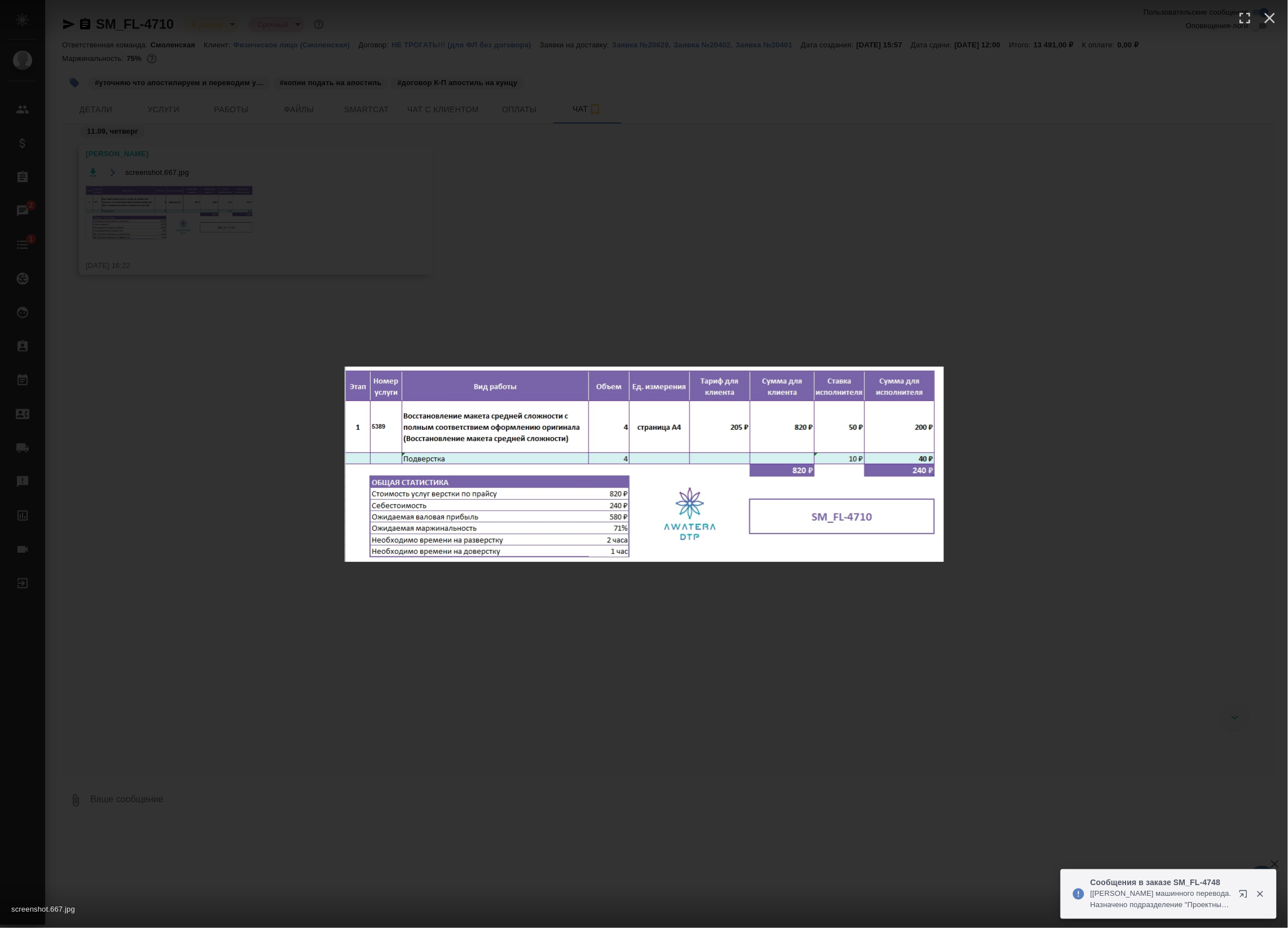
click at [156, 213] on div "screenshot.667.jpg 1 of 1" at bounding box center [644, 464] width 1288 height 928
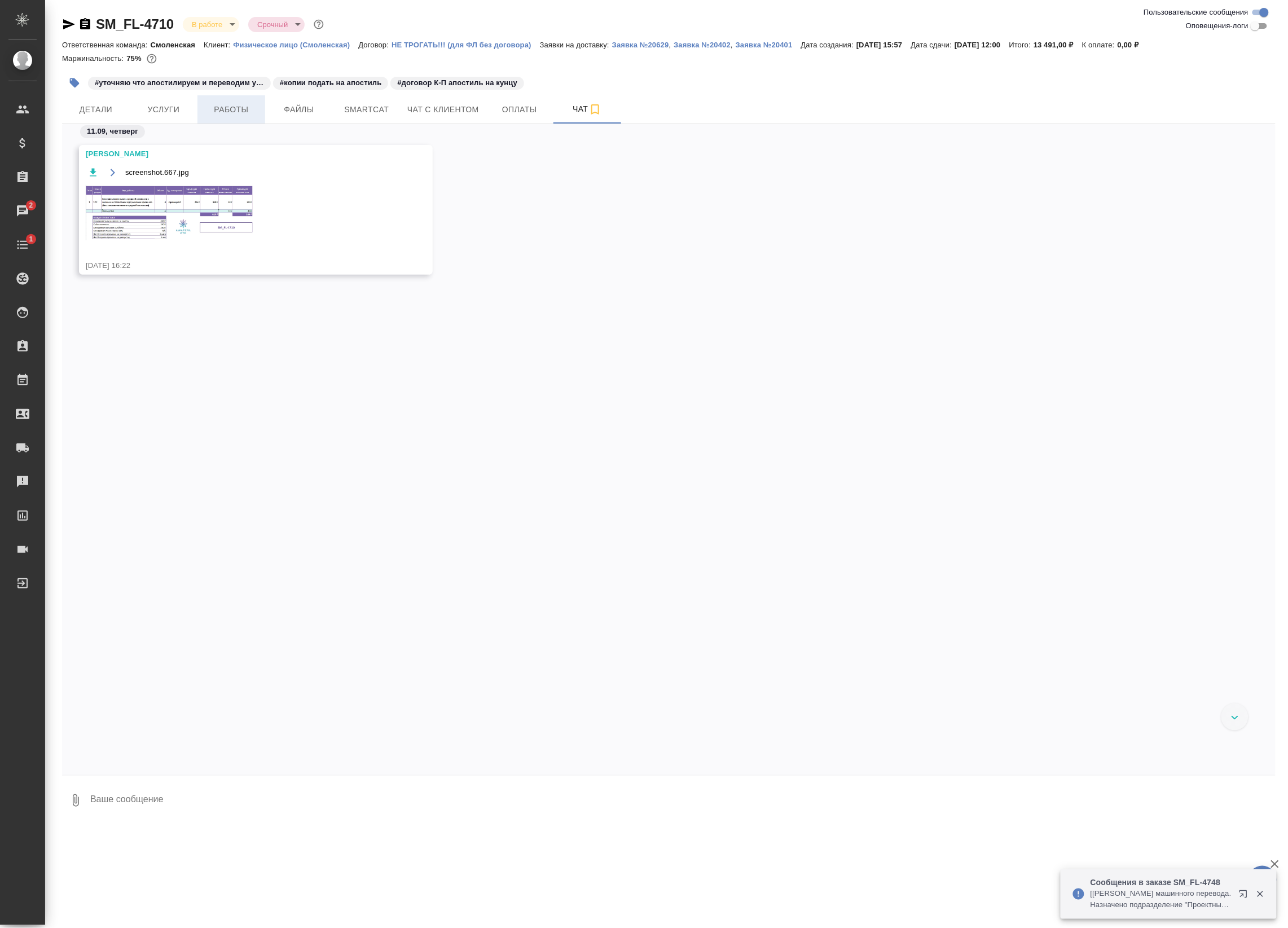
click at [258, 105] on span "Работы" at bounding box center [232, 110] width 54 height 14
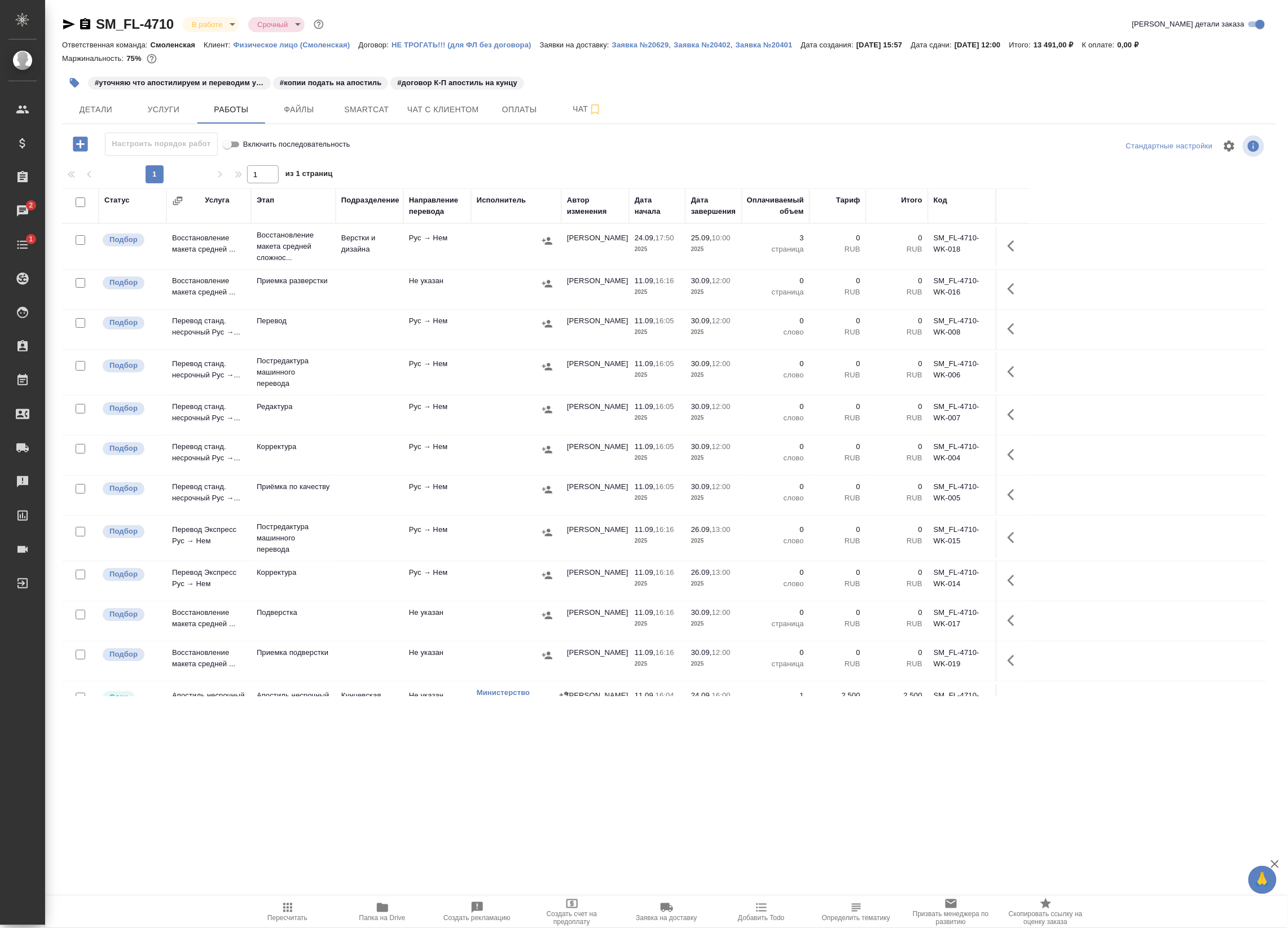
click at [1020, 247] on button "button" at bounding box center [1014, 246] width 27 height 27
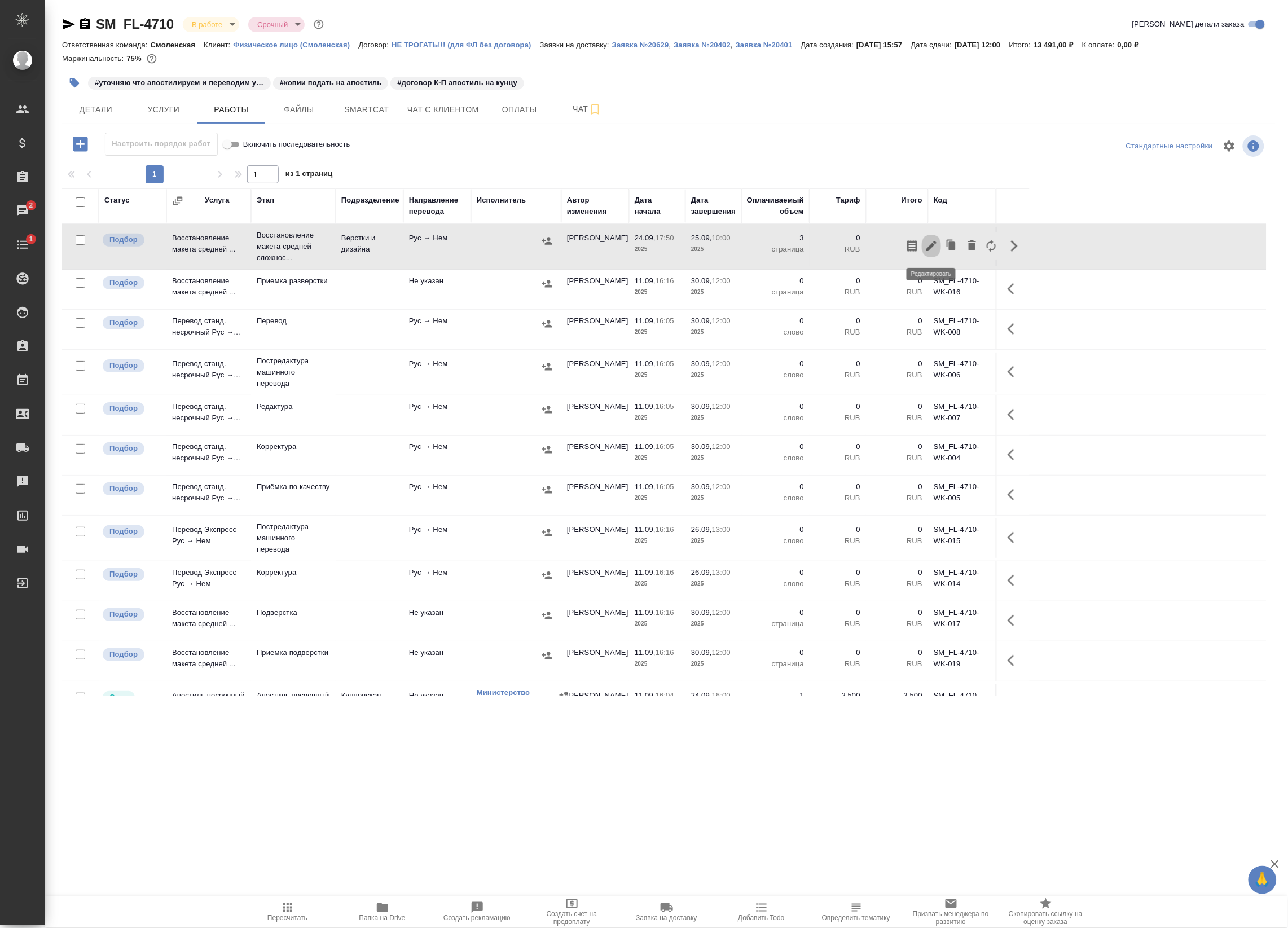
click at [931, 250] on icon "button" at bounding box center [931, 246] width 13 height 13
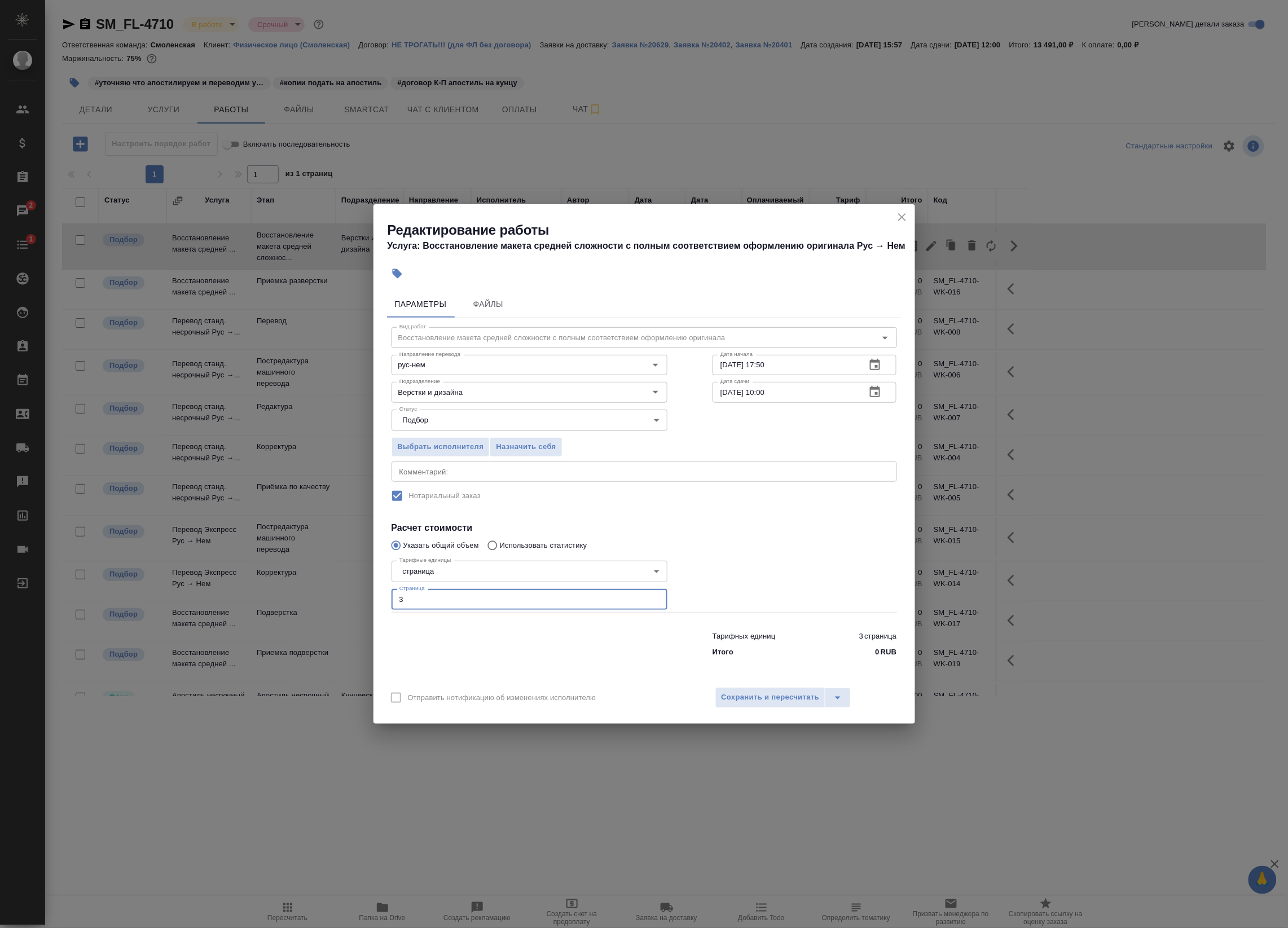
drag, startPoint x: 439, startPoint y: 598, endPoint x: 273, endPoint y: 594, distance: 166.0
click at [273, 594] on div "Редактирование работы Услуга: Восстановление макета средней сложности с полным …" at bounding box center [644, 464] width 1288 height 928
type input "4"
click at [769, 694] on span "Сохранить и пересчитать" at bounding box center [770, 697] width 98 height 13
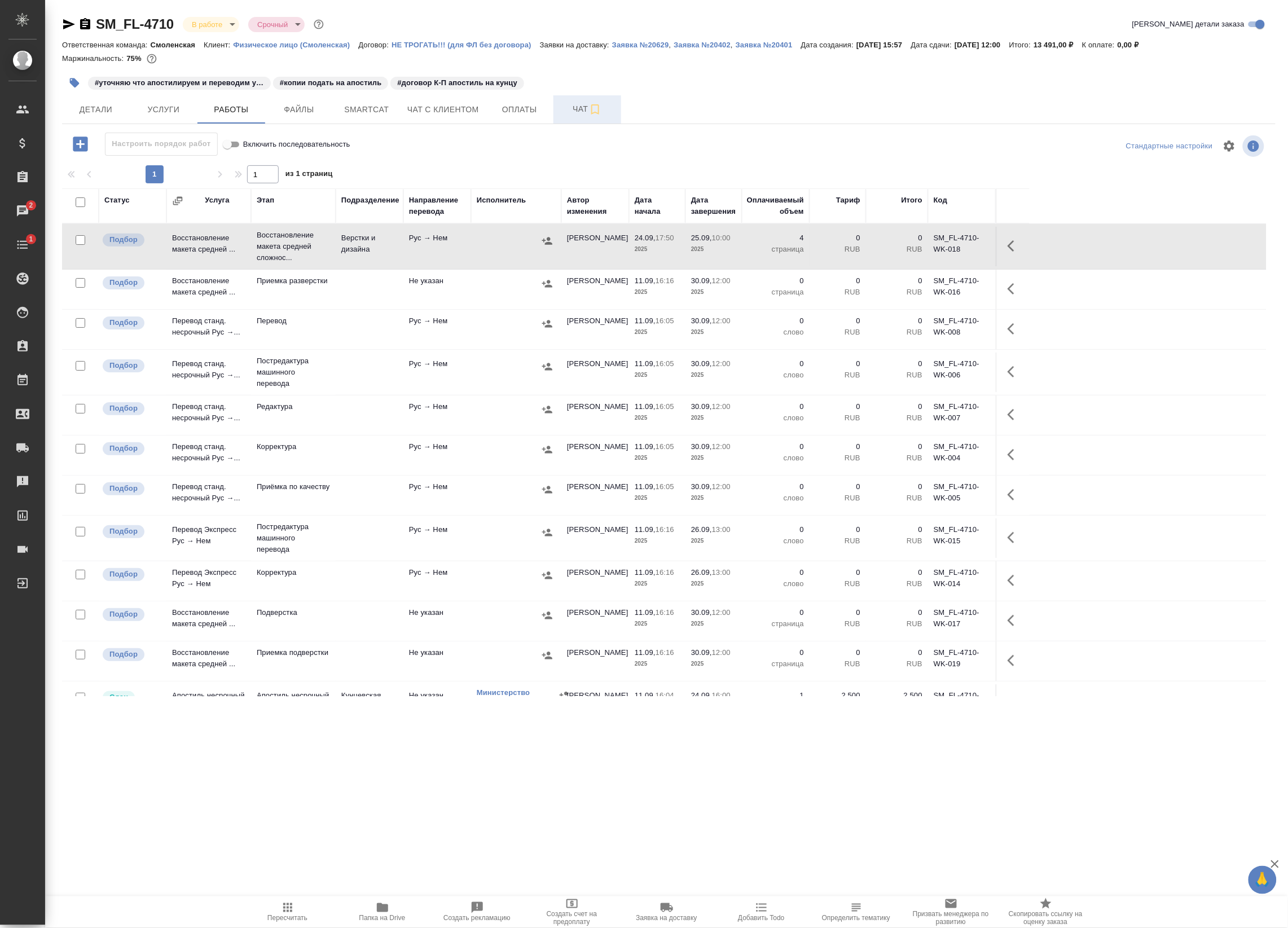
click at [577, 105] on span "Чат" at bounding box center [588, 109] width 54 height 14
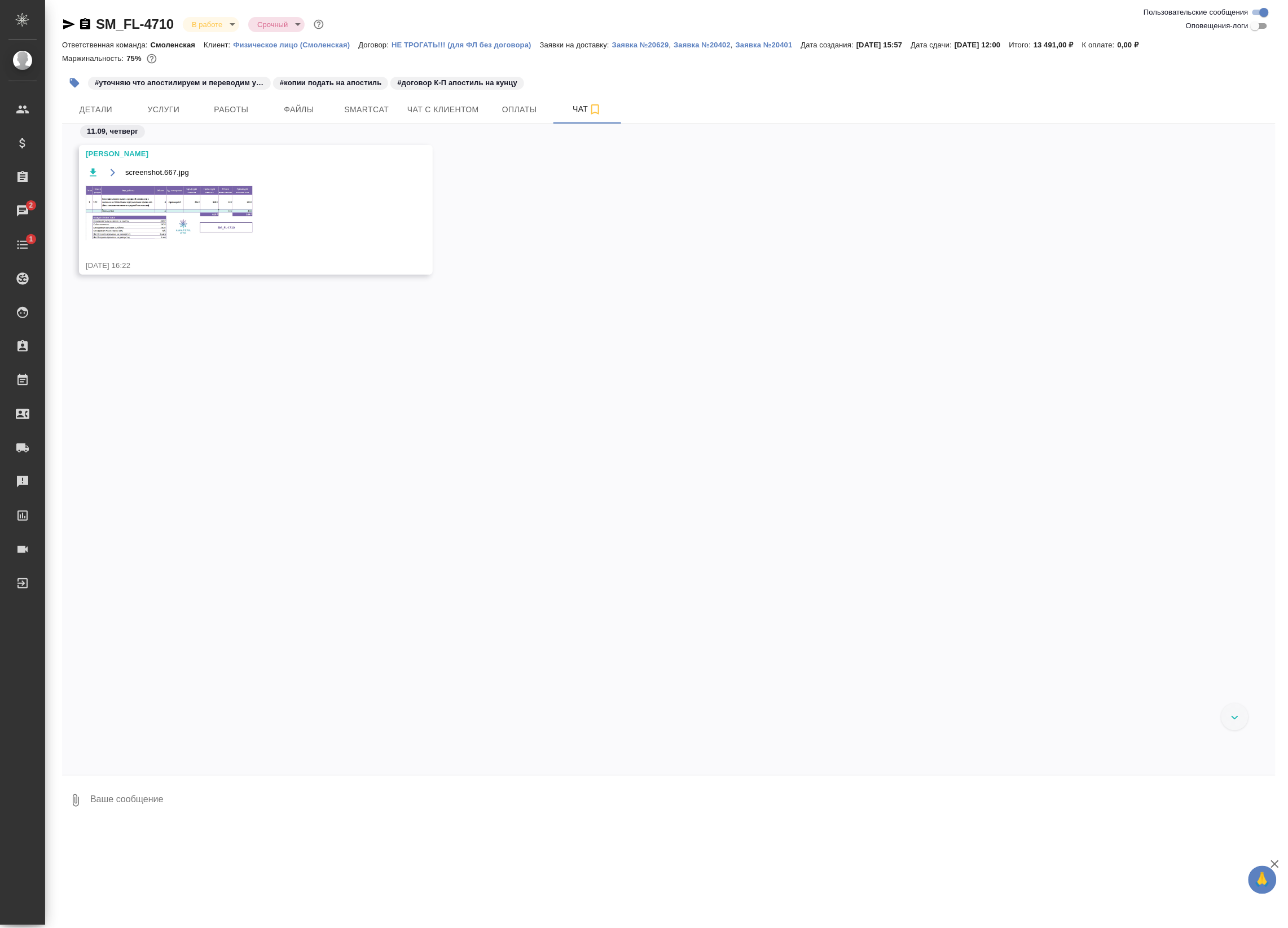
click at [197, 212] on img at bounding box center [170, 212] width 169 height 55
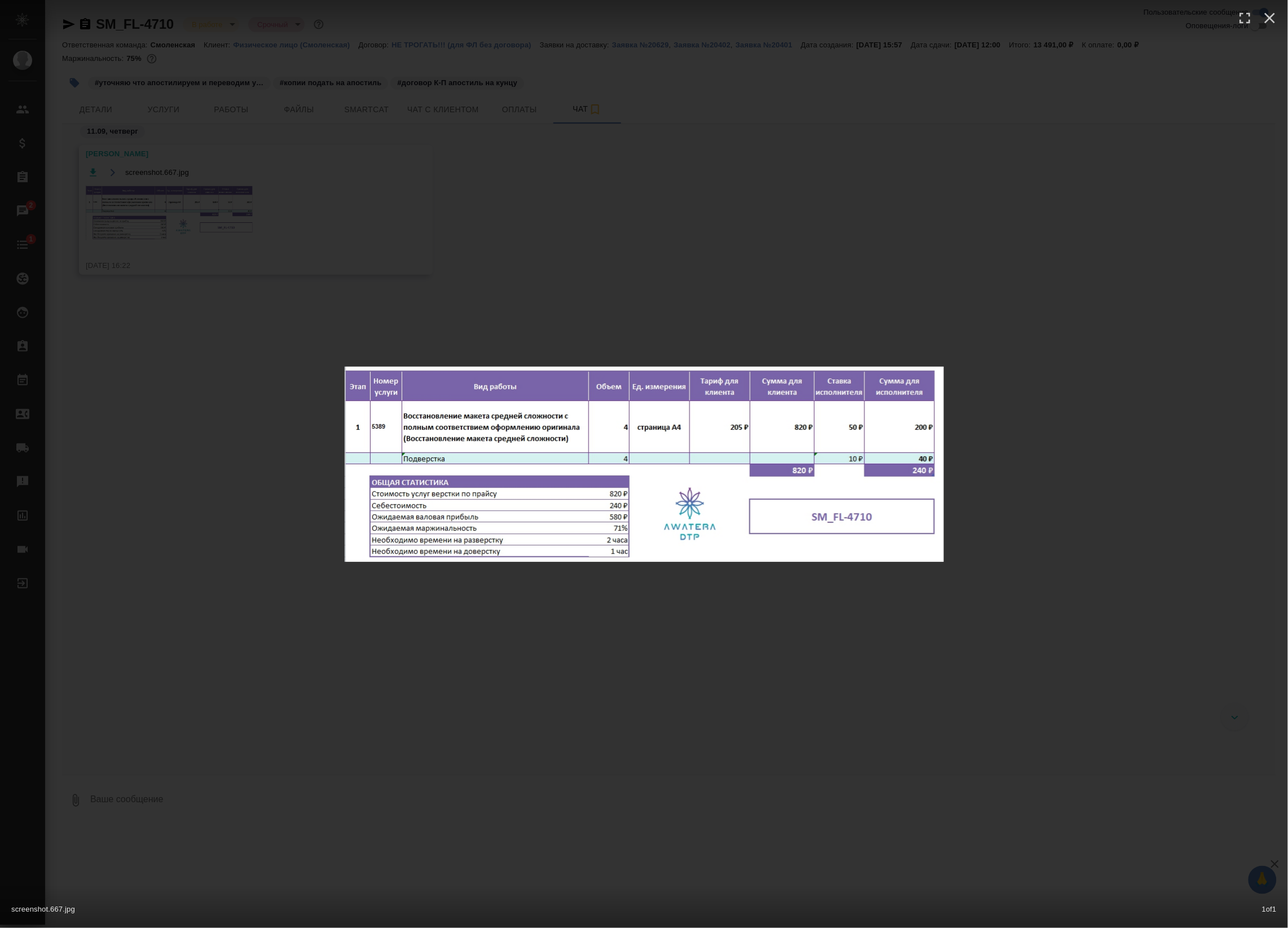
click at [195, 213] on div "screenshot.667.jpg 1 of 1" at bounding box center [644, 464] width 1288 height 928
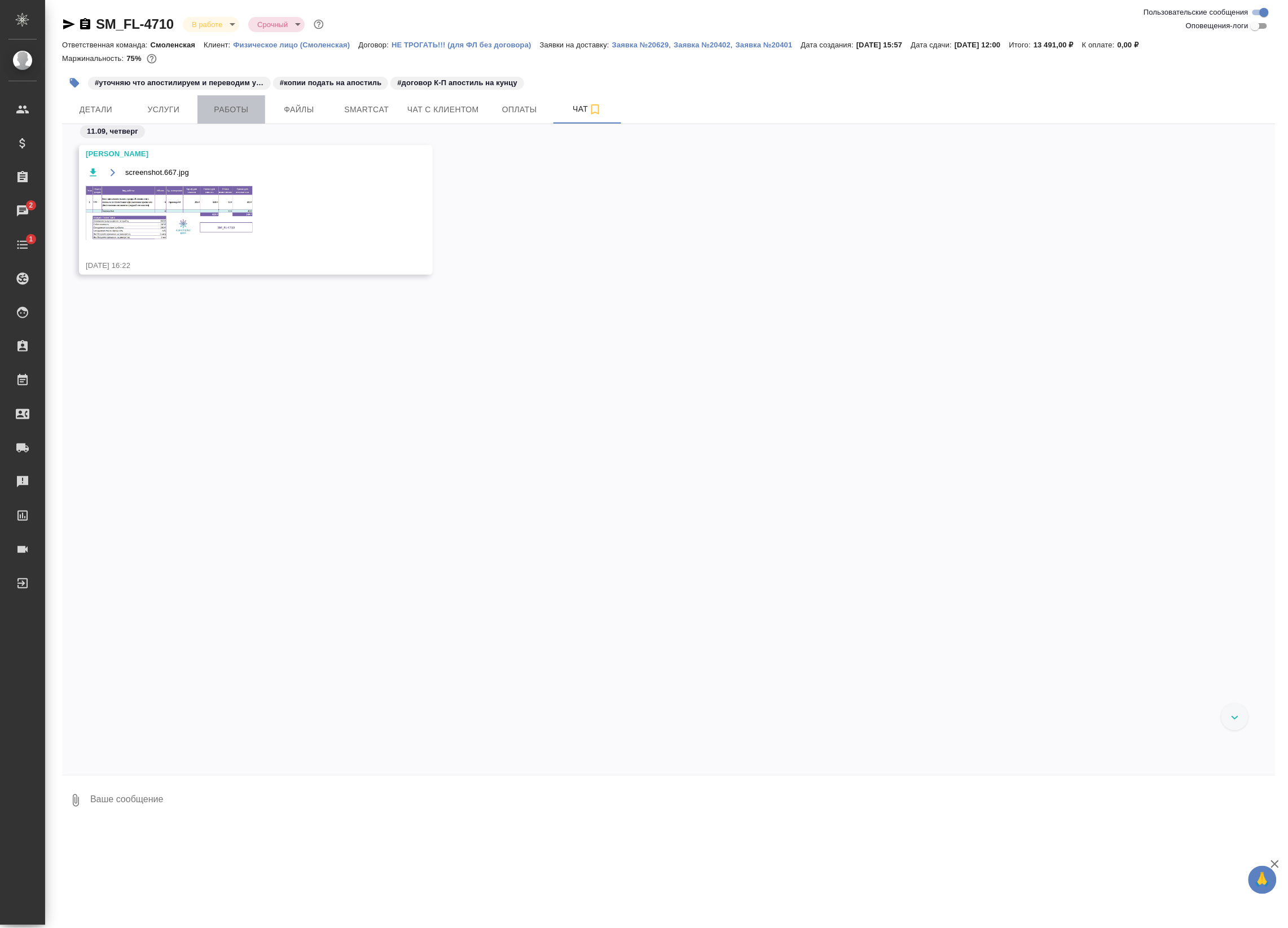
click at [236, 108] on span "Работы" at bounding box center [232, 110] width 54 height 14
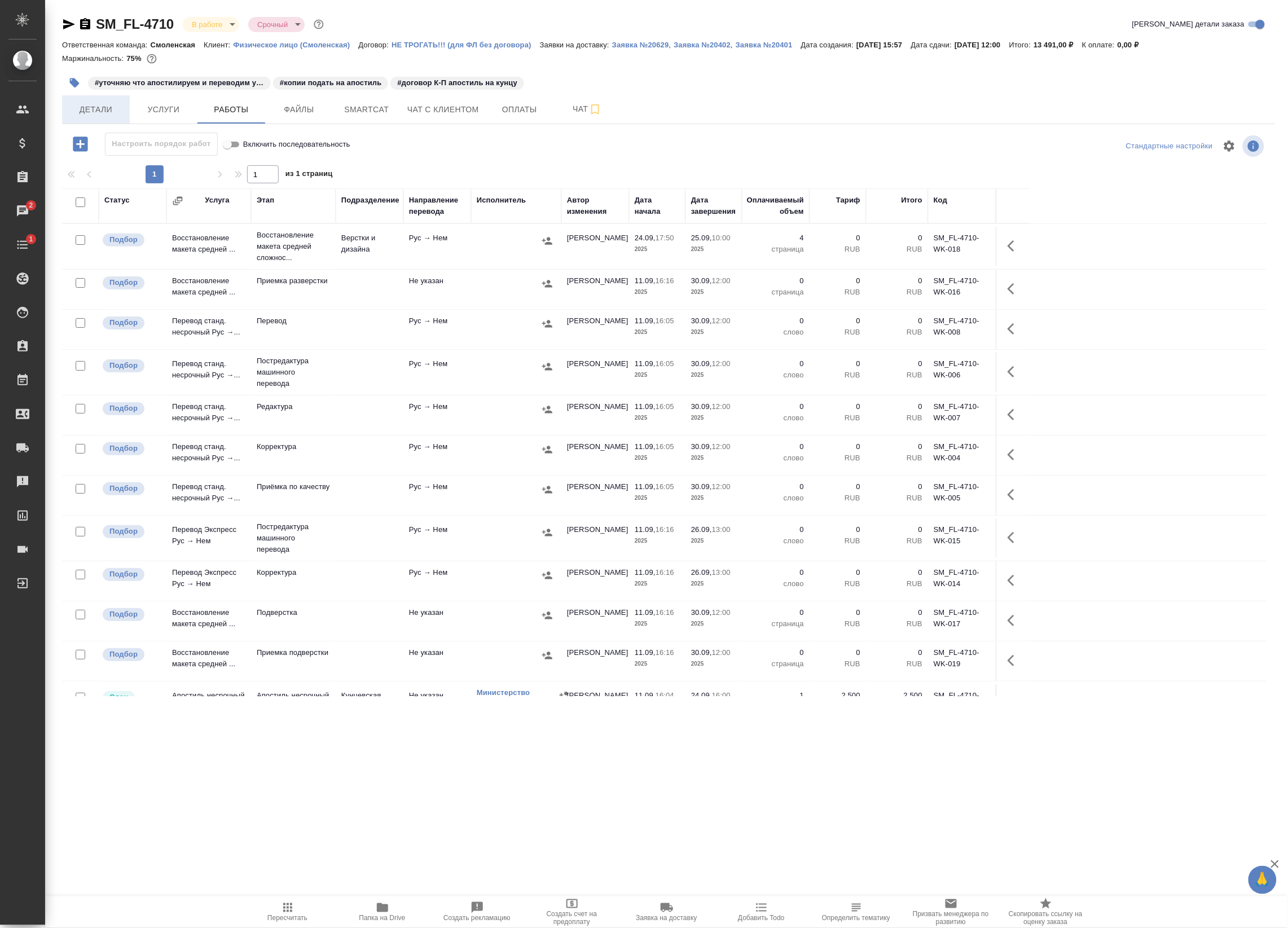
click at [98, 117] on span "Детали" at bounding box center [96, 110] width 54 height 14
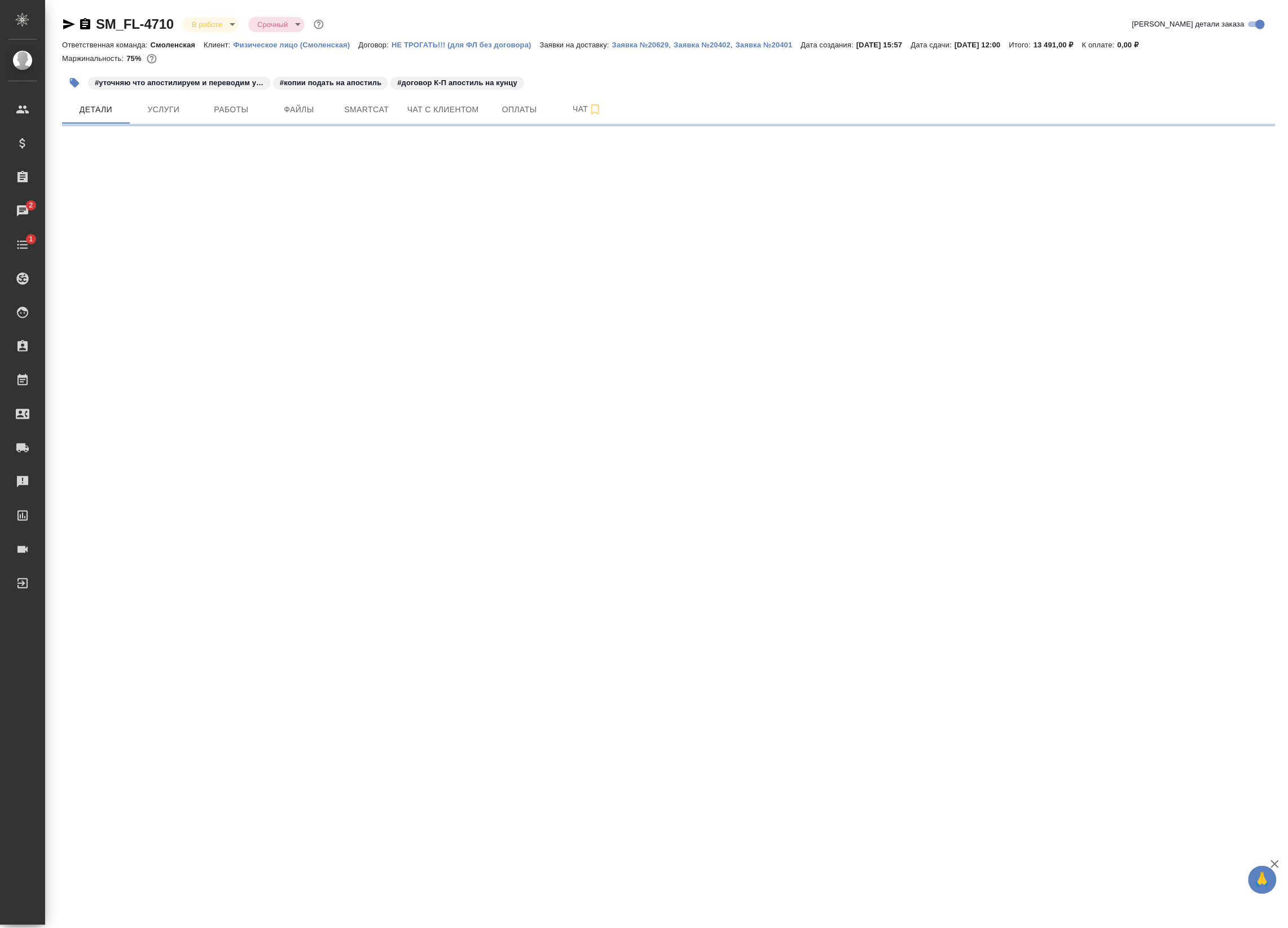
select select "RU"
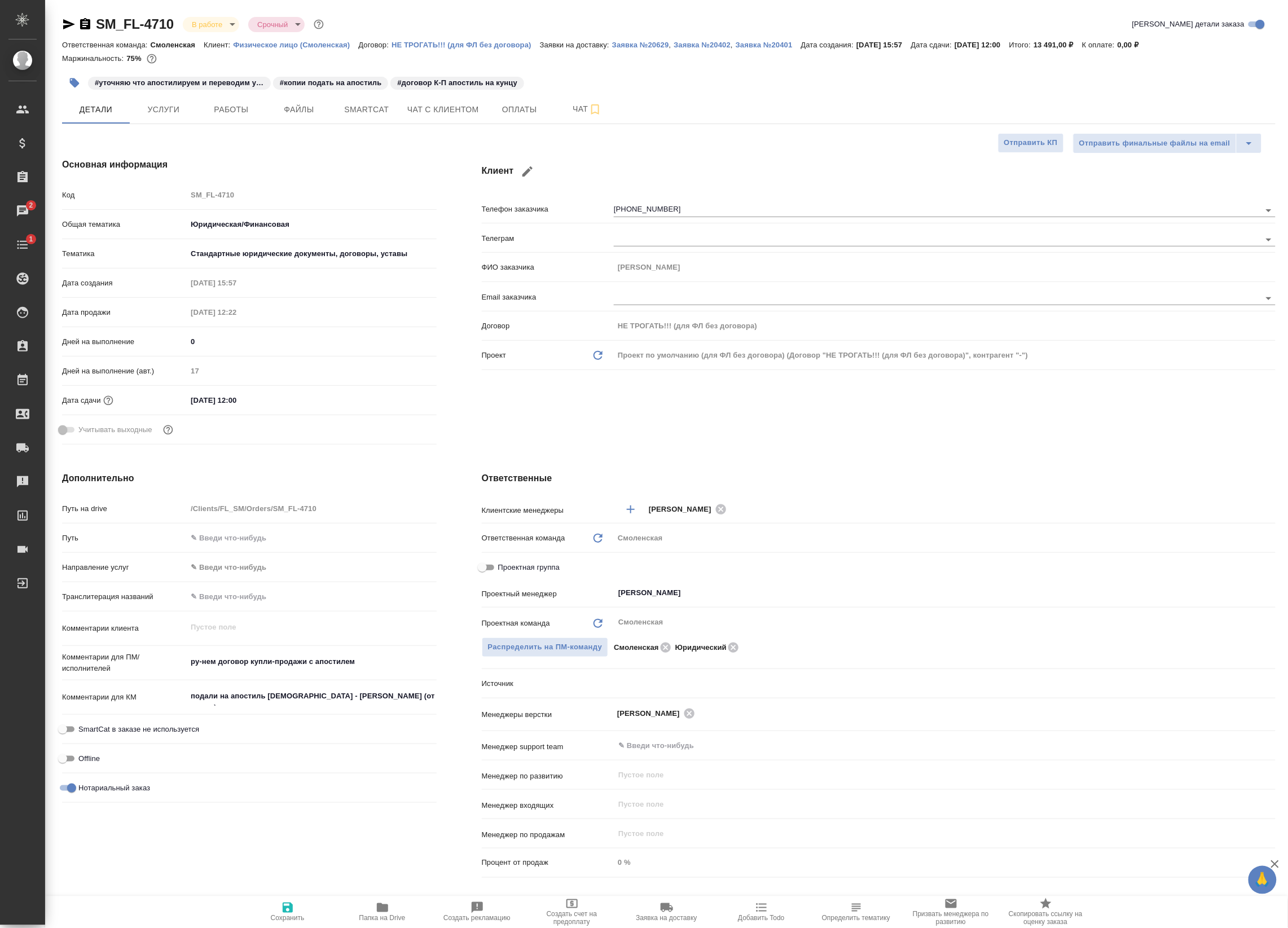
type textarea "x"
click at [238, 120] on button "Работы" at bounding box center [231, 110] width 68 height 28
